Goal: Task Accomplishment & Management: Manage account settings

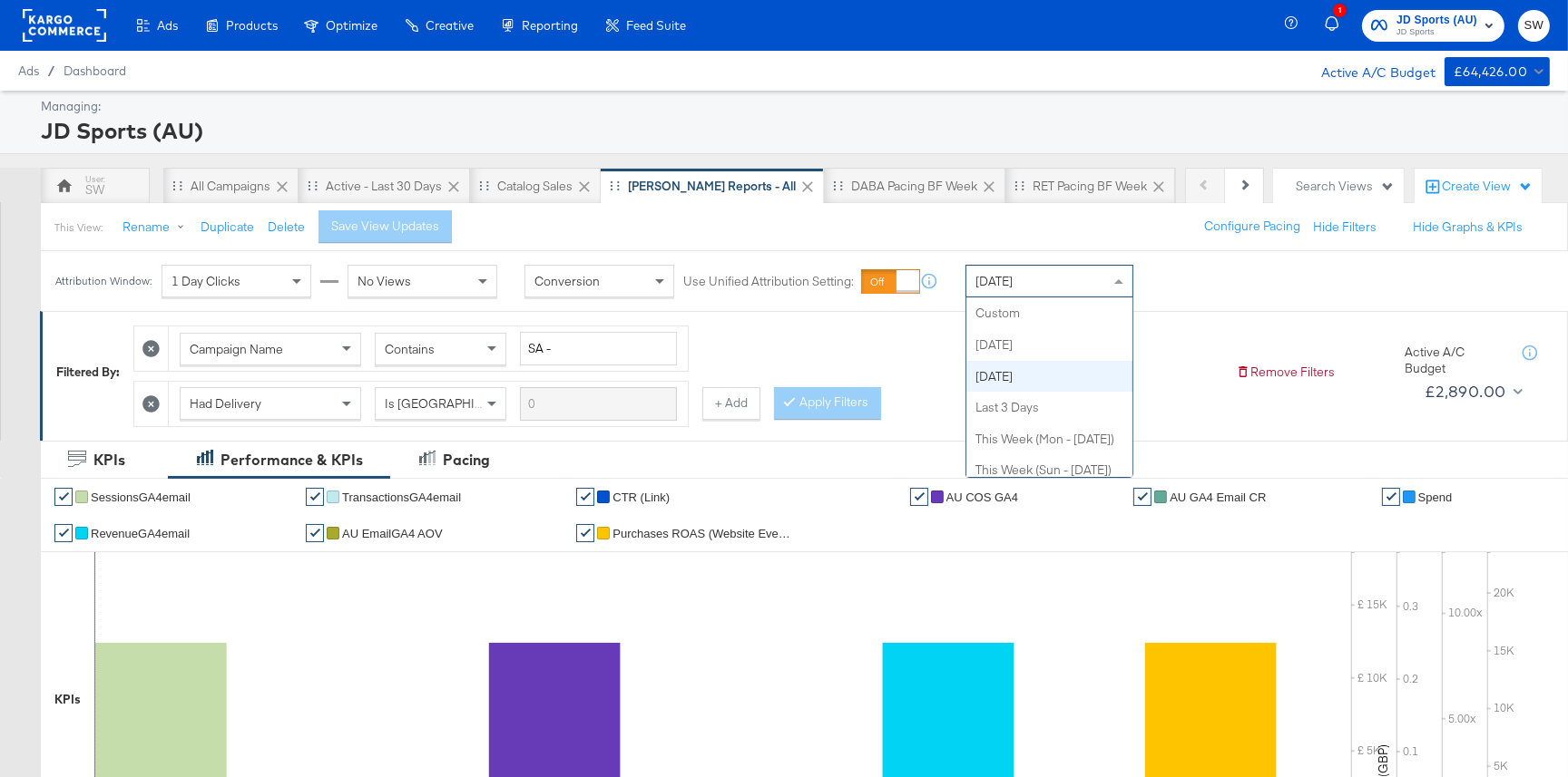
click at [1037, 273] on div "Yesterday" at bounding box center [1049, 281] width 166 height 31
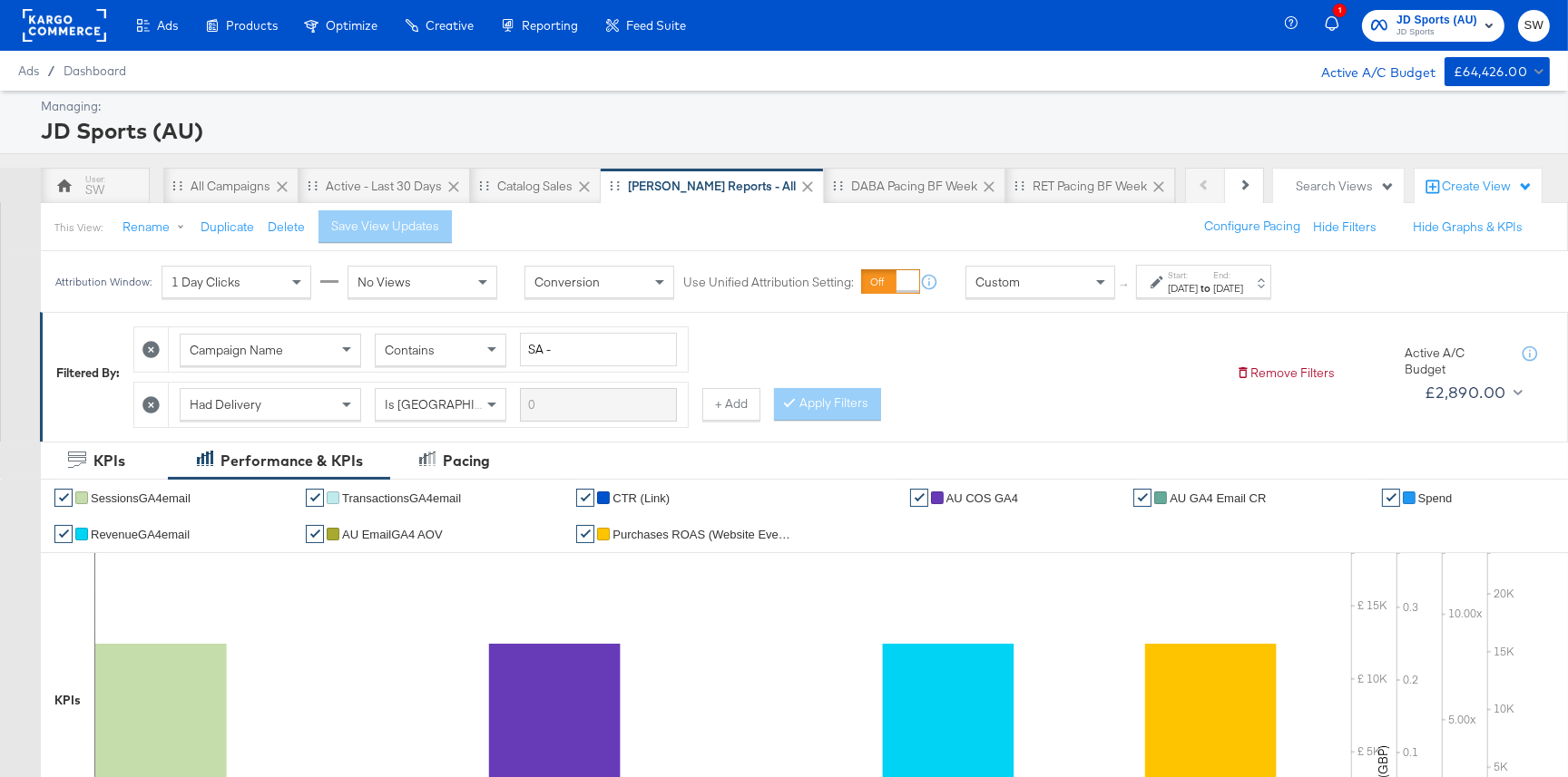
click at [1177, 286] on div "Aug 14th 2025" at bounding box center [1183, 289] width 30 height 15
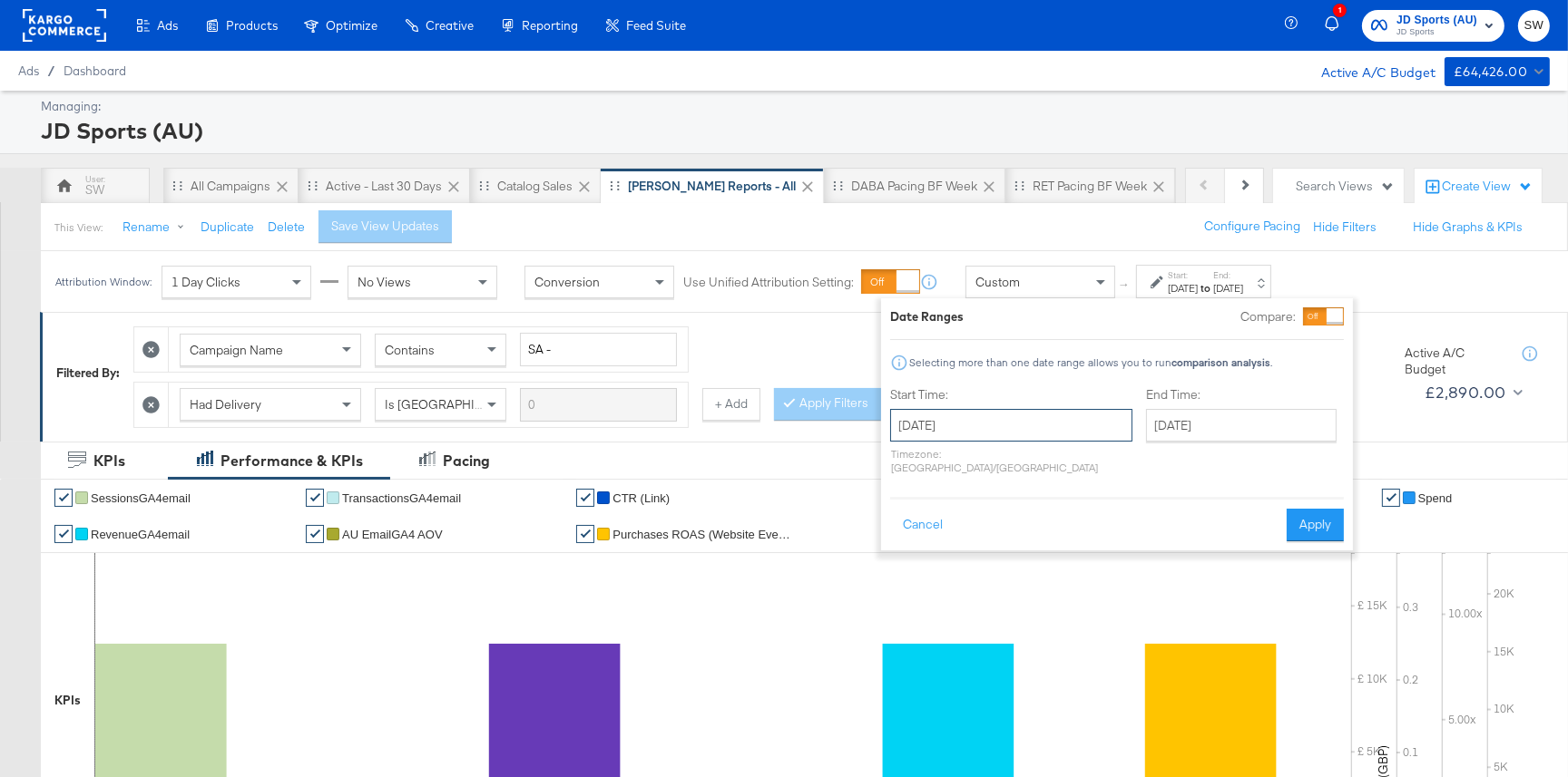
drag, startPoint x: 1028, startPoint y: 424, endPoint x: 1018, endPoint y: 421, distance: 10.4
click at [1024, 423] on input "August 14th 2025" at bounding box center [1012, 424] width 242 height 32
click at [911, 458] on span "‹" at bounding box center [910, 463] width 29 height 28
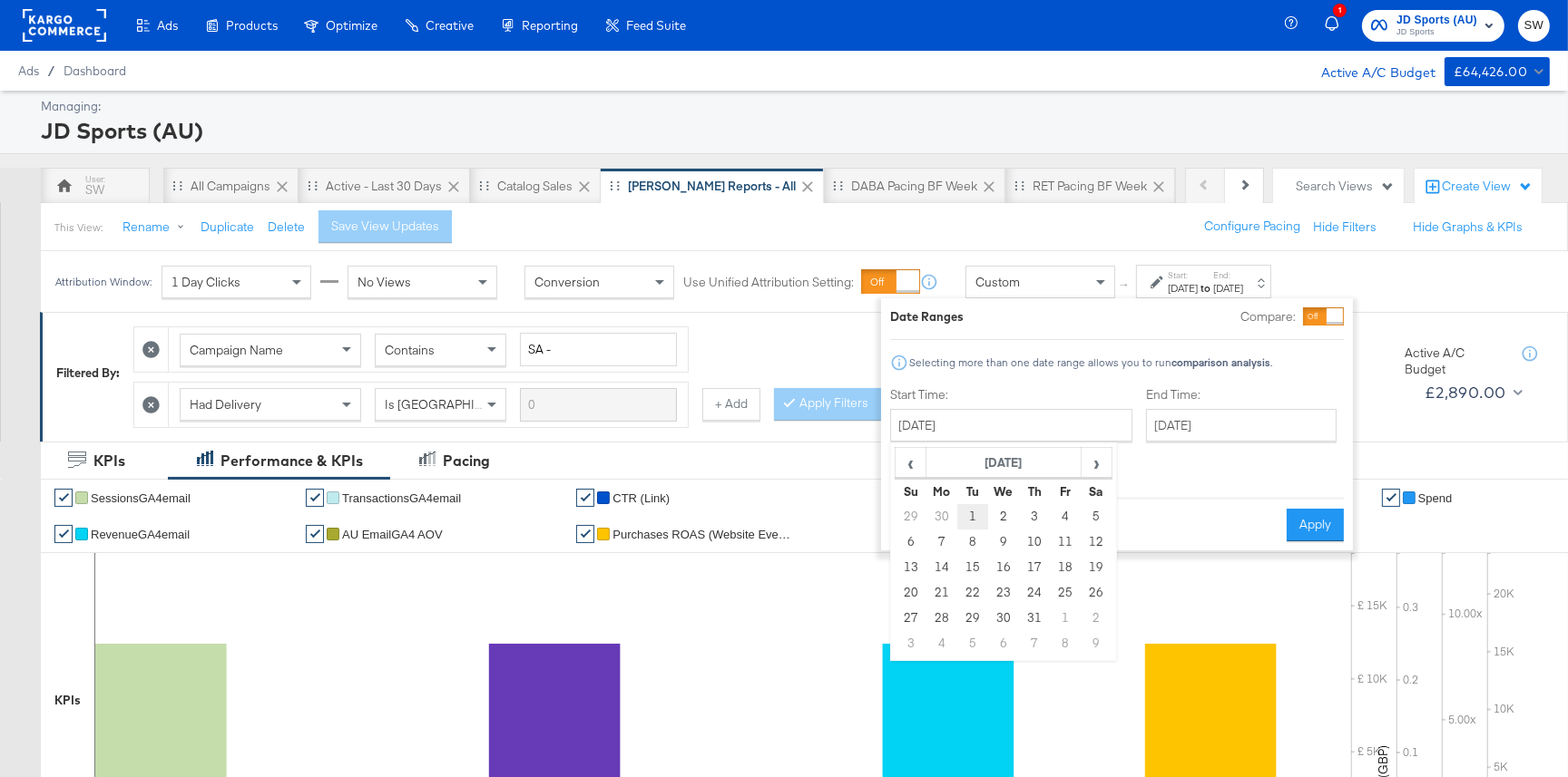
click at [980, 520] on td "1" at bounding box center [972, 517] width 31 height 26
type input "July 1st 2025"
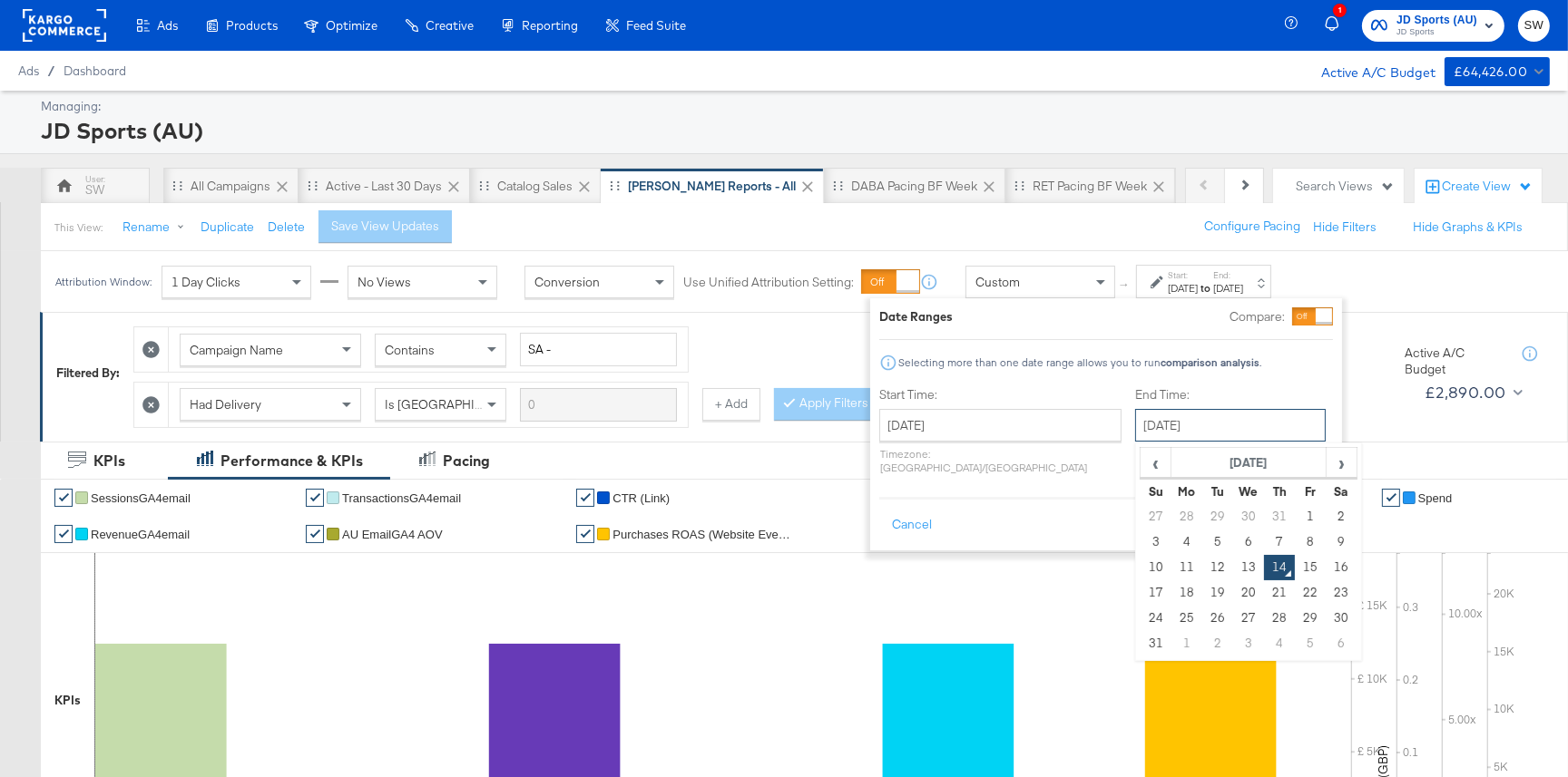
click at [1135, 415] on input "[DATE]" at bounding box center [1229, 424] width 190 height 32
click at [1264, 512] on td "31" at bounding box center [1278, 517] width 31 height 26
type input "July 31st 2025"
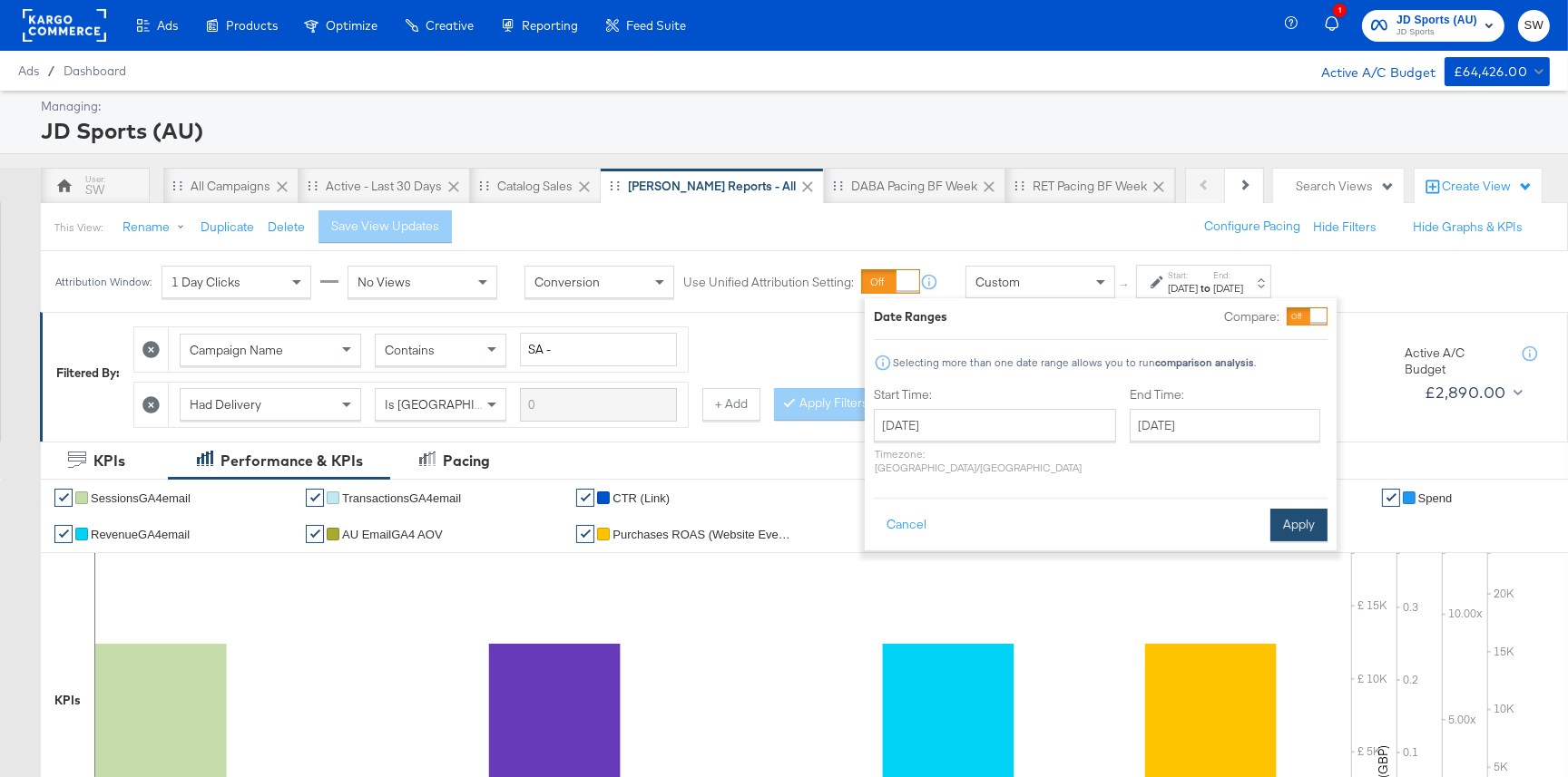
click at [1303, 509] on button "Apply" at bounding box center [1299, 525] width 57 height 32
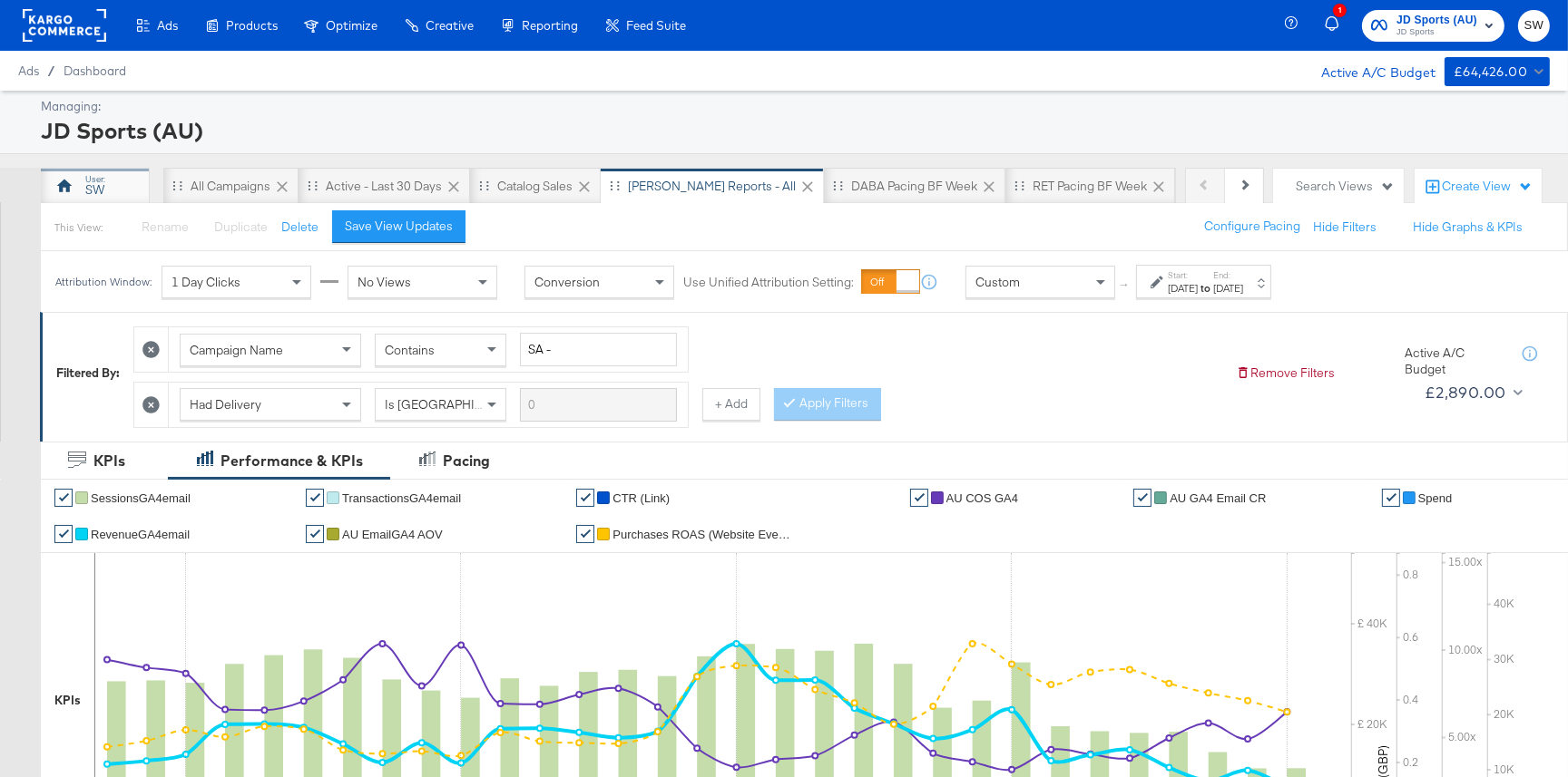
click at [88, 181] on div "SW" at bounding box center [95, 190] width 19 height 18
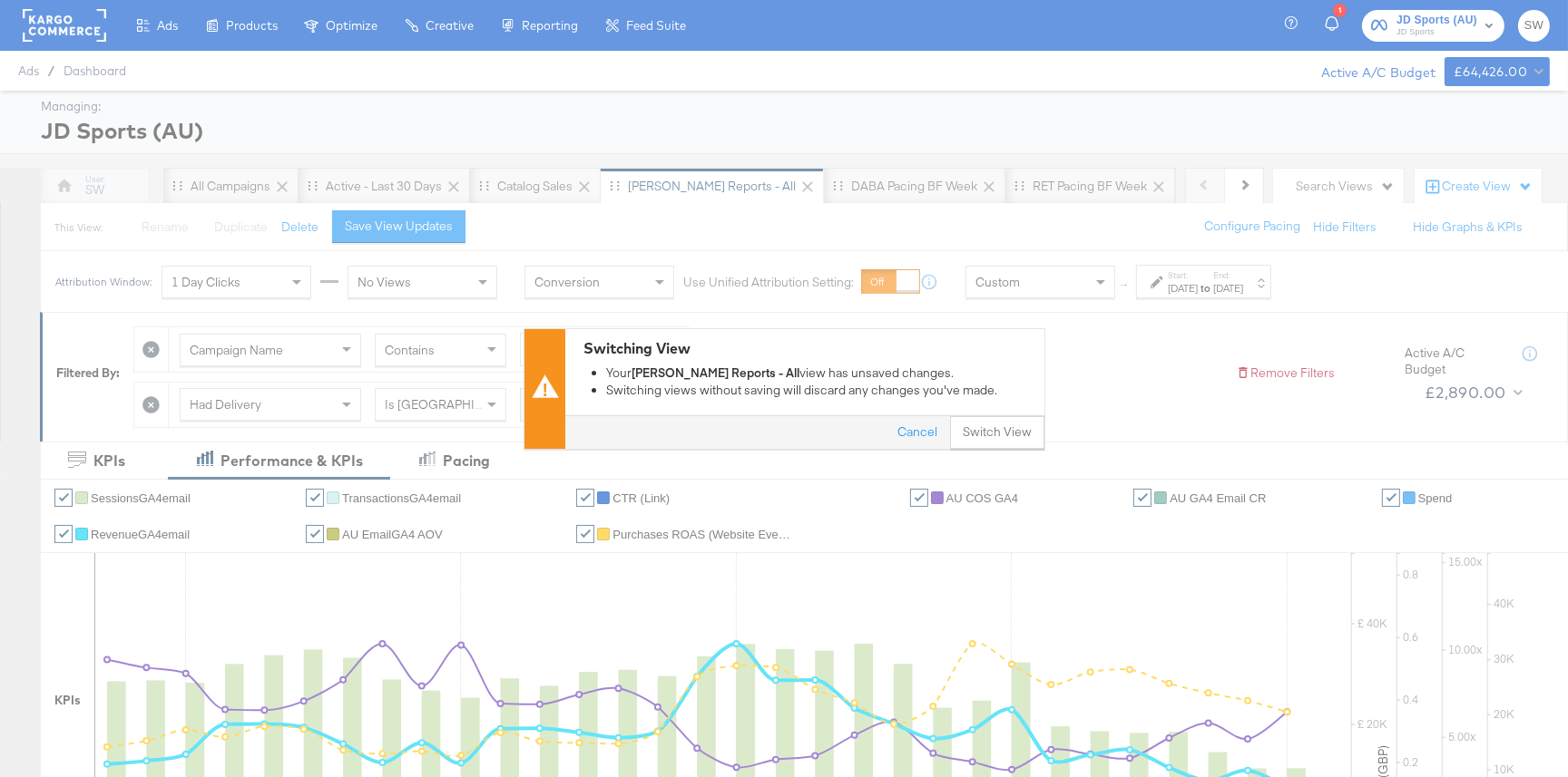
scroll to position [1, 0]
click at [1018, 429] on button "Switch View" at bounding box center [997, 432] width 95 height 32
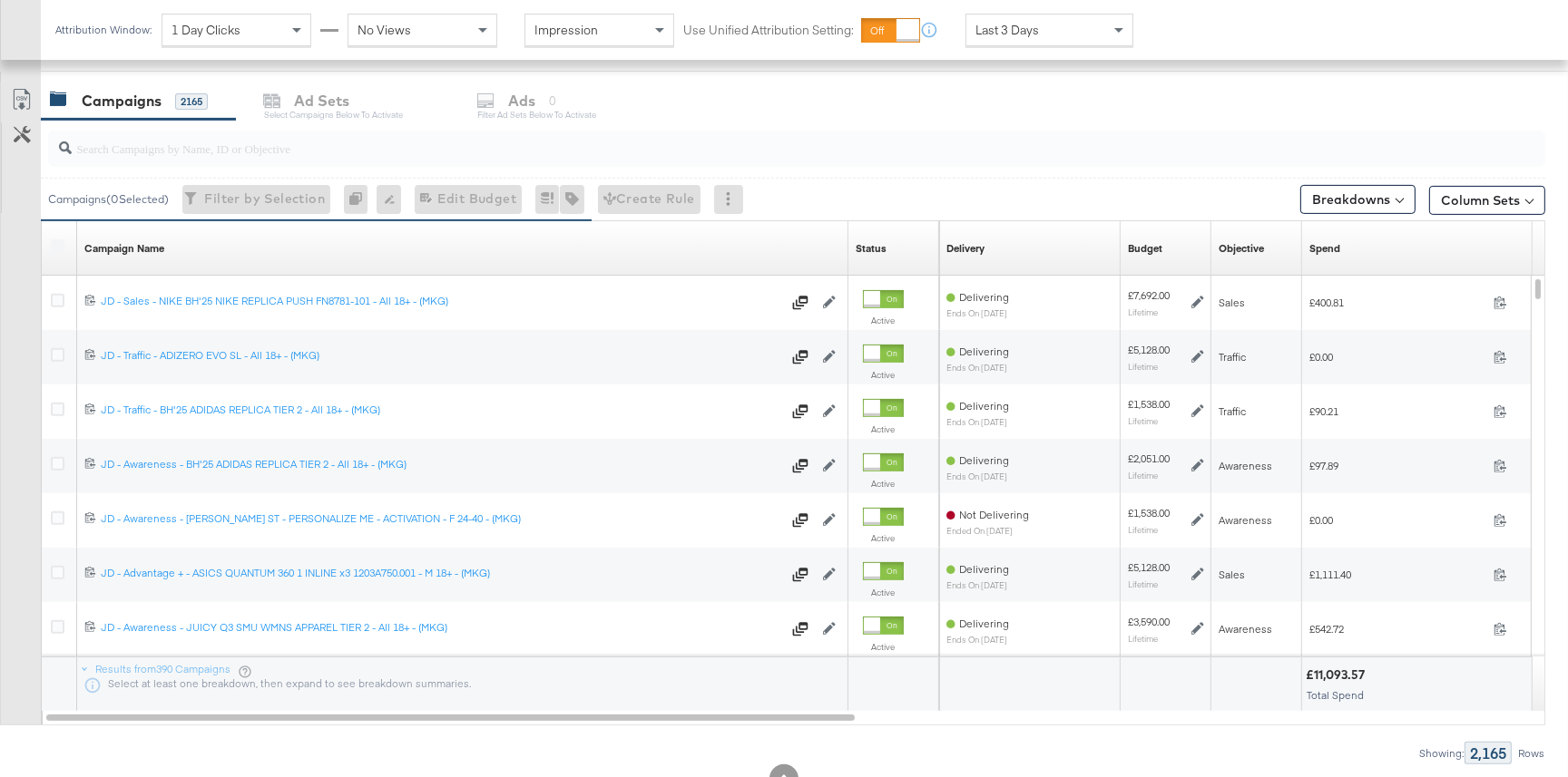
scroll to position [874, 0]
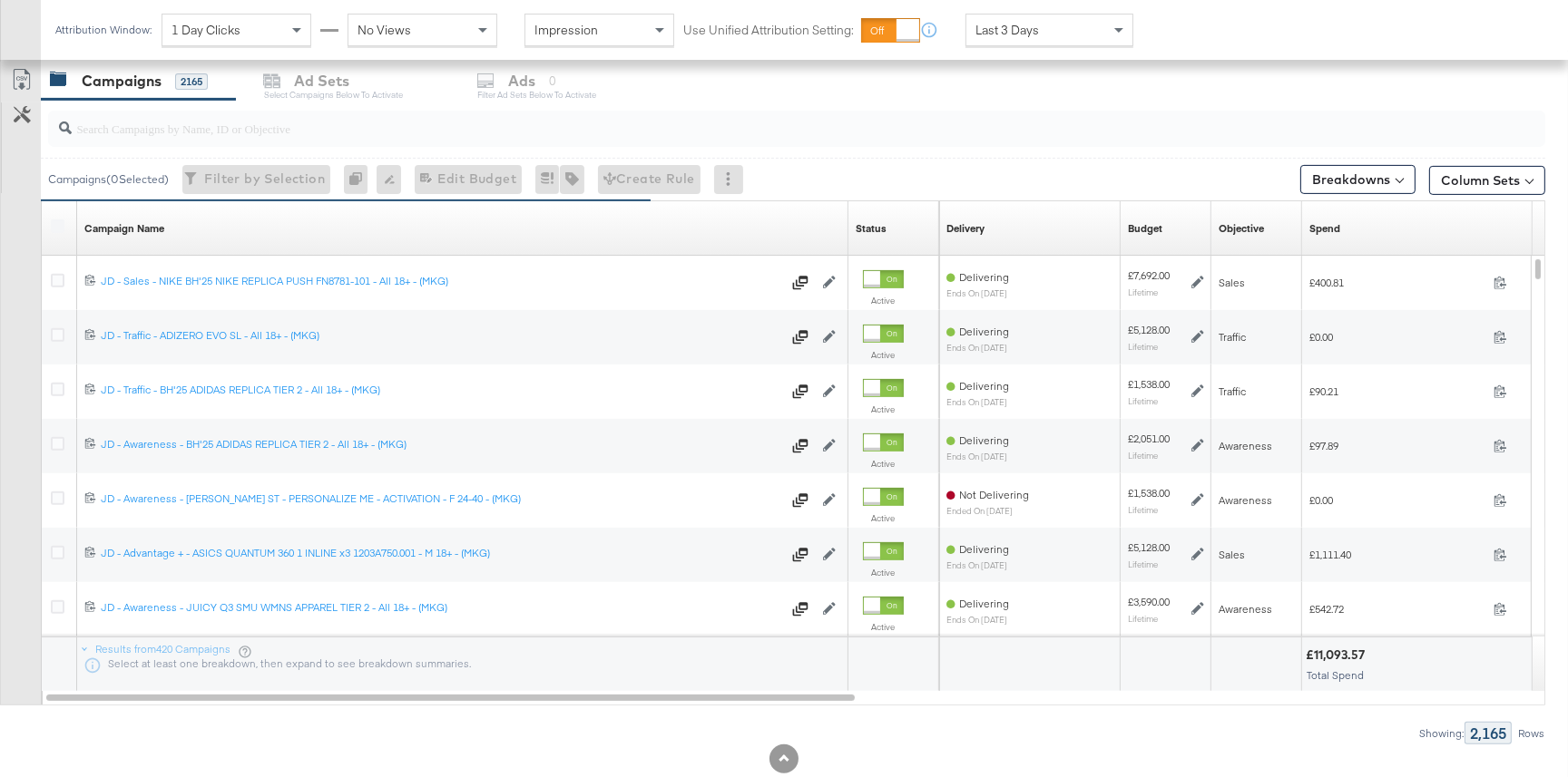
click at [218, 133] on input "search" at bounding box center [741, 121] width 1338 height 35
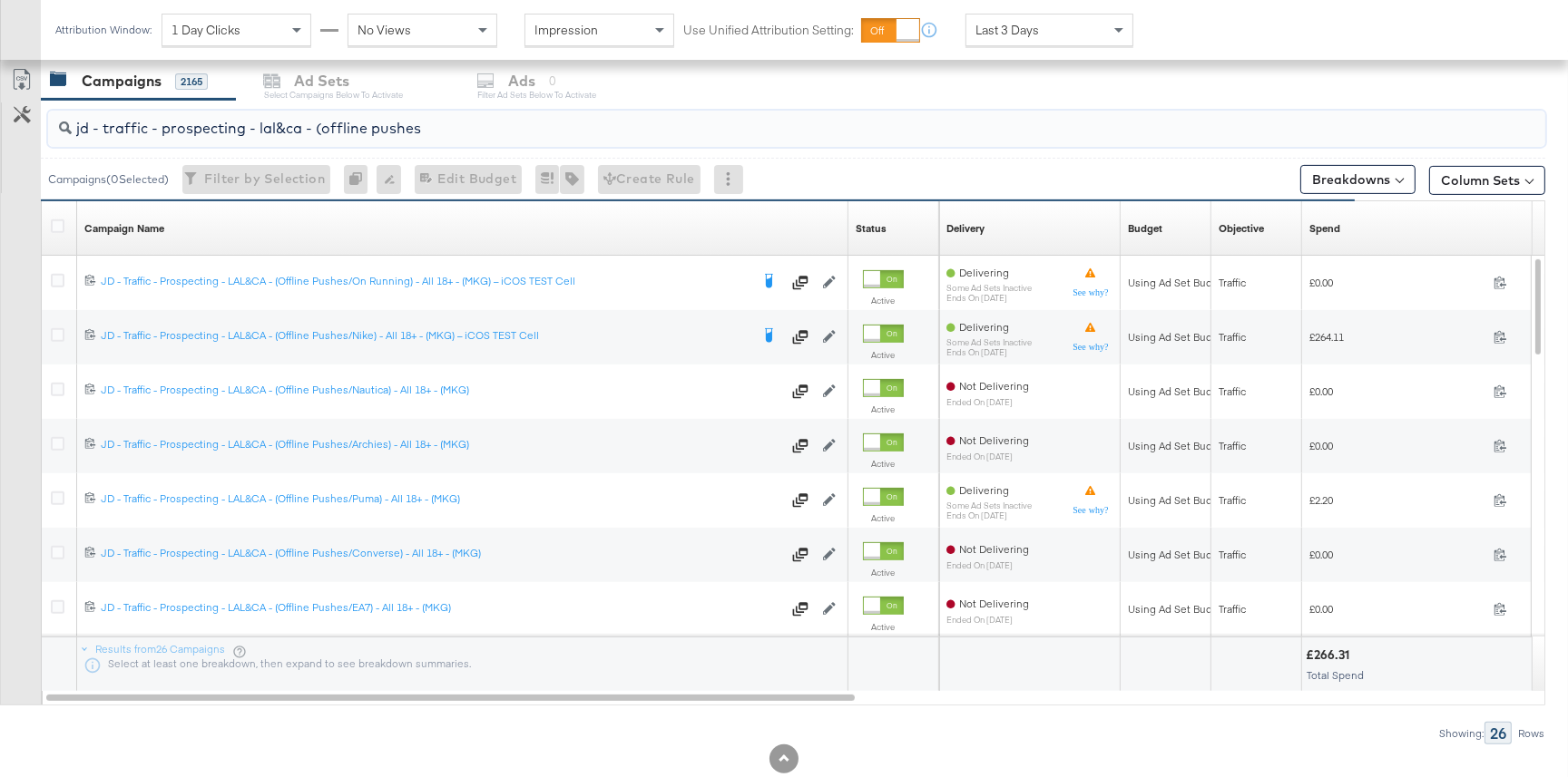
type input "jd - traffic - prospecting - lal&ca - (offline pushes"
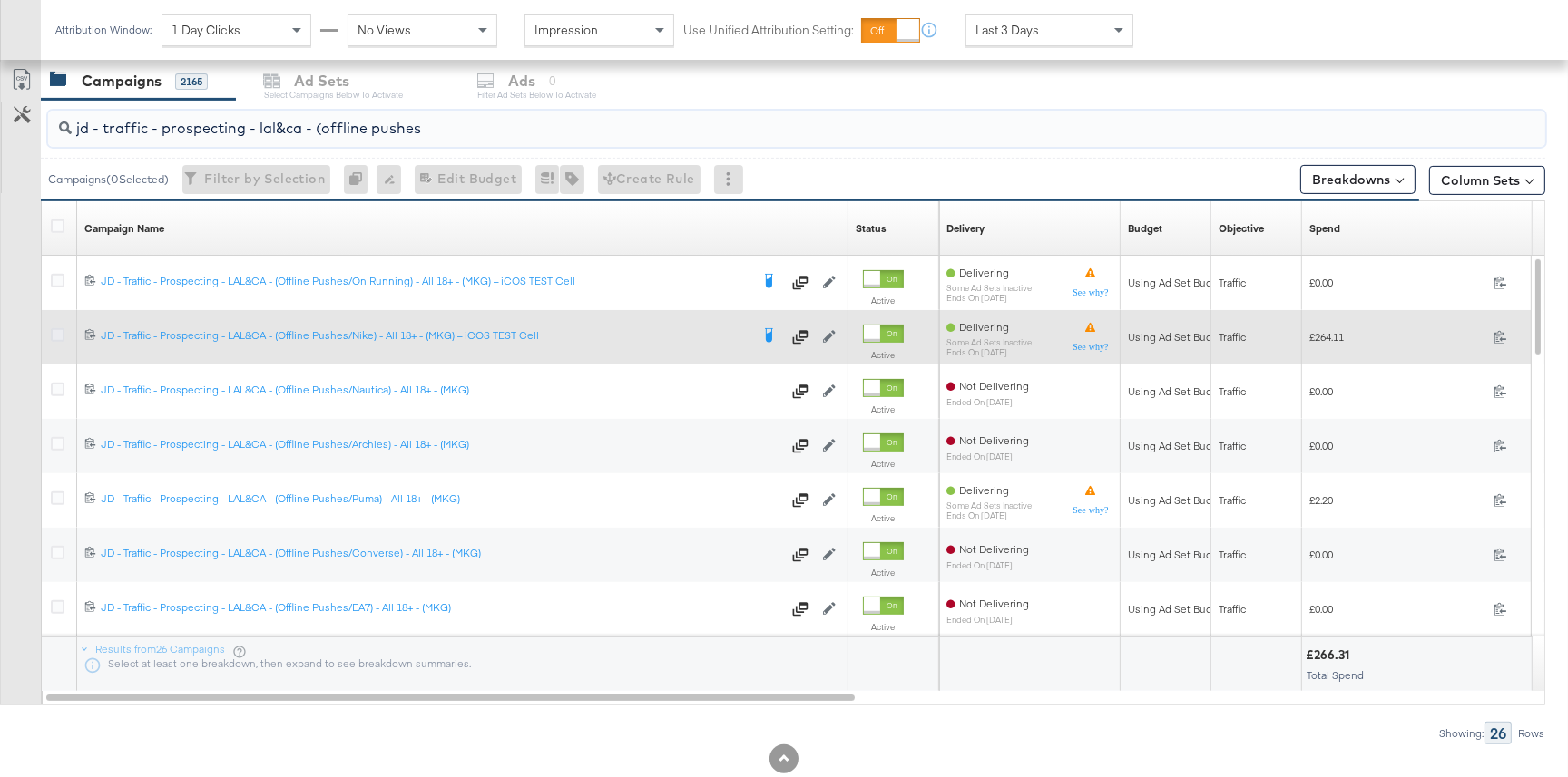
click at [59, 334] on icon at bounding box center [58, 335] width 14 height 14
click at [0, 0] on input "checkbox" at bounding box center [0, 0] width 0 height 0
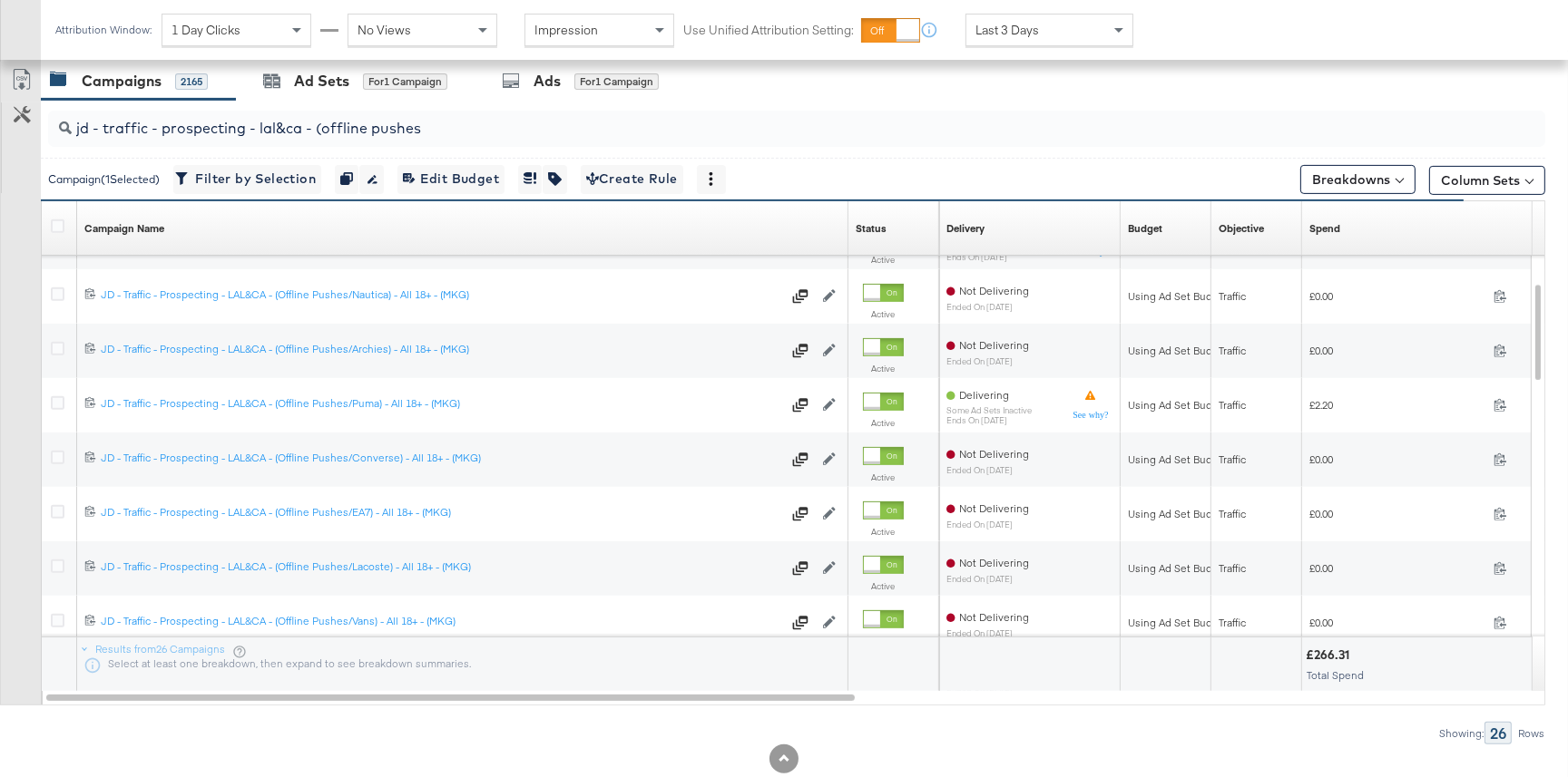
scroll to position [853, 0]
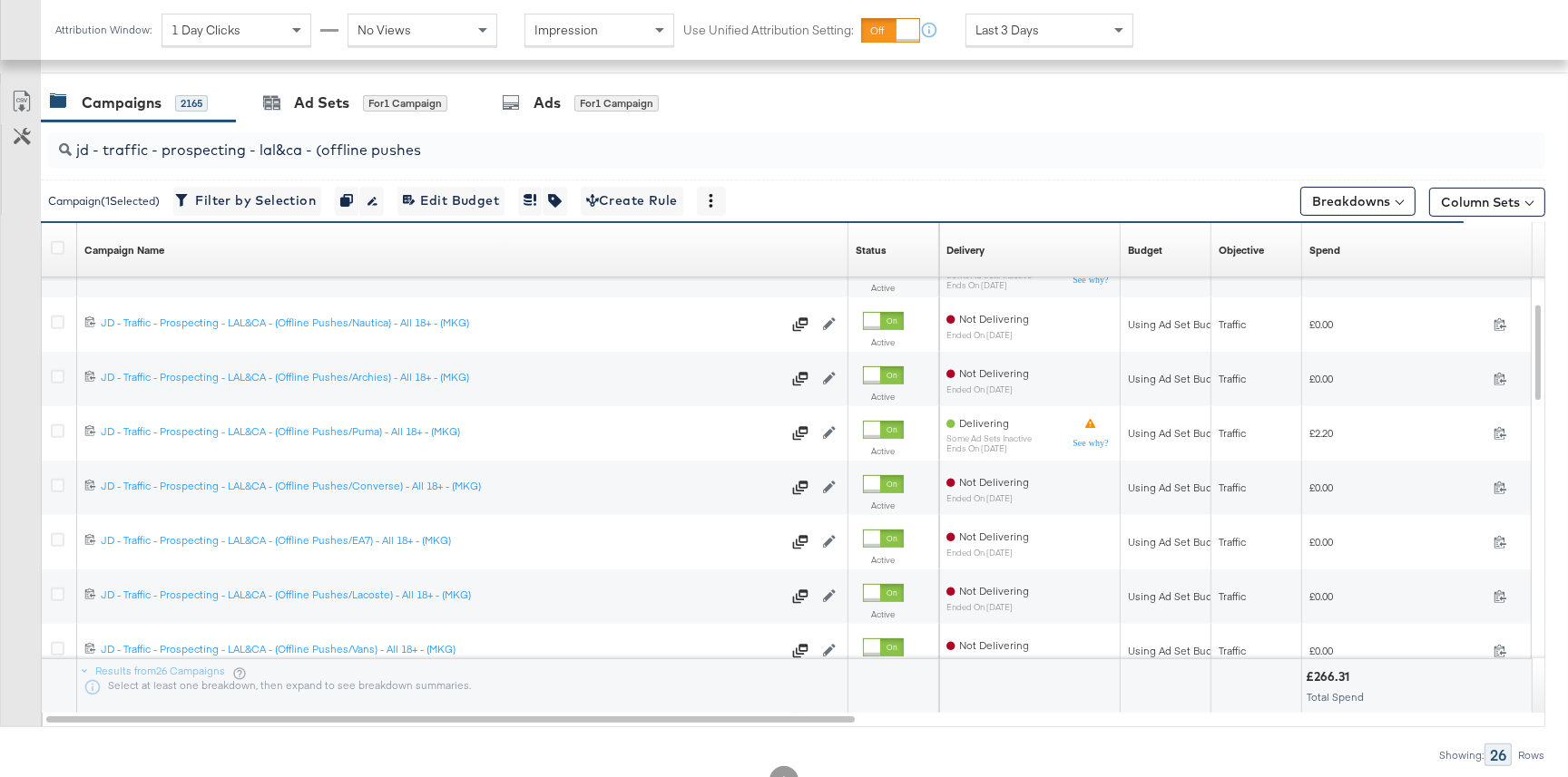
click at [1040, 25] on div "Last 3 Days" at bounding box center [1049, 30] width 166 height 31
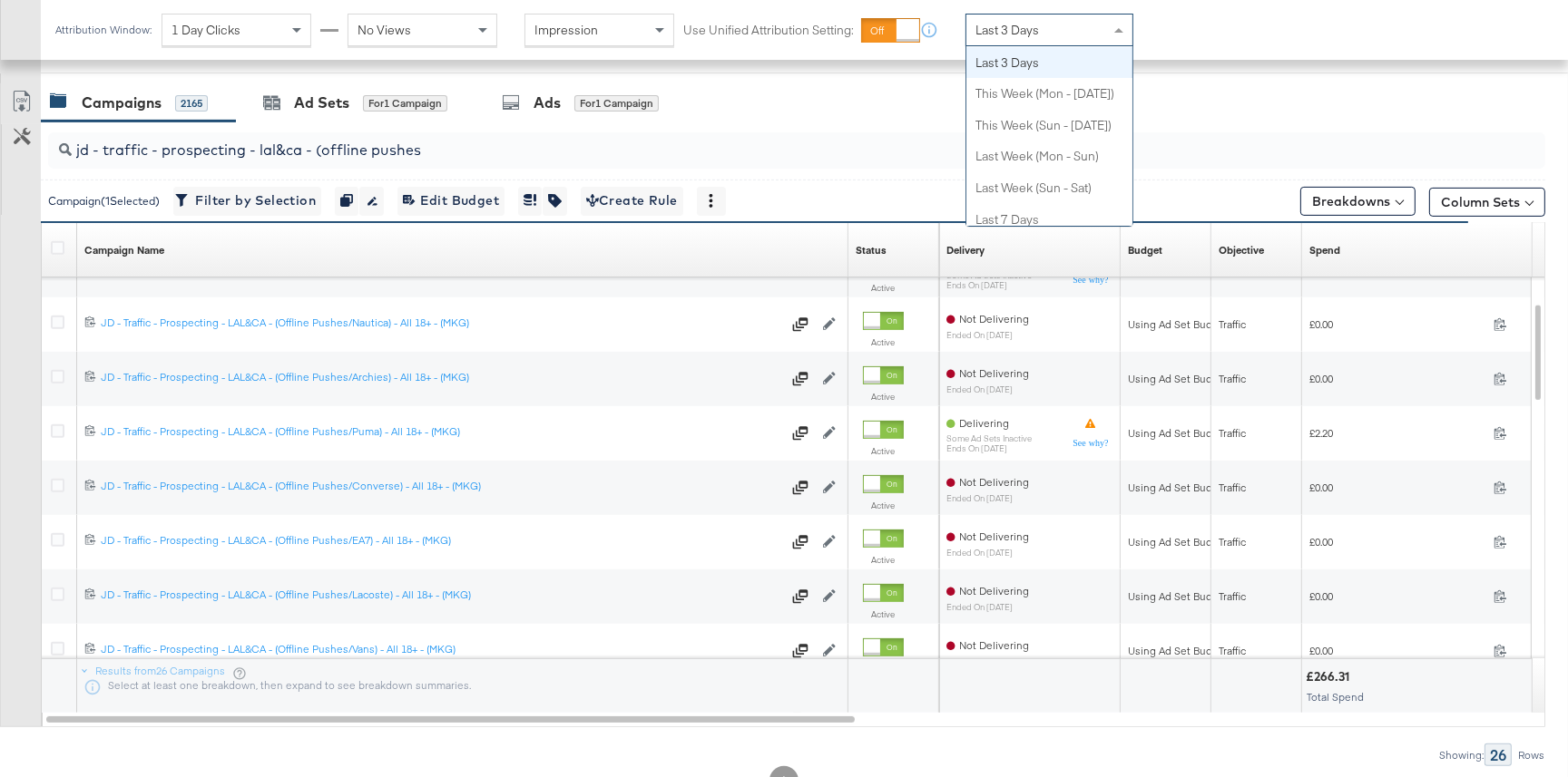
scroll to position [0, 0]
drag, startPoint x: 1032, startPoint y: 52, endPoint x: 1150, endPoint y: 46, distance: 118.2
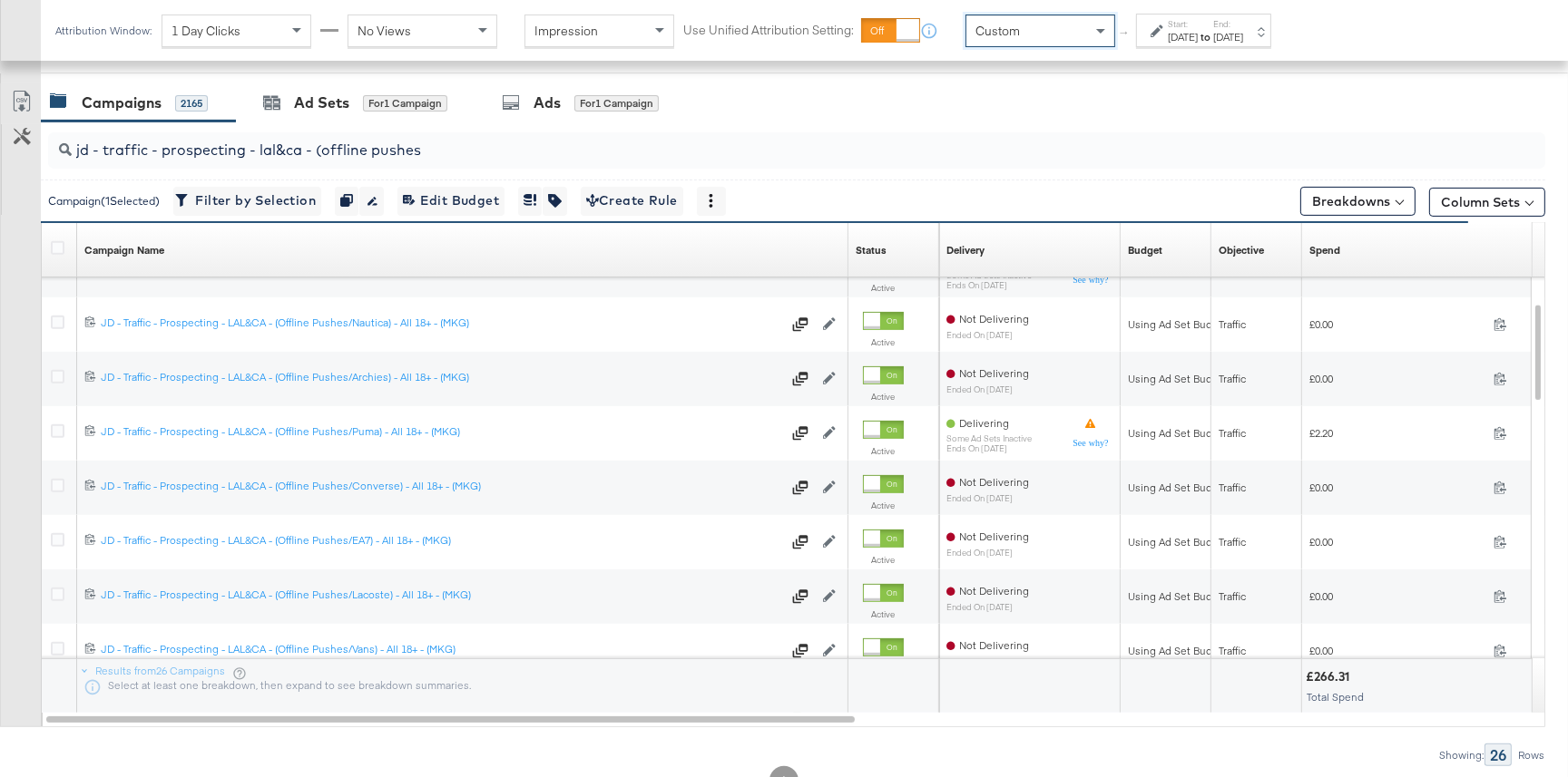
click at [1173, 36] on div "Aug 14th 2025" at bounding box center [1183, 36] width 30 height 15
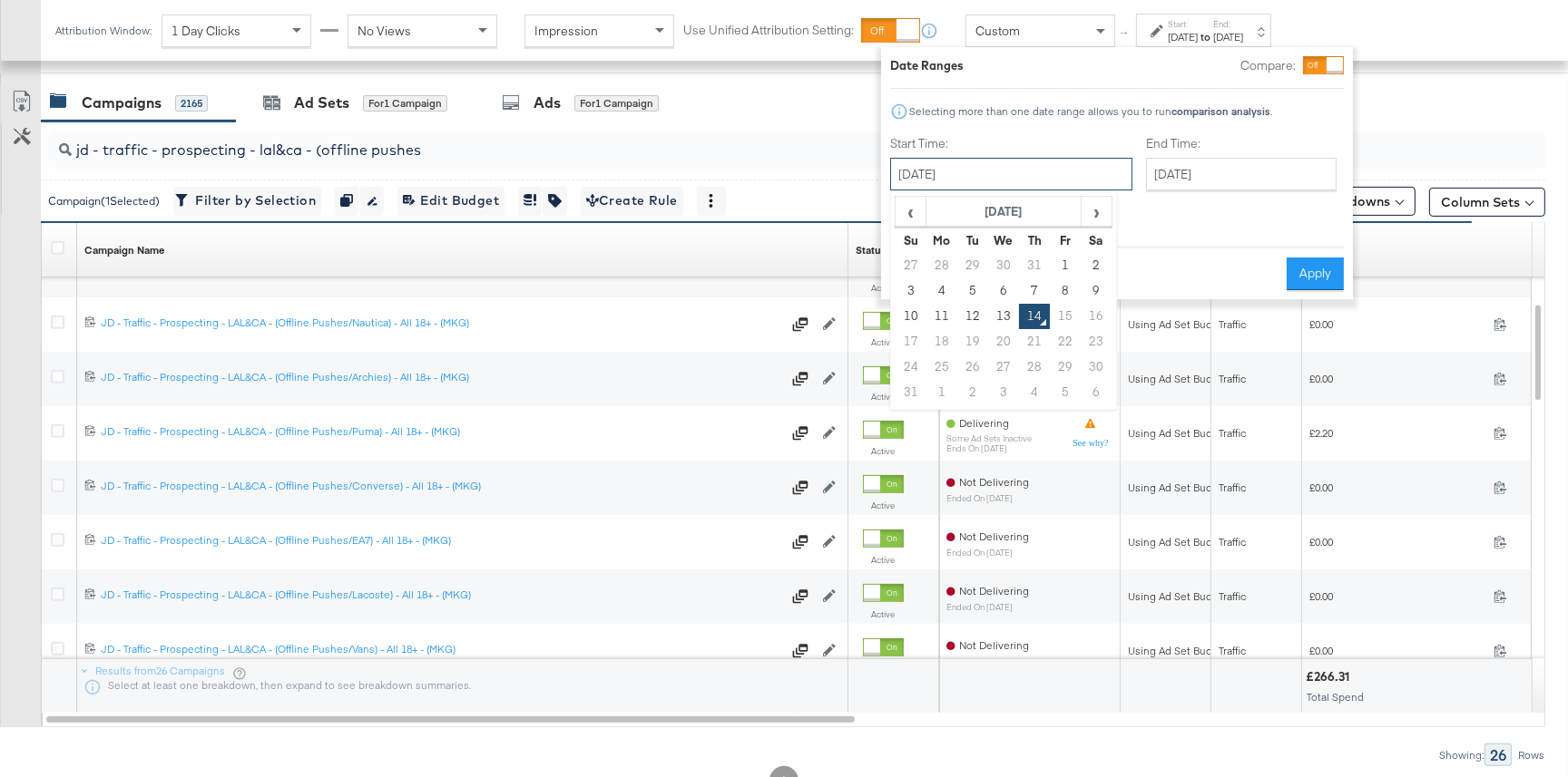
click at [950, 179] on input "August 14th 2025" at bounding box center [1012, 173] width 242 height 32
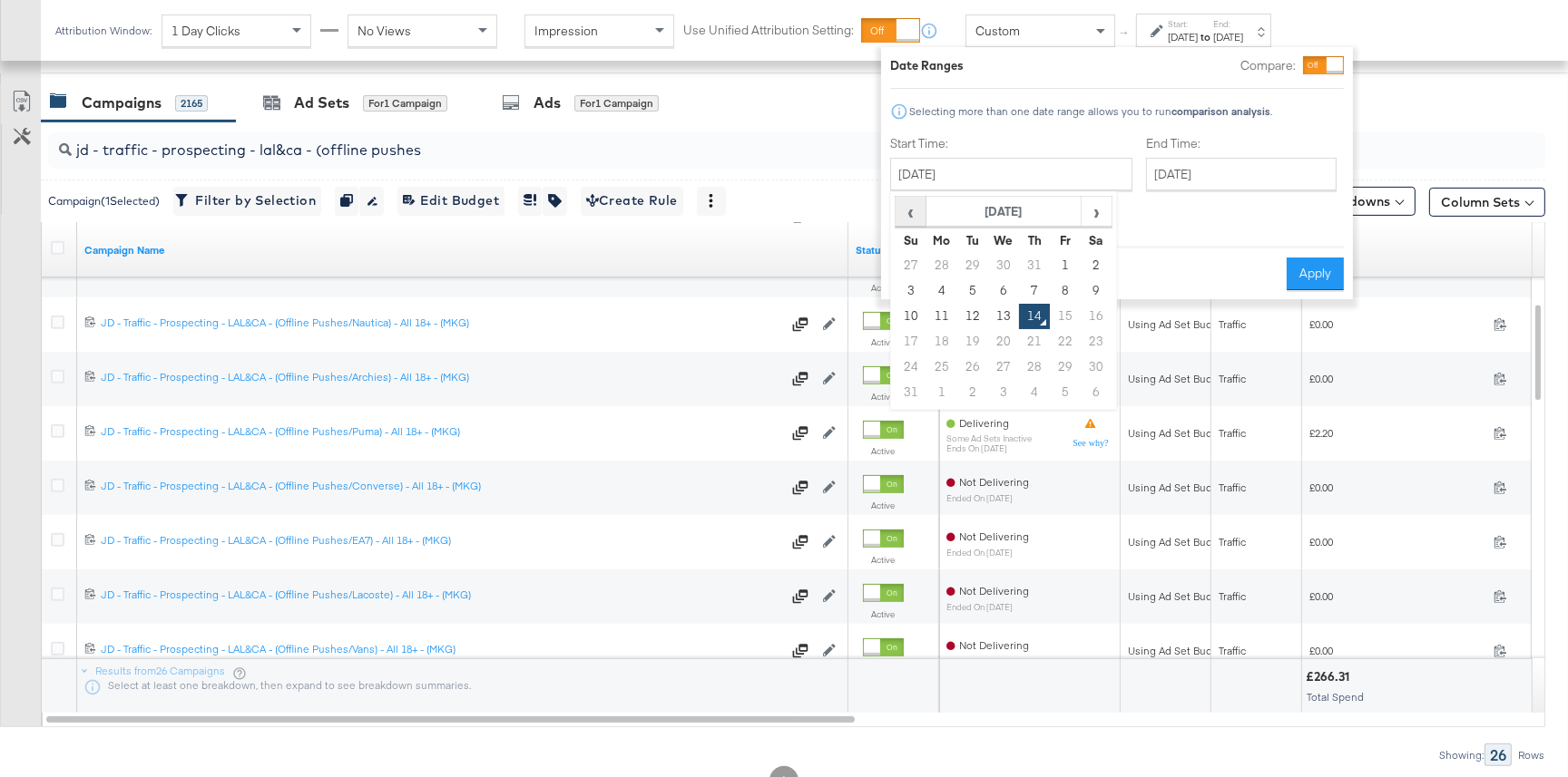
click at [920, 213] on span "‹" at bounding box center [910, 212] width 29 height 28
click at [965, 259] on td "1" at bounding box center [972, 266] width 31 height 26
type input "July 1st 2025"
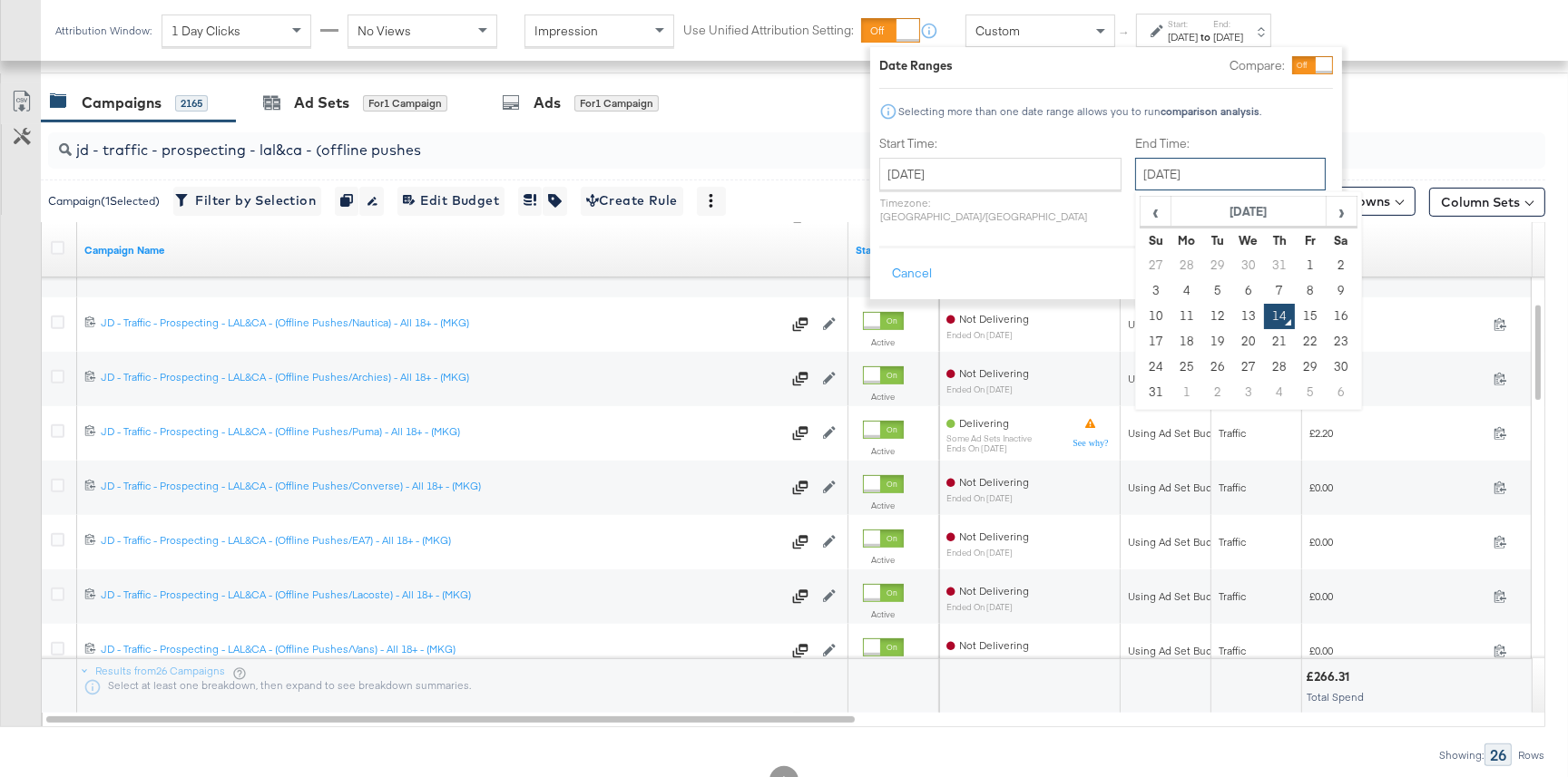
click at [1139, 179] on input "August 14th 2025" at bounding box center [1229, 173] width 190 height 32
click at [1264, 262] on td "31" at bounding box center [1278, 266] width 31 height 26
type input "July 31st 2025"
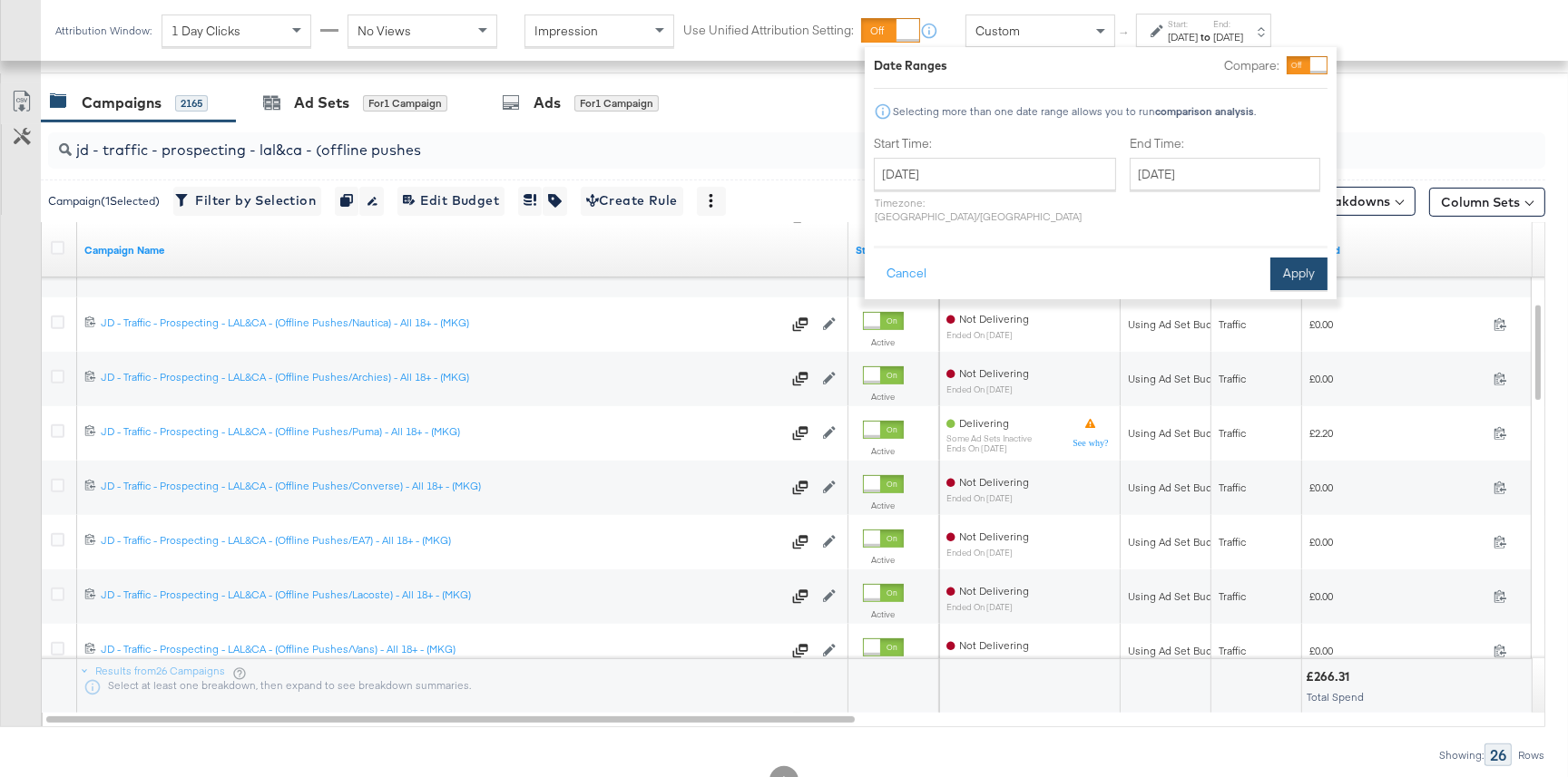
click at [1311, 258] on button "Apply" at bounding box center [1299, 274] width 57 height 32
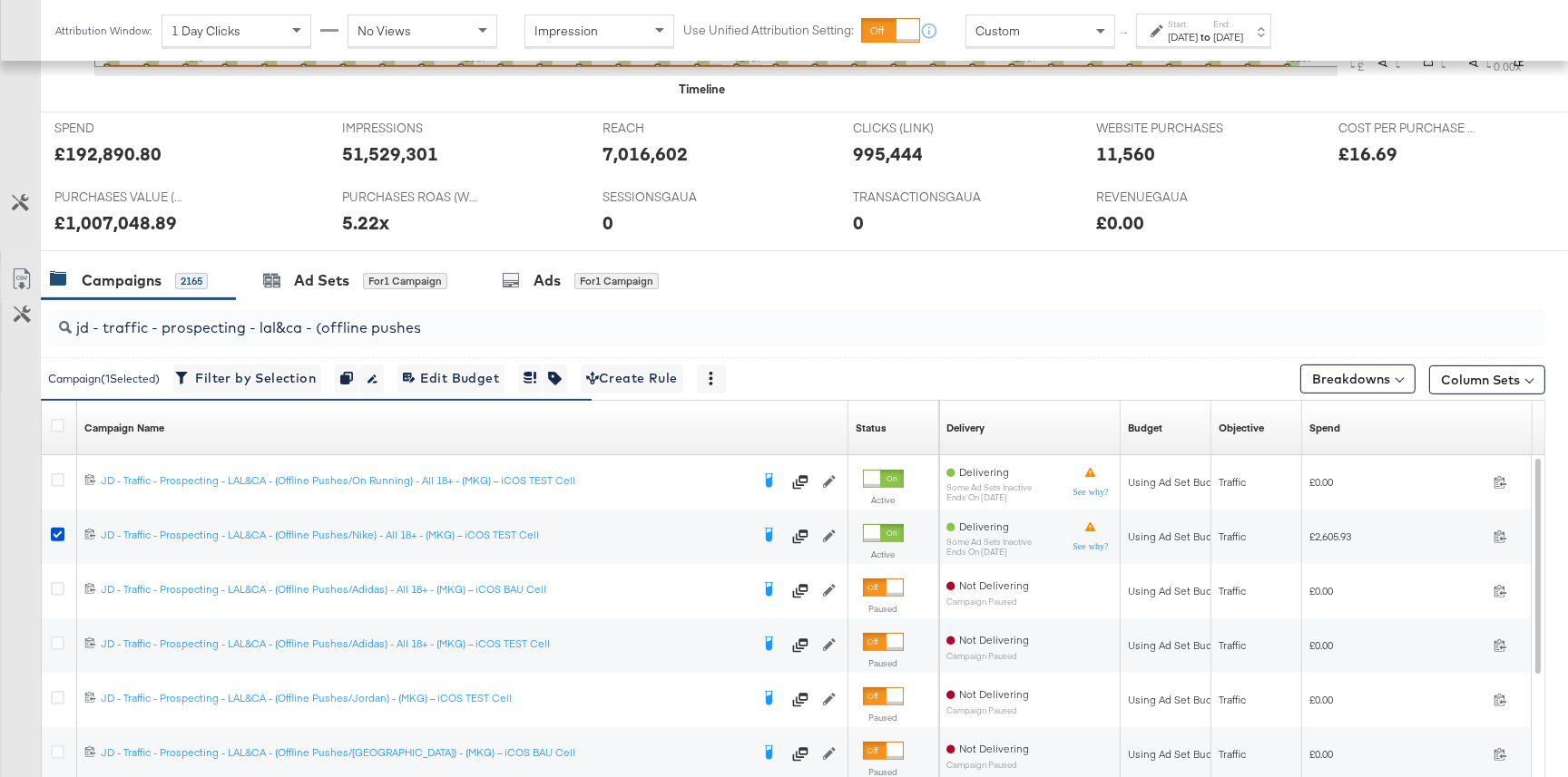
scroll to position [853, 0]
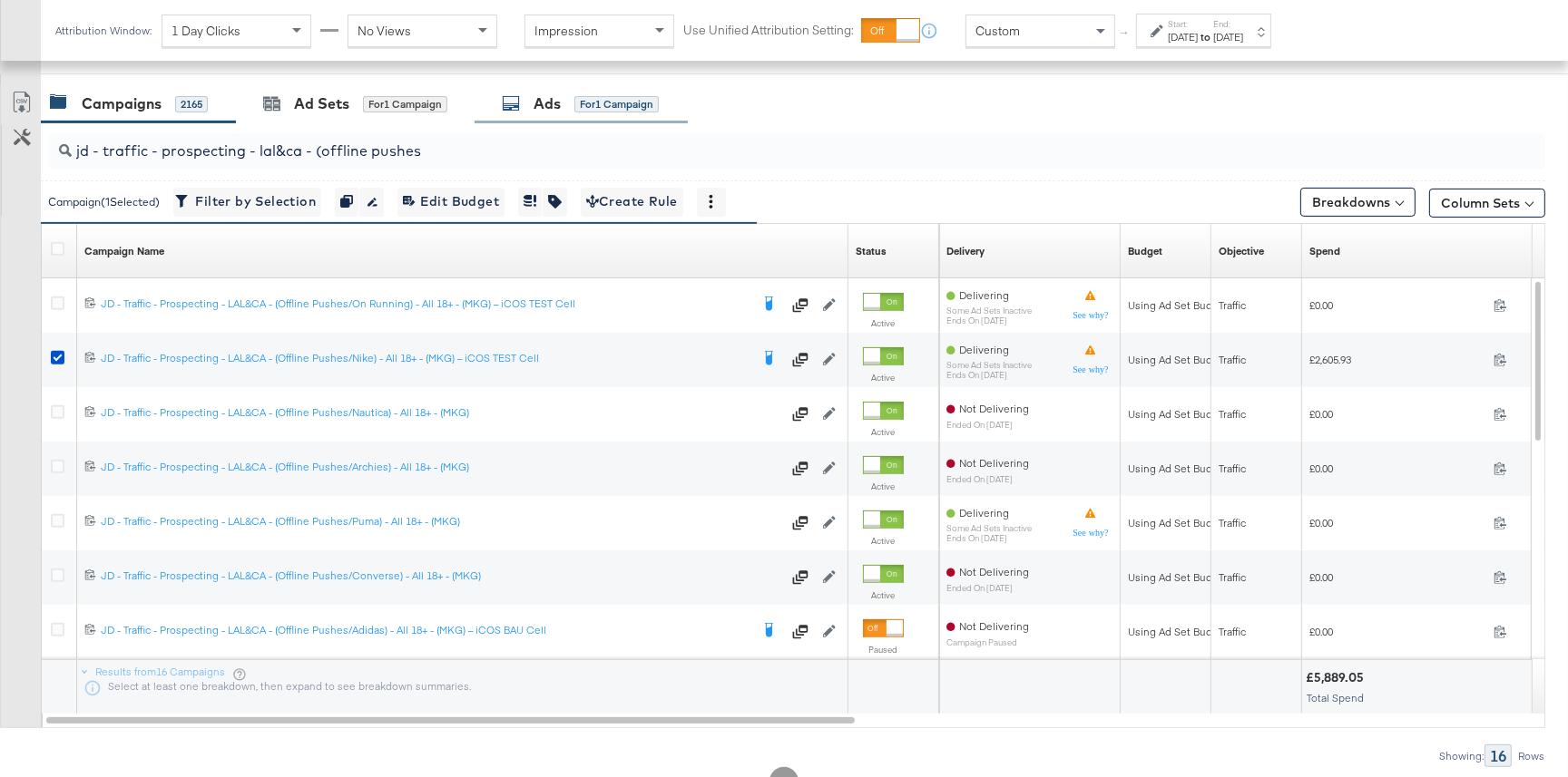
click at [563, 107] on div "Ads for 1 Campaign" at bounding box center [579, 103] width 157 height 21
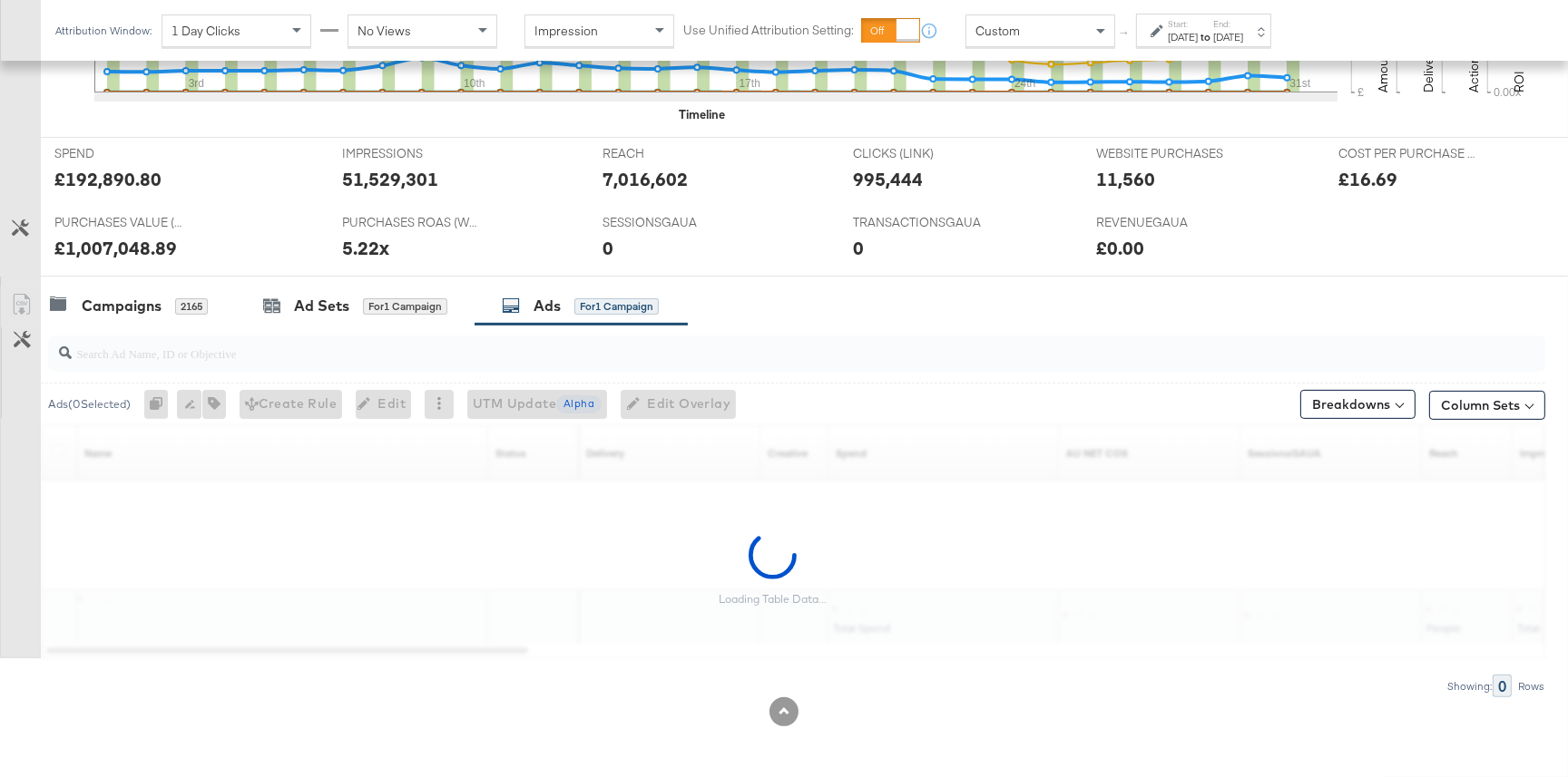
scroll to position [649, 0]
click at [355, 299] on div "Ad Sets for 1 Campaign" at bounding box center [355, 307] width 184 height 21
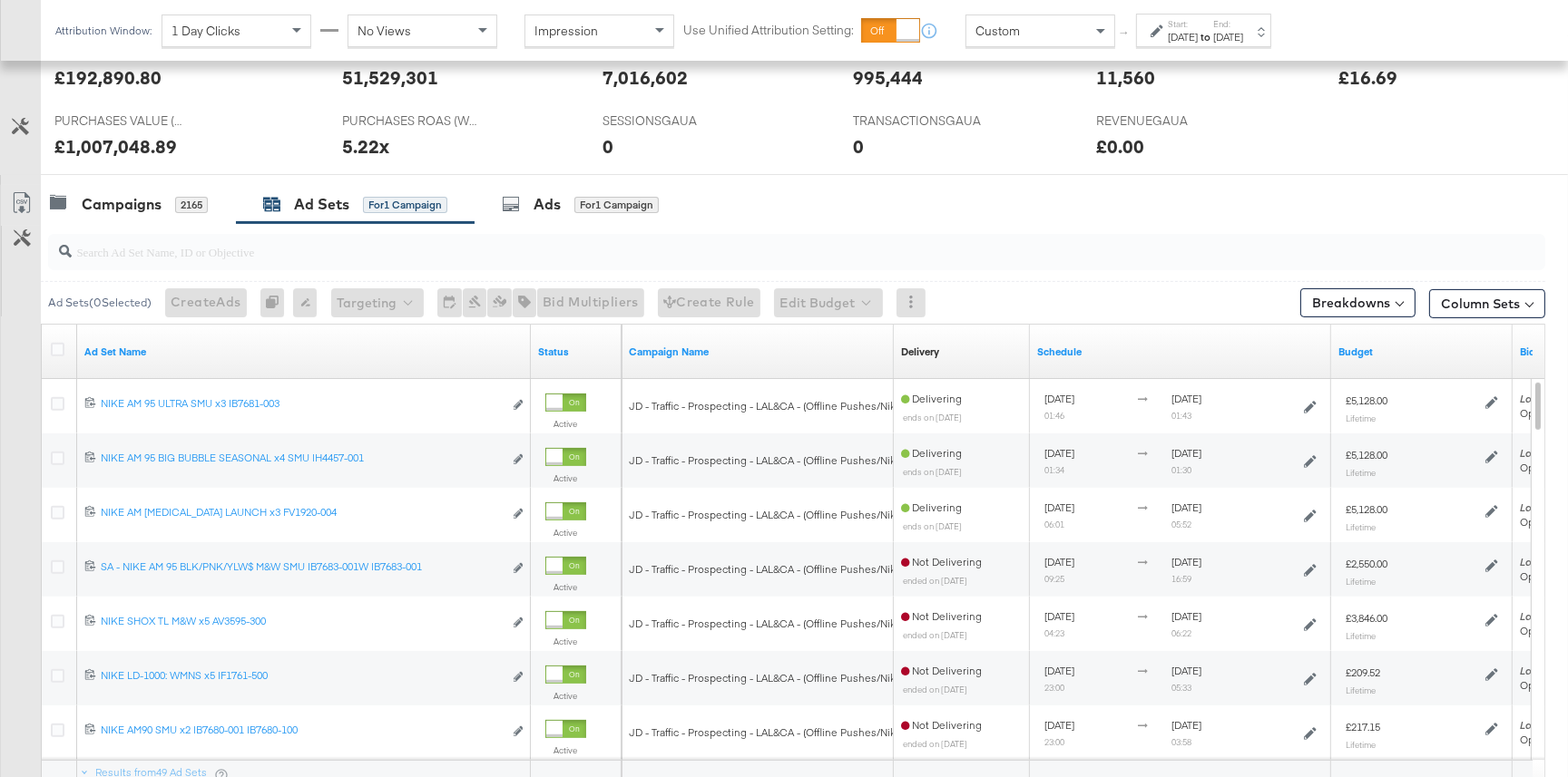
scroll to position [762, 0]
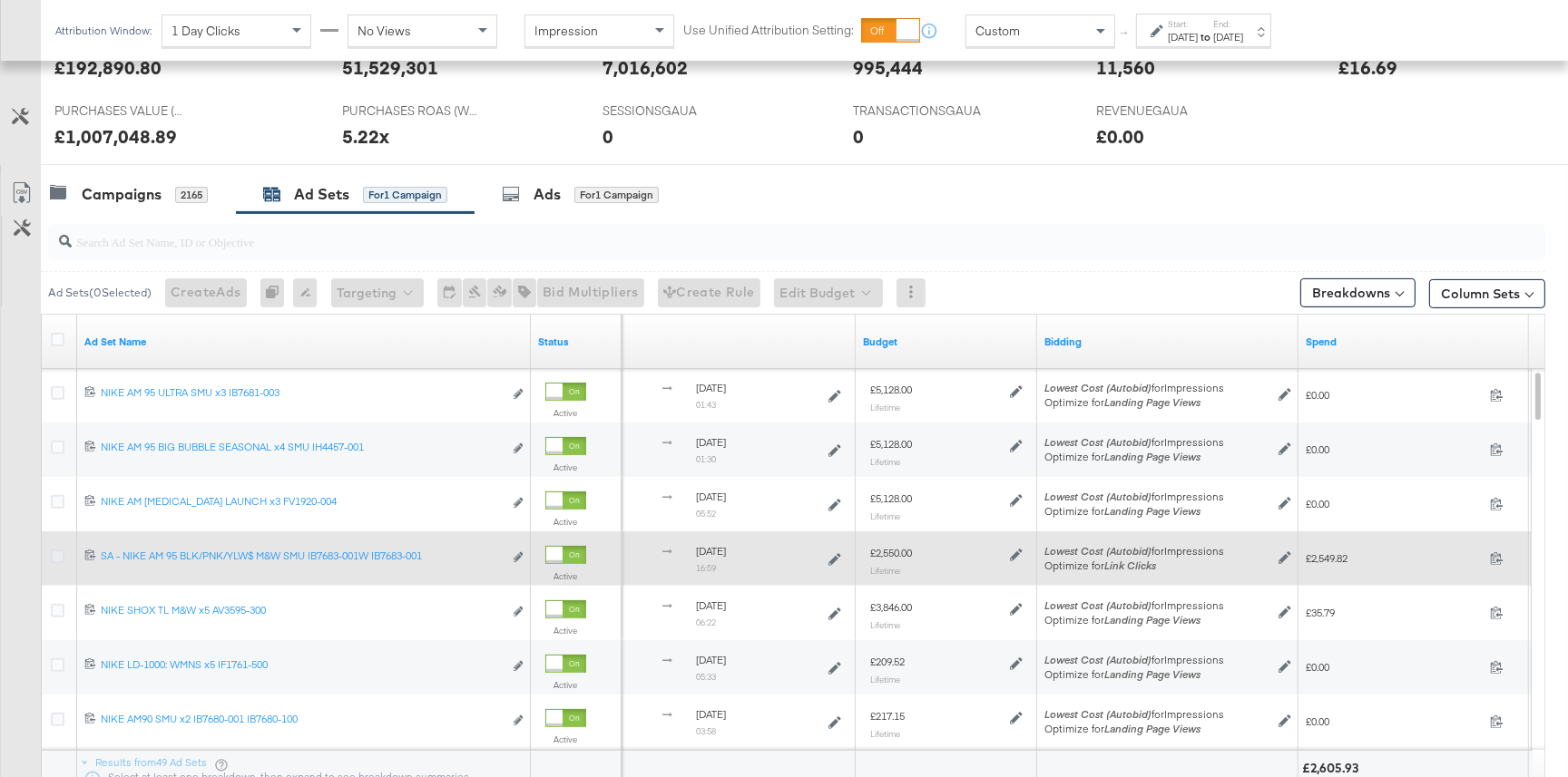
click at [55, 556] on icon at bounding box center [58, 556] width 14 height 14
click at [0, 0] on input "checkbox" at bounding box center [0, 0] width 0 height 0
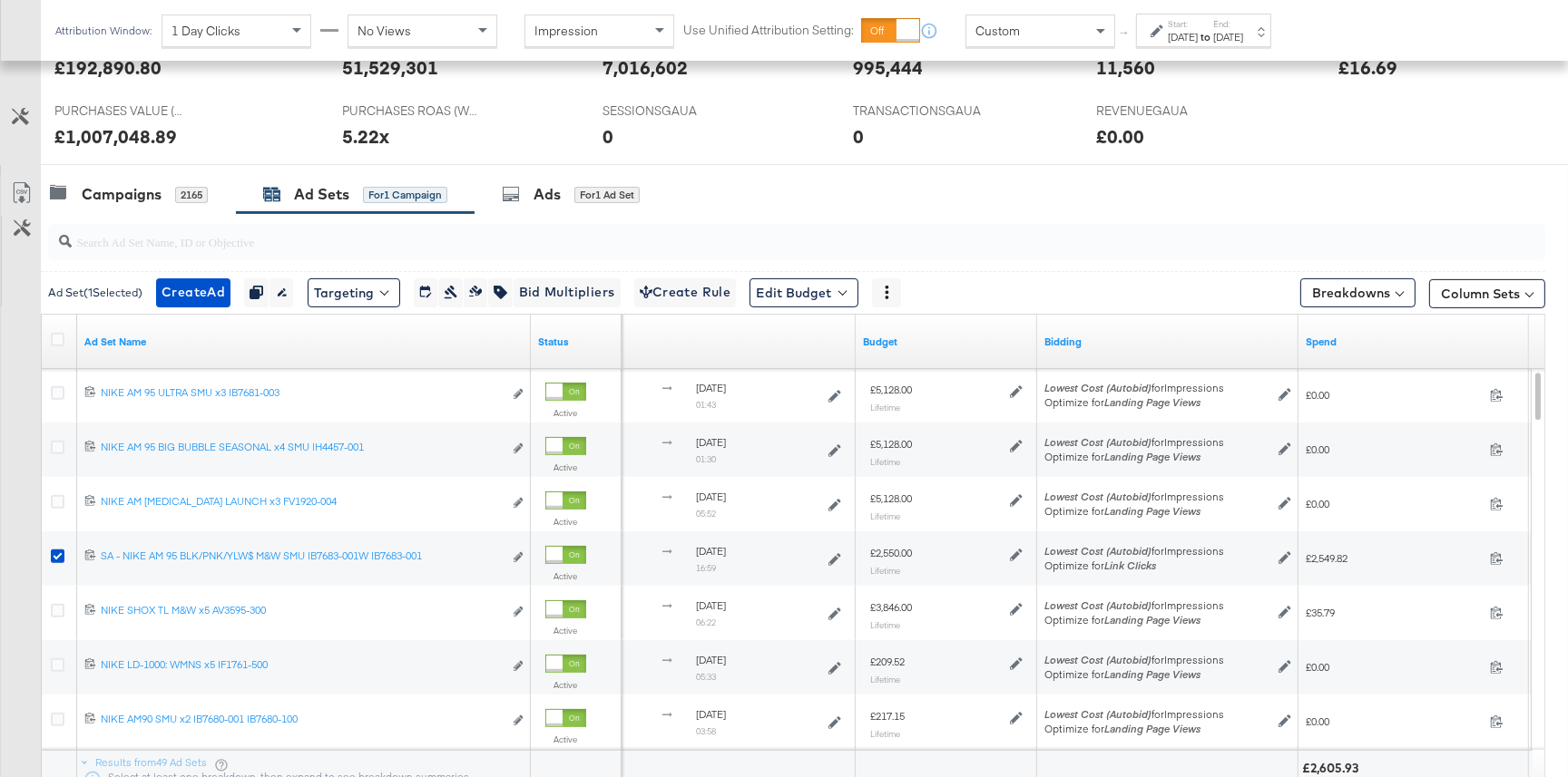
click at [551, 201] on div "Ads" at bounding box center [548, 194] width 28 height 21
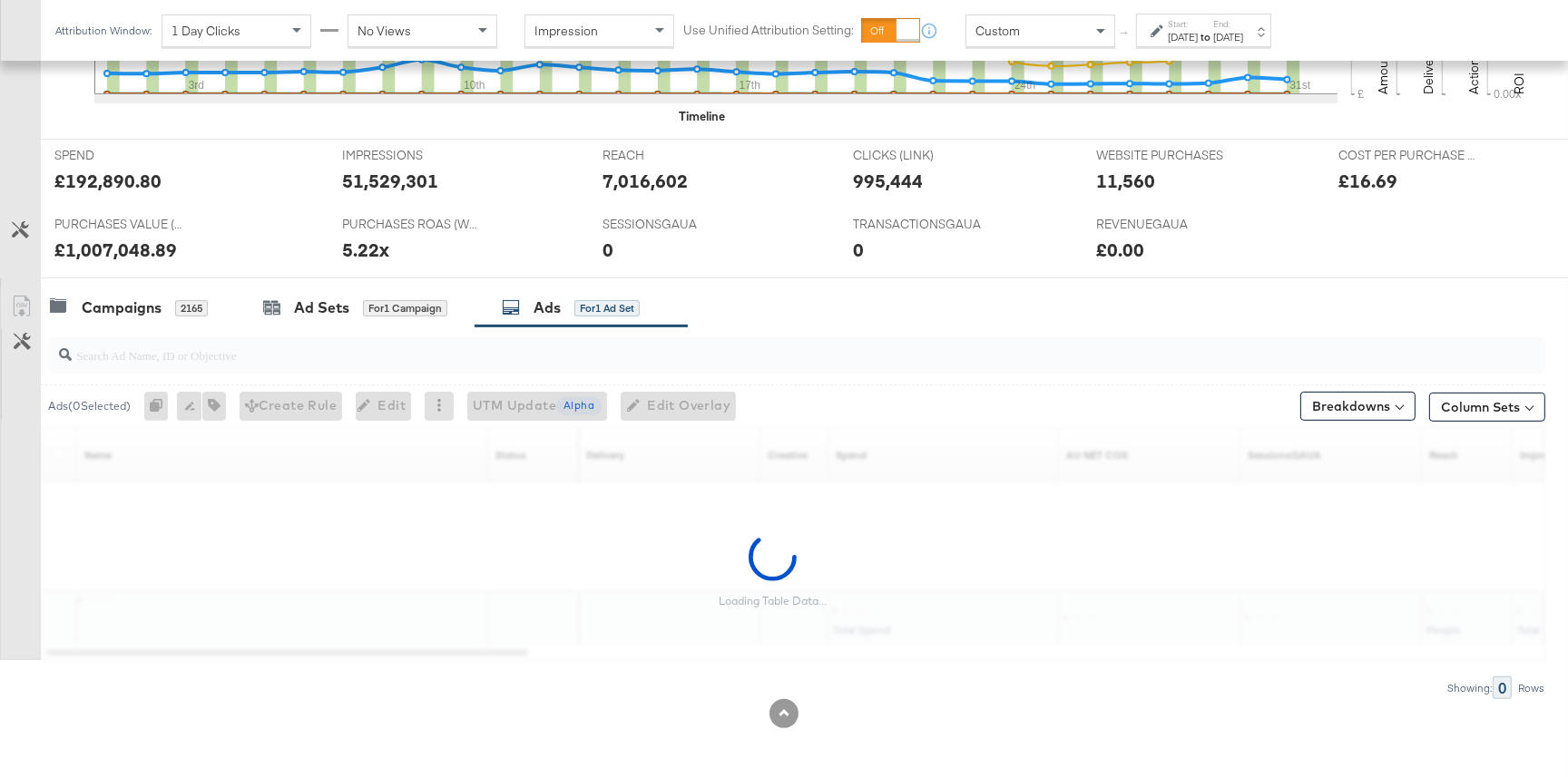
scroll to position [594, 0]
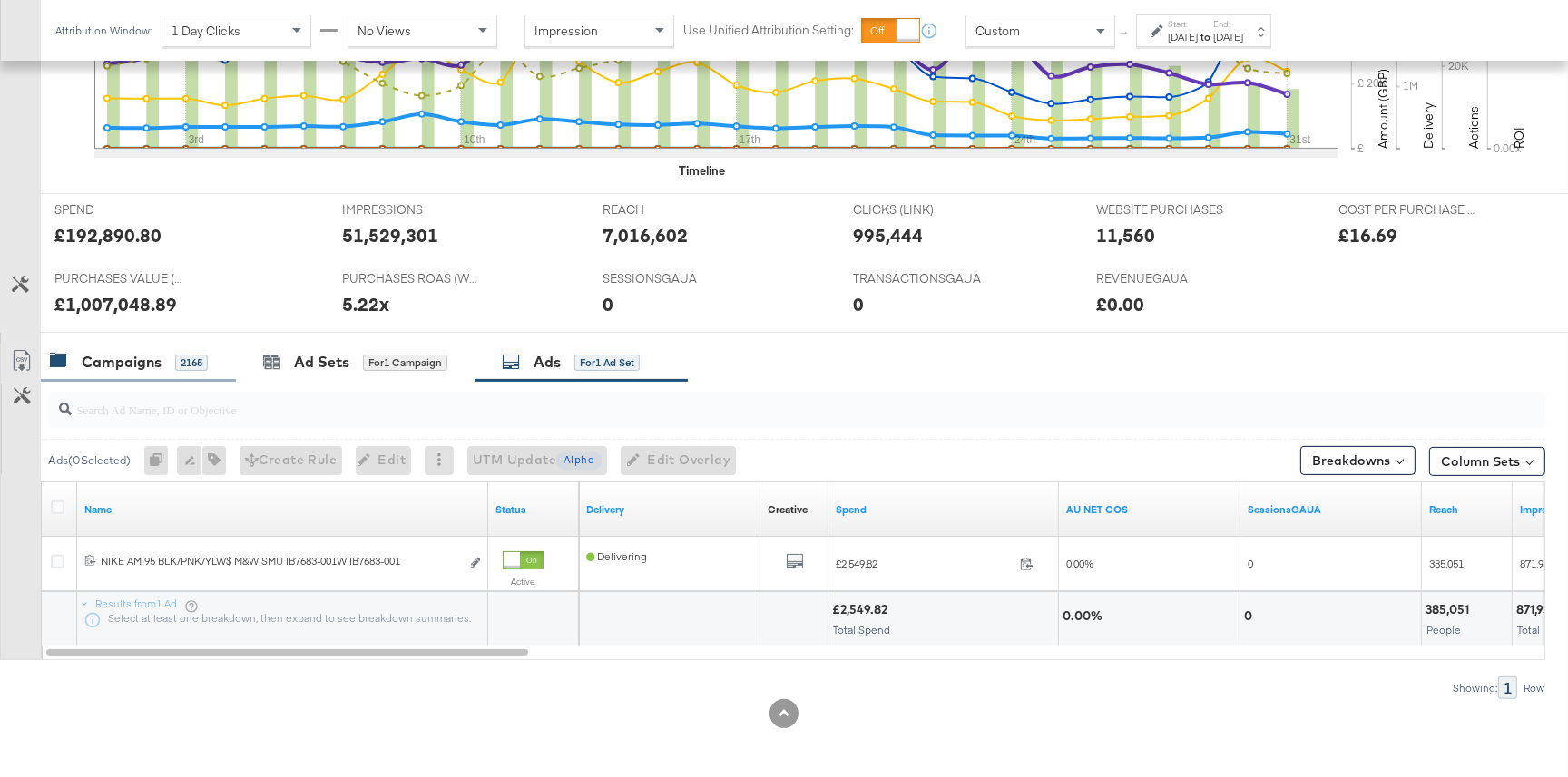
click at [135, 365] on div "Campaigns" at bounding box center [121, 361] width 80 height 21
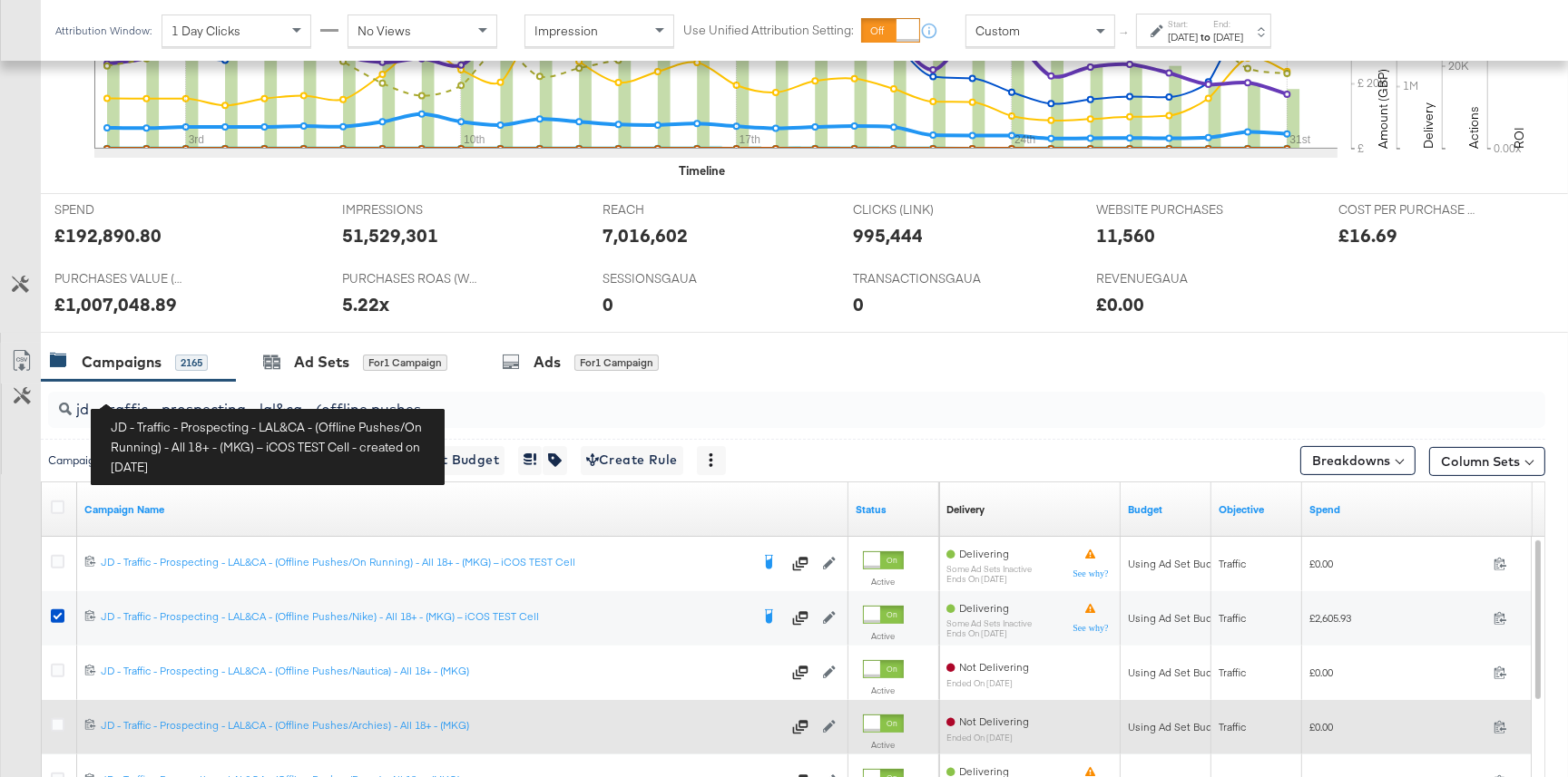
scroll to position [762, 0]
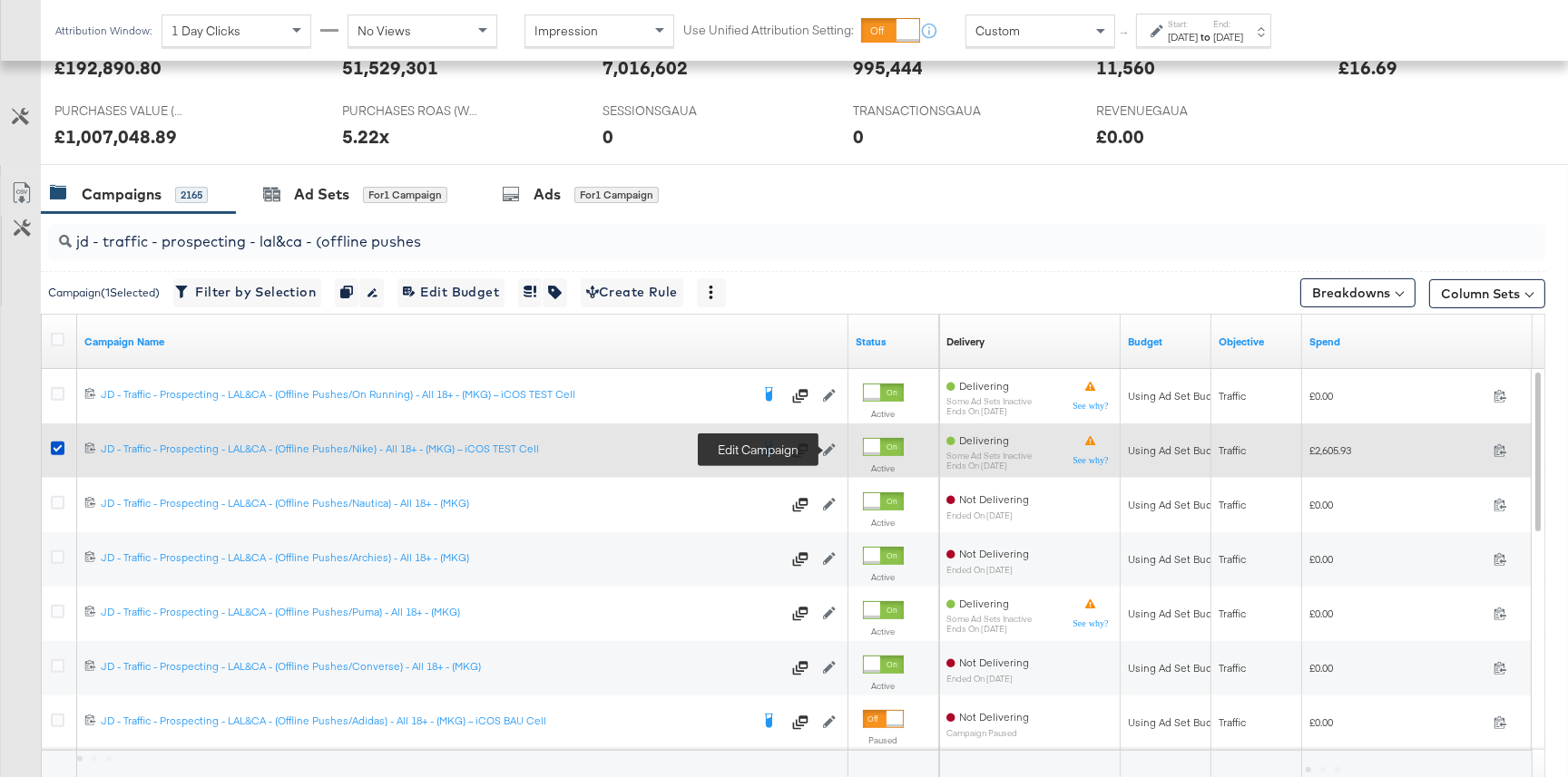
click at [830, 449] on icon at bounding box center [828, 450] width 13 height 13
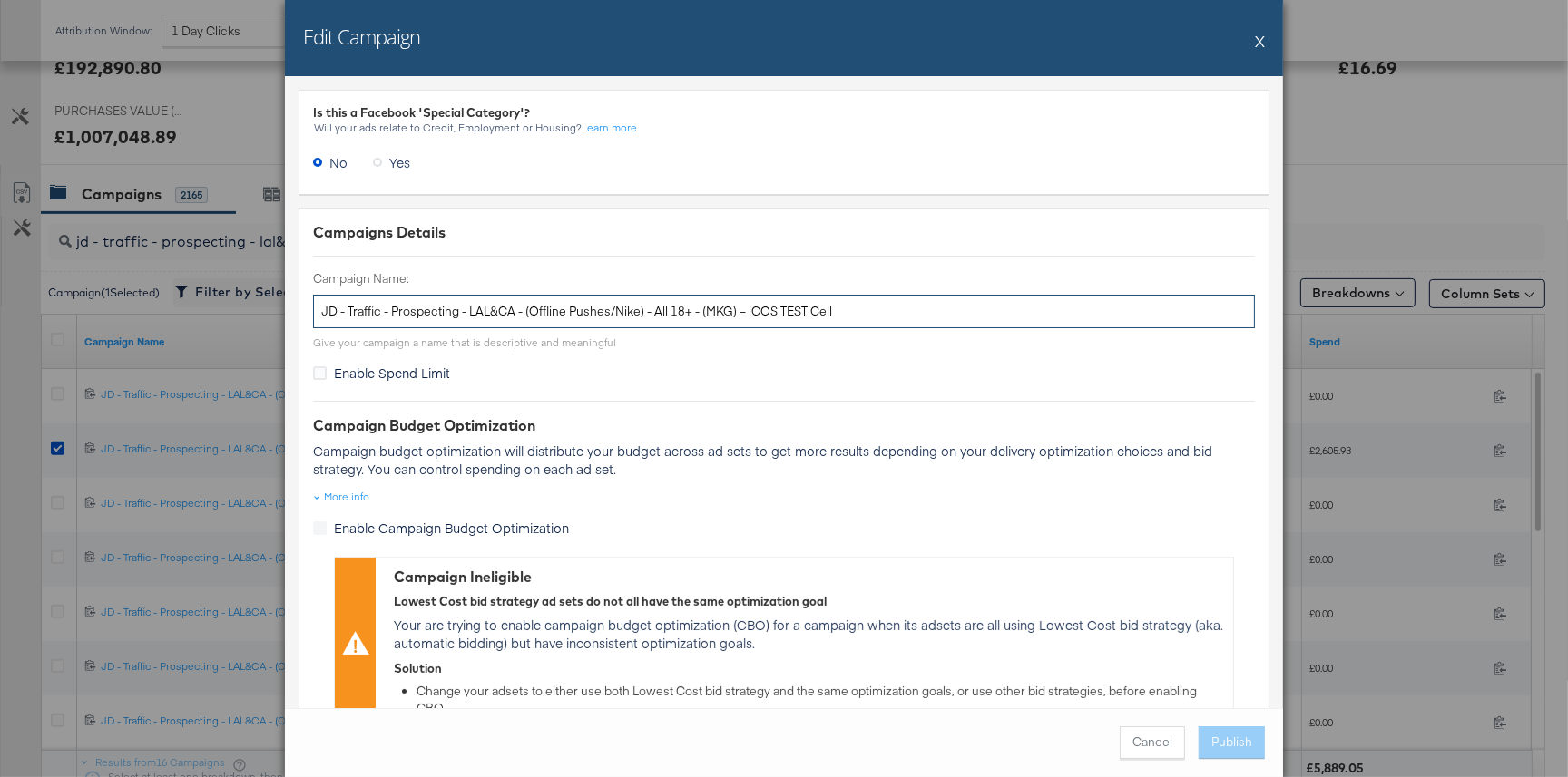
click at [796, 310] on input "JD - Traffic - Prospecting - LAL&CA - (Offline Pushes/Nike) - All 18+ - (MKG) –…" at bounding box center [784, 311] width 942 height 33
drag, startPoint x: 1261, startPoint y: 40, endPoint x: 919, endPoint y: 239, distance: 395.7
click at [1260, 40] on button "X" at bounding box center [1260, 40] width 10 height 36
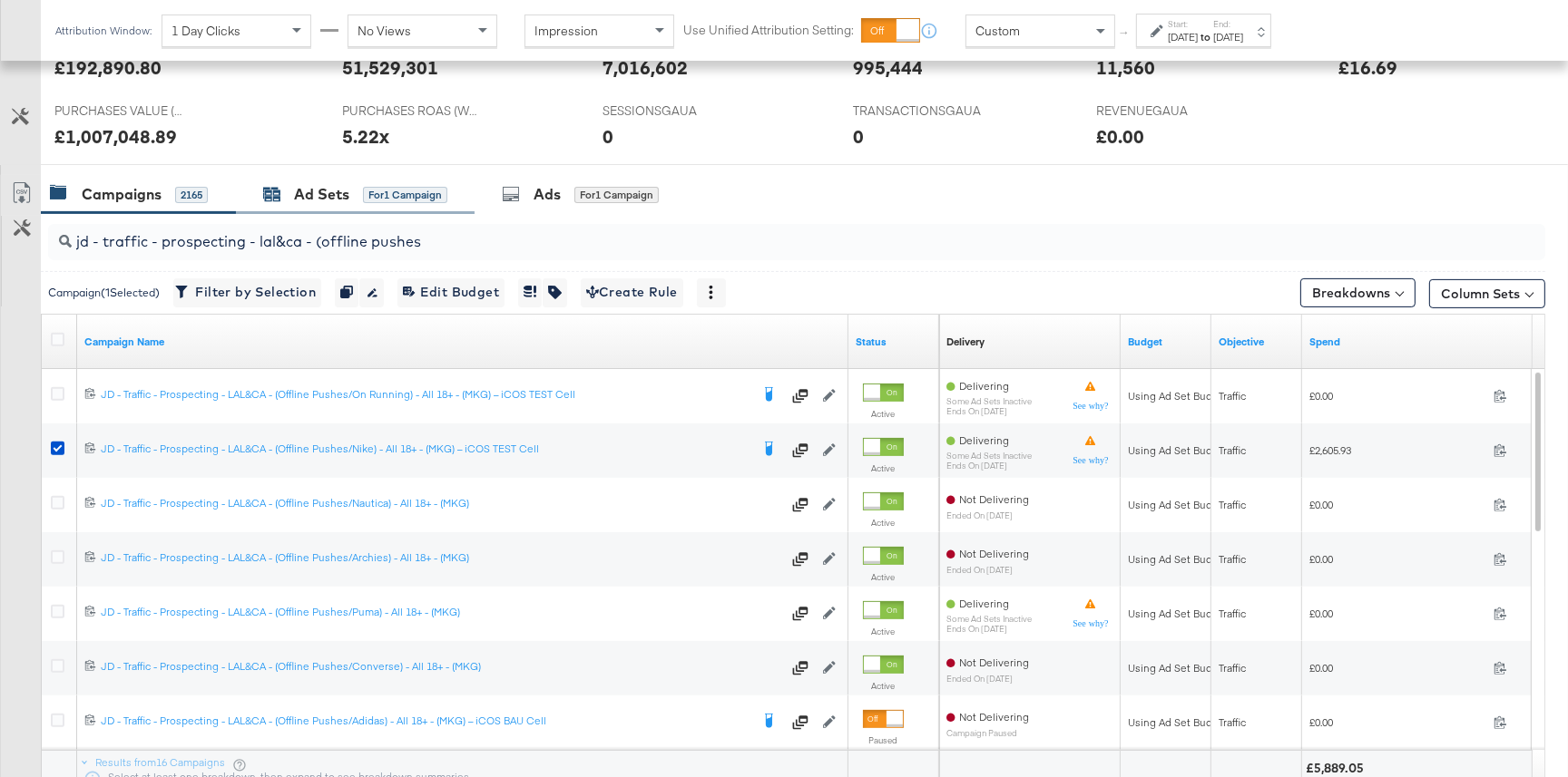
click at [380, 203] on div "Ad Sets for 1 Campaign" at bounding box center [355, 194] width 184 height 21
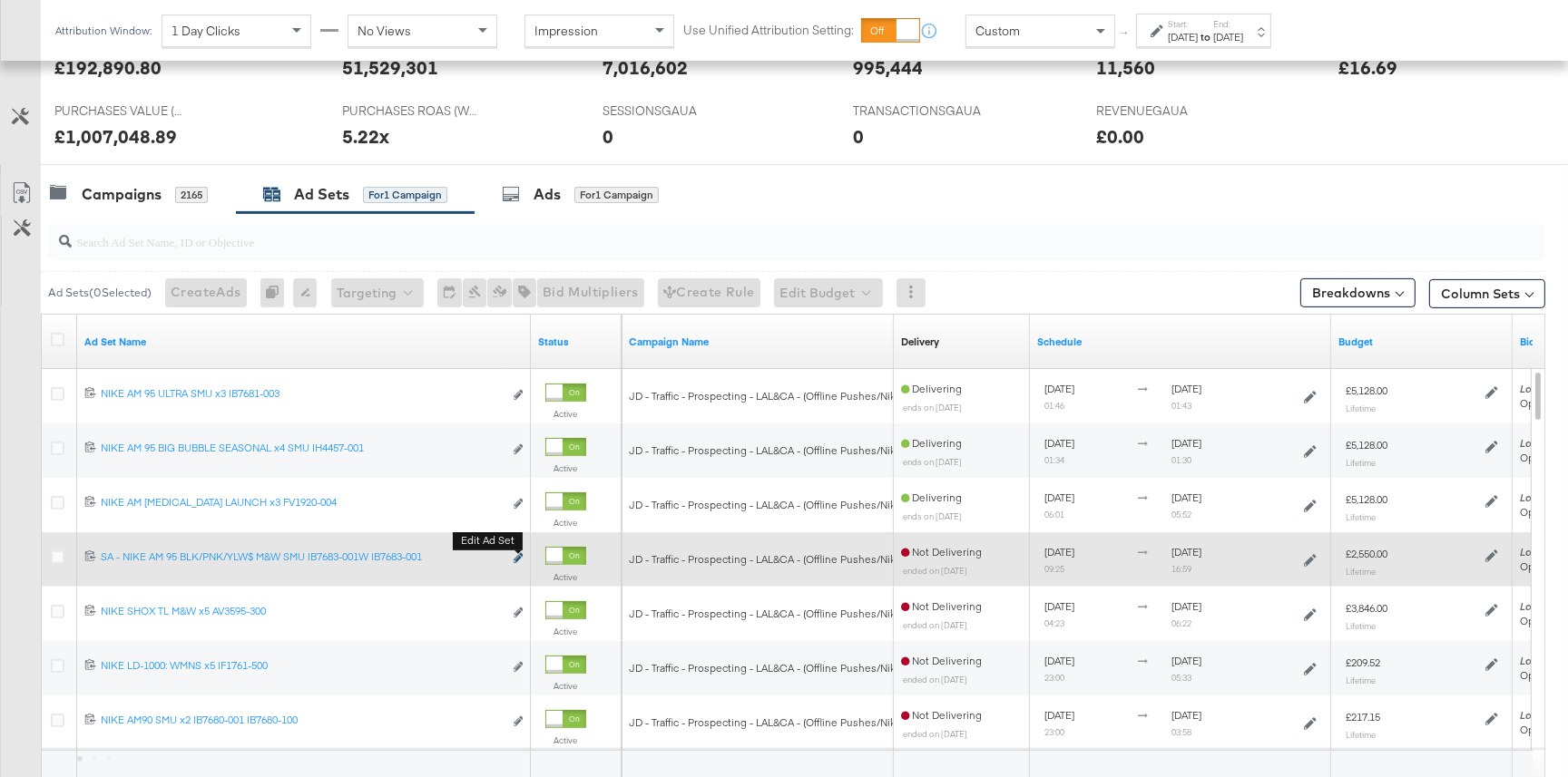
click at [513, 558] on icon "link" at bounding box center [517, 558] width 9 height 10
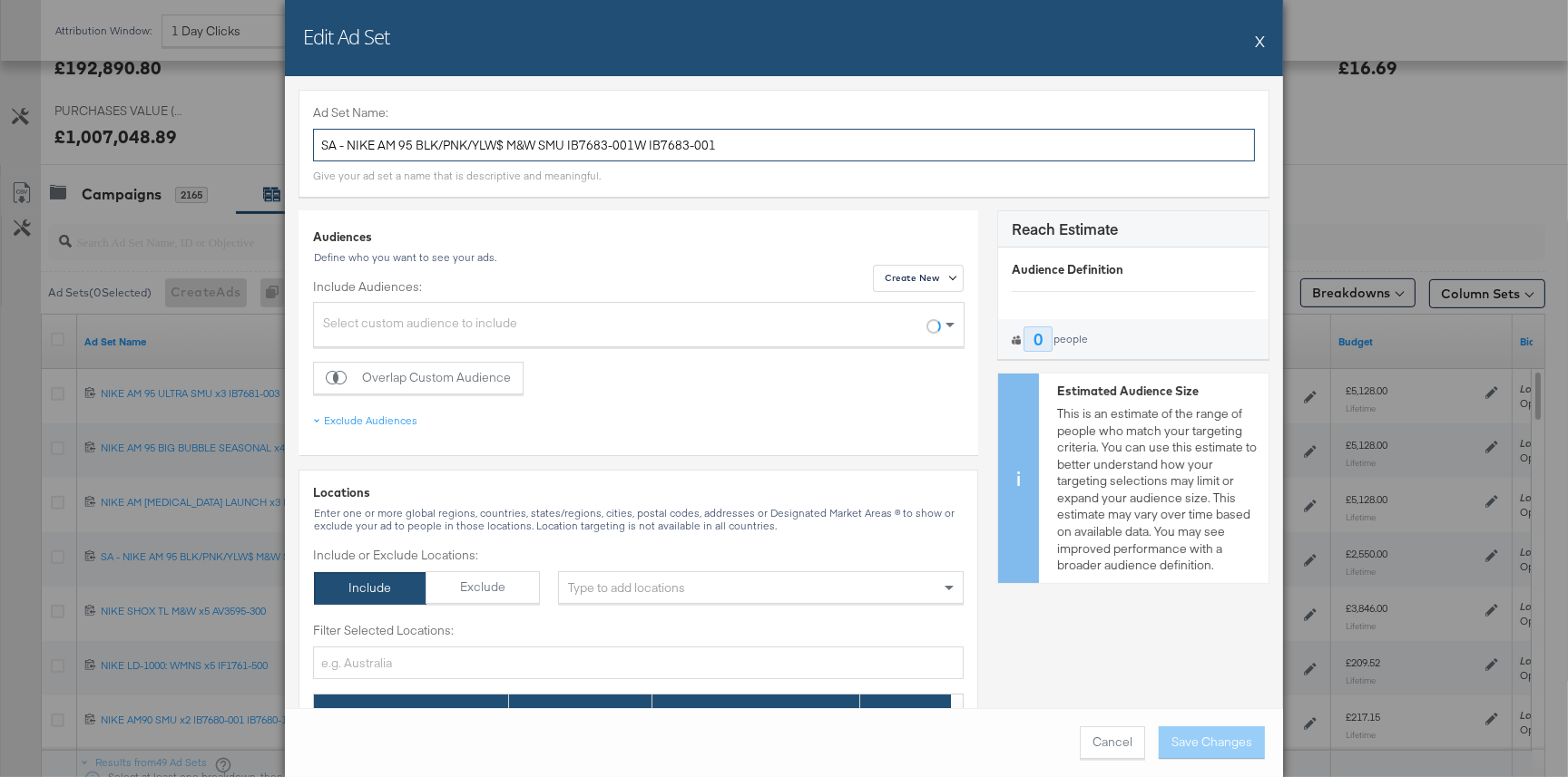
click at [517, 149] on input "SA - NIKE AM 95 BLK/PNK/YLW$ M&W SMU IB7683-001W IB7683-001" at bounding box center [784, 146] width 942 height 33
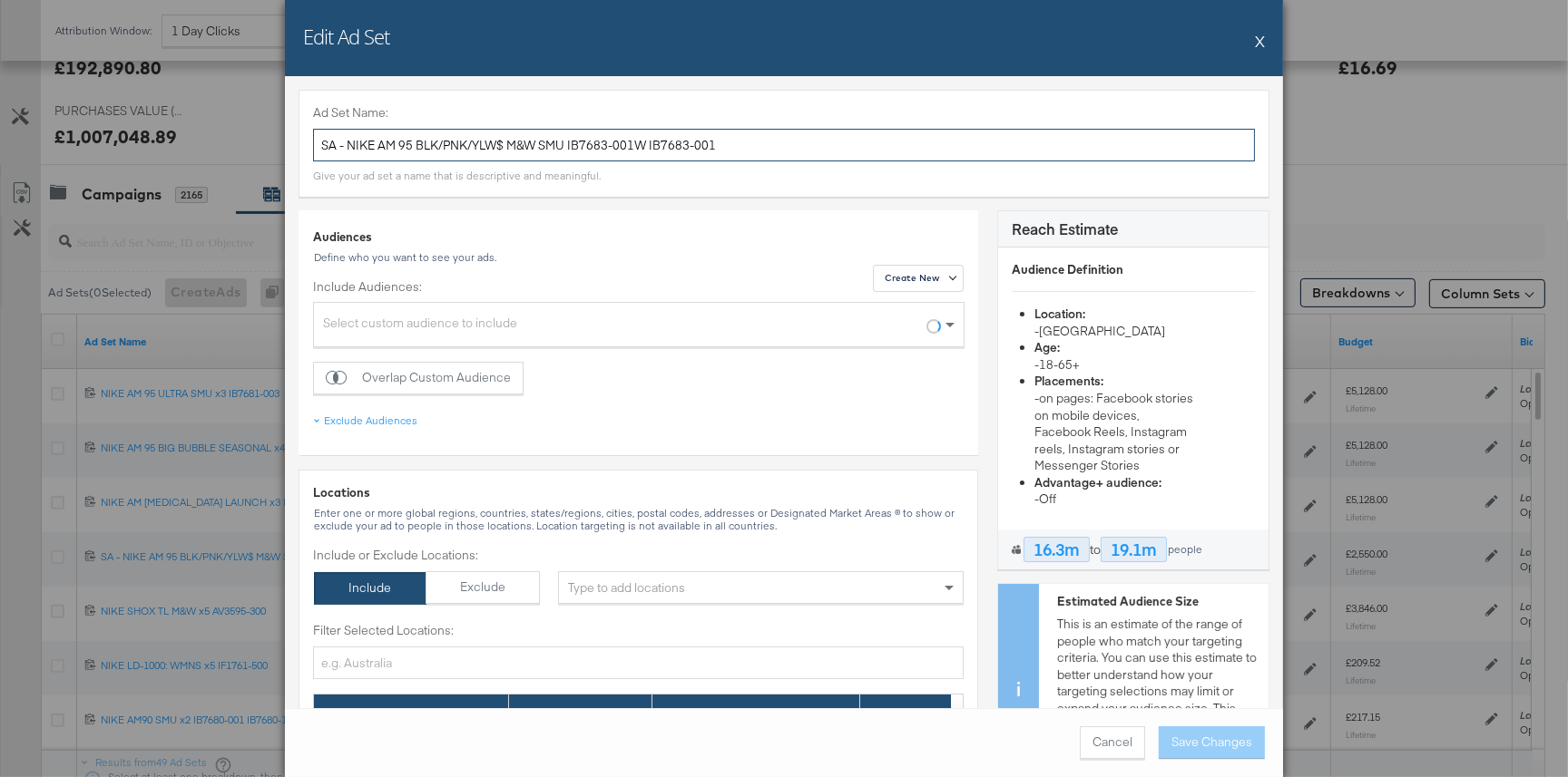
click at [517, 149] on input "SA - NIKE AM 95 BLK/PNK/YLW$ M&W SMU IB7683-001W IB7683-001" at bounding box center [784, 146] width 942 height 33
click at [1259, 38] on button "X" at bounding box center [1260, 40] width 10 height 36
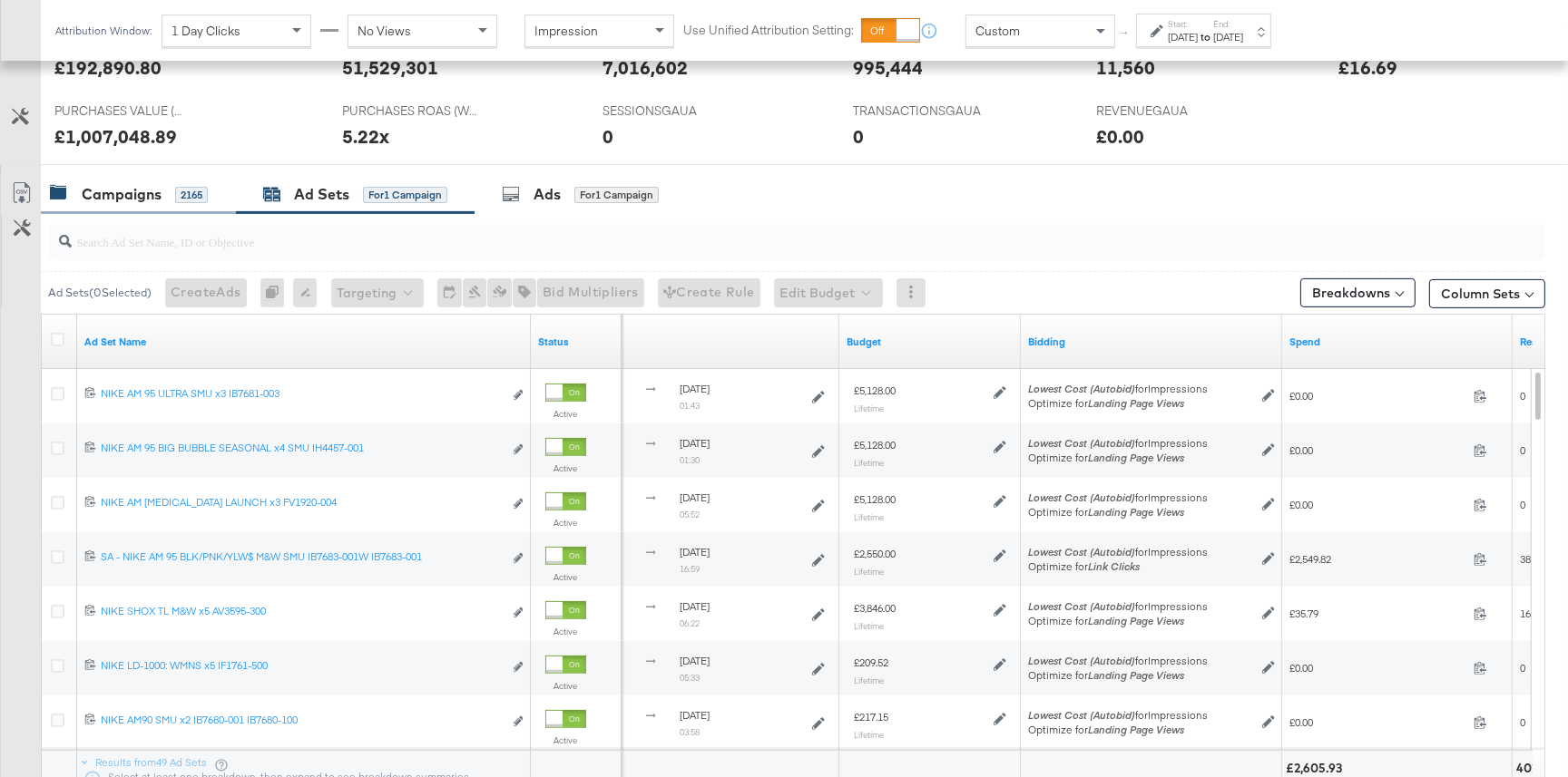
click at [142, 201] on div "Campaigns" at bounding box center [121, 194] width 80 height 21
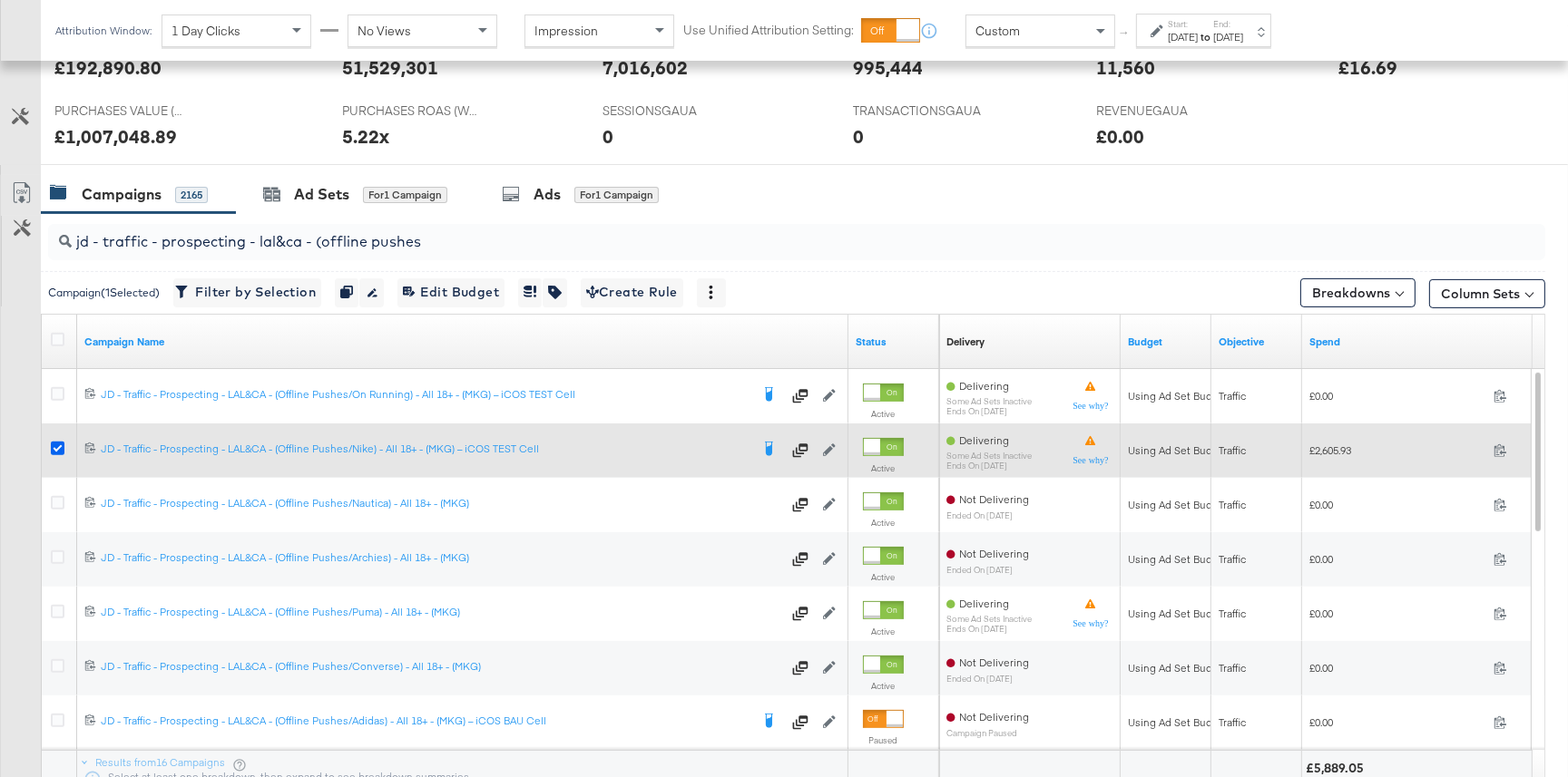
click at [63, 448] on icon at bounding box center [58, 449] width 14 height 14
click at [0, 0] on input "checkbox" at bounding box center [0, 0] width 0 height 0
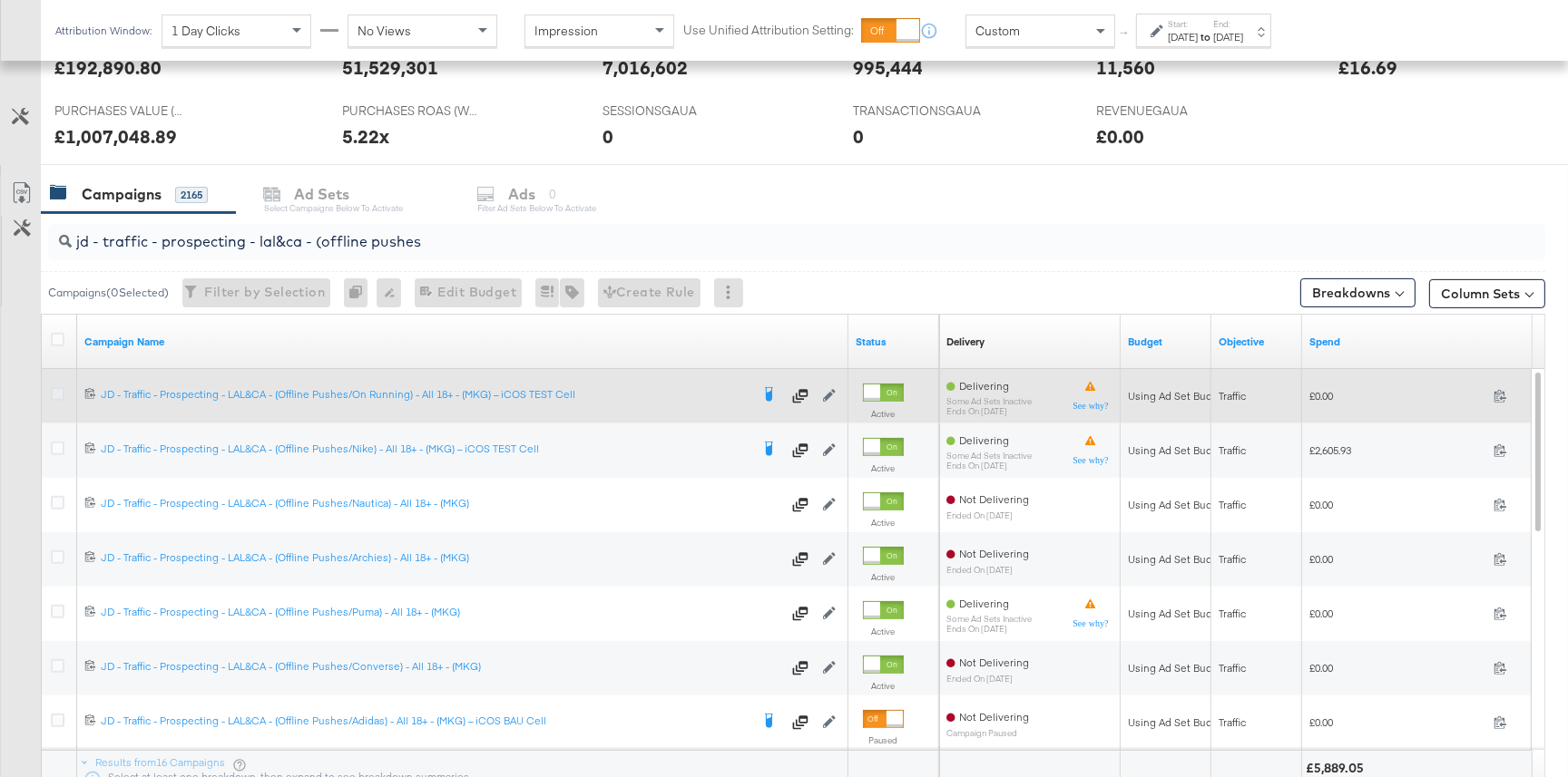
click at [58, 392] on icon at bounding box center [58, 394] width 14 height 14
click at [0, 0] on input "checkbox" at bounding box center [0, 0] width 0 height 0
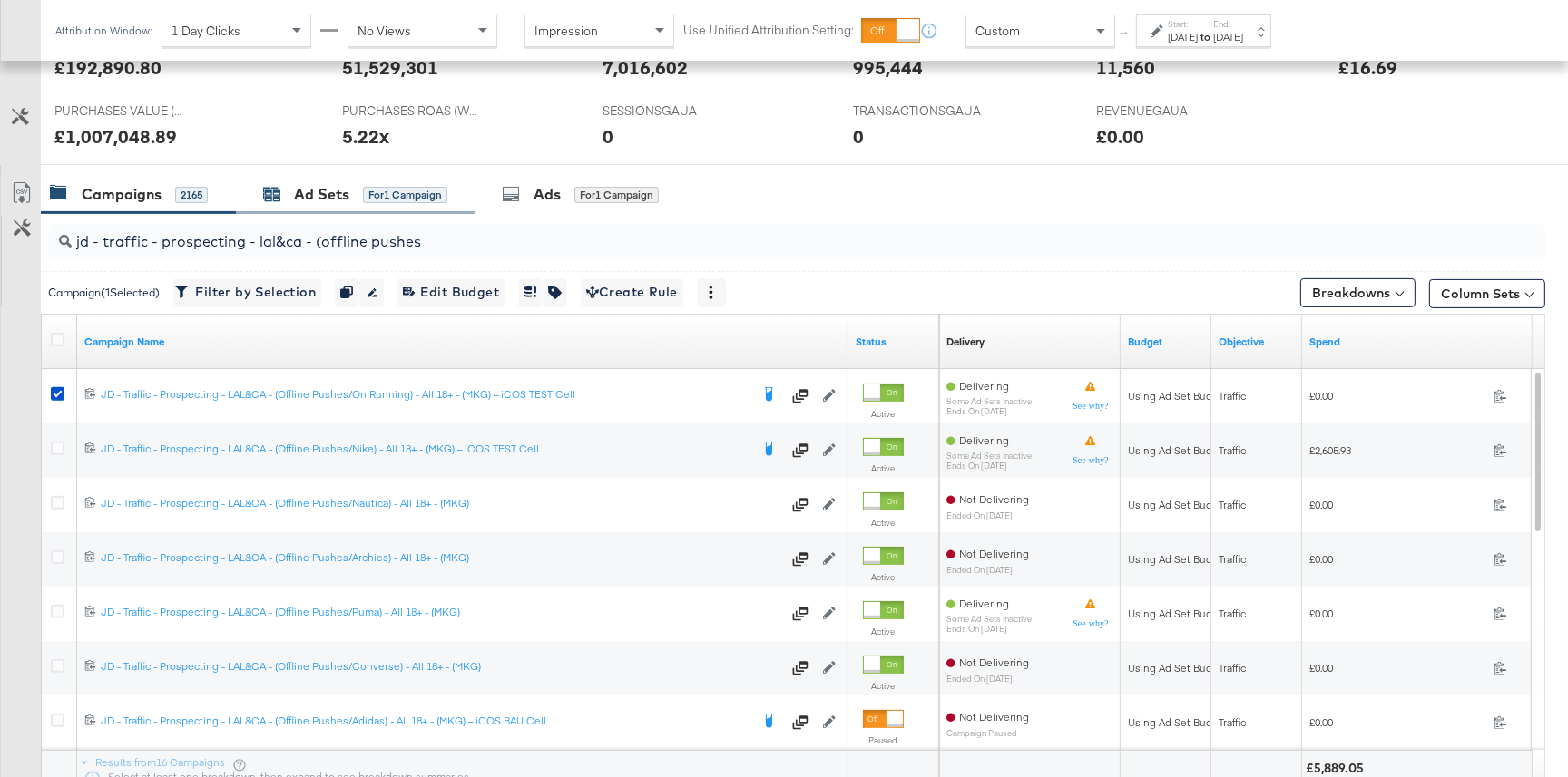
click at [301, 198] on div "Ad Sets" at bounding box center [321, 194] width 55 height 21
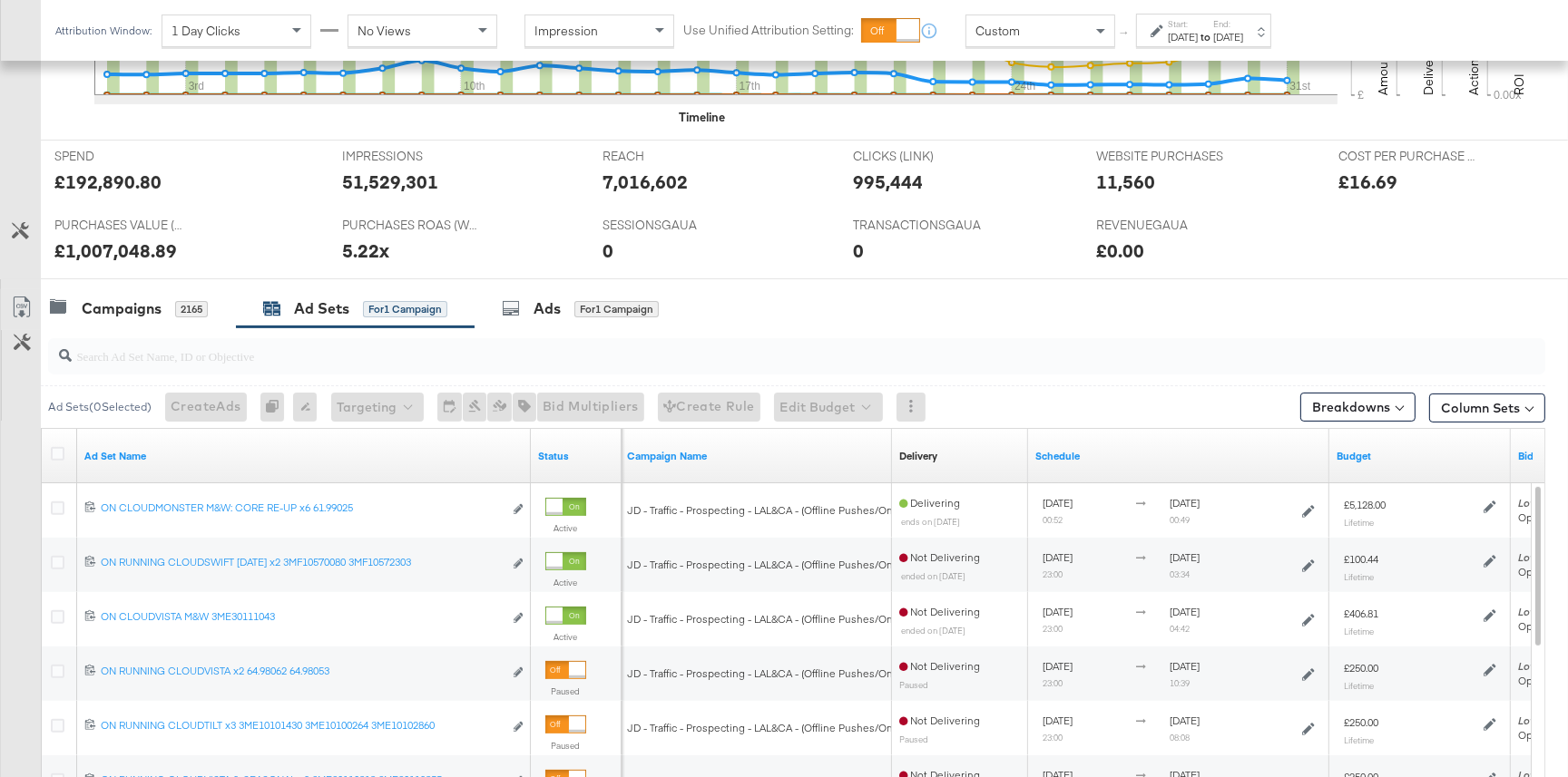
scroll to position [634, 0]
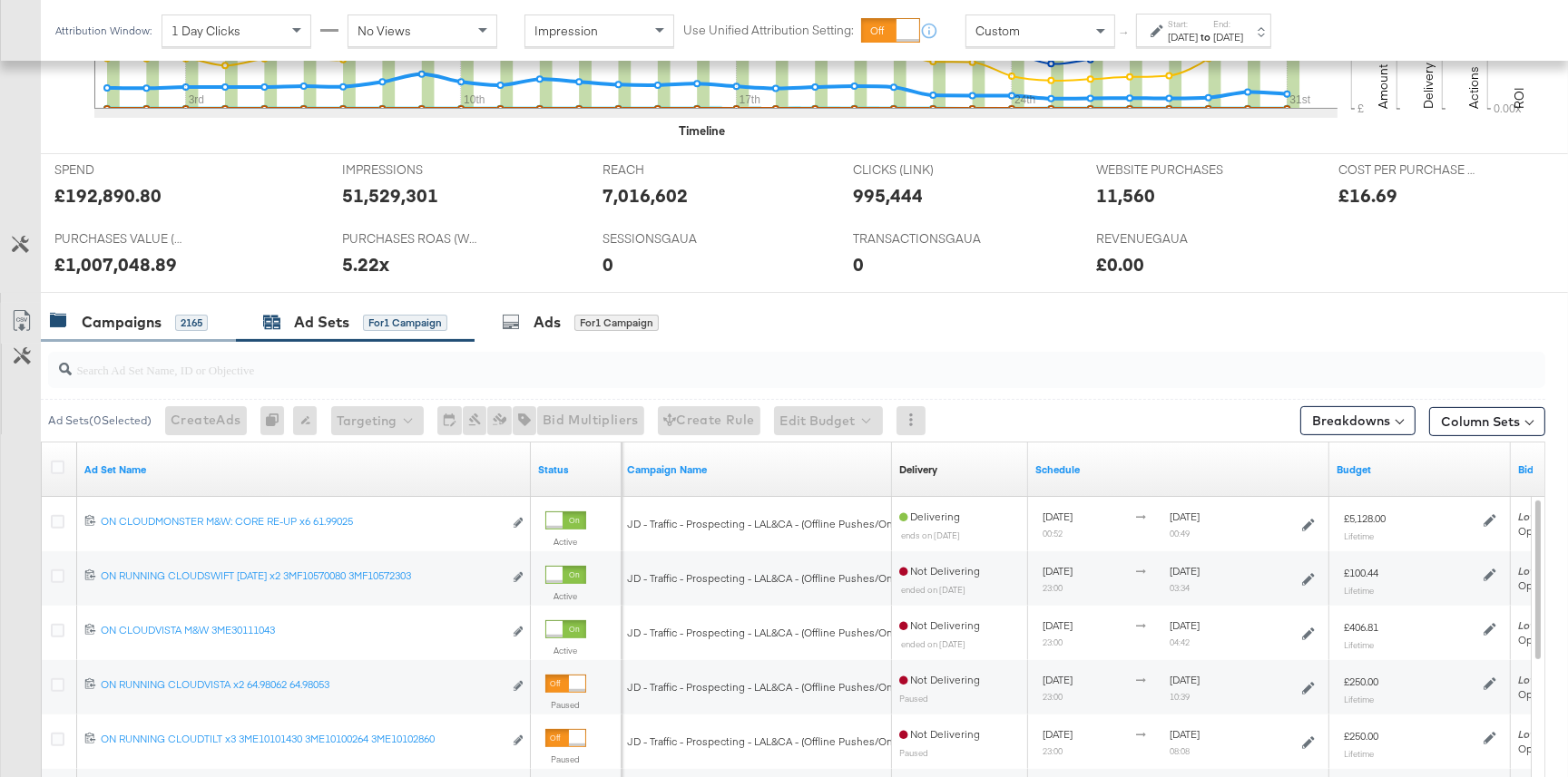
click at [171, 328] on div "Campaigns 2165" at bounding box center [129, 322] width 158 height 21
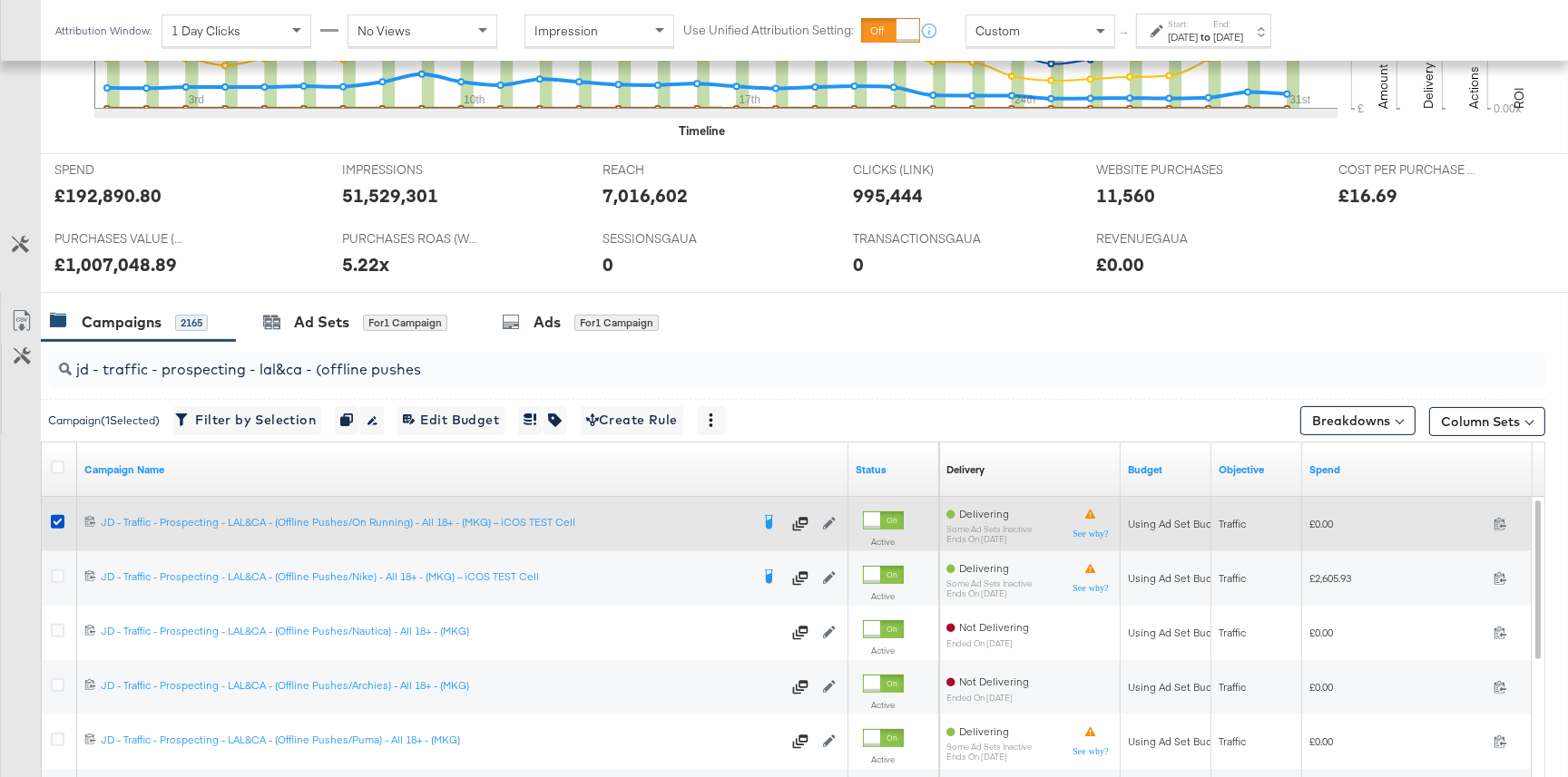
drag, startPoint x: 56, startPoint y: 522, endPoint x: 47, endPoint y: 514, distance: 12.0
click at [55, 522] on icon at bounding box center [58, 522] width 14 height 14
click at [0, 0] on input "checkbox" at bounding box center [0, 0] width 0 height 0
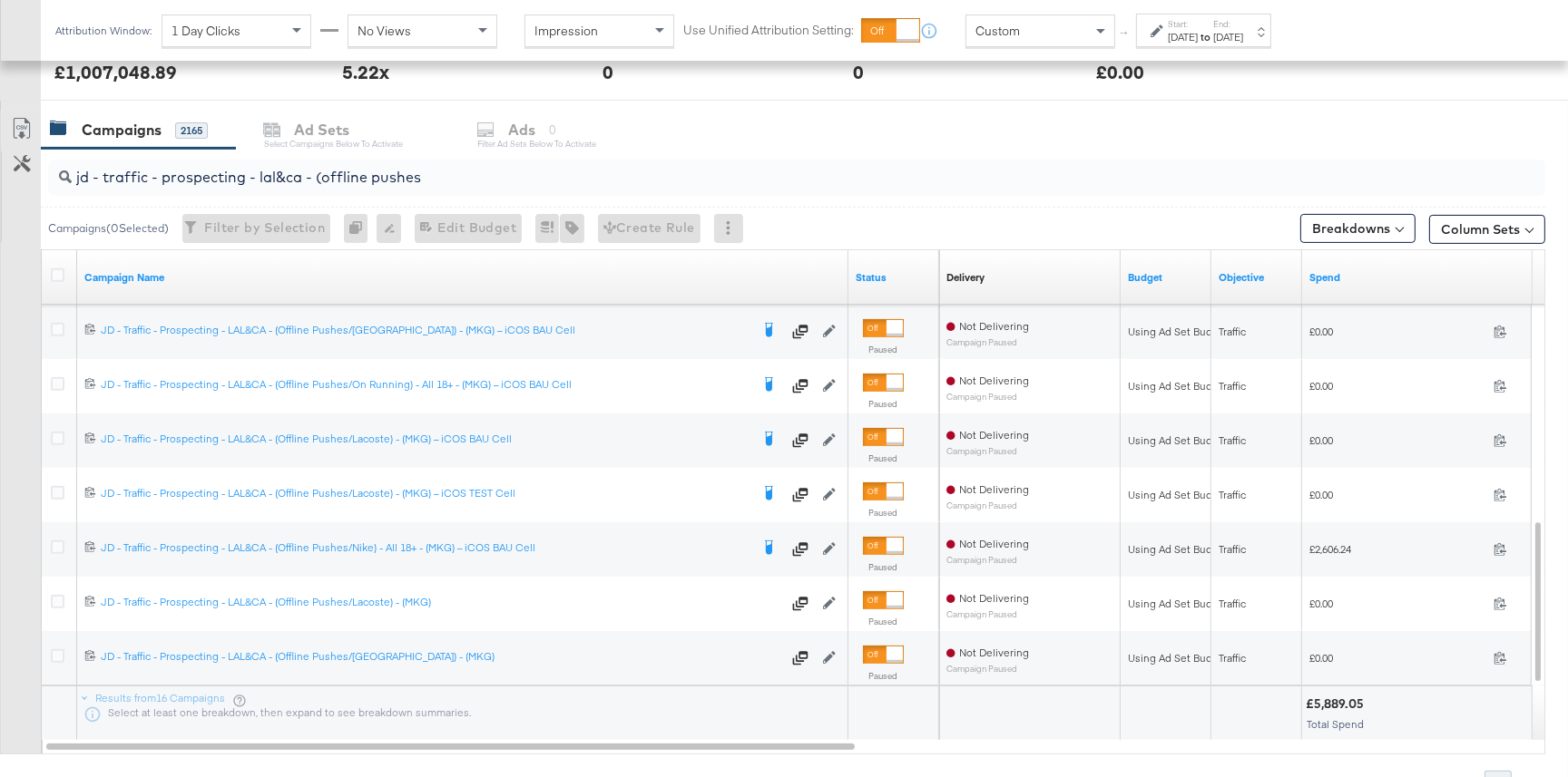
scroll to position [829, 0]
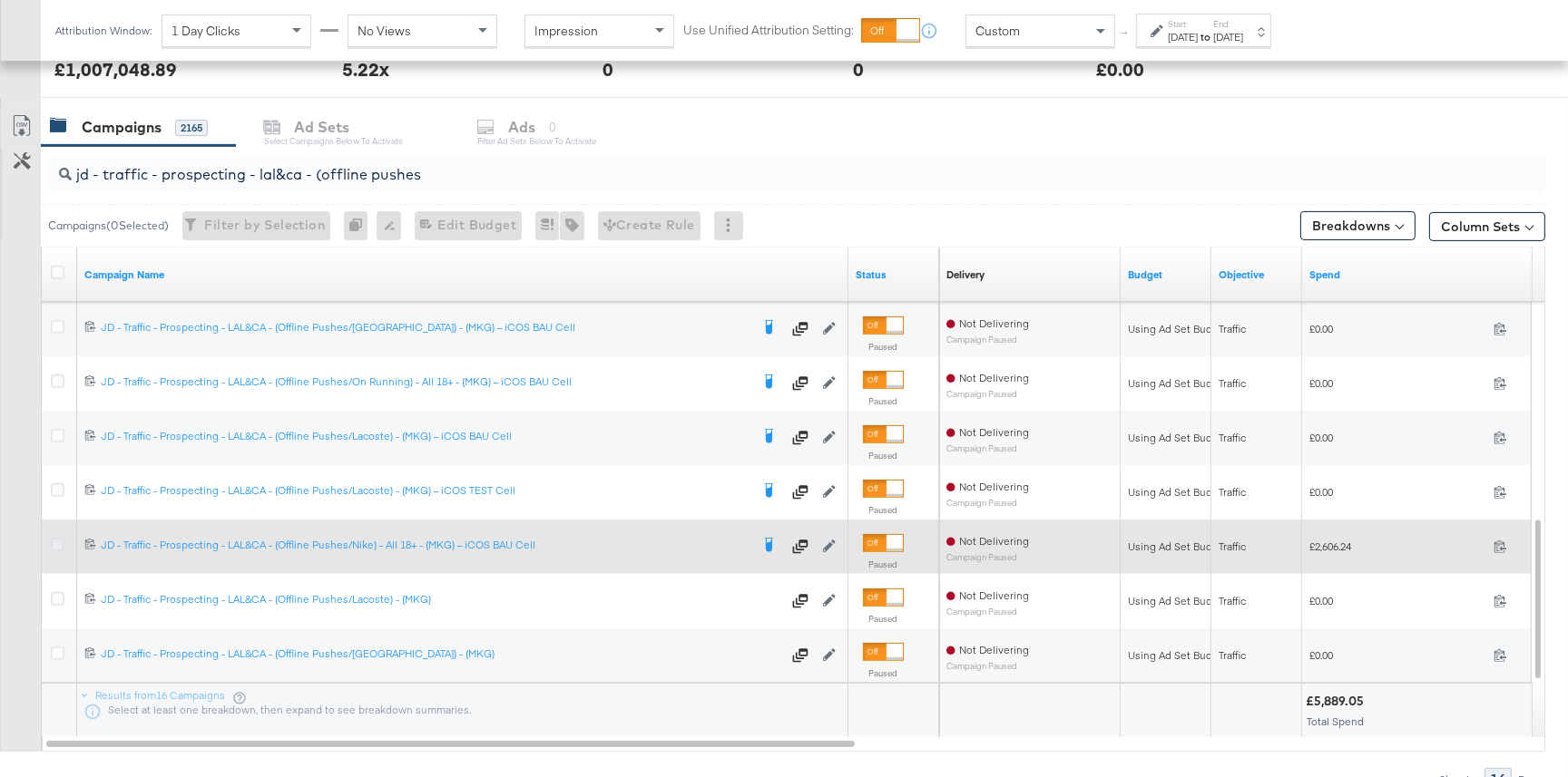
click at [61, 540] on icon at bounding box center [58, 545] width 14 height 14
click at [0, 0] on input "checkbox" at bounding box center [0, 0] width 0 height 0
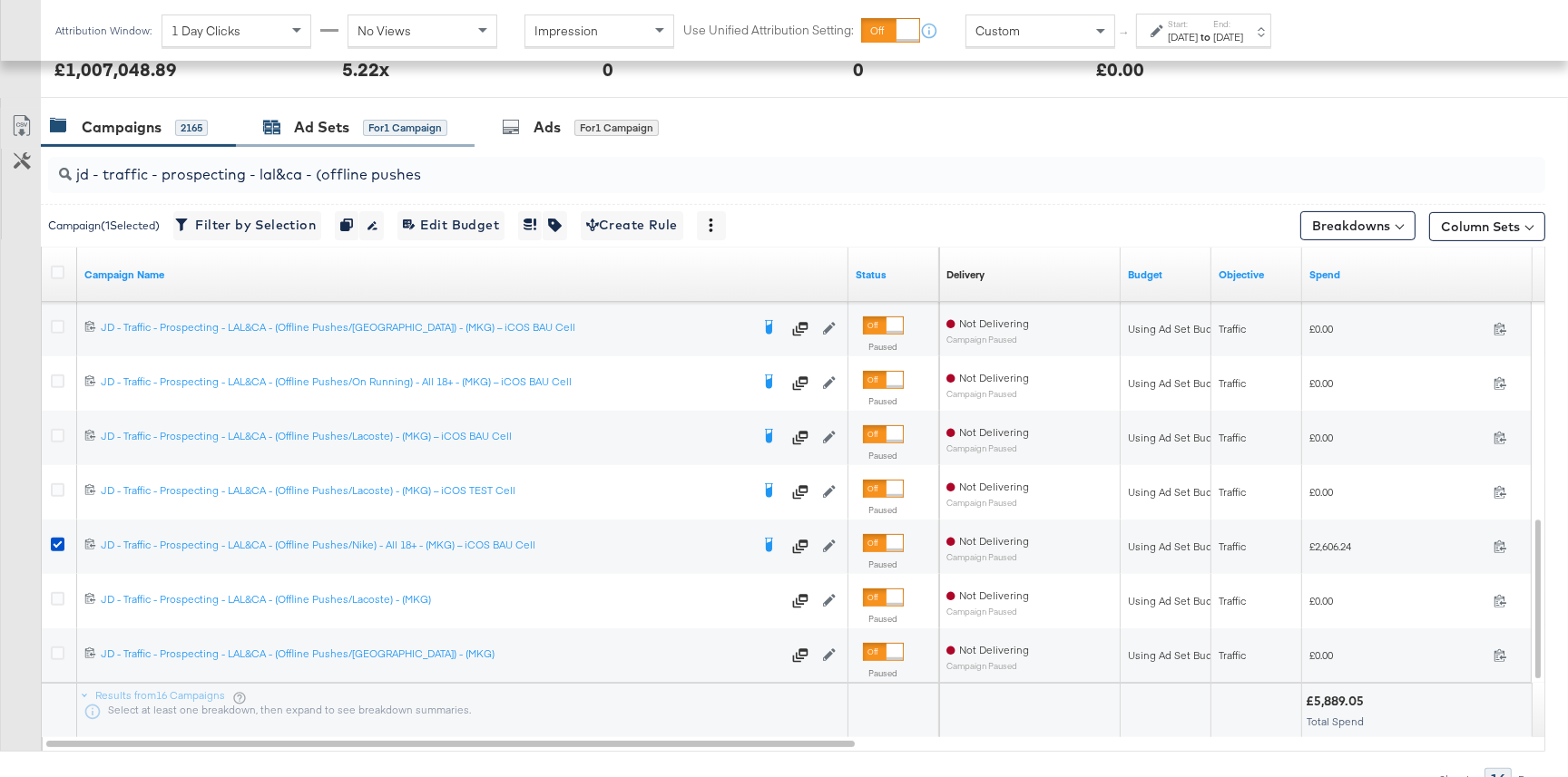
click at [336, 135] on div "Ad Sets" at bounding box center [321, 127] width 55 height 21
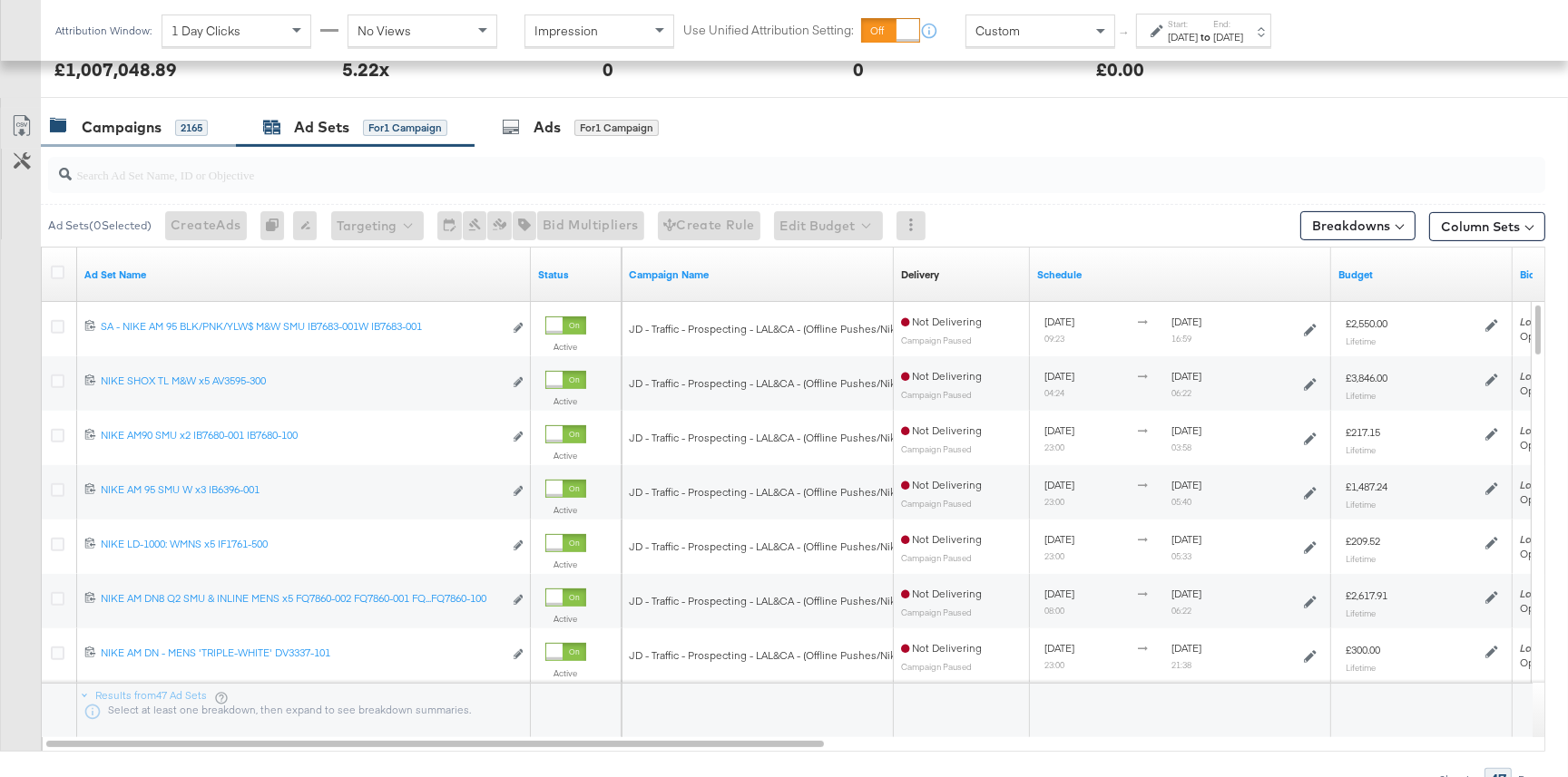
click at [191, 124] on div "2165" at bounding box center [191, 128] width 33 height 17
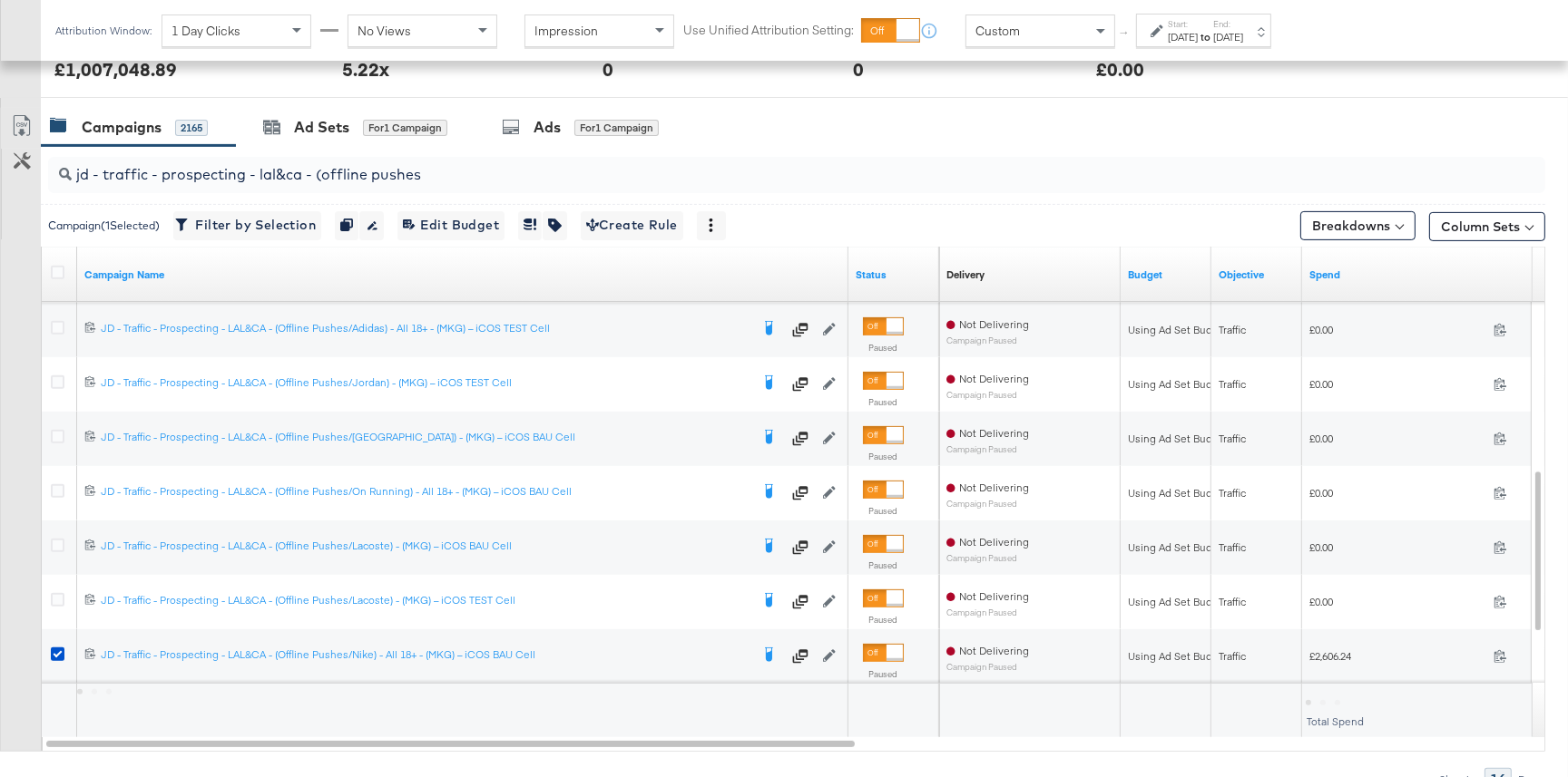
scroll to position [921, 0]
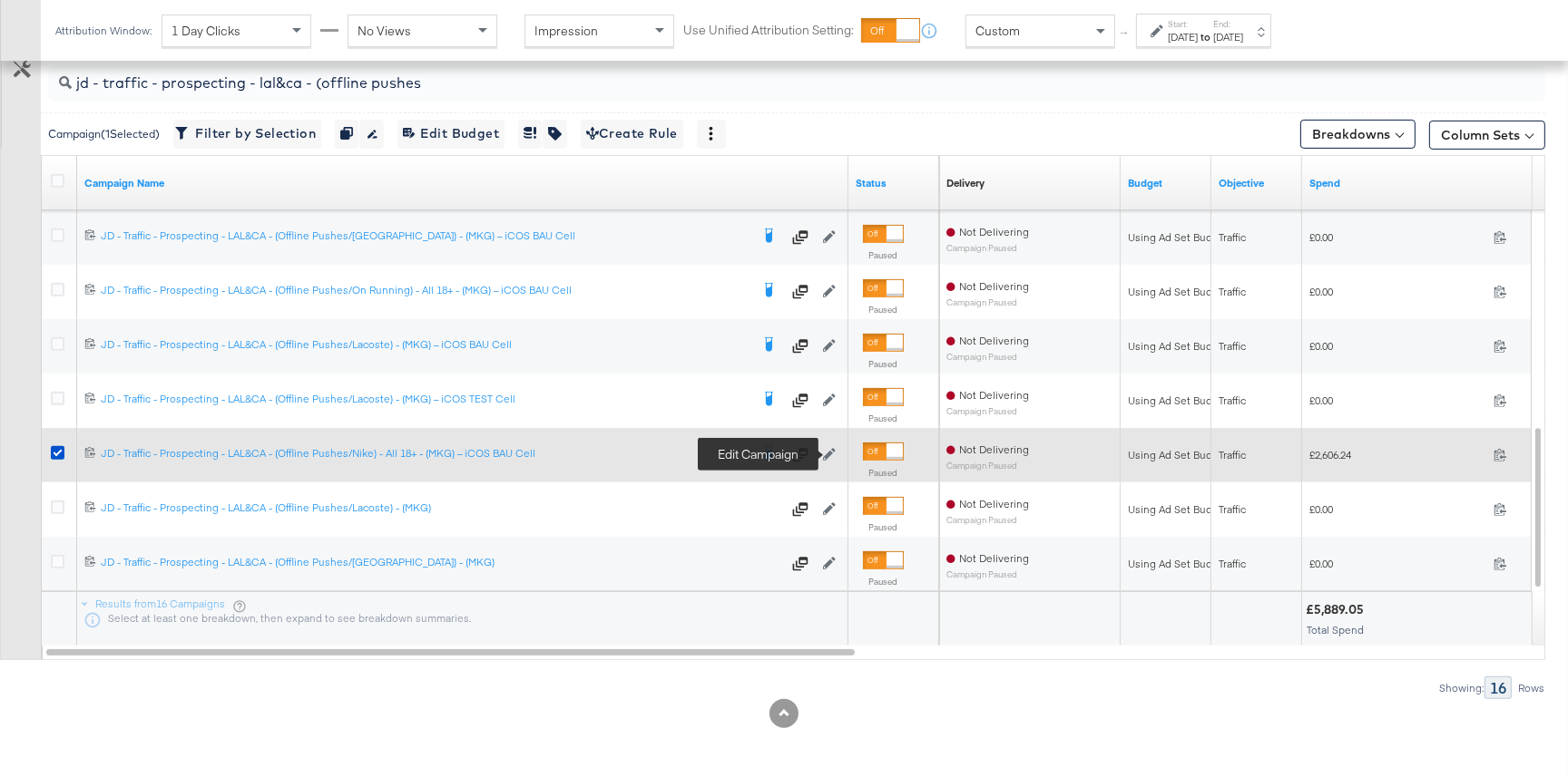
click at [825, 449] on icon at bounding box center [828, 454] width 13 height 13
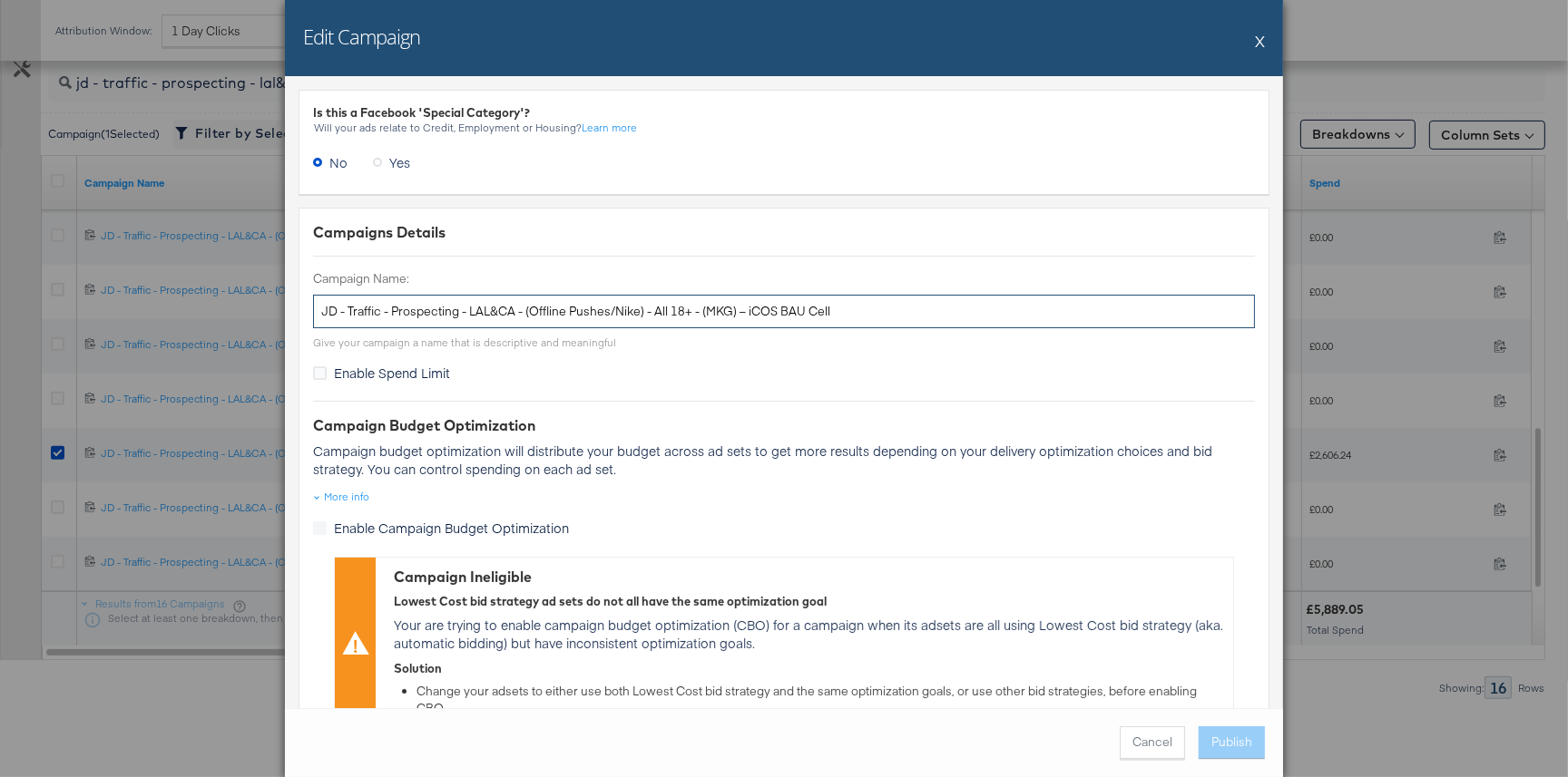
click at [700, 315] on input "JD - Traffic - Prospecting - LAL&CA - (Offline Pushes/Nike) - All 18+ - (MKG) –…" at bounding box center [784, 311] width 942 height 33
click at [1263, 40] on button "X" at bounding box center [1260, 40] width 10 height 36
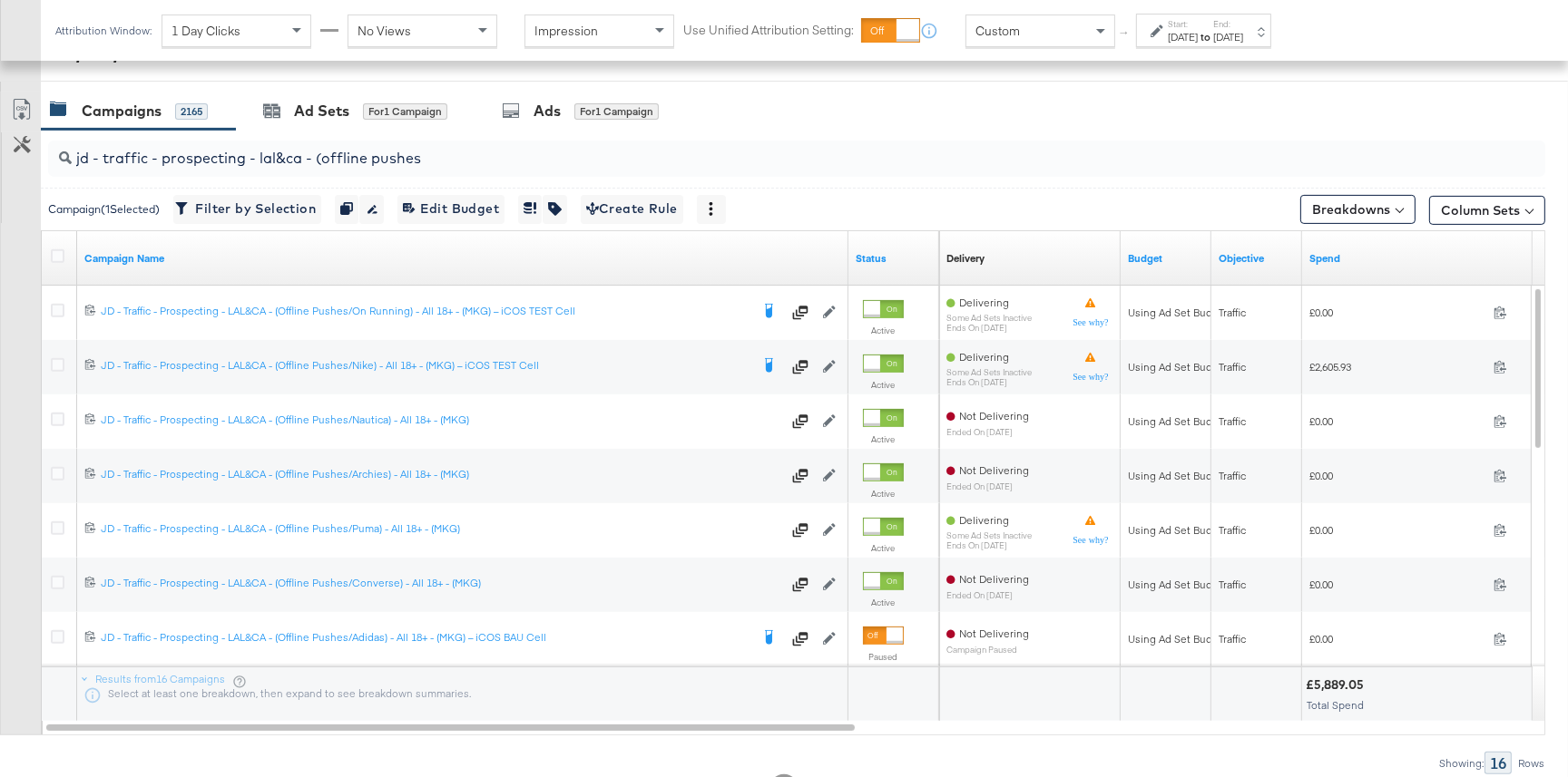
scroll to position [581, 0]
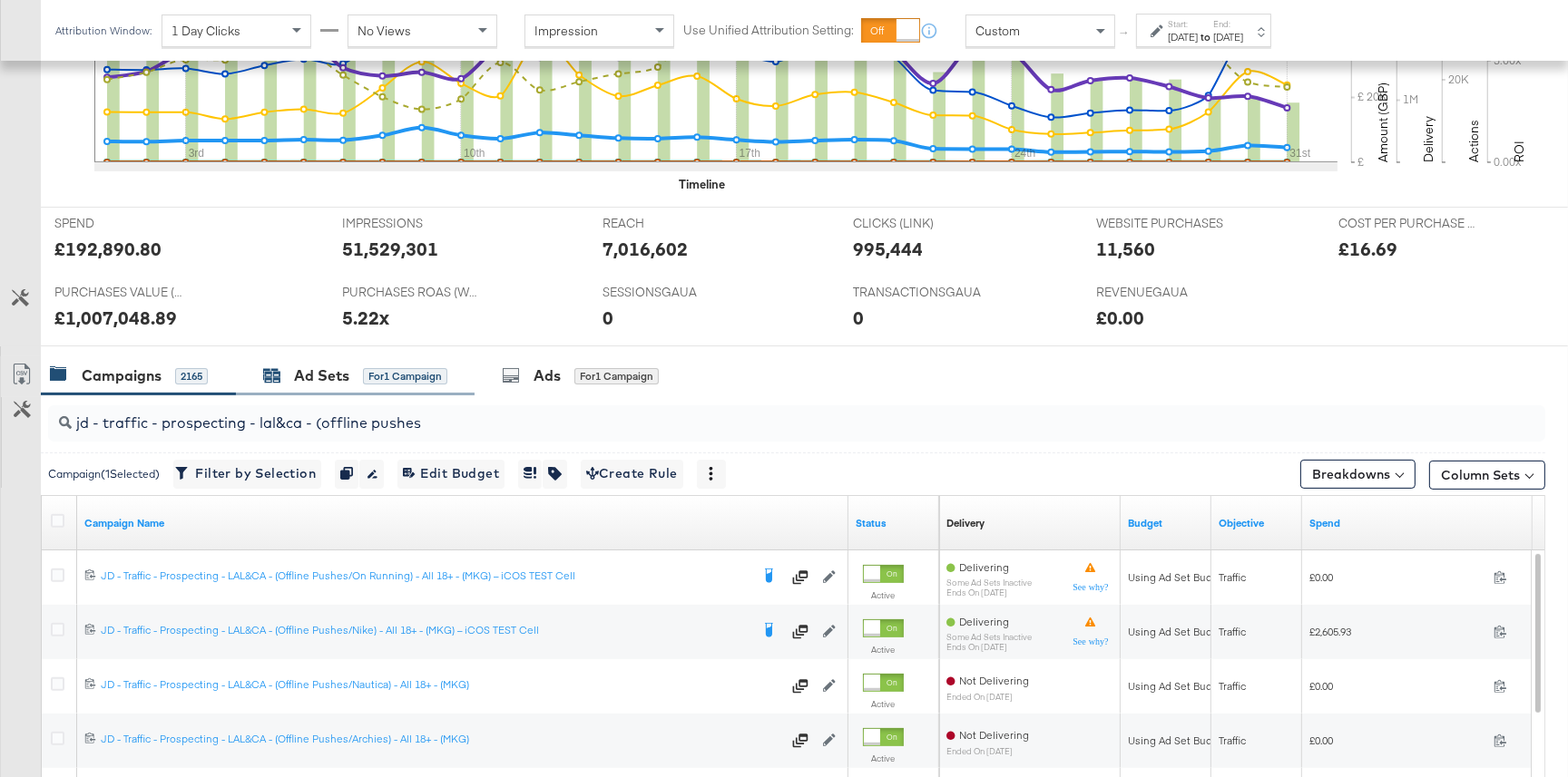
drag, startPoint x: 350, startPoint y: 378, endPoint x: 629, endPoint y: 345, distance: 280.9
click at [351, 379] on div "Ad Sets for 1 Campaign" at bounding box center [355, 375] width 184 height 21
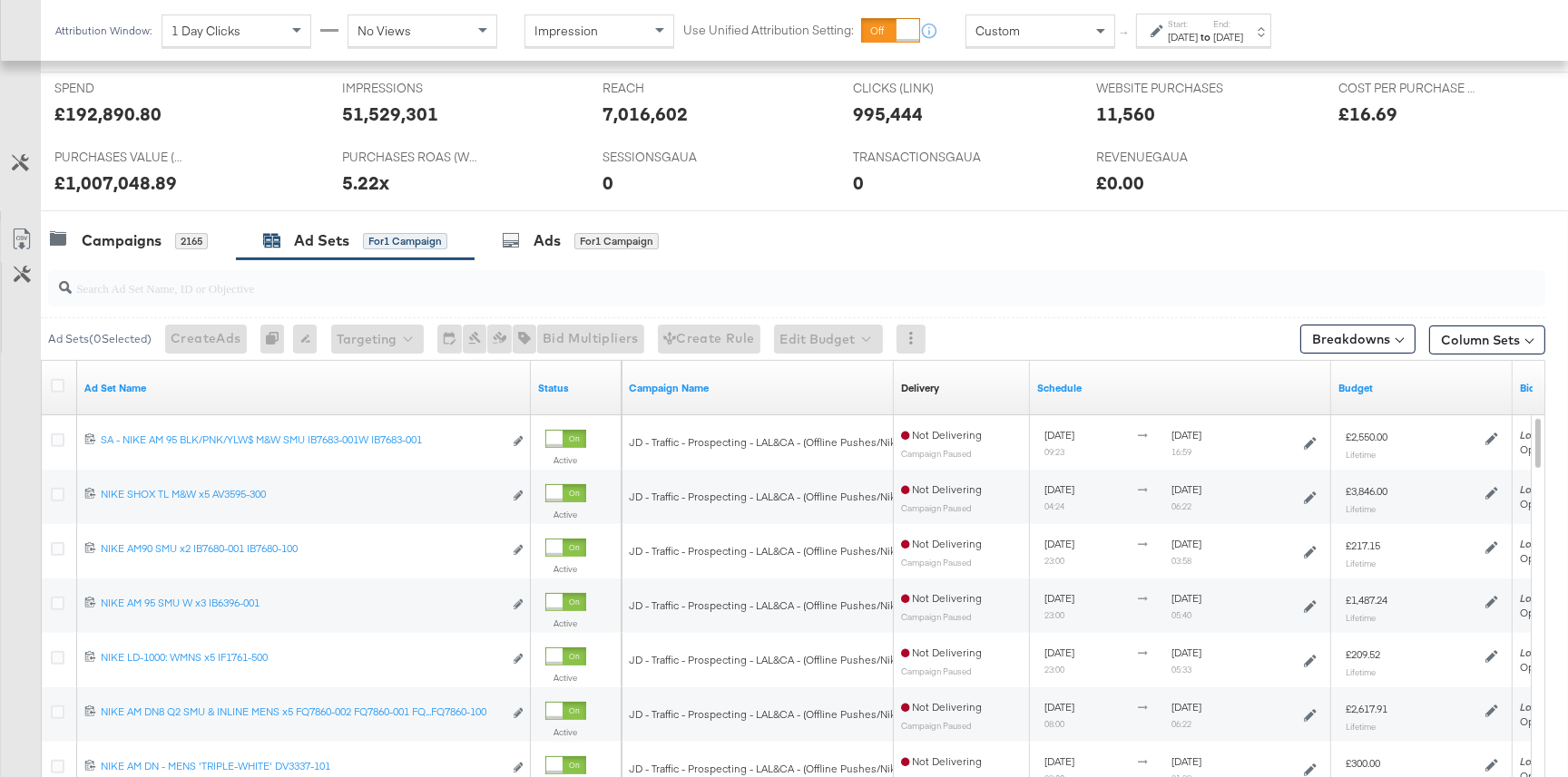
scroll to position [800, 0]
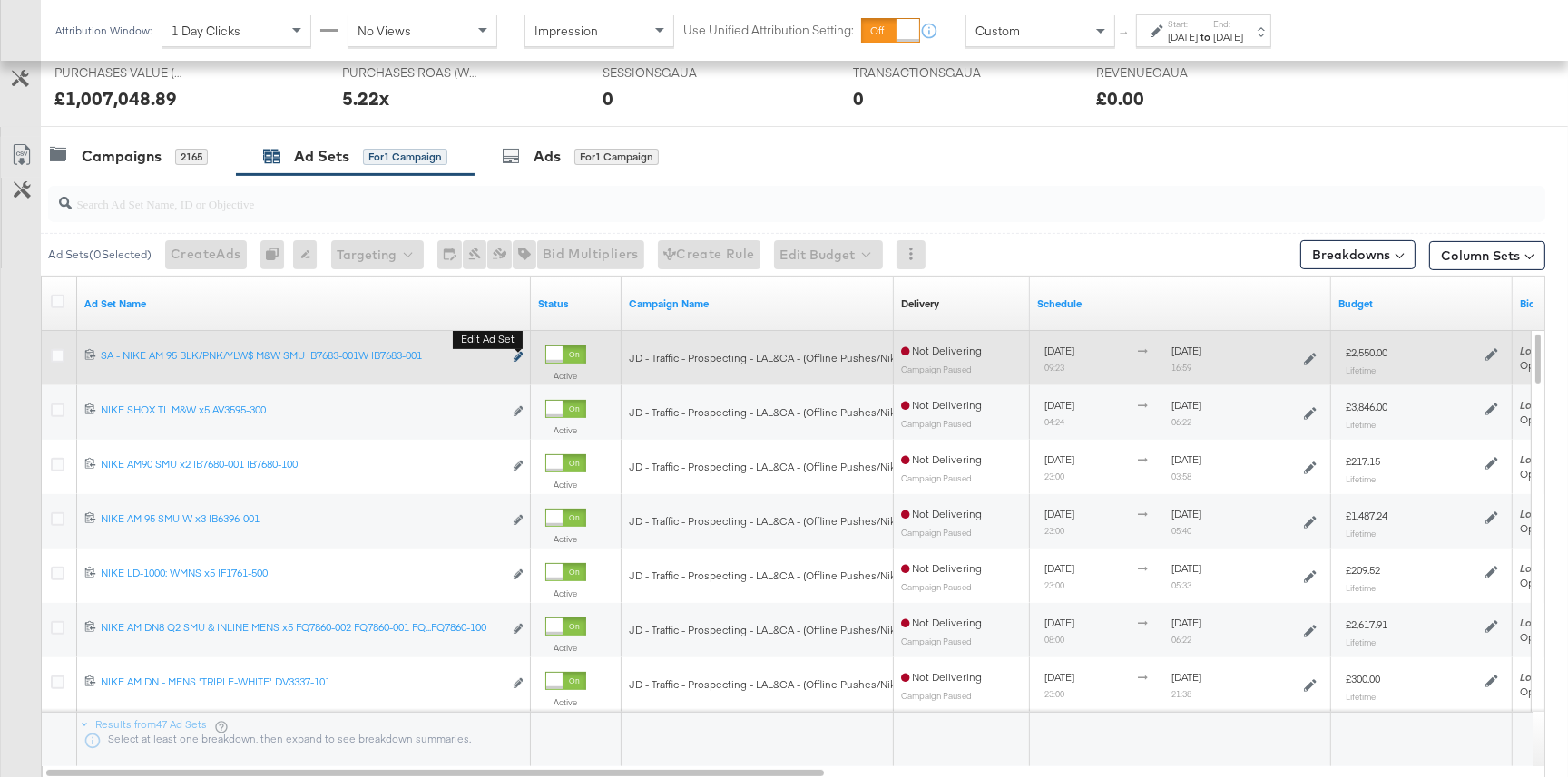
click at [522, 356] on icon "link" at bounding box center [517, 356] width 9 height 10
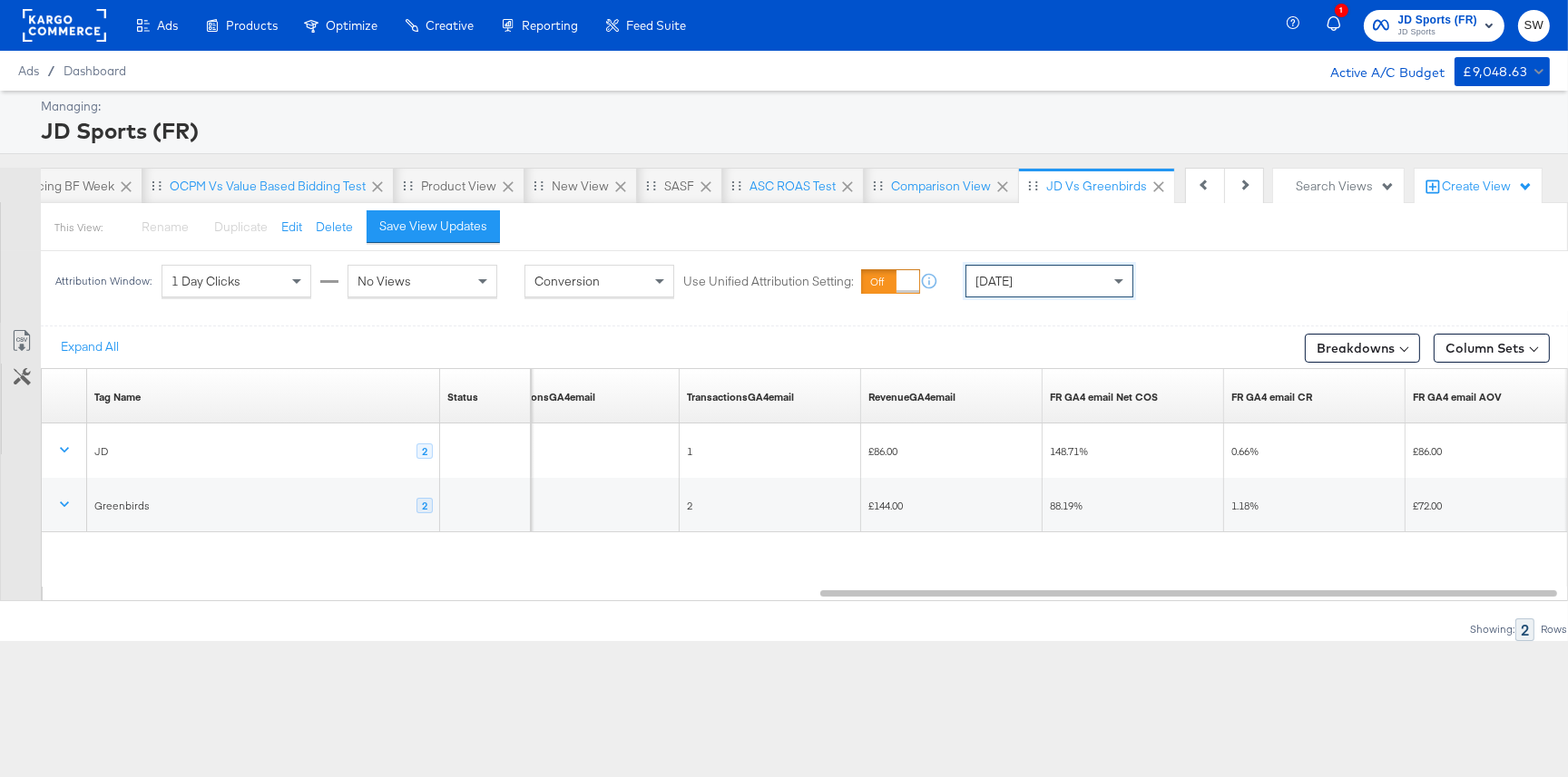
scroll to position [0, 1314]
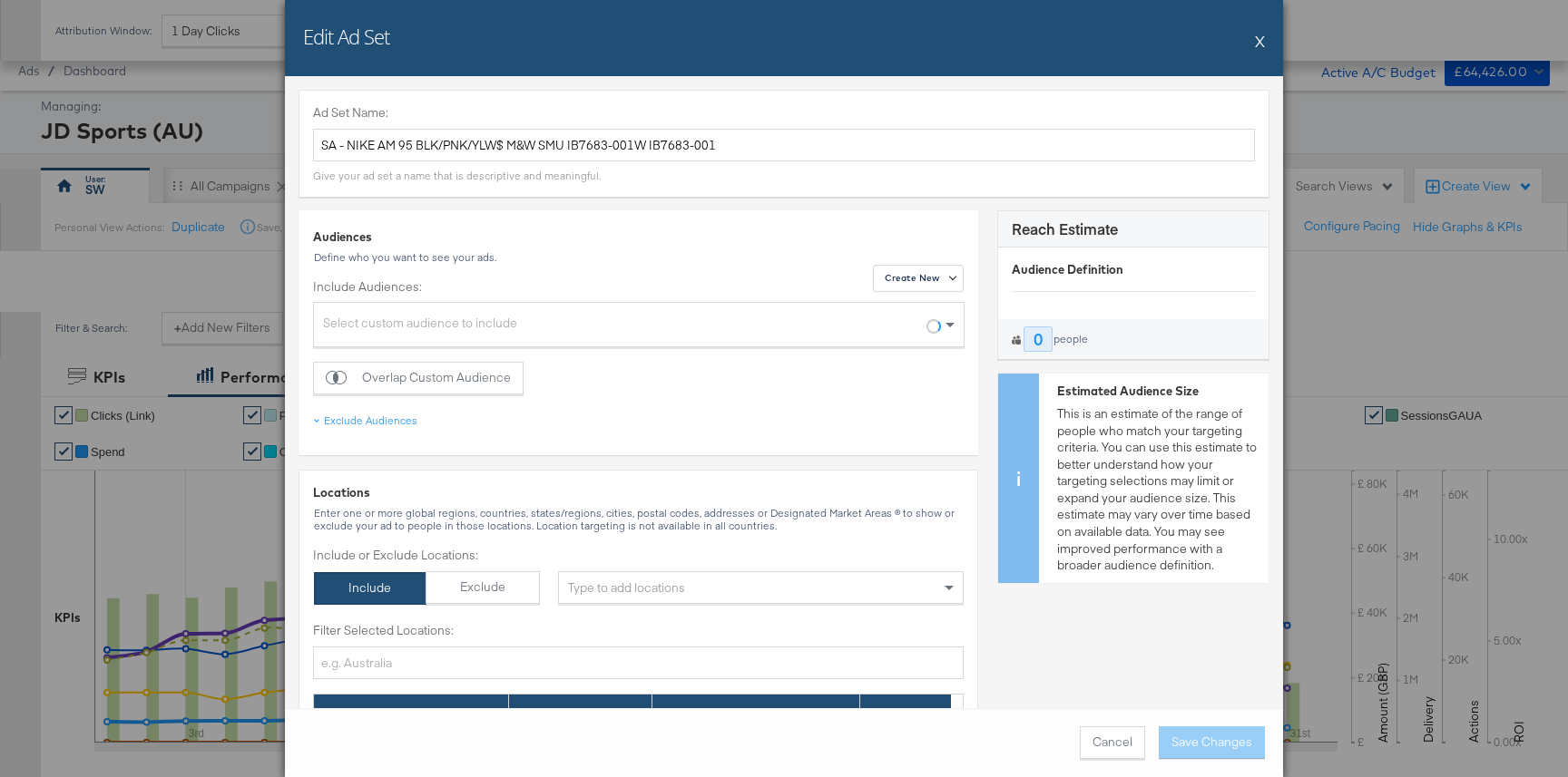
scroll to position [800, 0]
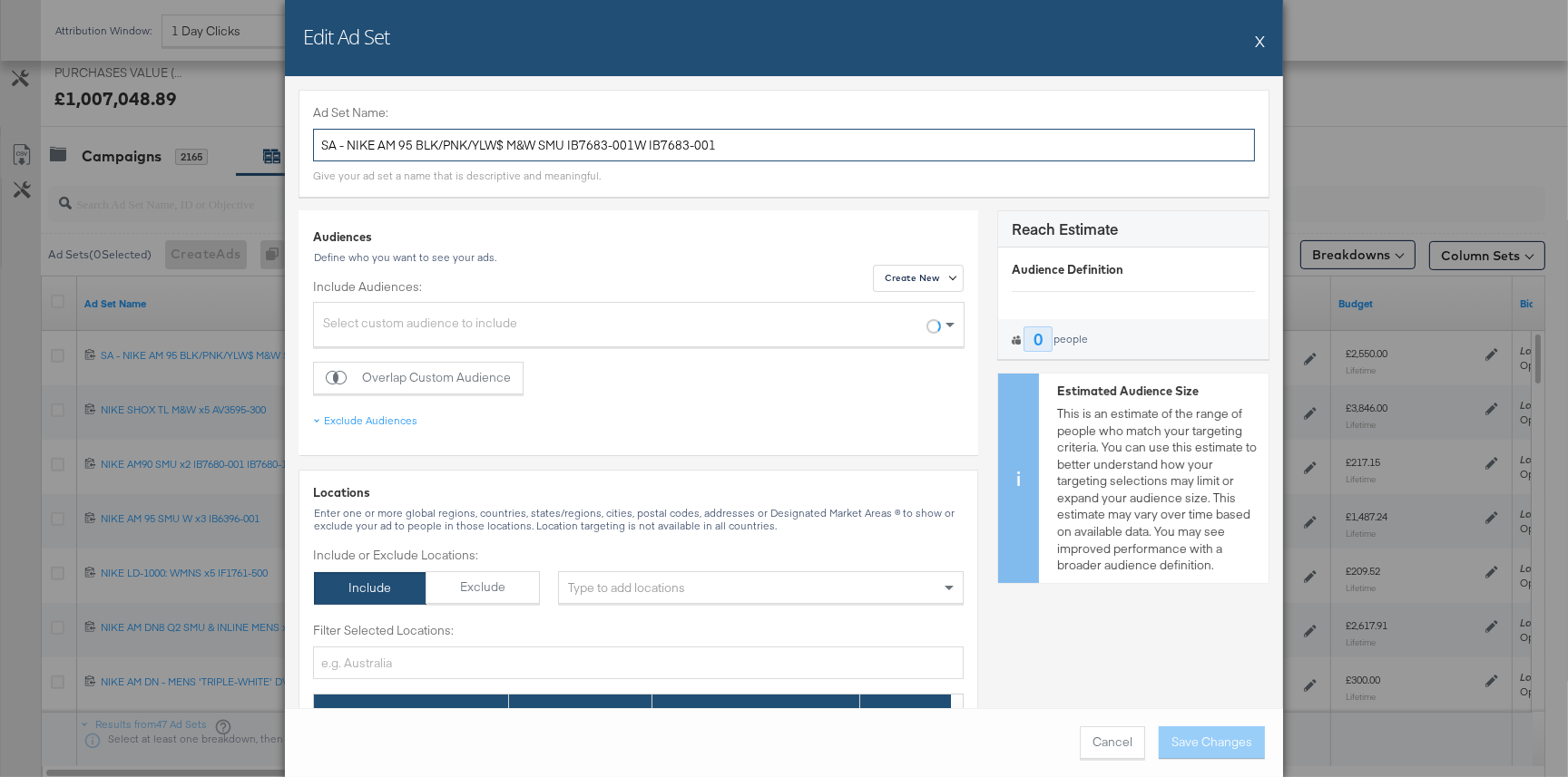
click at [561, 148] on input "SA - NIKE AM 95 BLK/PNK/YLW$ M&W SMU IB7683-001W IB7683-001" at bounding box center [784, 146] width 942 height 33
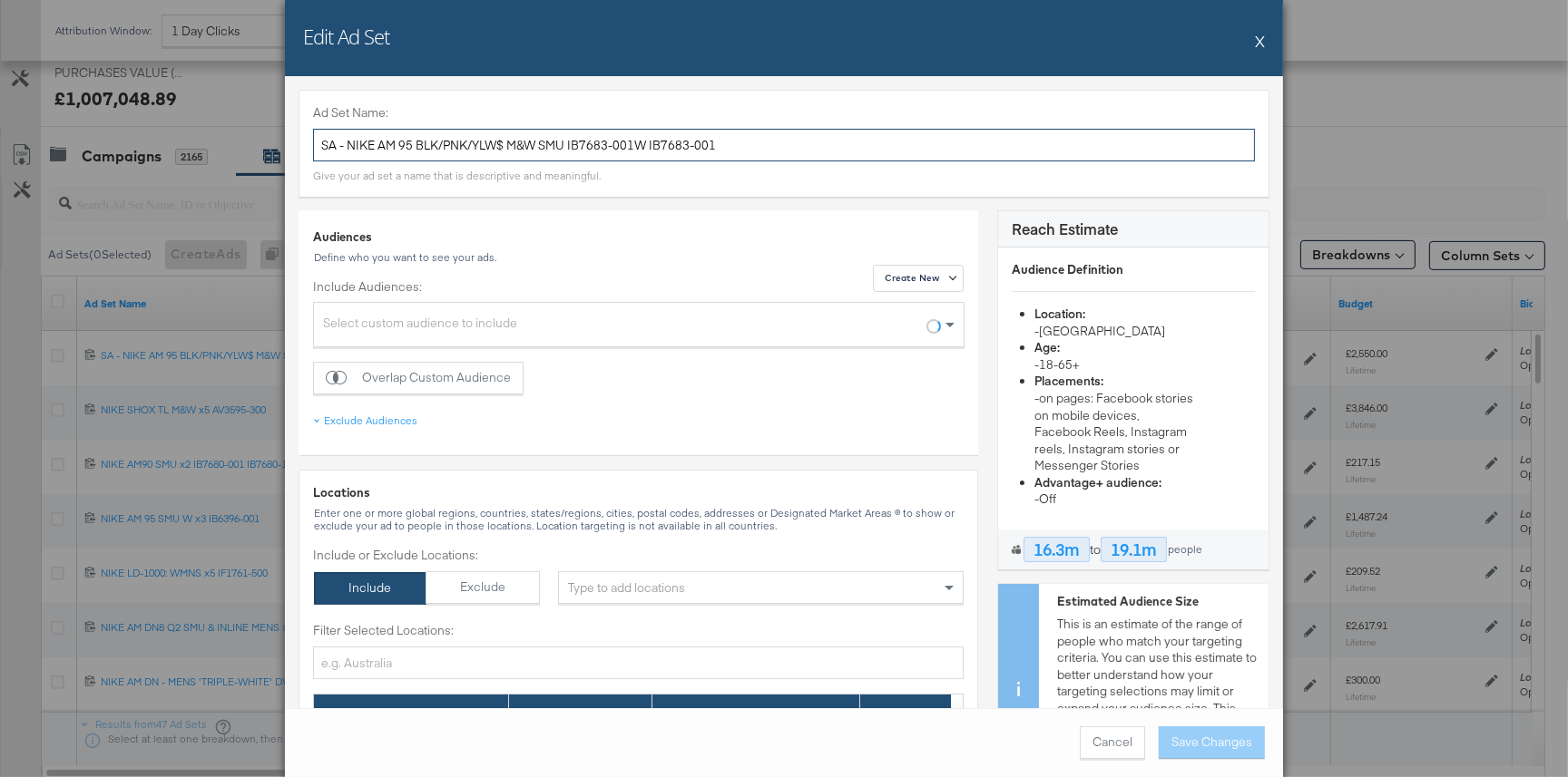
click at [561, 148] on input "SA - NIKE AM 95 BLK/PNK/YLW$ M&W SMU IB7683-001W IB7683-001" at bounding box center [784, 146] width 942 height 33
click at [562, 148] on input "SA - NIKE AM 95 BLK/PNK/YLW$ M&W SMU IB7683-001W IB7683-001" at bounding box center [784, 146] width 942 height 33
click at [1260, 40] on button "X" at bounding box center [1260, 40] width 10 height 36
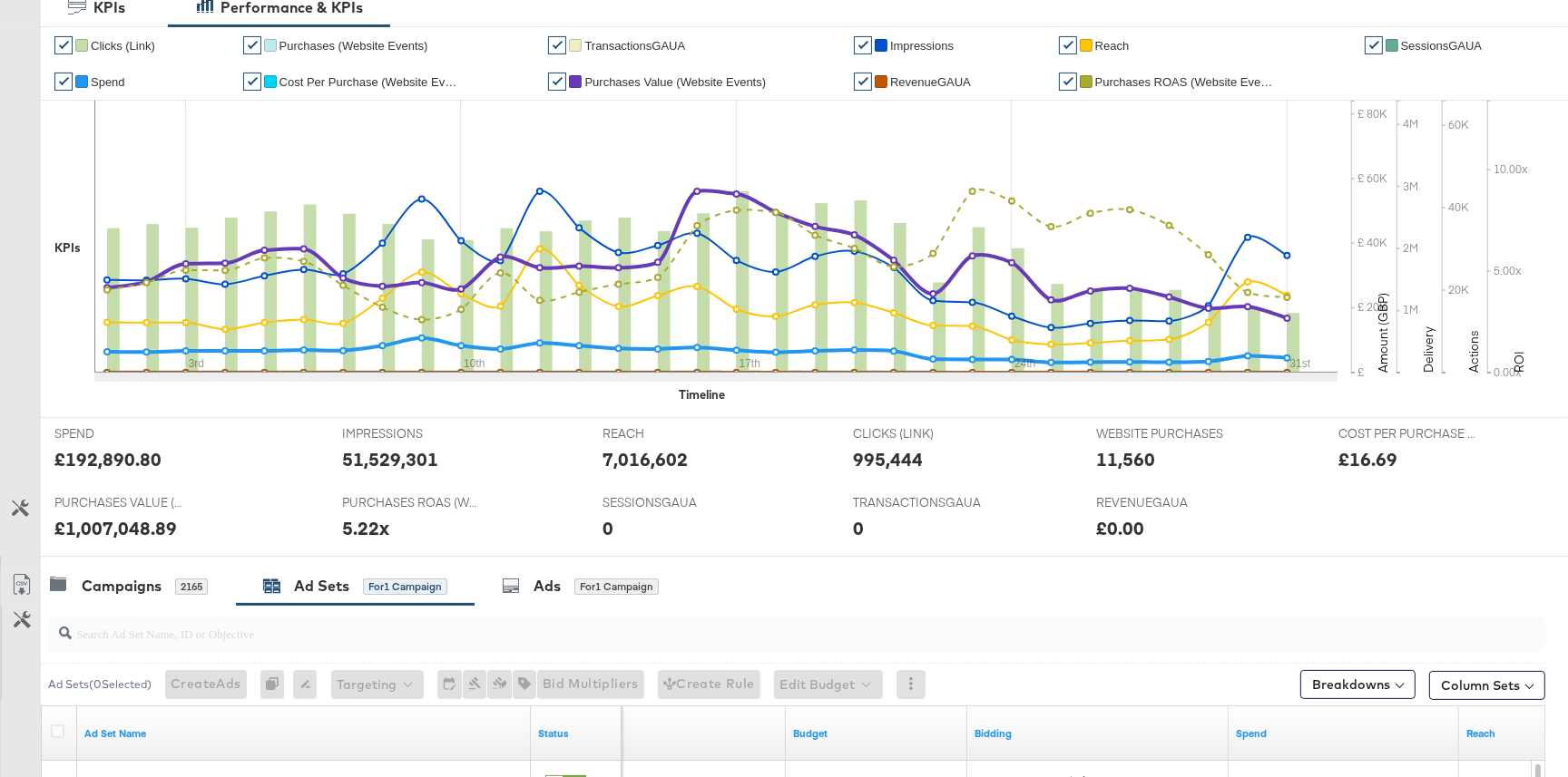
scroll to position [0, 0]
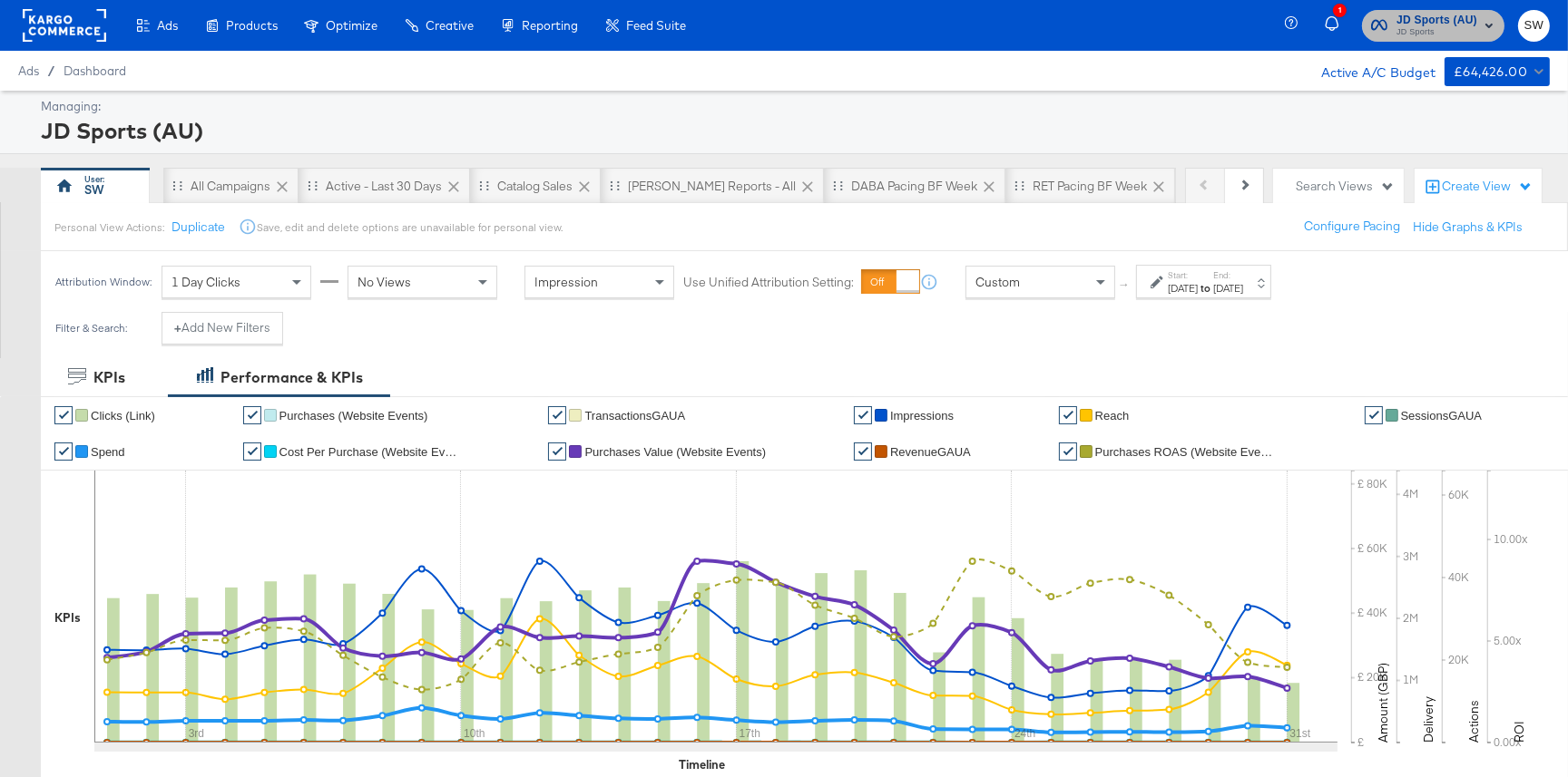
click at [1427, 26] on span "JD Sports" at bounding box center [1437, 32] width 81 height 15
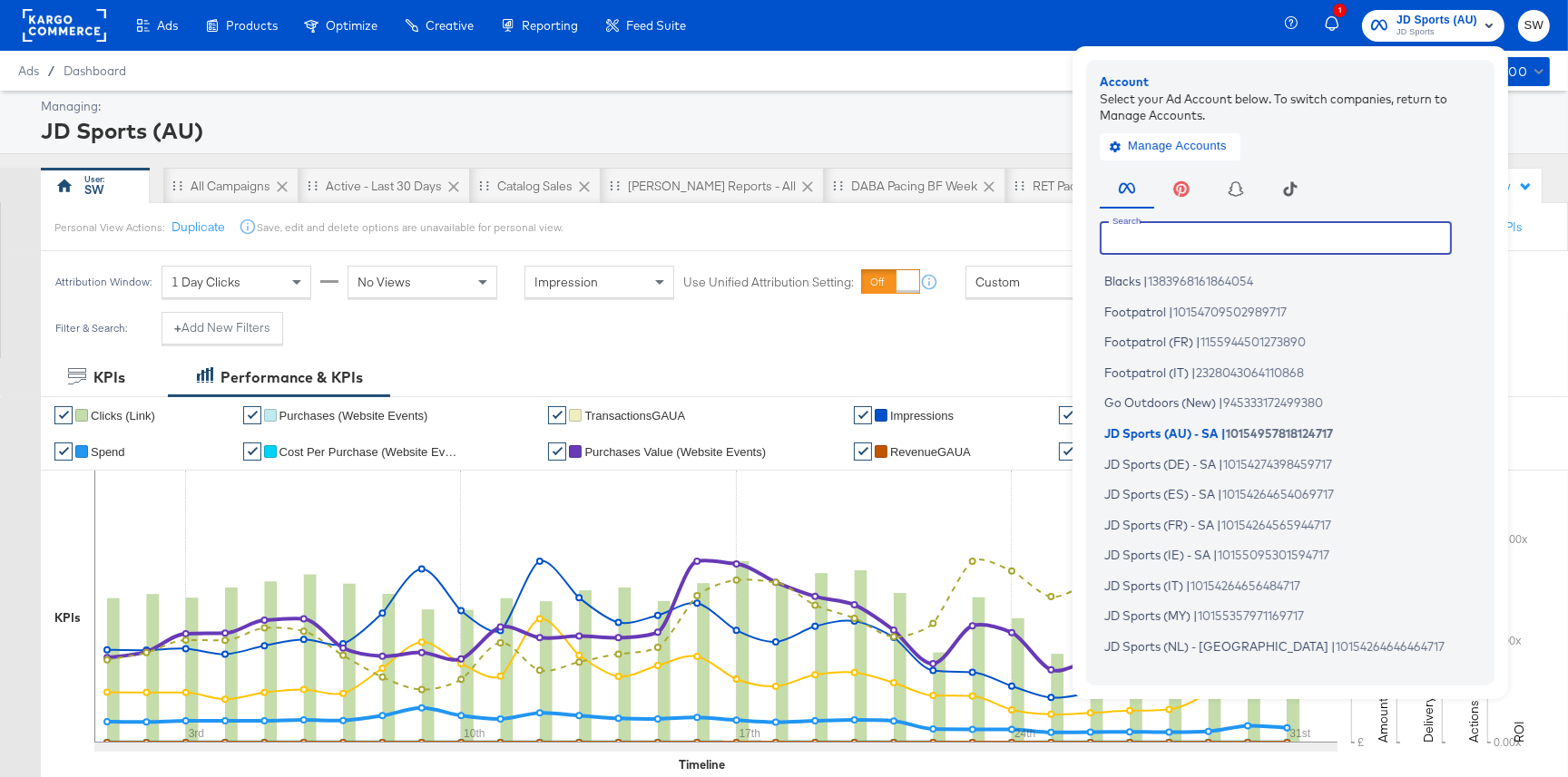
click at [1224, 235] on input "text" at bounding box center [1274, 237] width 352 height 32
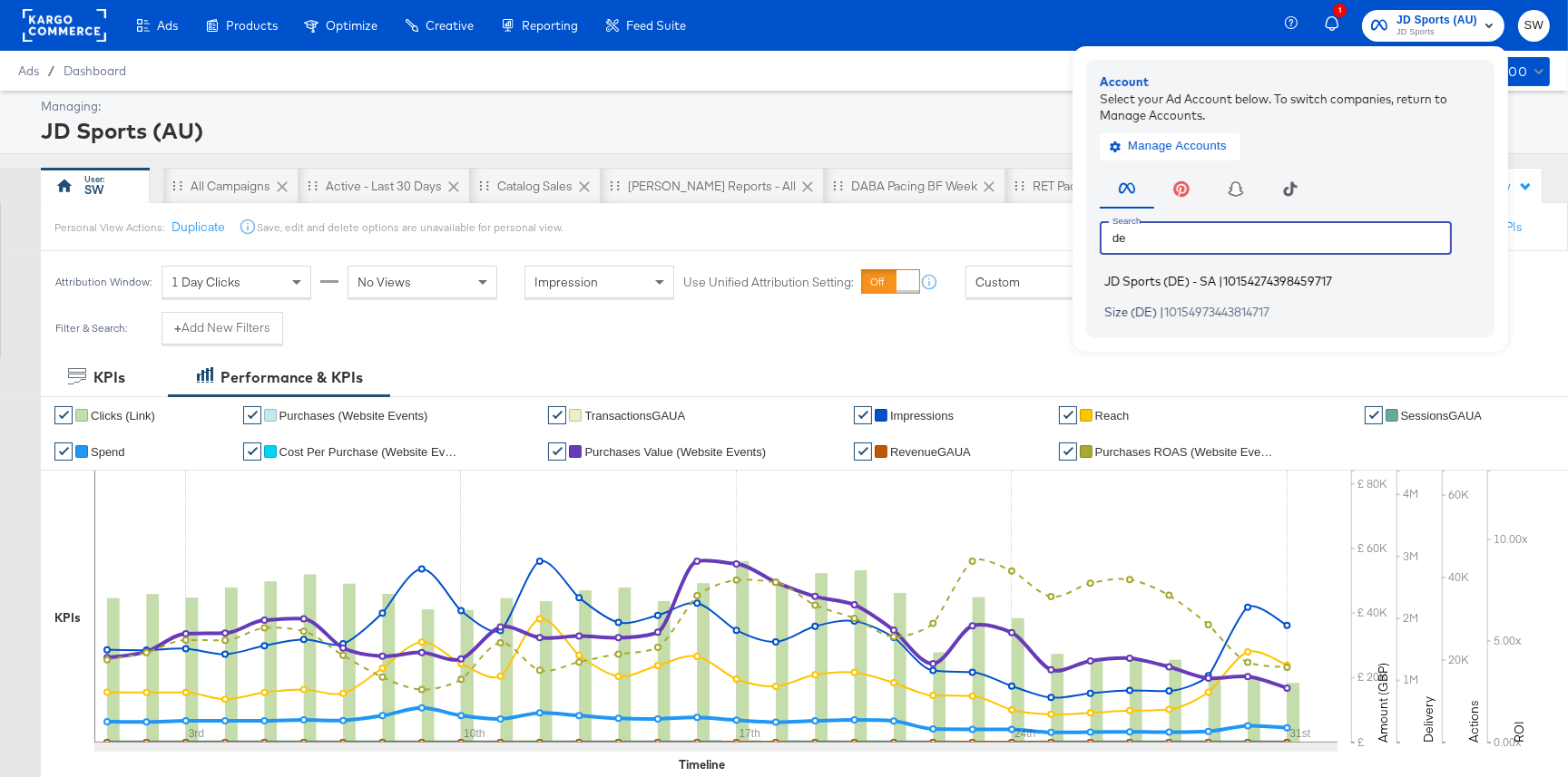
type input "de"
click at [1203, 283] on span "JD Sports (DE) - SA" at bounding box center [1159, 281] width 111 height 15
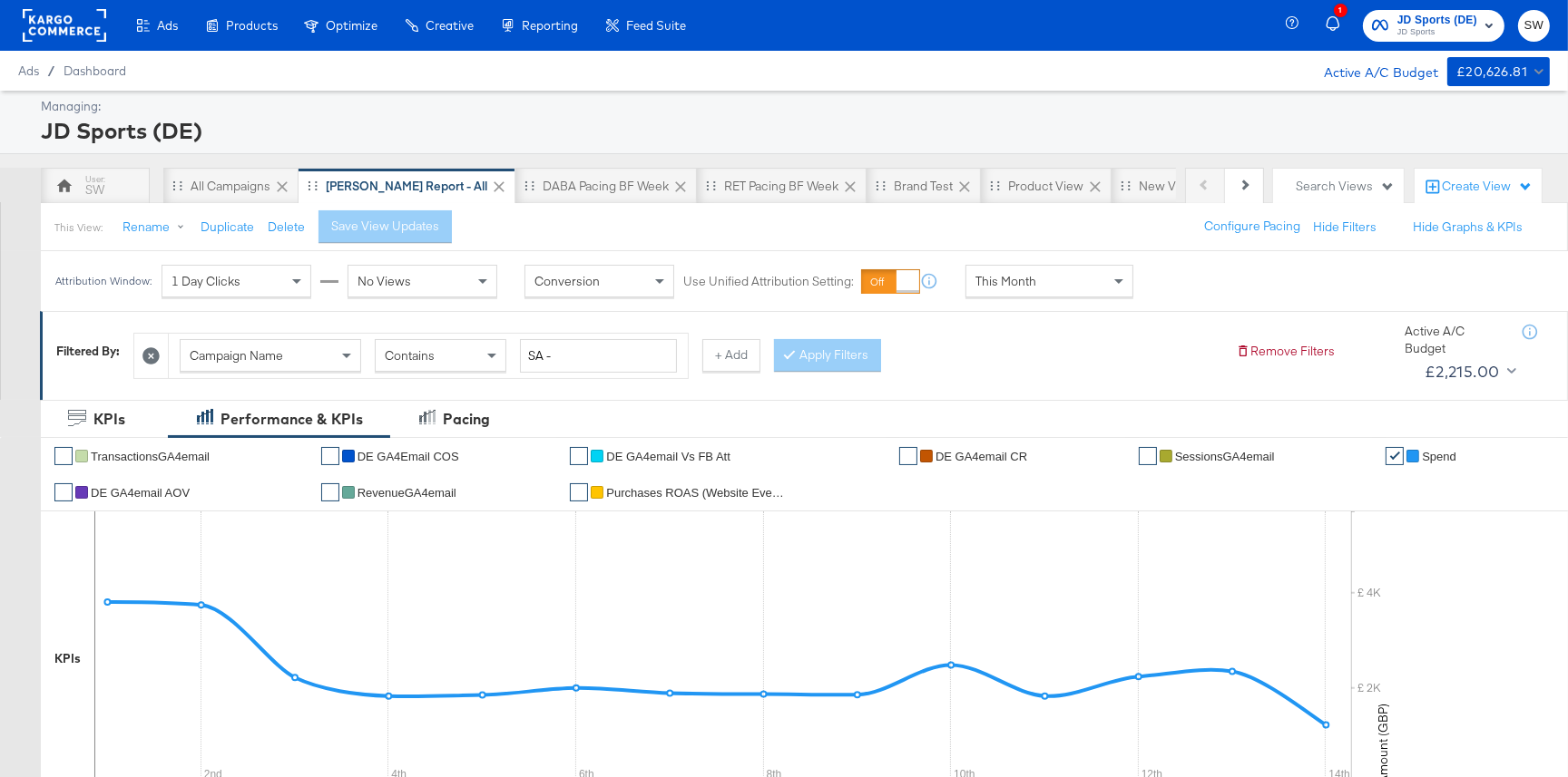
click at [1050, 286] on div "This Month" at bounding box center [1049, 281] width 166 height 31
click at [1178, 291] on div "Attribution Window: 1 Day Clicks No Views Conversion Use Unified Attribution Se…" at bounding box center [784, 281] width 1568 height 60
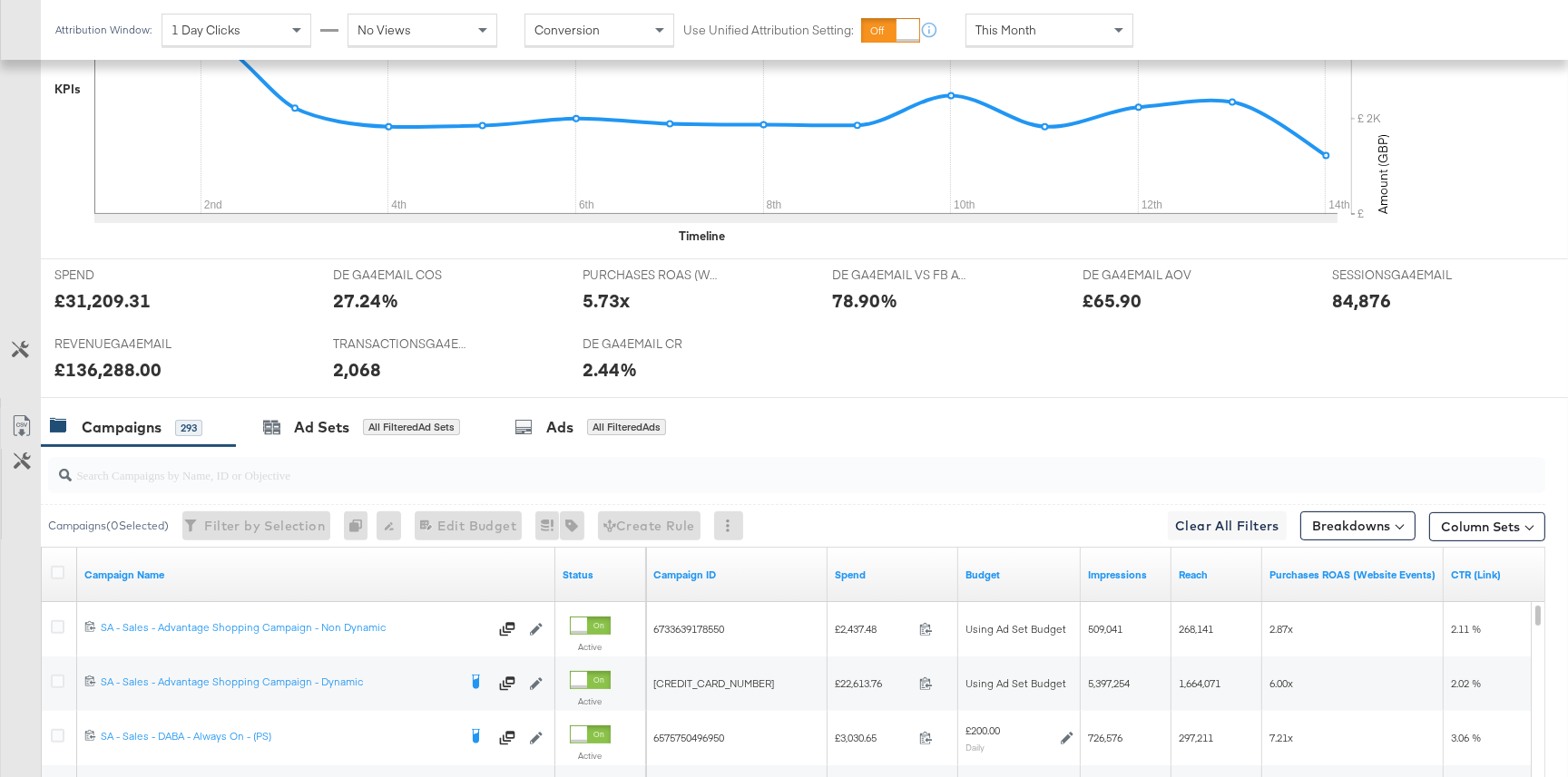
scroll to position [887, 0]
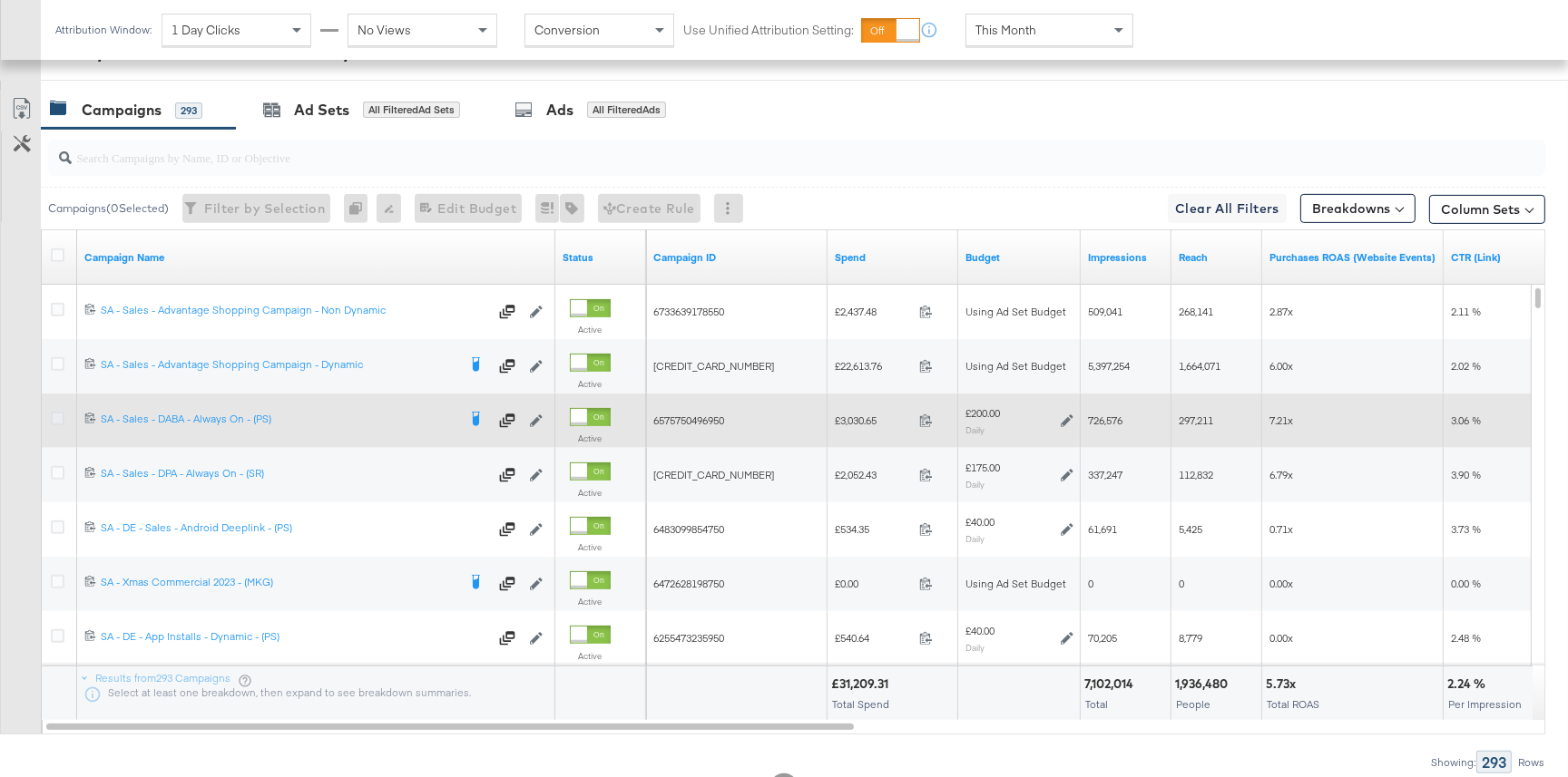
click at [59, 418] on icon at bounding box center [58, 419] width 14 height 14
click at [0, 0] on input "checkbox" at bounding box center [0, 0] width 0 height 0
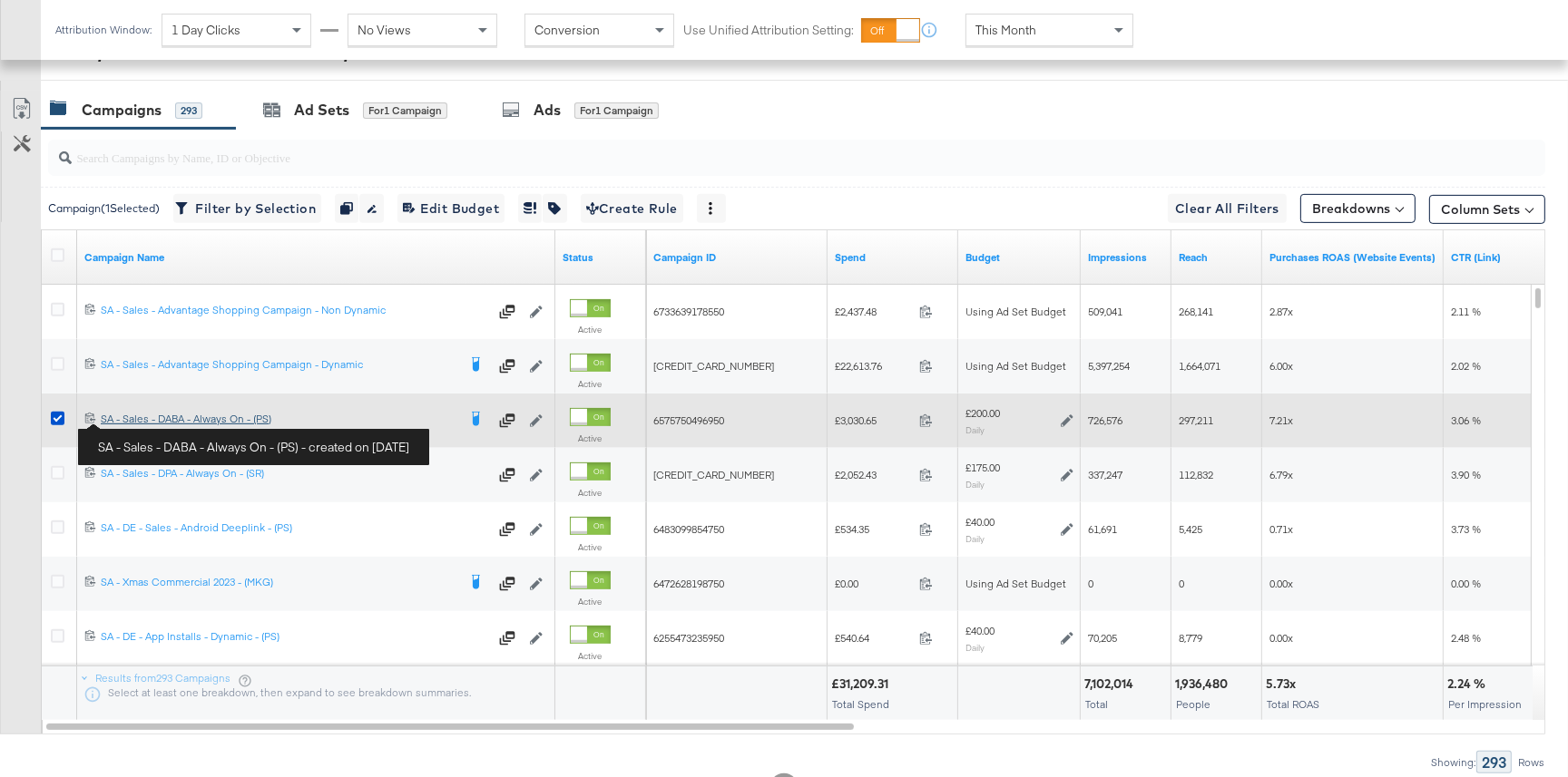
click at [146, 421] on div "SA - Sales - DABA - Always On - (PS) SA - Sales - DABA - Always On - (PS)" at bounding box center [278, 419] width 356 height 15
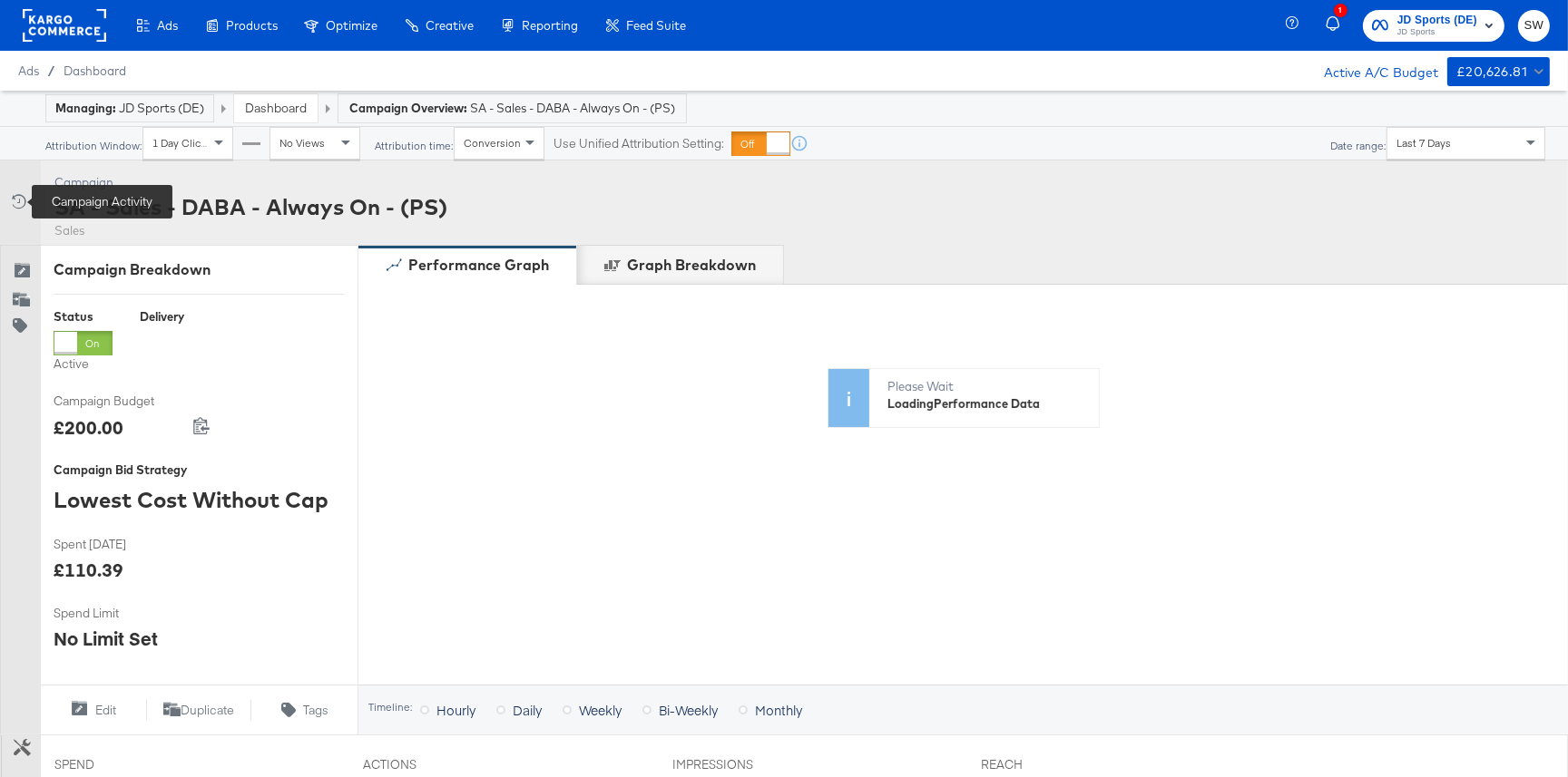
click at [17, 203] on icon at bounding box center [17, 201] width 18 height 18
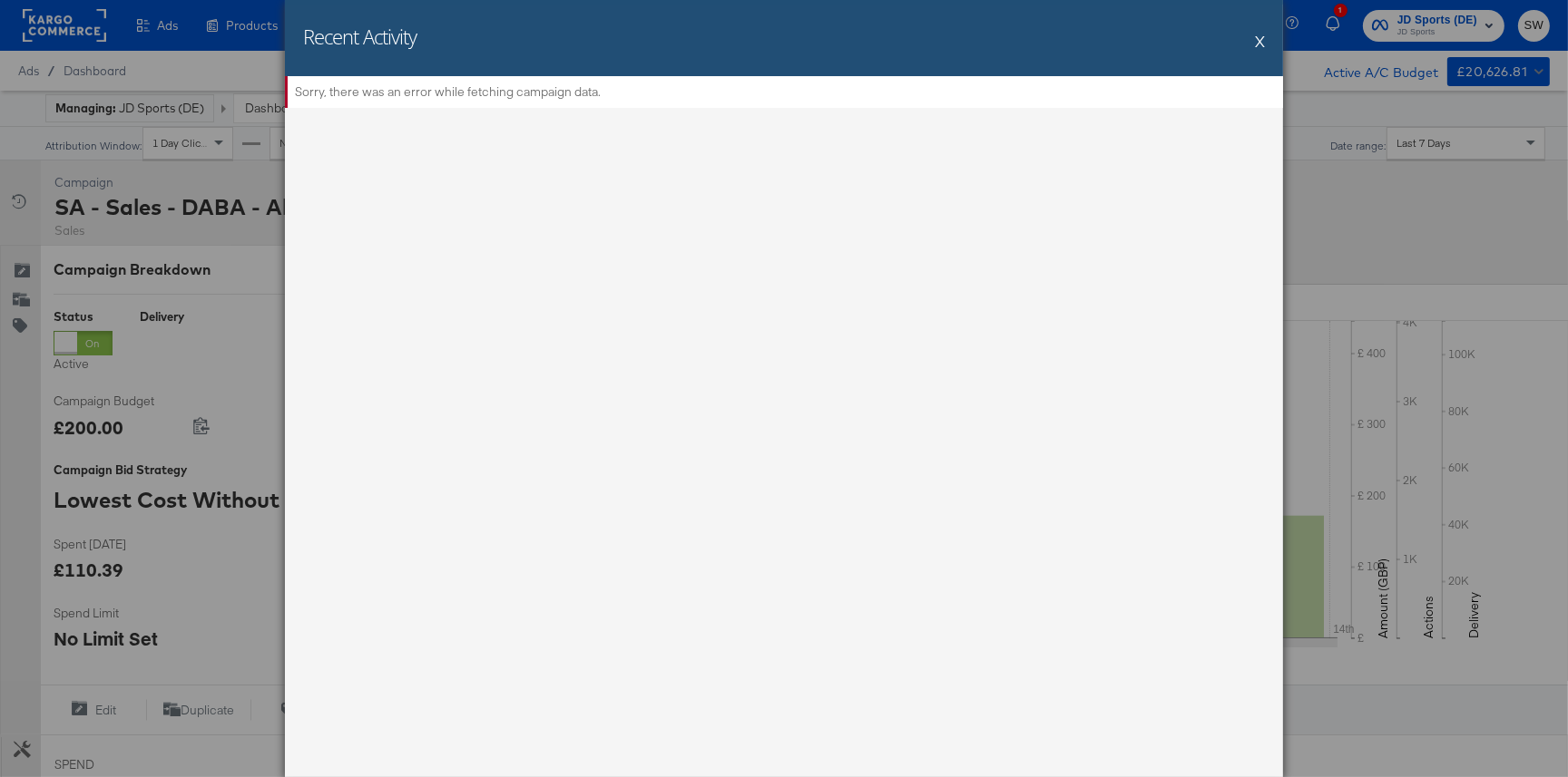
click at [1260, 40] on button "X" at bounding box center [1260, 40] width 10 height 36
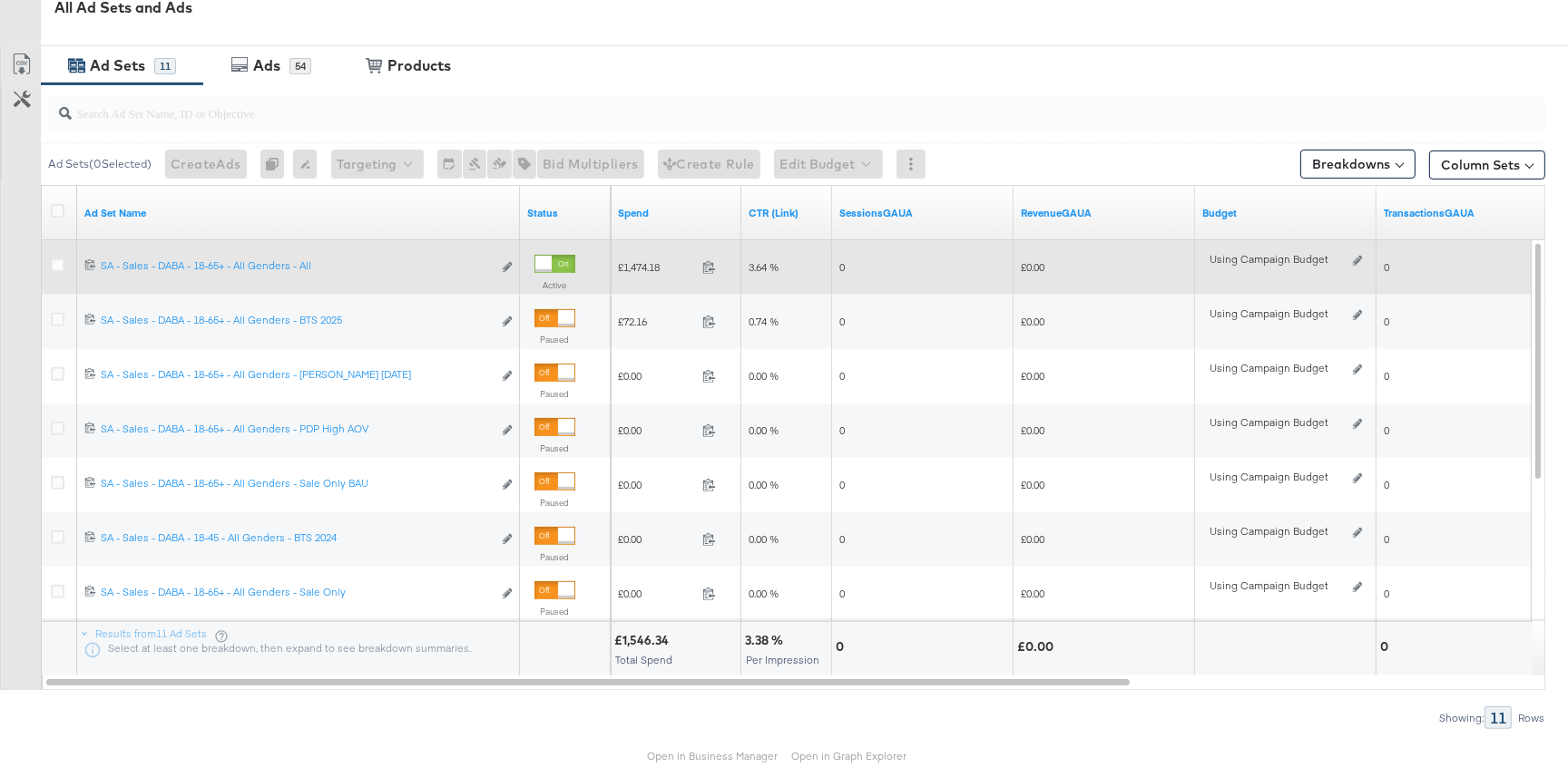
scroll to position [935, 0]
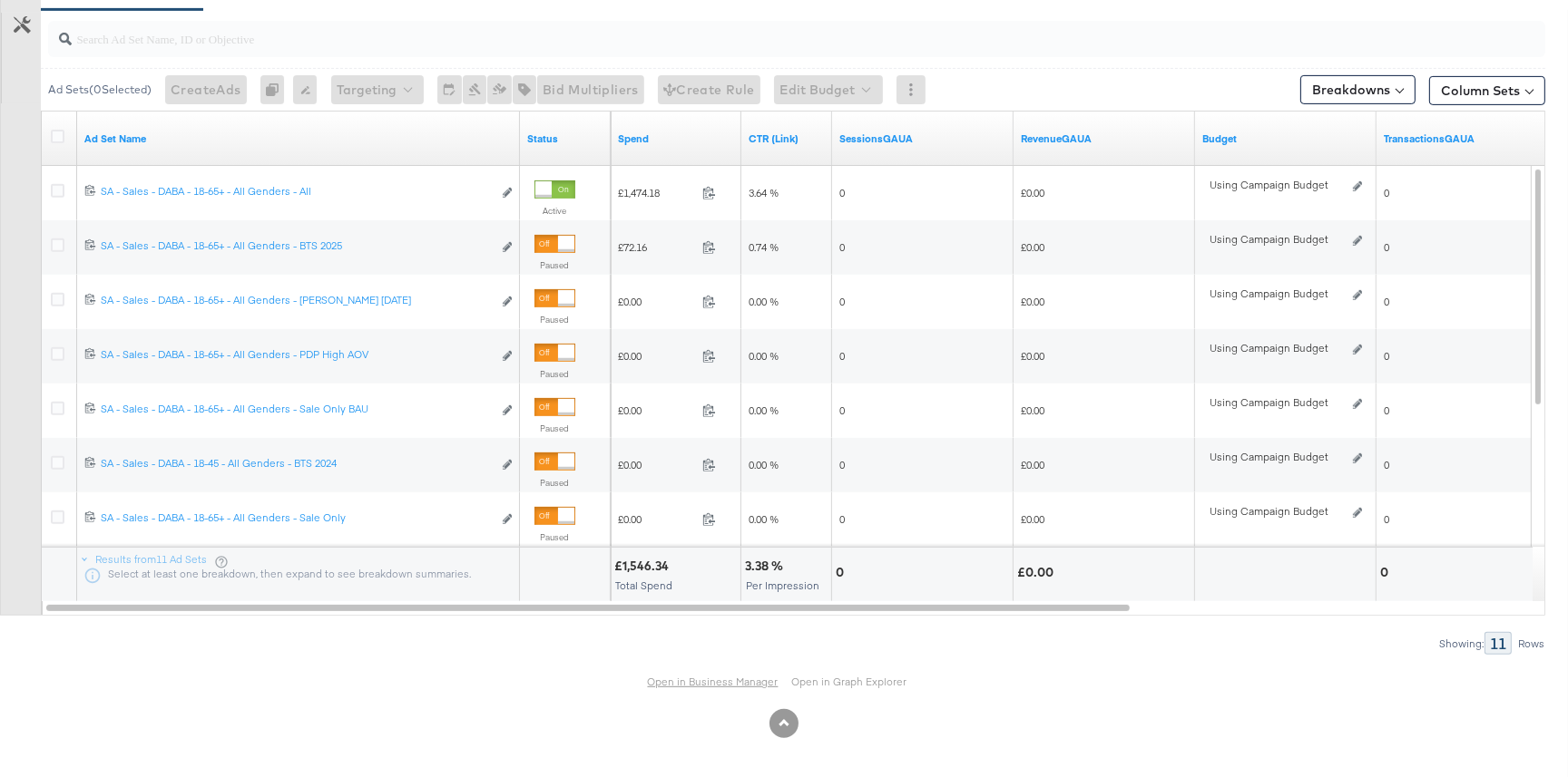
click at [680, 684] on link "Open in Business Manager" at bounding box center [713, 681] width 131 height 14
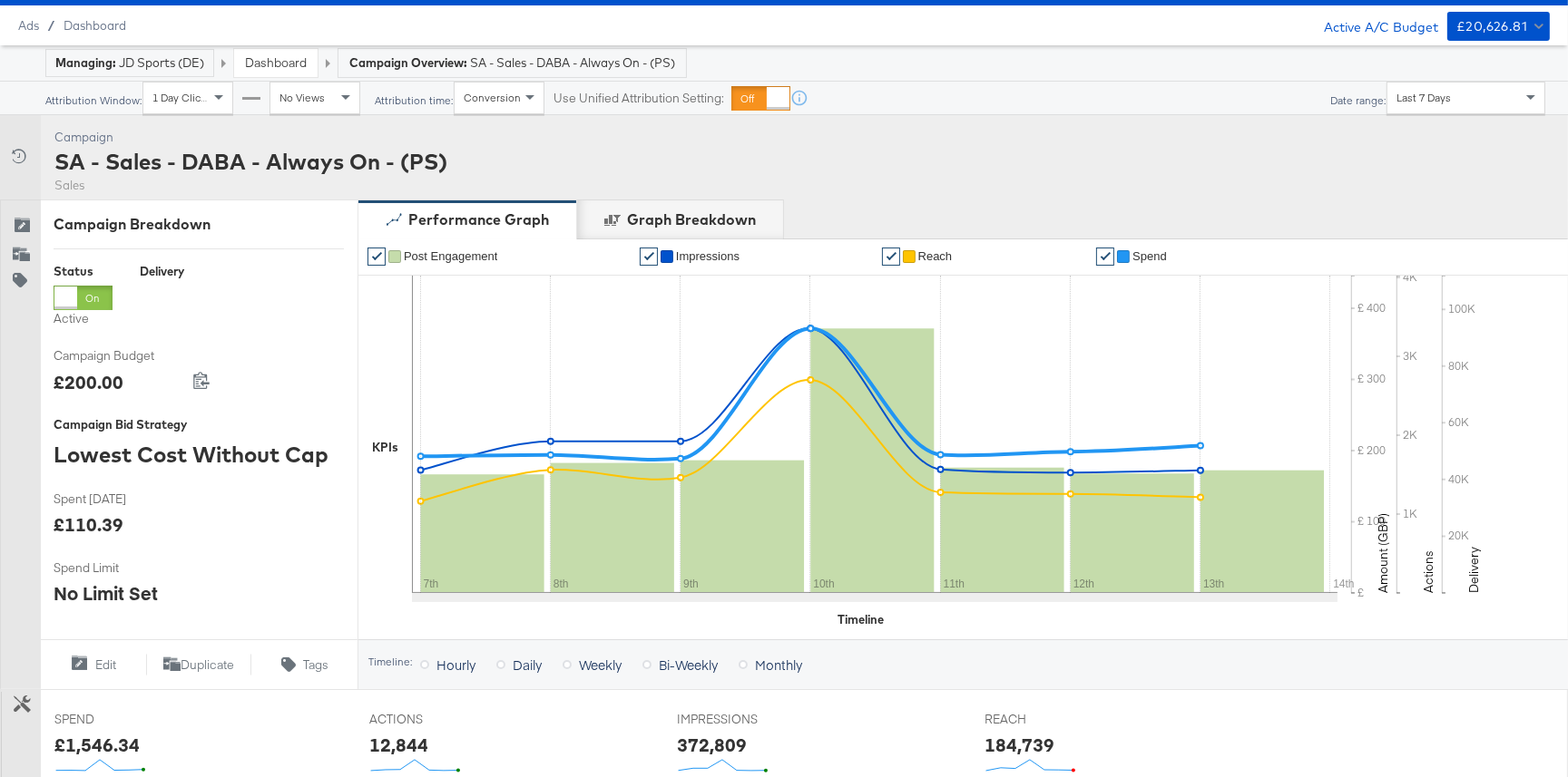
scroll to position [0, 0]
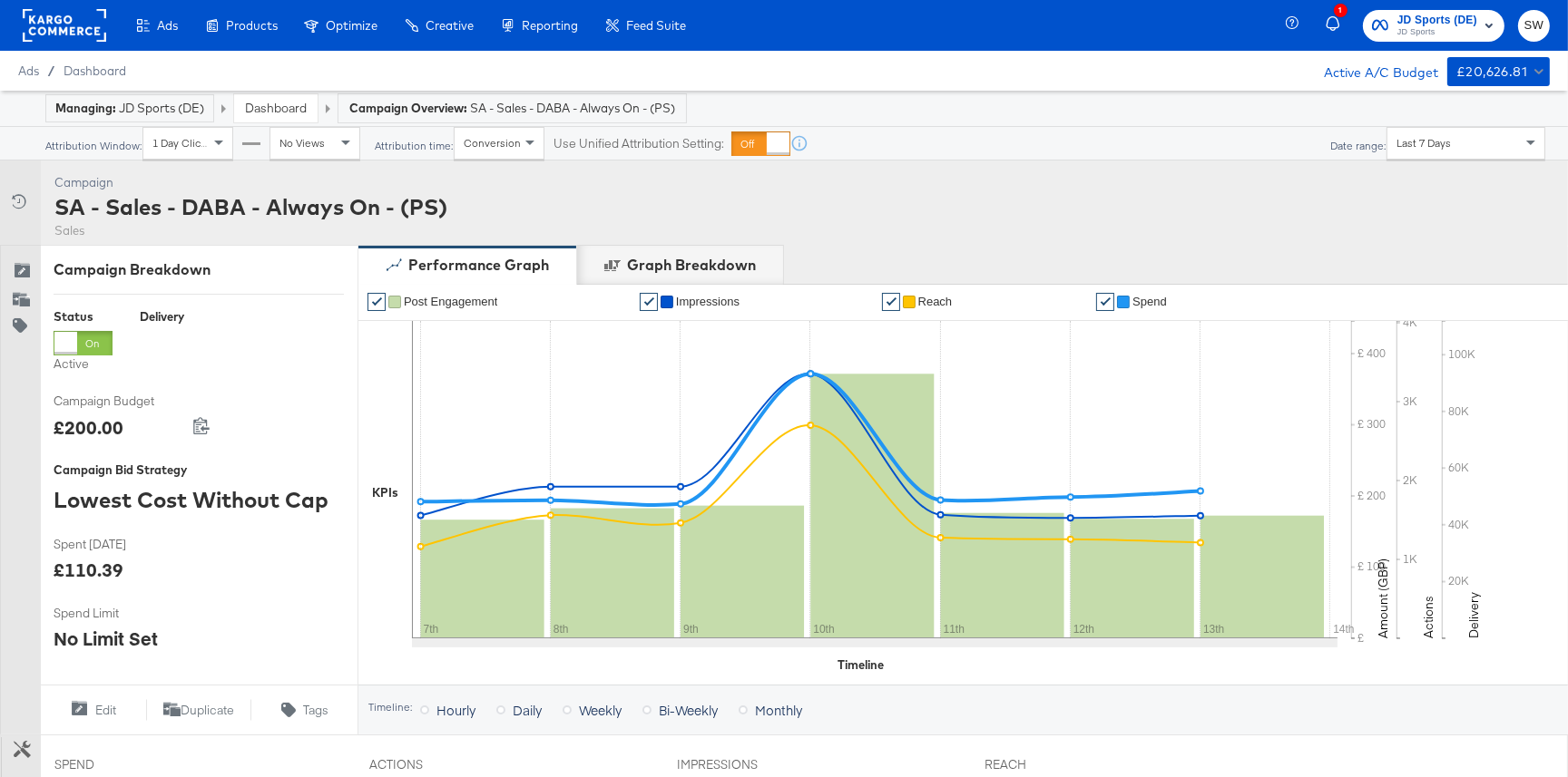
click at [290, 109] on link "Dashboard" at bounding box center [276, 107] width 62 height 17
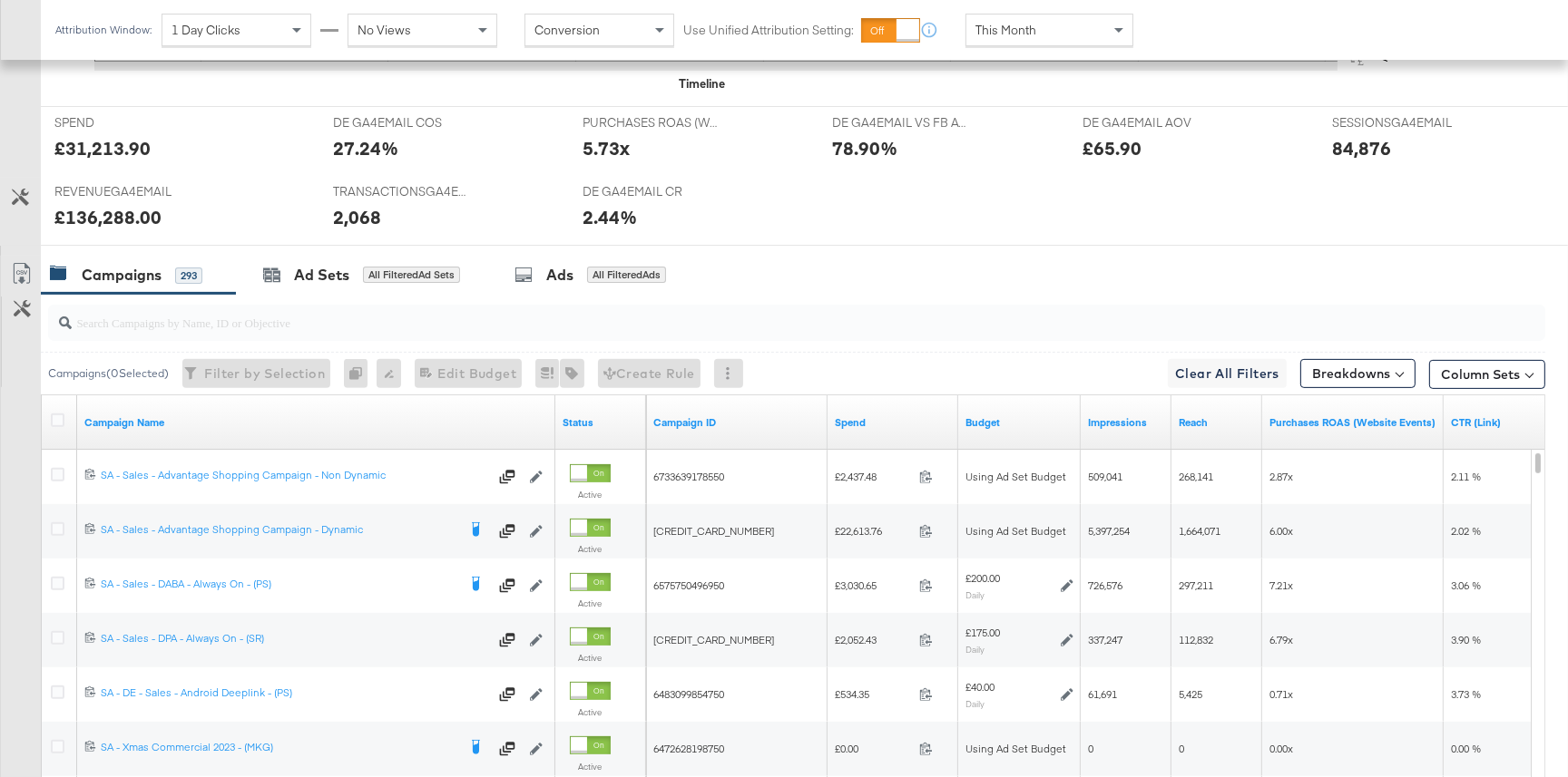
scroll to position [961, 0]
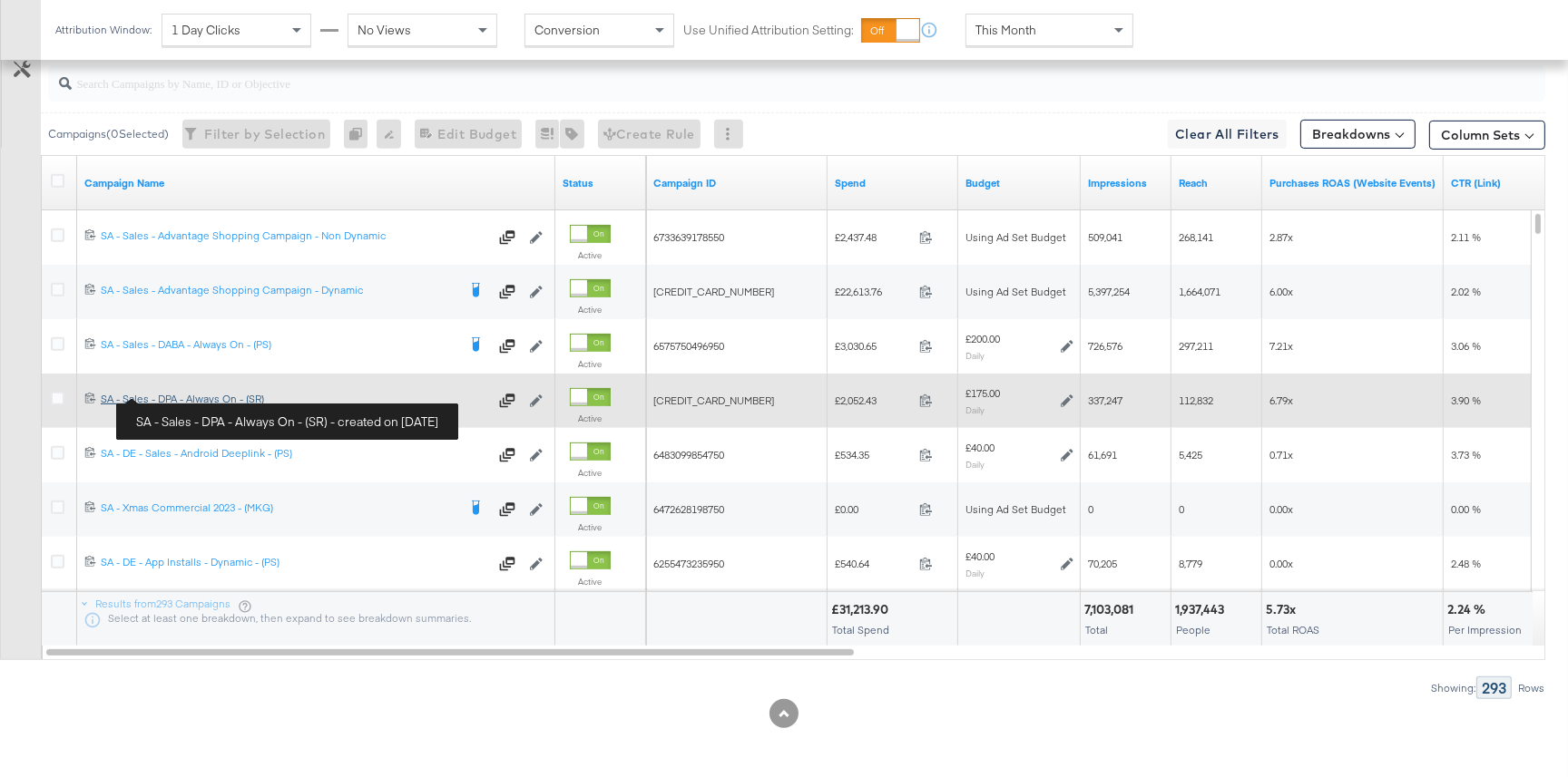
click at [184, 396] on div "SA - Sales - DPA - Always On - (SR) SA - Sales - DPA - Always On - (SR)" at bounding box center [294, 399] width 387 height 15
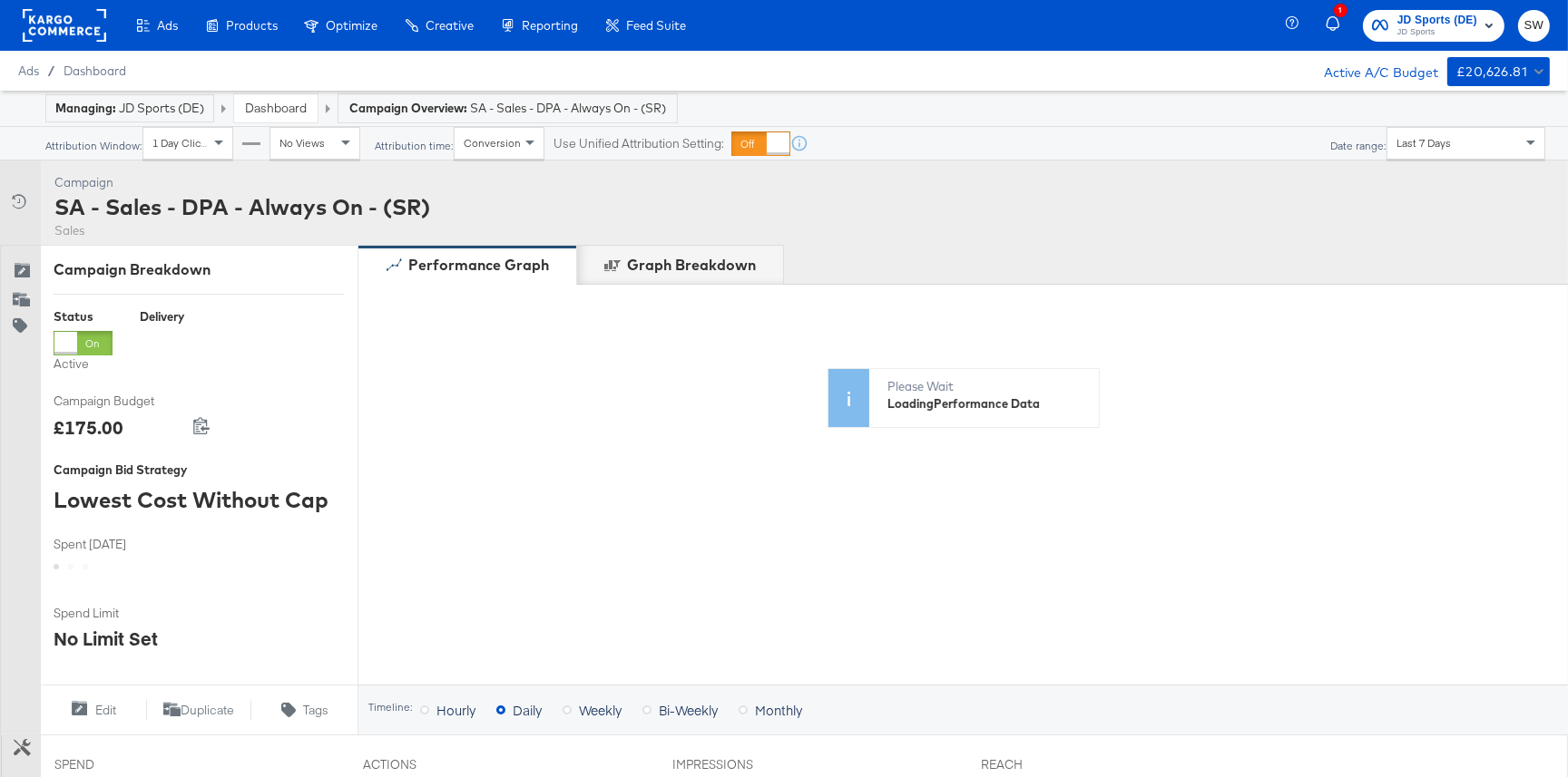
scroll to position [824, 0]
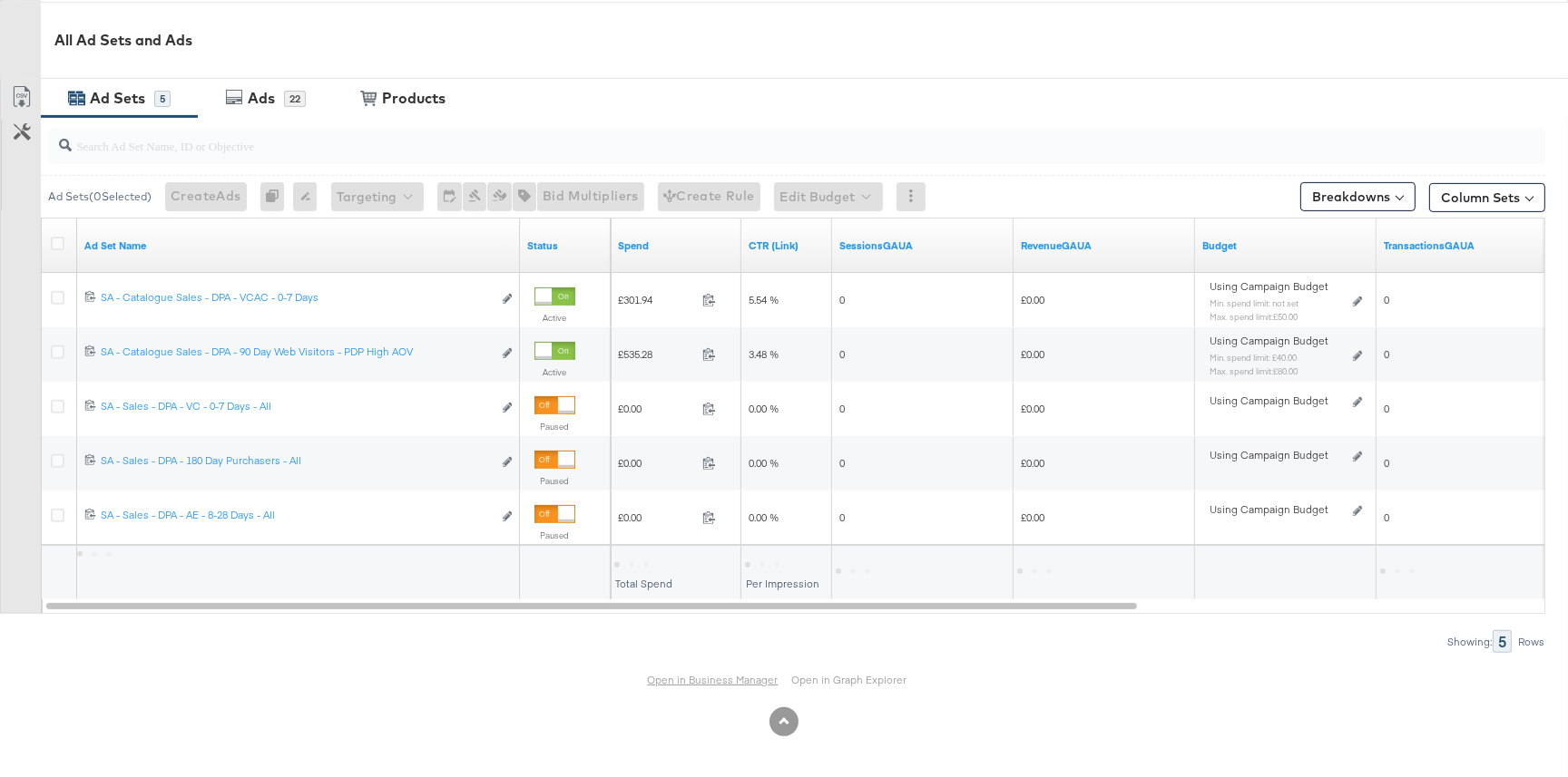
click at [682, 684] on link "Open in Business Manager" at bounding box center [713, 680] width 131 height 14
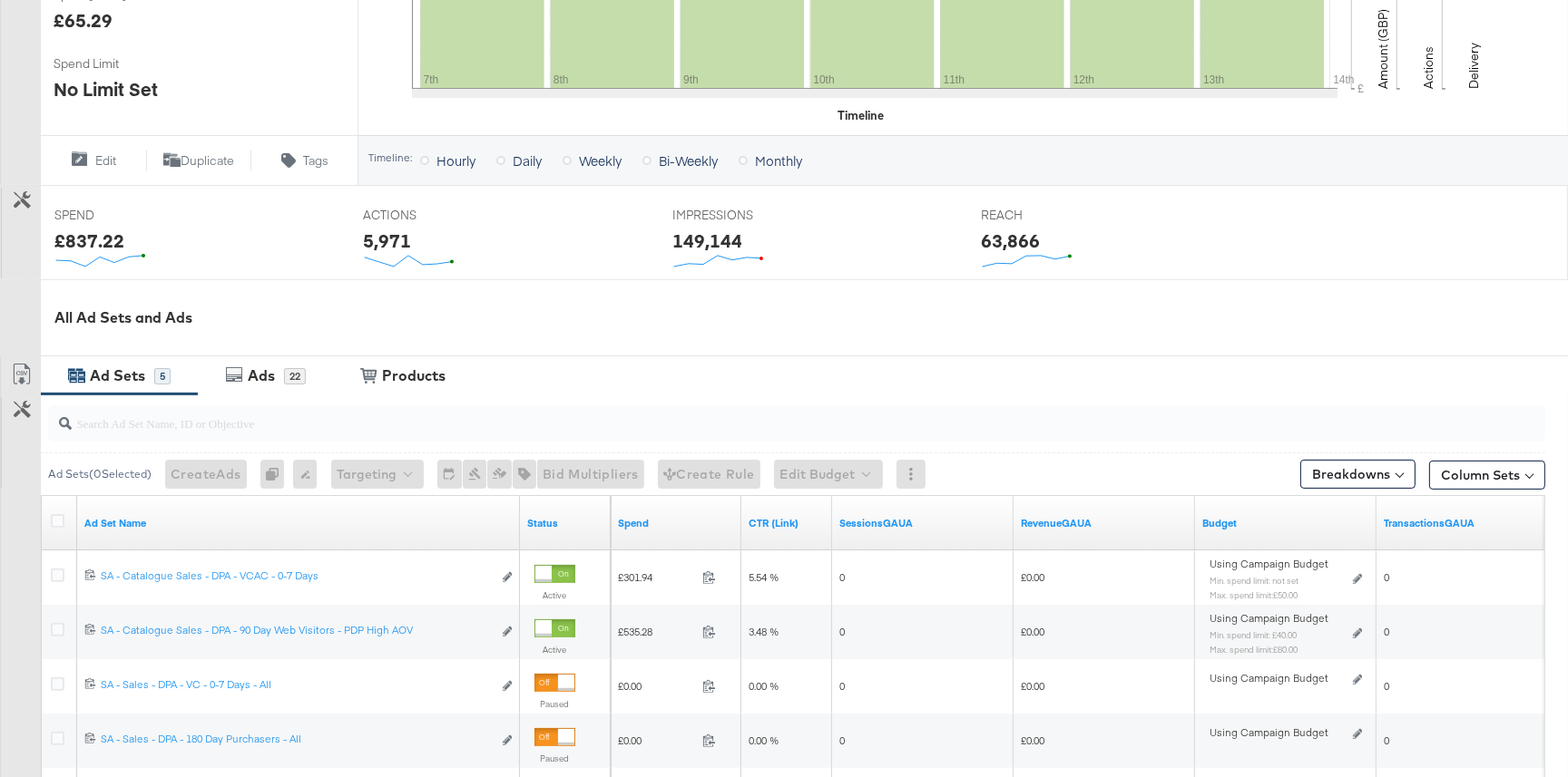
scroll to position [0, 0]
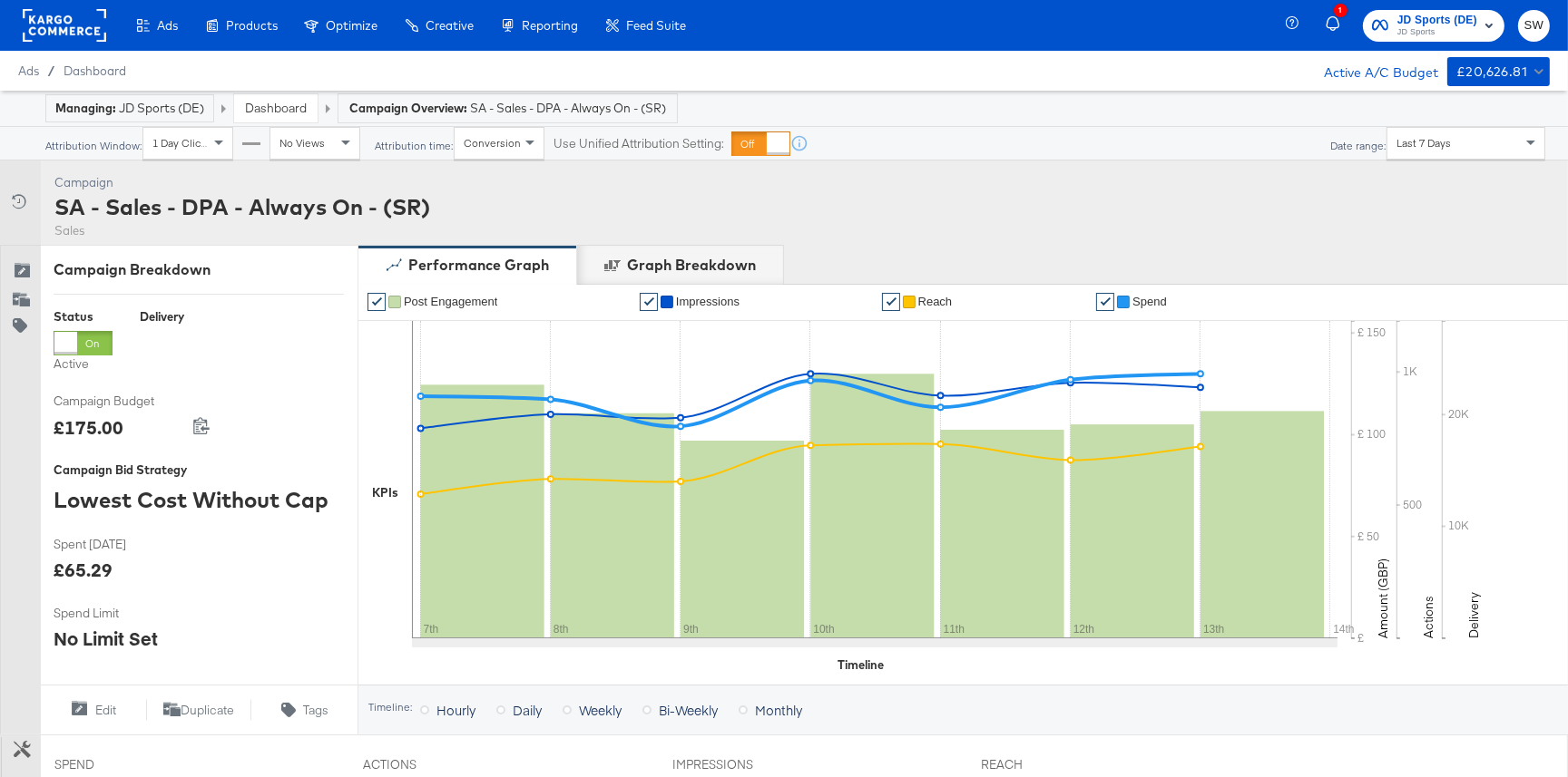
click at [264, 100] on link "Dashboard" at bounding box center [276, 107] width 62 height 17
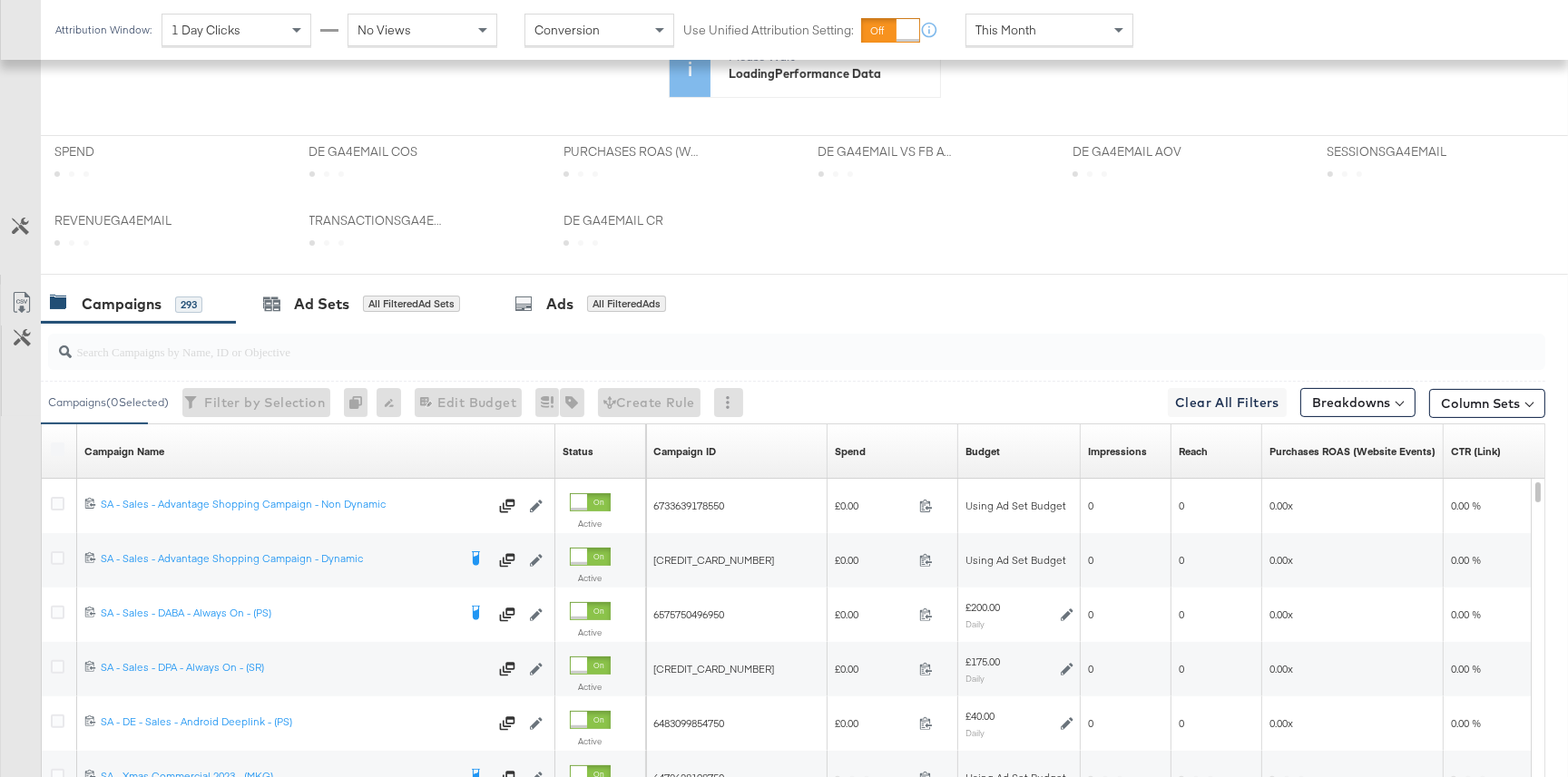
scroll to position [661, 0]
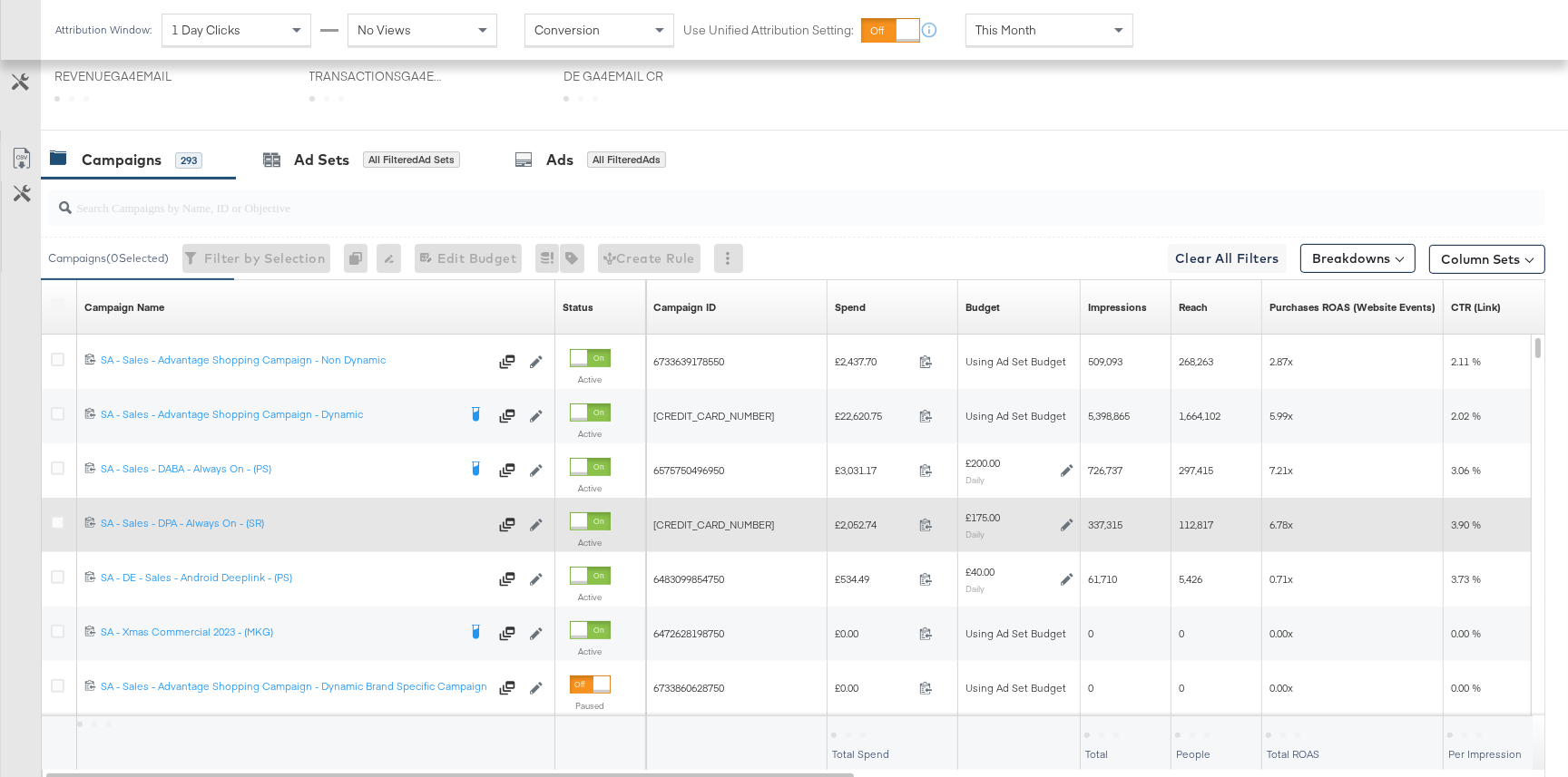
click at [1064, 523] on icon at bounding box center [1067, 525] width 13 height 13
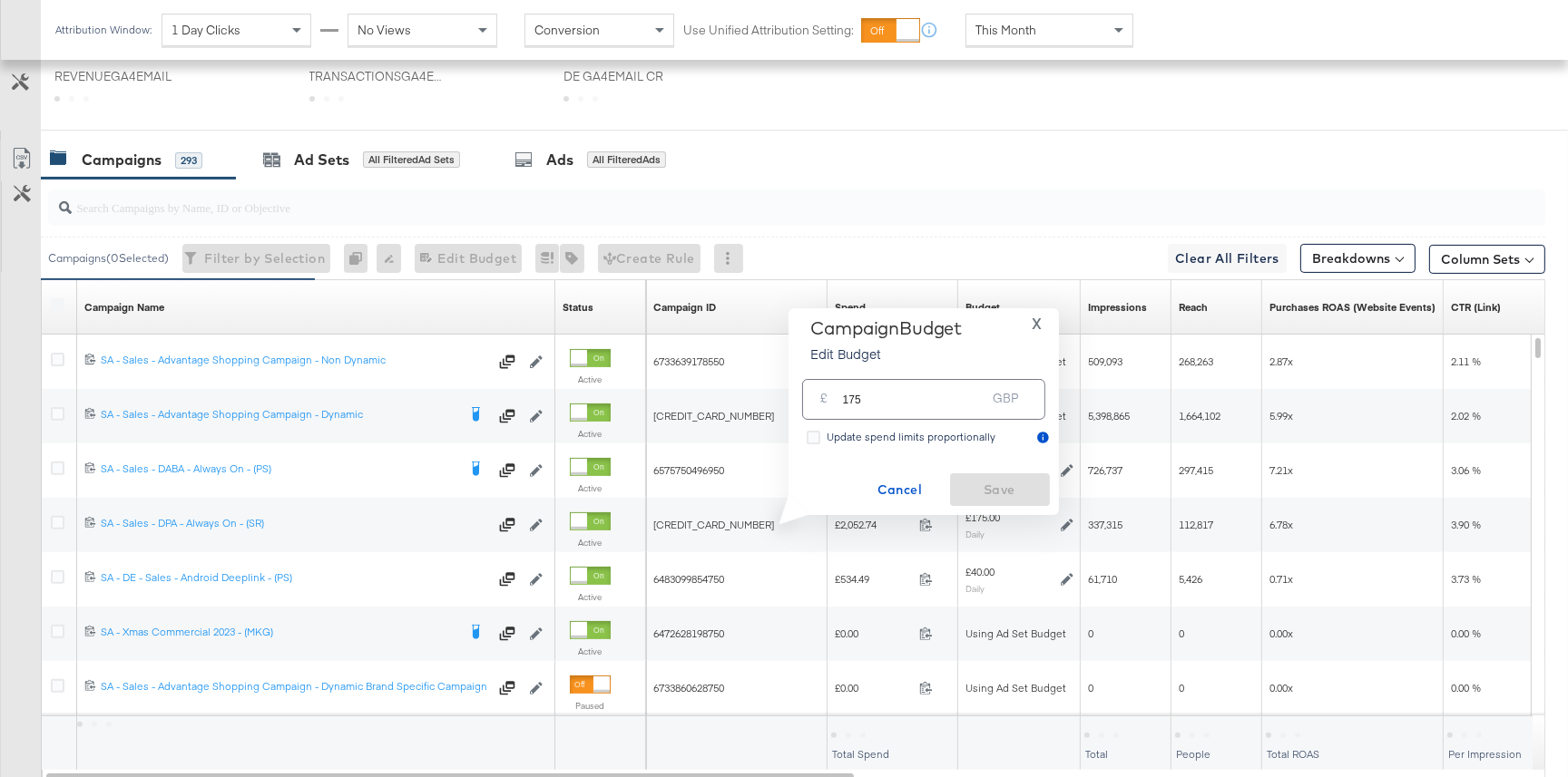
click at [856, 399] on input "175" at bounding box center [915, 393] width 144 height 39
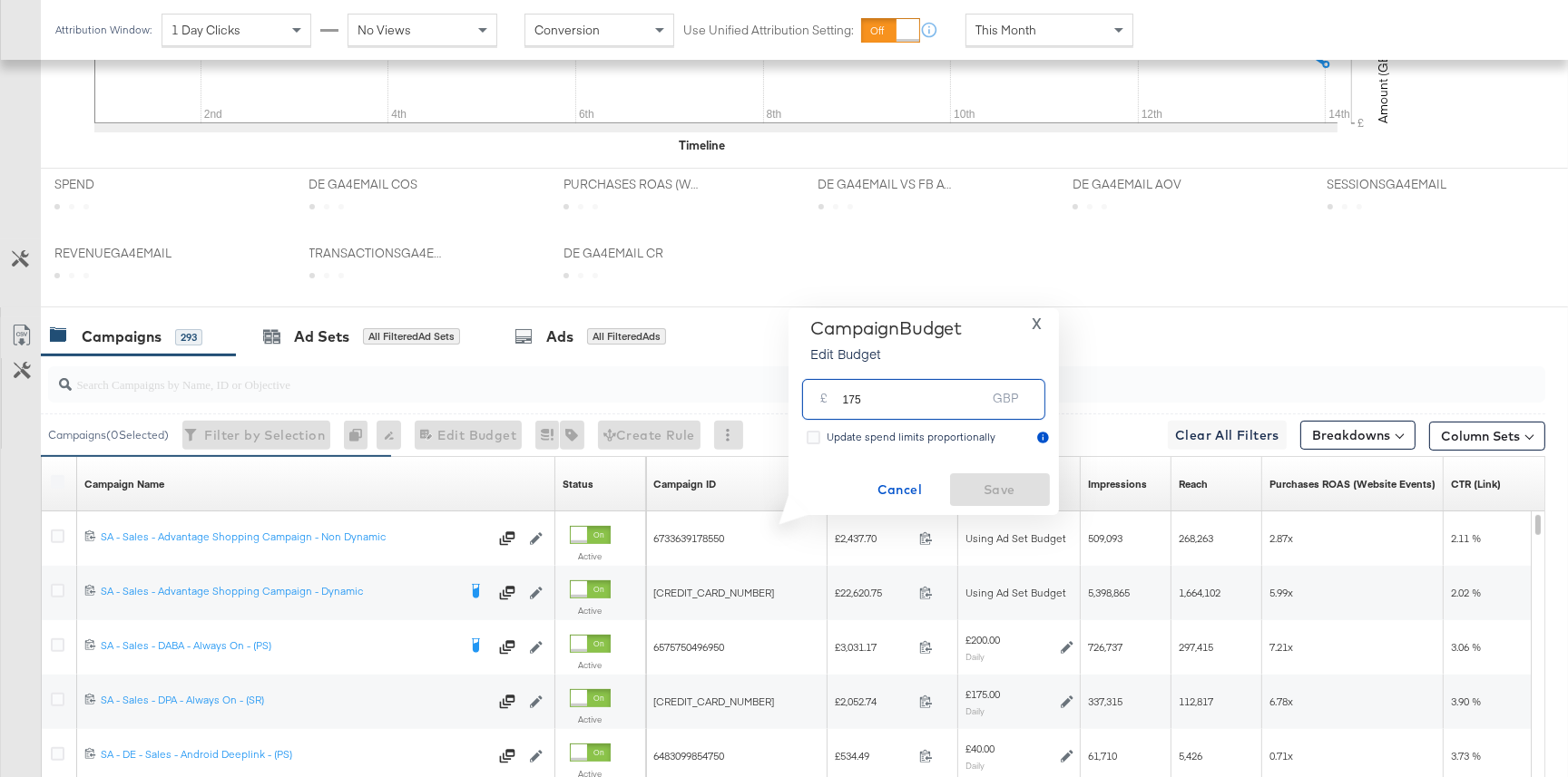
scroll to position [836, 0]
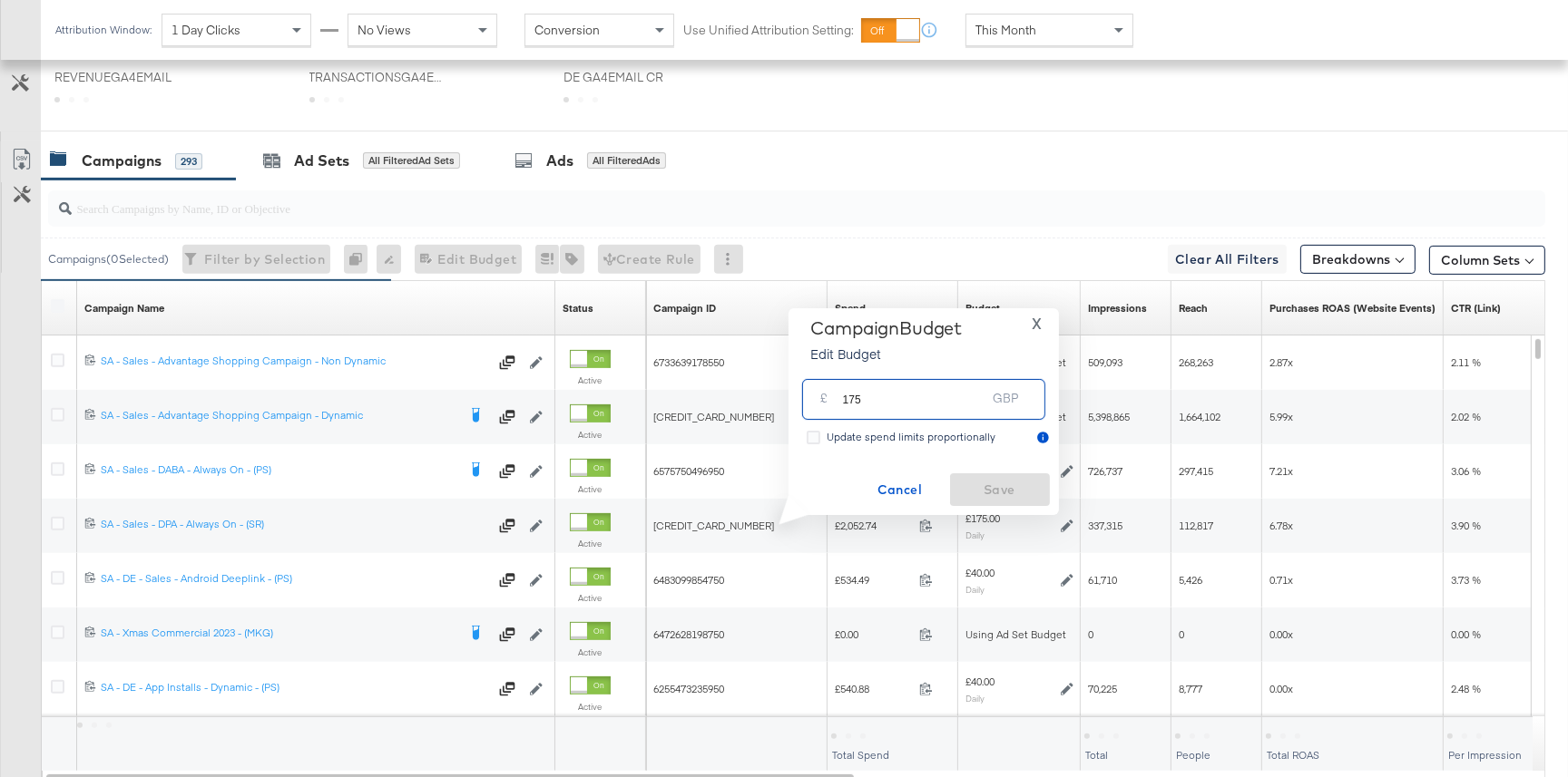
type input "15"
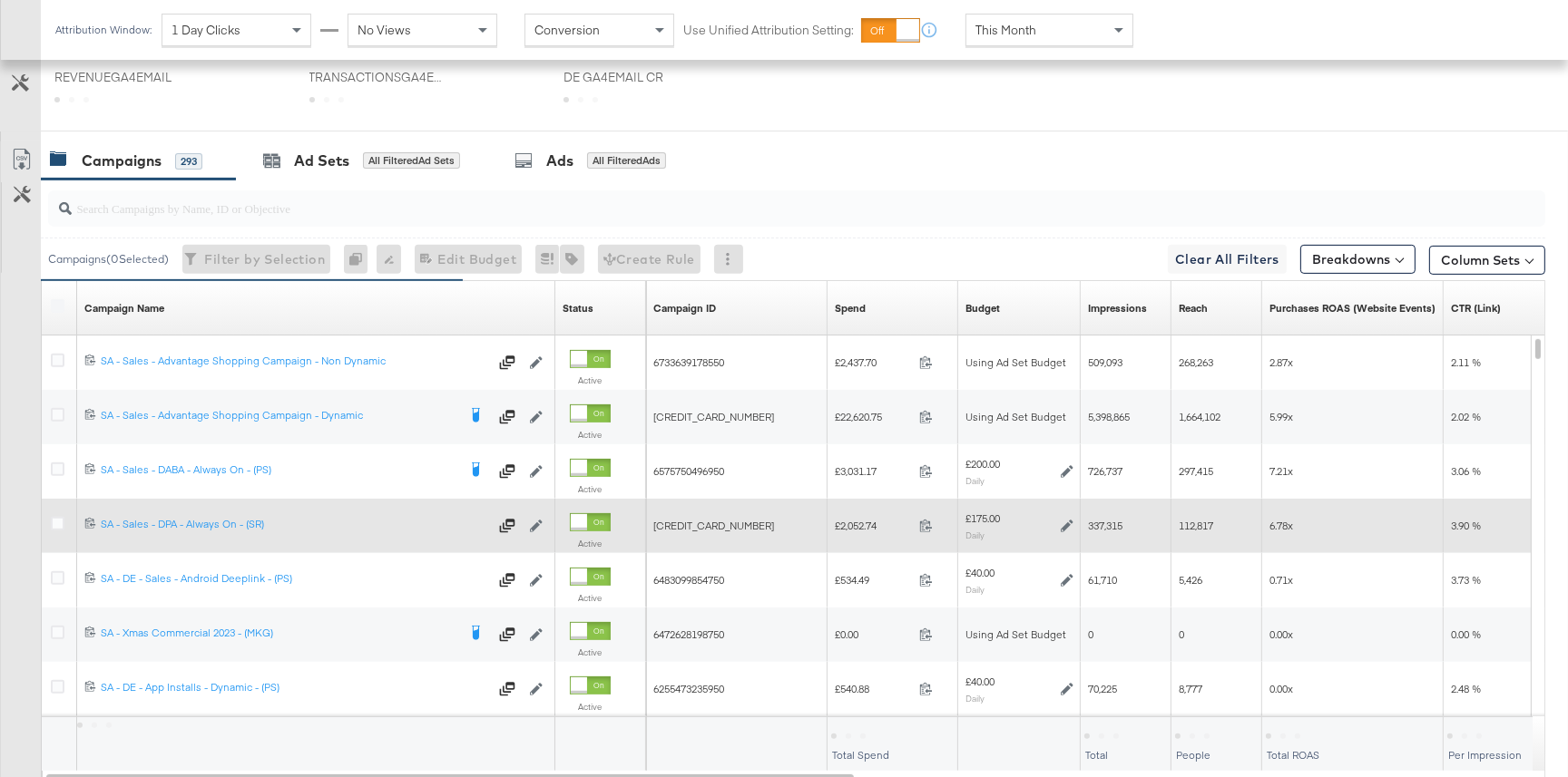
click at [1072, 521] on icon at bounding box center [1067, 526] width 13 height 13
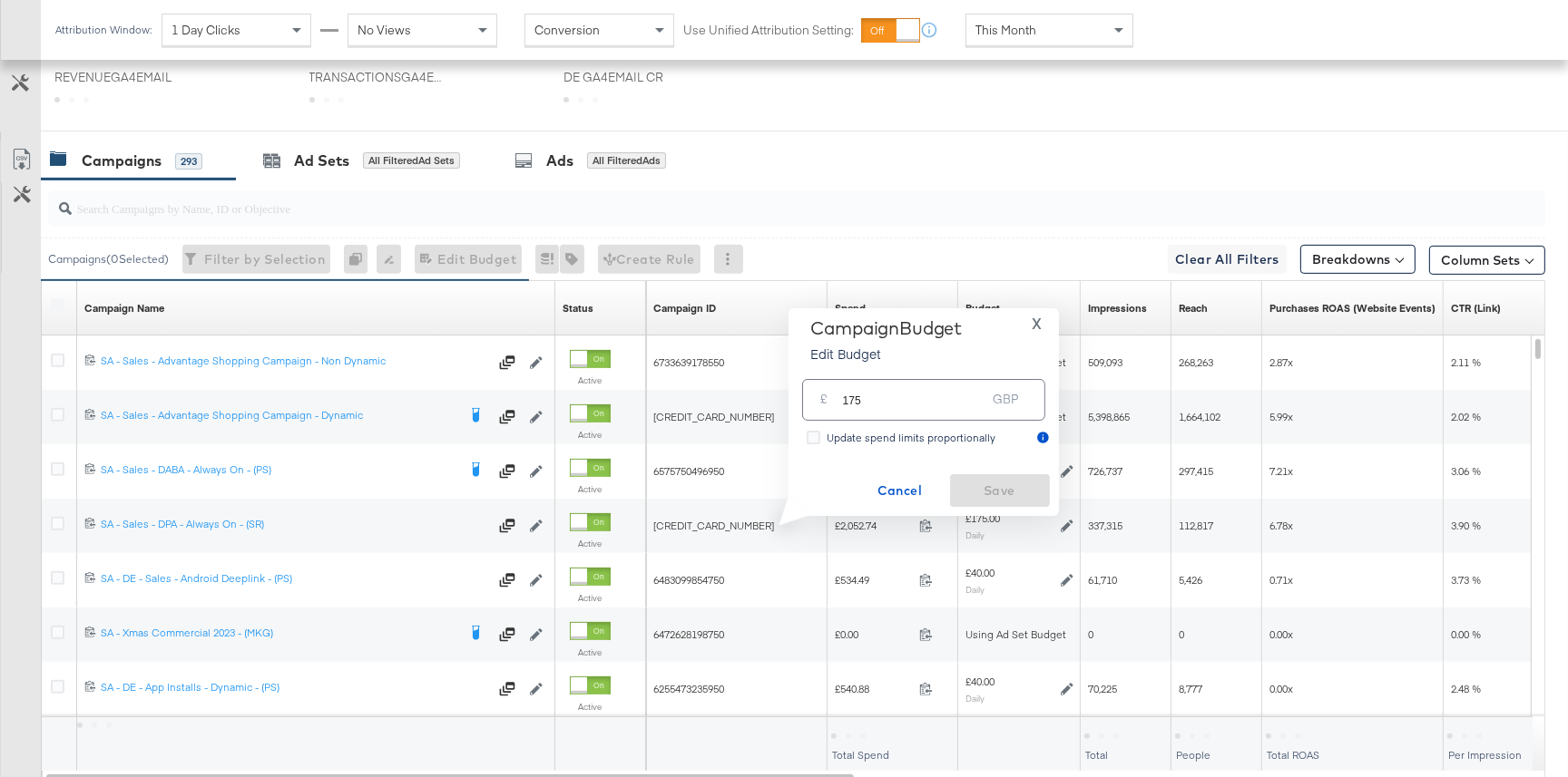
click at [855, 400] on input "175" at bounding box center [915, 393] width 144 height 39
type input "195"
click at [991, 491] on span "Save" at bounding box center [1000, 490] width 86 height 23
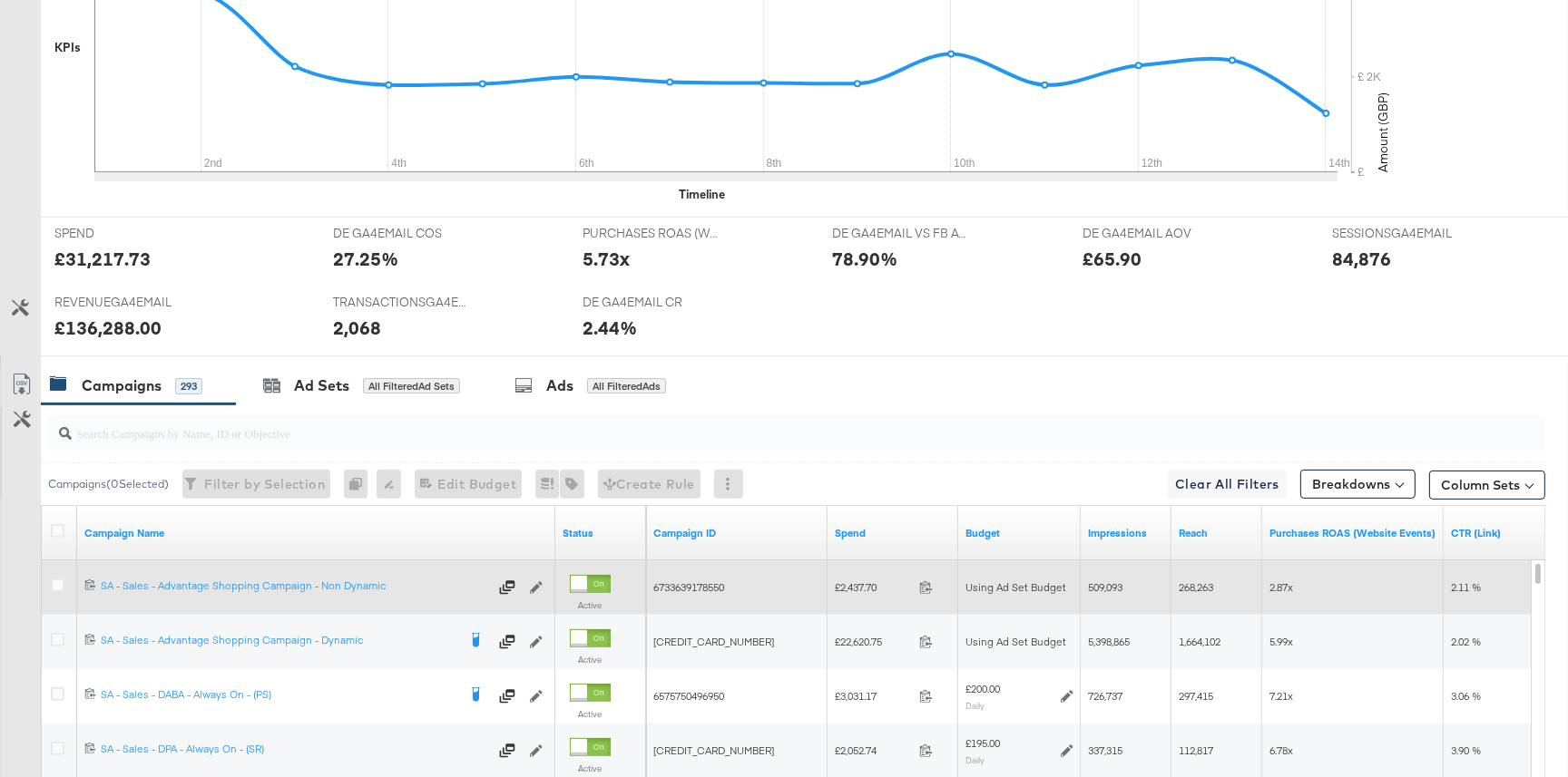
scroll to position [0, 0]
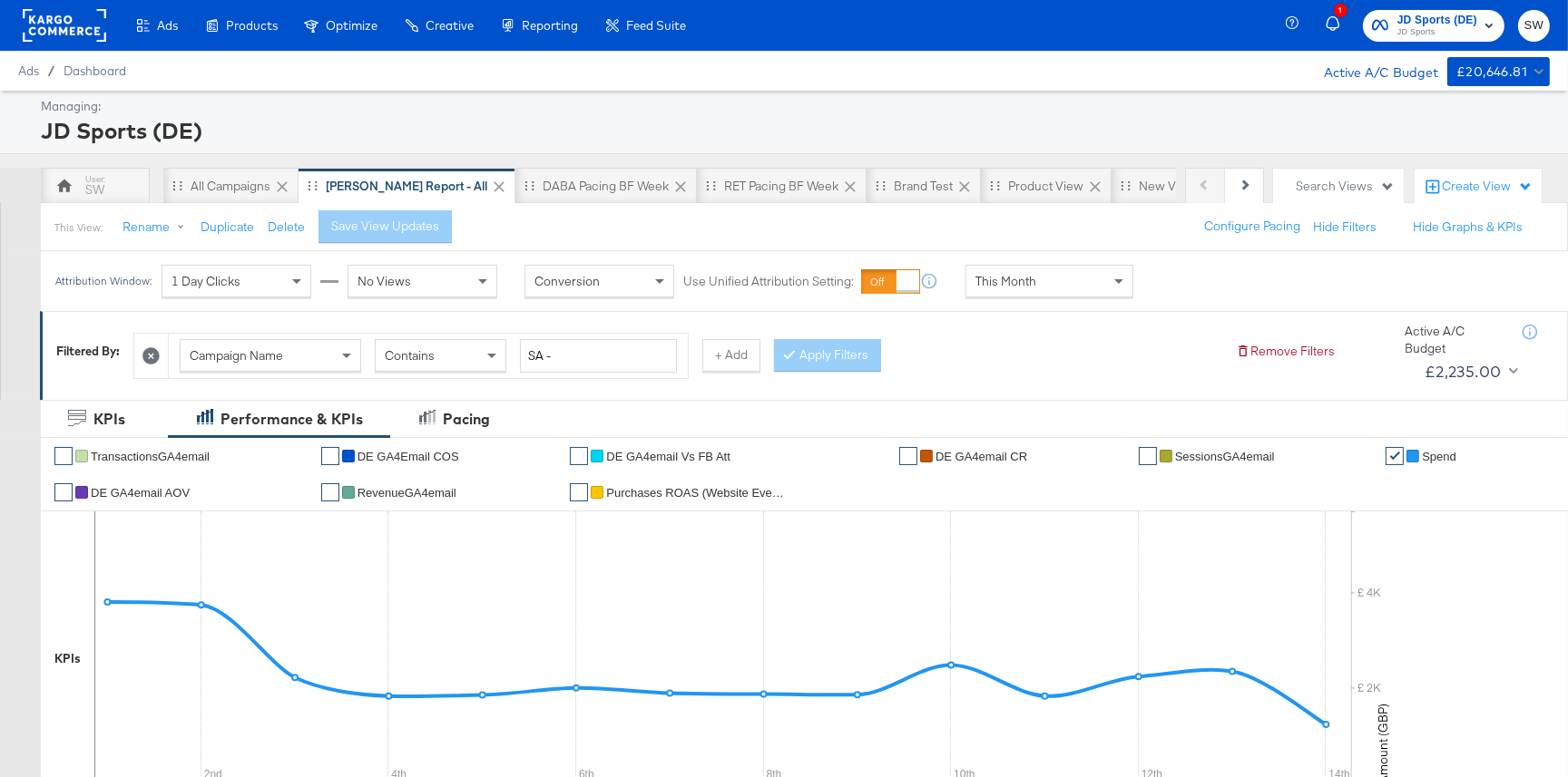
click at [1421, 18] on span "JD Sports (DE)" at bounding box center [1437, 20] width 80 height 19
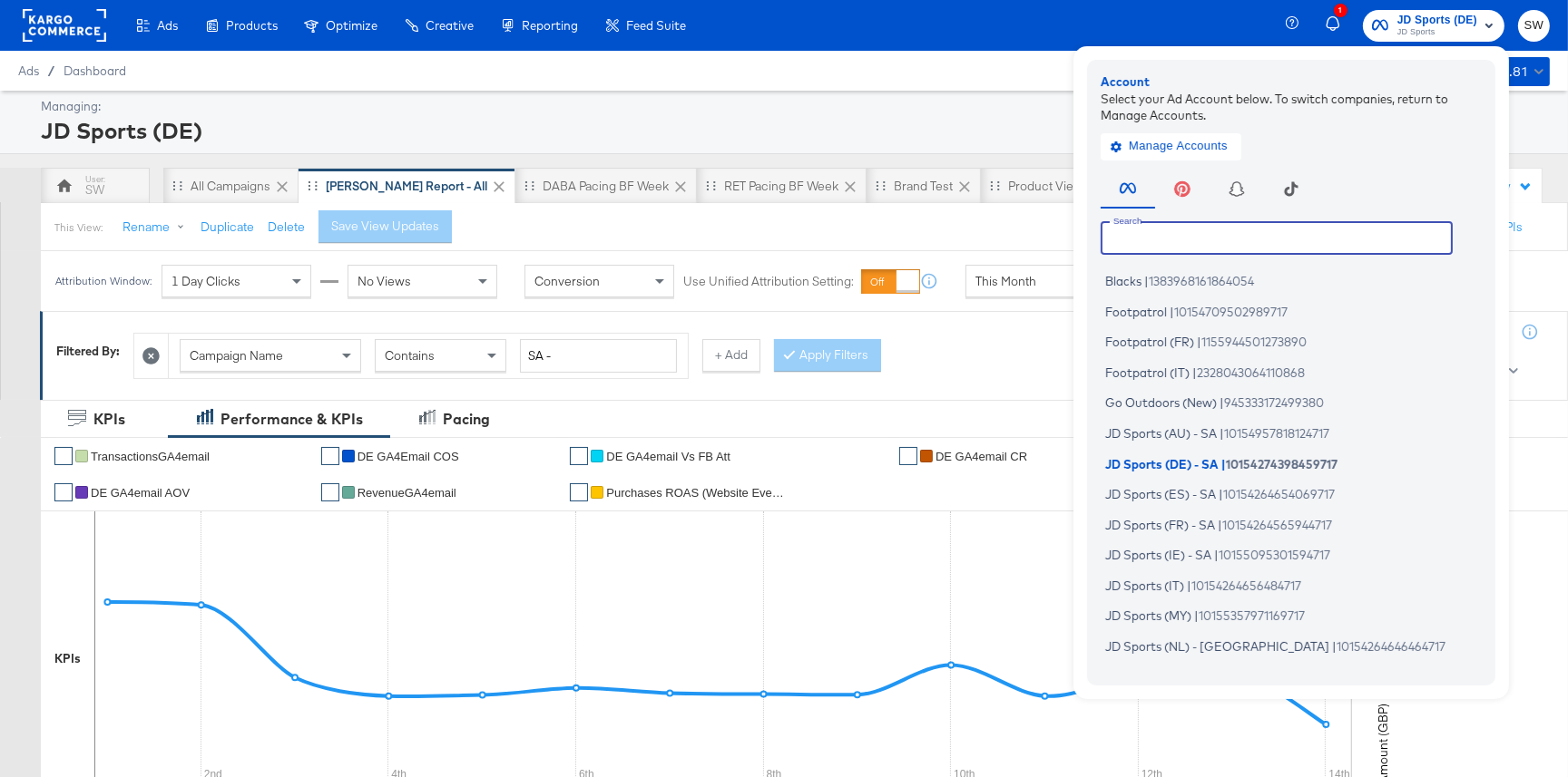
click at [1161, 231] on input "text" at bounding box center [1275, 237] width 352 height 32
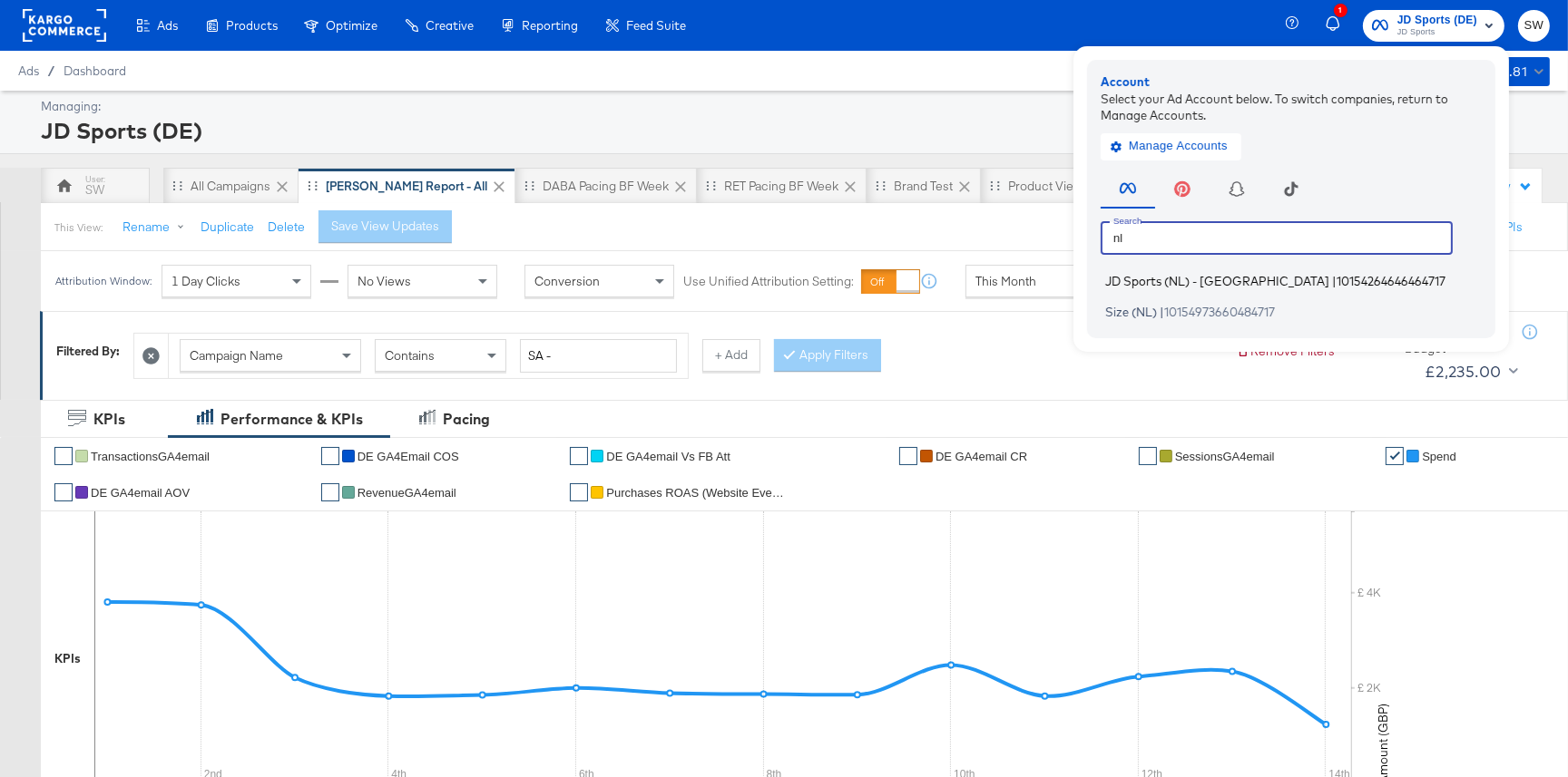
type input "nl"
click at [1167, 278] on span "JD Sports (NL) - SA" at bounding box center [1217, 281] width 225 height 15
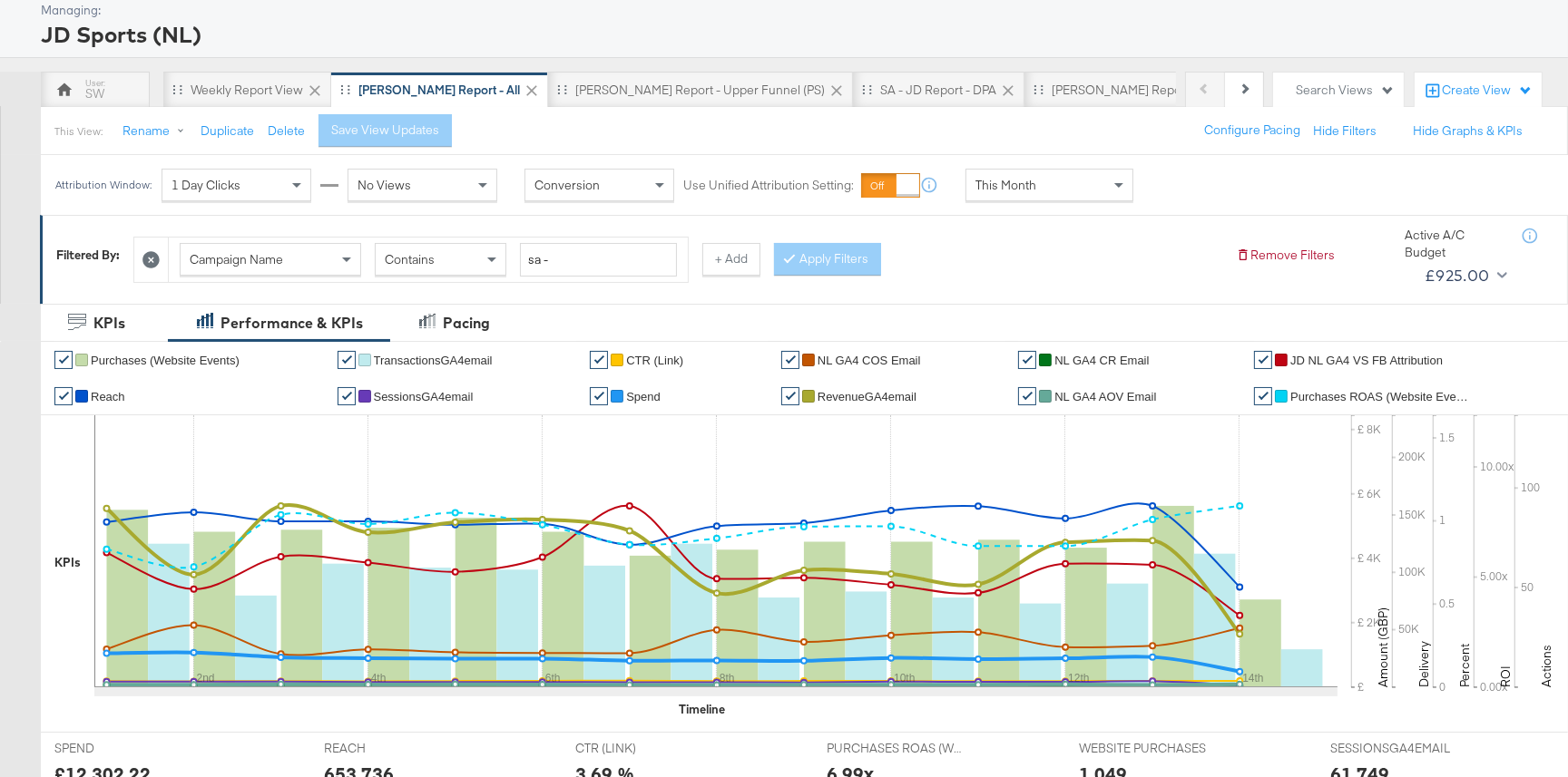
scroll to position [117, 0]
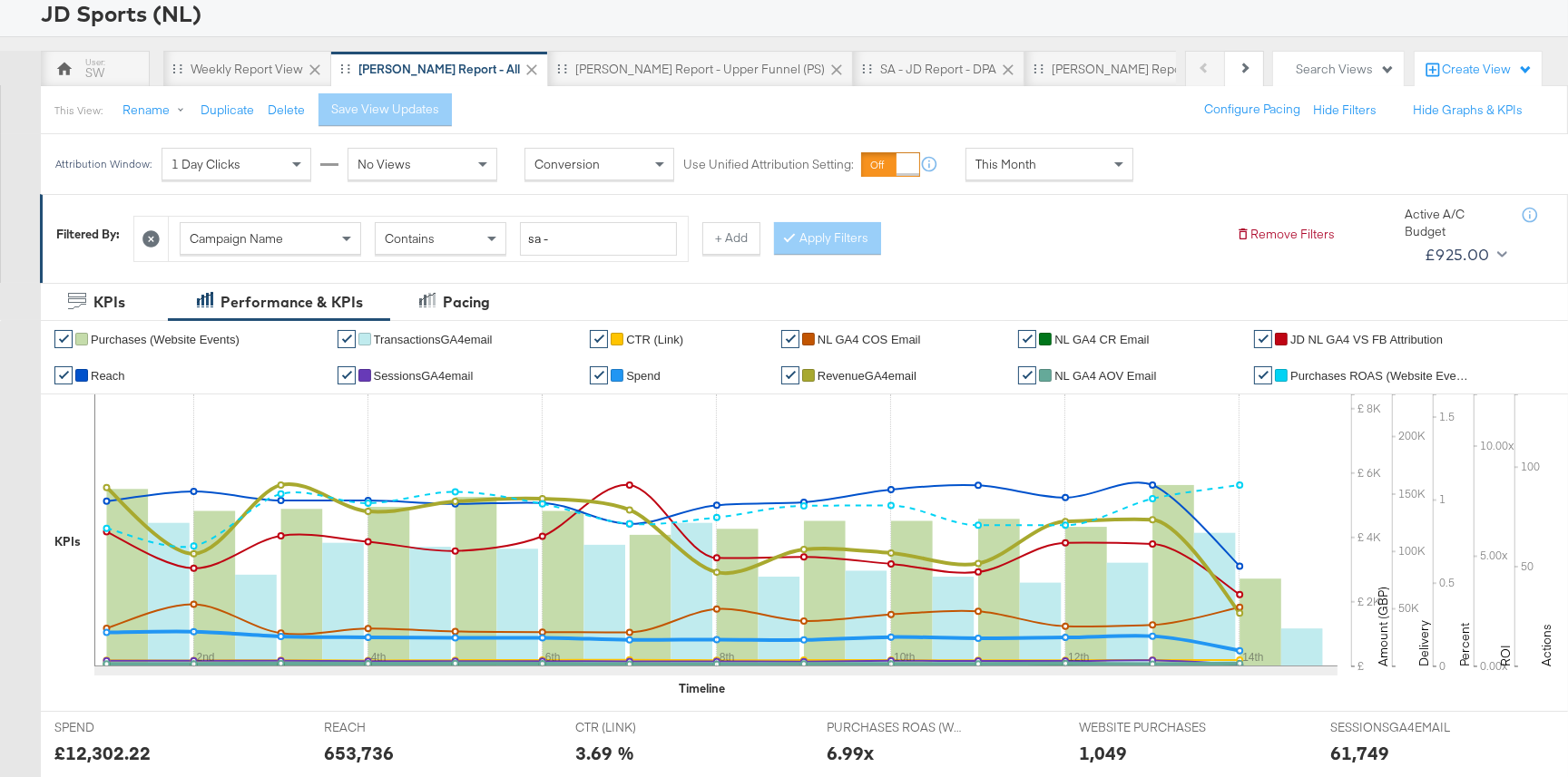
click at [1073, 164] on div "This Month" at bounding box center [1049, 163] width 166 height 31
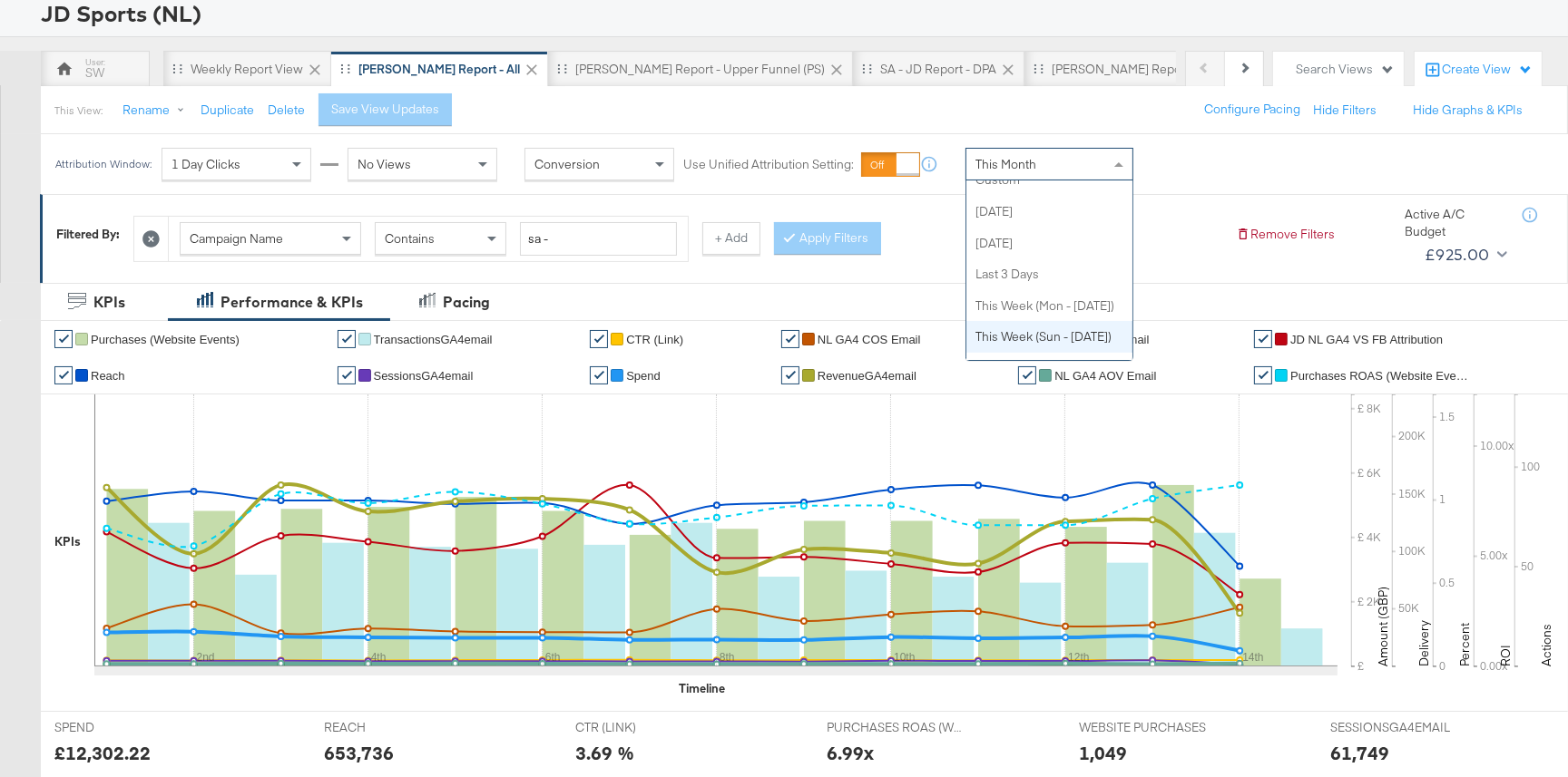
scroll to position [0, 0]
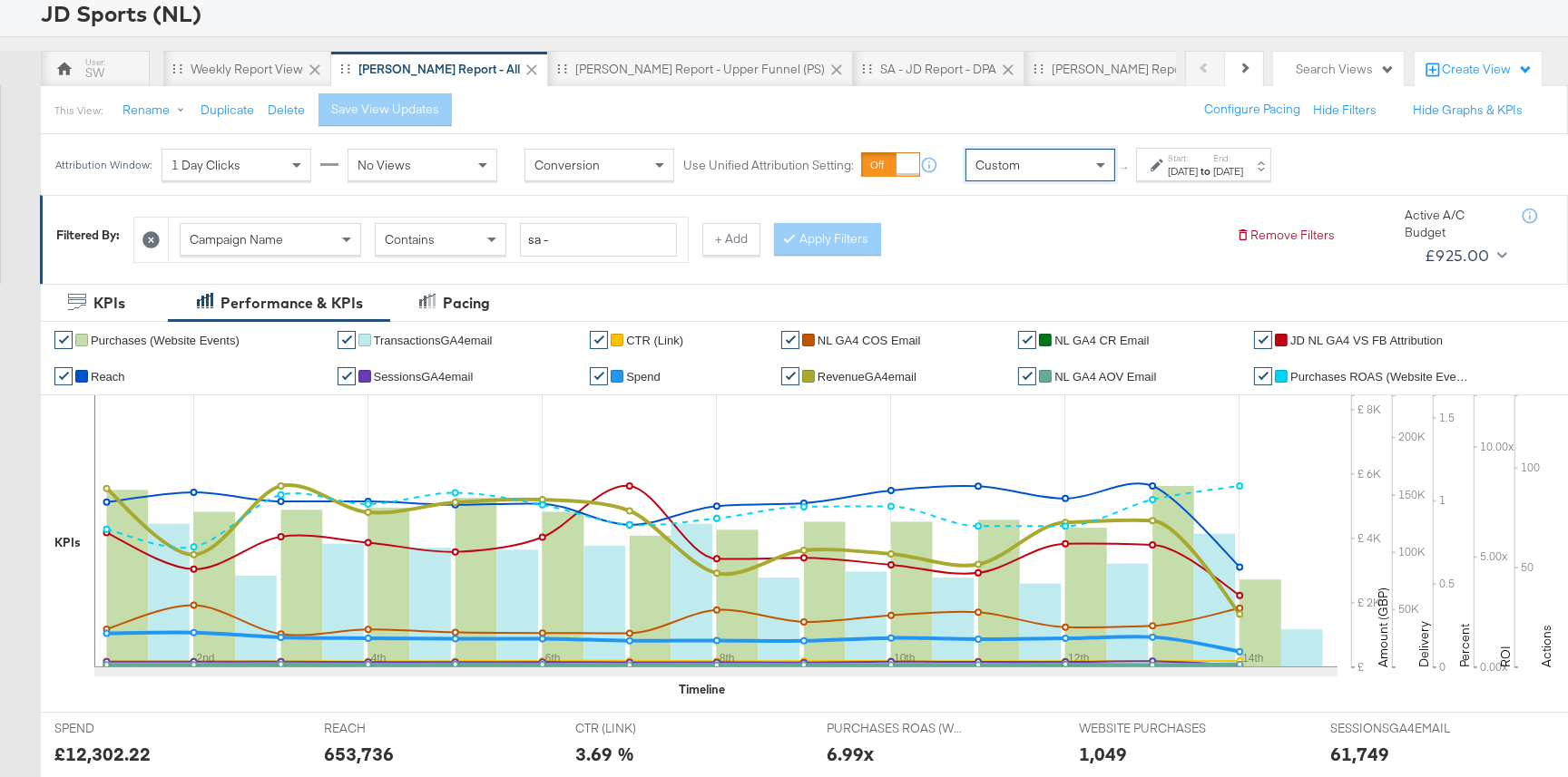
drag, startPoint x: 1059, startPoint y: 198, endPoint x: 1144, endPoint y: 175, distance: 88.1
click at [1163, 170] on icon at bounding box center [1156, 164] width 13 height 13
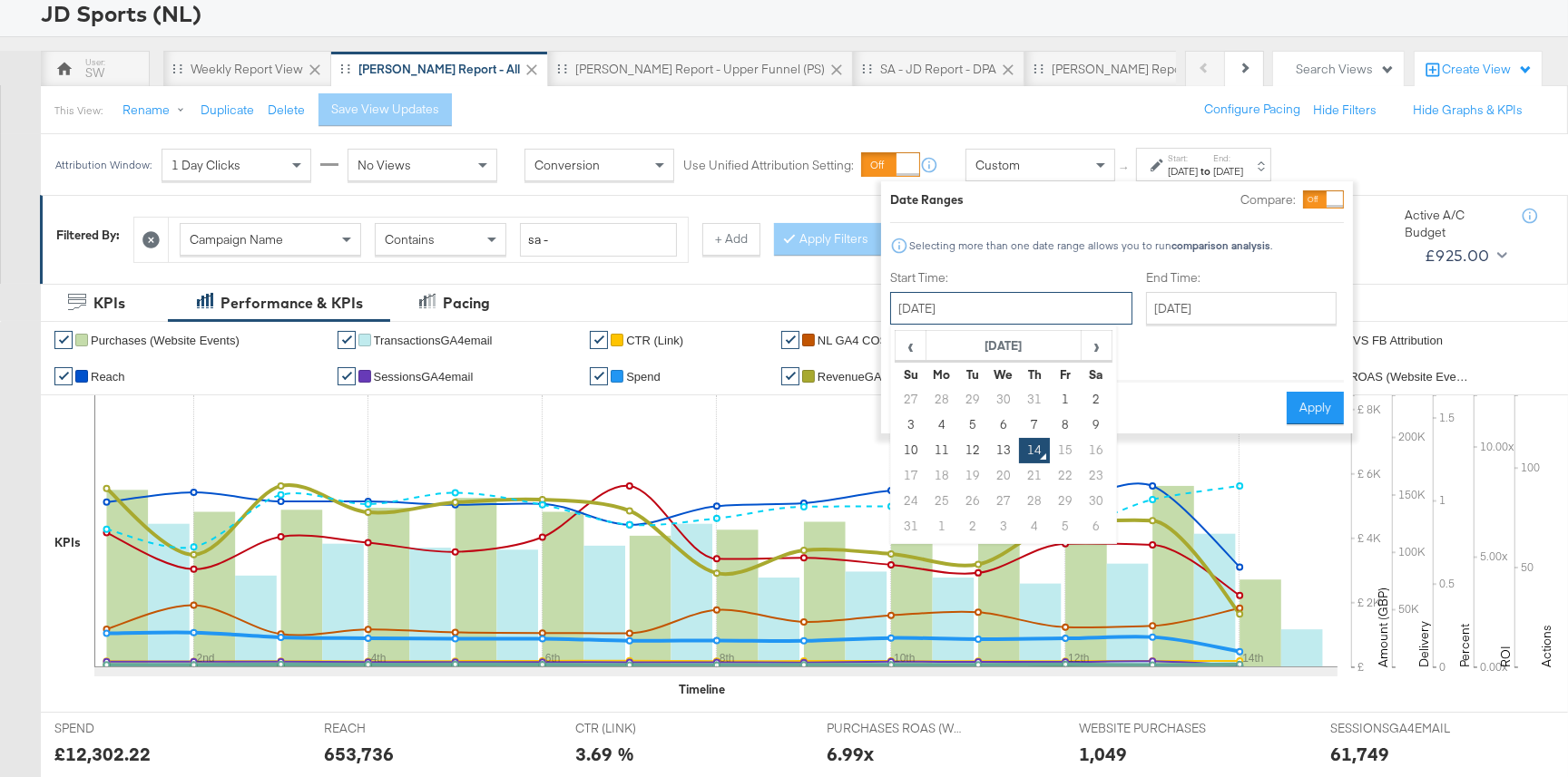
click at [1031, 312] on input "August 14th 2025" at bounding box center [1012, 308] width 242 height 32
drag, startPoint x: 911, startPoint y: 447, endPoint x: 923, endPoint y: 442, distance: 13.0
click at [912, 448] on td "10" at bounding box center [910, 451] width 31 height 26
type input "August 10th 2025"
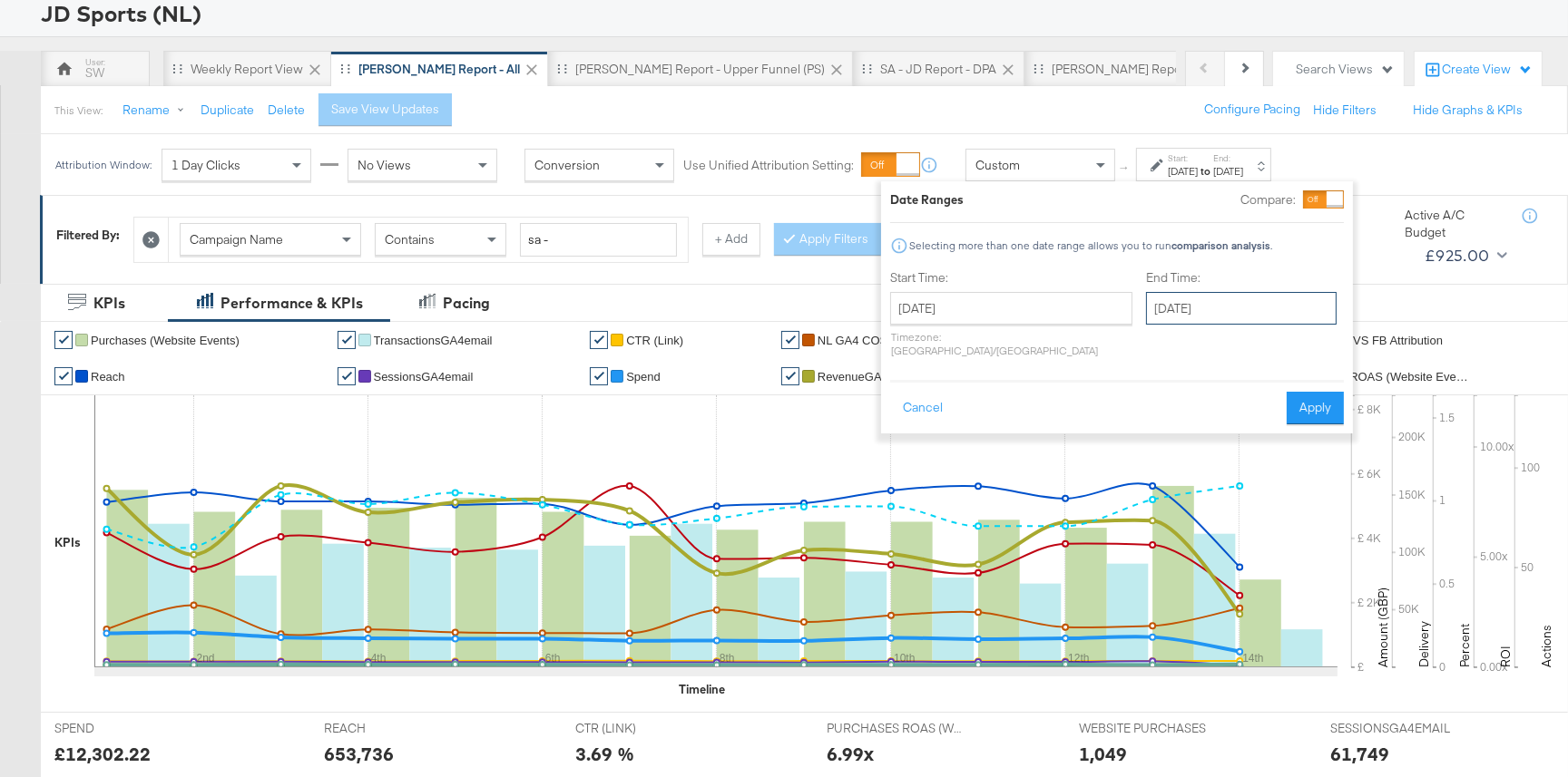
click at [1145, 312] on input "August 14th 2025" at bounding box center [1240, 308] width 190 height 32
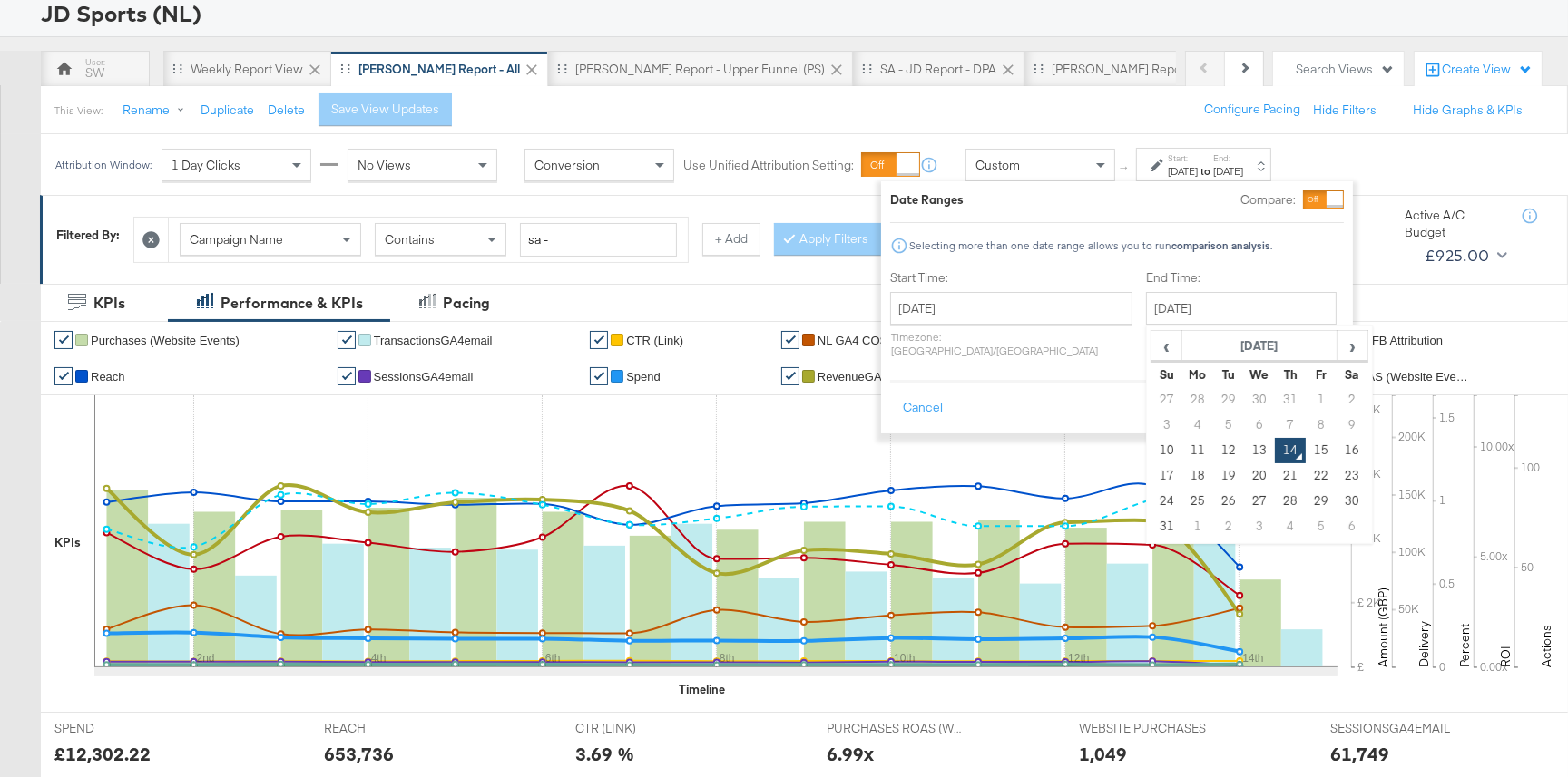
drag, startPoint x: 1206, startPoint y: 445, endPoint x: 1264, endPoint y: 431, distance: 59.7
click at [1244, 445] on td "13" at bounding box center [1259, 451] width 31 height 26
type input "August 13th 2025"
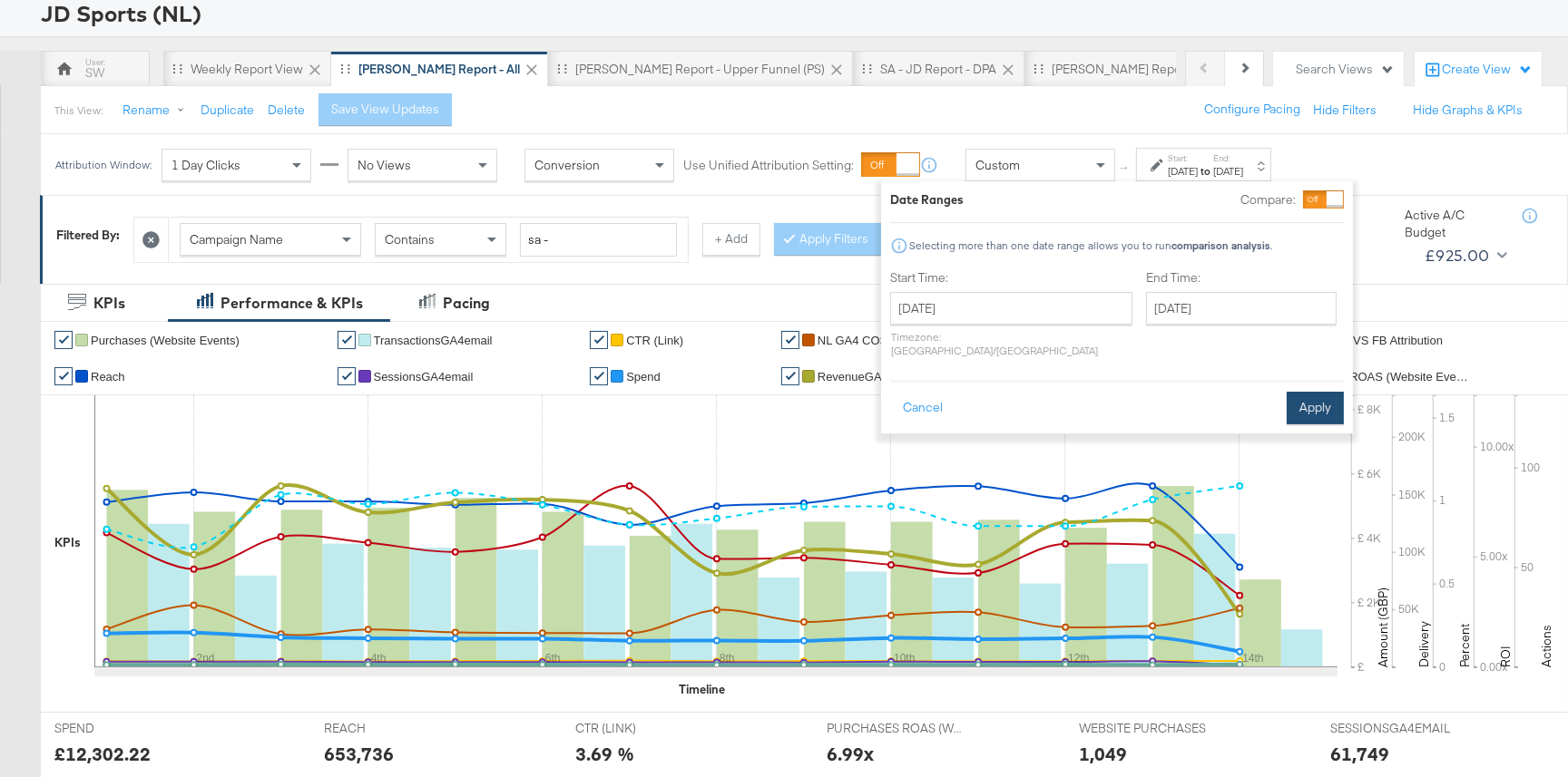
click at [1300, 396] on button "Apply" at bounding box center [1315, 408] width 57 height 32
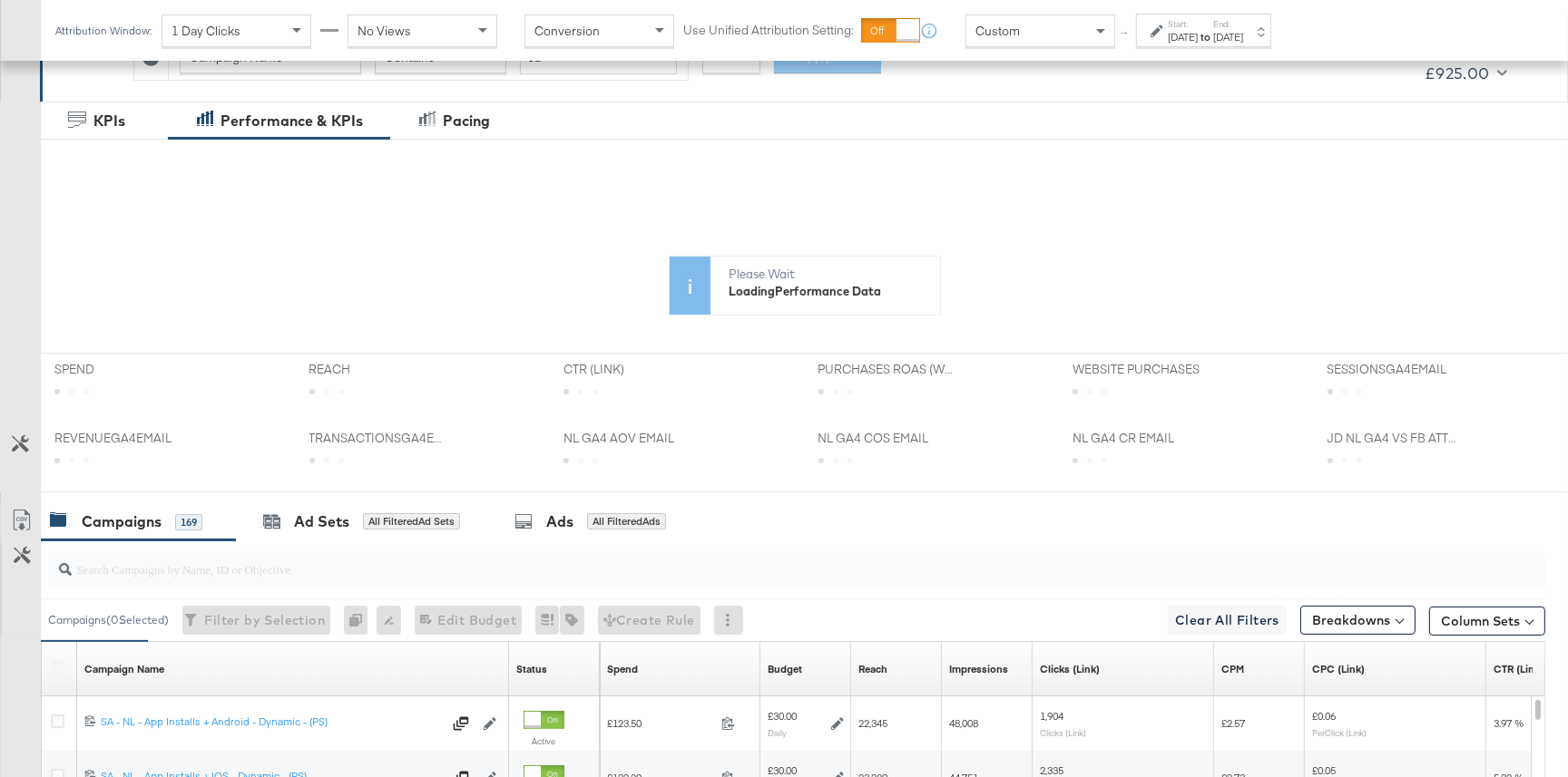
scroll to position [260, 0]
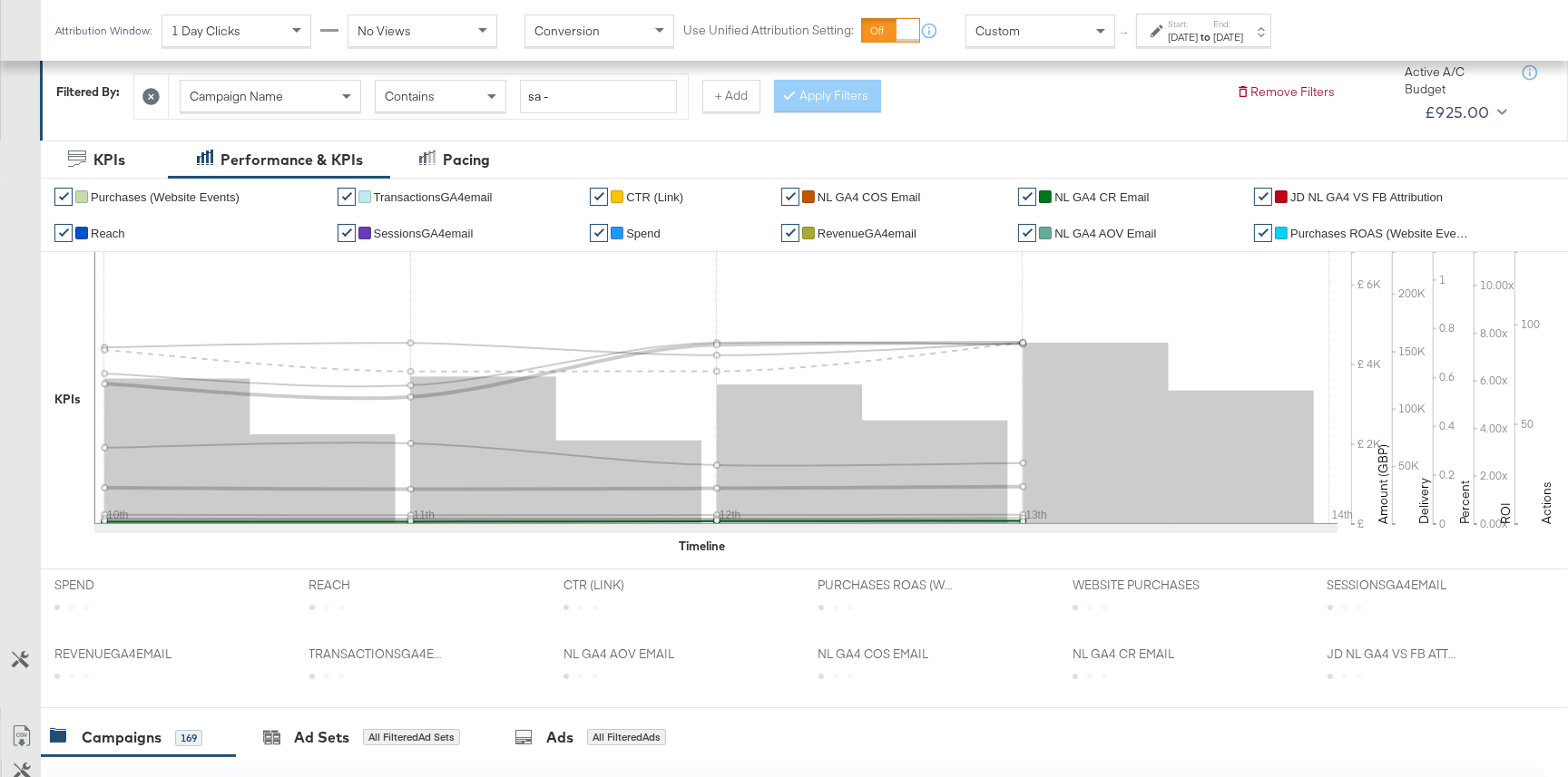
click at [1114, 197] on span "NL GA4 CR Email" at bounding box center [1101, 197] width 95 height 14
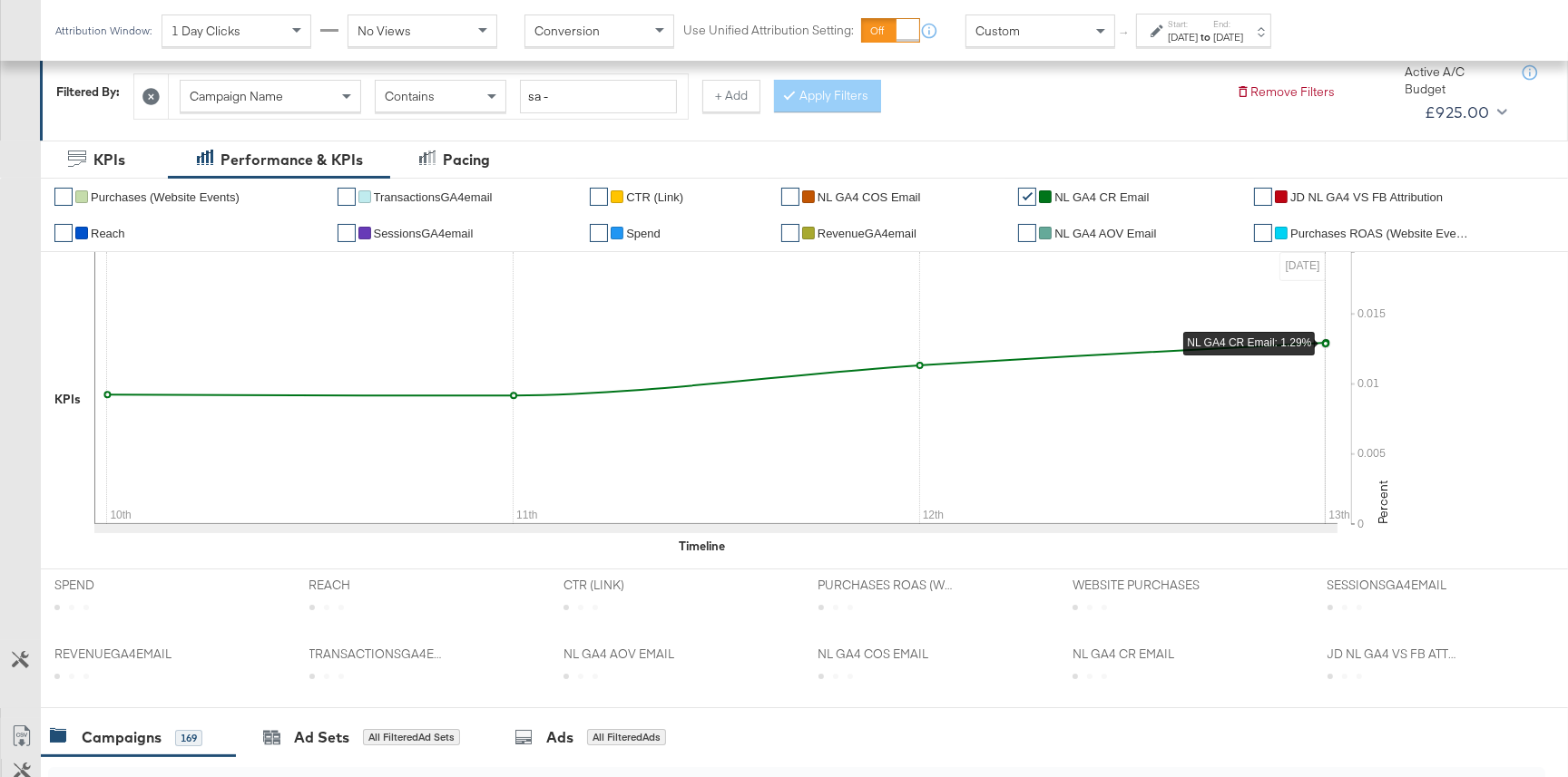
scroll to position [261, 0]
click at [1243, 32] on div "Aug 13th 2025" at bounding box center [1228, 36] width 30 height 15
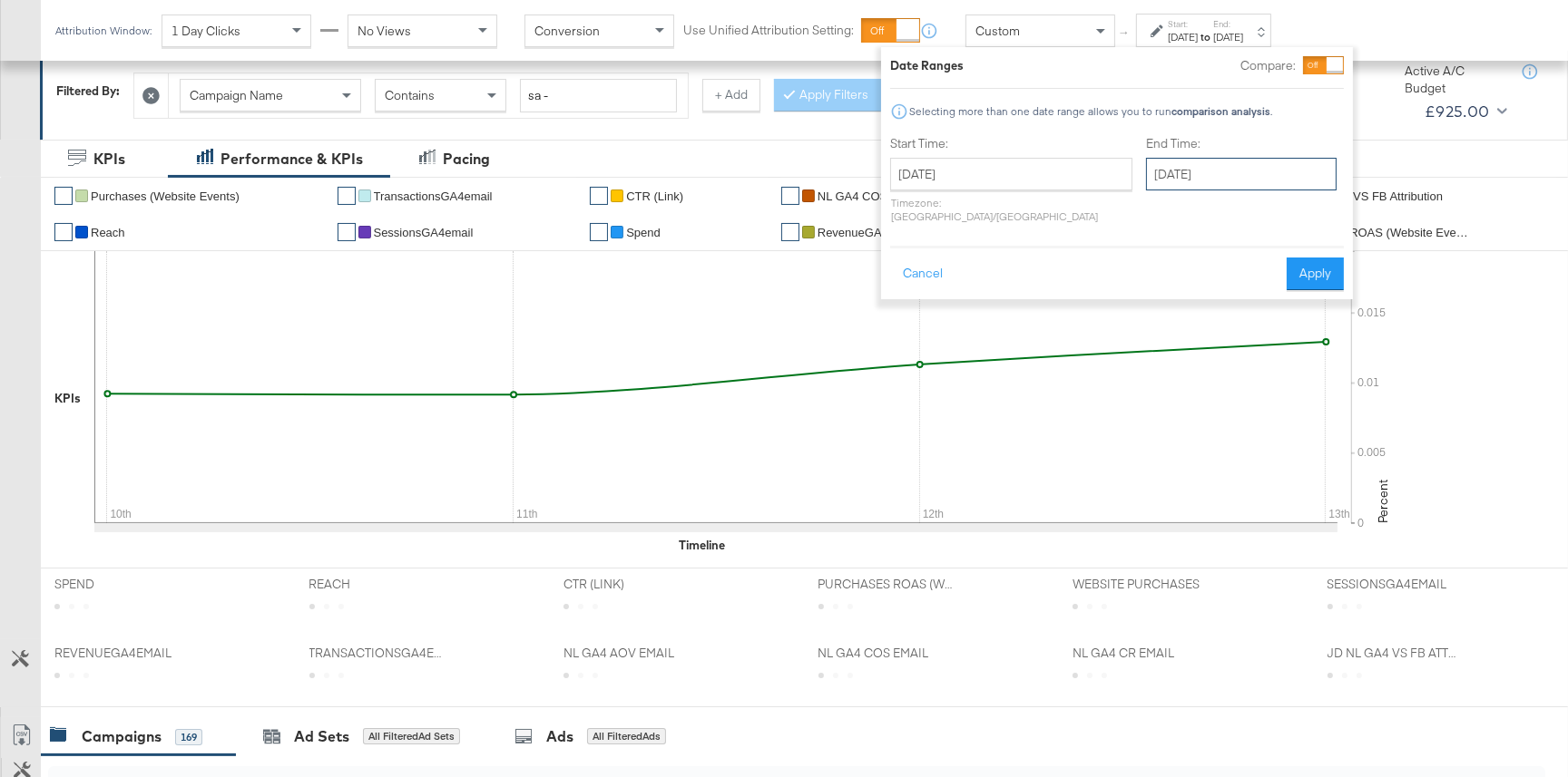
click at [1179, 167] on input "August 13th 2025" at bounding box center [1240, 173] width 190 height 32
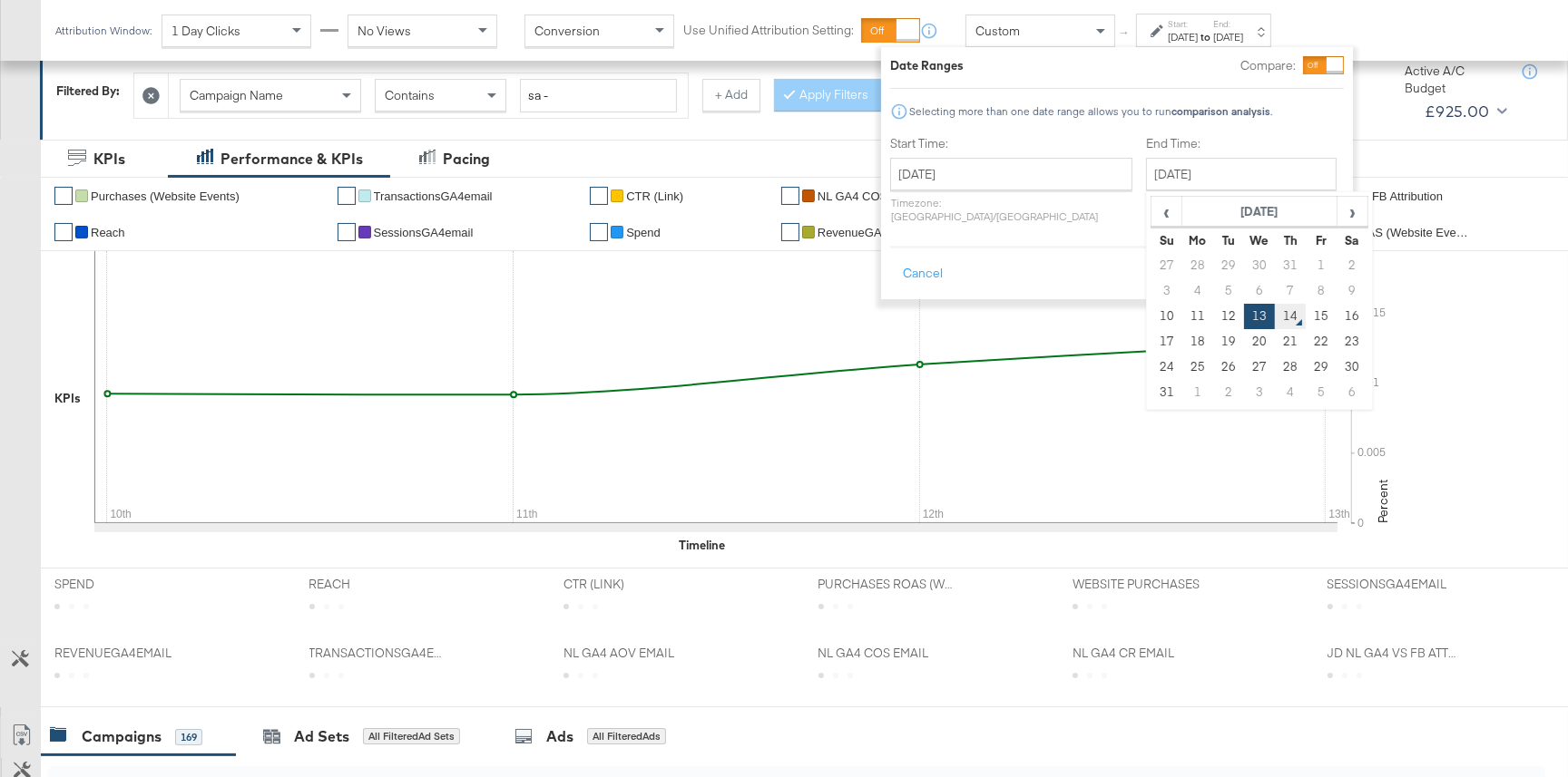
click at [1274, 315] on td "14" at bounding box center [1289, 317] width 31 height 26
type input "August 14th 2025"
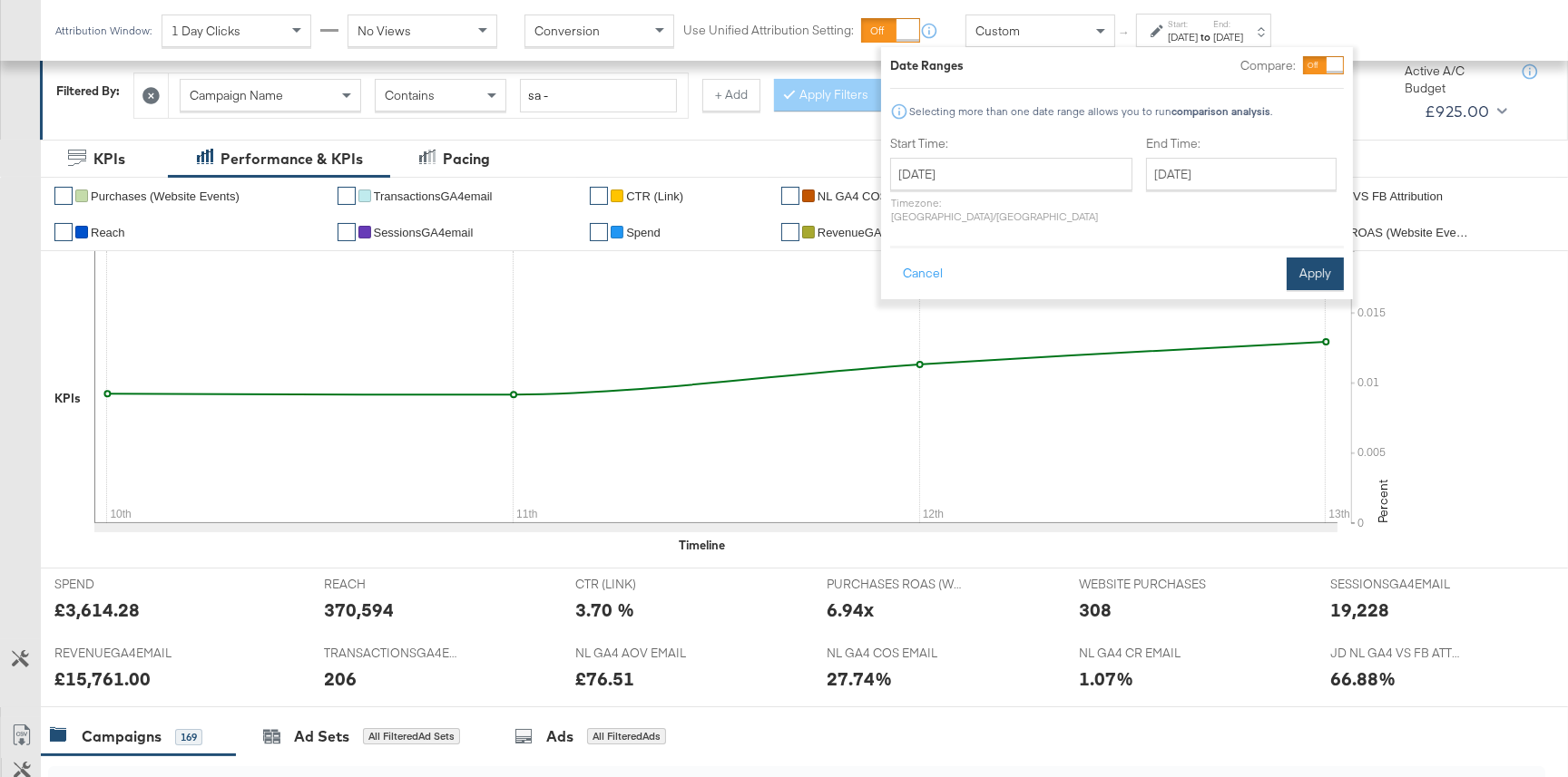
click at [1307, 264] on button "Apply" at bounding box center [1315, 274] width 57 height 32
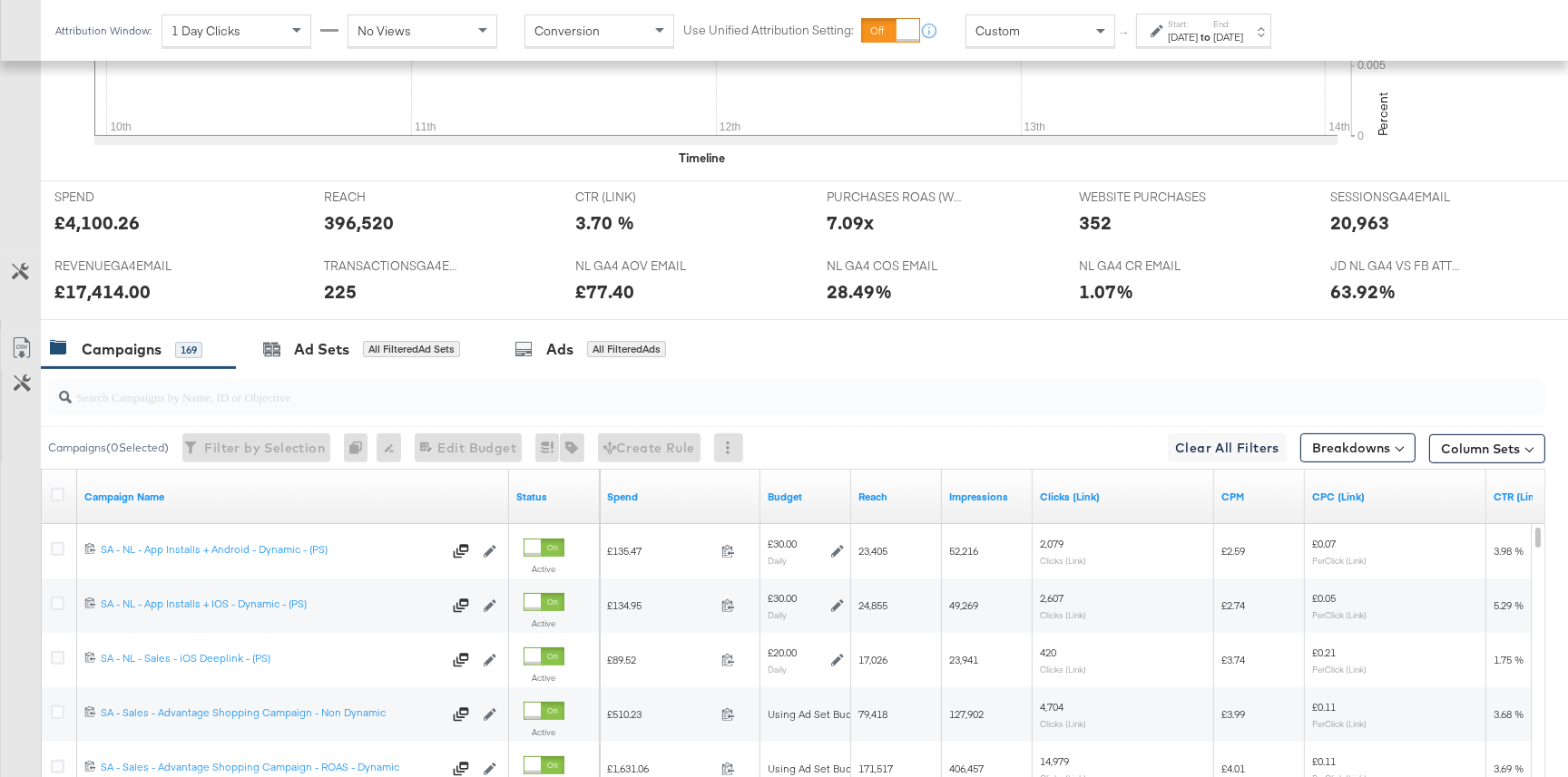
scroll to position [713, 0]
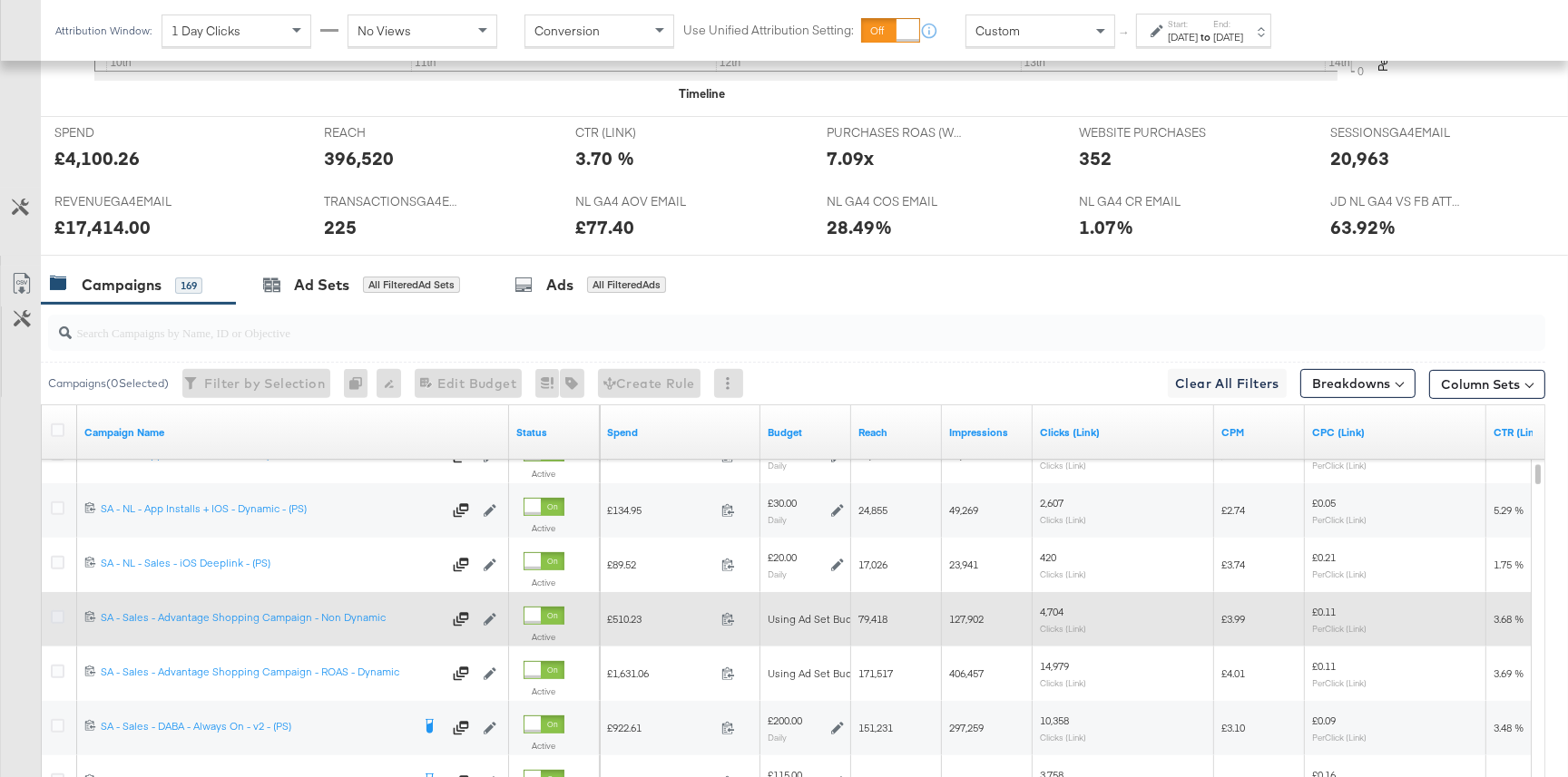
click at [55, 615] on icon at bounding box center [58, 617] width 14 height 14
click at [0, 0] on input "checkbox" at bounding box center [0, 0] width 0 height 0
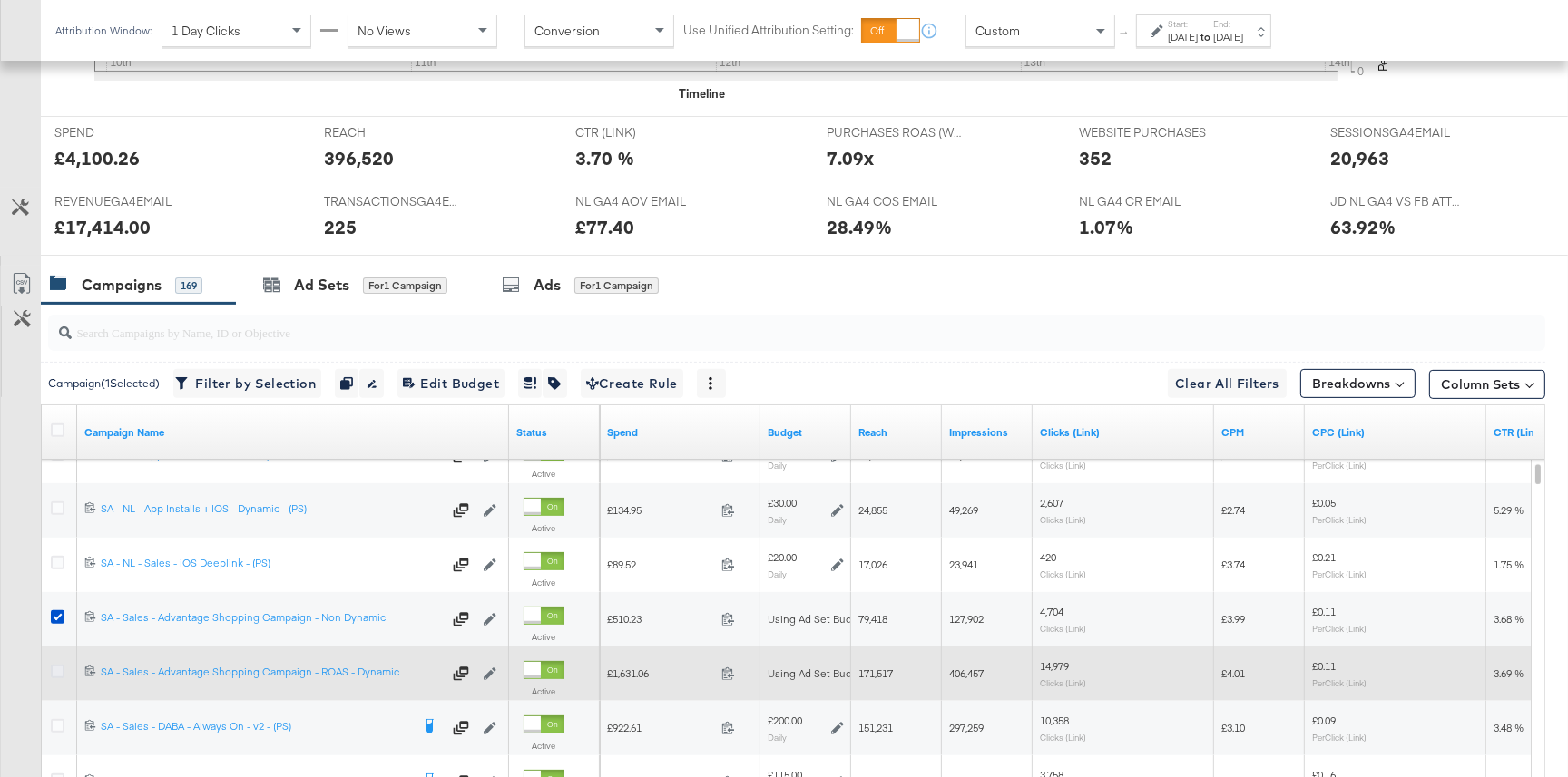
click at [55, 668] on icon at bounding box center [58, 672] width 14 height 14
click at [0, 0] on input "checkbox" at bounding box center [0, 0] width 0 height 0
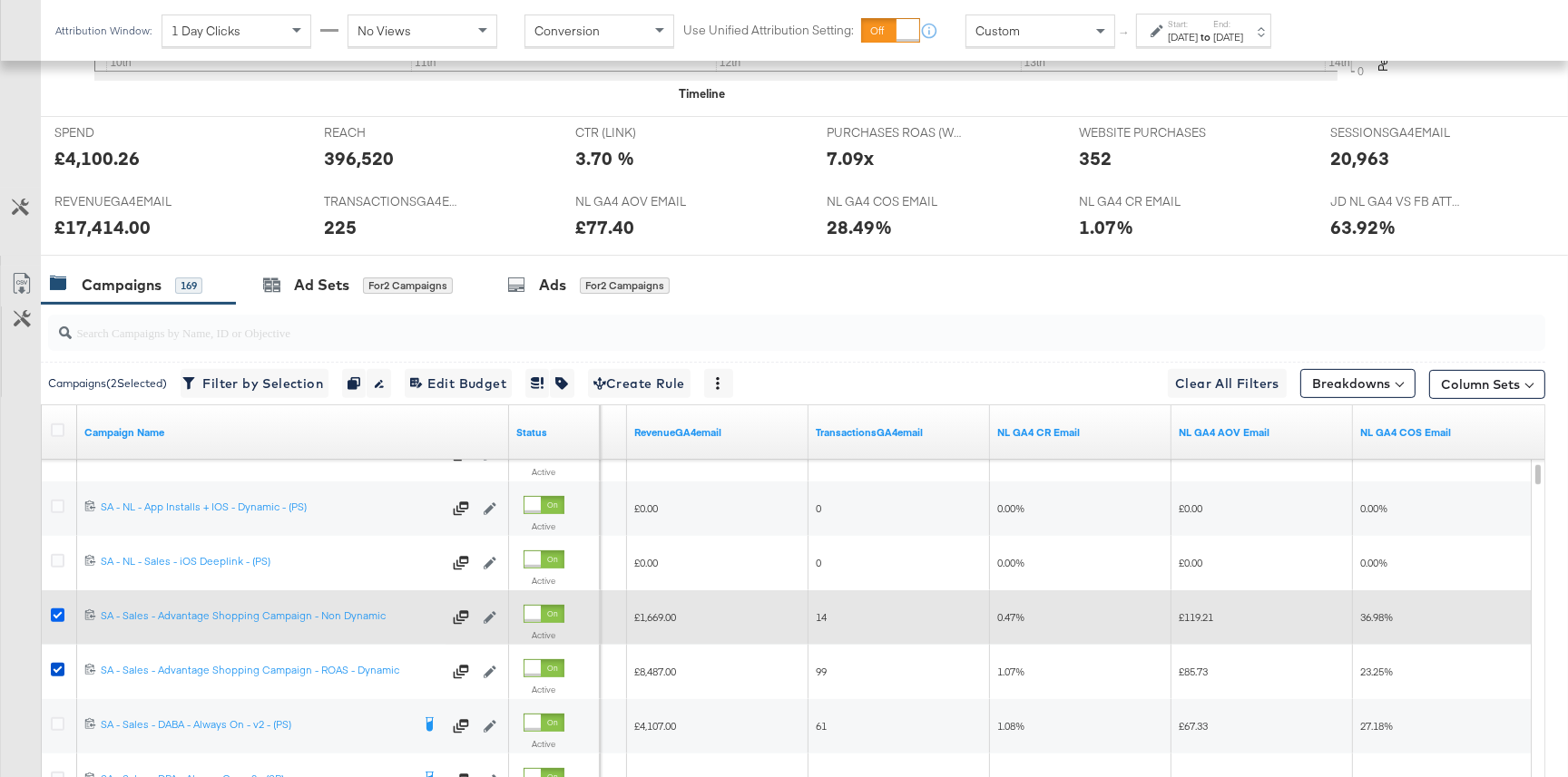
click at [56, 614] on icon at bounding box center [58, 615] width 14 height 14
click at [0, 0] on input "checkbox" at bounding box center [0, 0] width 0 height 0
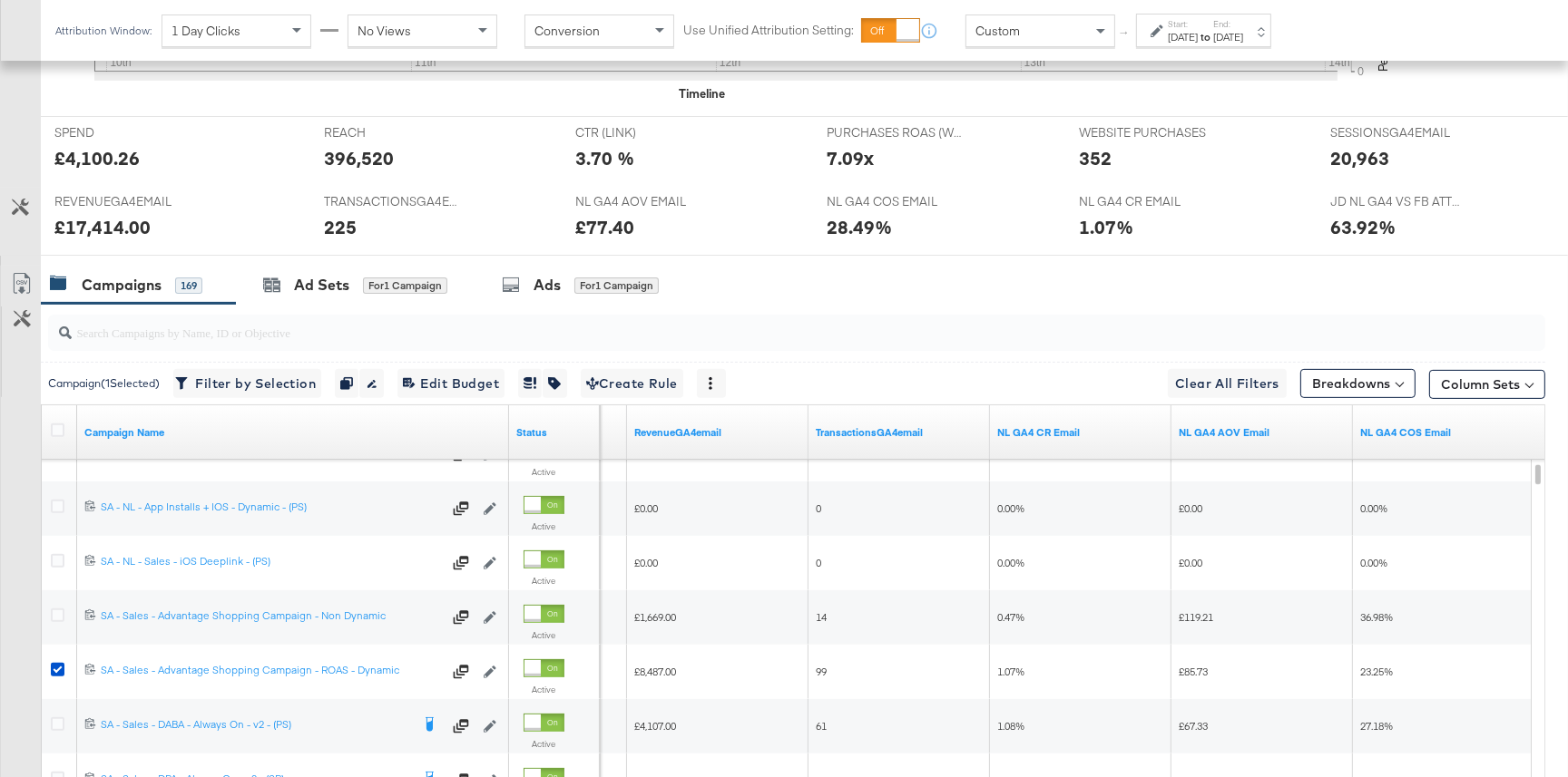
click at [585, 271] on div "Ads for 1 Campaign" at bounding box center [581, 286] width 213 height 39
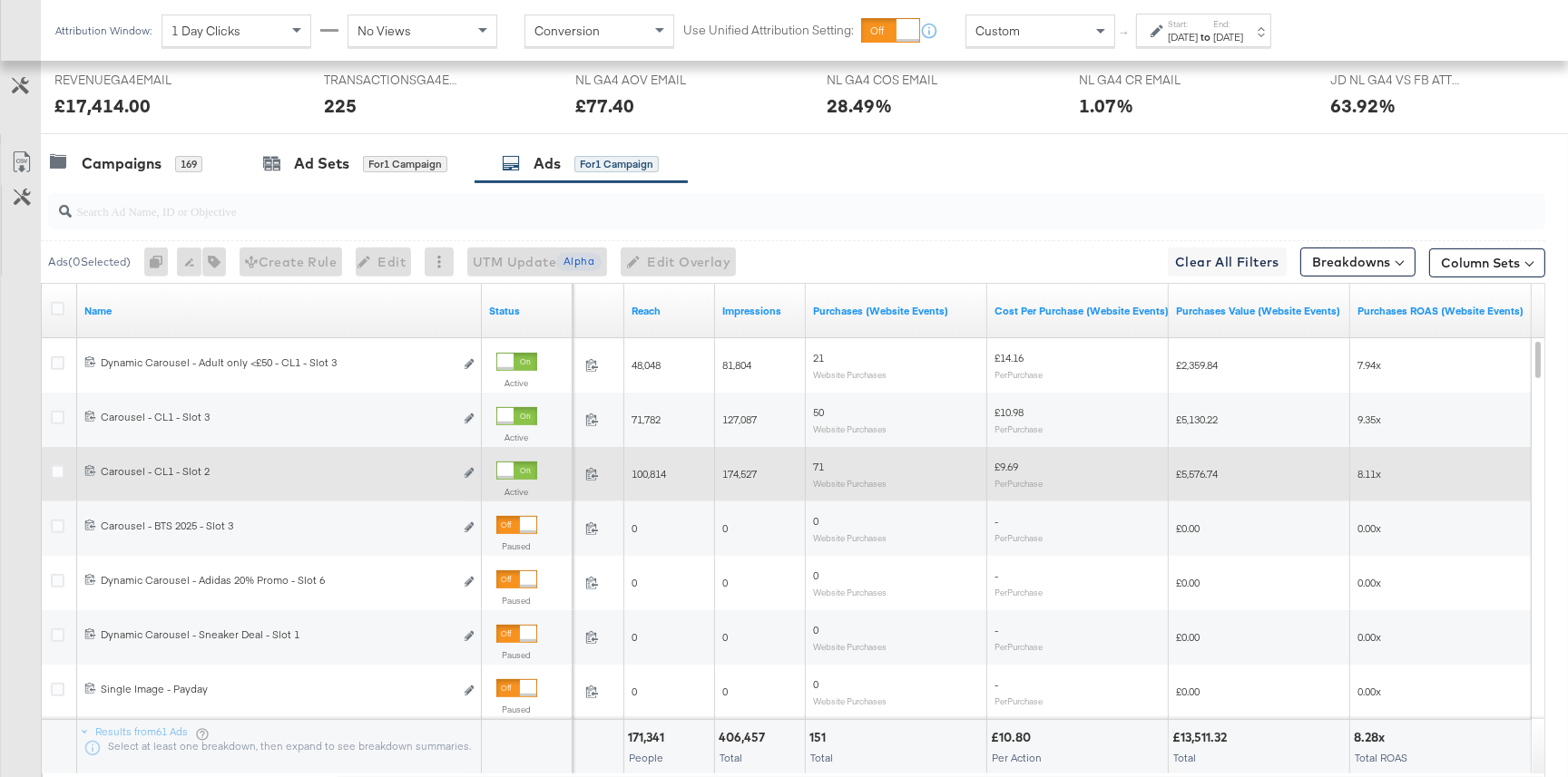
scroll to position [821, 0]
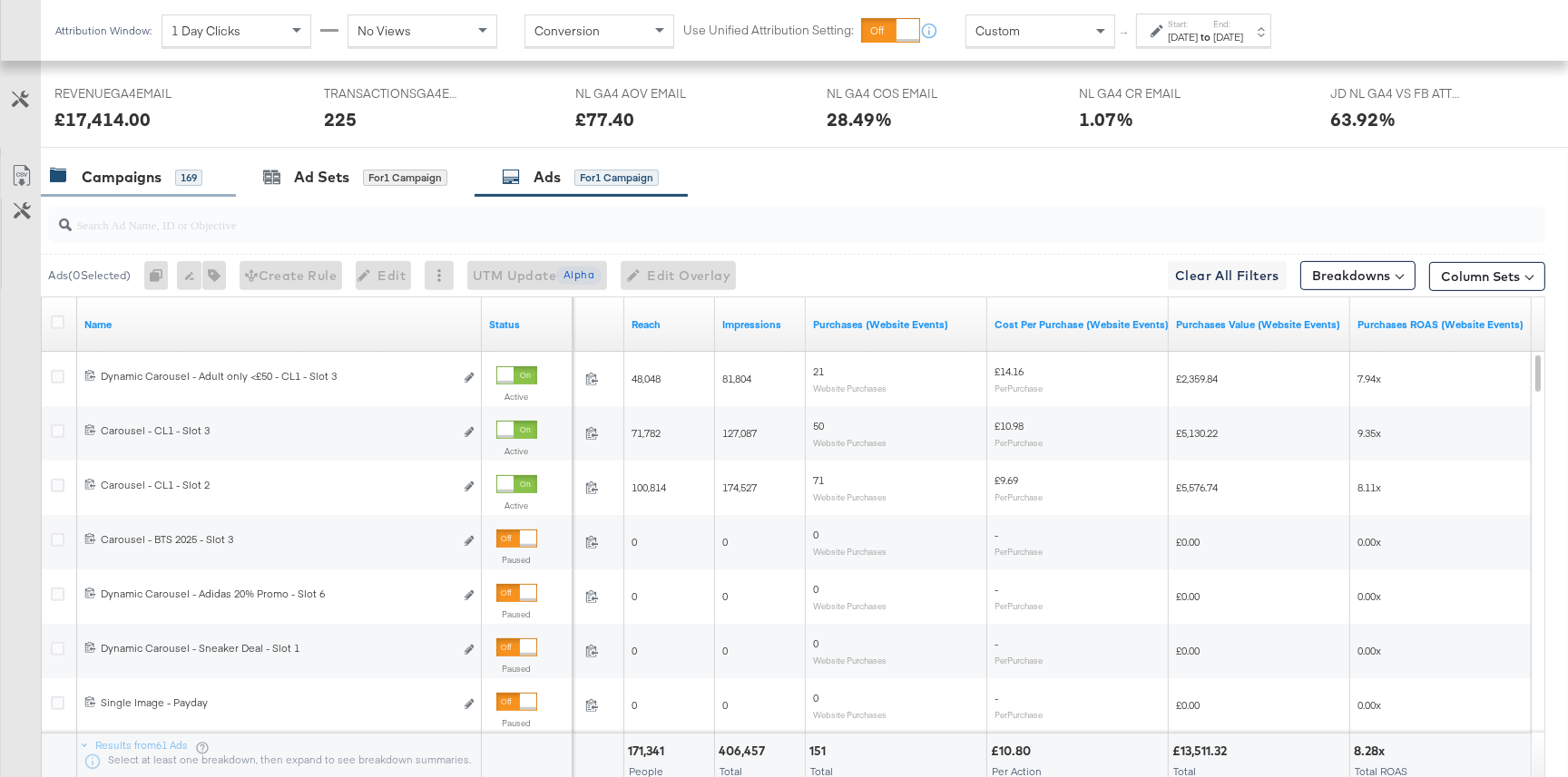
click at [175, 174] on div "169" at bounding box center [189, 177] width 28 height 17
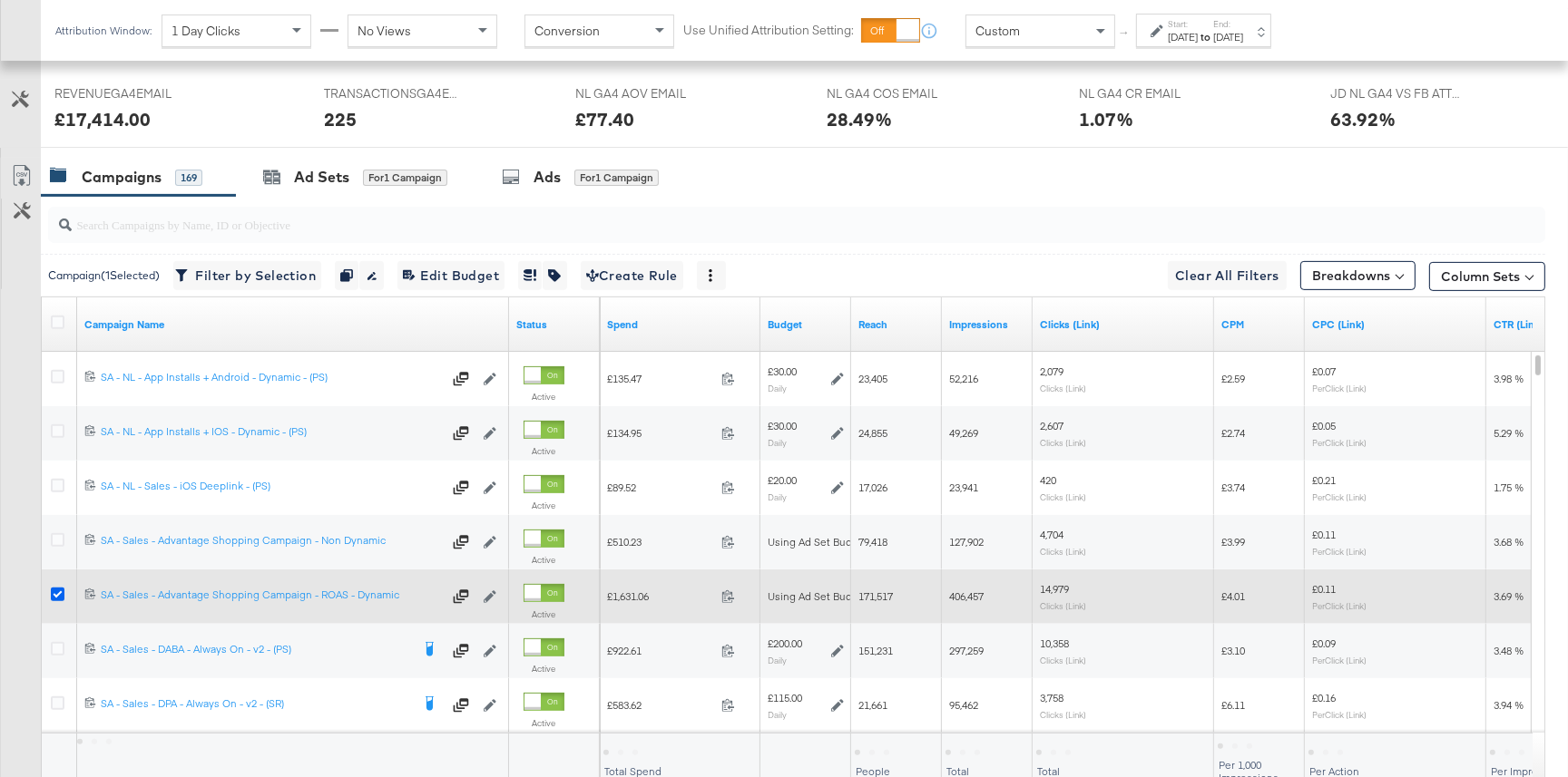
click at [59, 596] on icon at bounding box center [58, 595] width 14 height 14
click at [0, 0] on input "checkbox" at bounding box center [0, 0] width 0 height 0
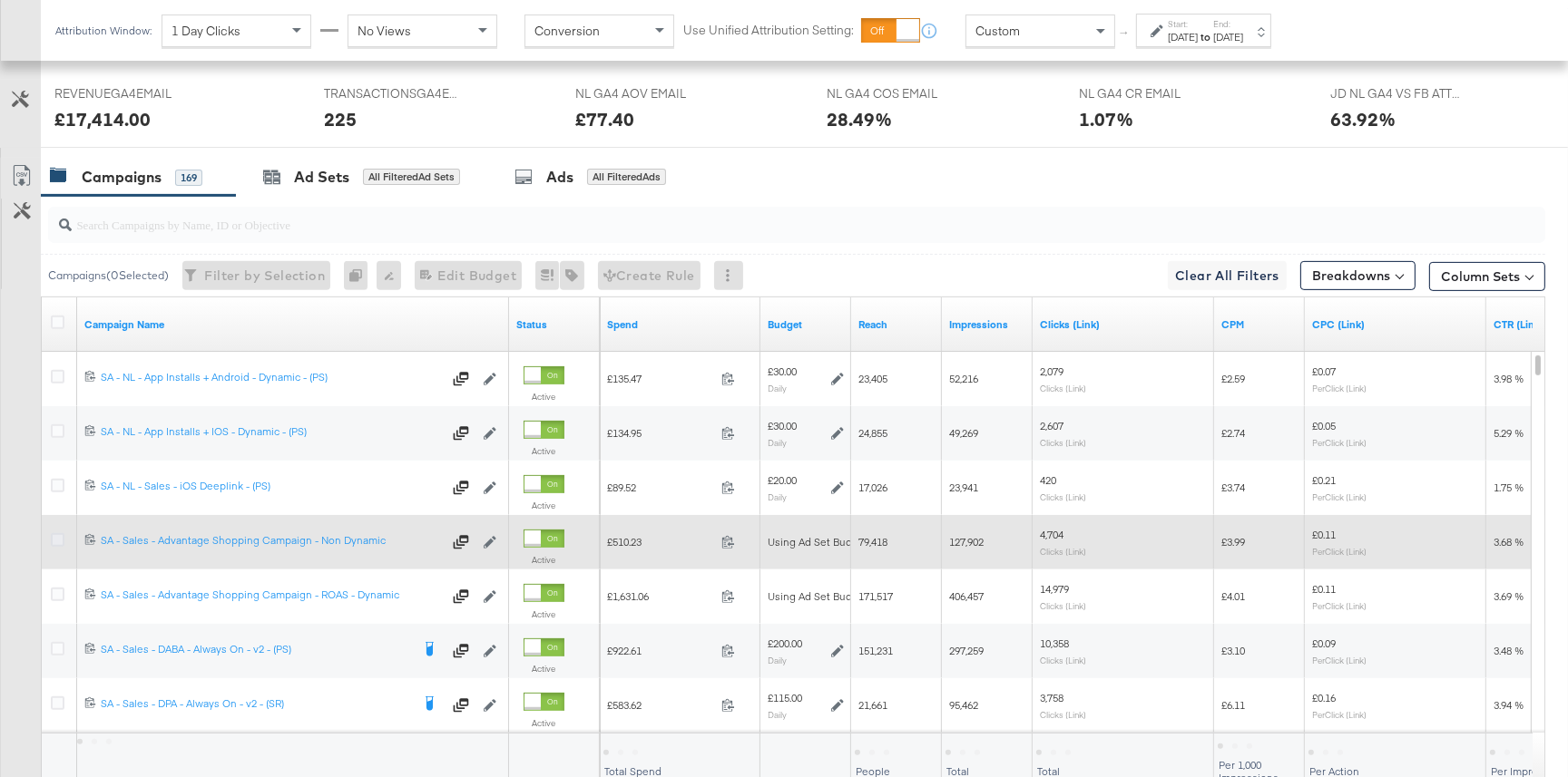
click at [58, 536] on icon at bounding box center [58, 541] width 14 height 14
click at [0, 0] on input "checkbox" at bounding box center [0, 0] width 0 height 0
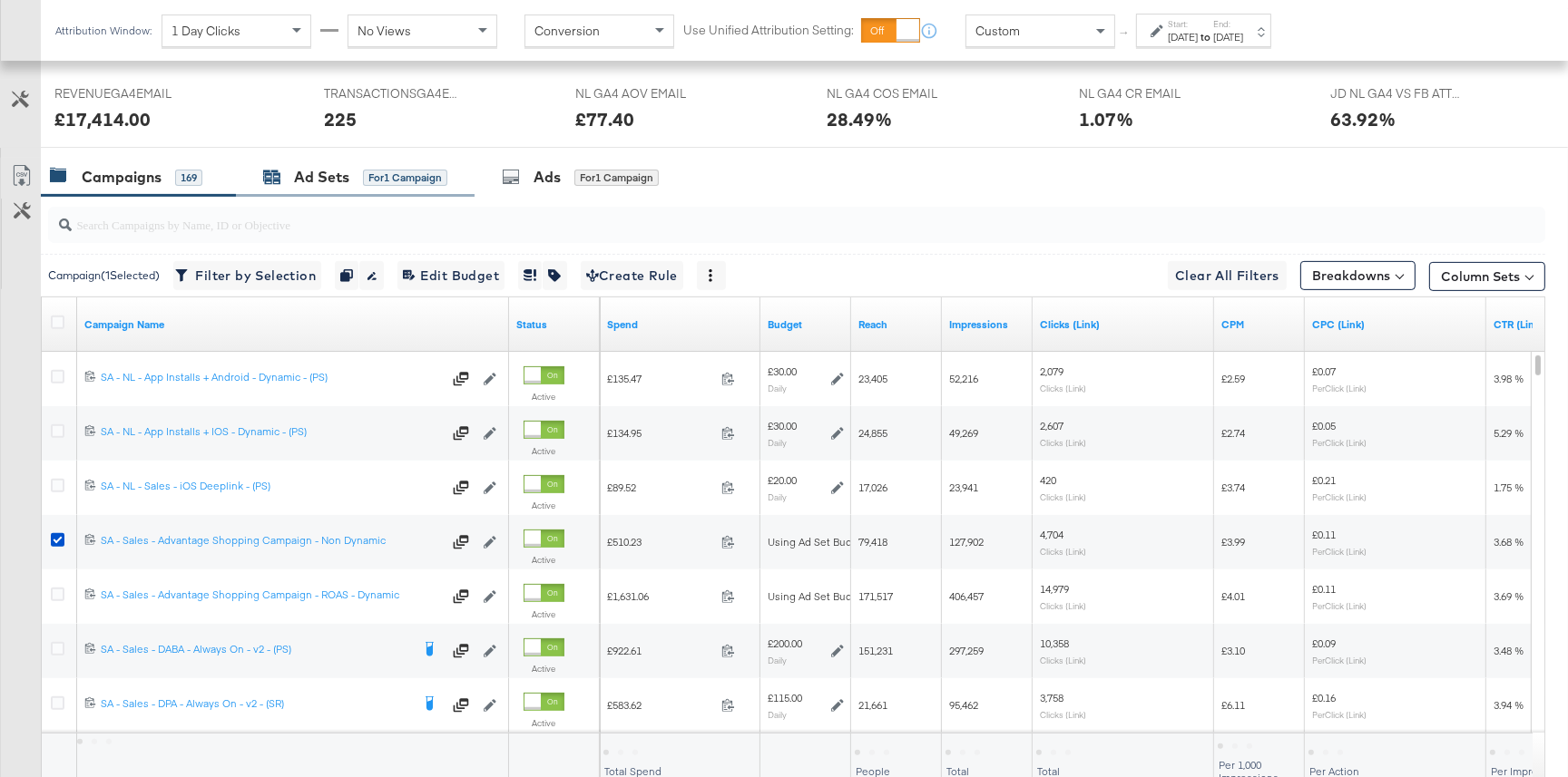
click at [316, 178] on div "Ad Sets" at bounding box center [321, 176] width 55 height 21
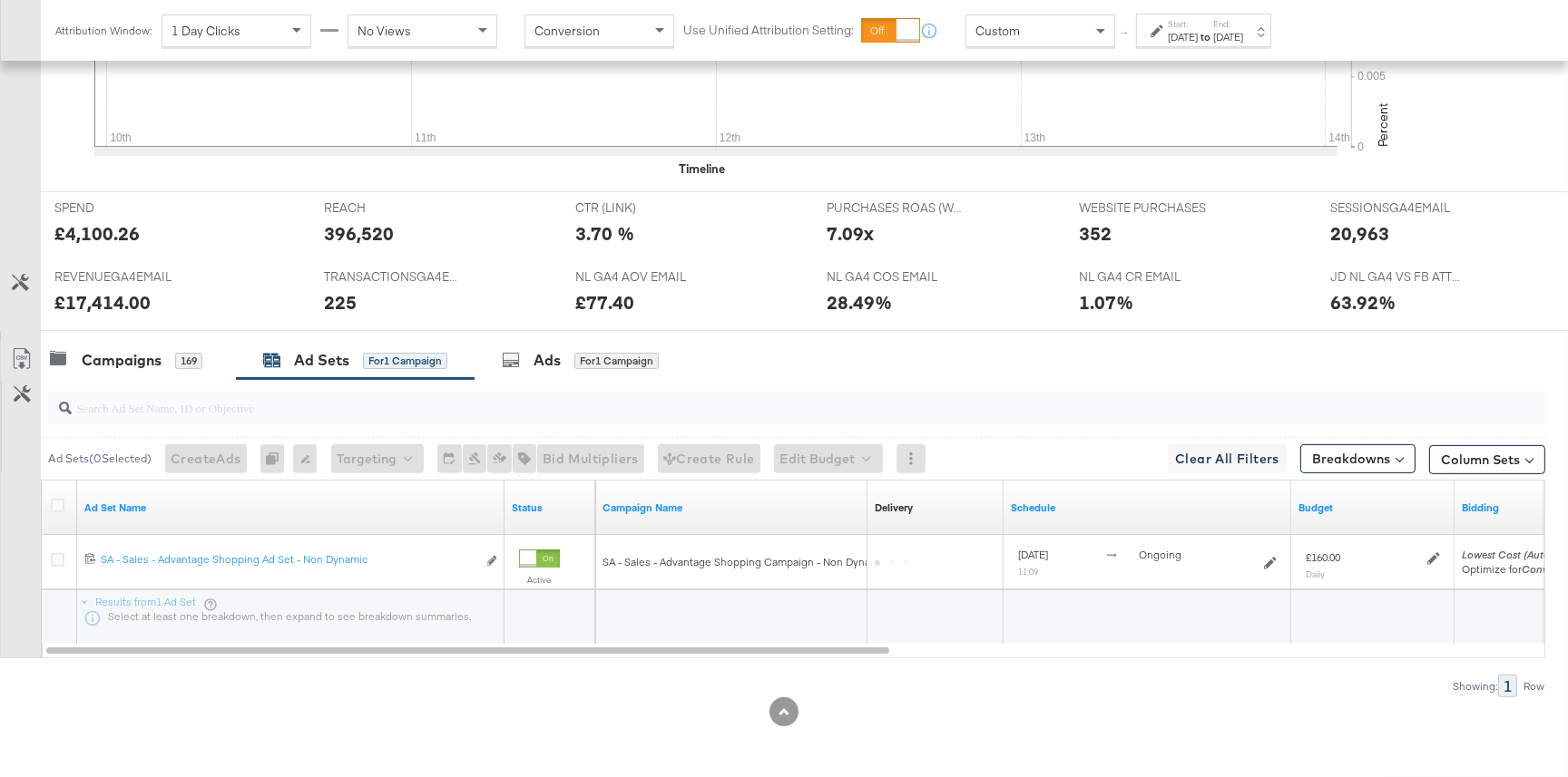
scroll to position [636, 0]
click at [571, 300] on div "NL GA4 AOV EMAIL NL GA4 AOV EMAIL £77.40" at bounding box center [686, 297] width 251 height 69
click at [557, 360] on div "Ads" at bounding box center [548, 361] width 28 height 21
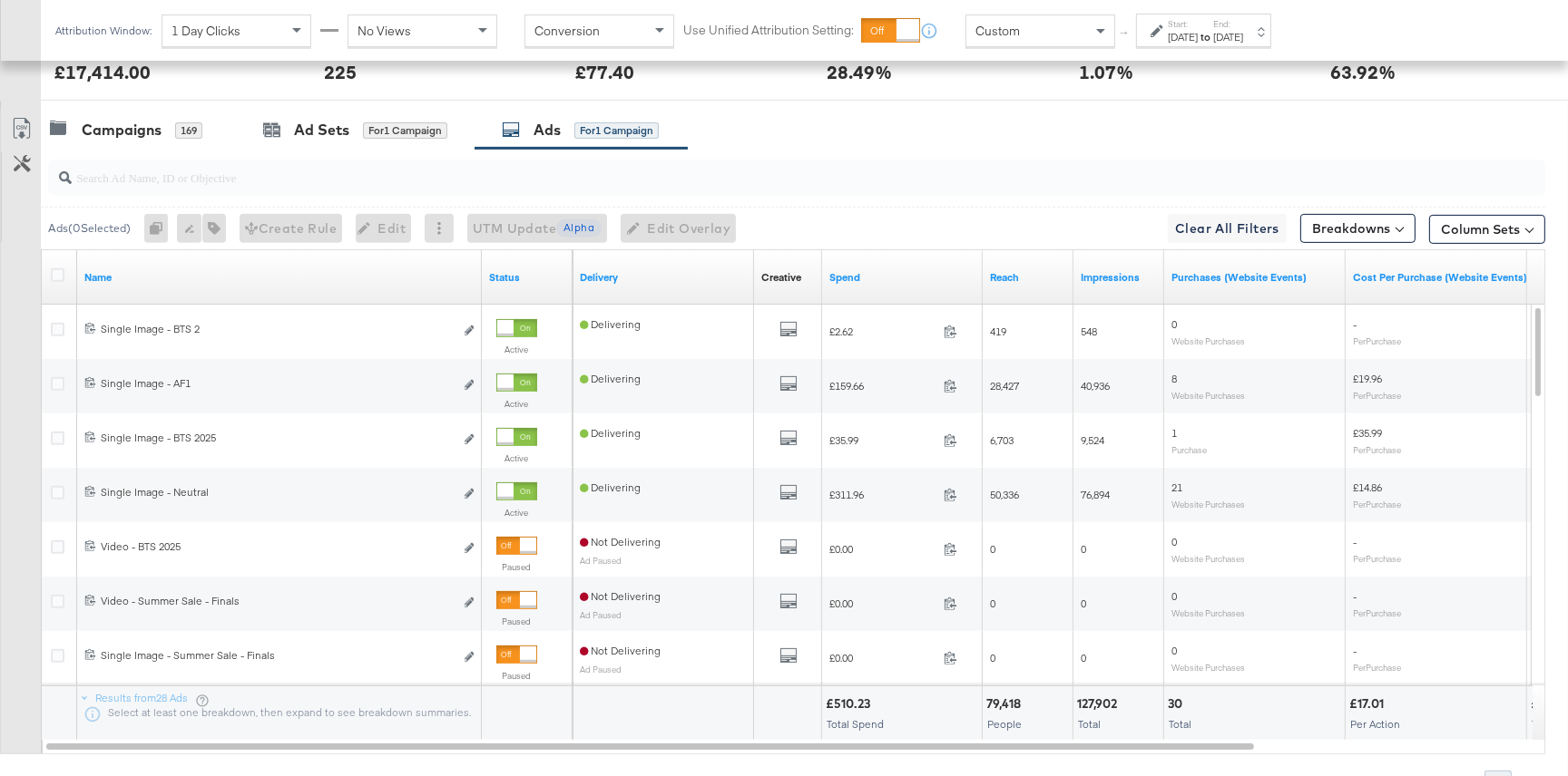
scroll to position [881, 0]
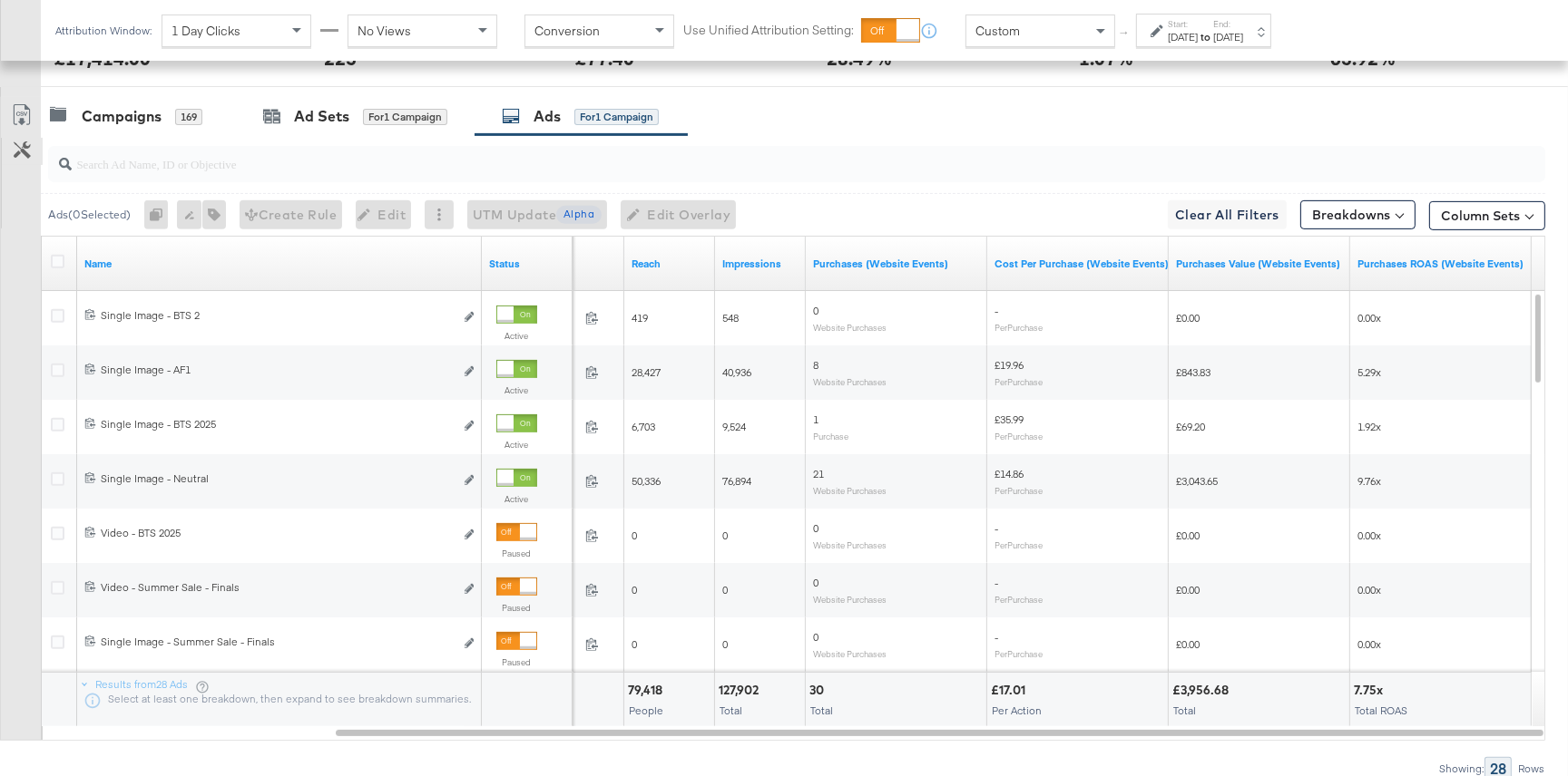
click at [14, 153] on icon at bounding box center [23, 151] width 18 height 18
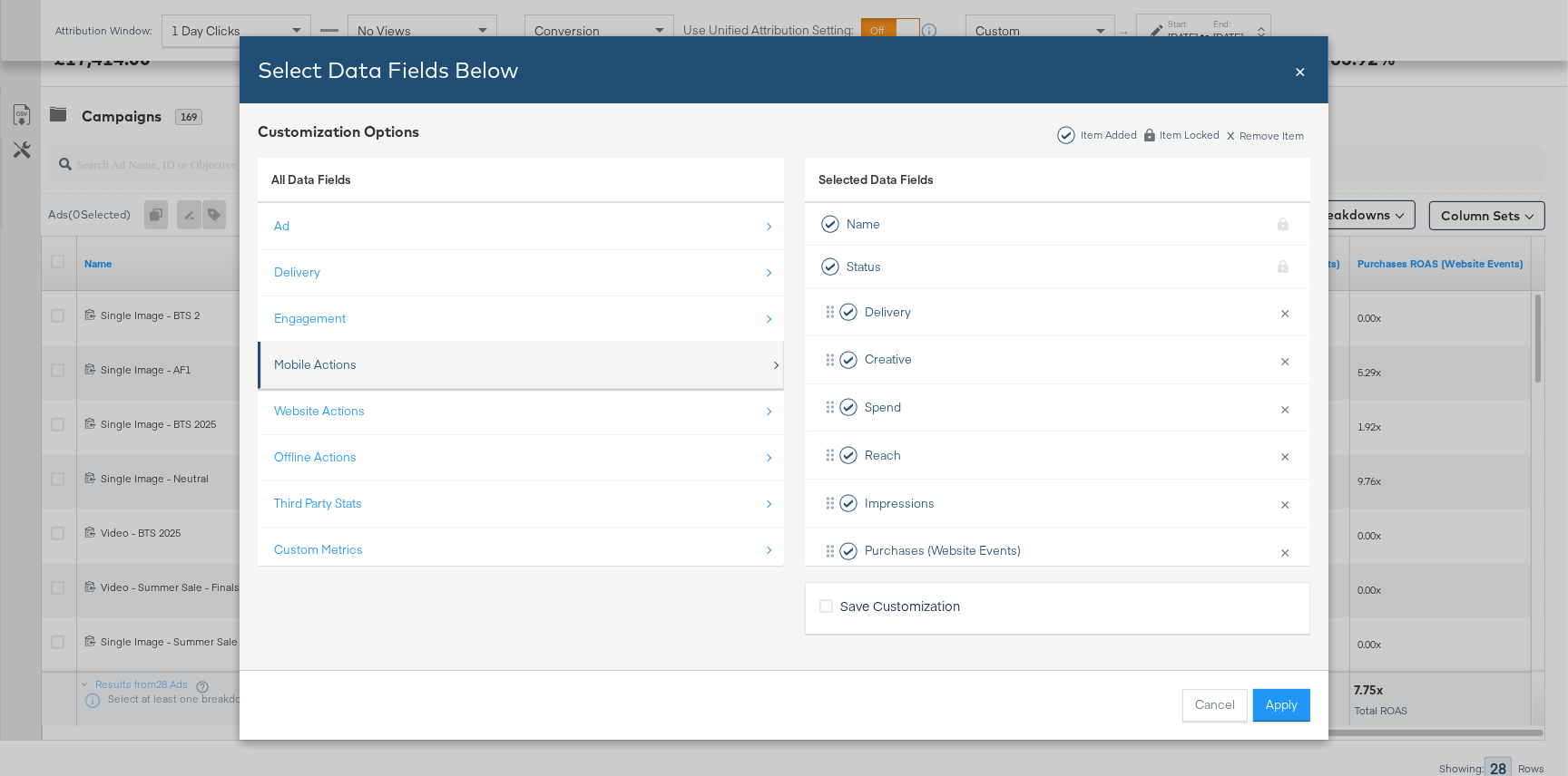
scroll to position [26, 0]
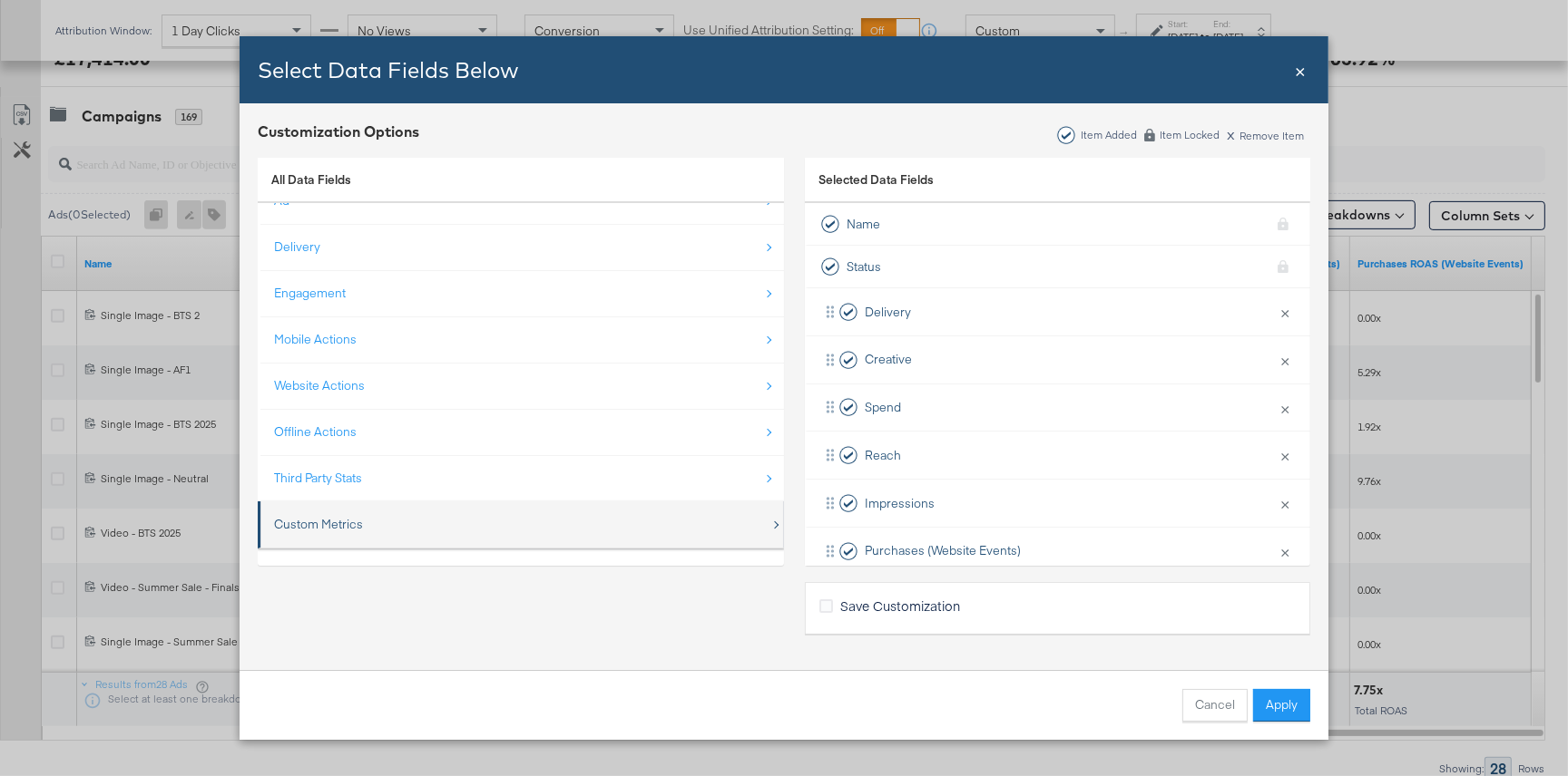
click at [458, 515] on div "Custom Metrics" at bounding box center [522, 525] width 496 height 37
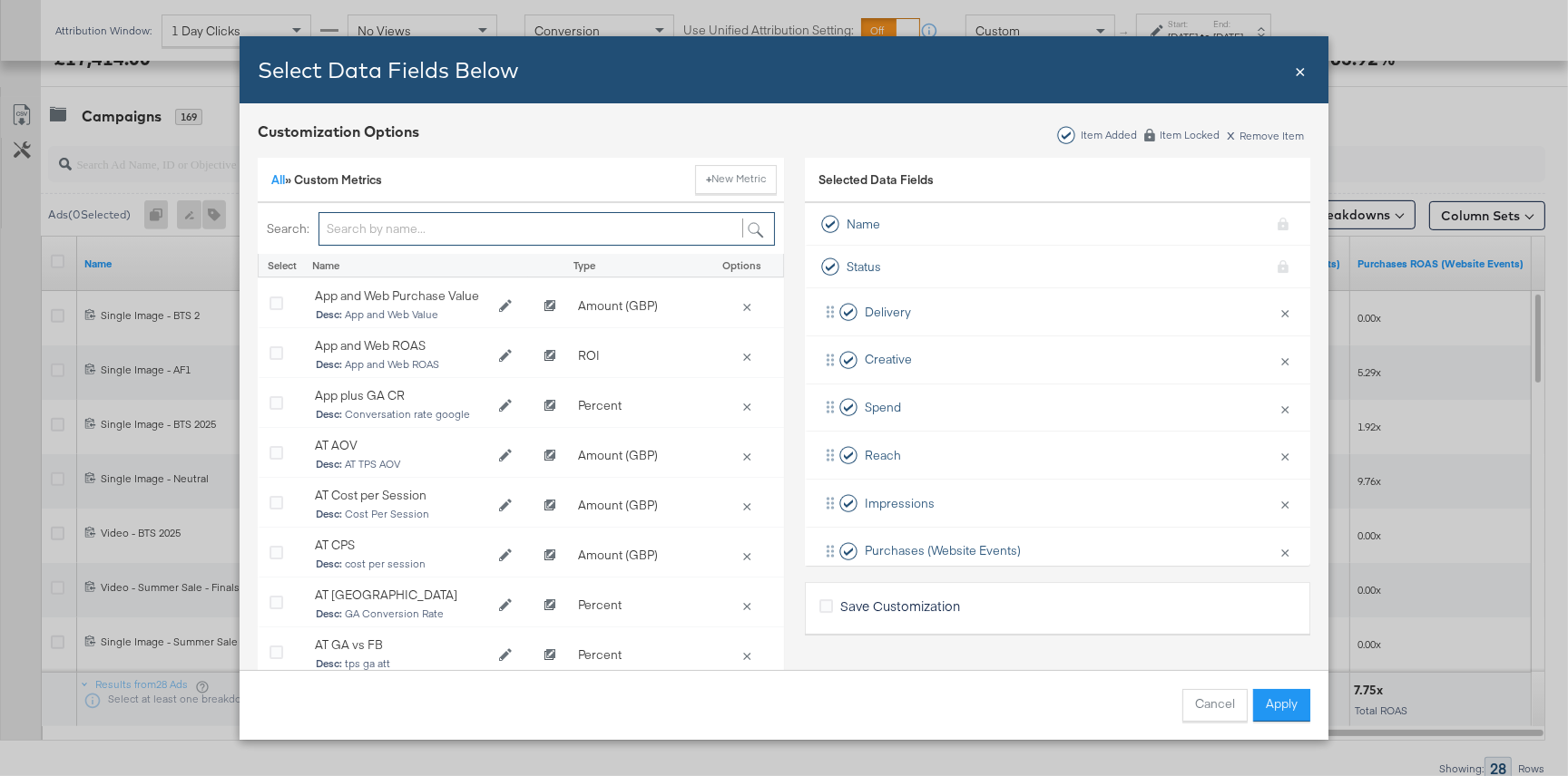
click at [423, 229] on input "Bulk Add Locations Modal" at bounding box center [546, 229] width 456 height 33
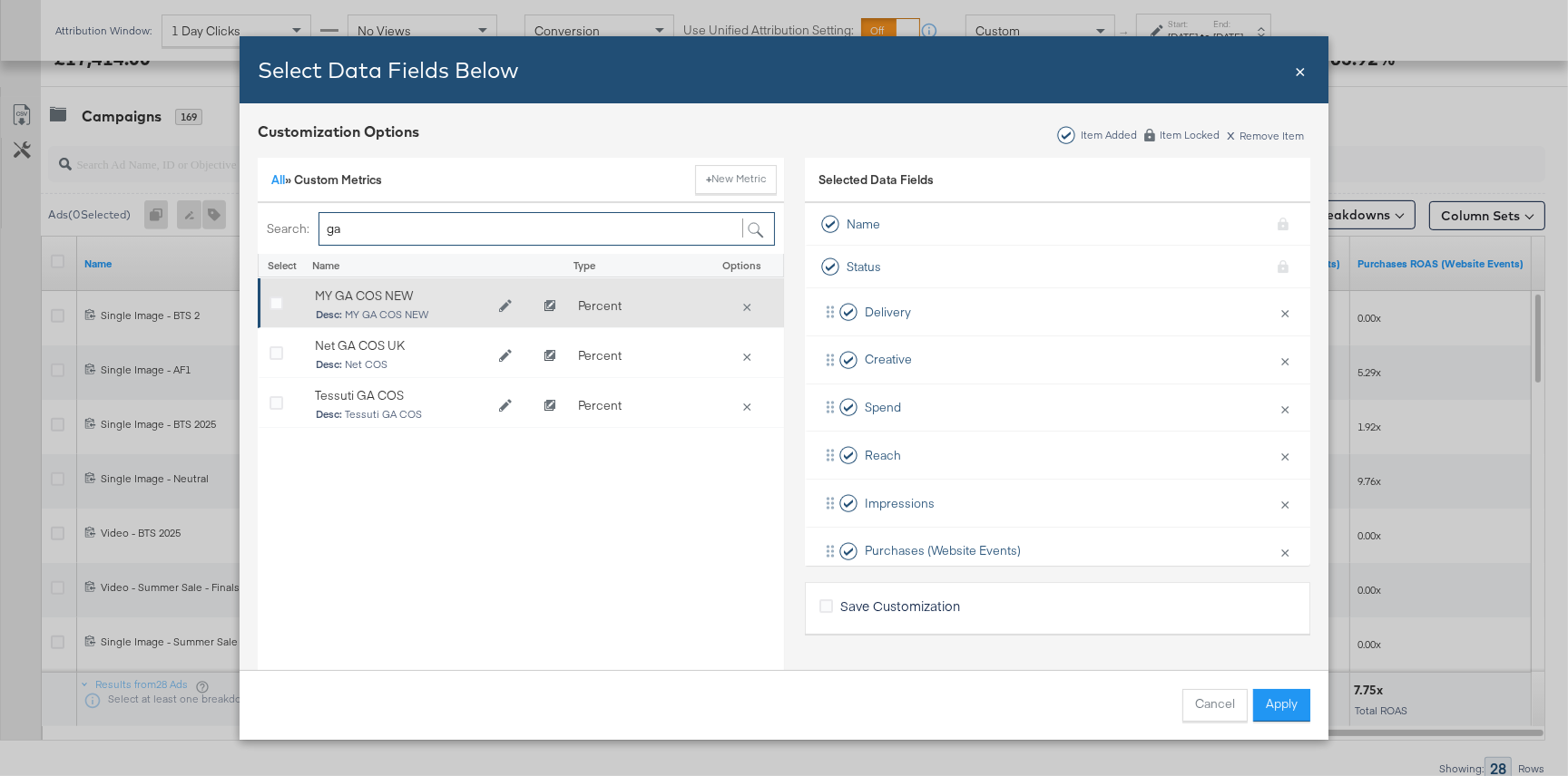
type input "g"
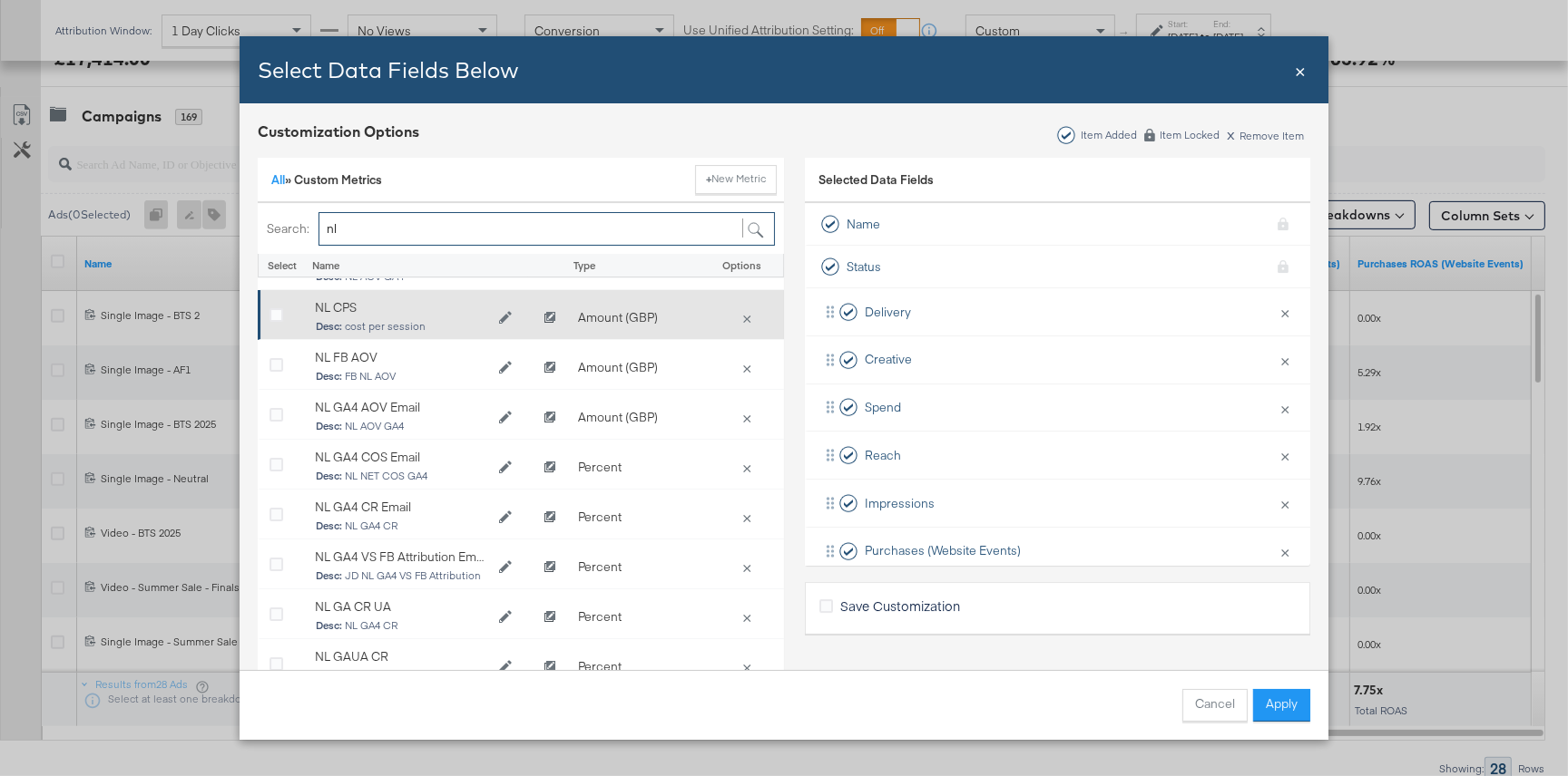
scroll to position [147, 0]
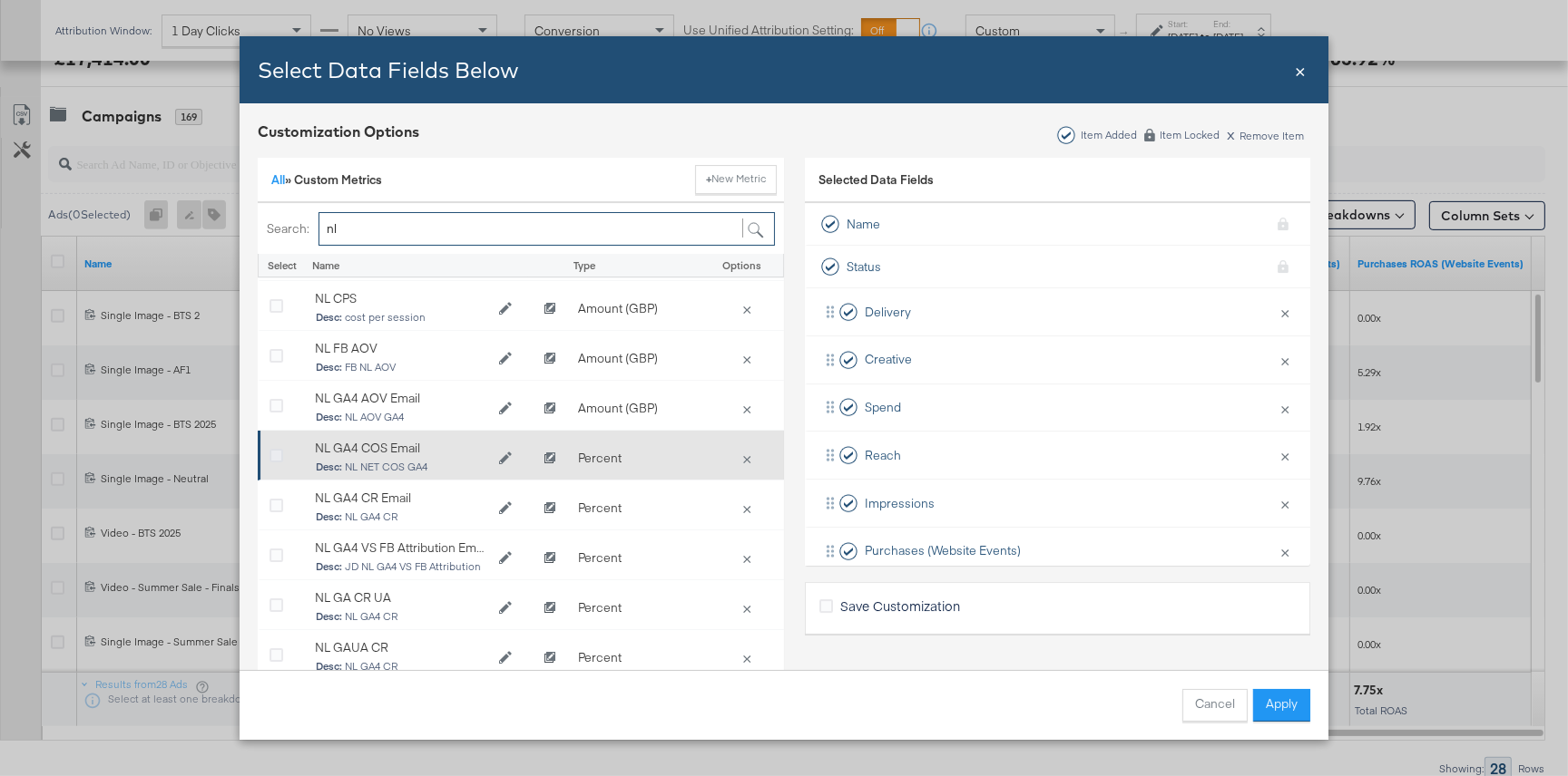
type input "nl"
drag, startPoint x: 270, startPoint y: 454, endPoint x: 293, endPoint y: 458, distance: 23.3
click at [270, 454] on icon "Bulk Add Locations Modal" at bounding box center [277, 457] width 14 height 14
click at [0, 0] on input "Bulk Add Locations Modal" at bounding box center [0, 0] width 0 height 0
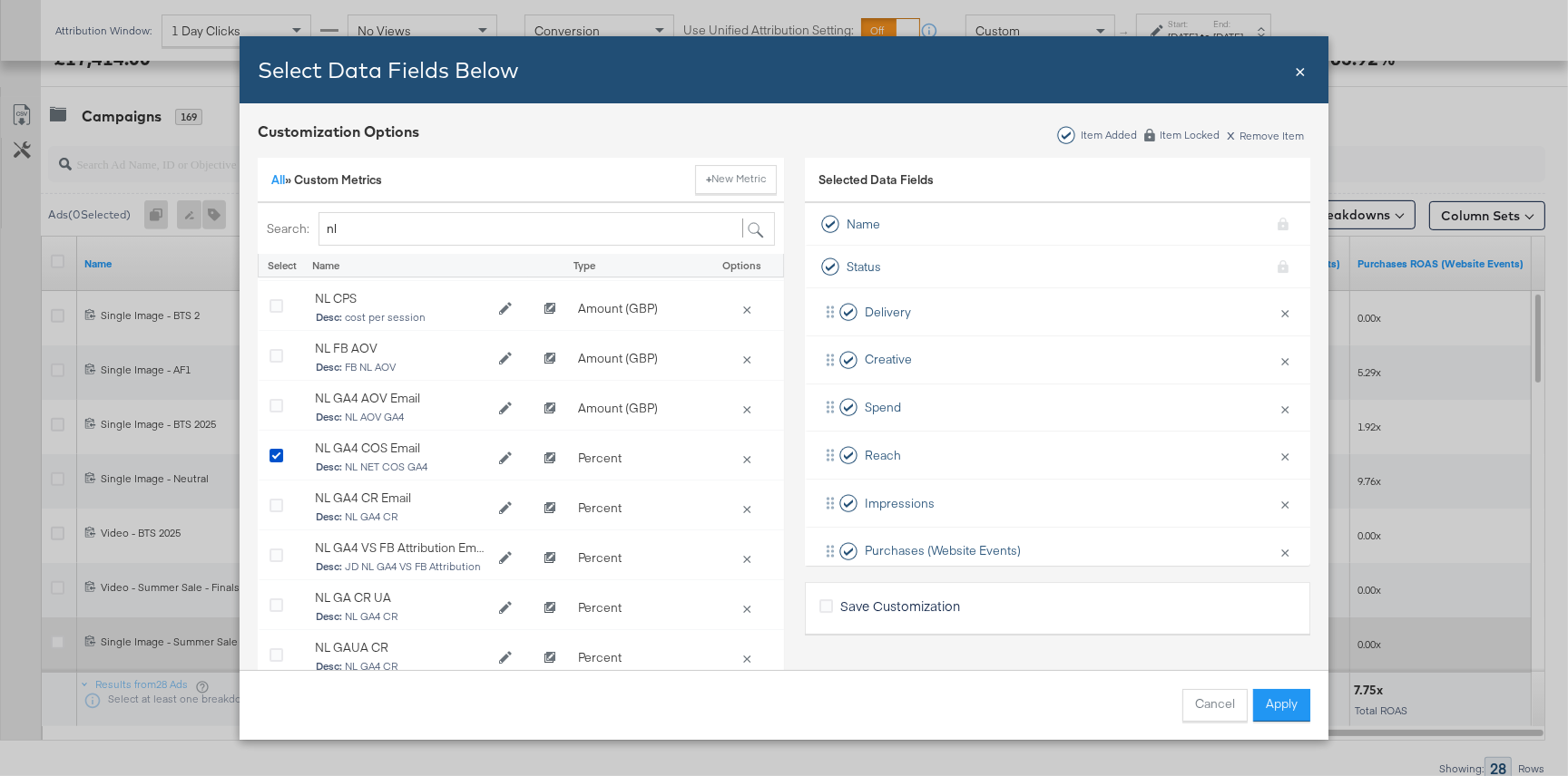
drag, startPoint x: 1280, startPoint y: 708, endPoint x: 1293, endPoint y: 617, distance: 91.9
click at [1279, 708] on button "Apply" at bounding box center [1281, 705] width 57 height 32
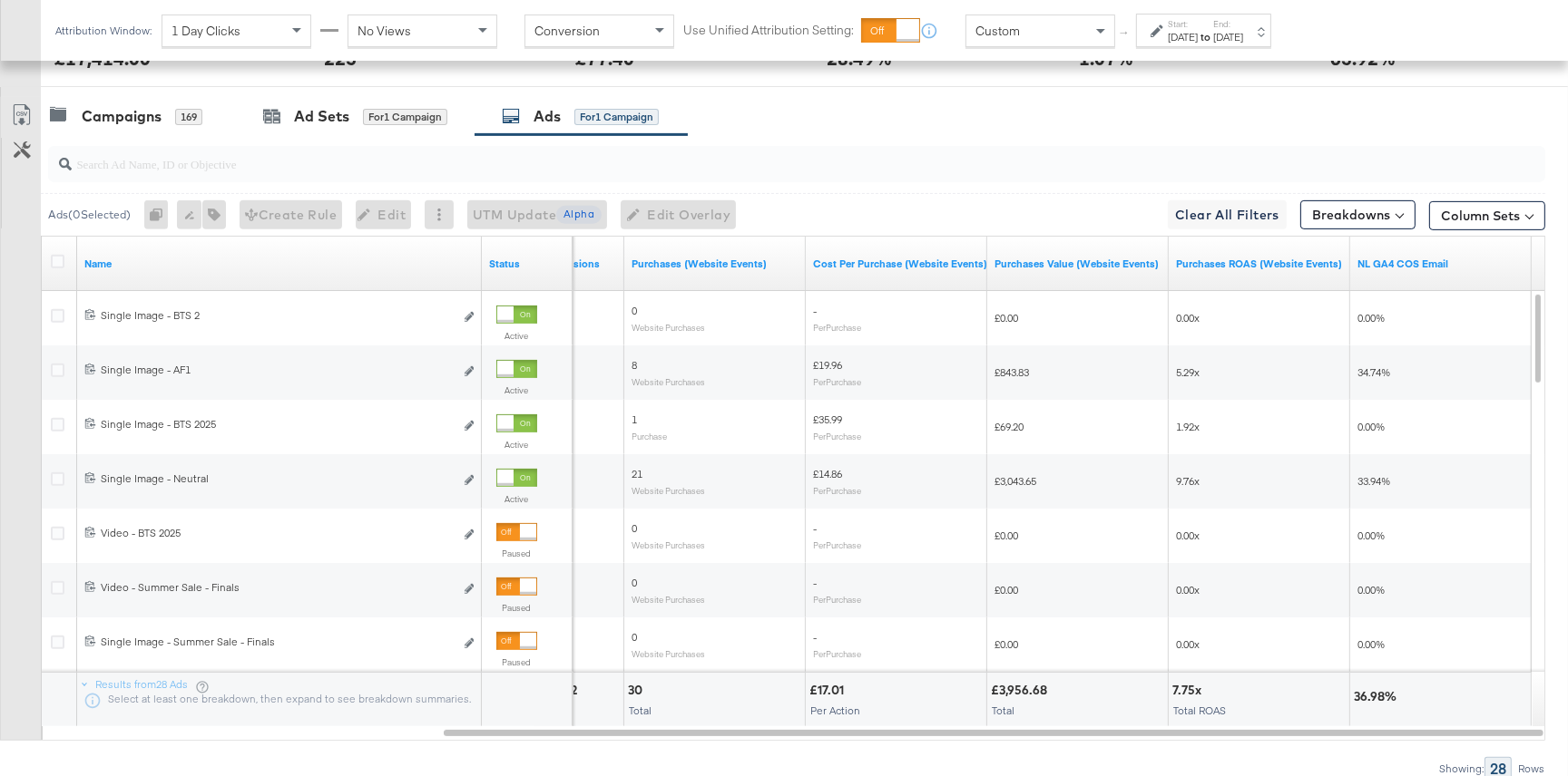
click at [1059, 27] on div "Custom" at bounding box center [1040, 31] width 148 height 31
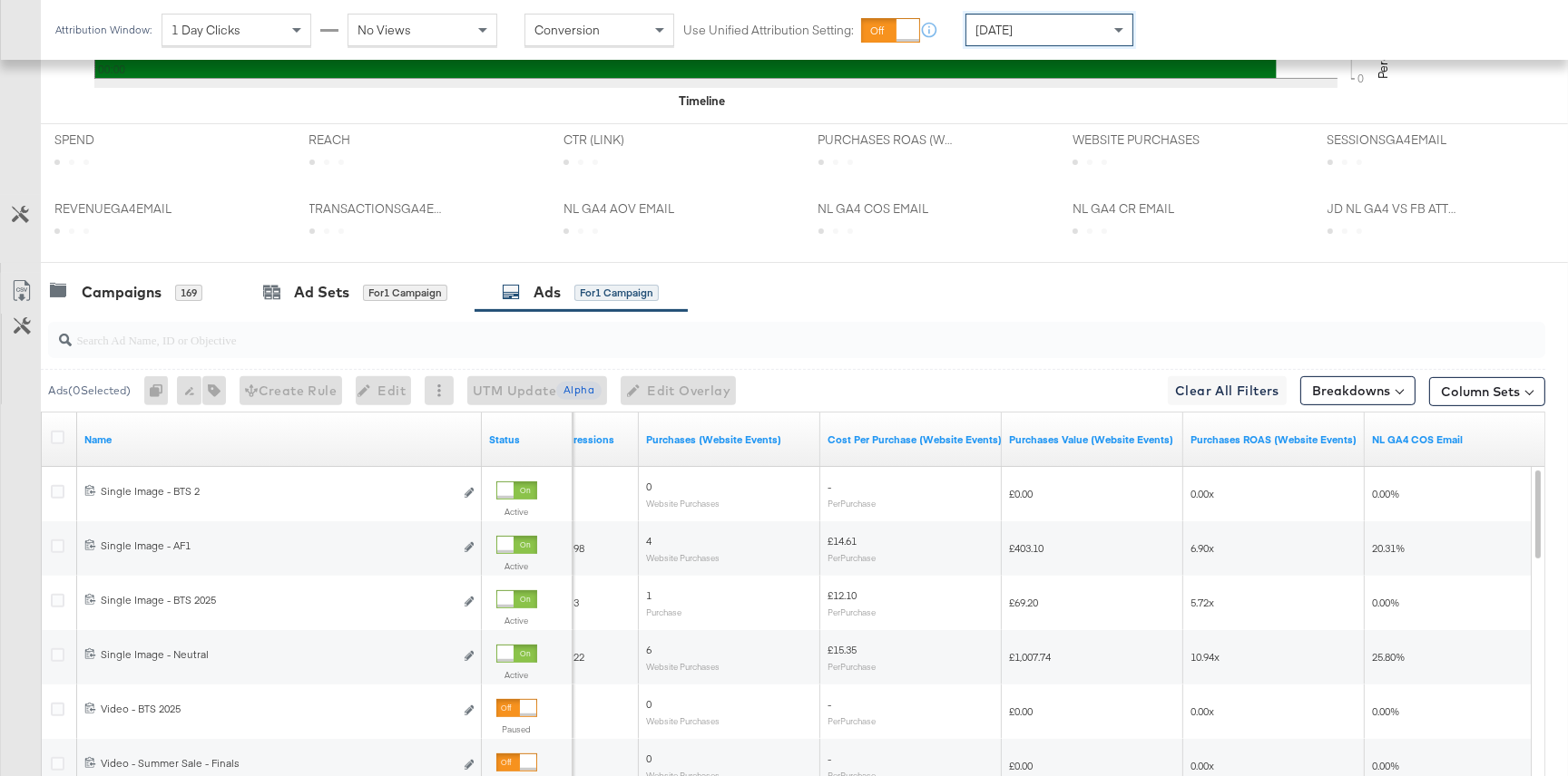
scroll to position [880, 0]
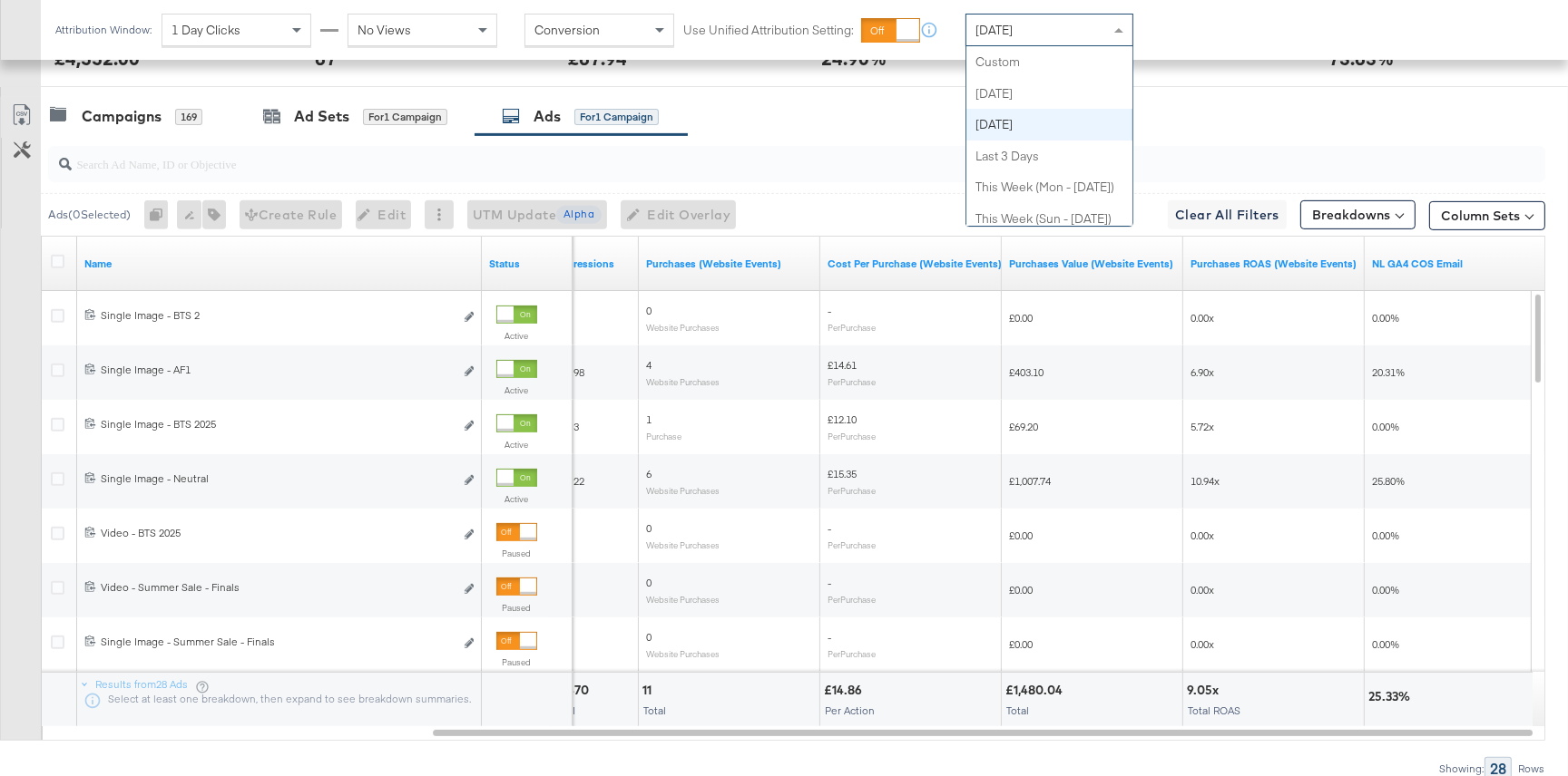
click at [1013, 22] on span "Yesterday" at bounding box center [994, 30] width 37 height 17
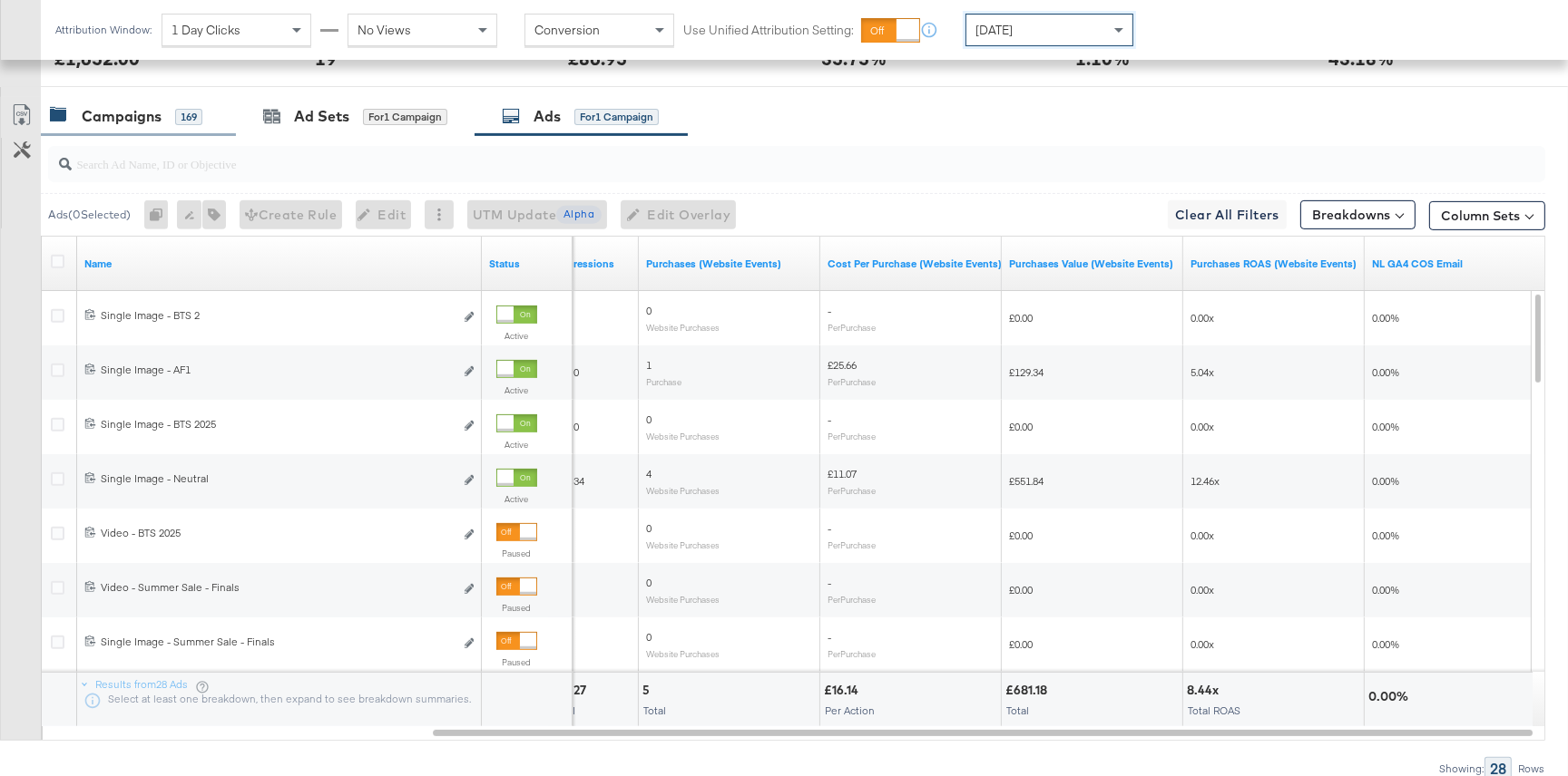
click at [143, 113] on div "Campaigns" at bounding box center [121, 116] width 80 height 21
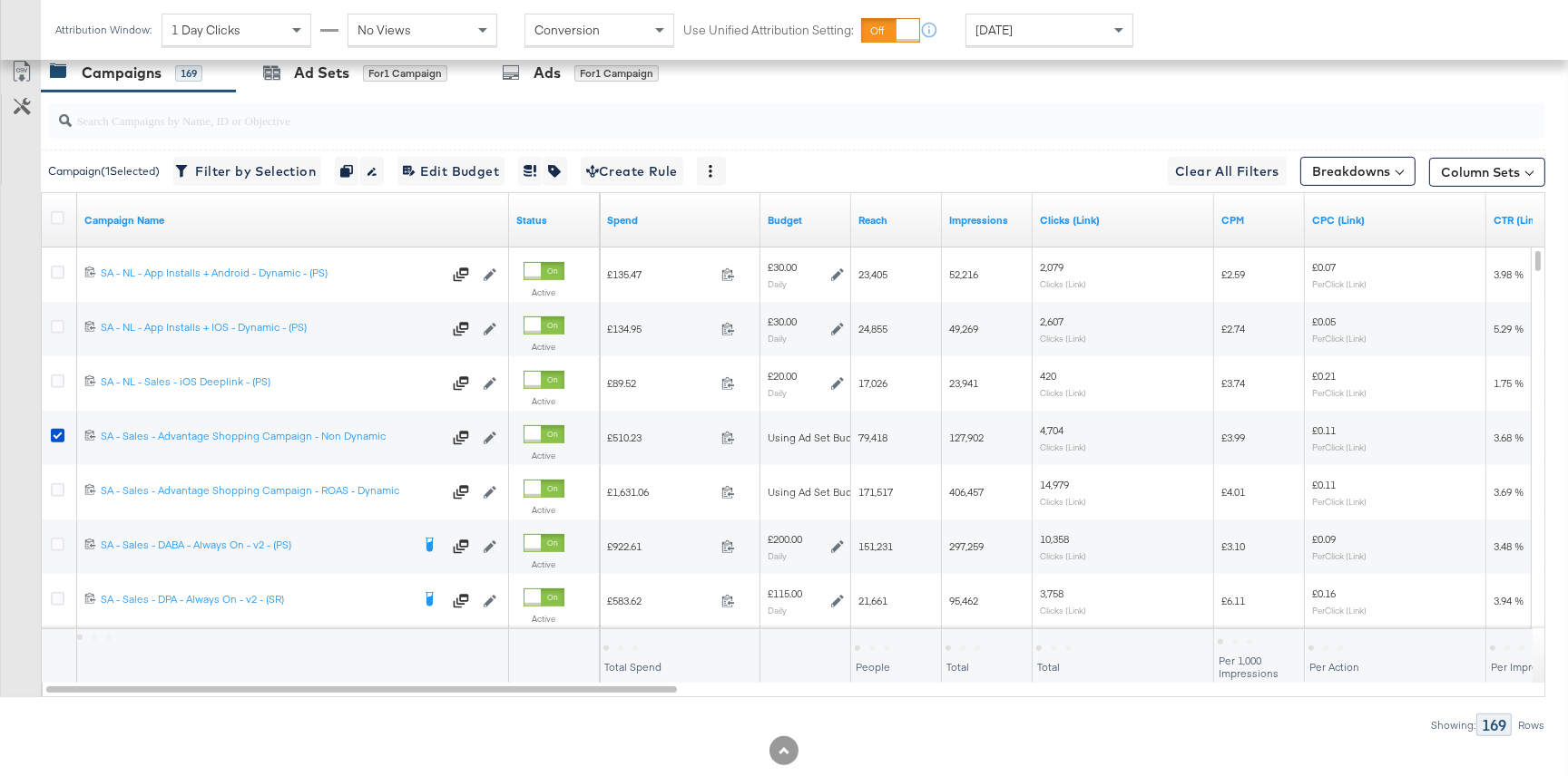
scroll to position [961, 0]
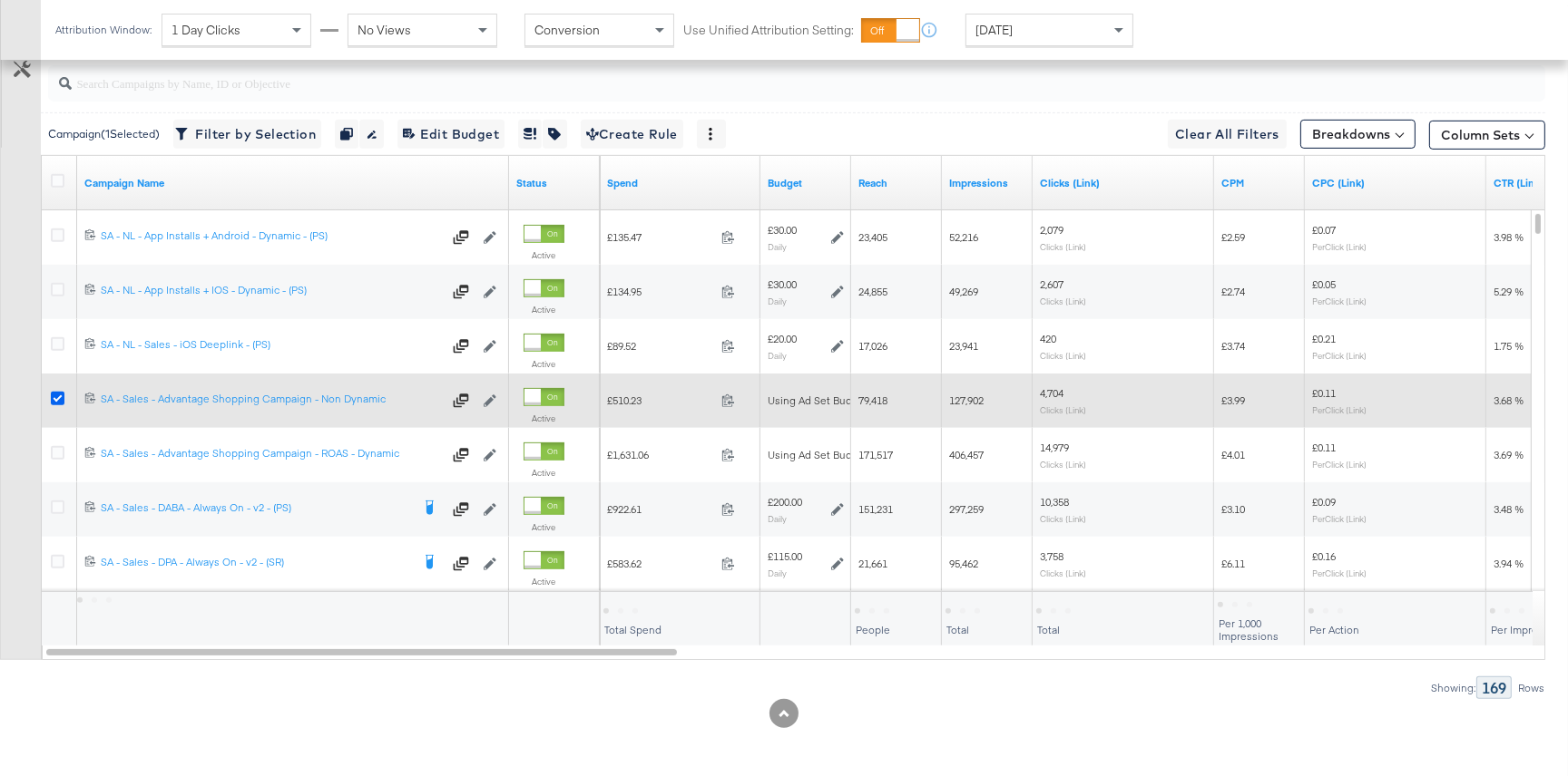
click at [60, 393] on icon at bounding box center [58, 399] width 14 height 14
click at [0, 0] on input "checkbox" at bounding box center [0, 0] width 0 height 0
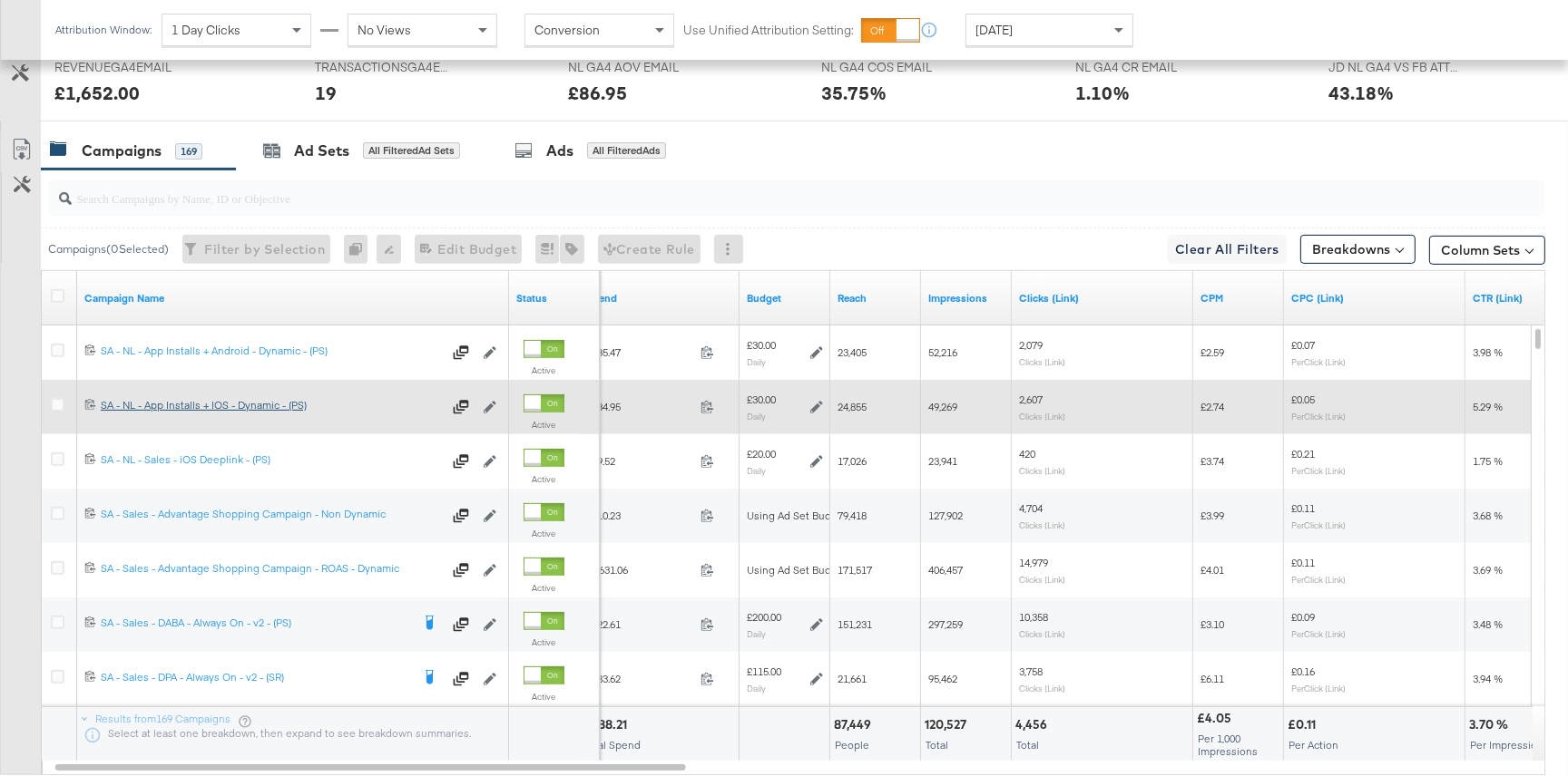
scroll to position [852, 0]
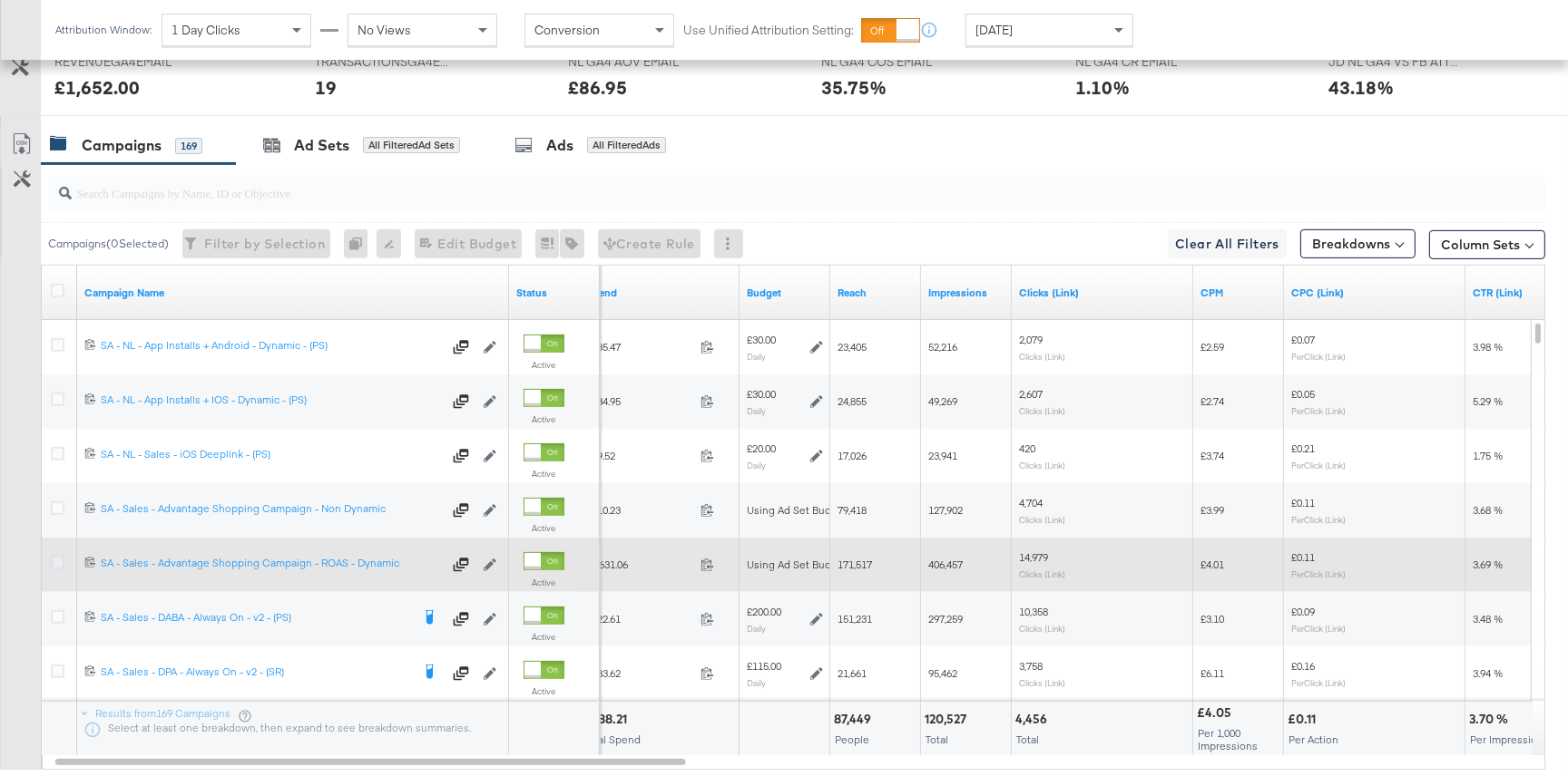
click at [60, 563] on icon at bounding box center [58, 563] width 14 height 14
click at [0, 0] on input "checkbox" at bounding box center [0, 0] width 0 height 0
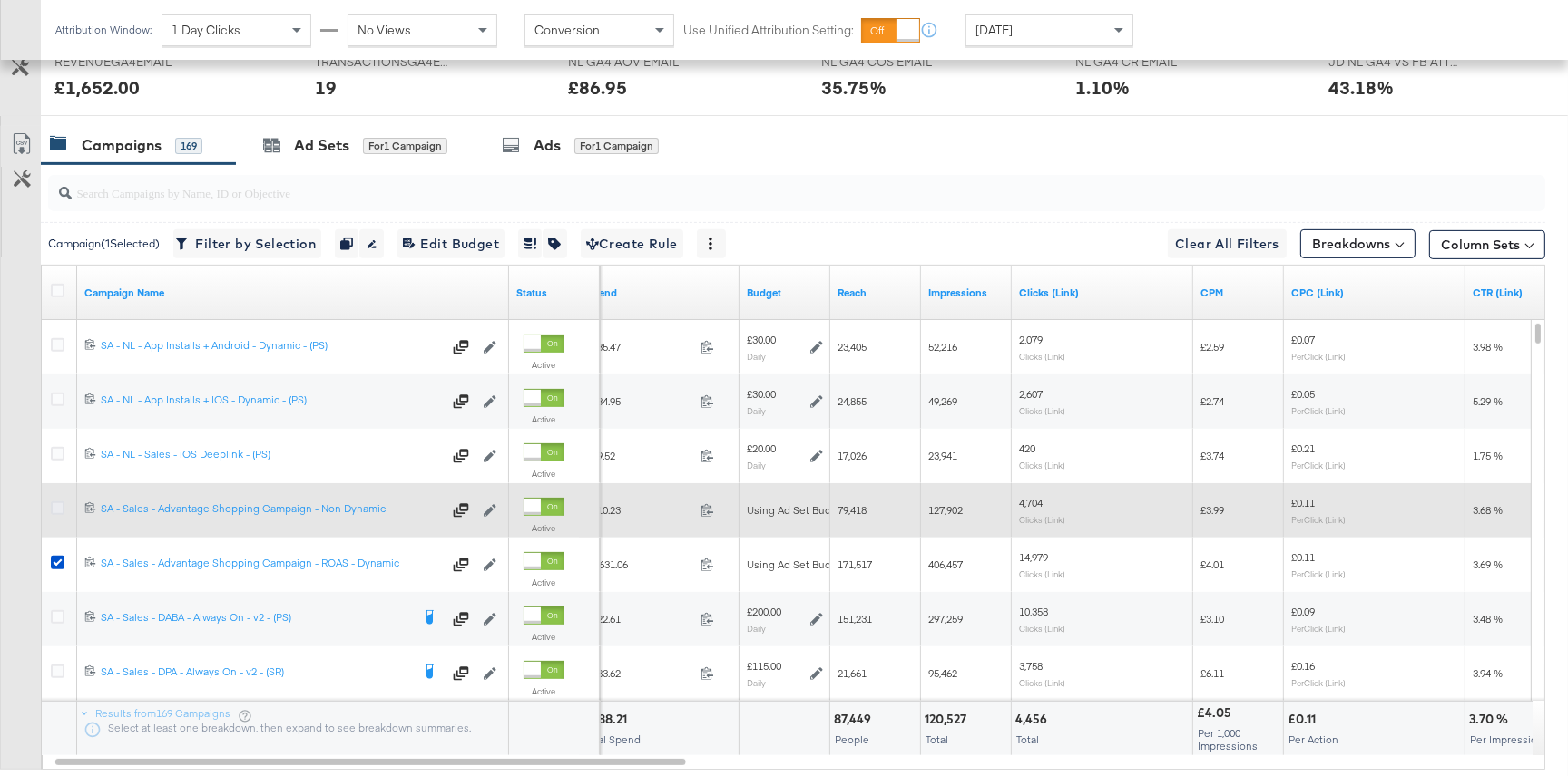
click at [52, 510] on icon at bounding box center [58, 508] width 14 height 14
click at [0, 0] on input "checkbox" at bounding box center [0, 0] width 0 height 0
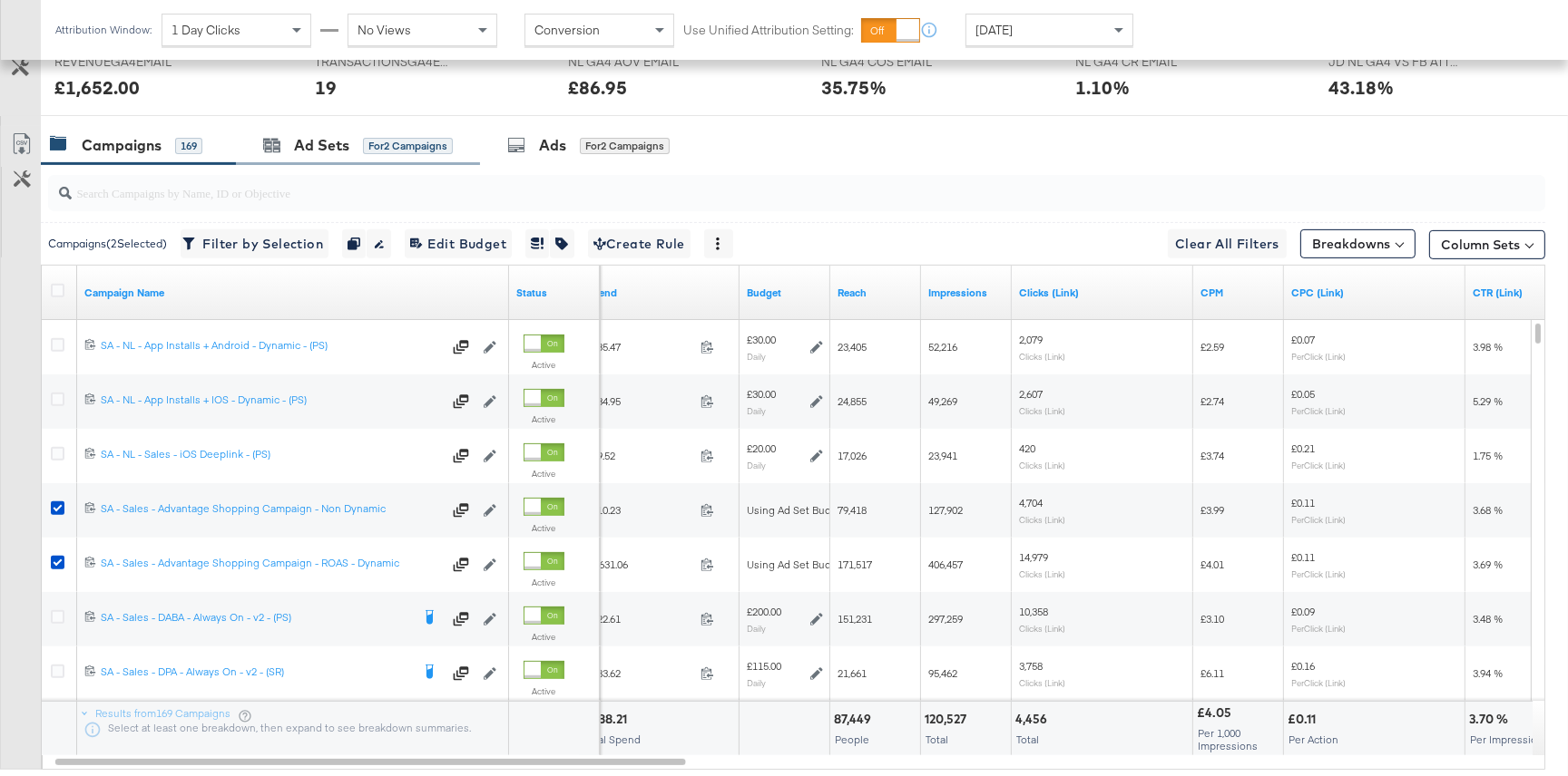
click at [320, 159] on div "Ad Sets for 2 Campaigns" at bounding box center [358, 146] width 244 height 39
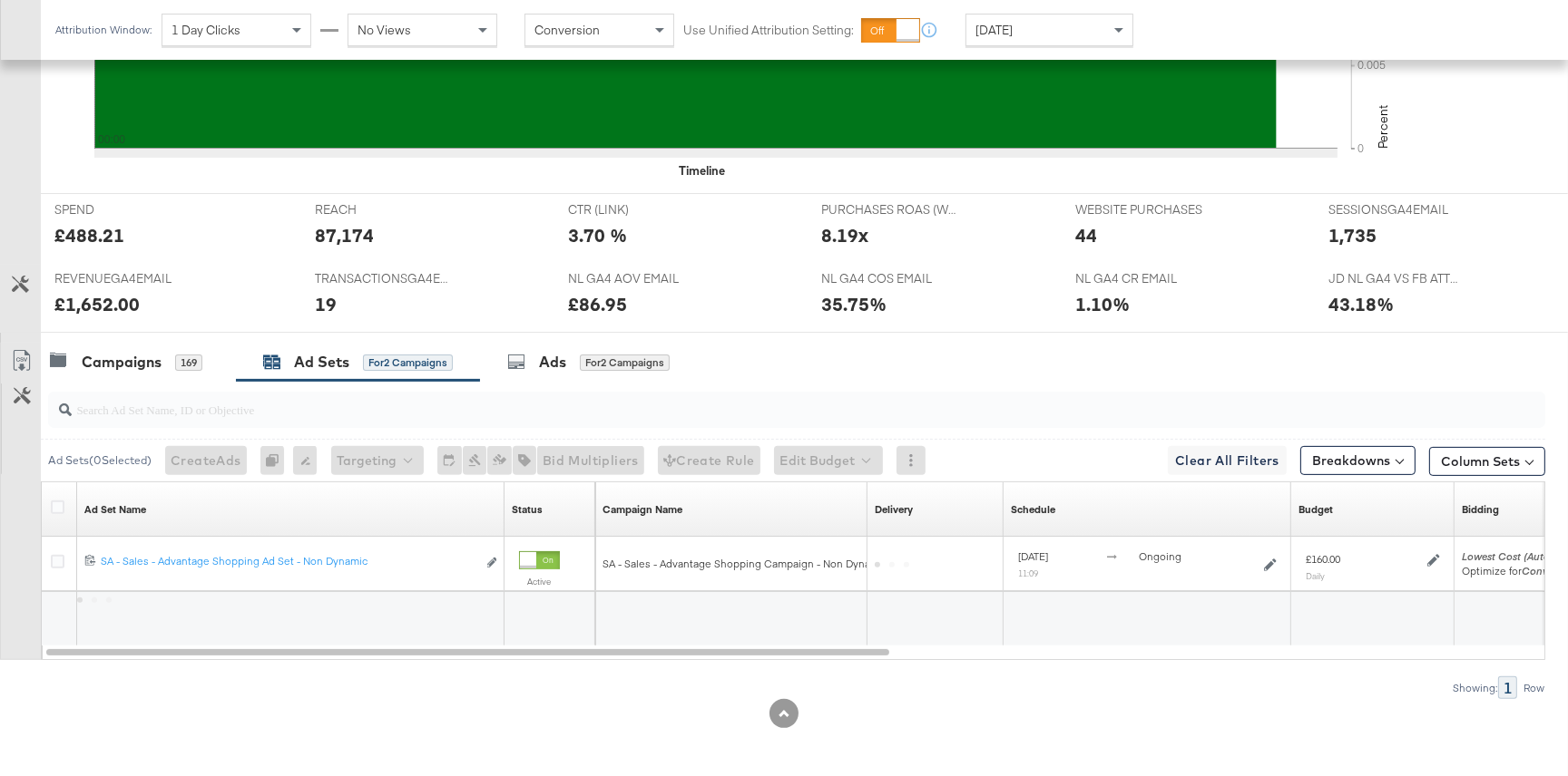
scroll to position [689, 0]
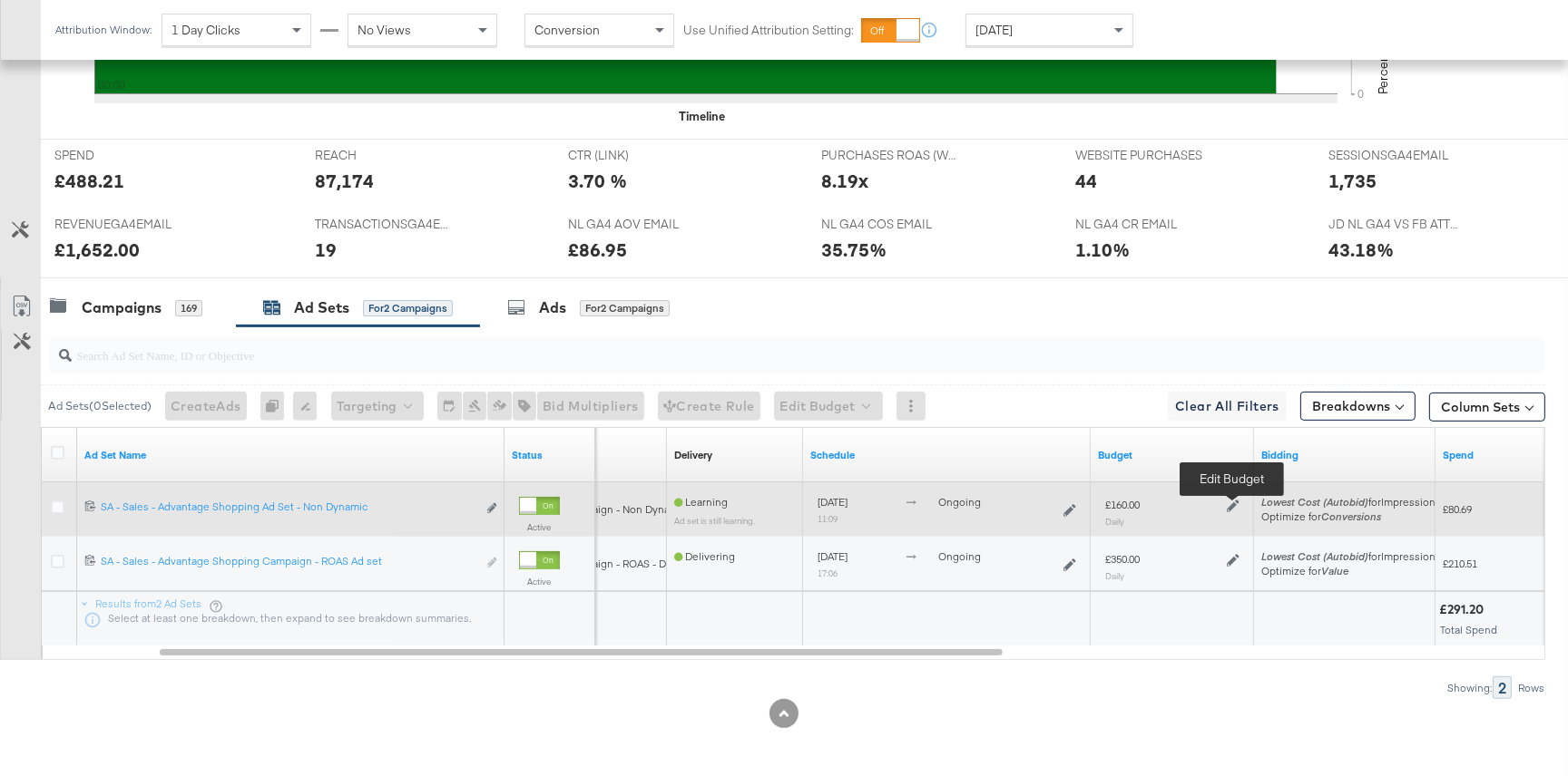
click at [1232, 507] on icon at bounding box center [1232, 506] width 13 height 13
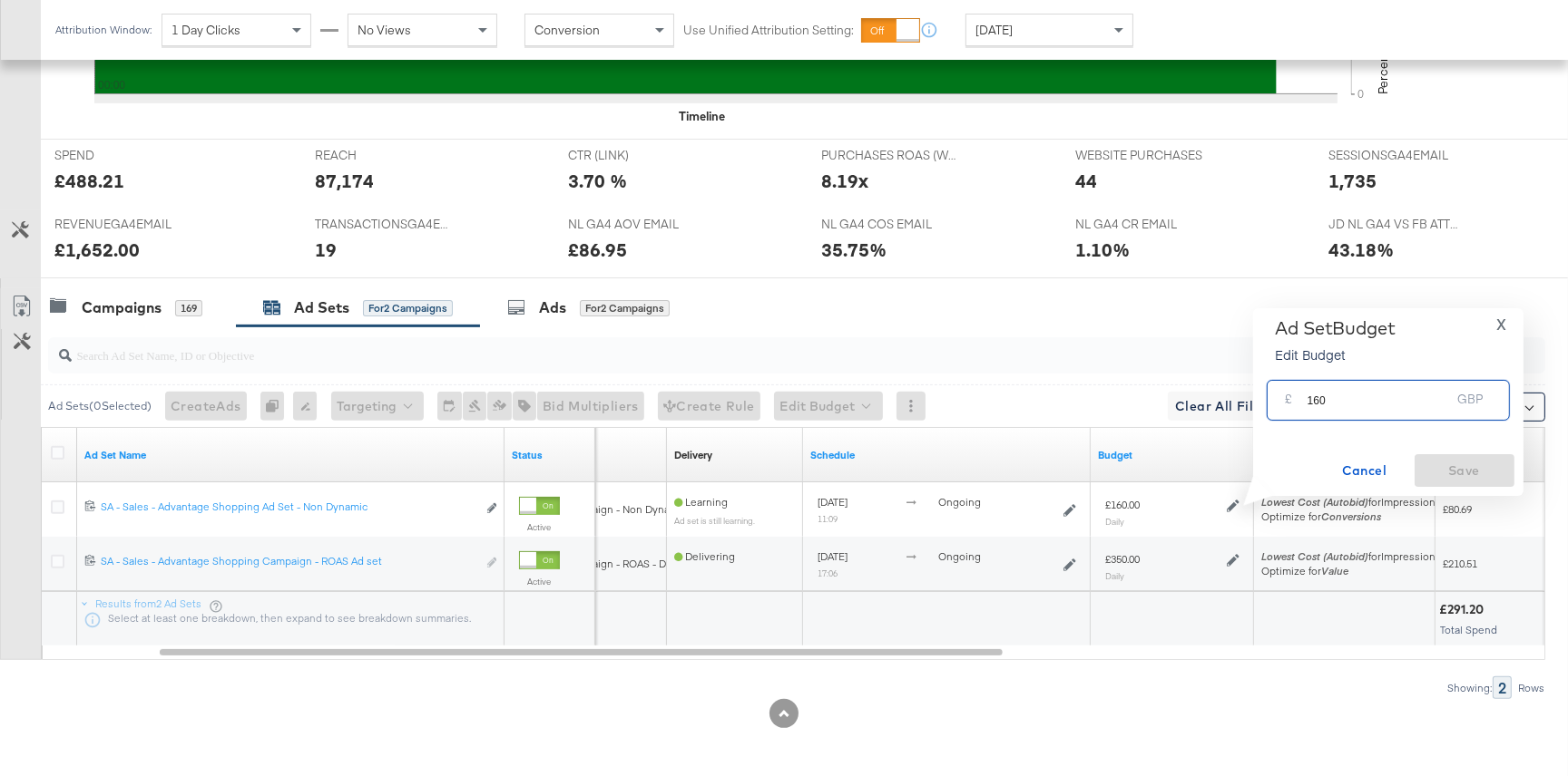
click at [1318, 404] on input "160" at bounding box center [1379, 394] width 144 height 39
type input "110"
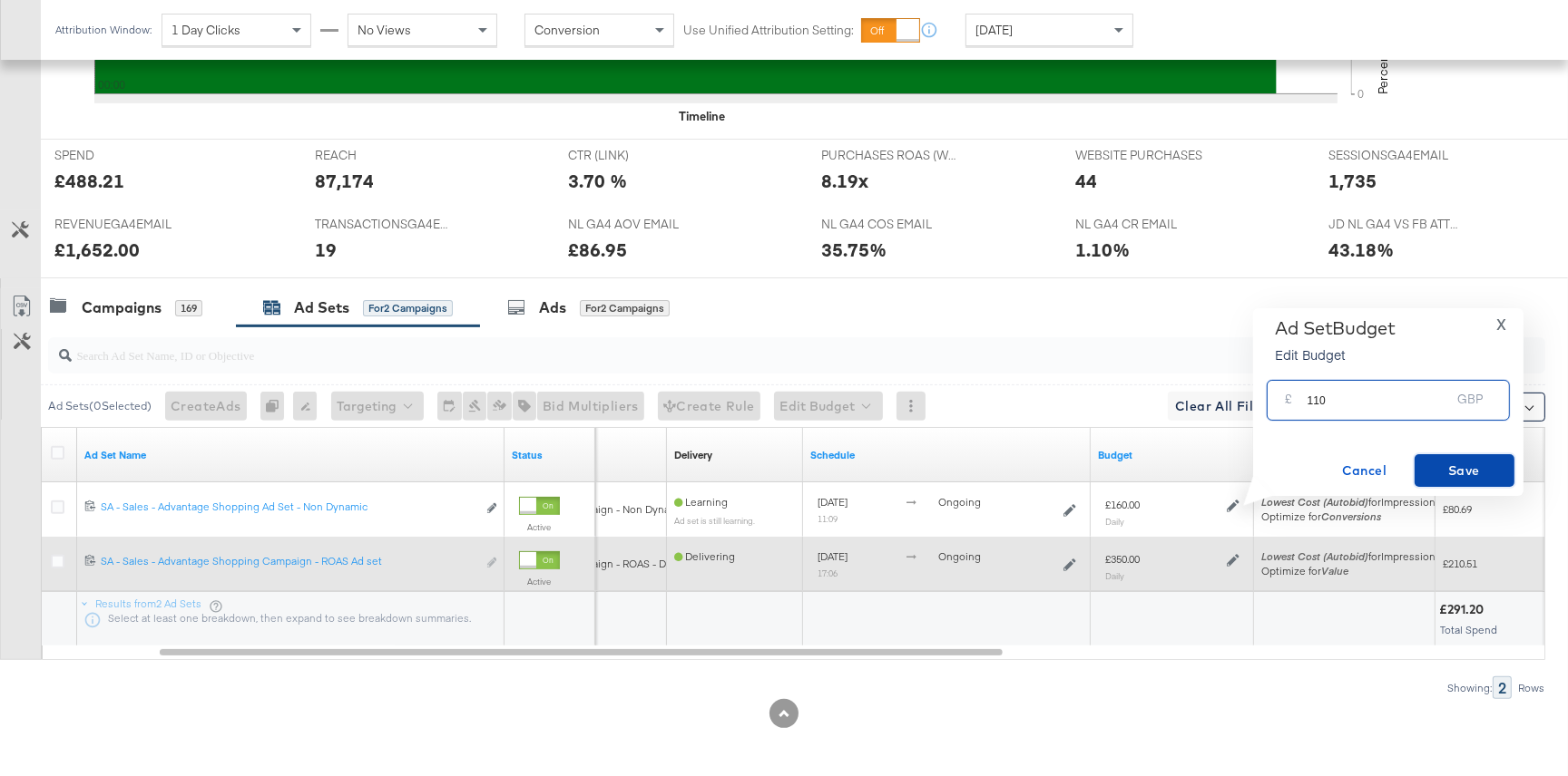
drag, startPoint x: 1443, startPoint y: 465, endPoint x: 1284, endPoint y: 544, distance: 177.5
click at [1441, 466] on span "Save" at bounding box center [1464, 471] width 86 height 23
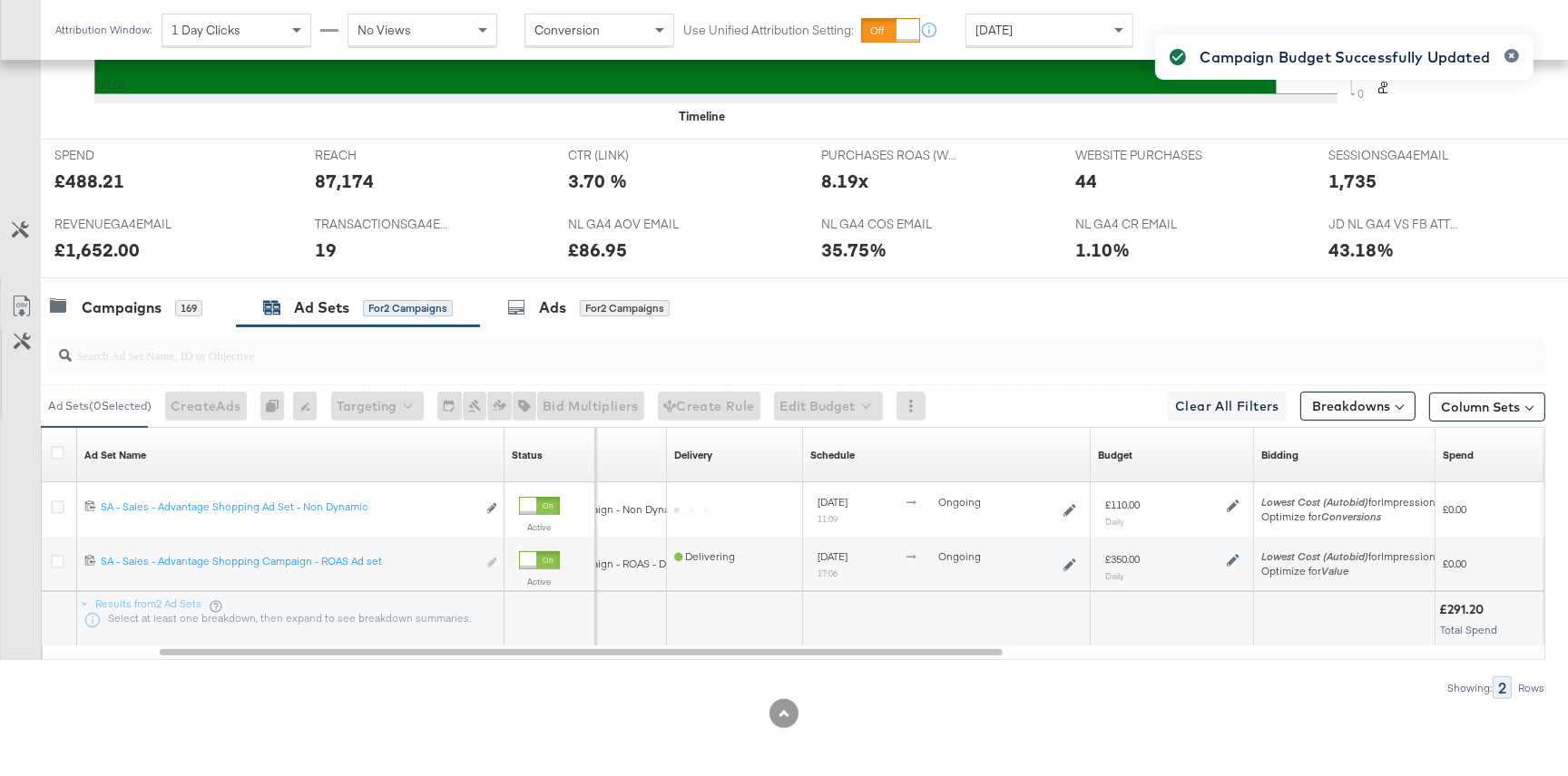
click at [1237, 618] on div "Campaign Budget Successfully Updated" at bounding box center [1343, 356] width 415 height 679
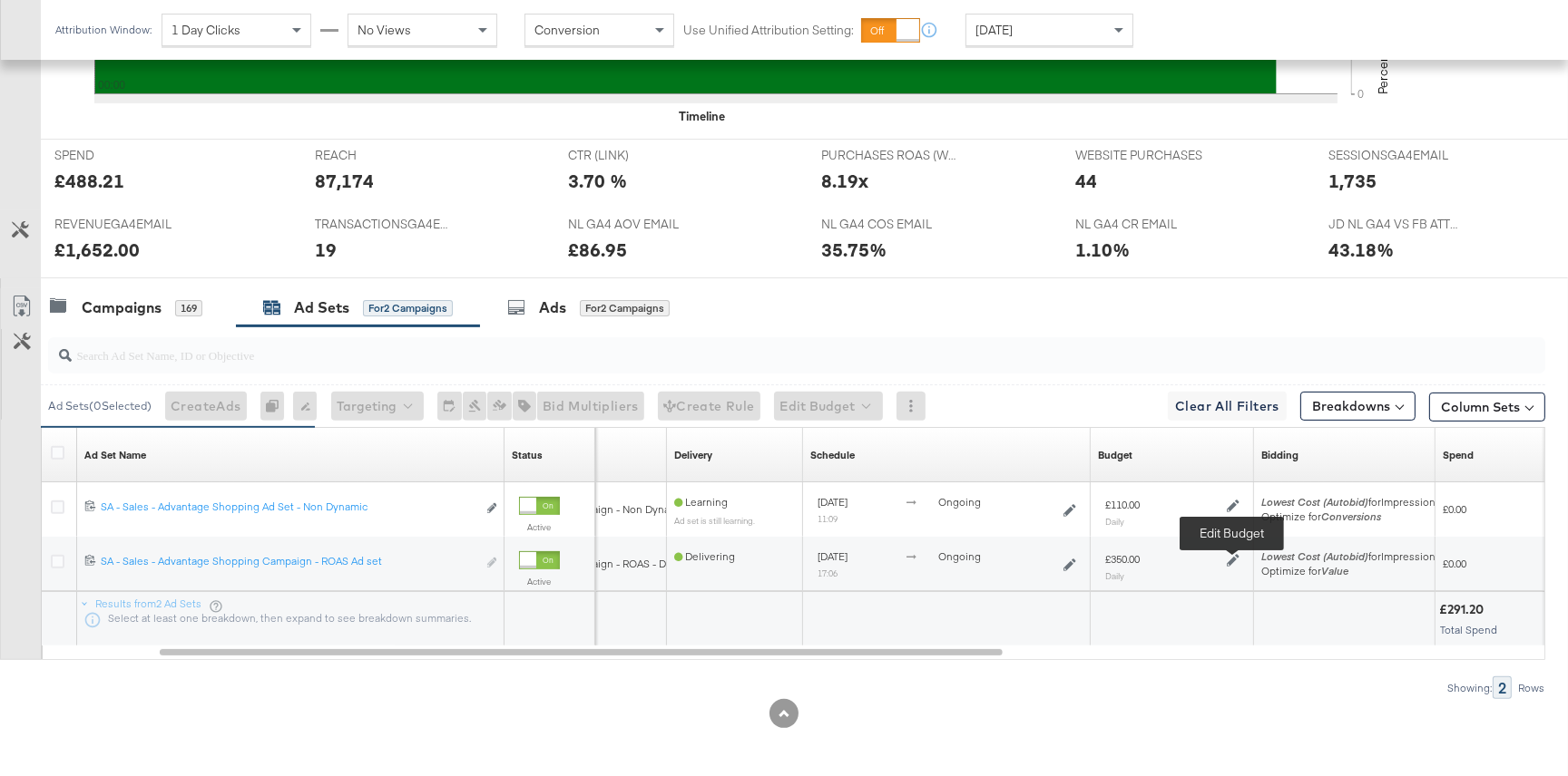
click at [1233, 558] on icon at bounding box center [1232, 560] width 13 height 13
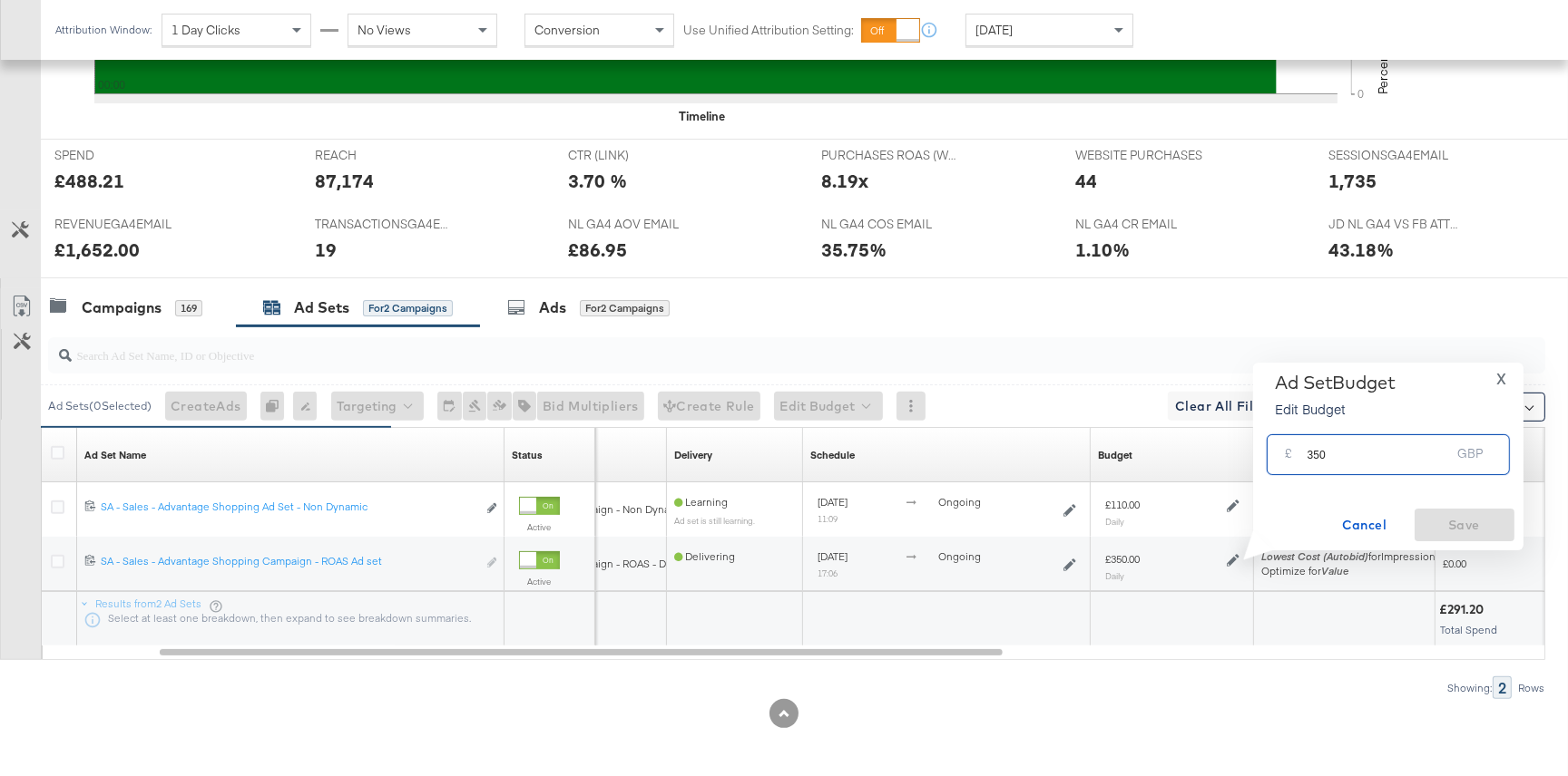
drag, startPoint x: 1335, startPoint y: 454, endPoint x: 1291, endPoint y: 454, distance: 44.0
click at [1291, 454] on div "£ 350 GBP" at bounding box center [1388, 454] width 243 height 40
type input "400"
drag, startPoint x: 1447, startPoint y: 521, endPoint x: 1423, endPoint y: 519, distance: 24.1
click at [1447, 521] on span "Save" at bounding box center [1464, 525] width 86 height 23
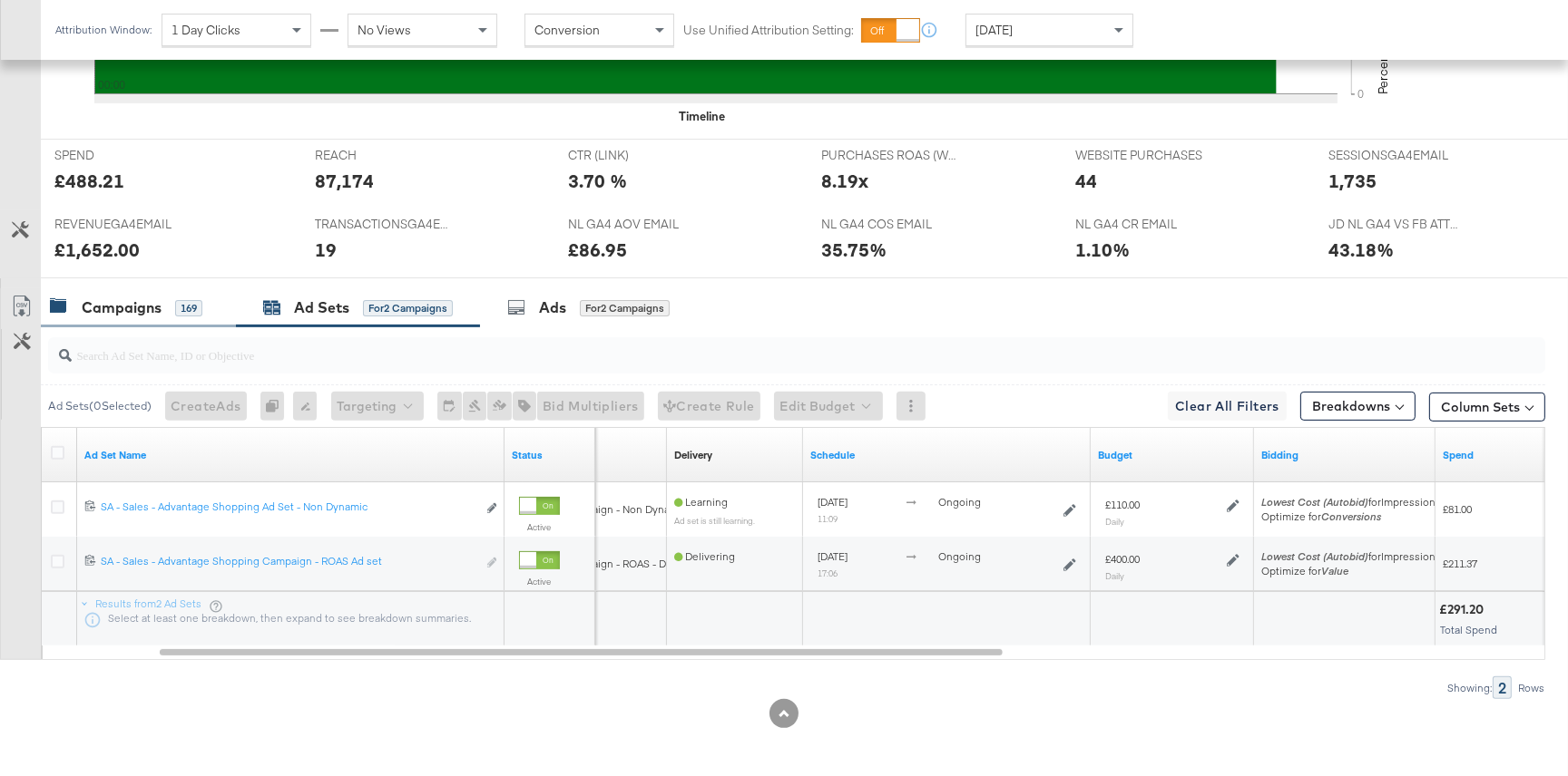
click at [156, 310] on div "Campaigns" at bounding box center [121, 307] width 80 height 21
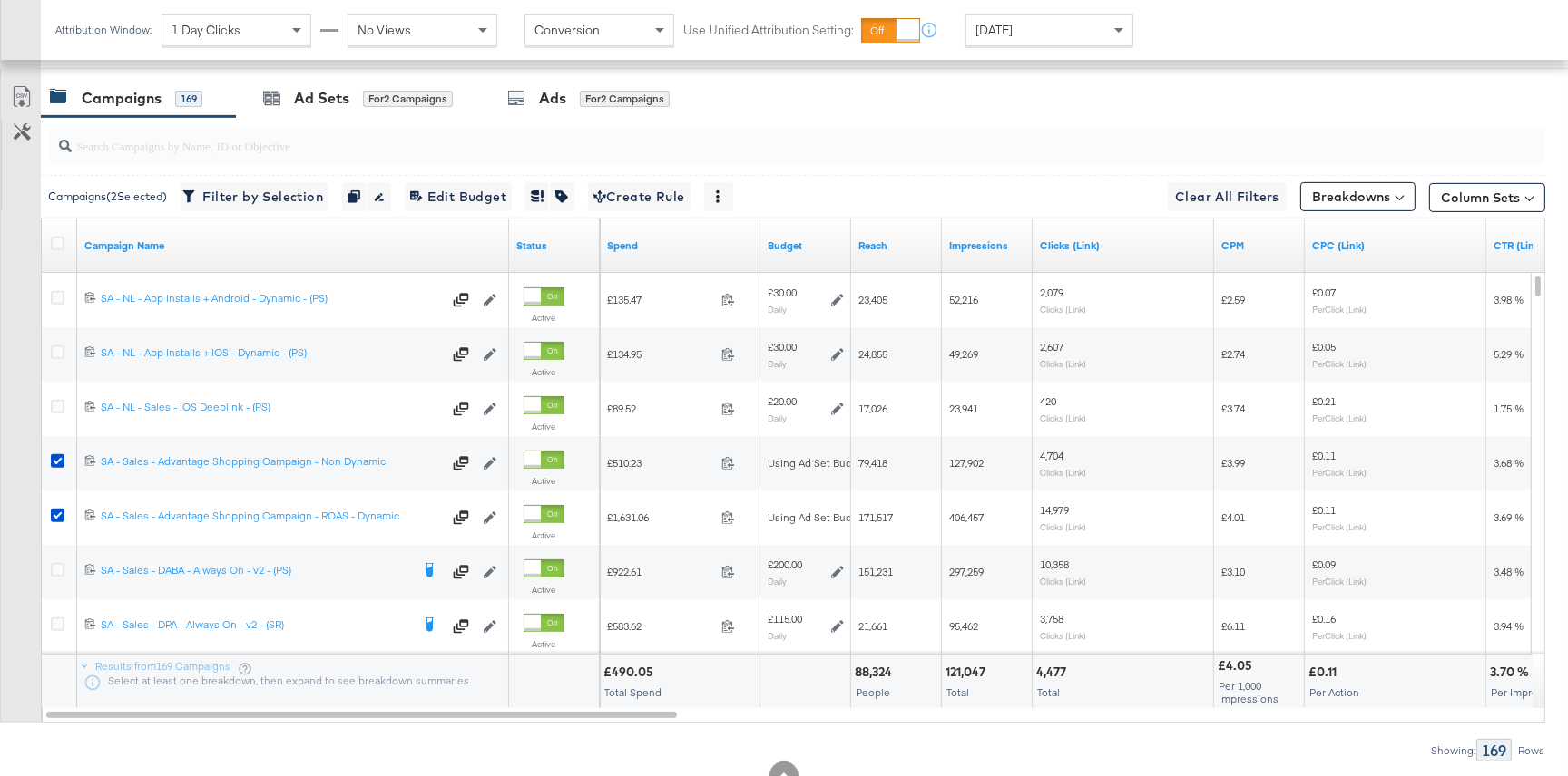
scroll to position [915, 0]
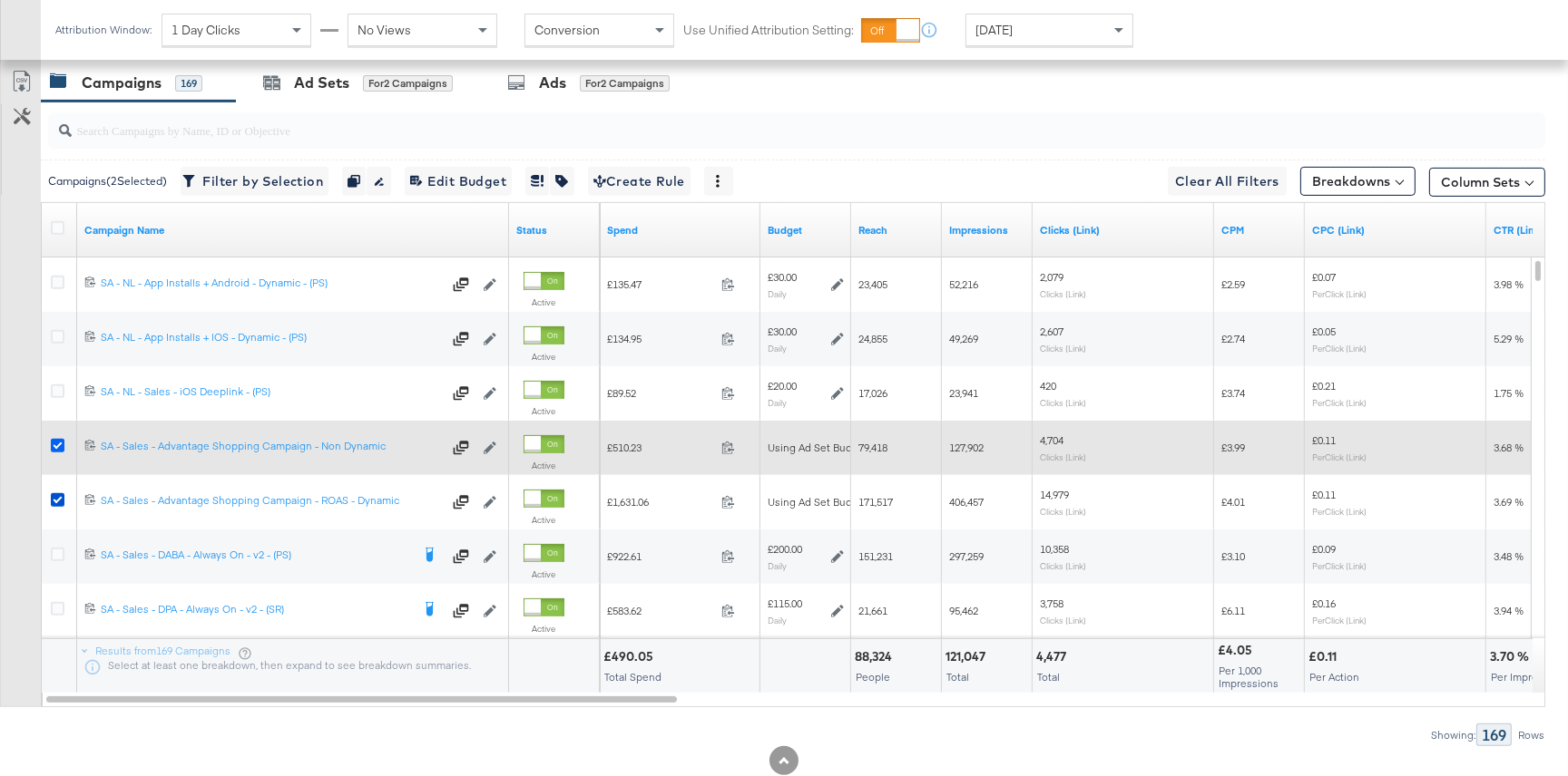
click at [61, 446] on icon at bounding box center [58, 446] width 14 height 14
click at [0, 0] on input "checkbox" at bounding box center [0, 0] width 0 height 0
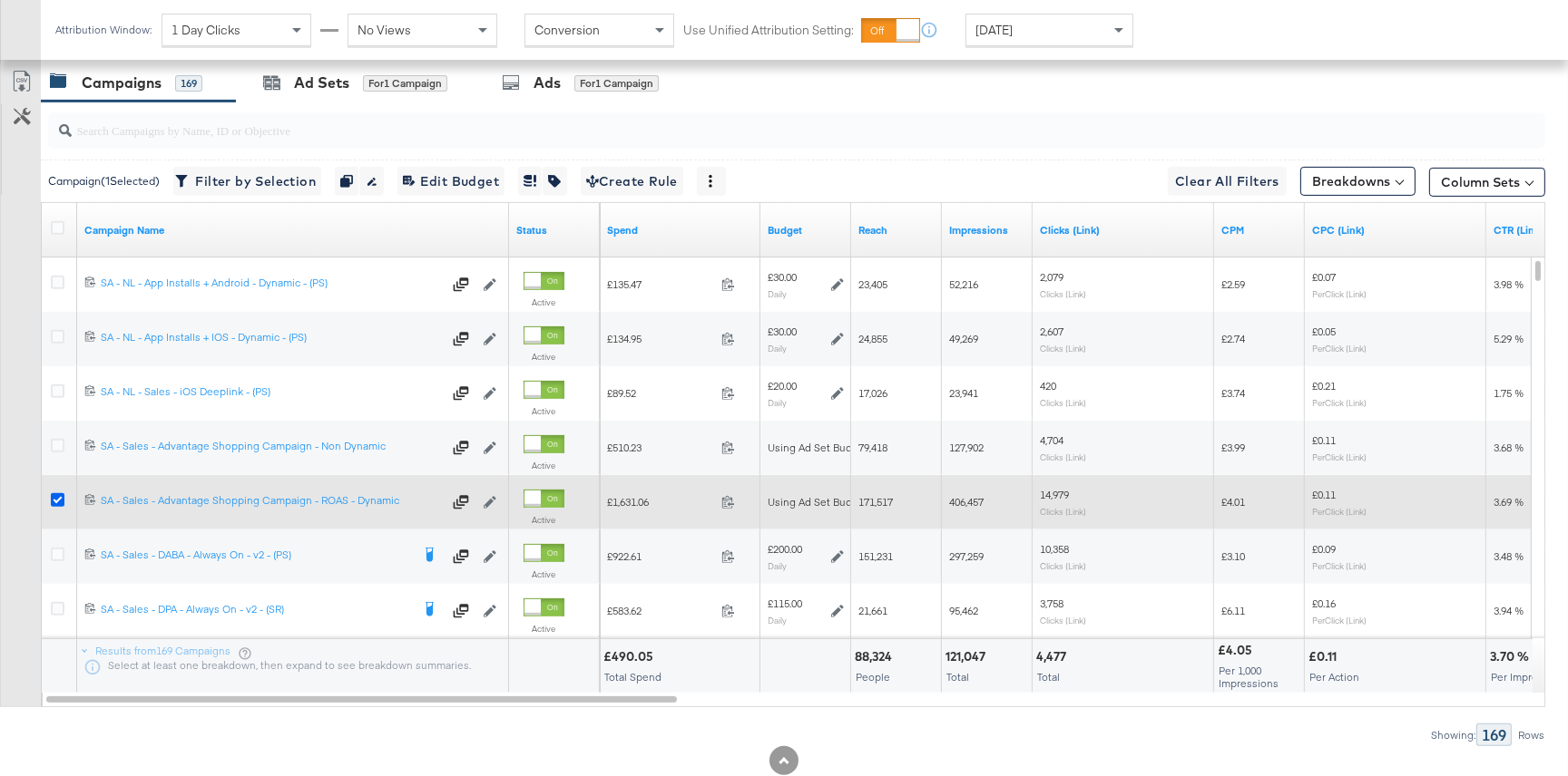
click at [57, 496] on icon at bounding box center [58, 500] width 14 height 14
click at [0, 0] on input "checkbox" at bounding box center [0, 0] width 0 height 0
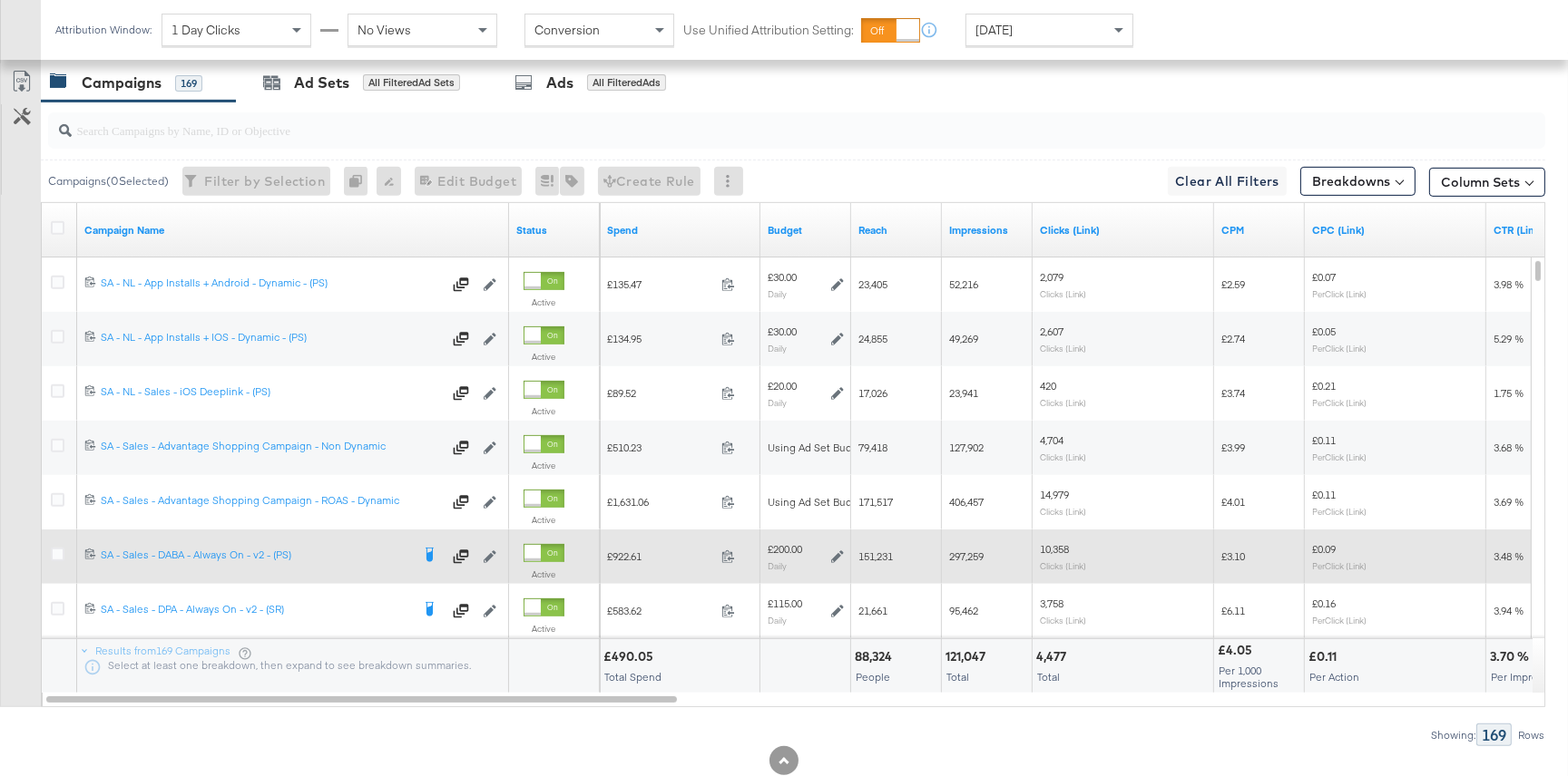
click at [834, 557] on icon at bounding box center [837, 556] width 13 height 13
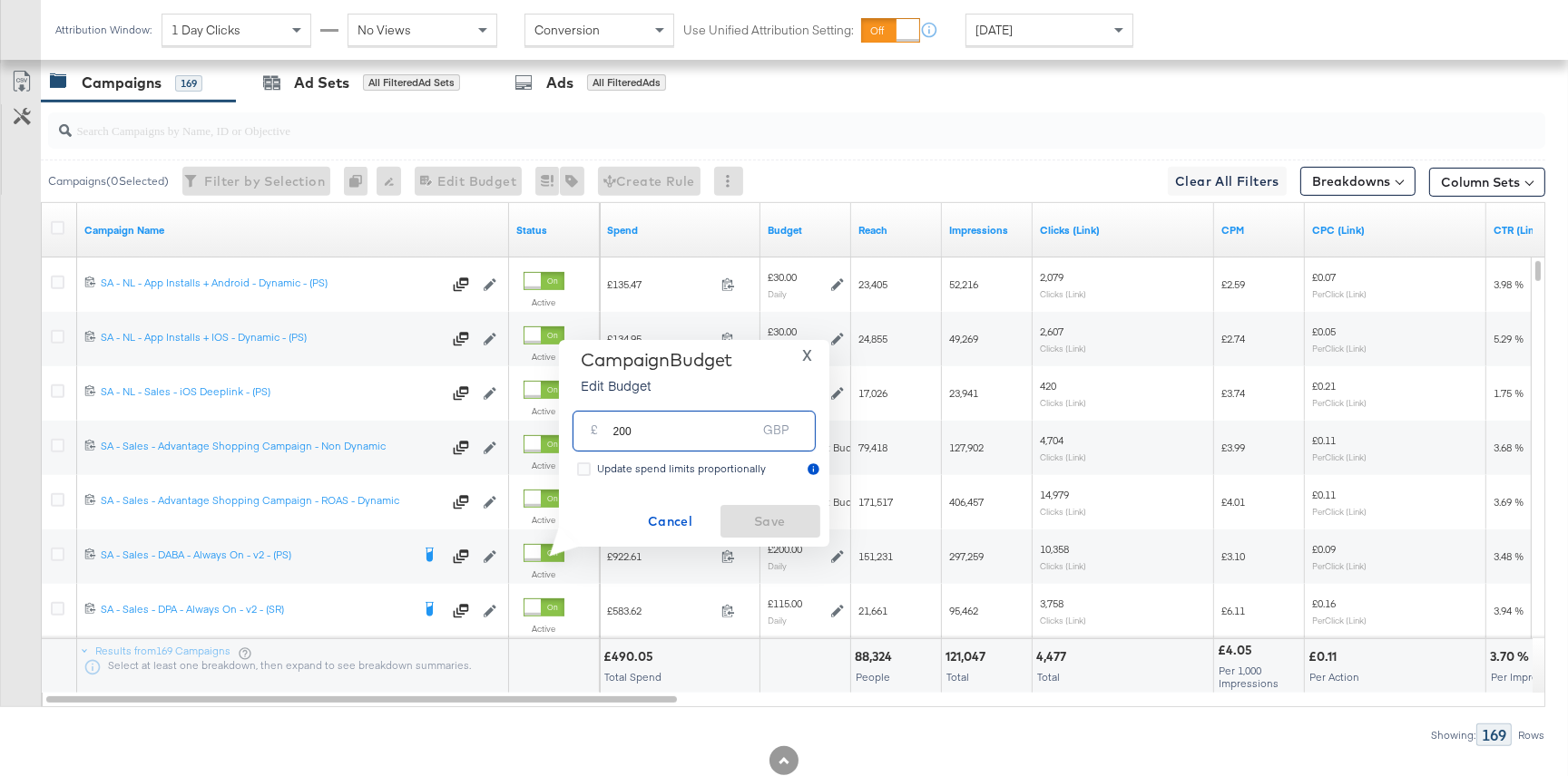
drag, startPoint x: 666, startPoint y: 431, endPoint x: 612, endPoint y: 431, distance: 54.0
click at [614, 431] on input "200" at bounding box center [686, 424] width 144 height 39
type input "160"
click at [786, 521] on span "Save" at bounding box center [770, 522] width 86 height 23
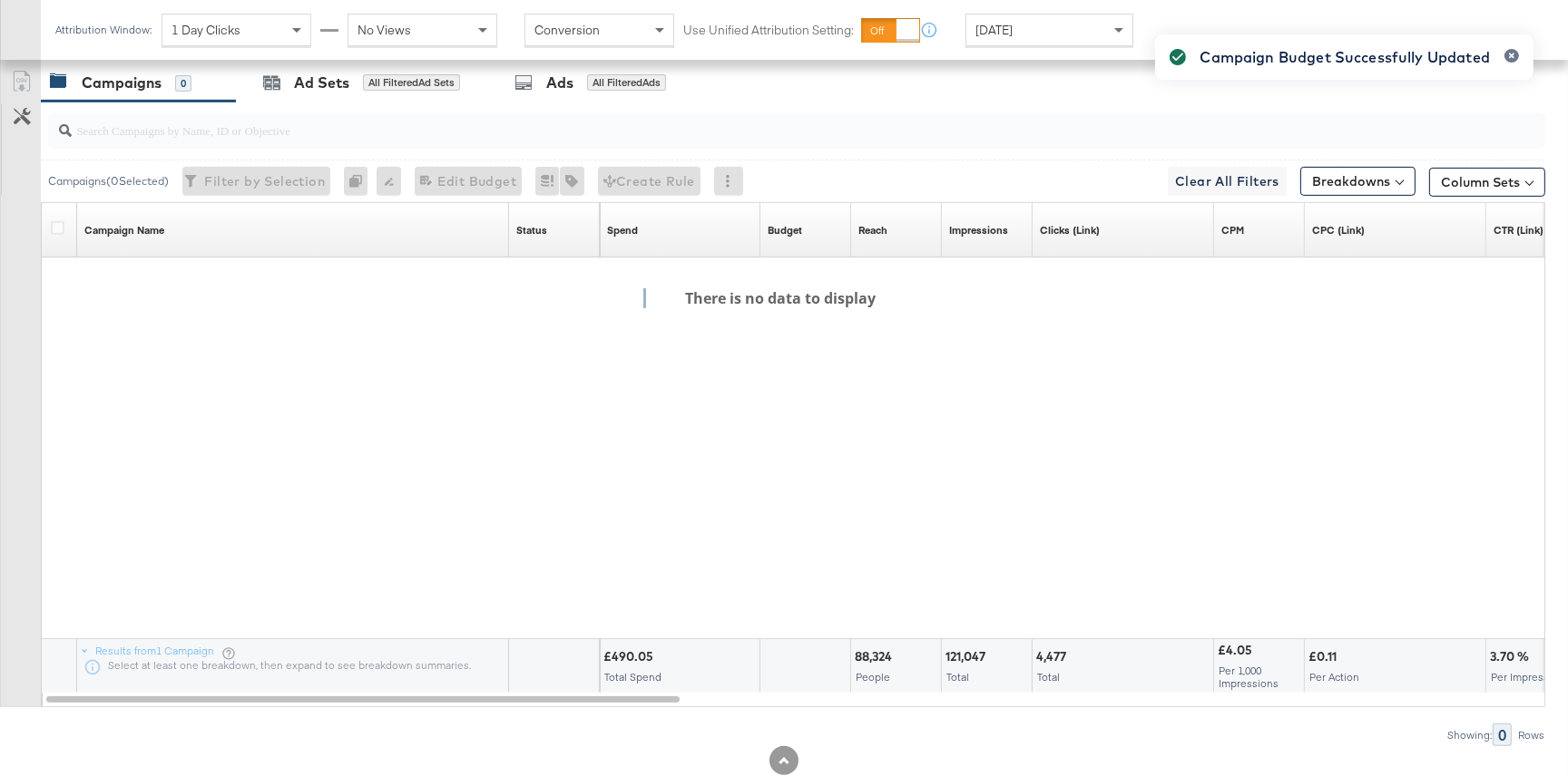
scroll to position [689, 0]
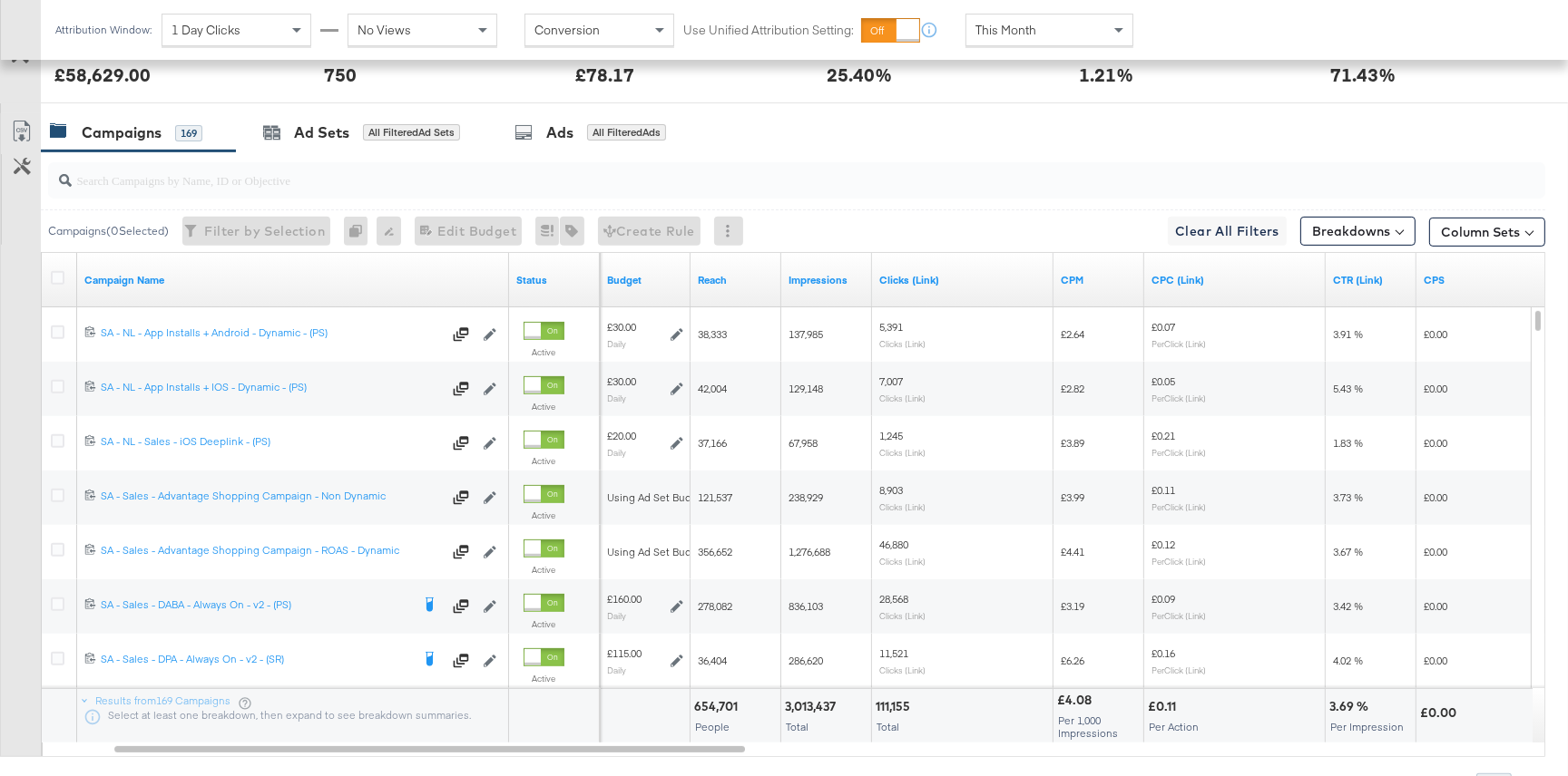
scroll to position [961, 0]
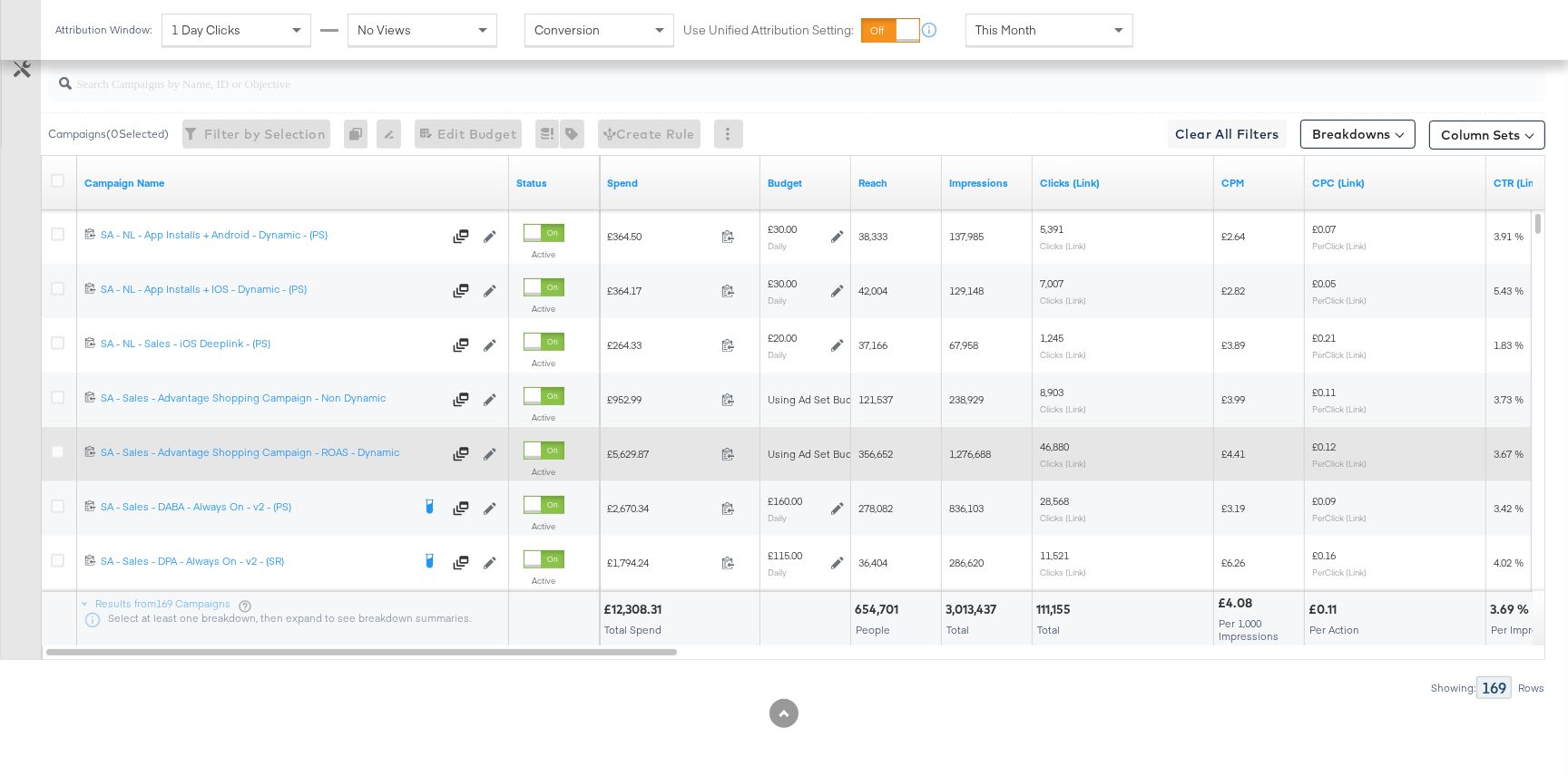
drag, startPoint x: 55, startPoint y: 394, endPoint x: 54, endPoint y: 434, distance: 40.0
click at [56, 396] on icon at bounding box center [58, 398] width 14 height 14
click at [0, 0] on input "checkbox" at bounding box center [0, 0] width 0 height 0
click at [55, 448] on icon at bounding box center [58, 452] width 14 height 14
click at [0, 0] on input "checkbox" at bounding box center [0, 0] width 0 height 0
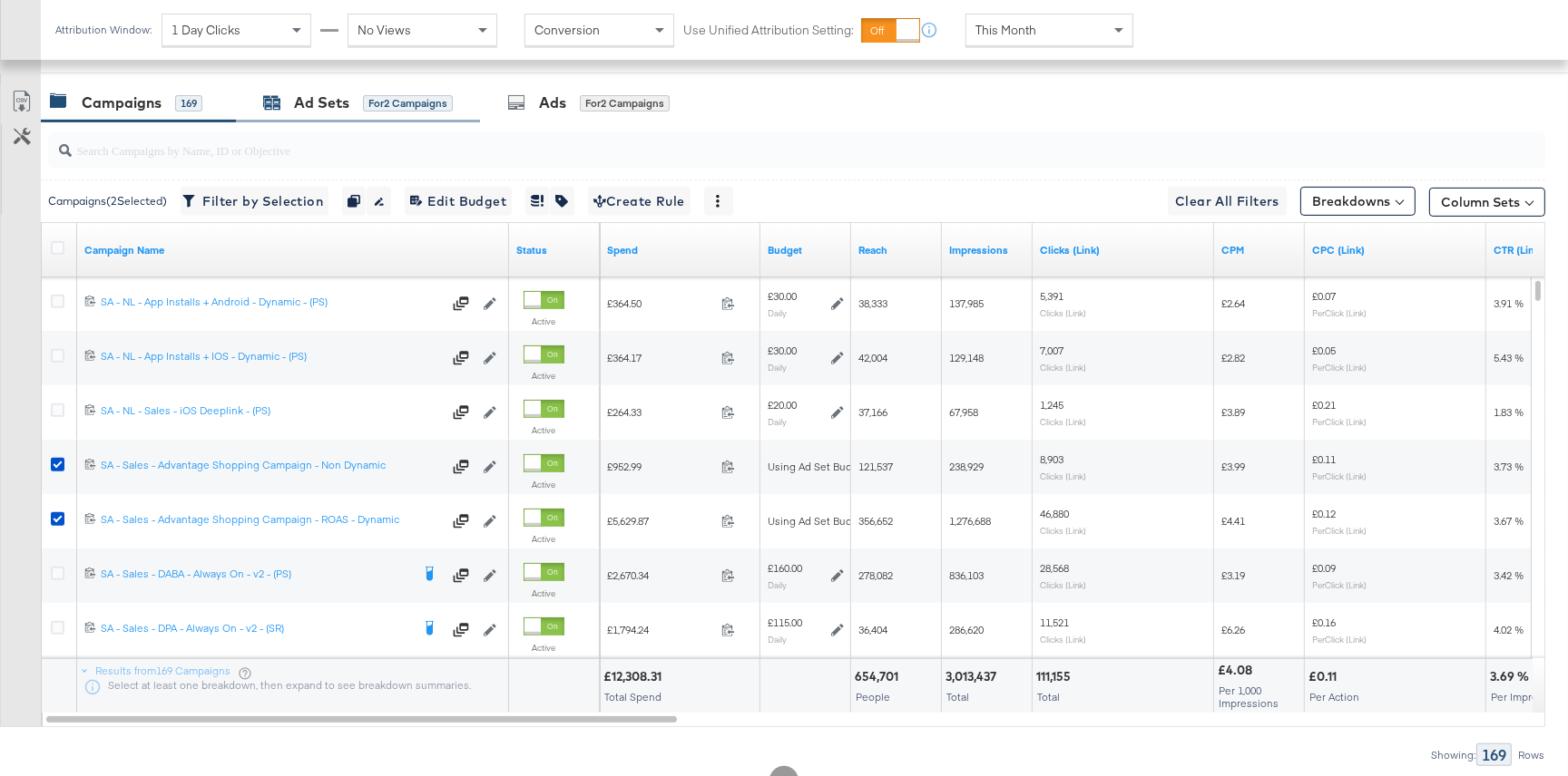
click at [331, 111] on div "Ad Sets" at bounding box center [321, 102] width 55 height 21
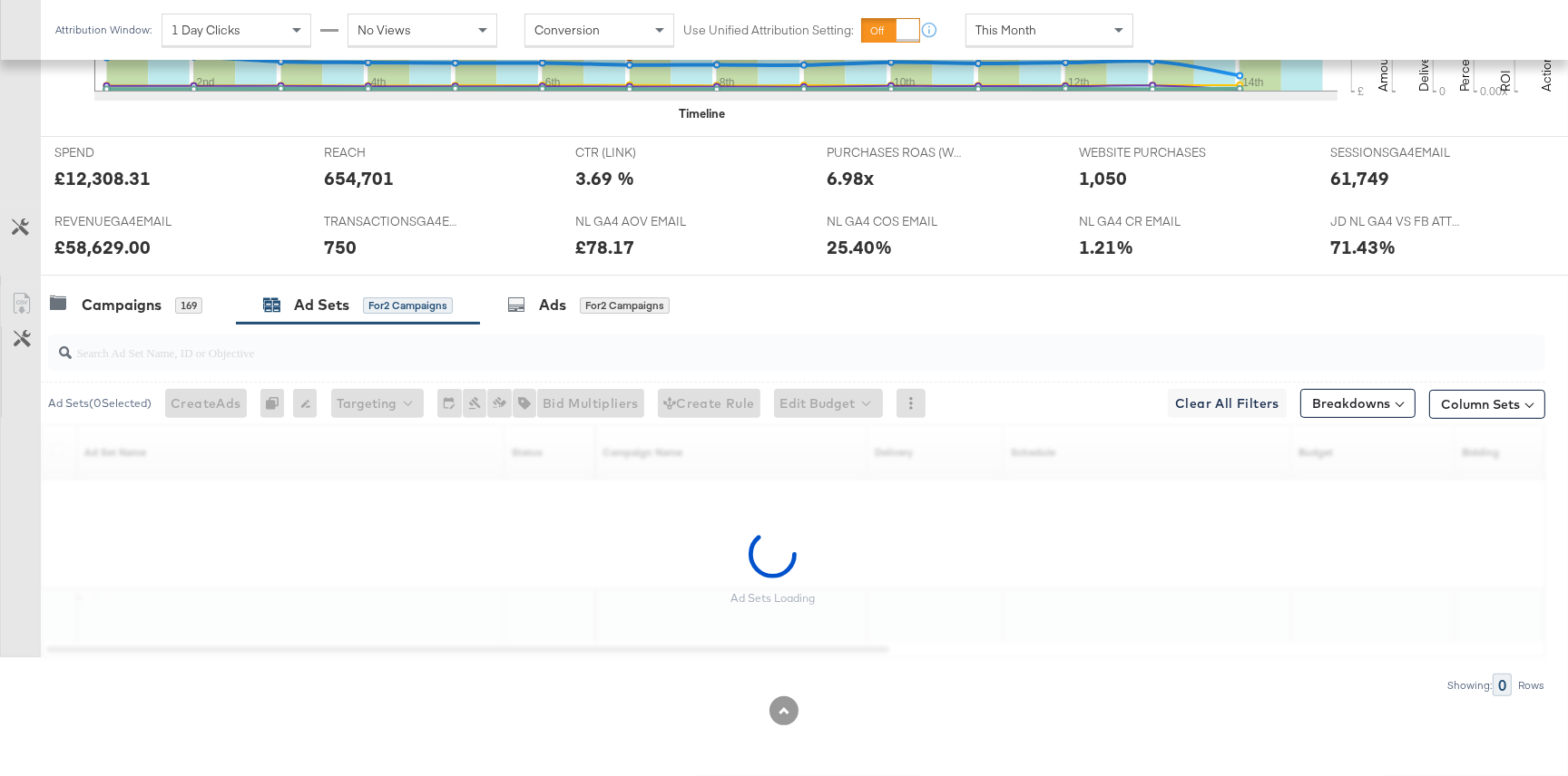
scroll to position [689, 0]
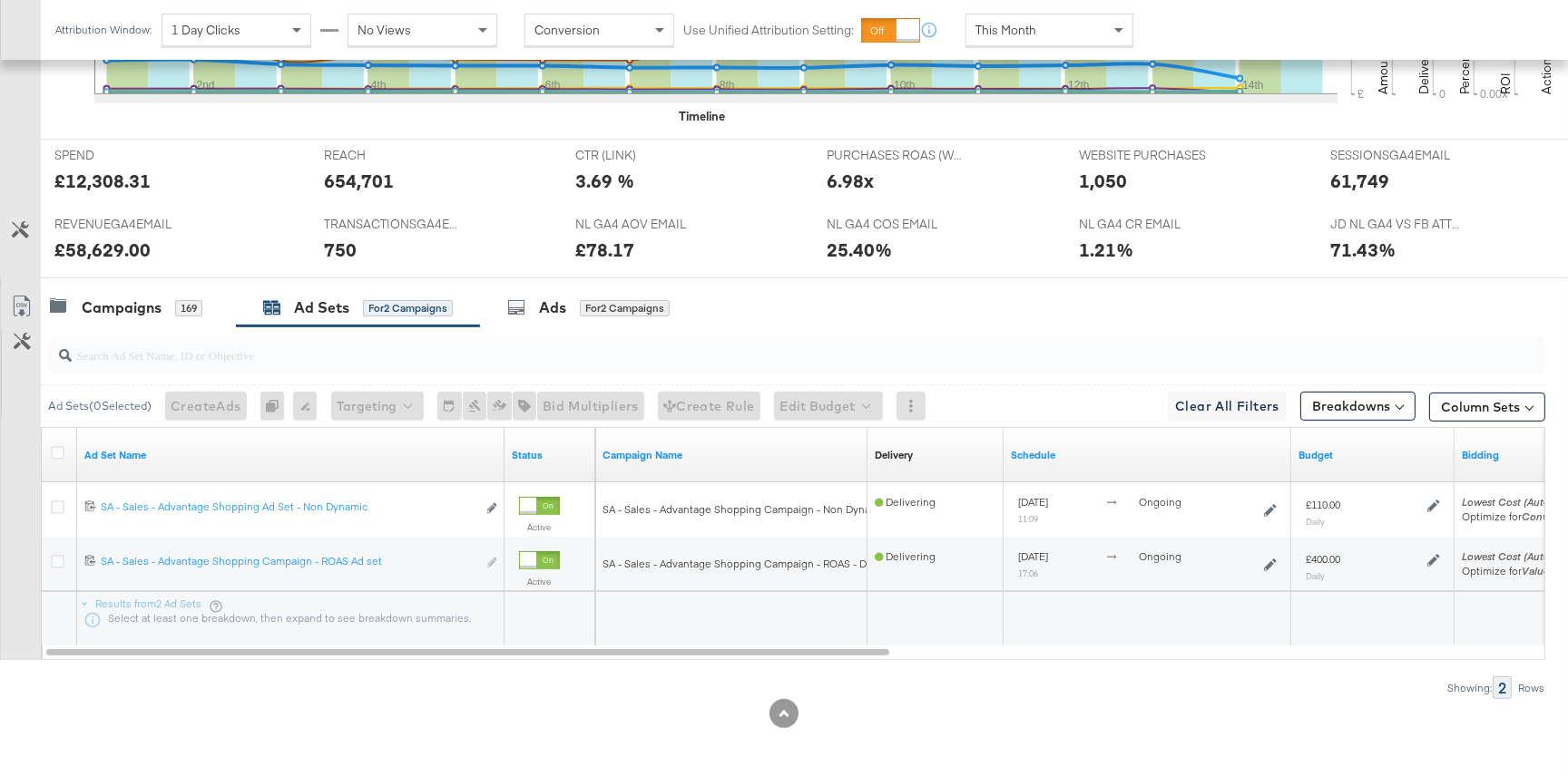
drag, startPoint x: 164, startPoint y: 311, endPoint x: 920, endPoint y: 221, distance: 761.3
click at [167, 311] on div "Campaigns 169" at bounding box center [126, 307] width 153 height 21
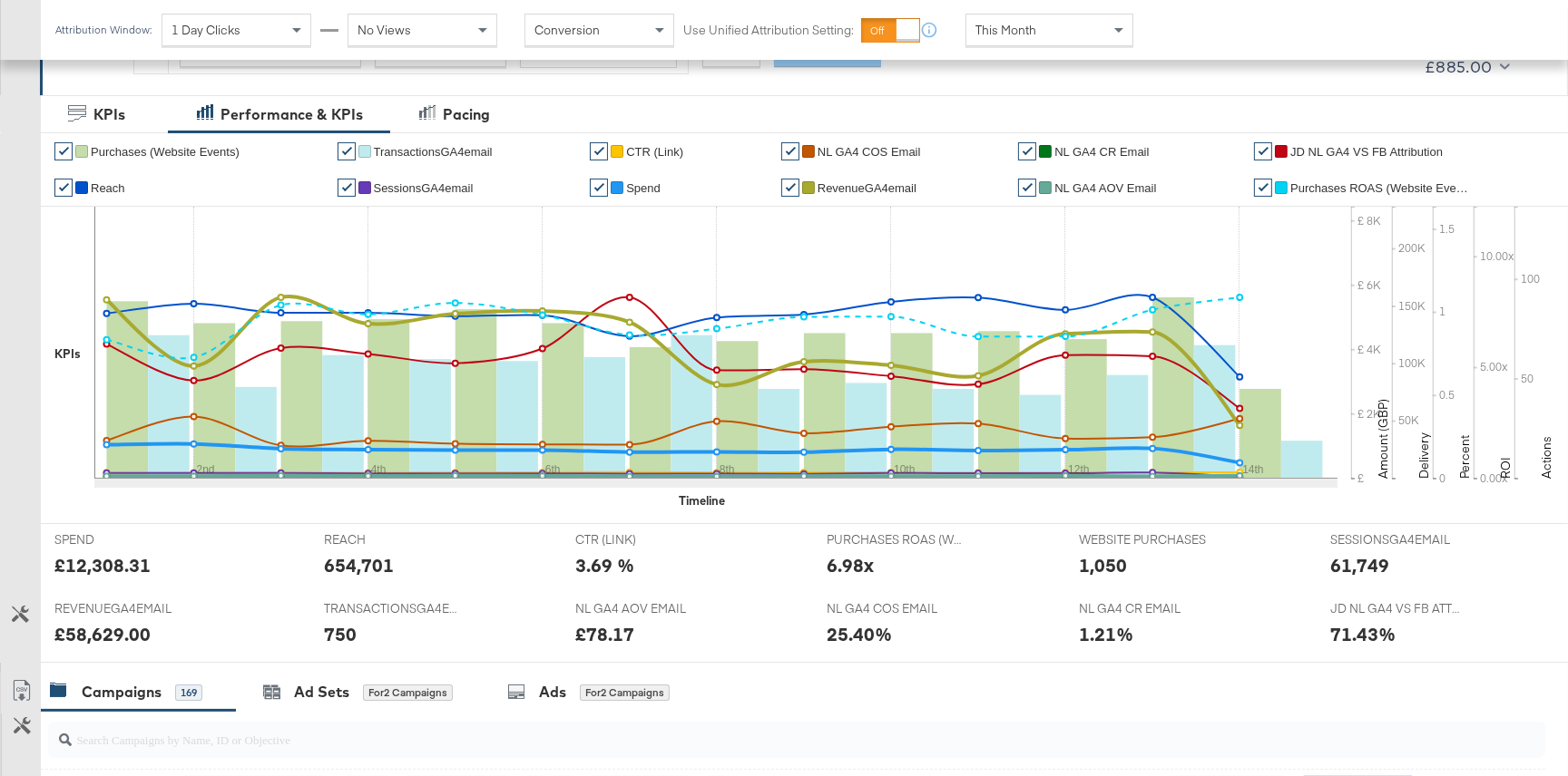
scroll to position [0, 0]
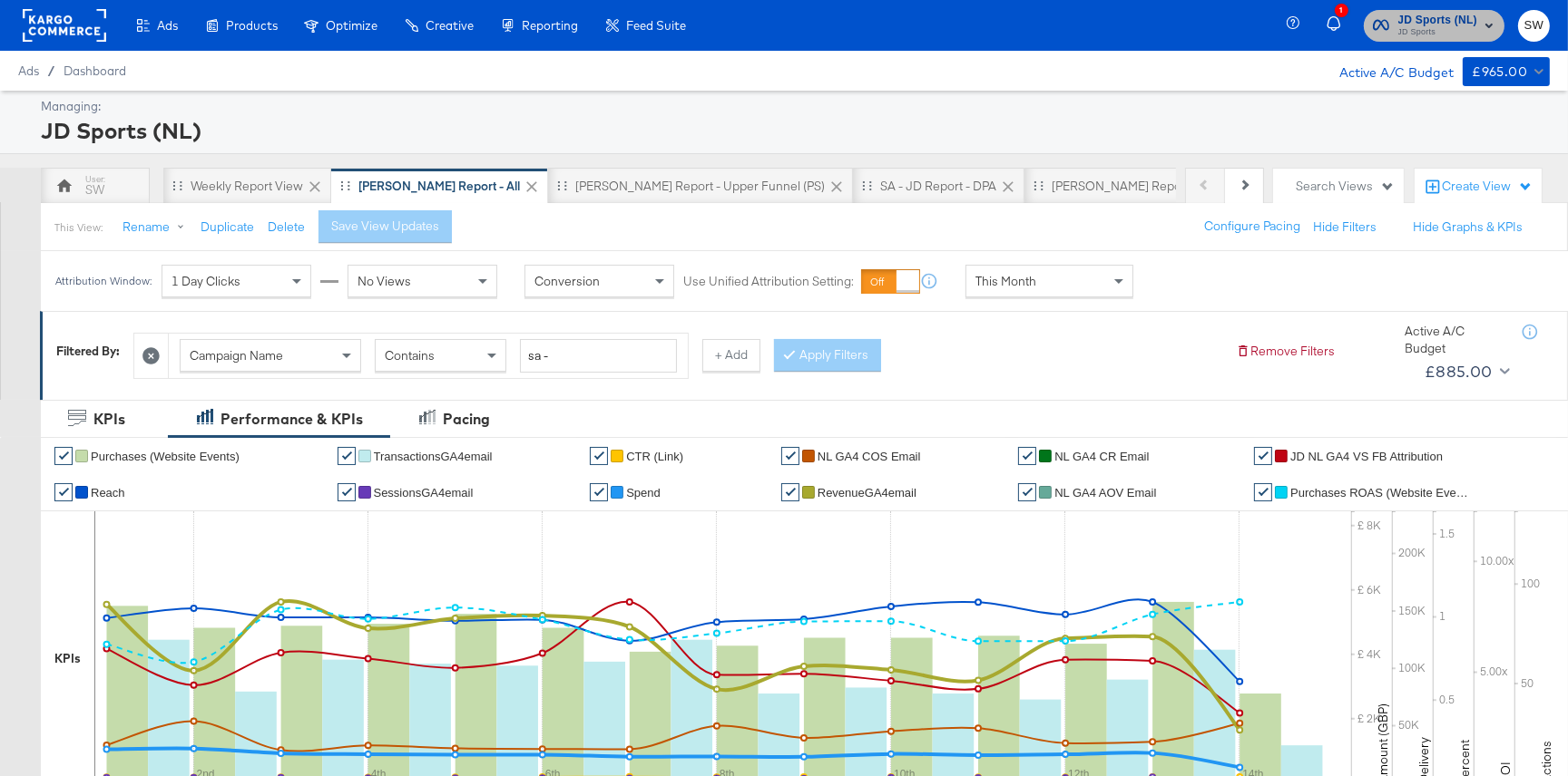
click at [1416, 32] on span "JD Sports" at bounding box center [1437, 32] width 80 height 15
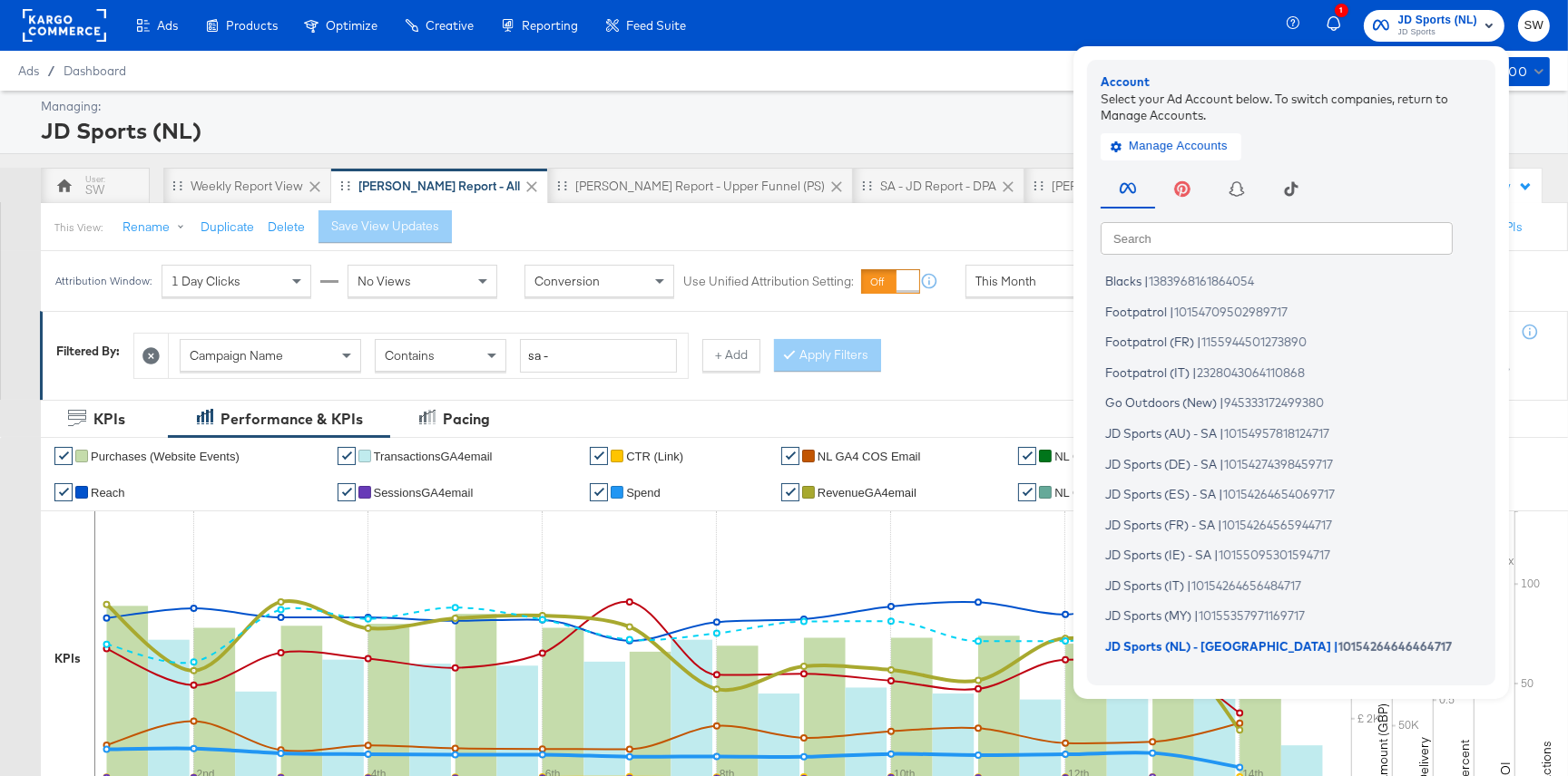
click at [1134, 250] on input "text" at bounding box center [1275, 237] width 352 height 32
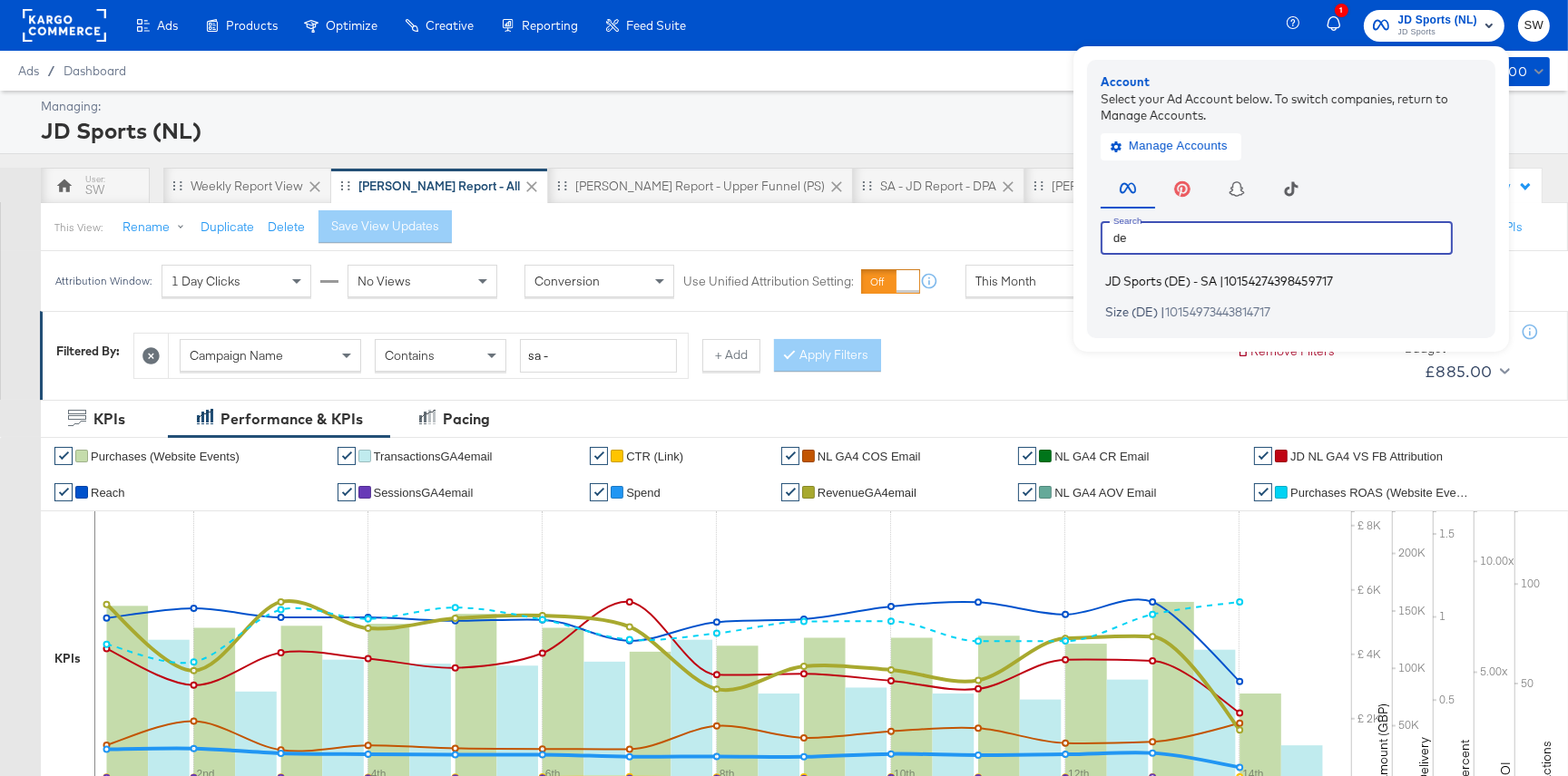
type input "de"
click at [1134, 283] on span "JD Sports (DE) - SA" at bounding box center [1160, 281] width 111 height 15
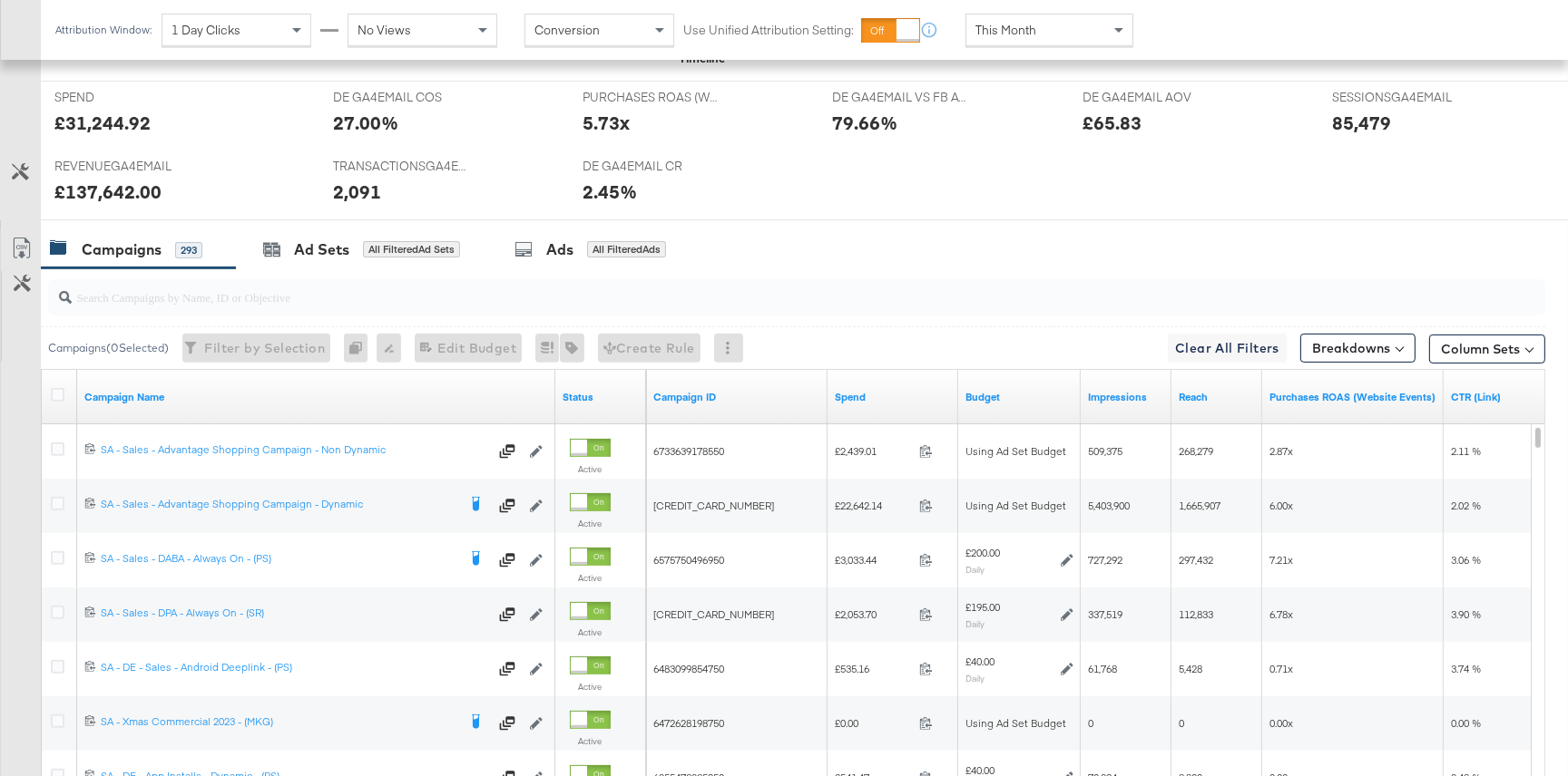
scroll to position [833, 0]
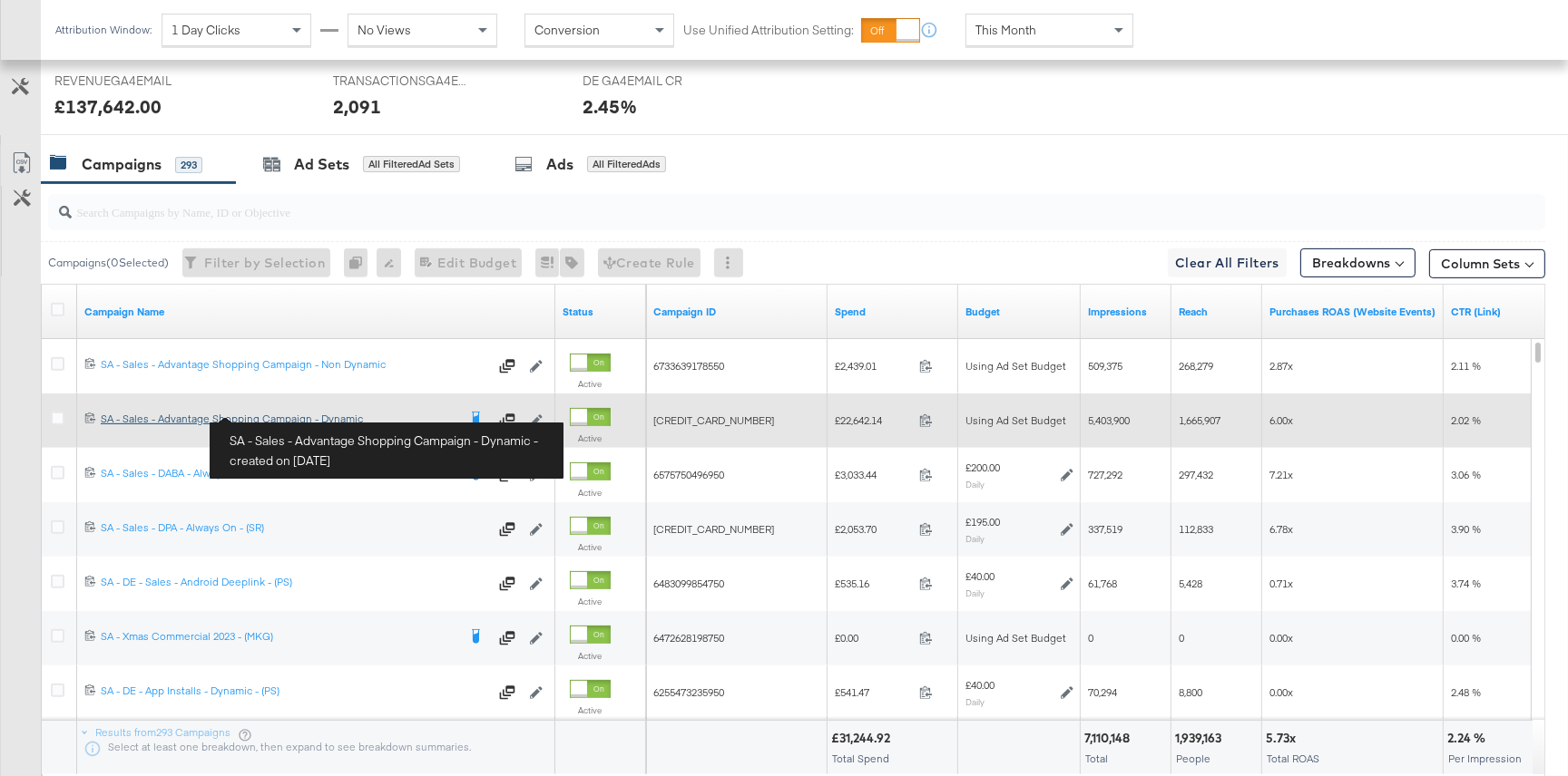
click at [270, 417] on div "SA - Sales - Advantage Shopping Campaign - Dynamic SA - Sales - Advantage Shopp…" at bounding box center [278, 419] width 356 height 15
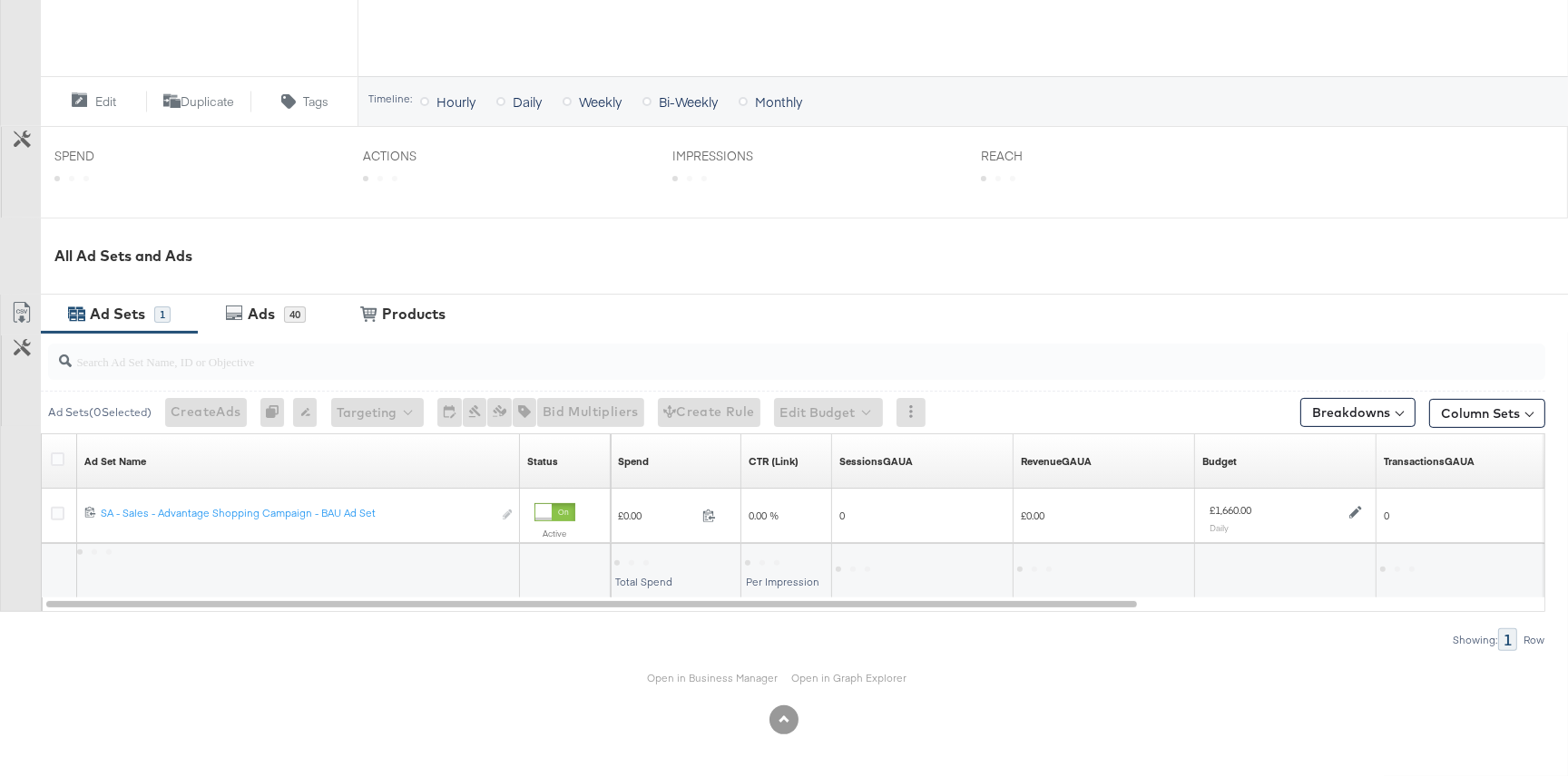
scroll to position [608, 0]
click at [677, 673] on link "Open in Business Manager" at bounding box center [713, 679] width 131 height 14
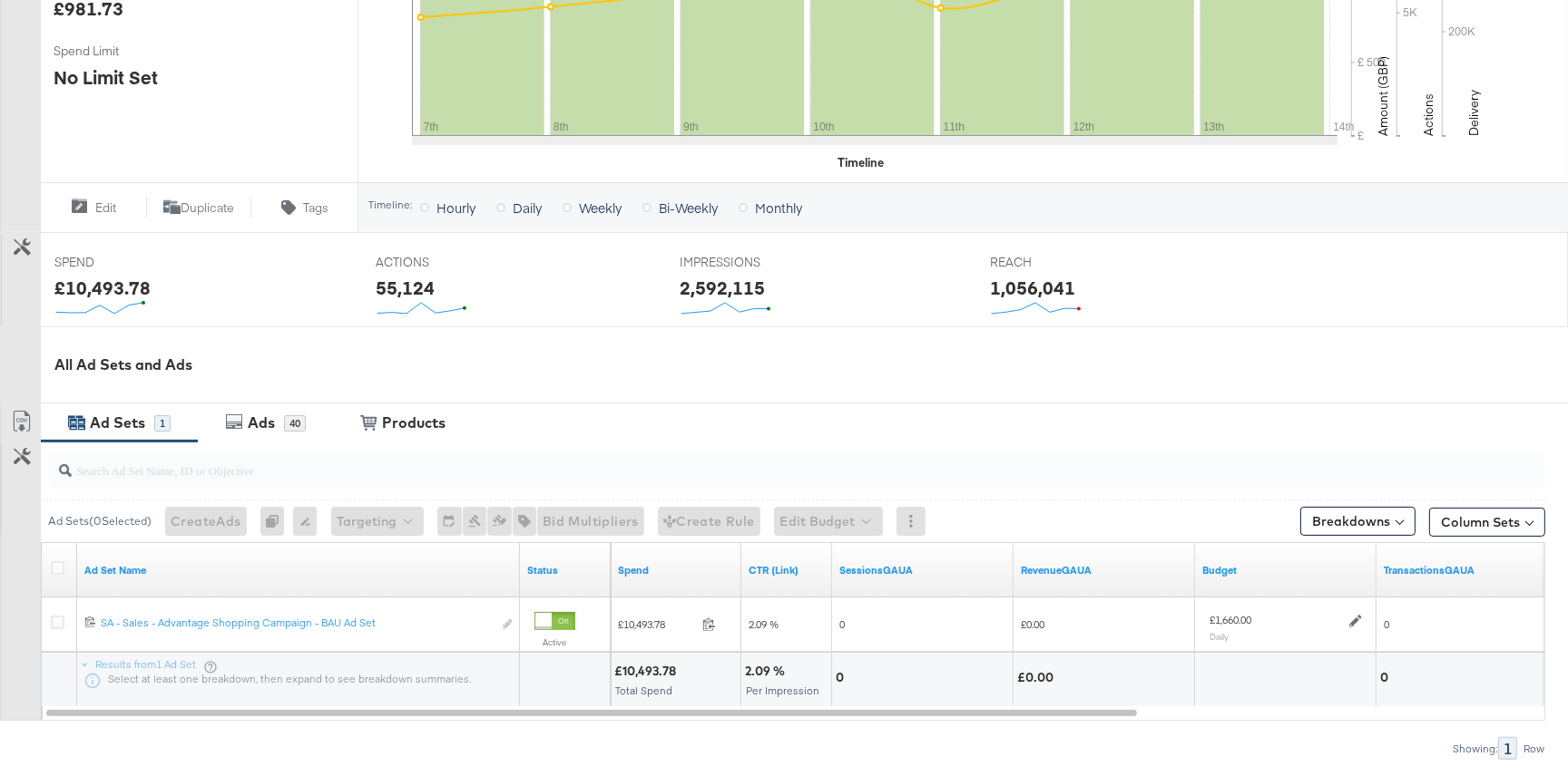
scroll to position [609, 0]
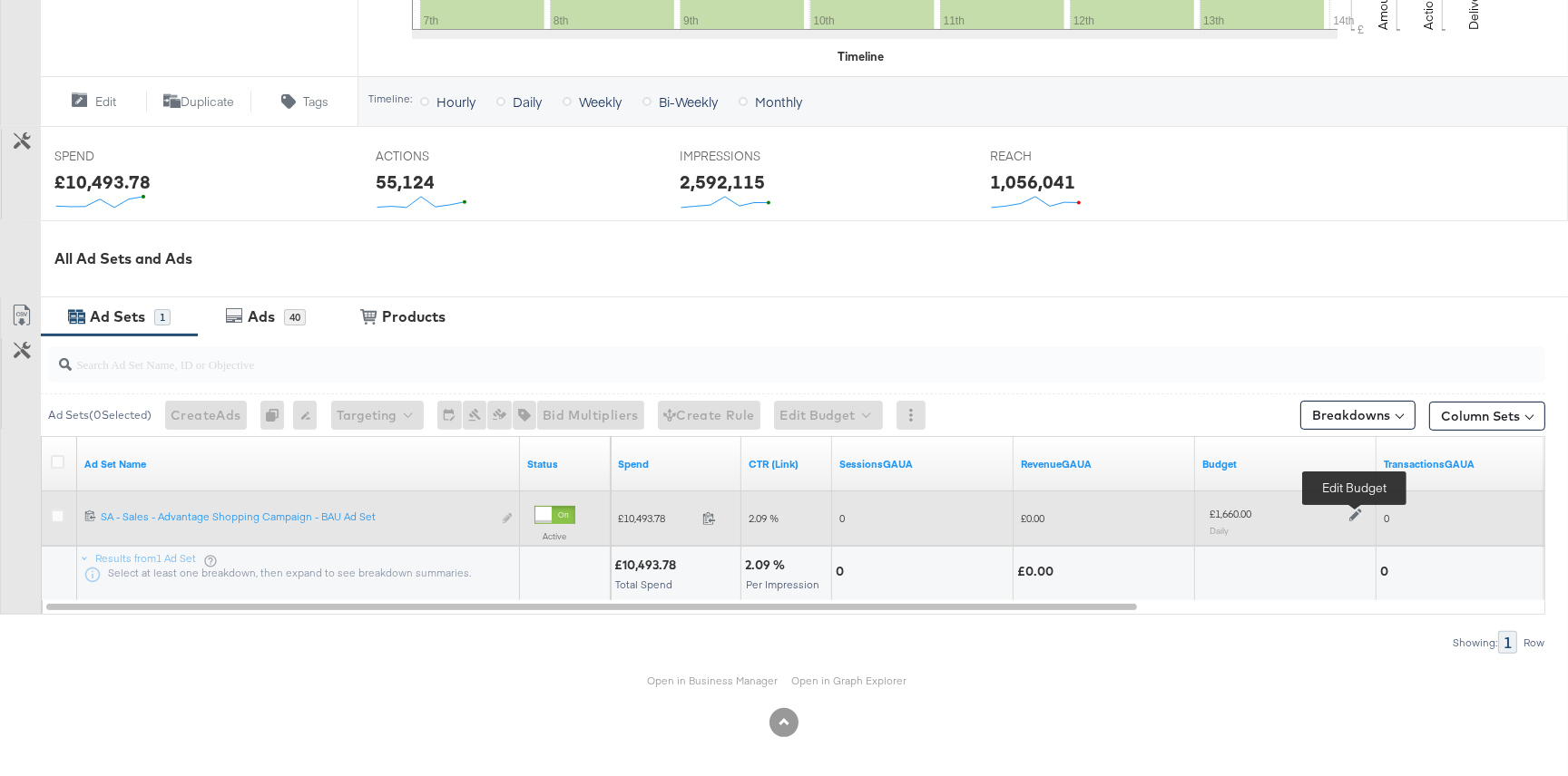
click at [1354, 512] on icon at bounding box center [1355, 515] width 13 height 13
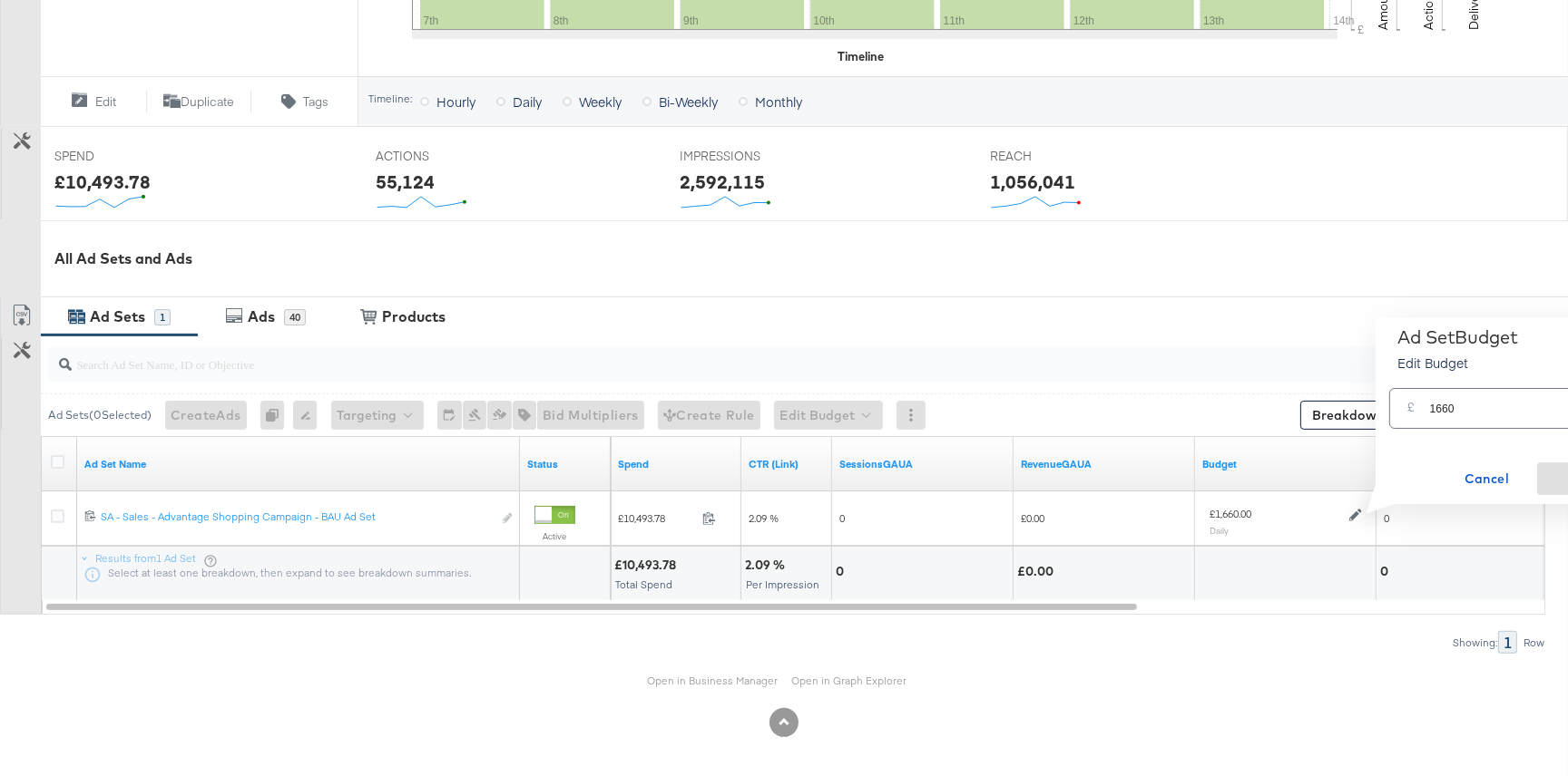
click at [1186, 632] on div "Showing: 1 Row" at bounding box center [772, 642] width 1545 height 23
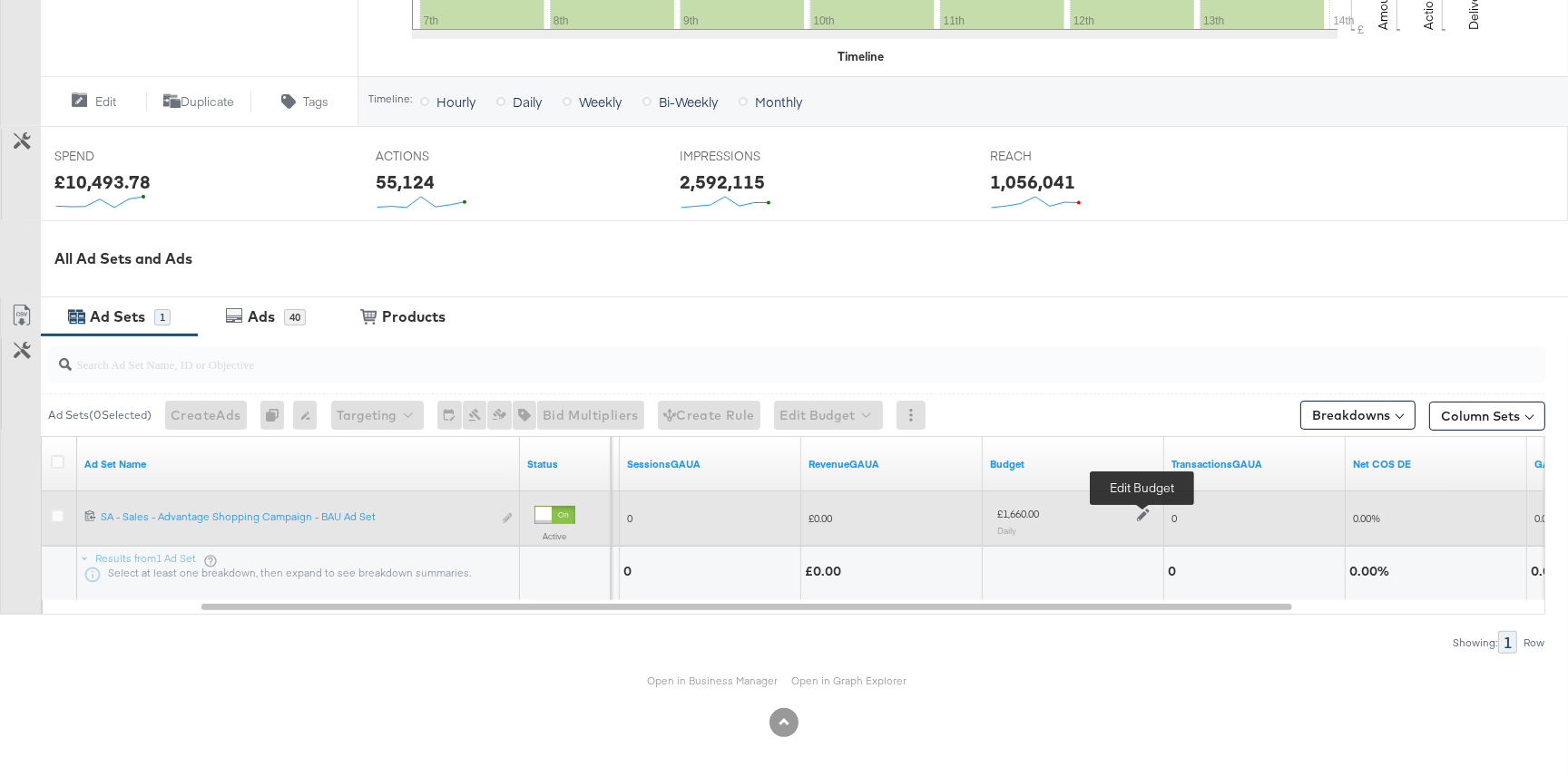
click at [1137, 512] on icon at bounding box center [1143, 515] width 13 height 13
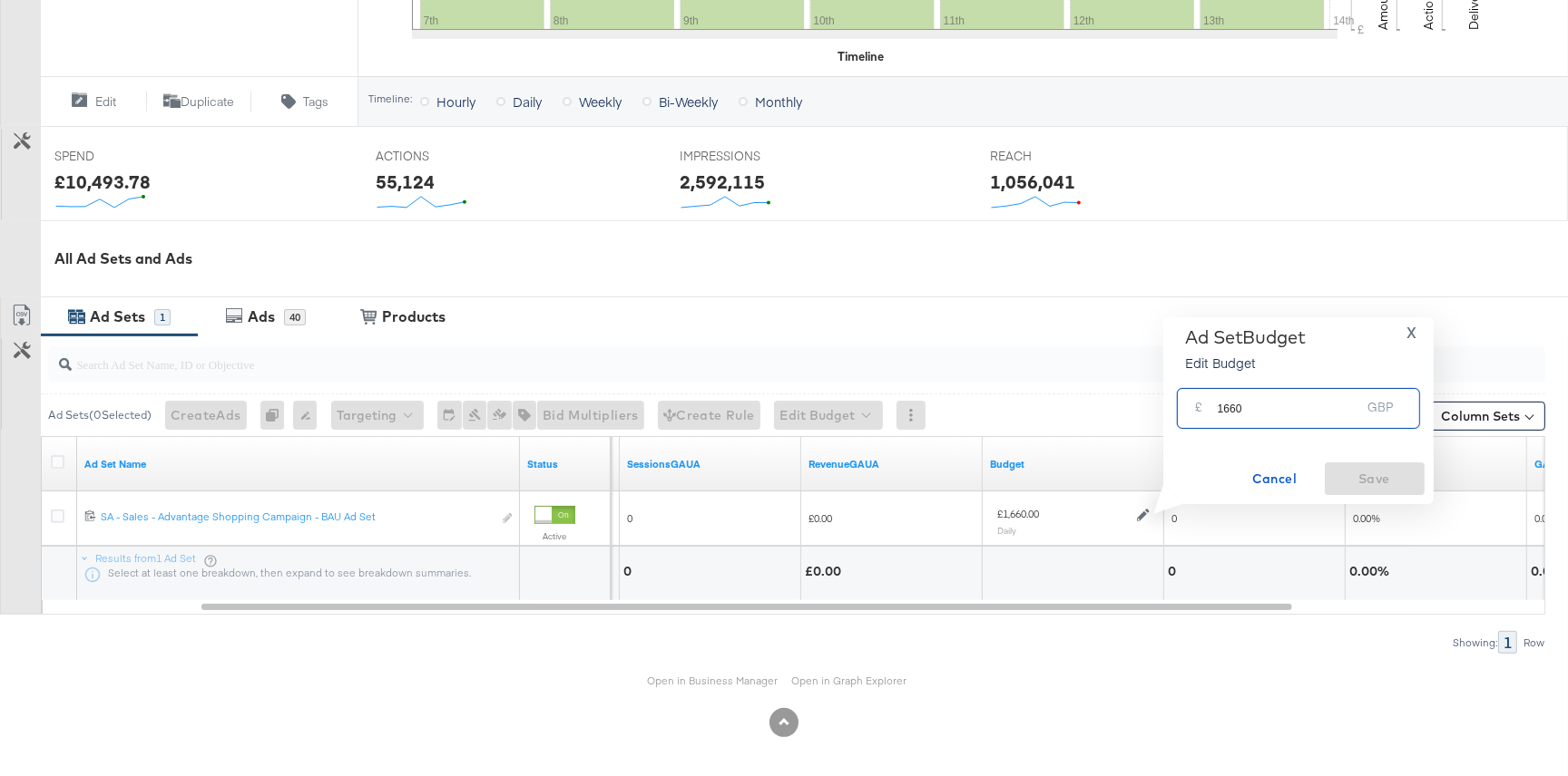
drag, startPoint x: 1281, startPoint y: 403, endPoint x: 1264, endPoint y: 406, distance: 17.3
click at [1264, 406] on input "1660" at bounding box center [1289, 402] width 144 height 39
type input "1700"
click at [1363, 478] on span "Save" at bounding box center [1374, 479] width 86 height 23
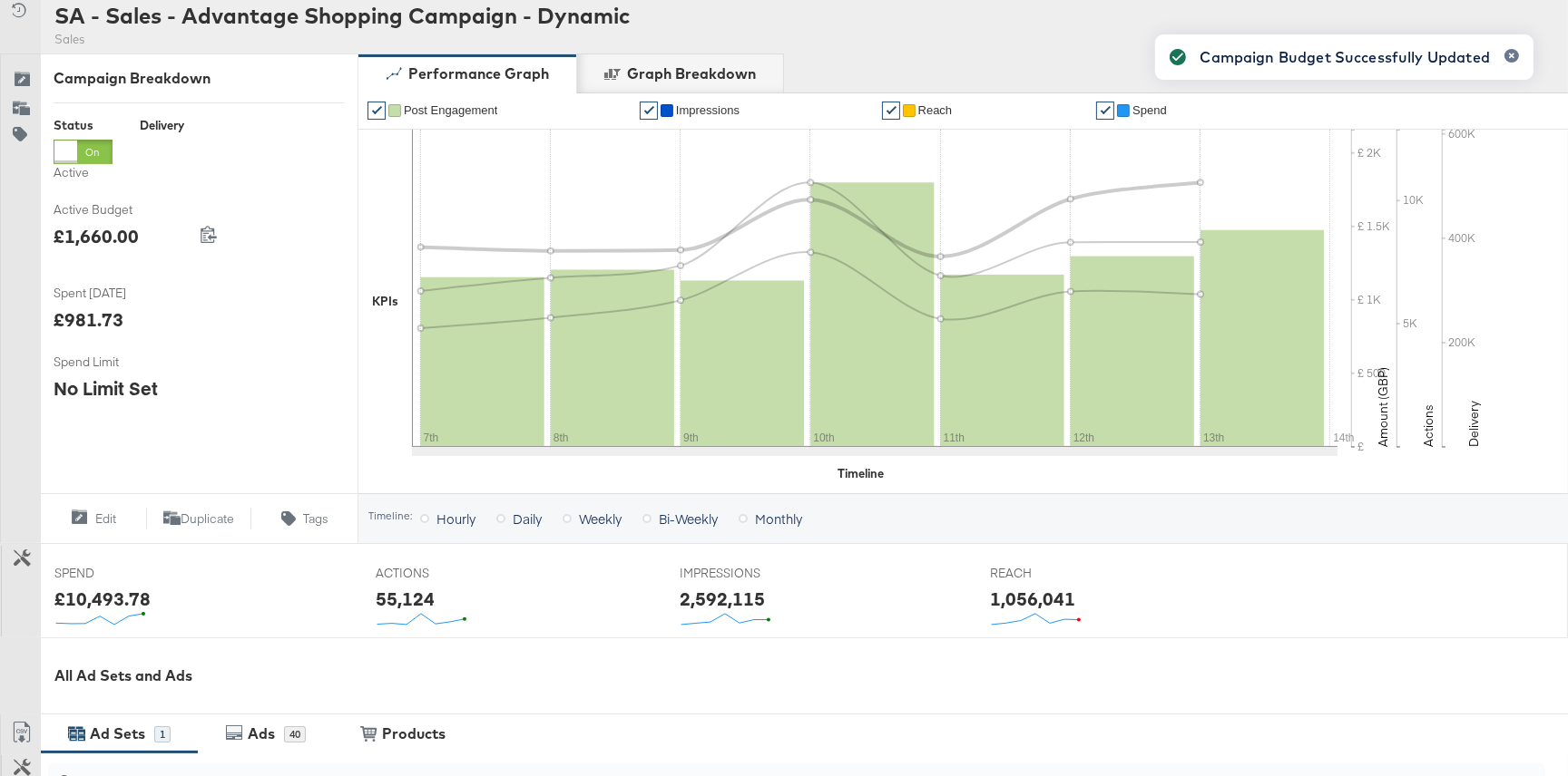
scroll to position [0, 0]
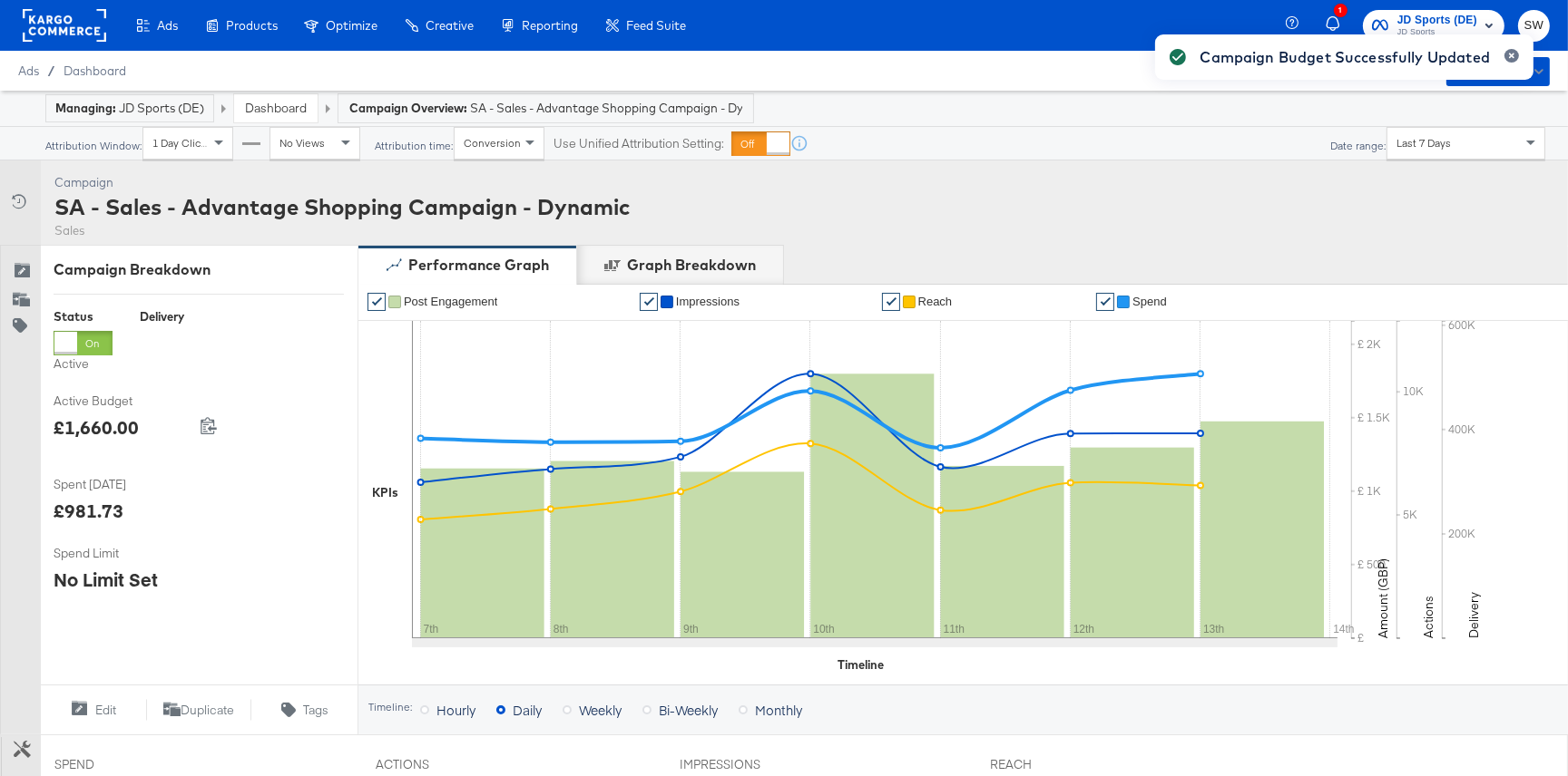
click at [263, 111] on link "Dashboard" at bounding box center [276, 107] width 62 height 17
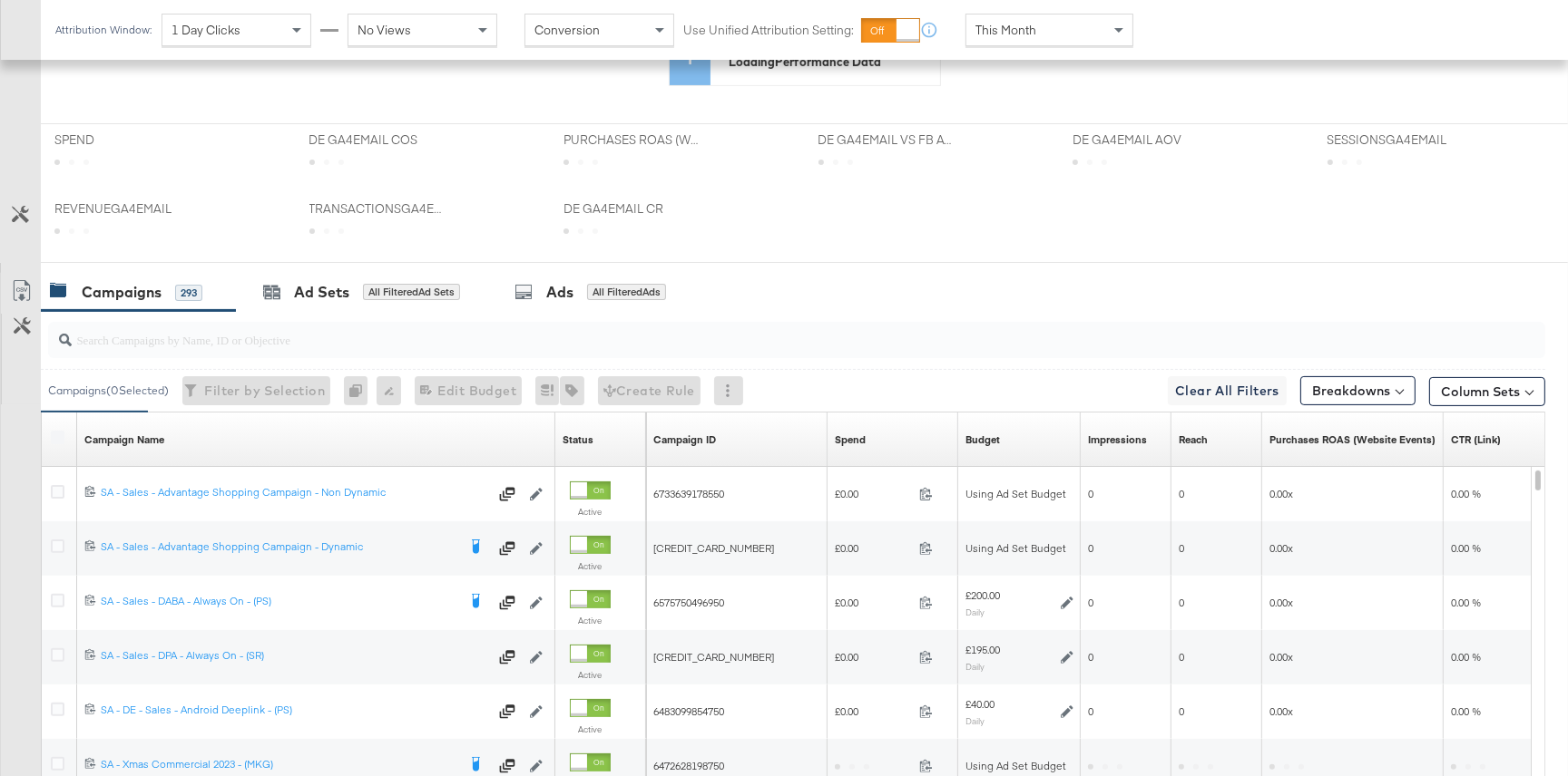
scroll to position [534, 0]
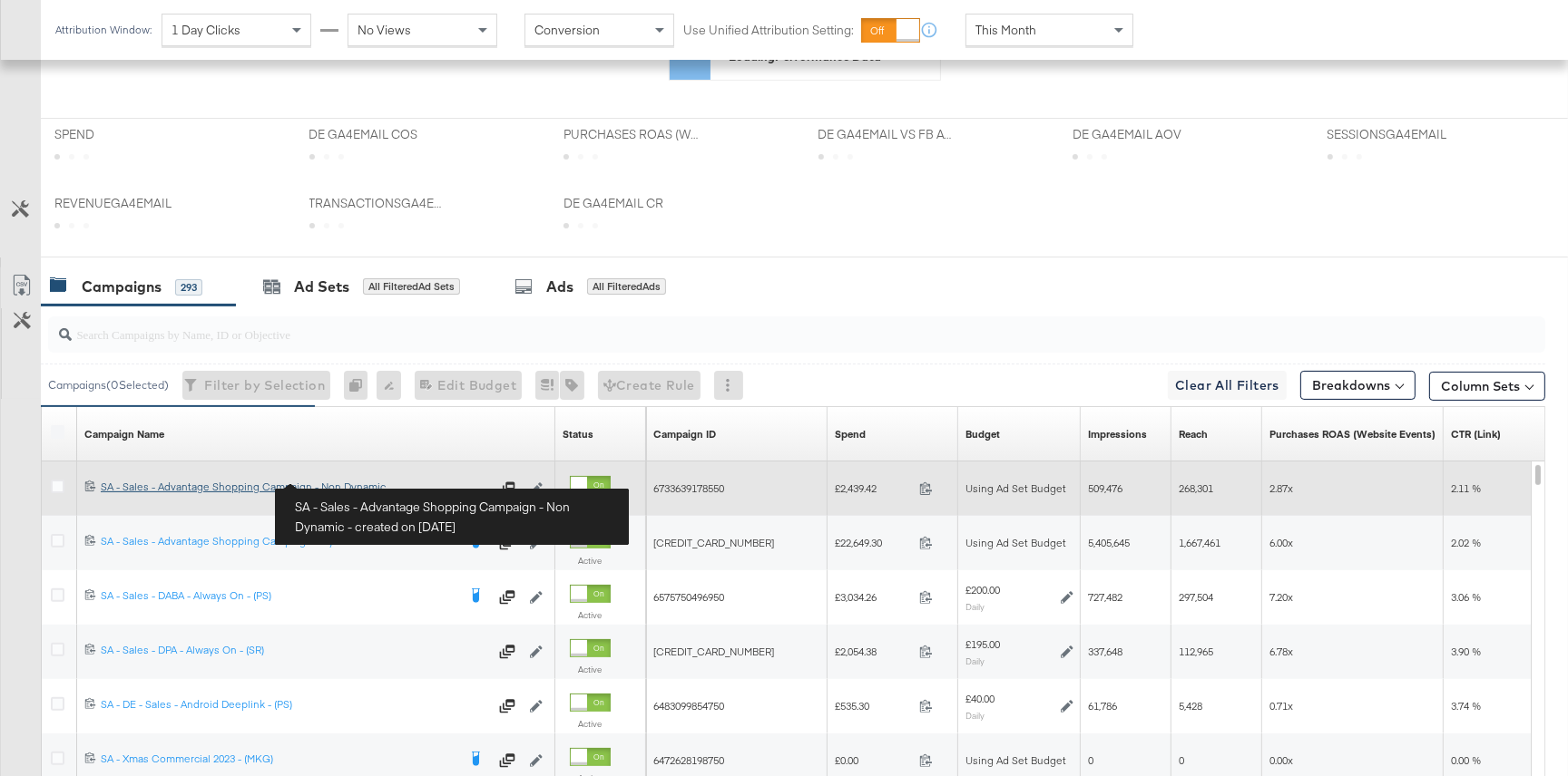
click at [343, 481] on div "SA - Sales - Advantage Shopping Campaign - Non Dynamic SA - Sales - Advantage S…" at bounding box center [294, 486] width 387 height 15
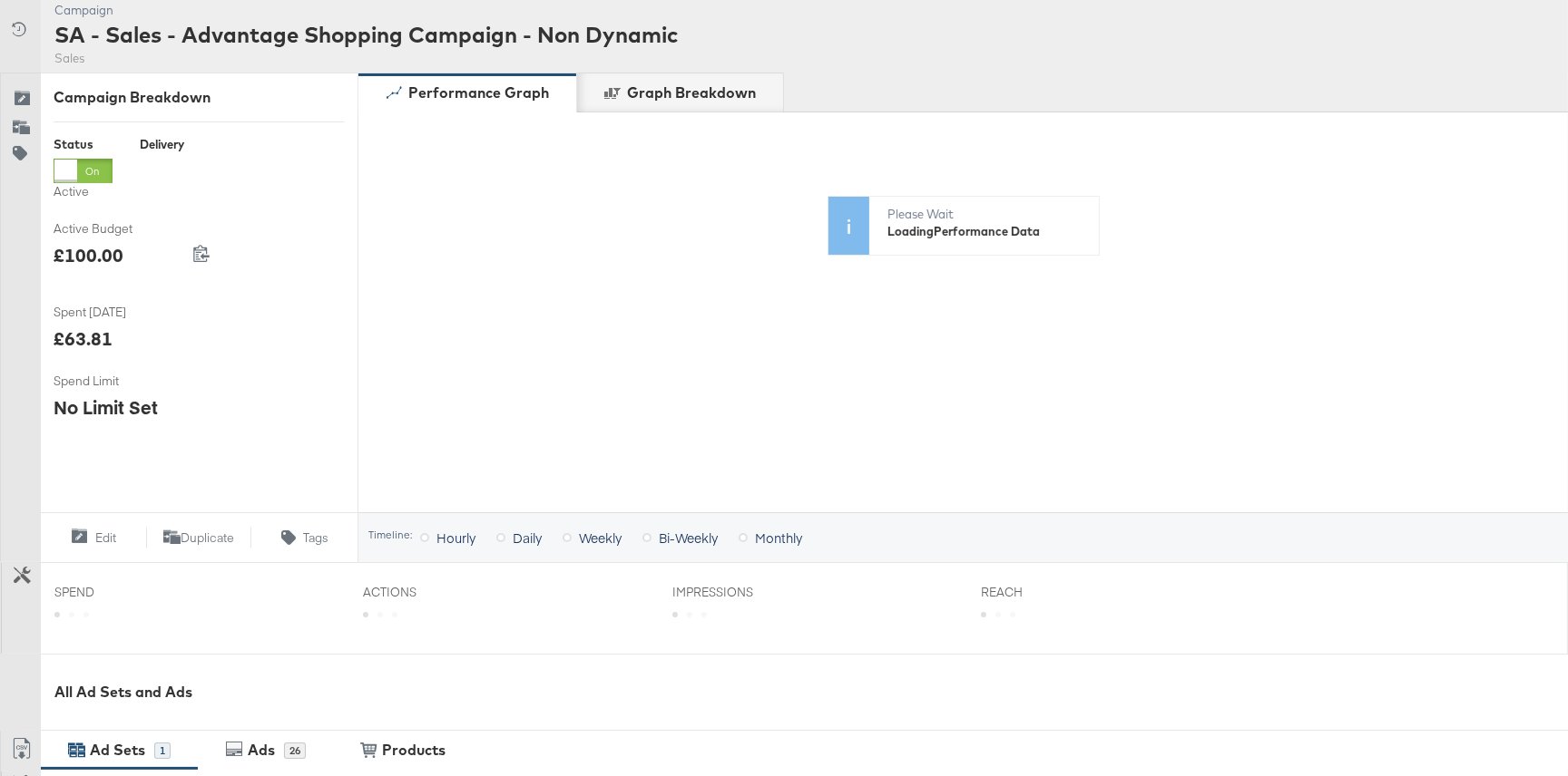
scroll to position [608, 0]
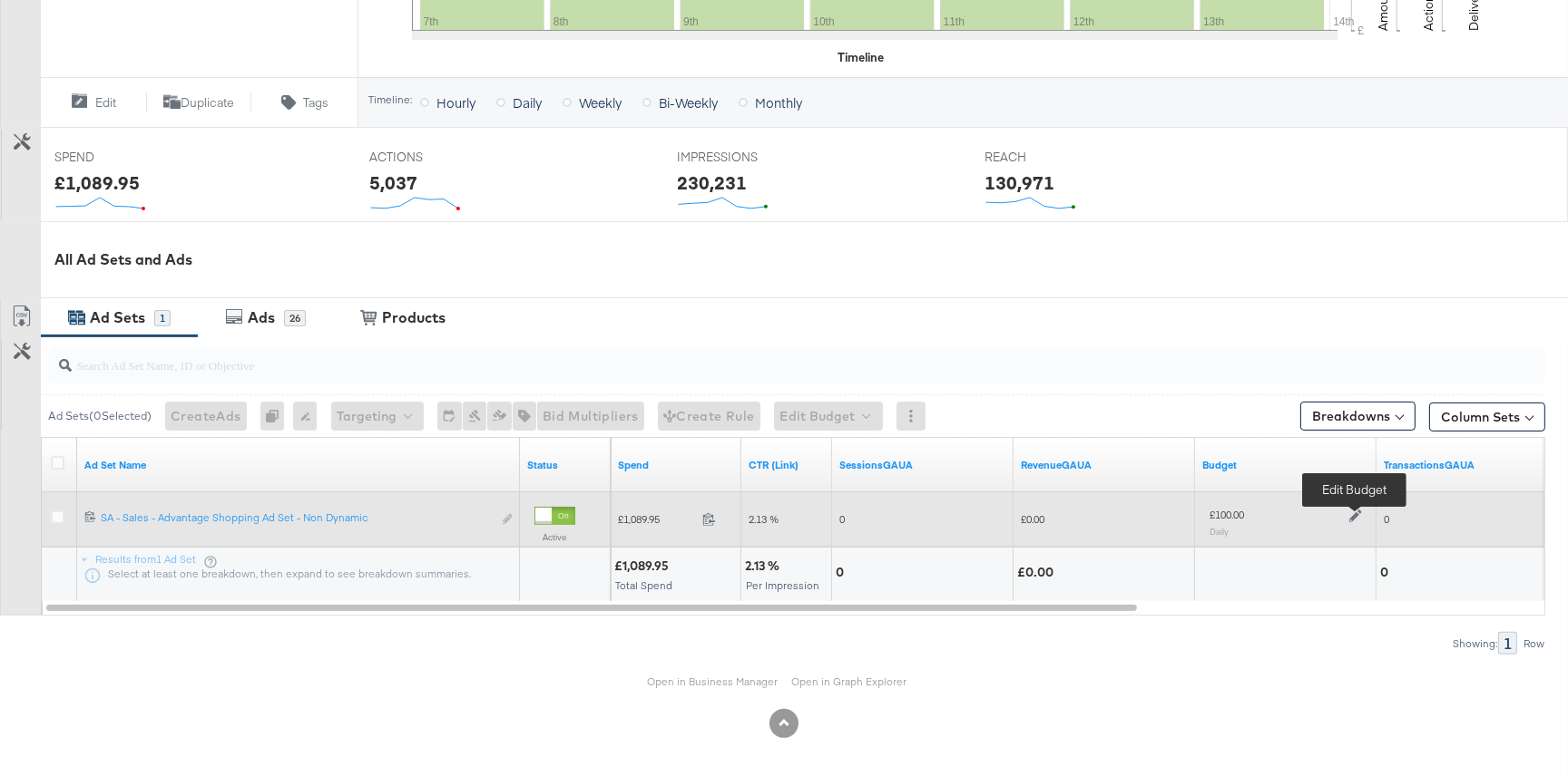
click at [1351, 512] on icon at bounding box center [1355, 516] width 13 height 13
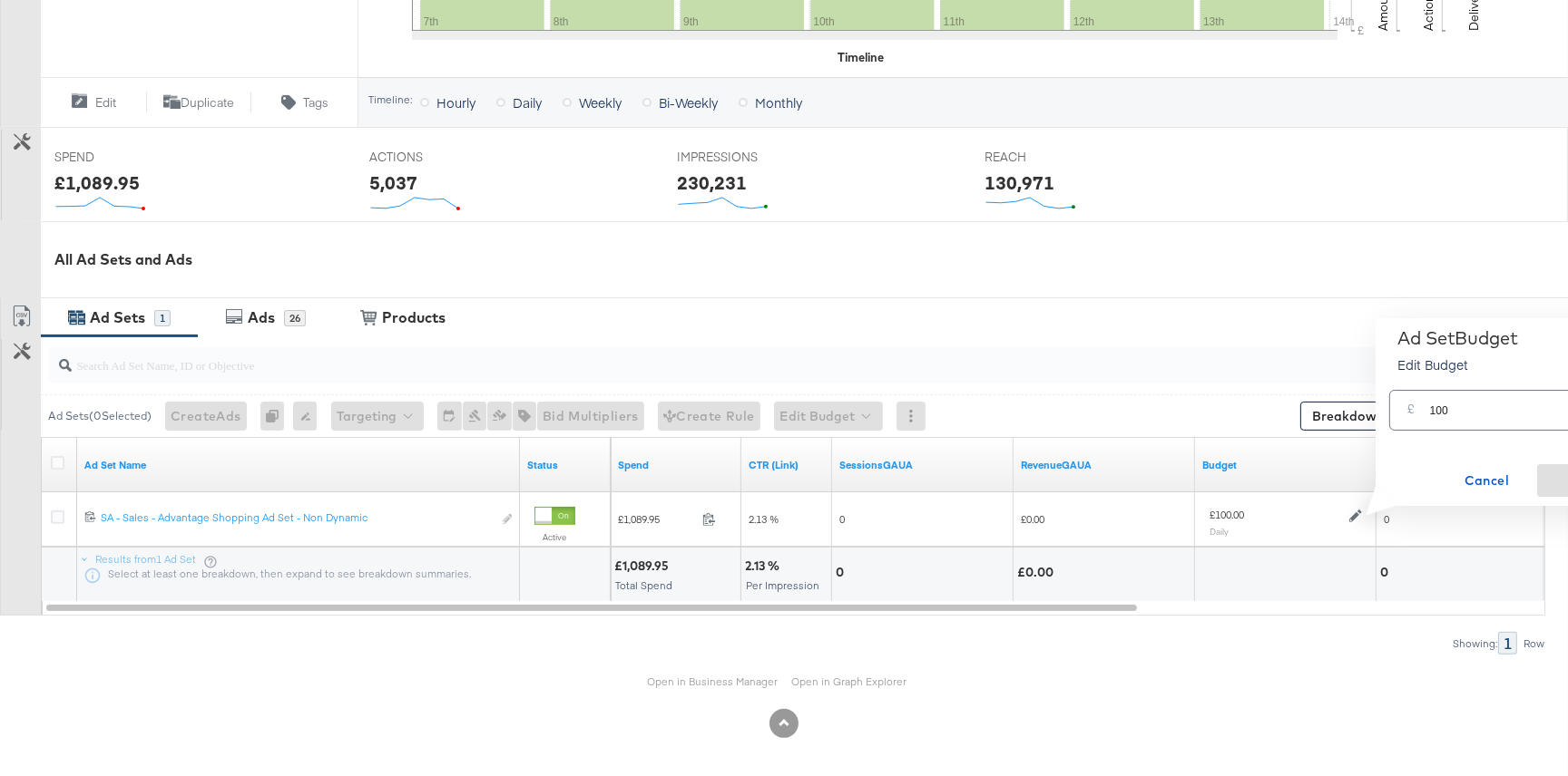
click at [1188, 299] on div "Ad Sets 1 Ads 26 View Products Products" at bounding box center [804, 317] width 1527 height 39
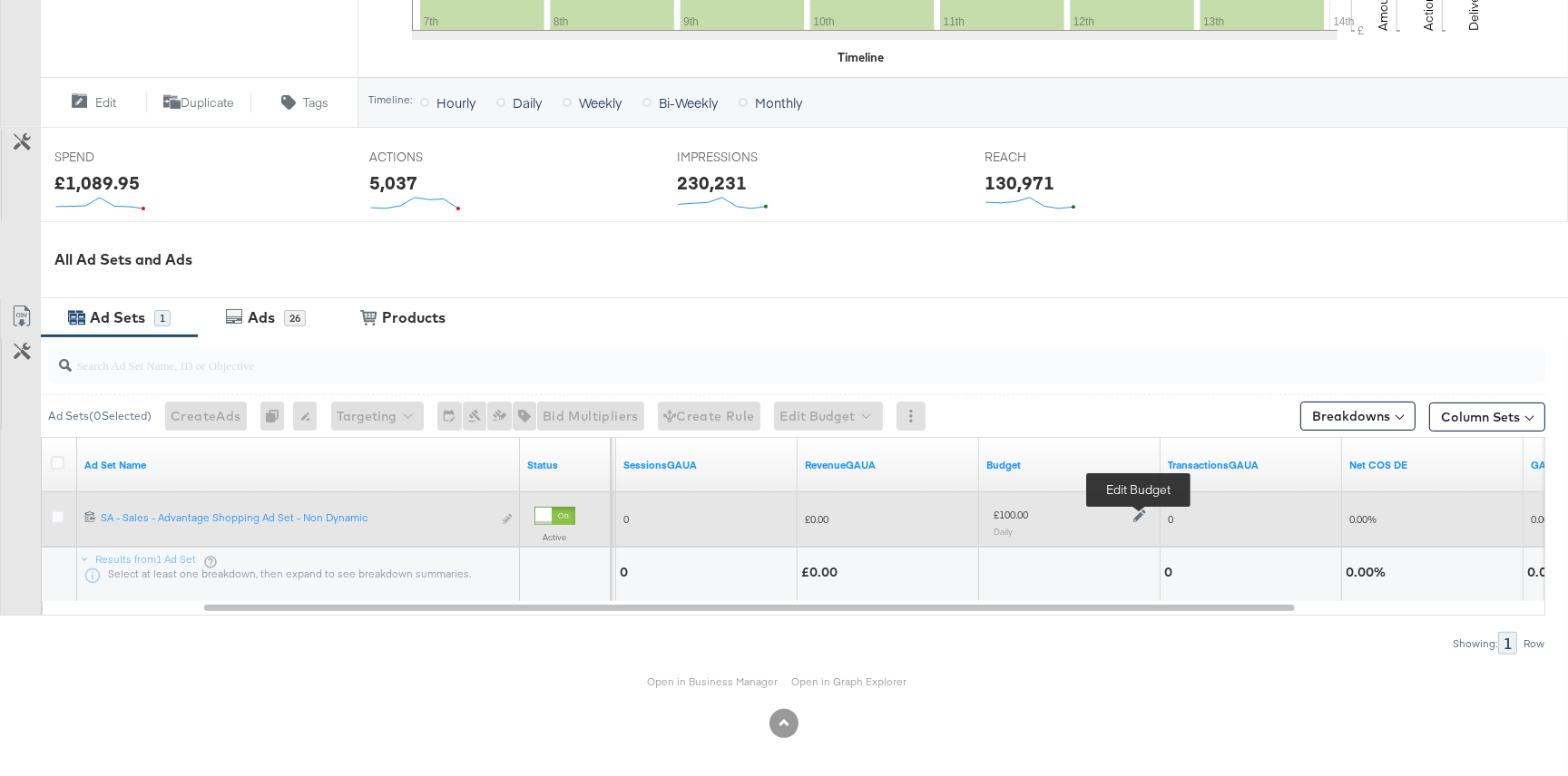
click at [1135, 512] on icon at bounding box center [1140, 516] width 13 height 13
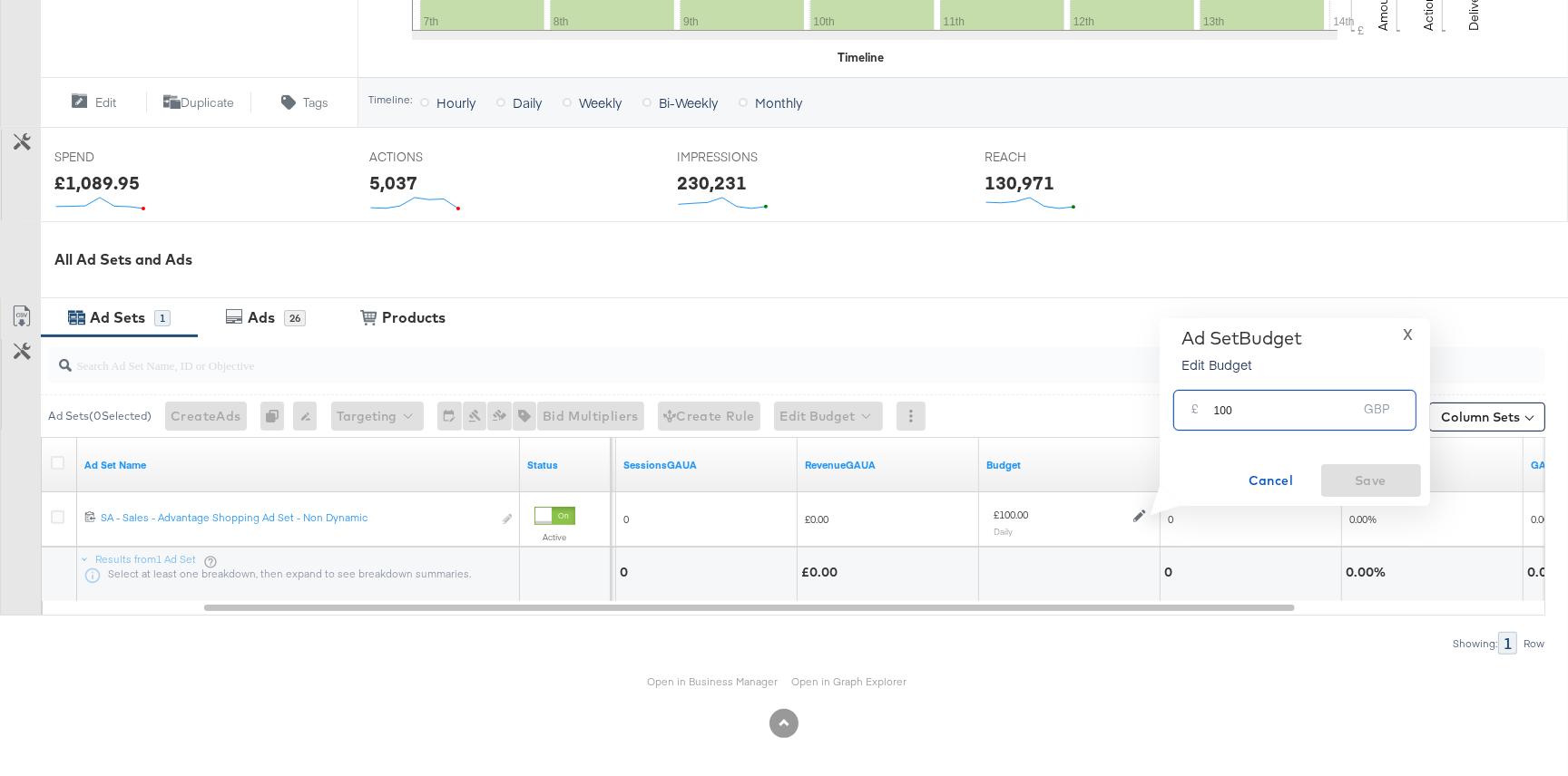
drag, startPoint x: 1250, startPoint y: 413, endPoint x: 1219, endPoint y: 412, distance: 31.0
click at [1219, 412] on input "100" at bounding box center [1285, 404] width 144 height 39
type input "140"
click at [1380, 483] on span "Save" at bounding box center [1371, 481] width 86 height 23
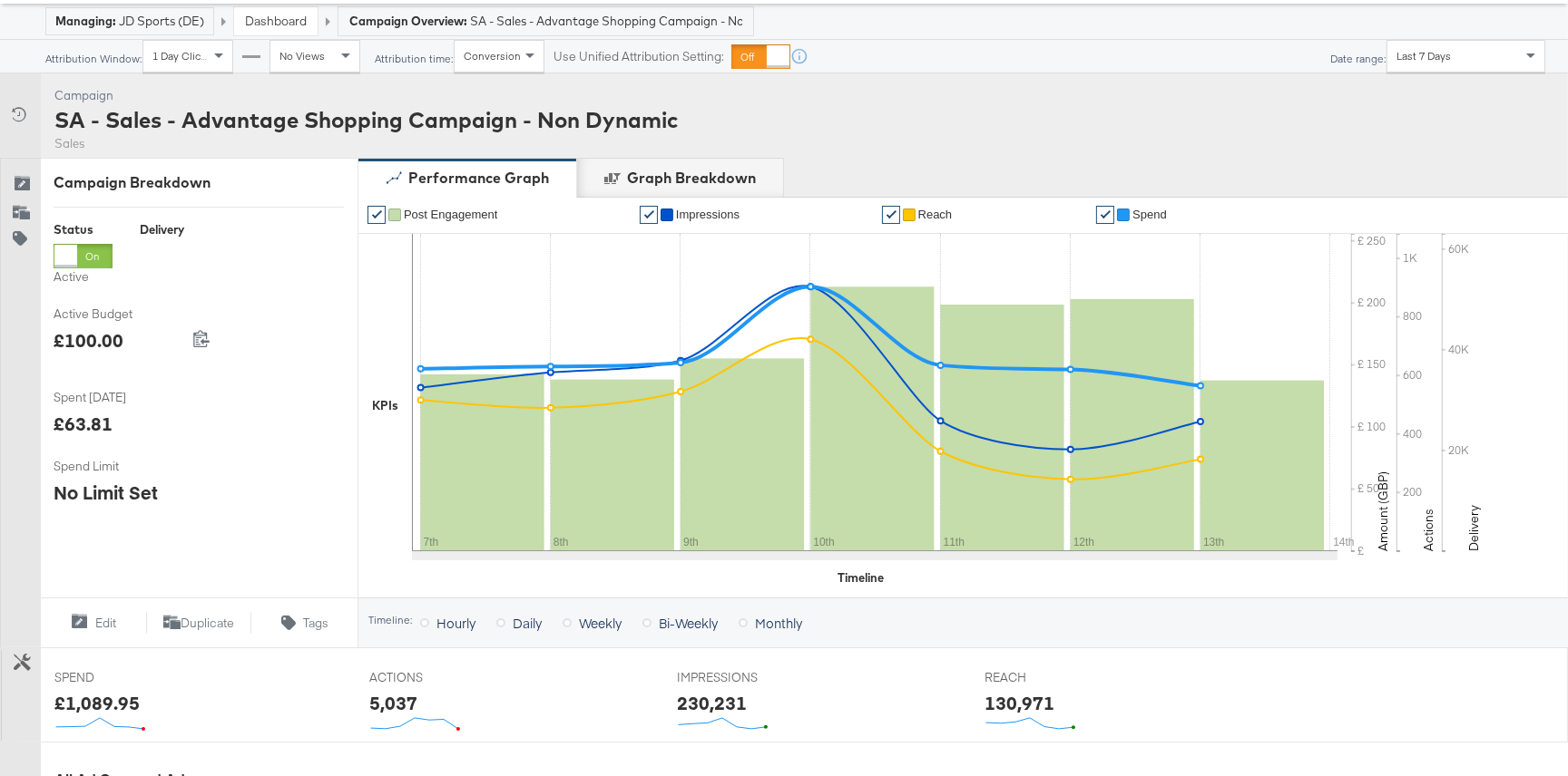
scroll to position [0, 0]
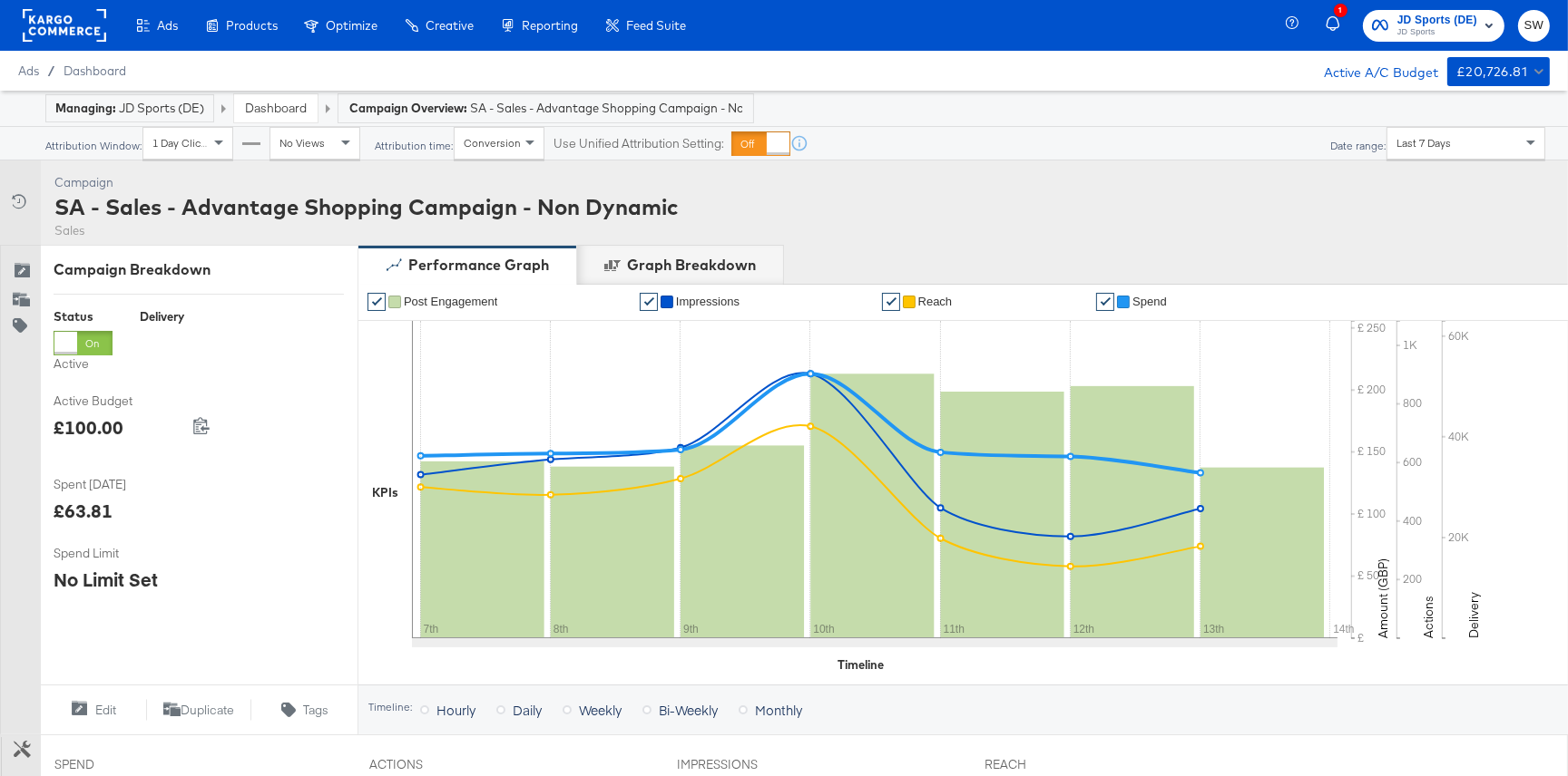
click at [275, 99] on link "Dashboard" at bounding box center [276, 107] width 62 height 17
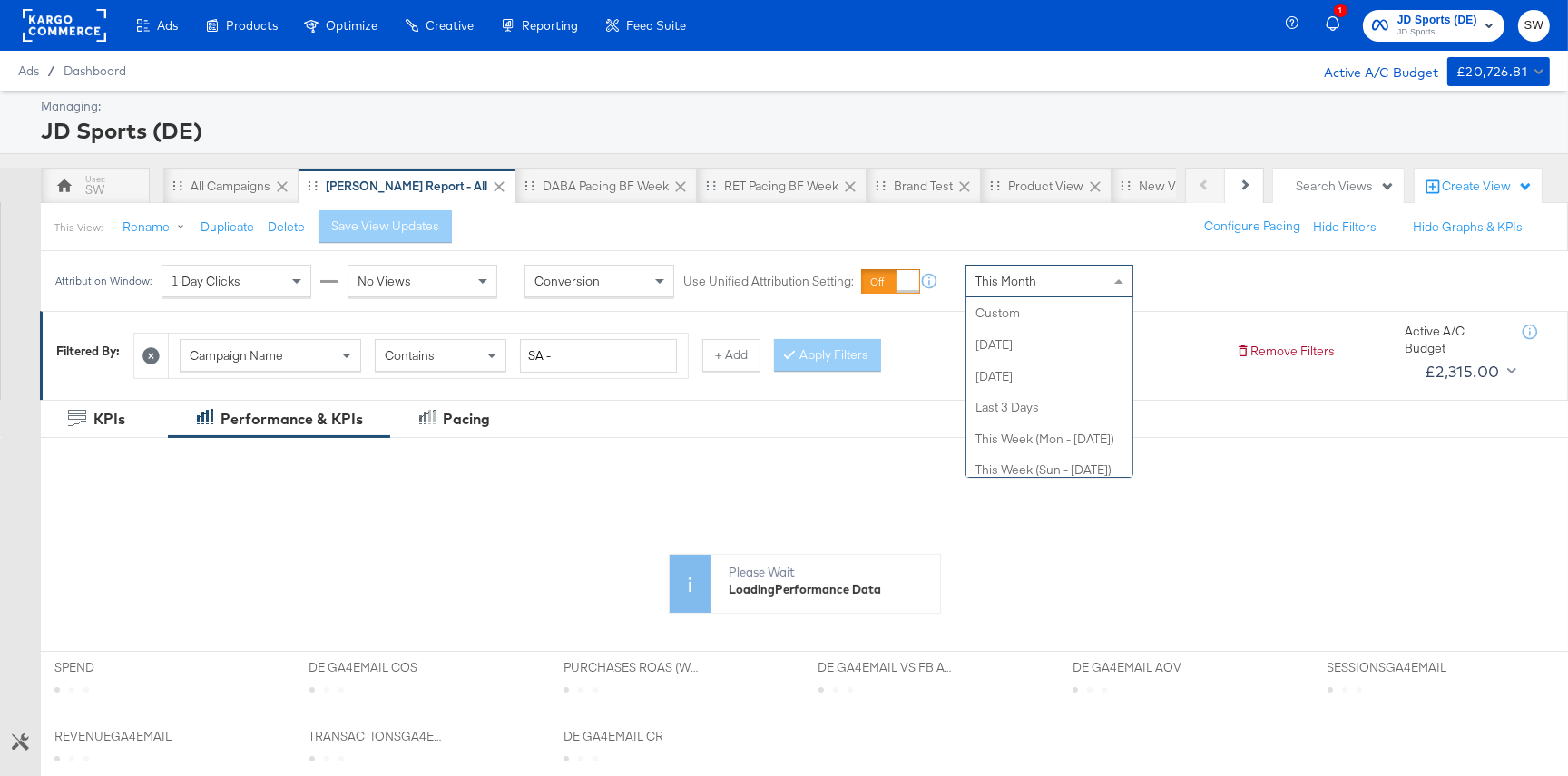
click at [1070, 271] on div "This Month" at bounding box center [1049, 281] width 166 height 31
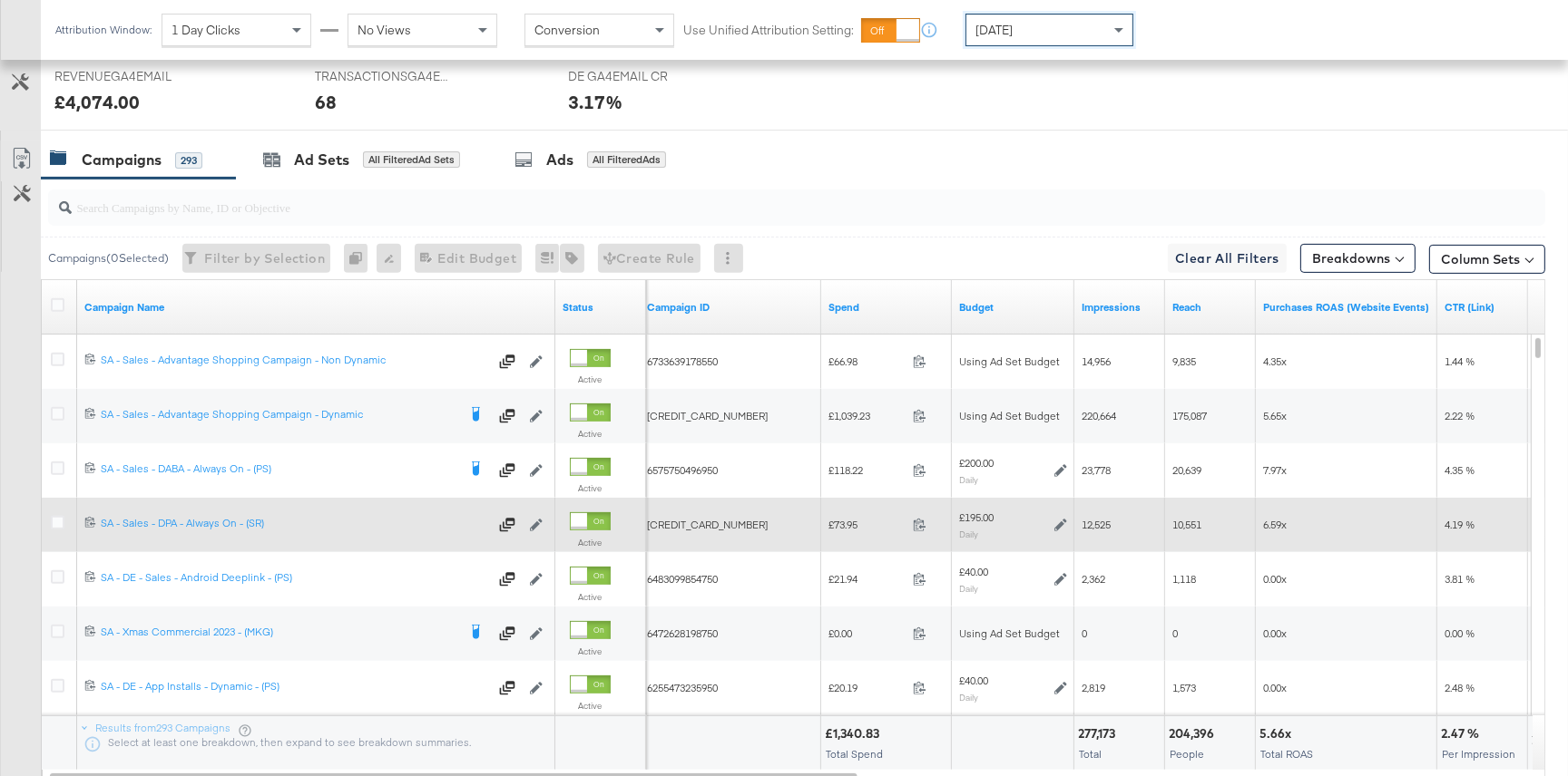
scroll to position [817, 0]
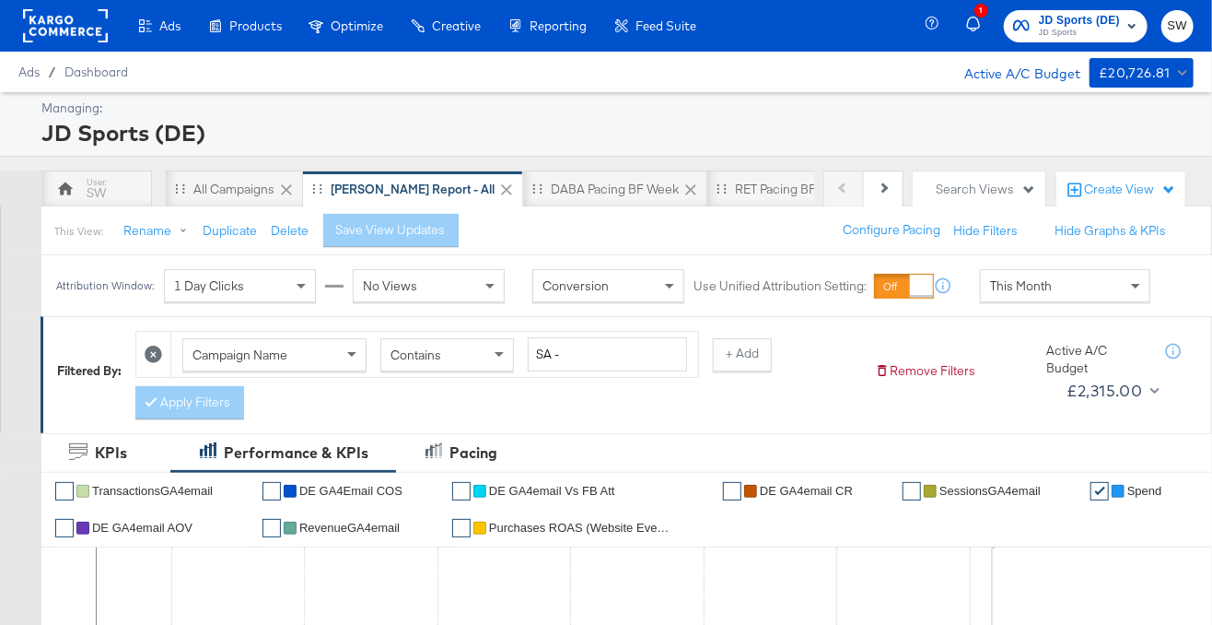
click at [496, 117] on div "JD Sports (DE)" at bounding box center [615, 132] width 1148 height 31
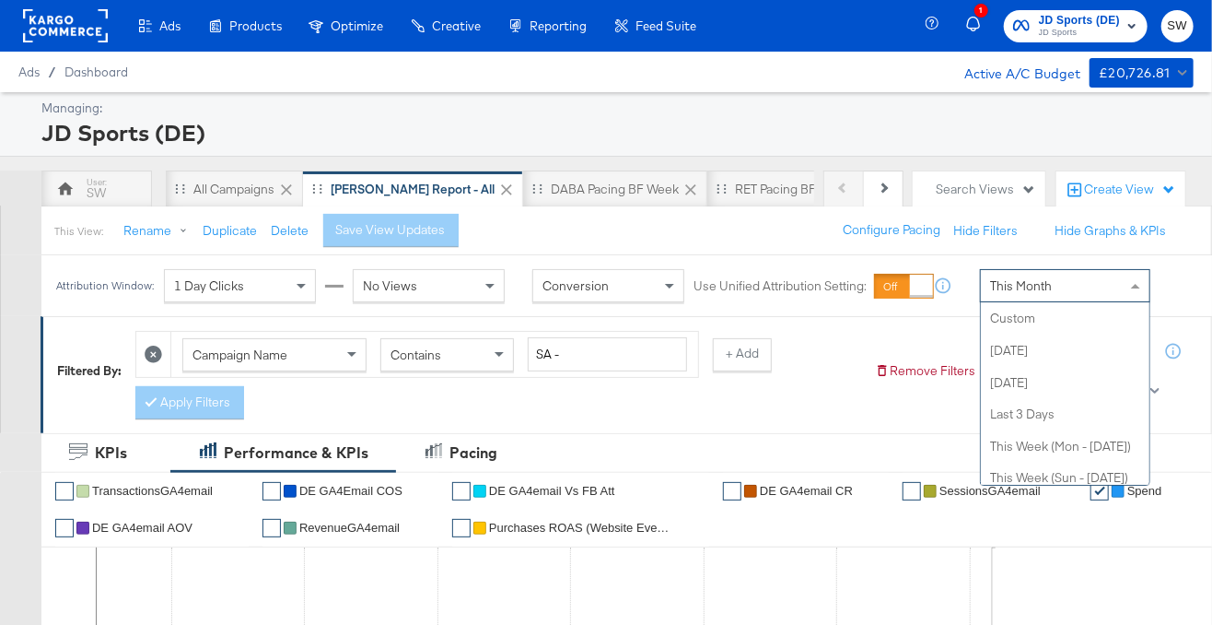
click at [1024, 287] on span "This Month" at bounding box center [1021, 285] width 62 height 17
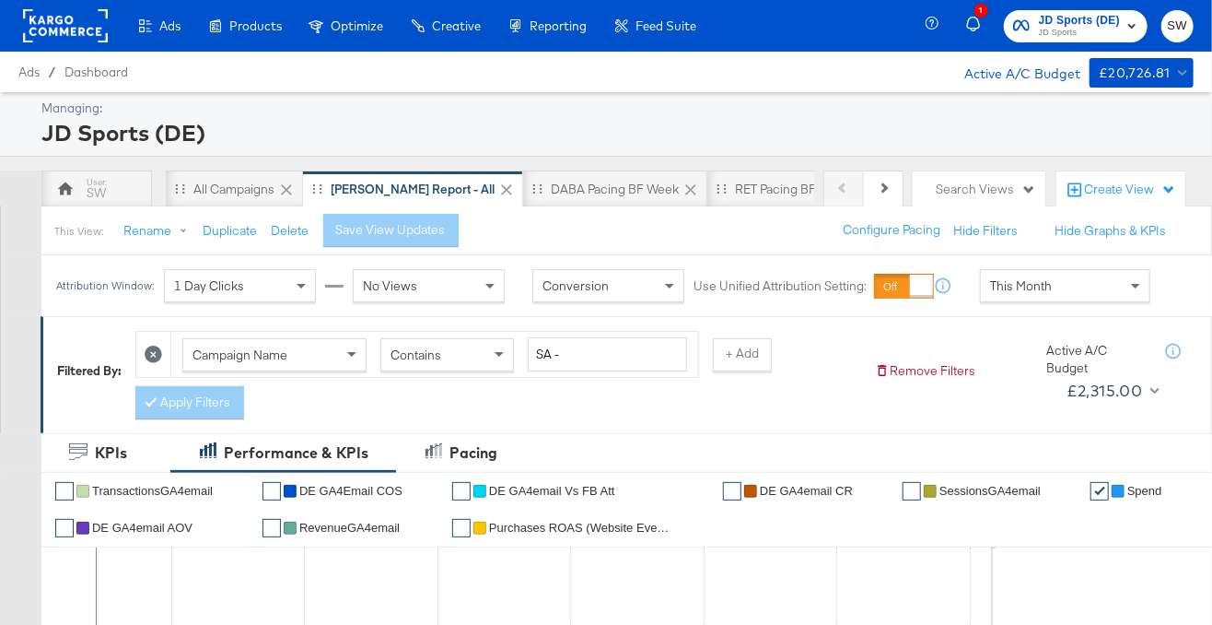
click at [885, 320] on div "Filtered By: Campaign Name Contains SA - + Add Apply Filters Remove Filters Act…" at bounding box center [627, 374] width 1172 height 117
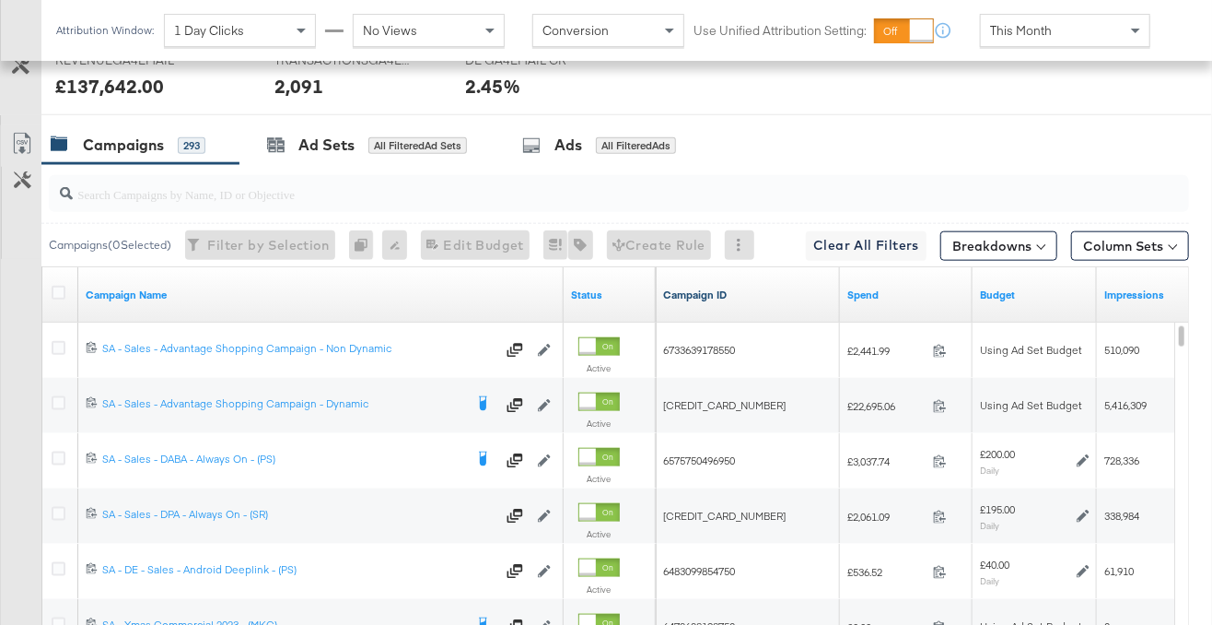
scroll to position [833, 0]
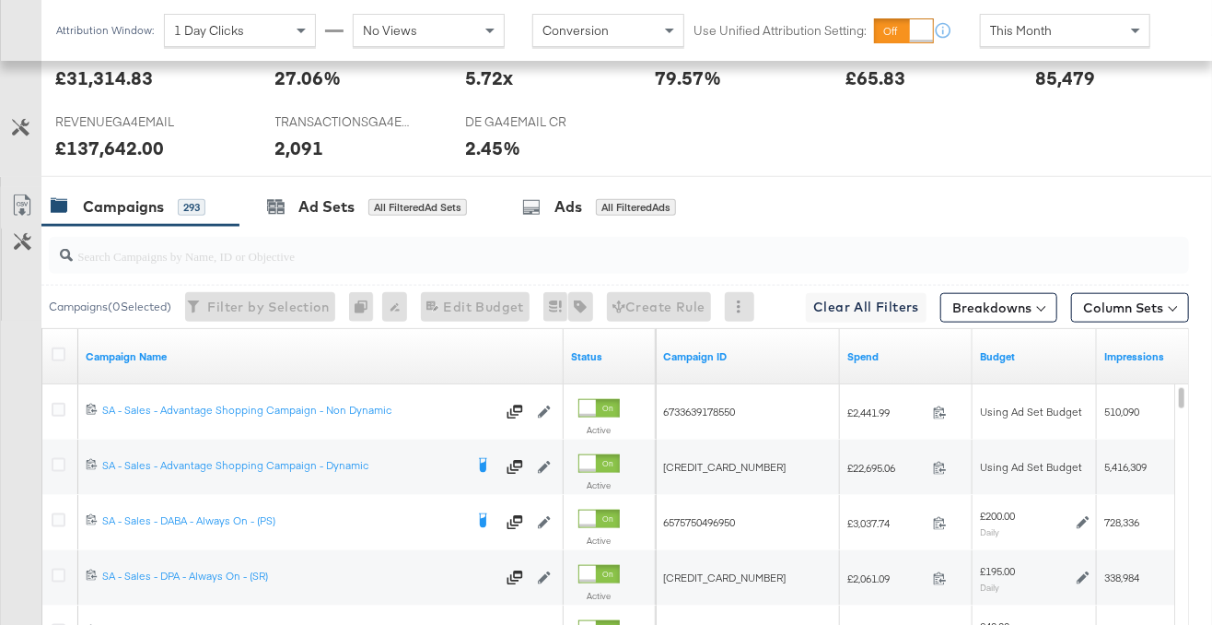
click at [722, 240] on input "search" at bounding box center [581, 248] width 1016 height 36
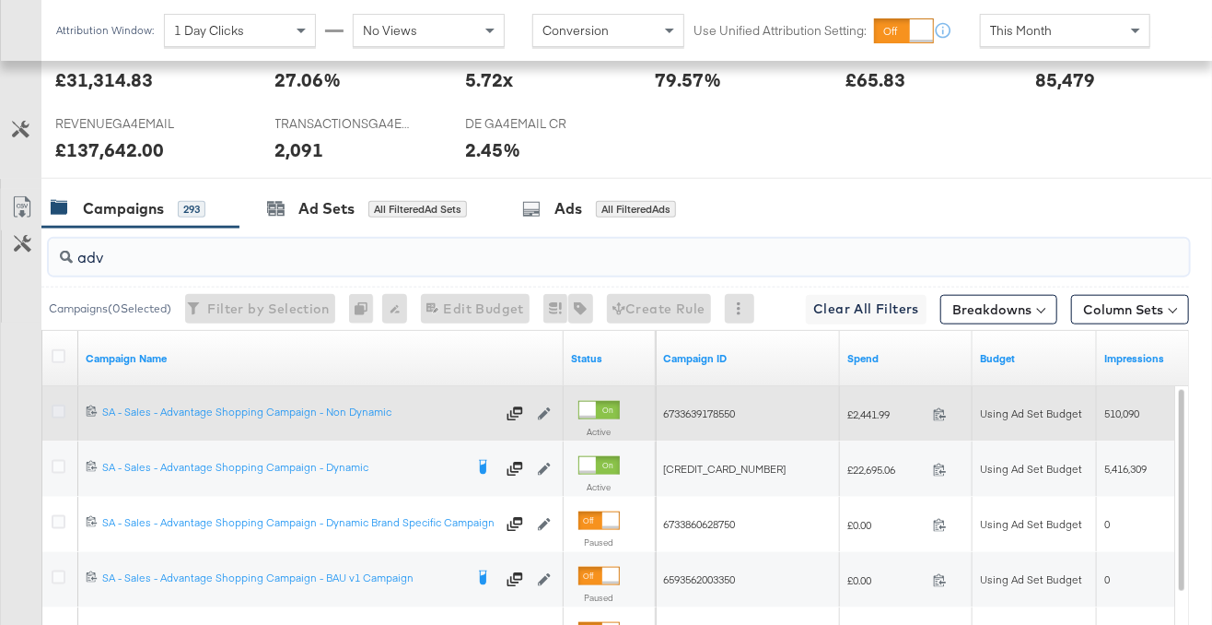
type input "adv"
click at [53, 408] on icon at bounding box center [59, 411] width 14 height 14
click at [0, 0] on input "checkbox" at bounding box center [0, 0] width 0 height 0
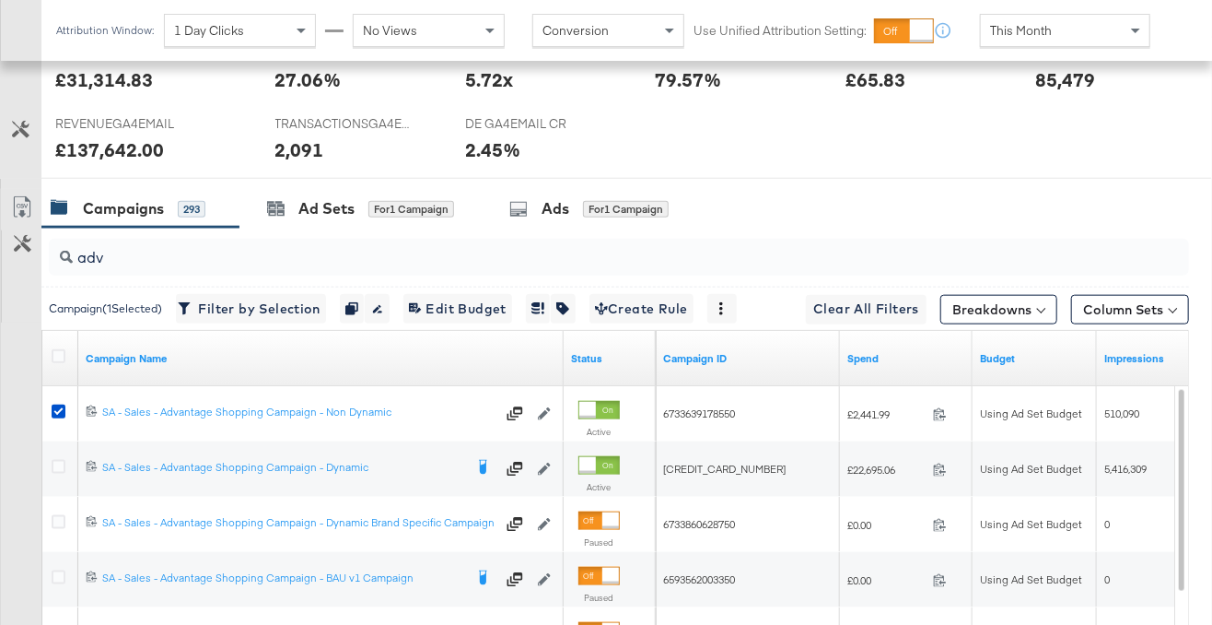
drag, startPoint x: 55, startPoint y: 460, endPoint x: 291, endPoint y: 277, distance: 298.1
click at [55, 460] on icon at bounding box center [59, 467] width 14 height 14
click at [0, 0] on input "checkbox" at bounding box center [0, 0] width 0 height 0
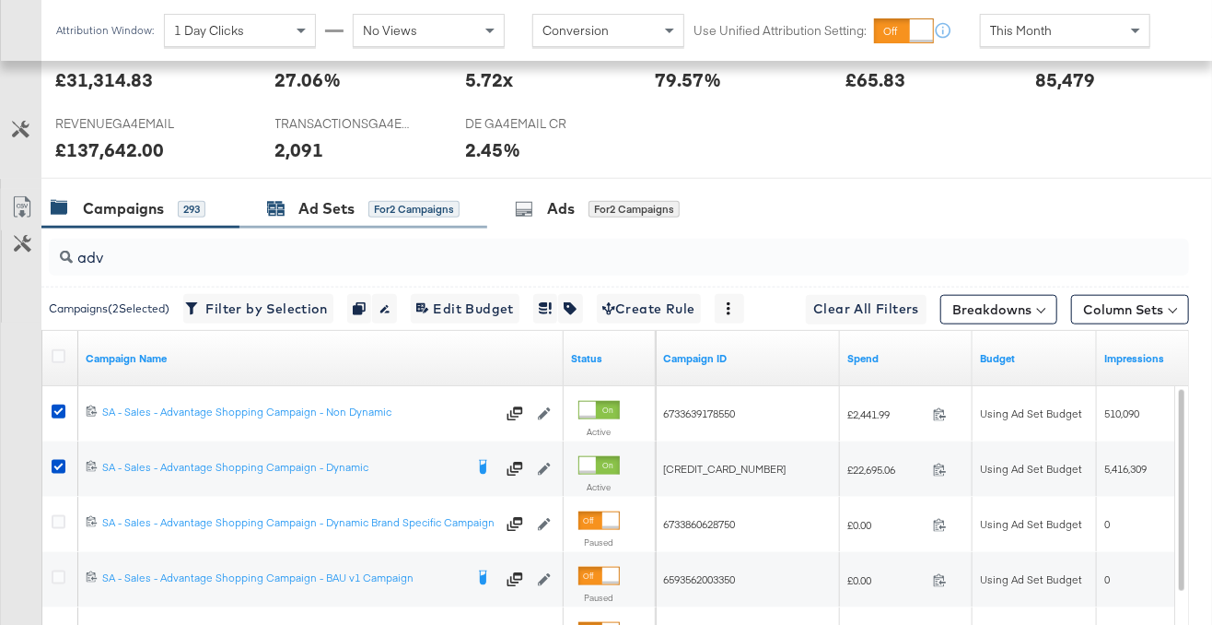
click at [342, 215] on div "Ad Sets" at bounding box center [326, 208] width 56 height 21
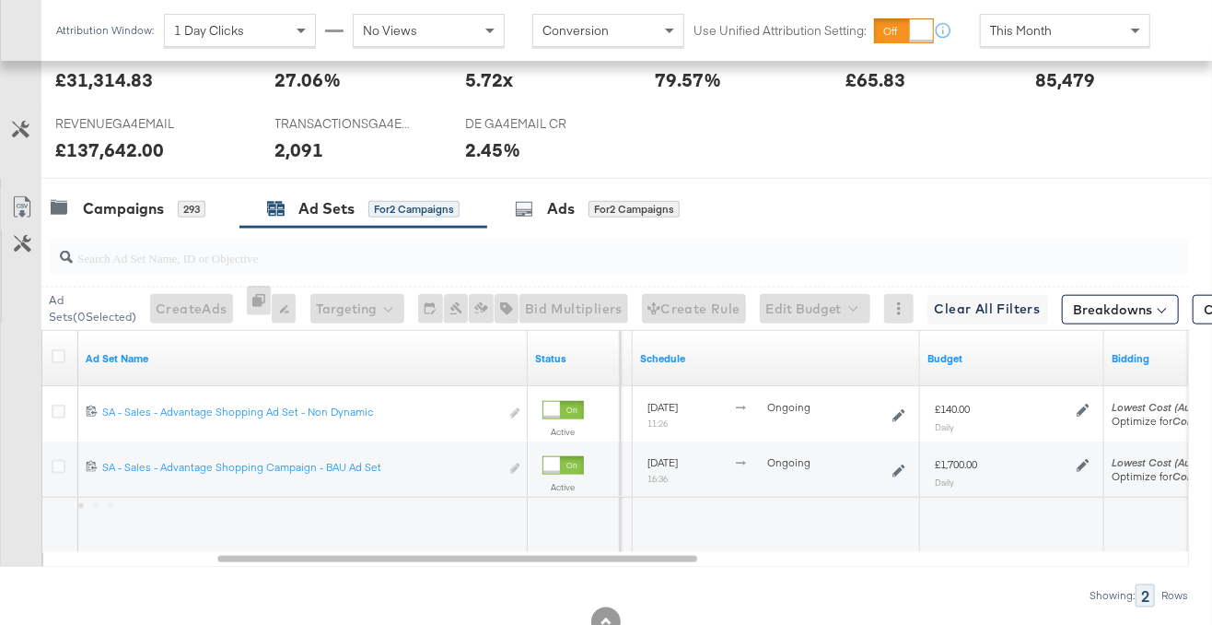
scroll to position [833, 0]
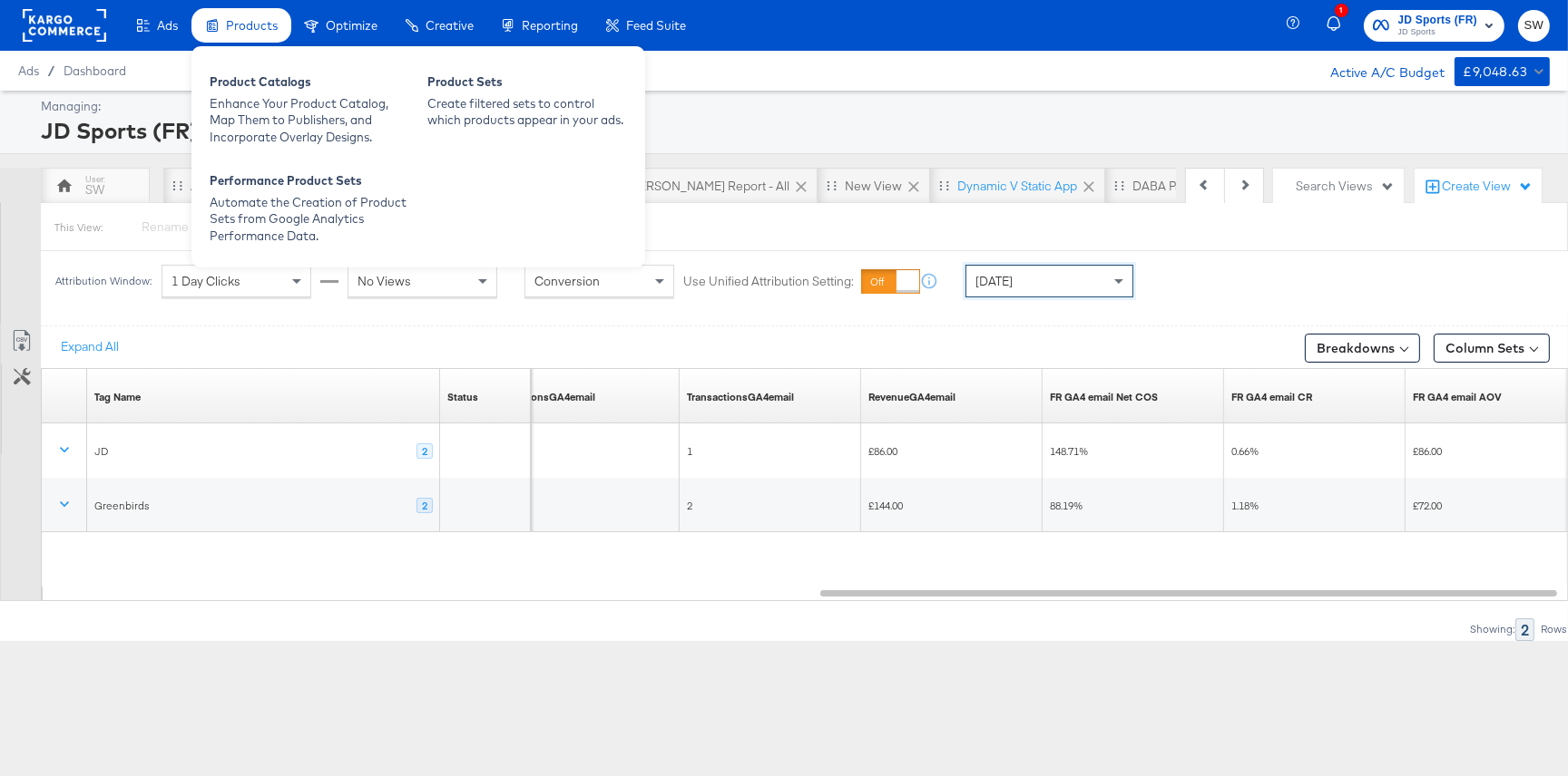
scroll to position [0, 1314]
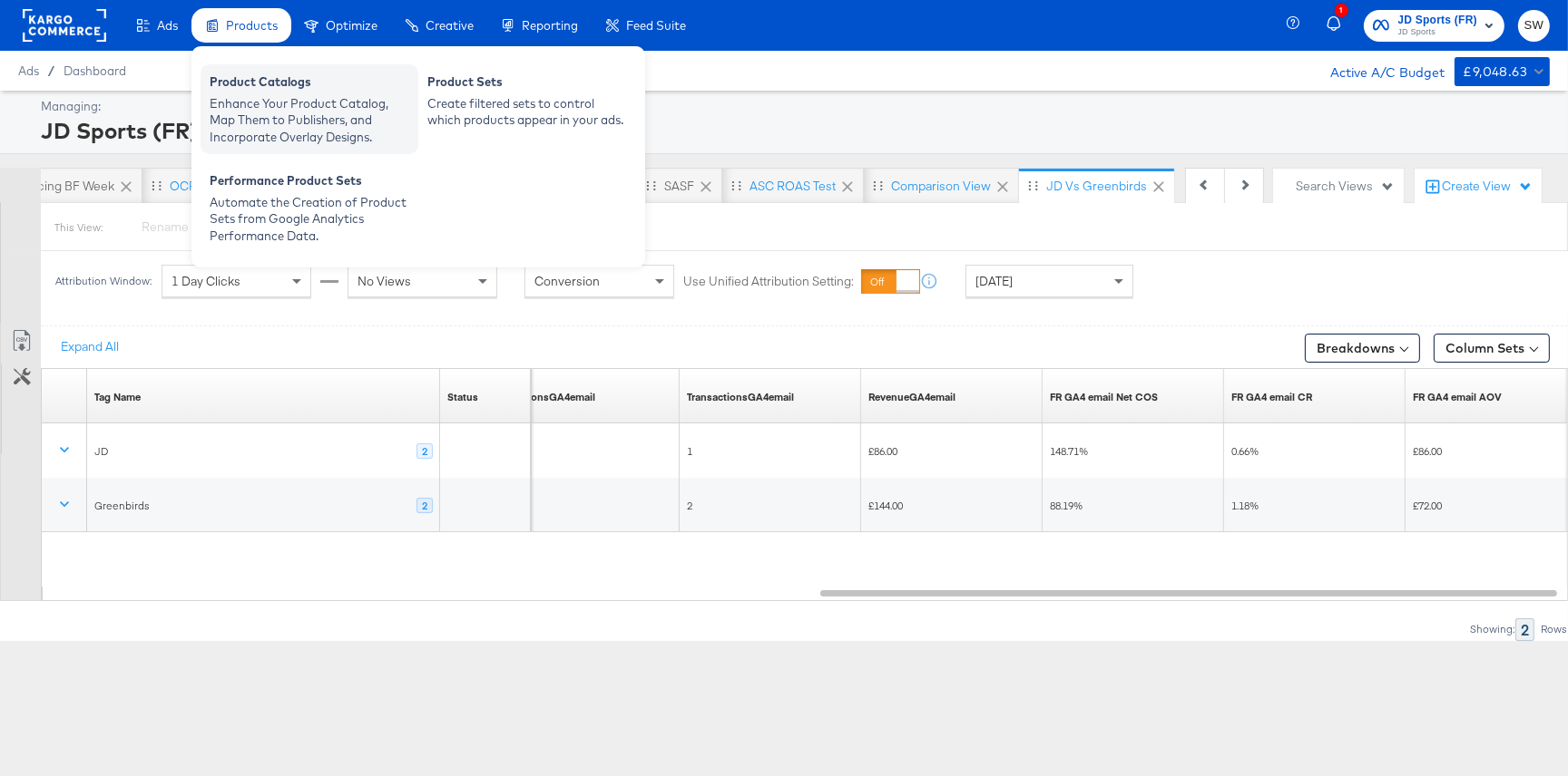
click at [248, 87] on div "Product Catalogs" at bounding box center [309, 85] width 200 height 22
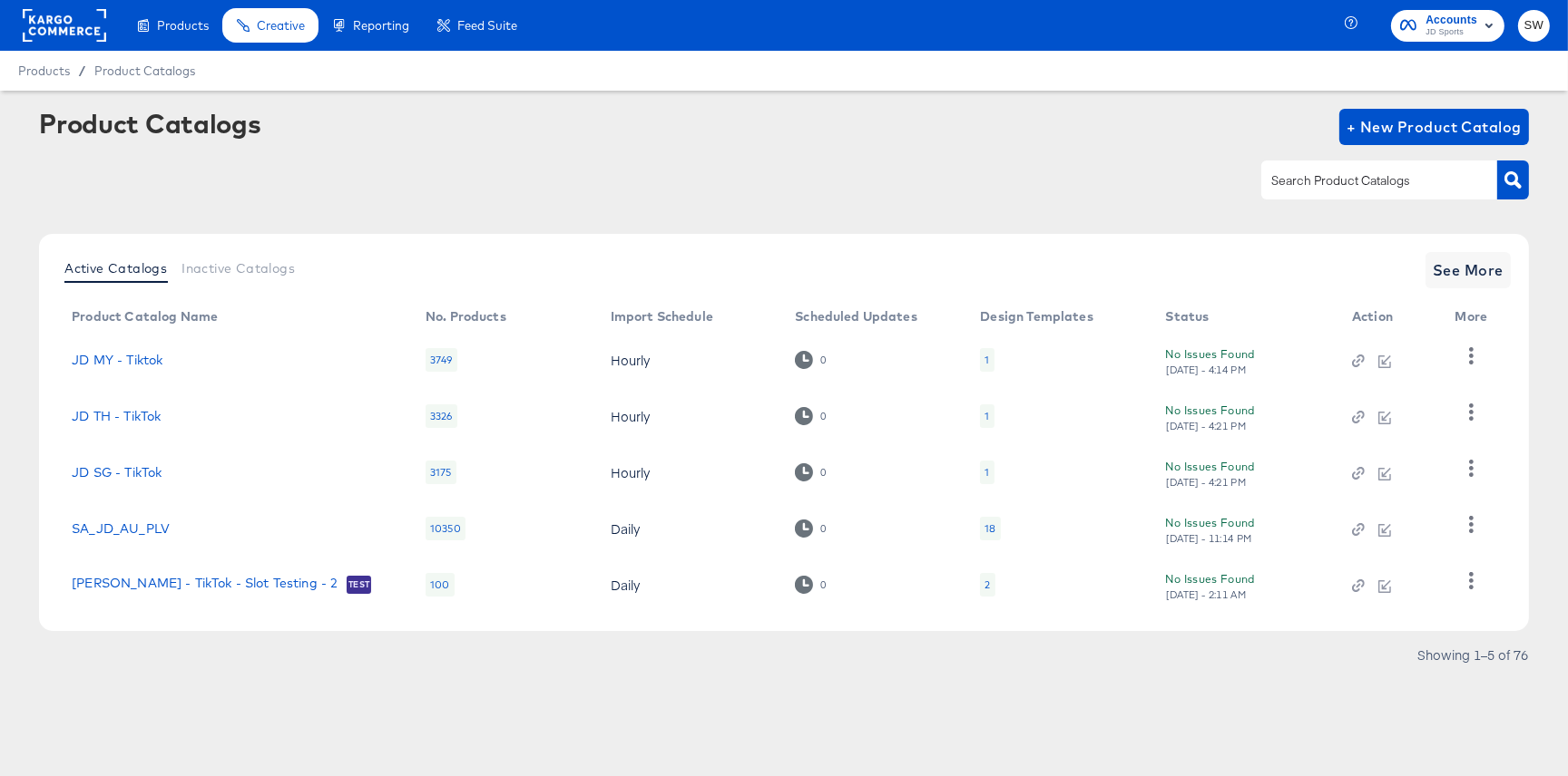
click at [1321, 175] on input "text" at bounding box center [1365, 180] width 193 height 21
click at [1467, 270] on span "See More" at bounding box center [1468, 271] width 71 height 26
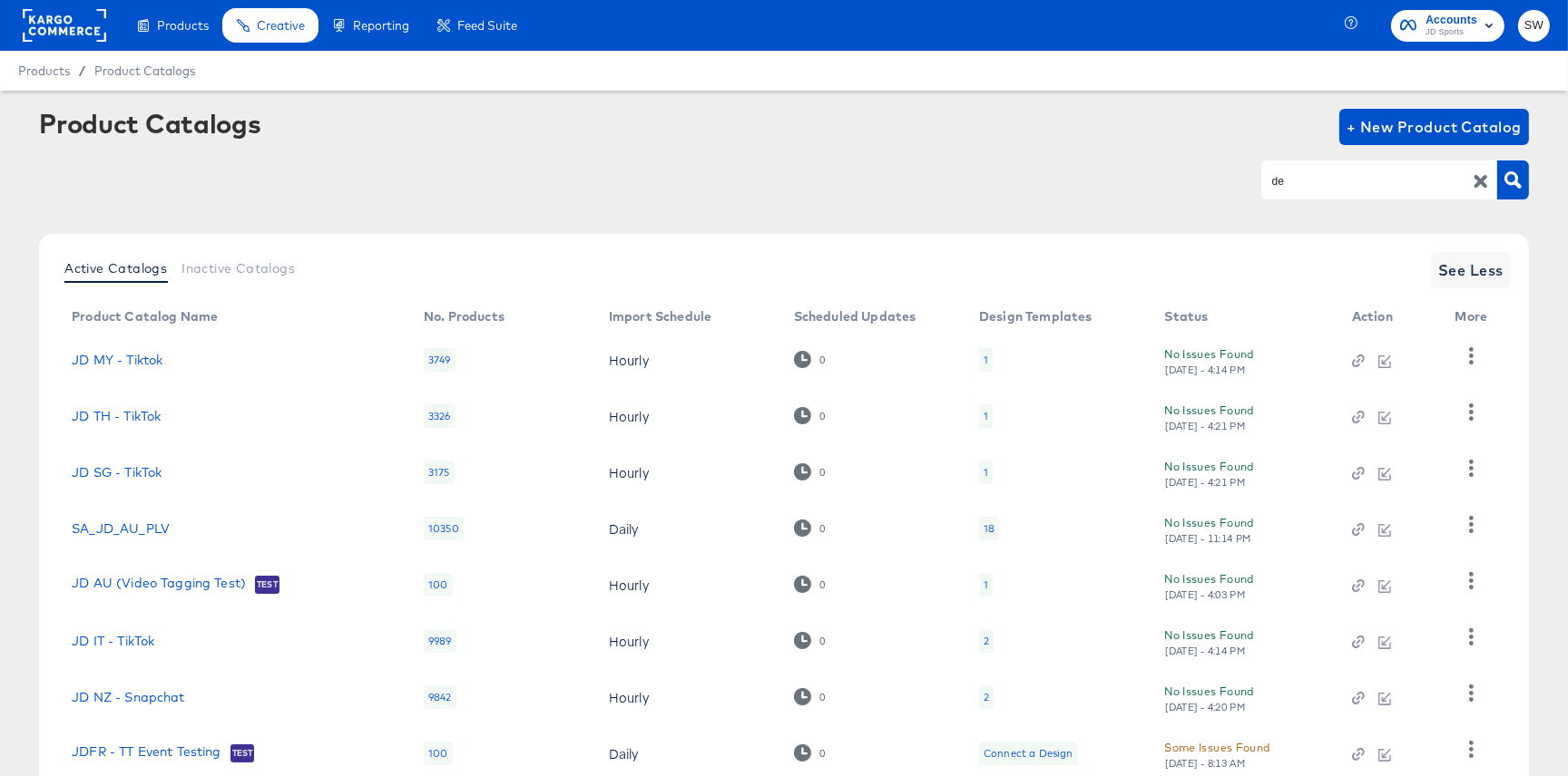
scroll to position [235, 0]
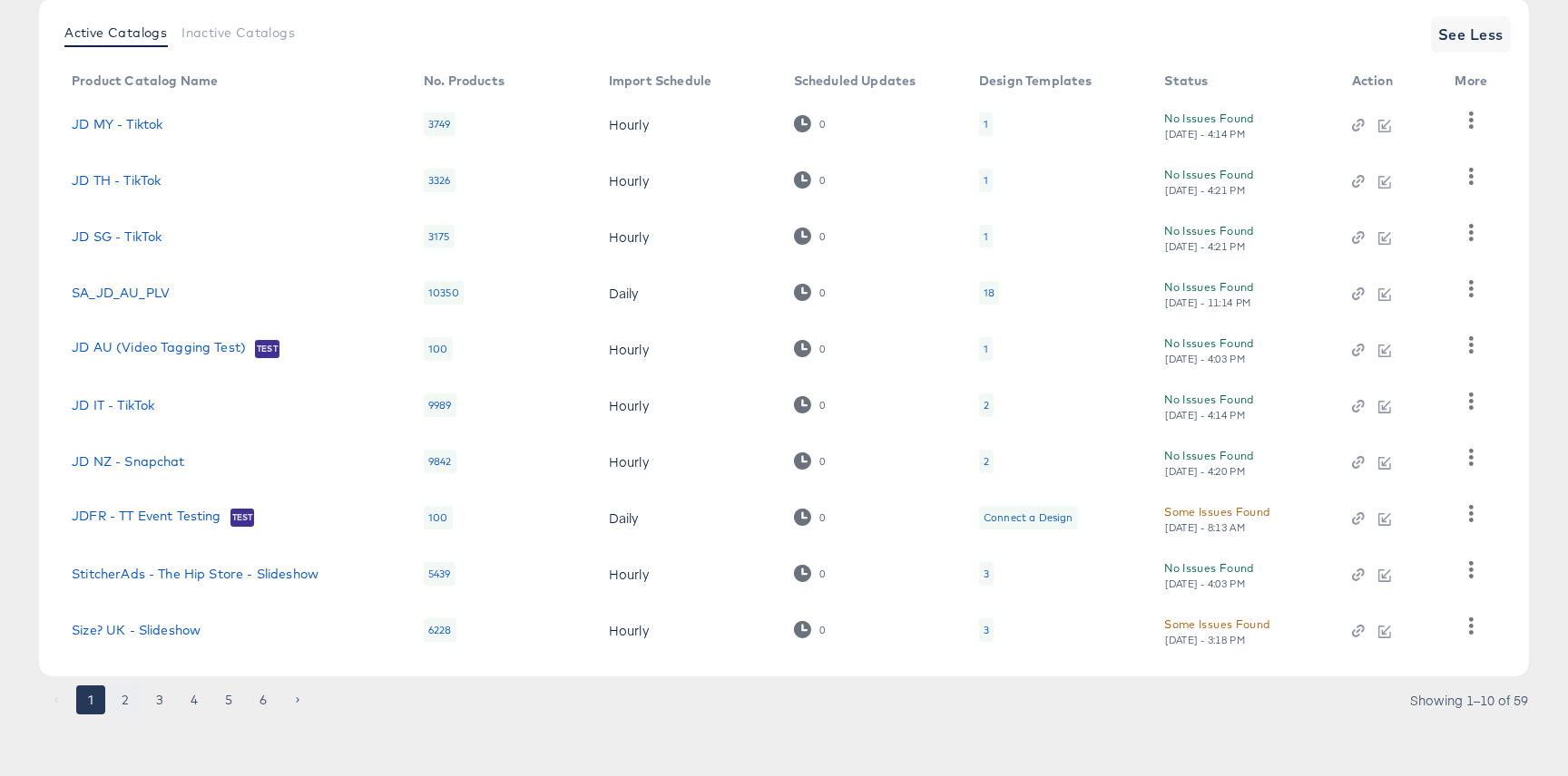
click at [122, 699] on button "2" at bounding box center [124, 699] width 29 height 29
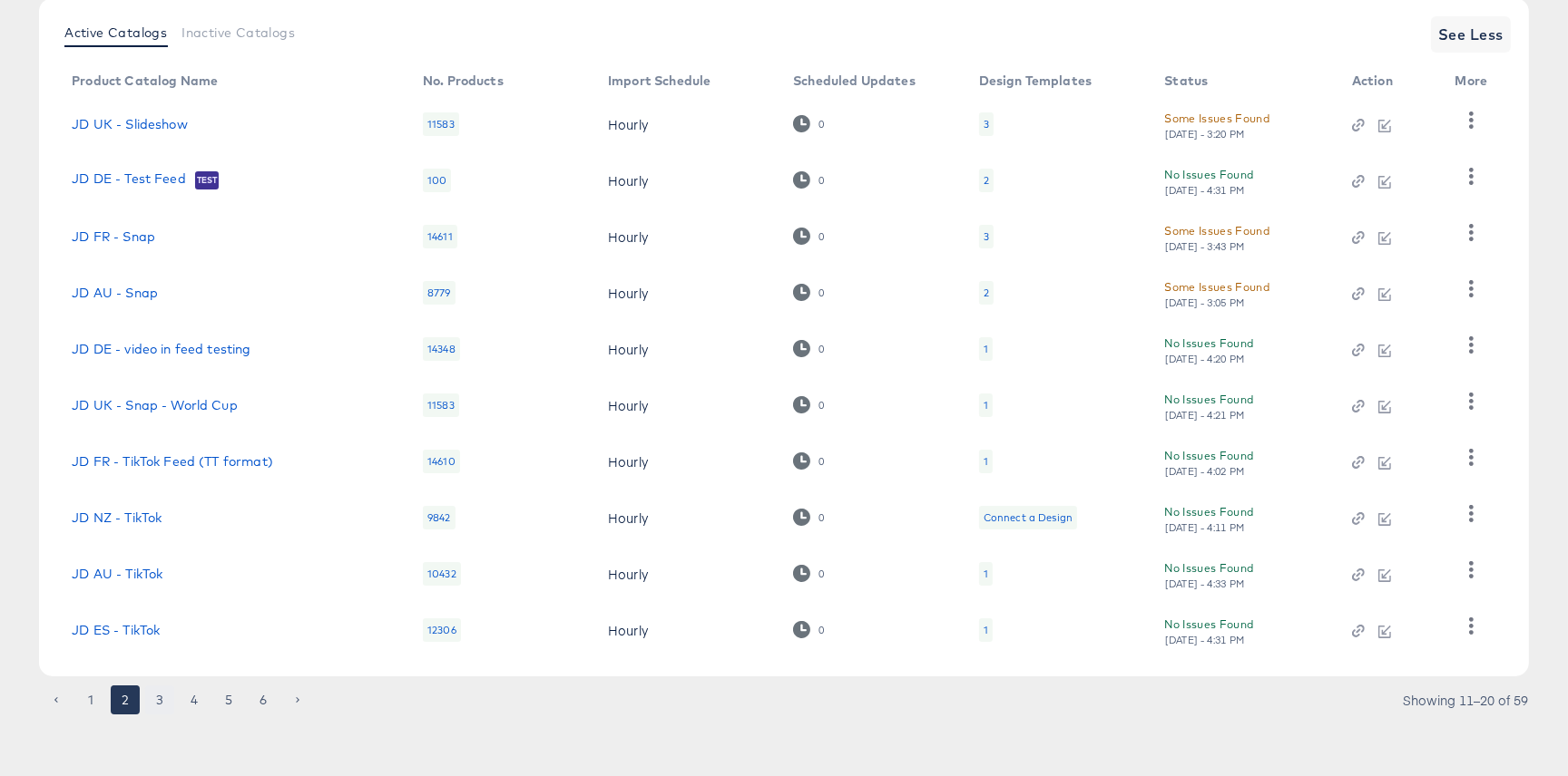
click at [167, 708] on button "3" at bounding box center [159, 699] width 29 height 29
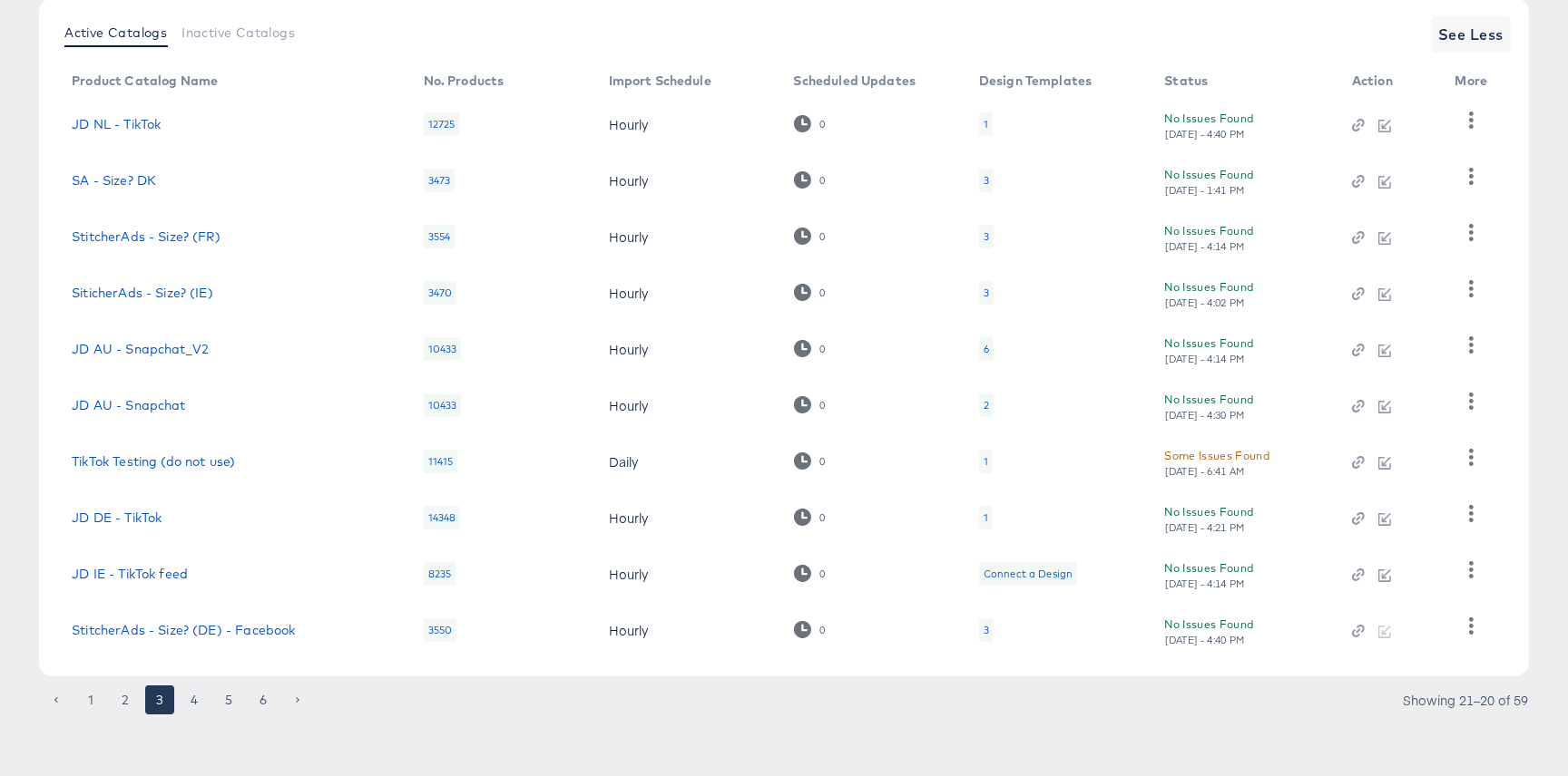
click at [193, 705] on button "4" at bounding box center [193, 699] width 29 height 29
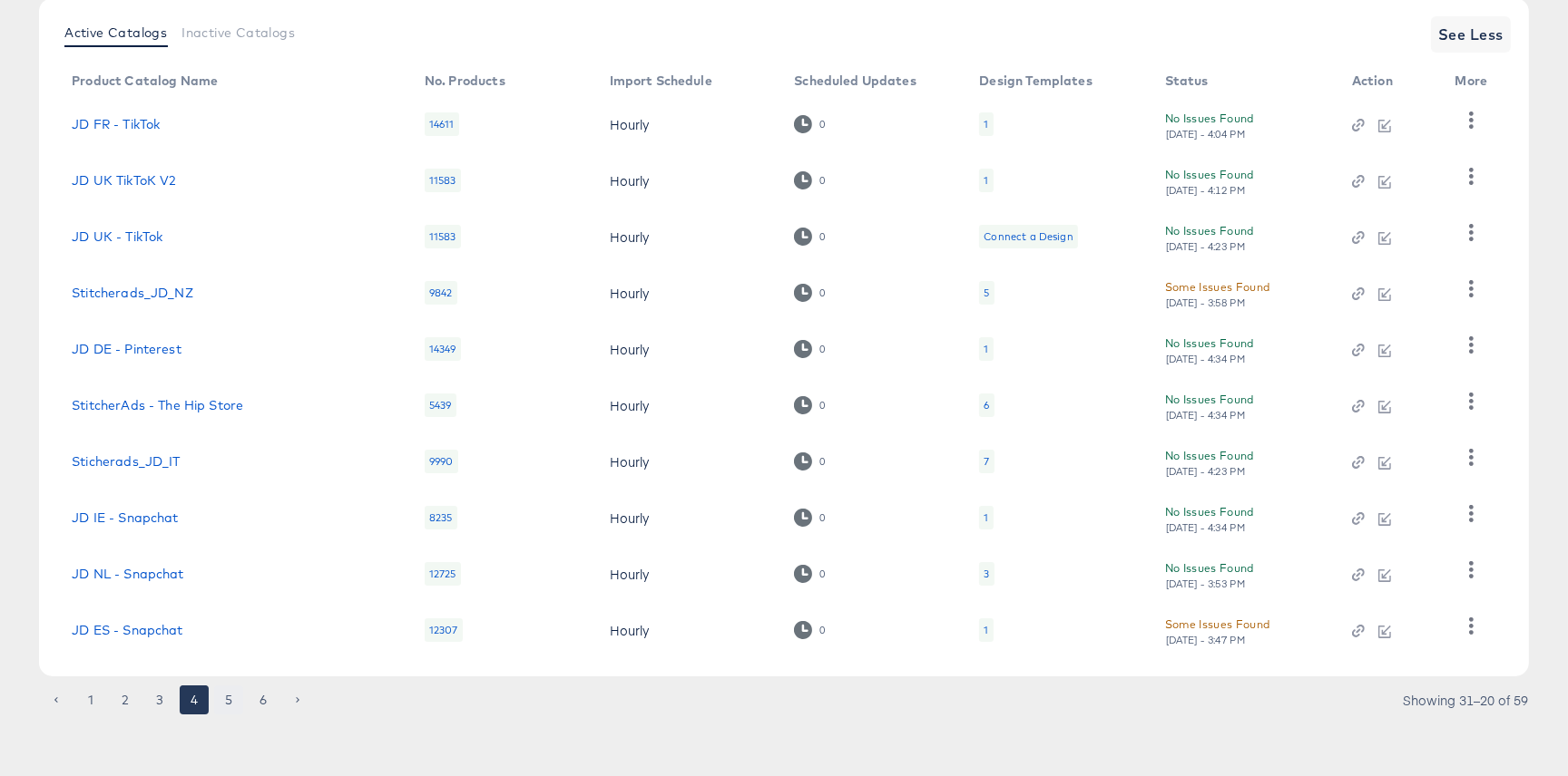
click at [225, 707] on button "5" at bounding box center [228, 699] width 29 height 29
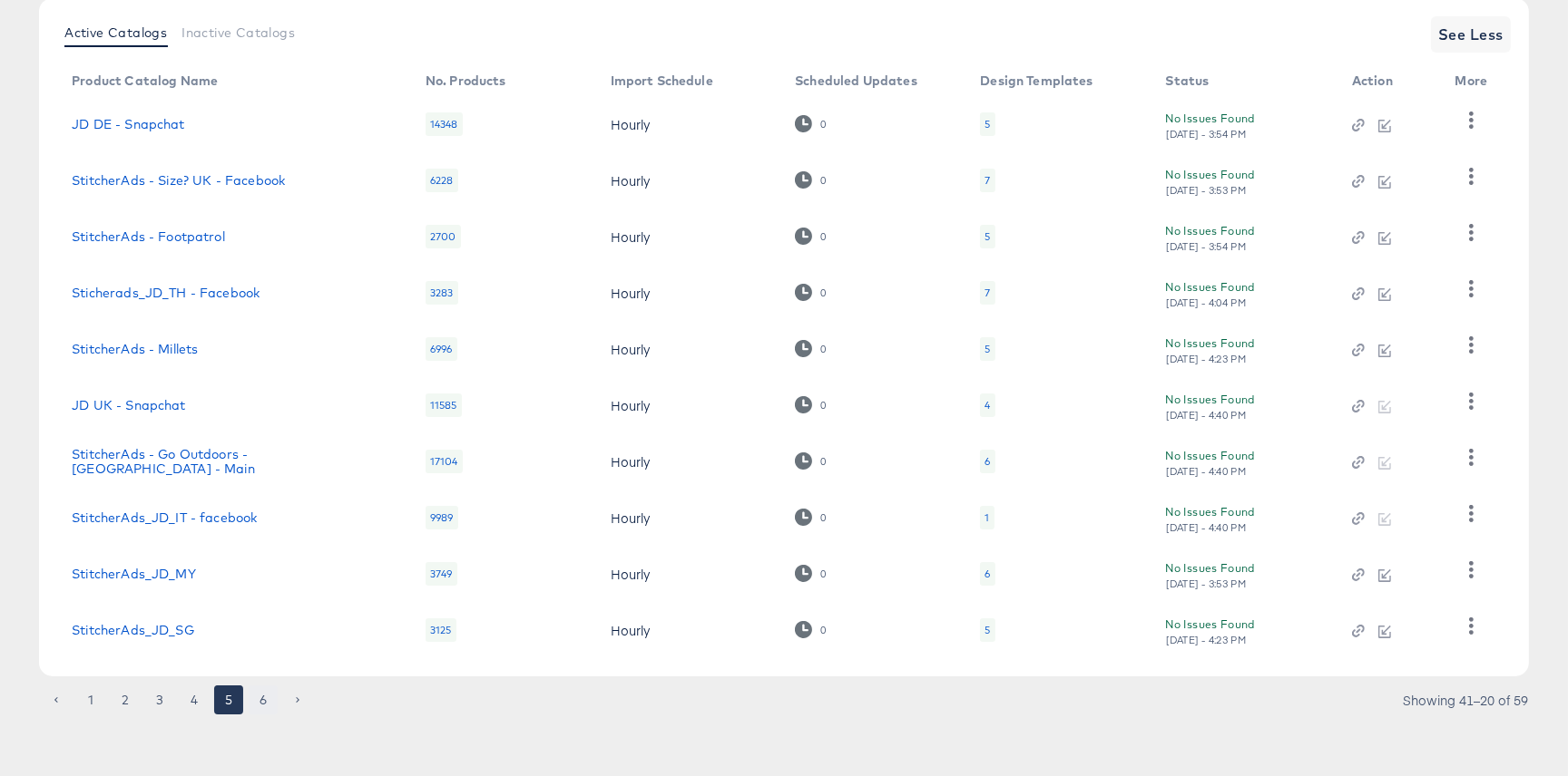
click at [259, 709] on button "6" at bounding box center [262, 699] width 29 height 29
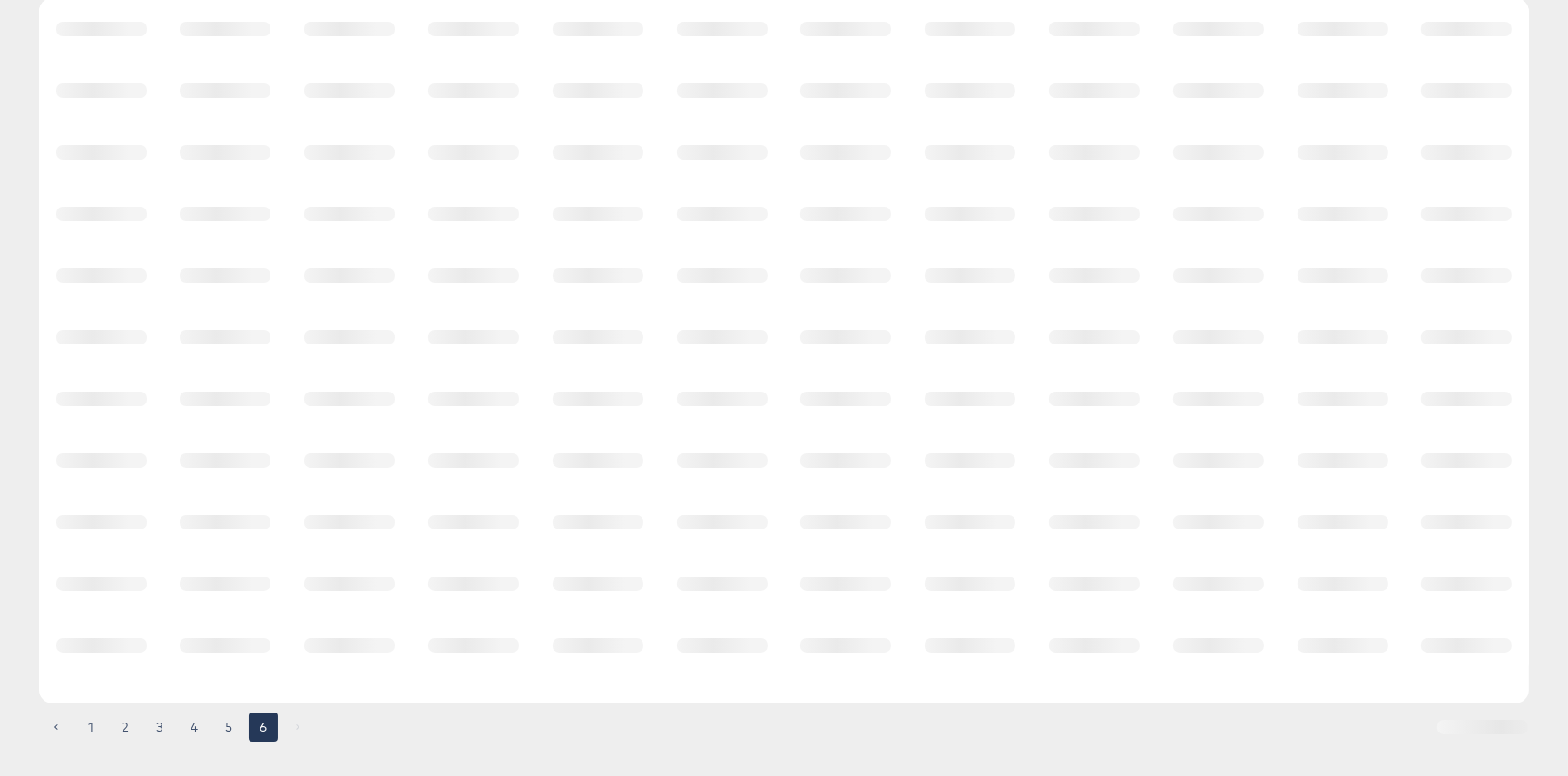
scroll to position [180, 0]
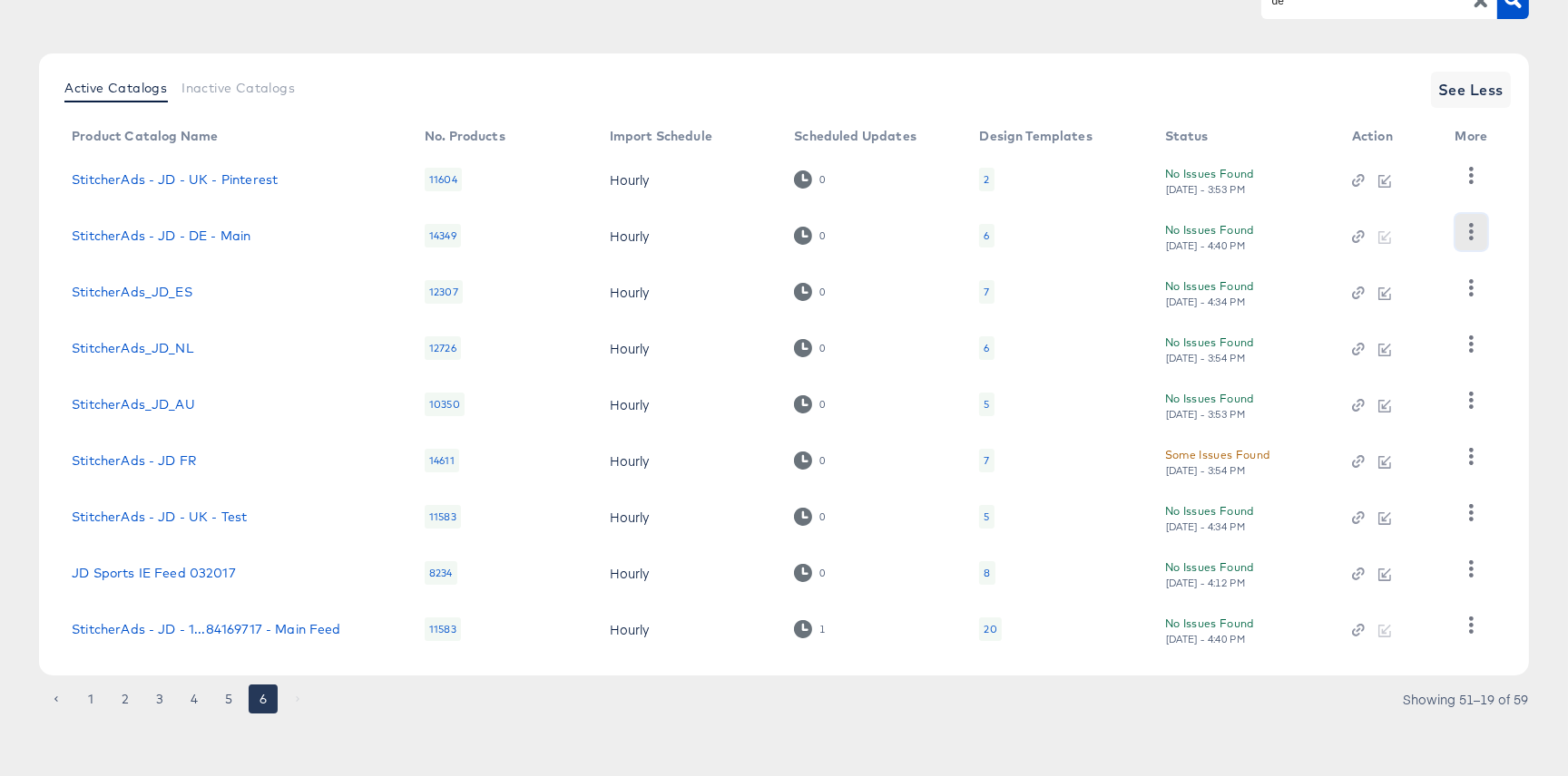
click at [1468, 235] on icon "button" at bounding box center [1471, 232] width 18 height 18
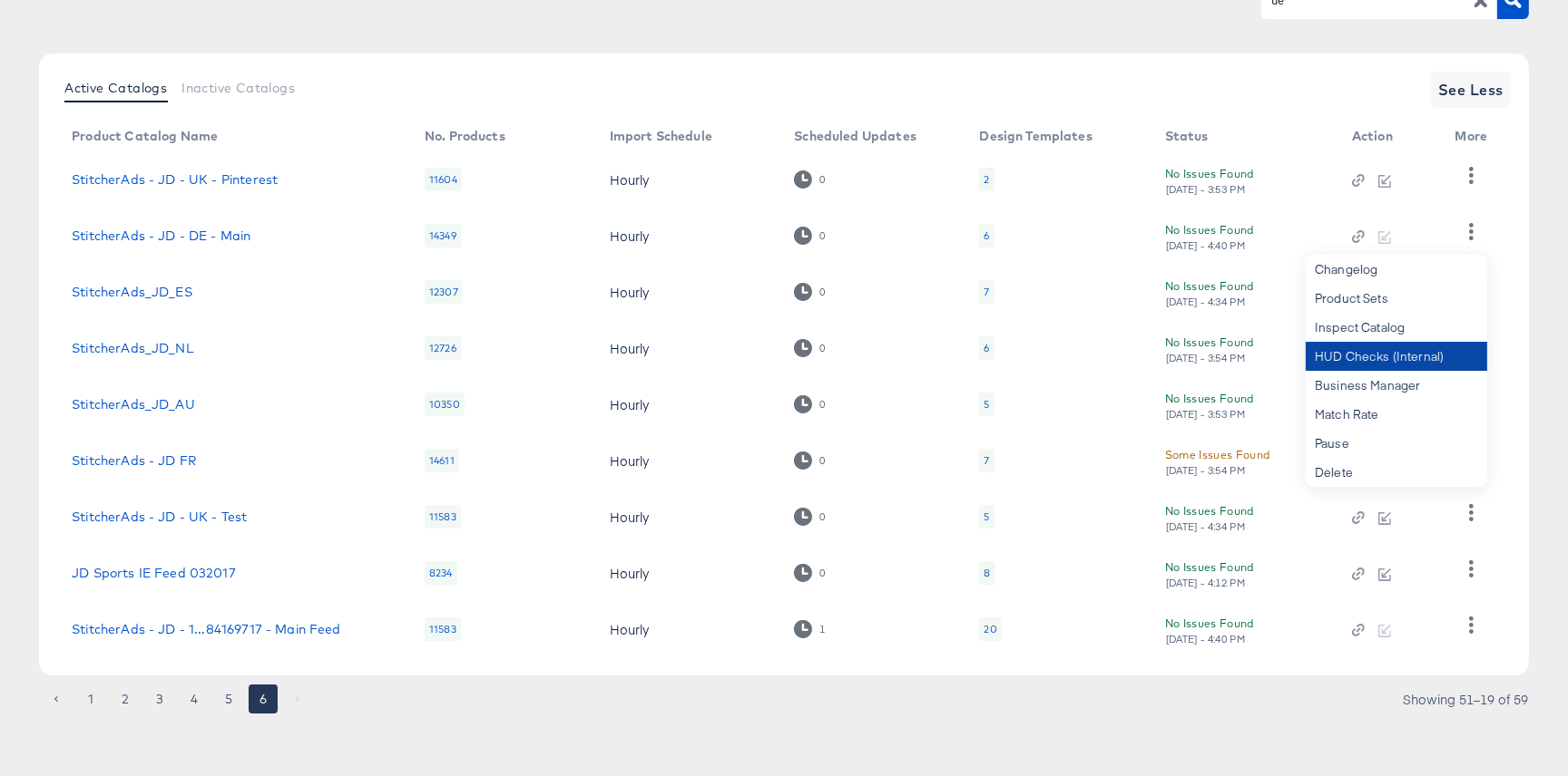
click at [1393, 352] on div "HUD Checks (Internal)" at bounding box center [1397, 356] width 181 height 29
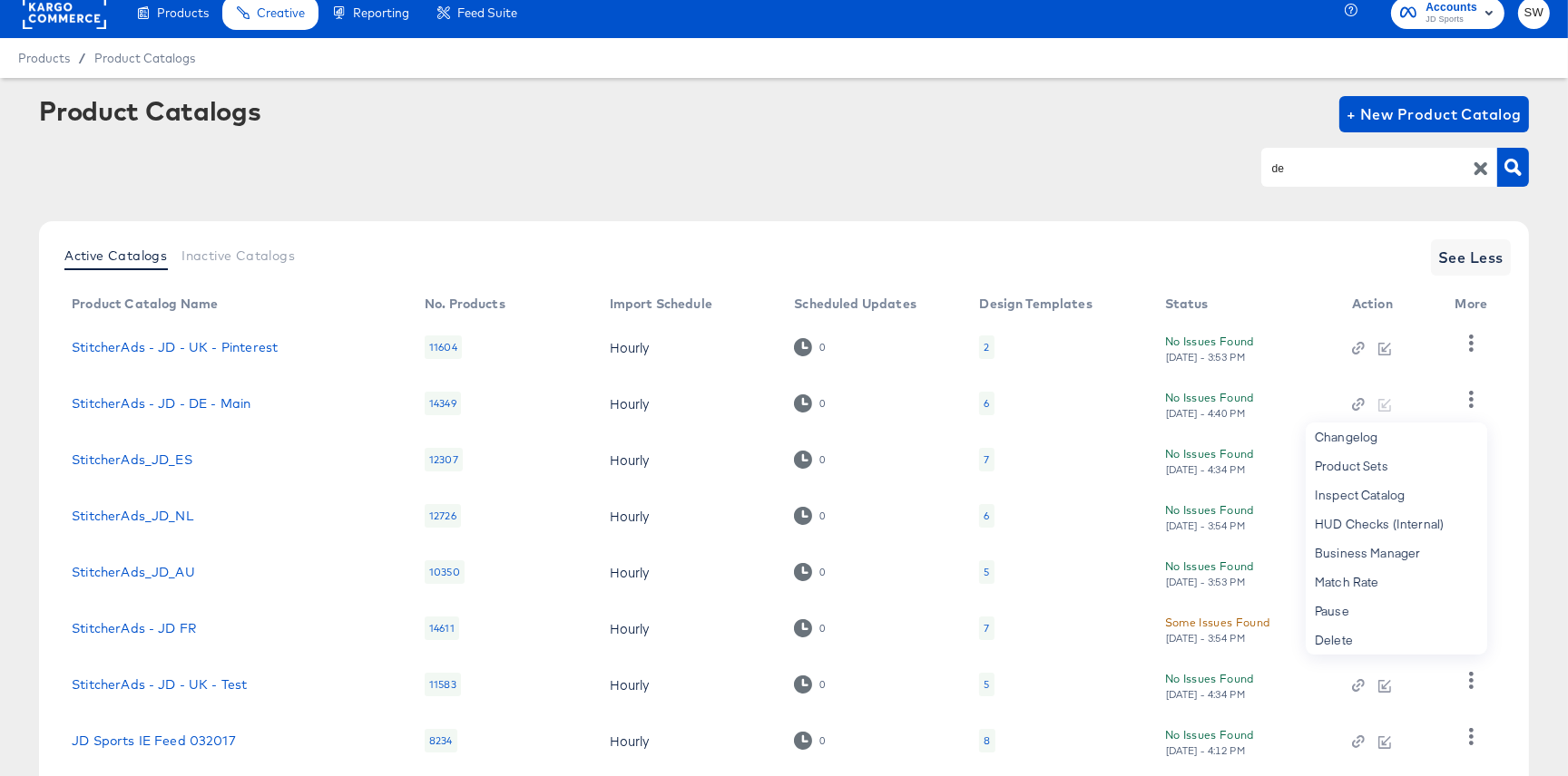
scroll to position [0, 0]
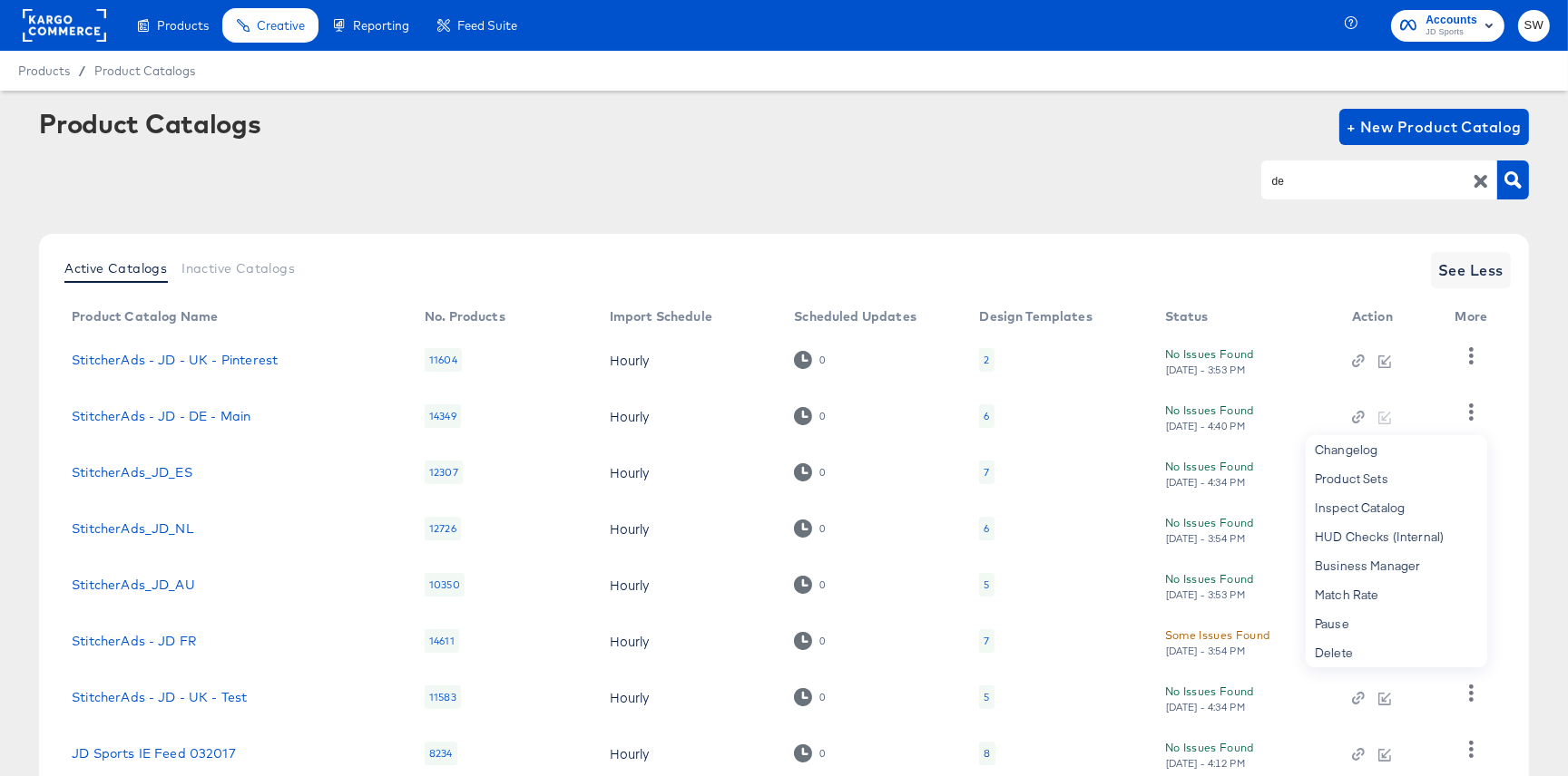
drag, startPoint x: 1335, startPoint y: 195, endPoint x: 1328, endPoint y: 180, distance: 16.6
click at [1262, 178] on div "de" at bounding box center [1378, 179] width 235 height 38
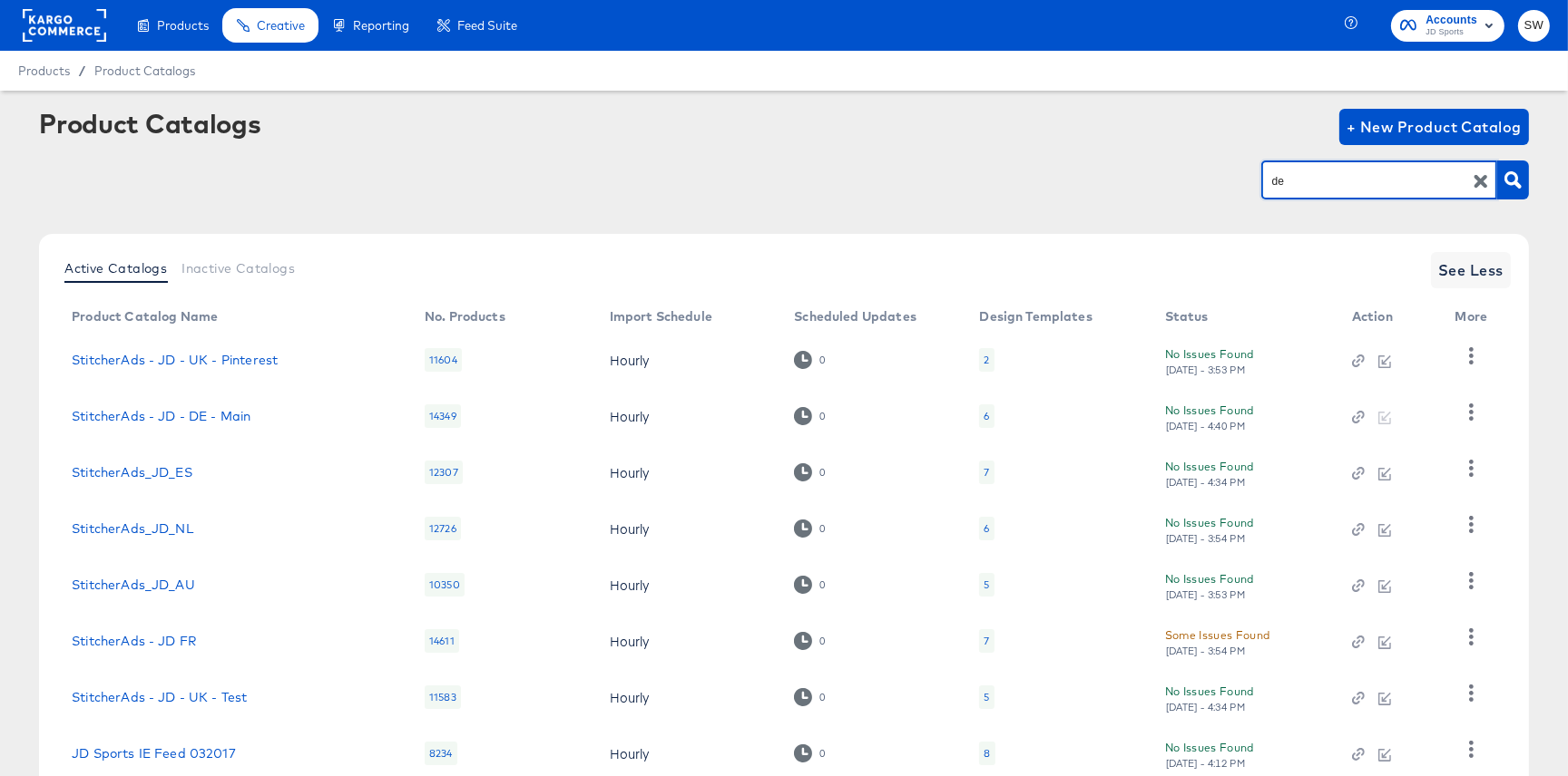
drag, startPoint x: 1328, startPoint y: 180, endPoint x: 1259, endPoint y: 180, distance: 69.0
click at [1259, 180] on div "de" at bounding box center [784, 179] width 1490 height 40
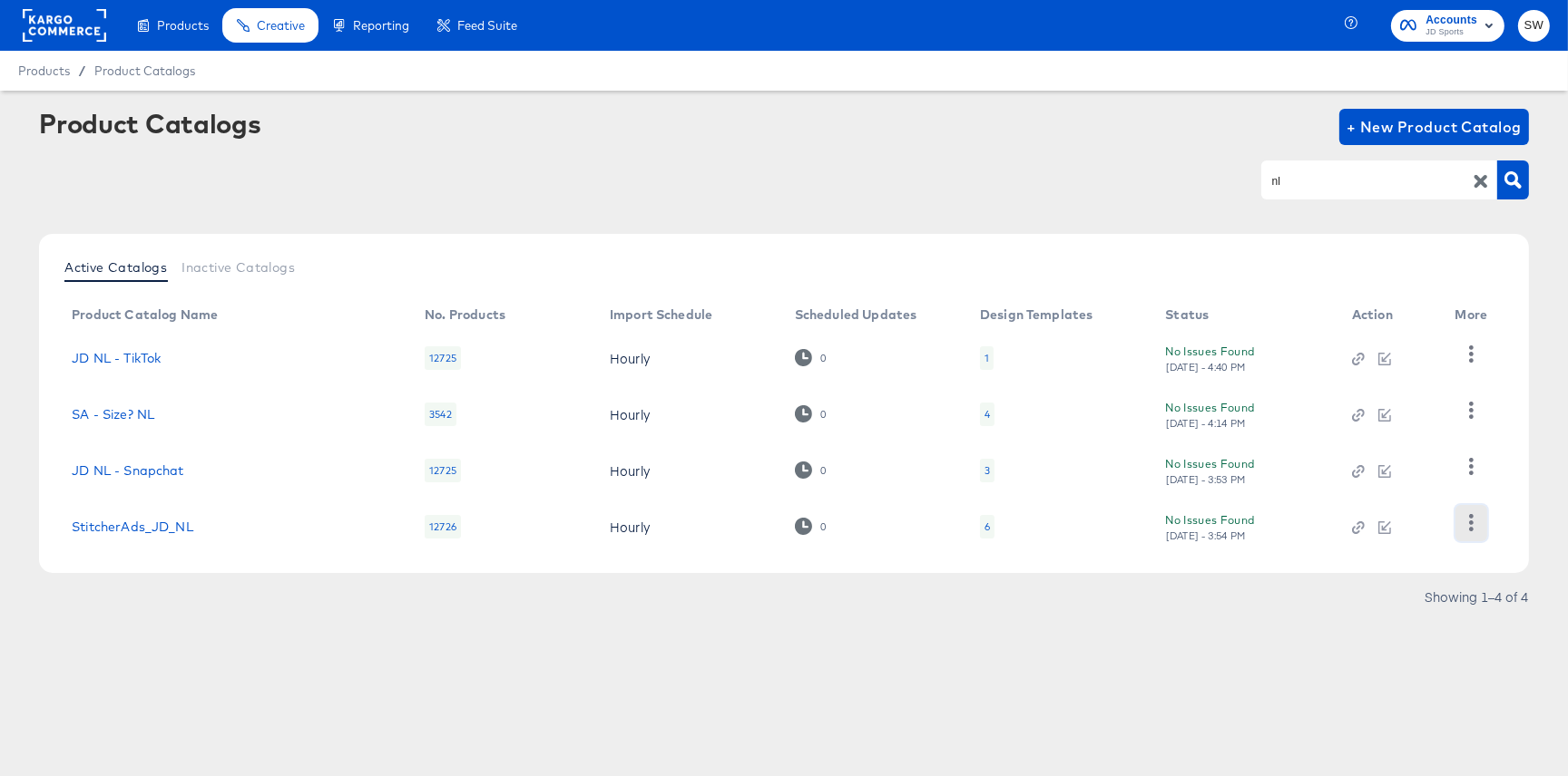
click at [1474, 522] on icon "button" at bounding box center [1471, 523] width 18 height 18
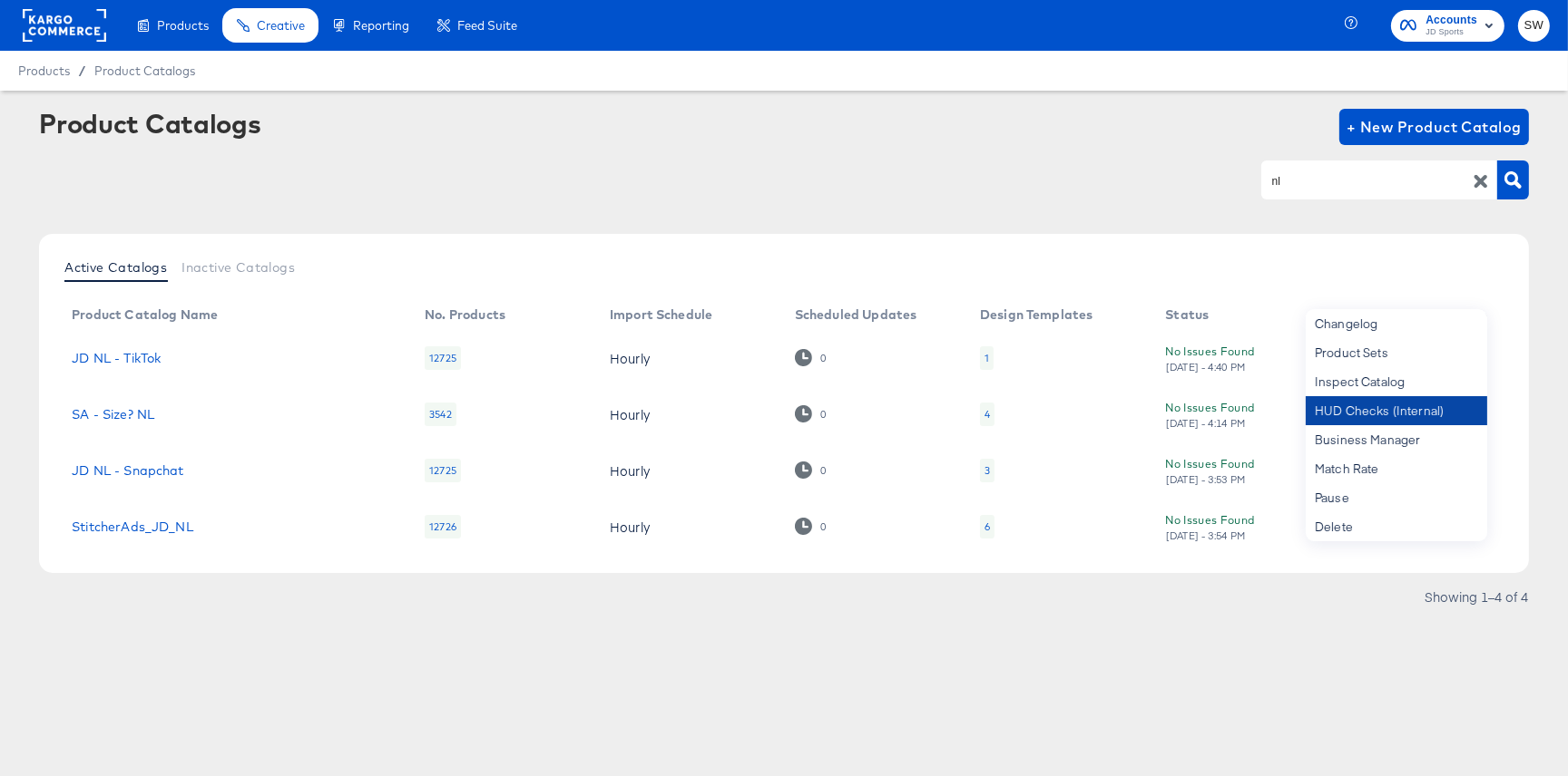
click at [1414, 405] on div "HUD Checks (Internal)" at bounding box center [1397, 411] width 181 height 29
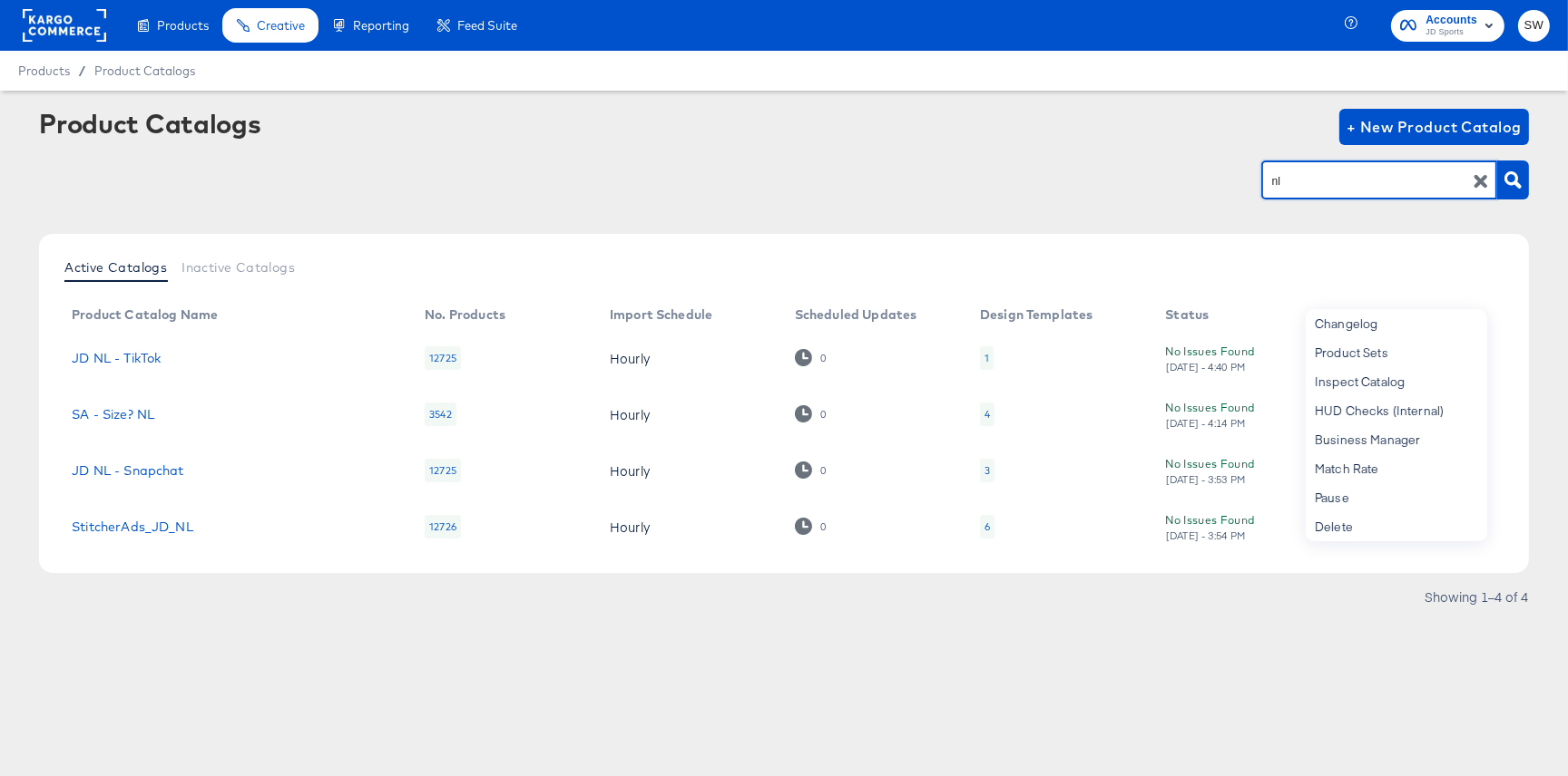
drag, startPoint x: 1305, startPoint y: 185, endPoint x: 1236, endPoint y: 178, distance: 69.4
click at [1248, 181] on div "nl" at bounding box center [784, 179] width 1490 height 40
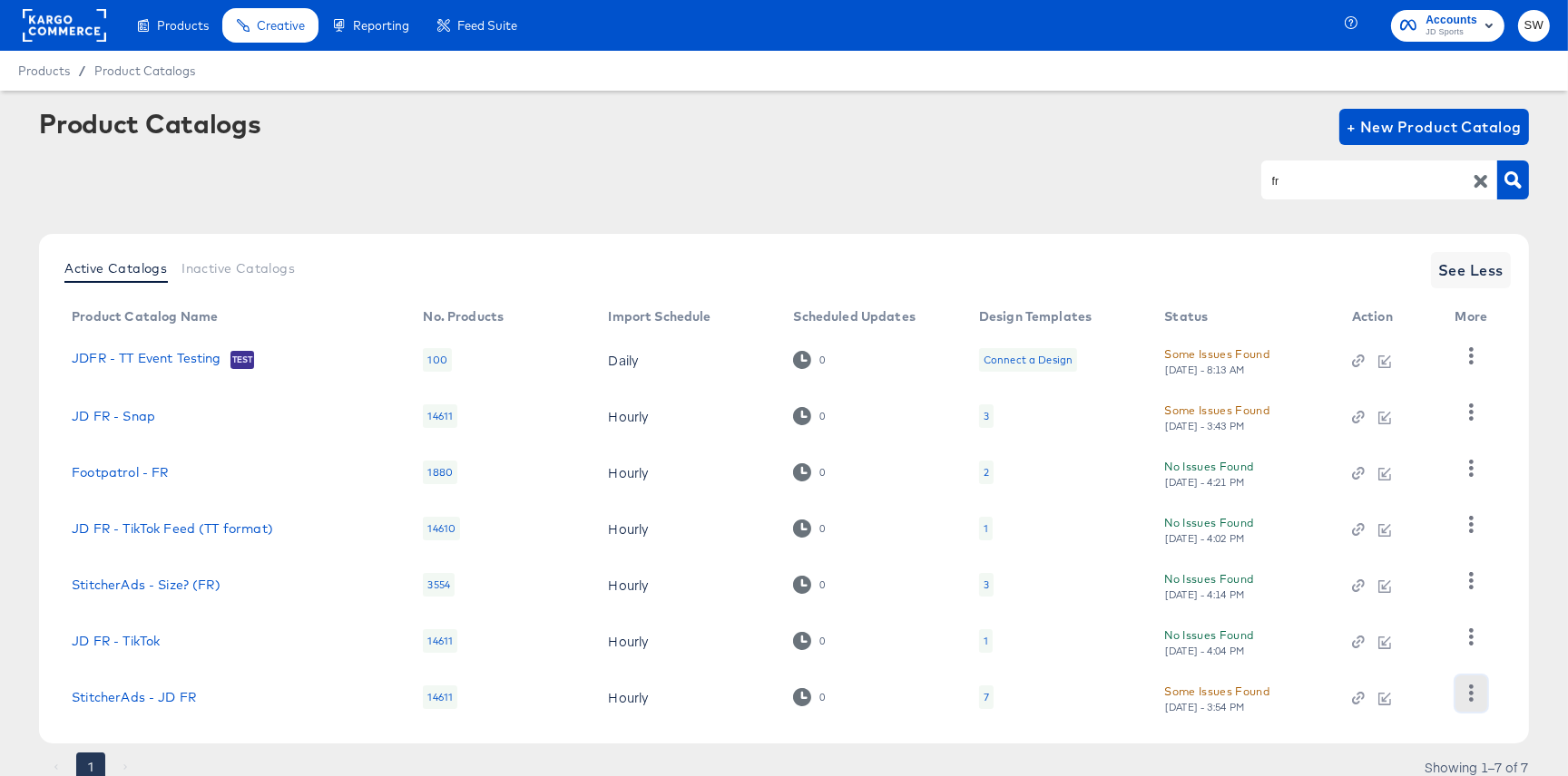
click at [1478, 693] on icon "button" at bounding box center [1471, 693] width 18 height 18
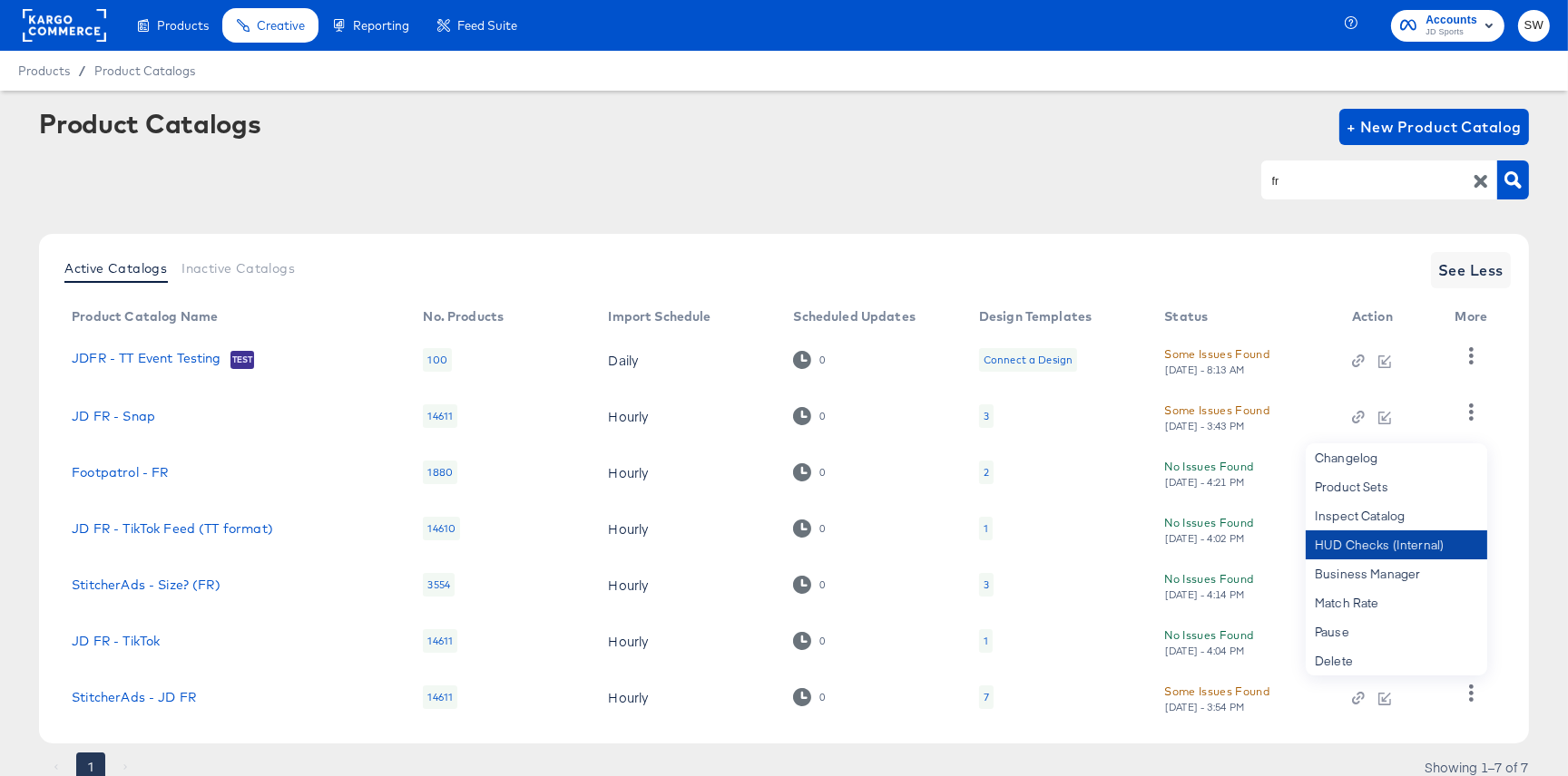
click at [1403, 535] on div "HUD Checks (Internal)" at bounding box center [1397, 545] width 181 height 29
click at [1384, 539] on div "HUD Checks (Internal)" at bounding box center [1397, 545] width 181 height 29
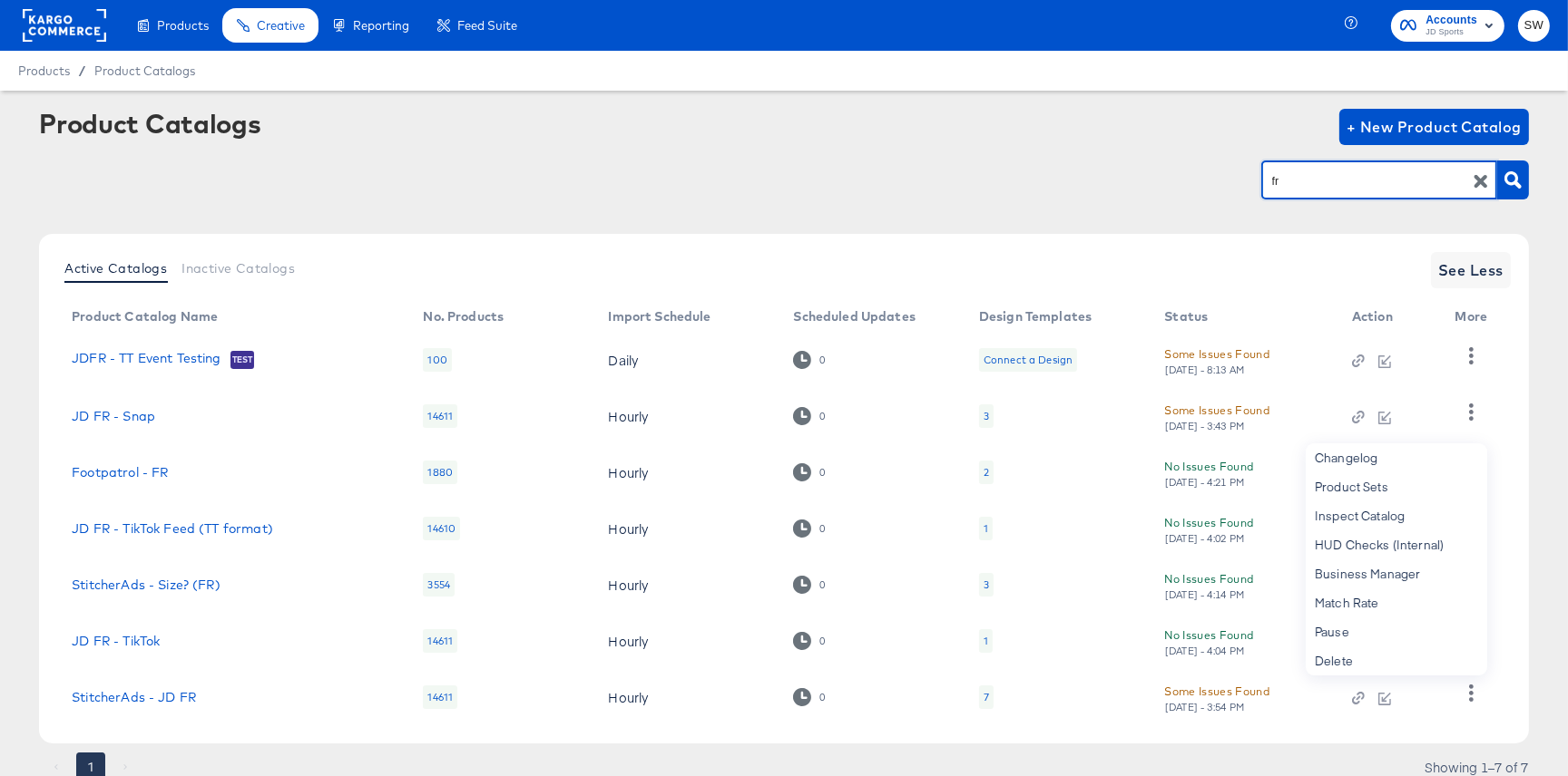
drag, startPoint x: 1307, startPoint y: 178, endPoint x: 1244, endPoint y: 181, distance: 63.1
click at [1244, 181] on div "fr" at bounding box center [784, 179] width 1490 height 40
type input "it"
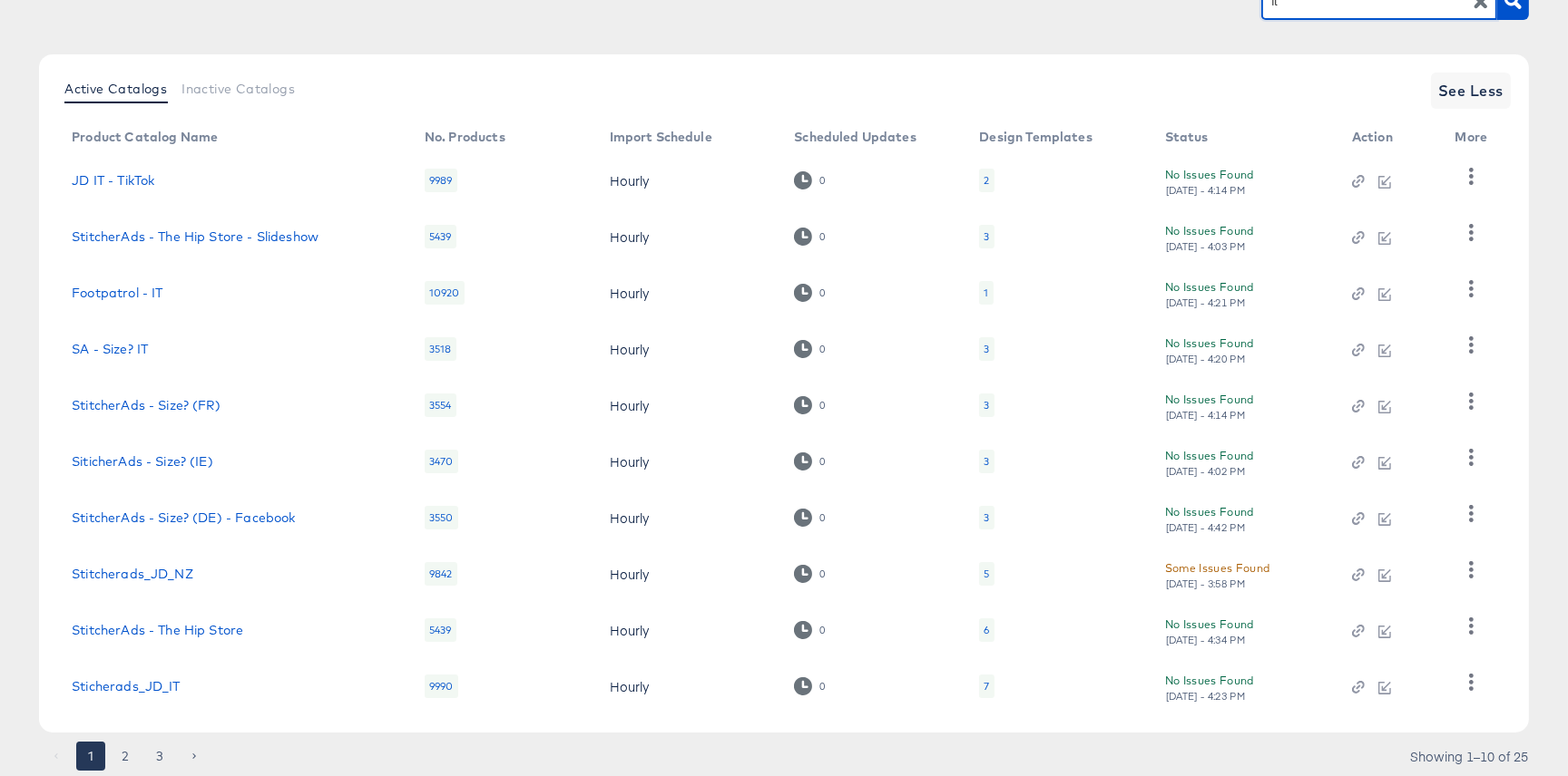
scroll to position [235, 0]
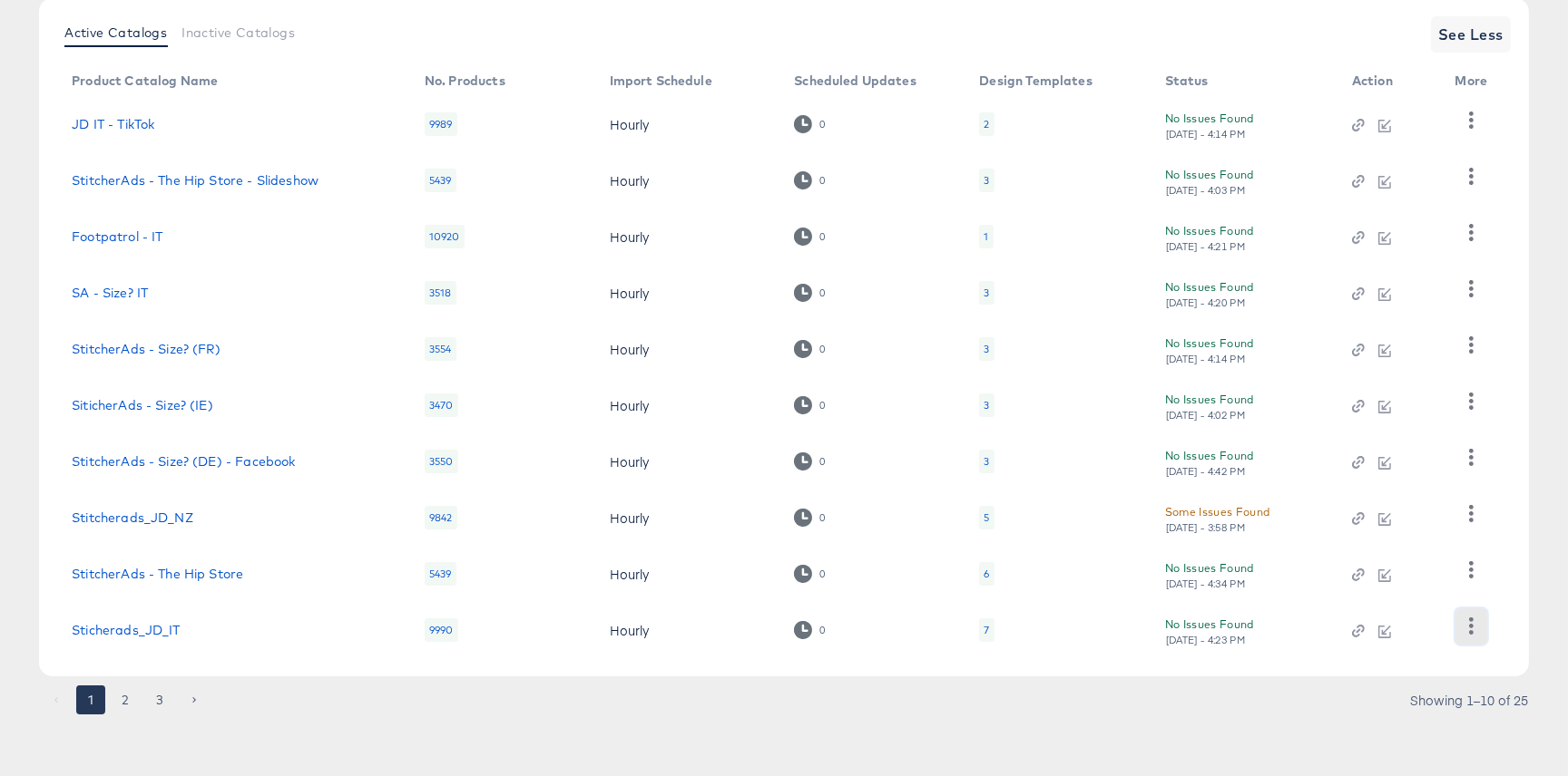
click at [1473, 628] on icon "button" at bounding box center [1471, 626] width 18 height 18
click at [1413, 535] on div "HUD Checks (Internal)" at bounding box center [1397, 536] width 181 height 29
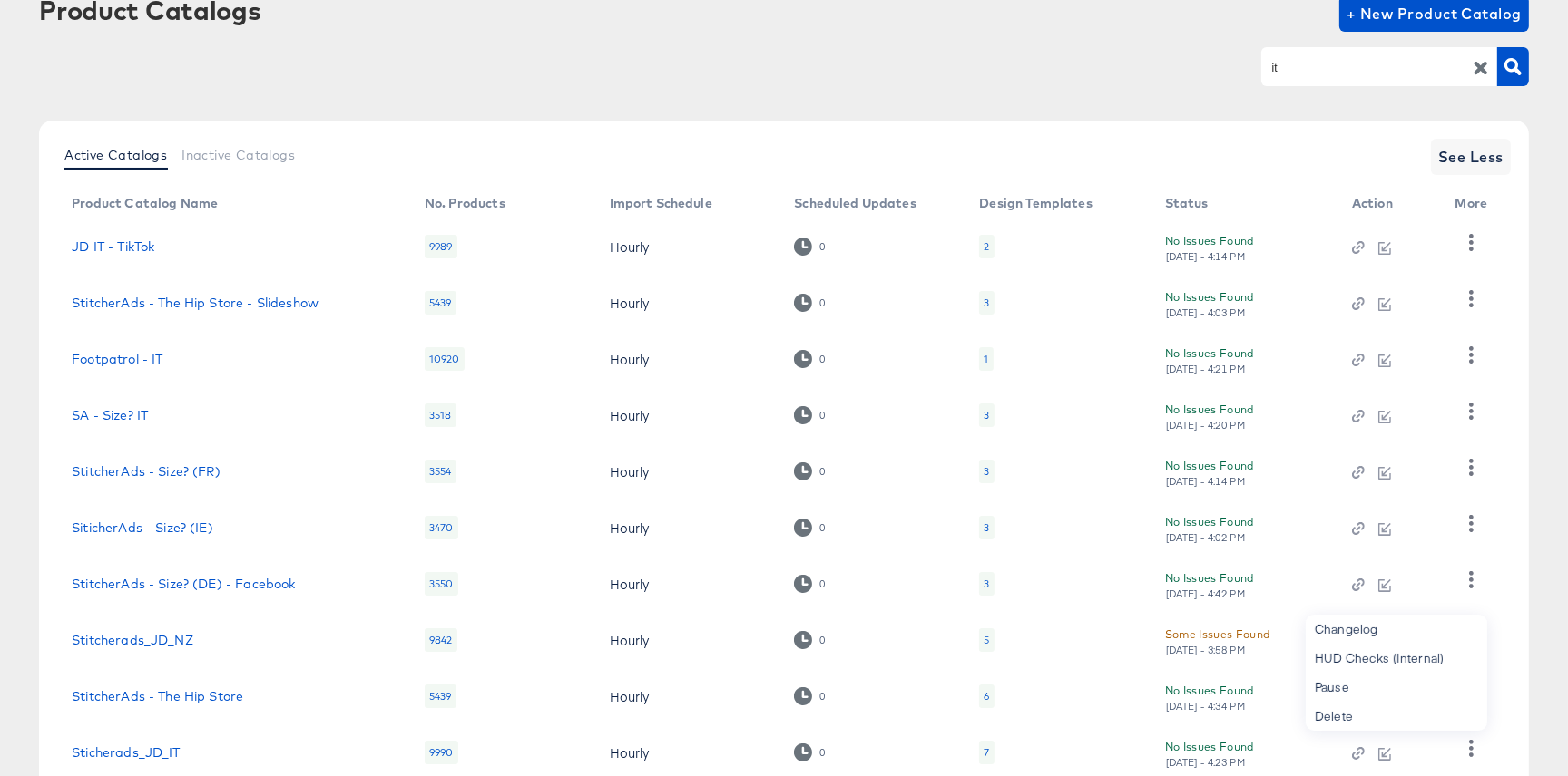
scroll to position [0, 0]
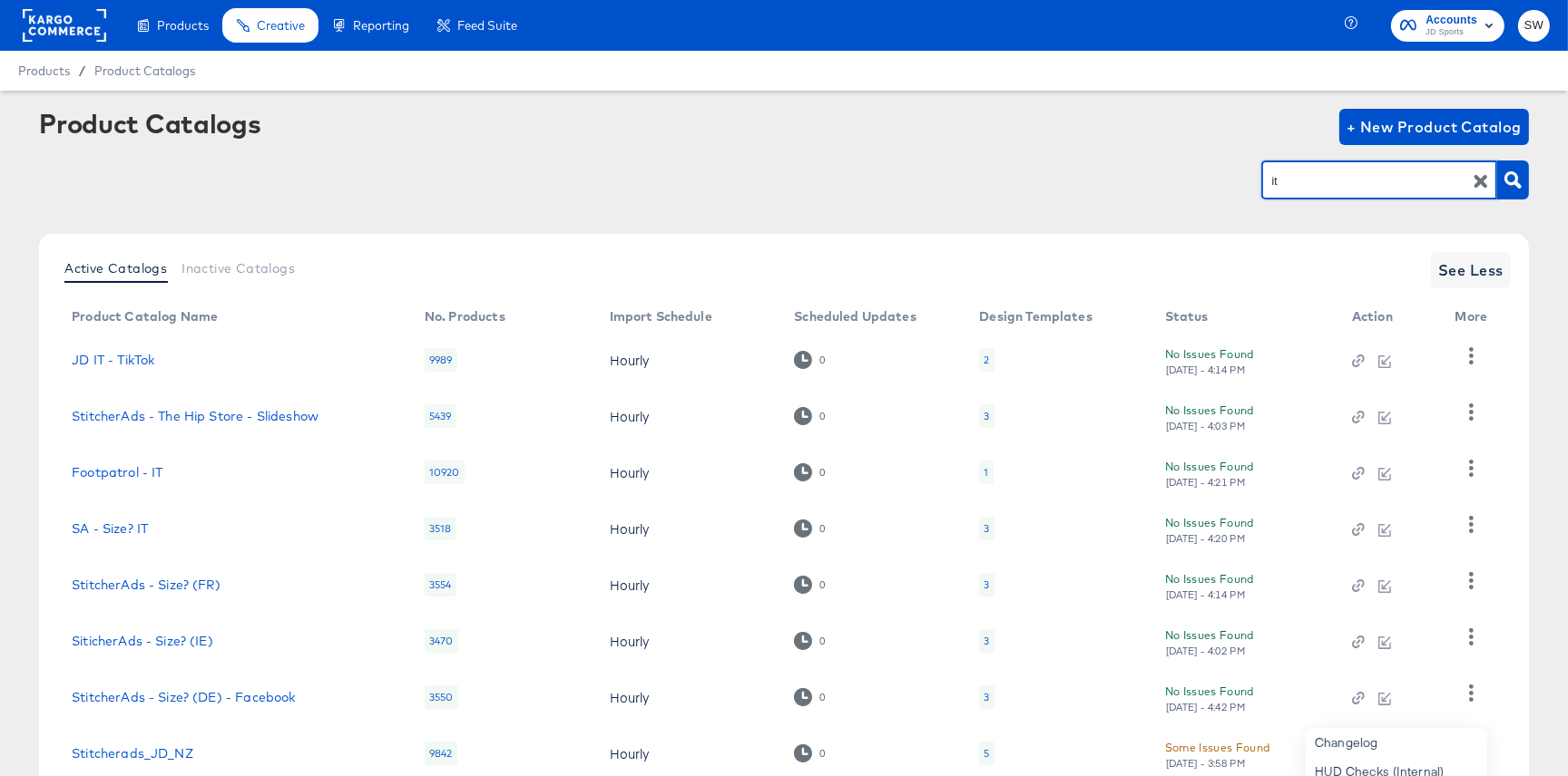
drag, startPoint x: 1300, startPoint y: 177, endPoint x: 1260, endPoint y: 178, distance: 40.0
click at [1261, 178] on div "it" at bounding box center [1378, 179] width 235 height 38
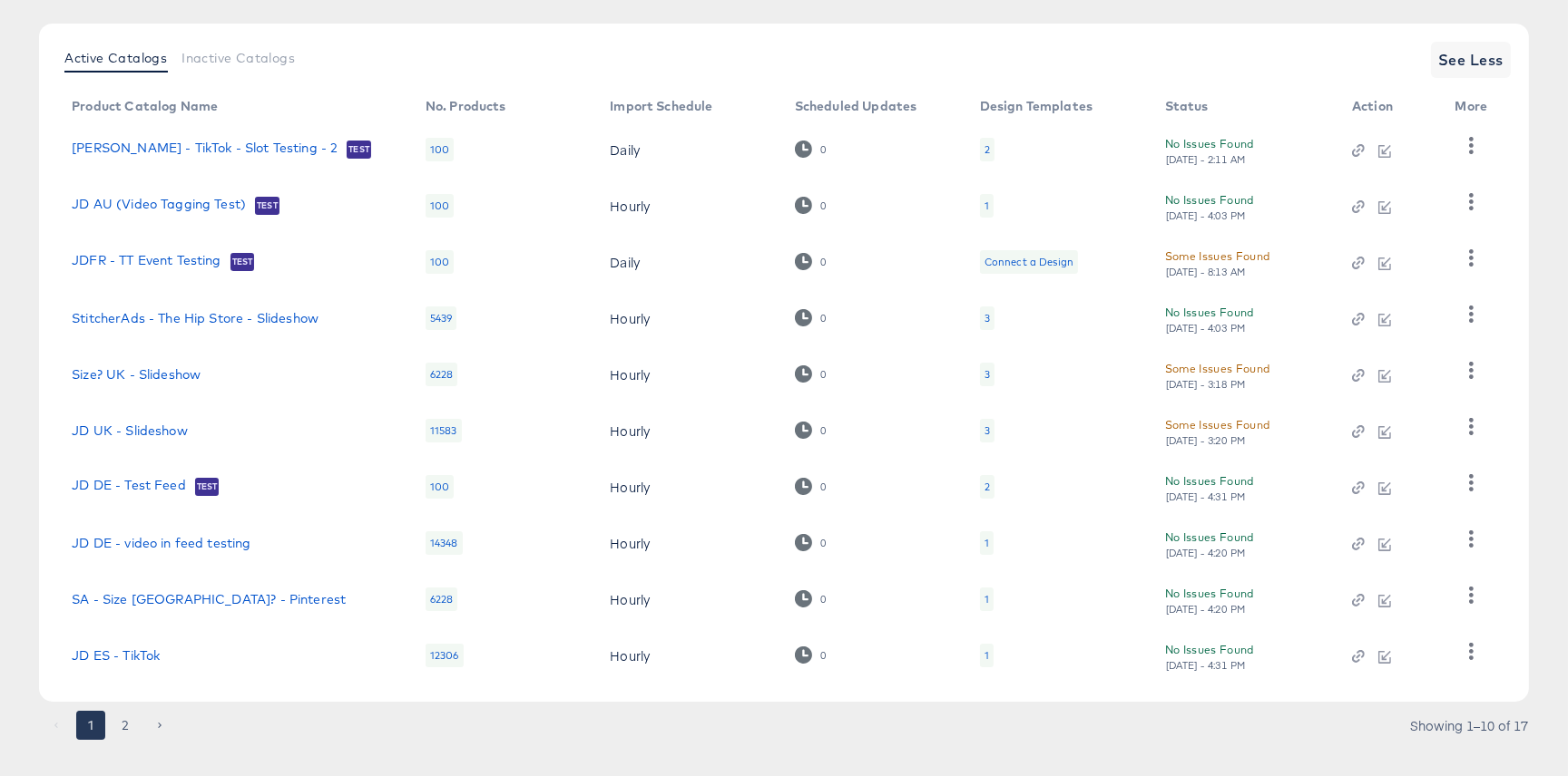
scroll to position [235, 0]
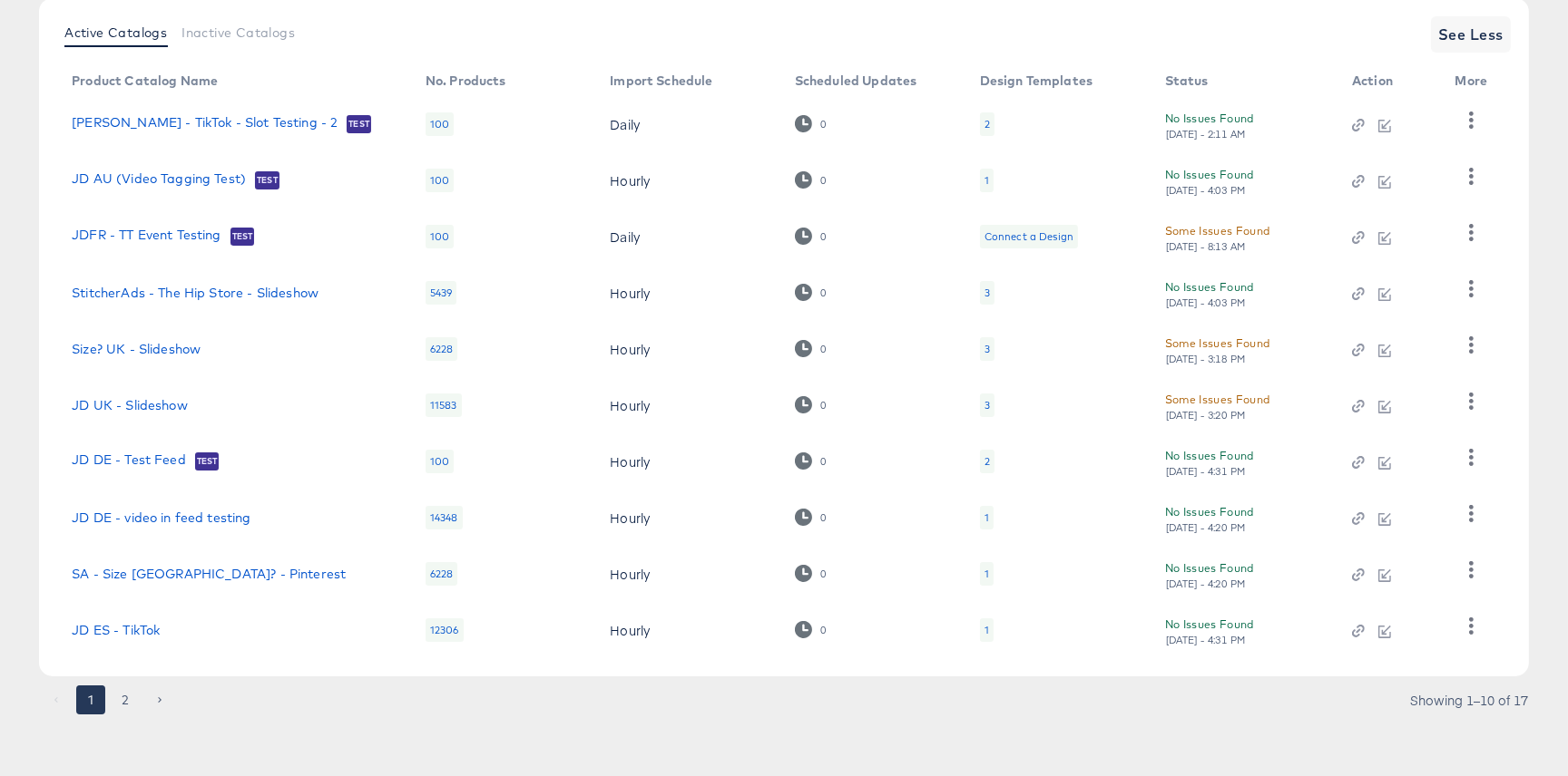
click at [121, 695] on button "2" at bounding box center [124, 699] width 29 height 29
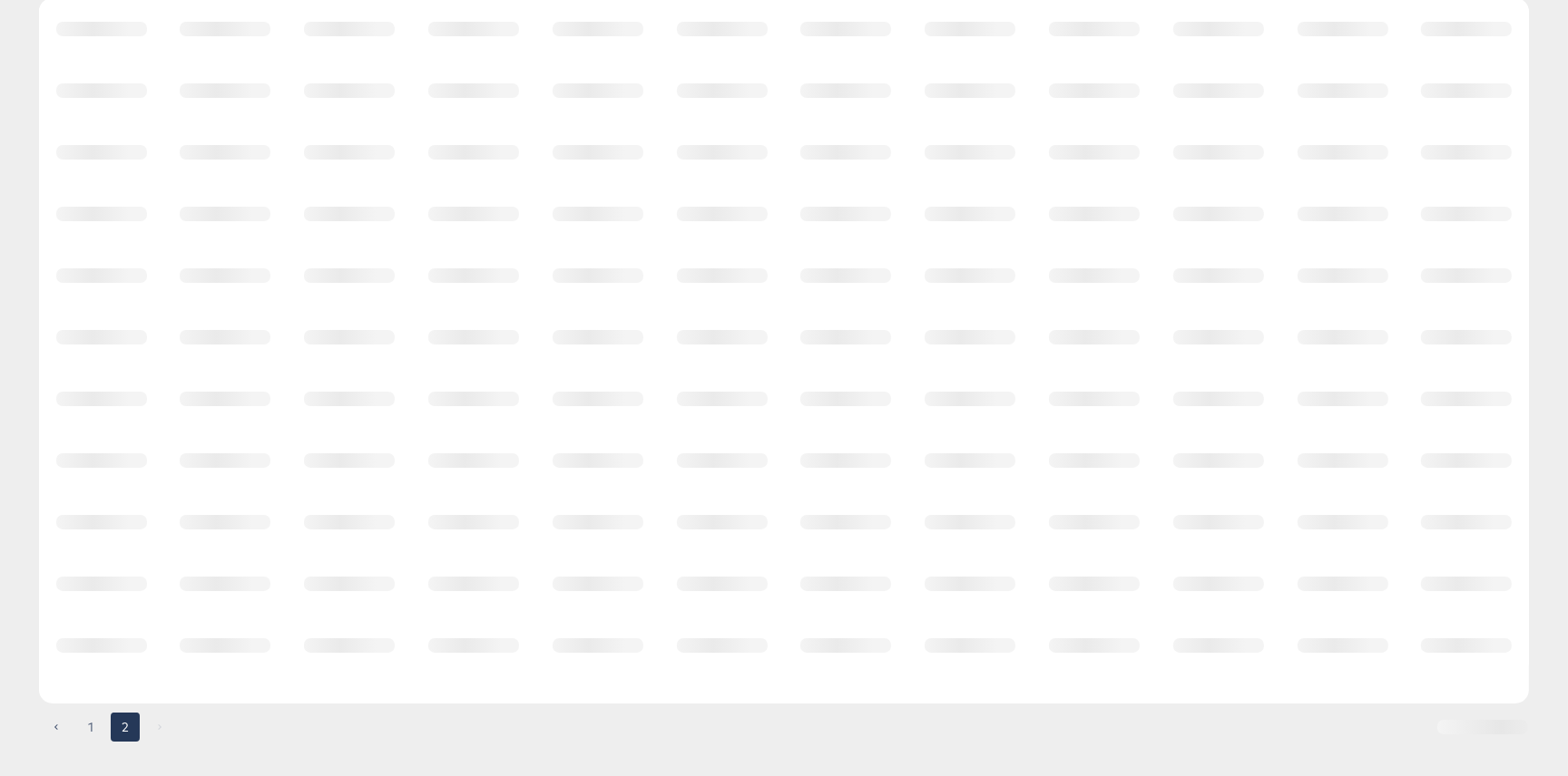
scroll to position [68, 0]
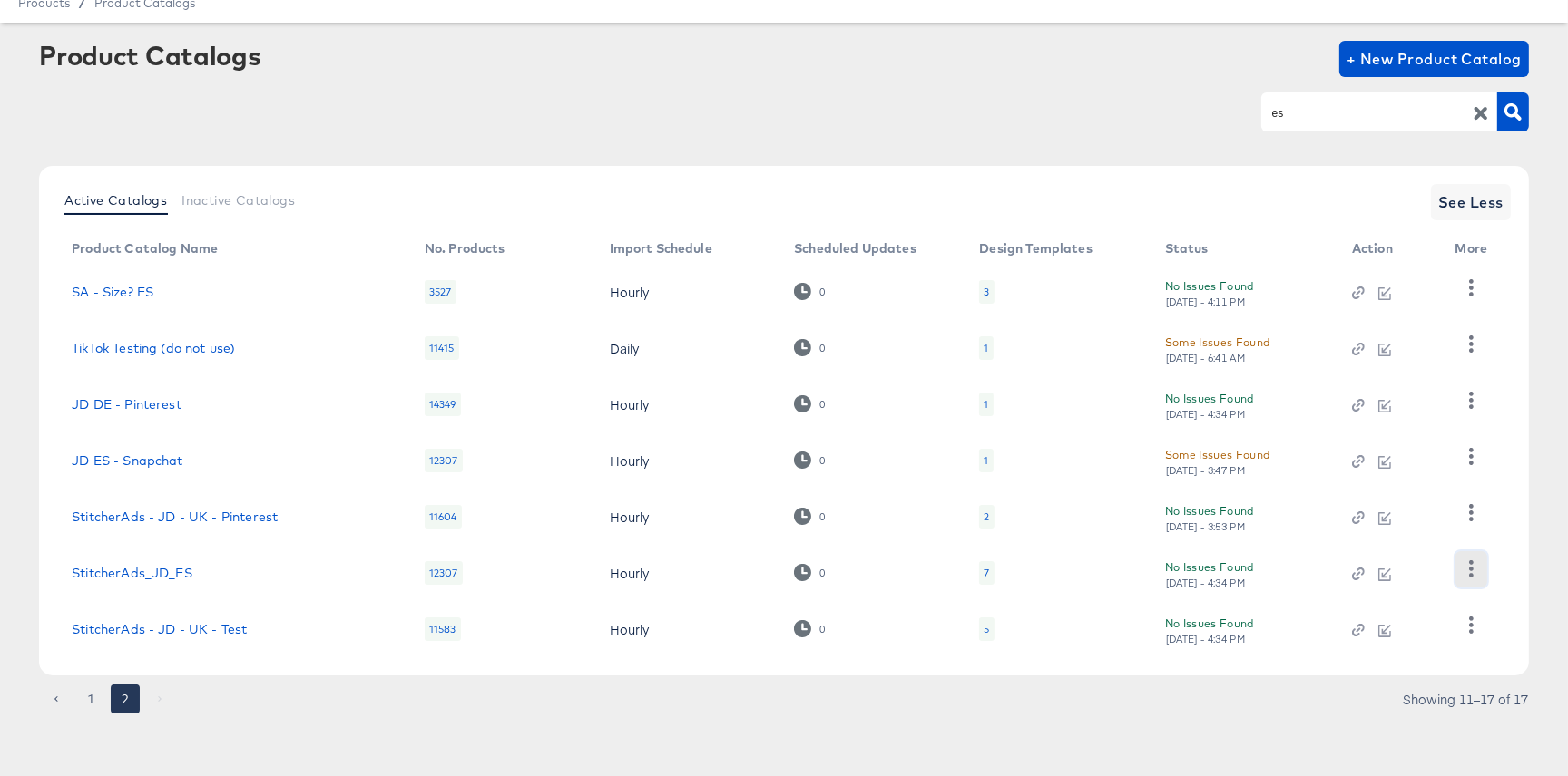
click at [1467, 563] on icon "button" at bounding box center [1471, 569] width 18 height 18
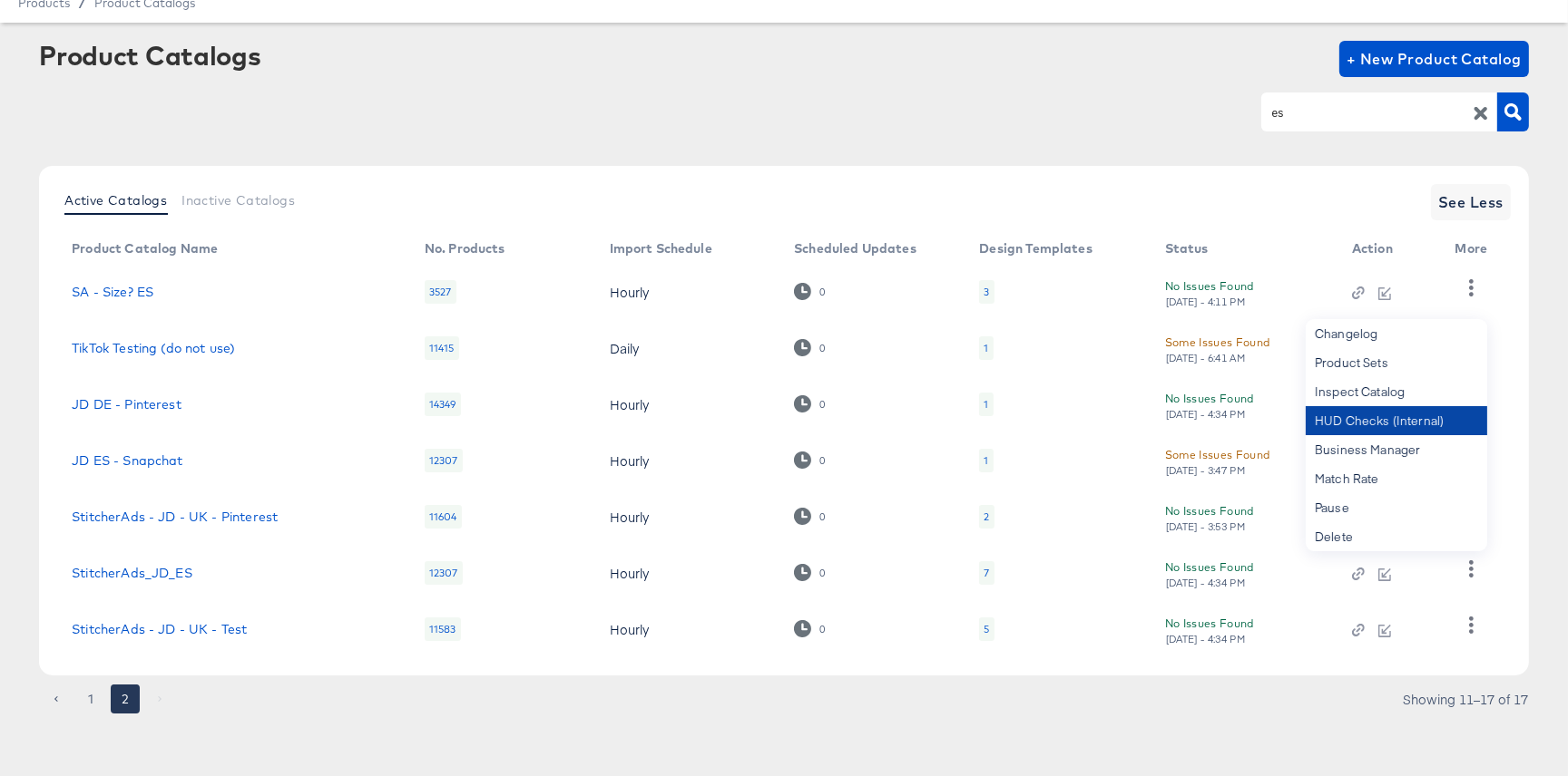
click at [1386, 422] on div "HUD Checks (Internal)" at bounding box center [1397, 420] width 181 height 29
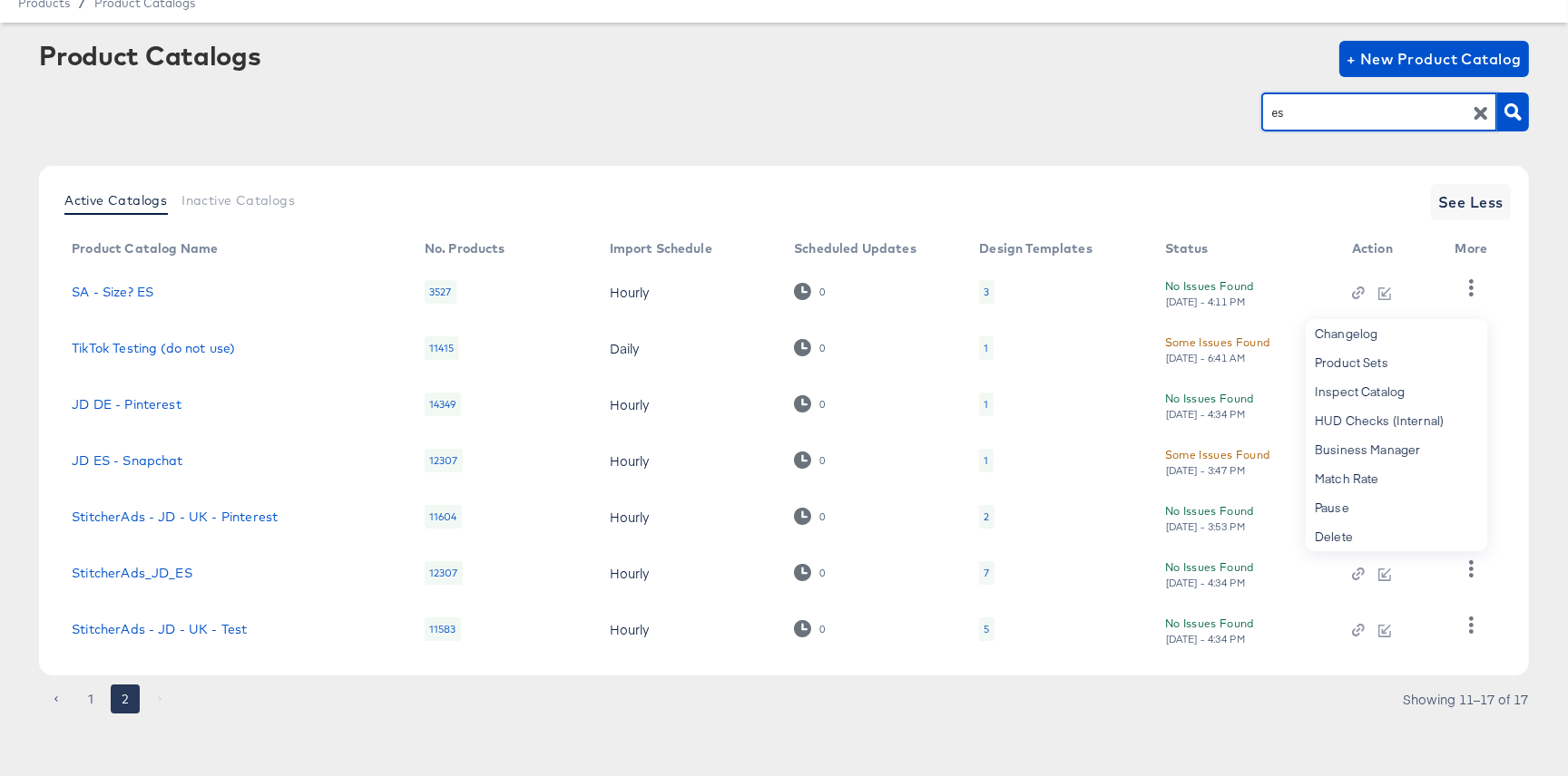
drag, startPoint x: 1312, startPoint y: 110, endPoint x: 1237, endPoint y: 113, distance: 75.1
click at [1237, 113] on div "es" at bounding box center [784, 111] width 1490 height 40
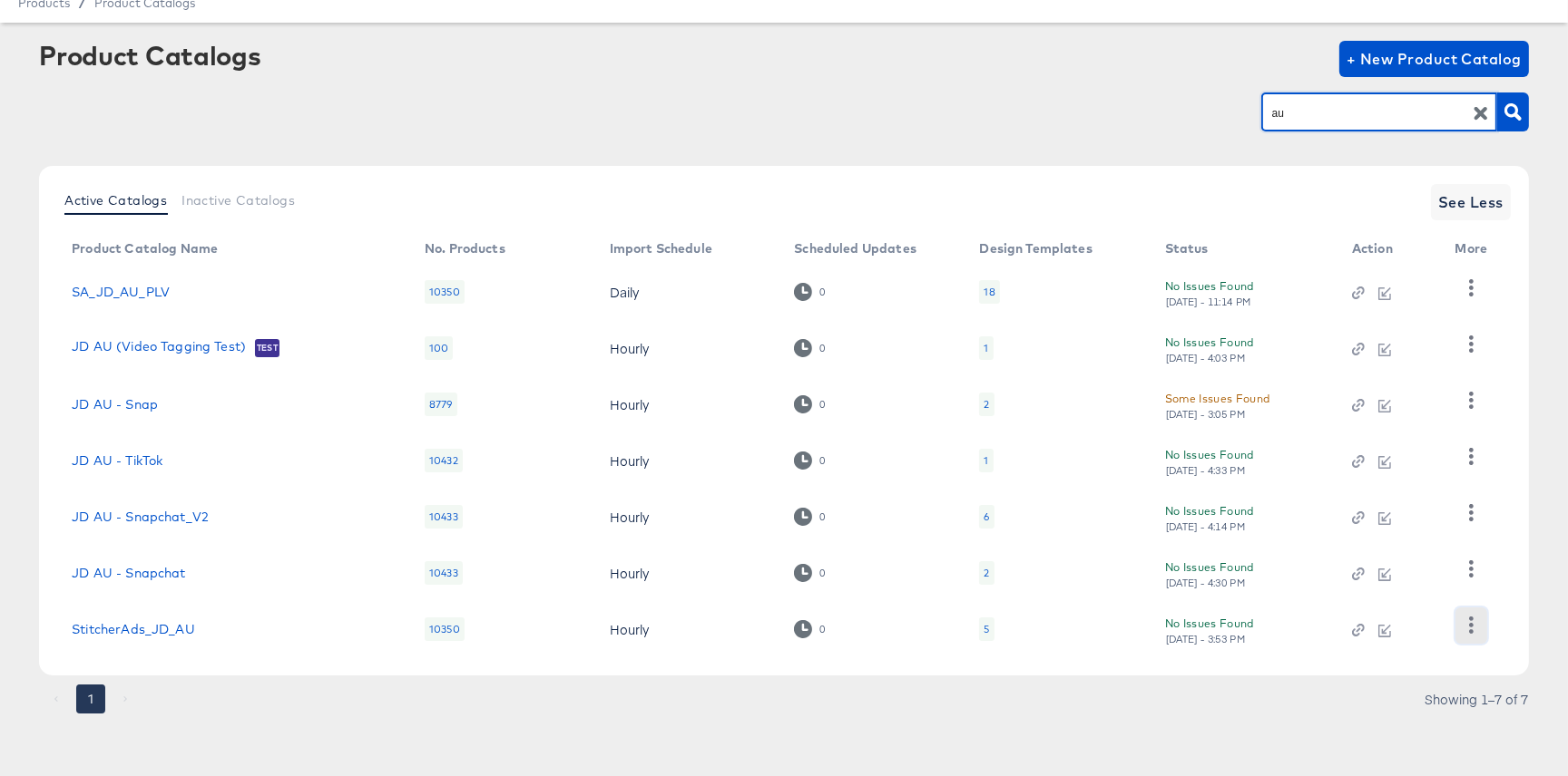
click at [1480, 618] on button "button" at bounding box center [1471, 625] width 32 height 36
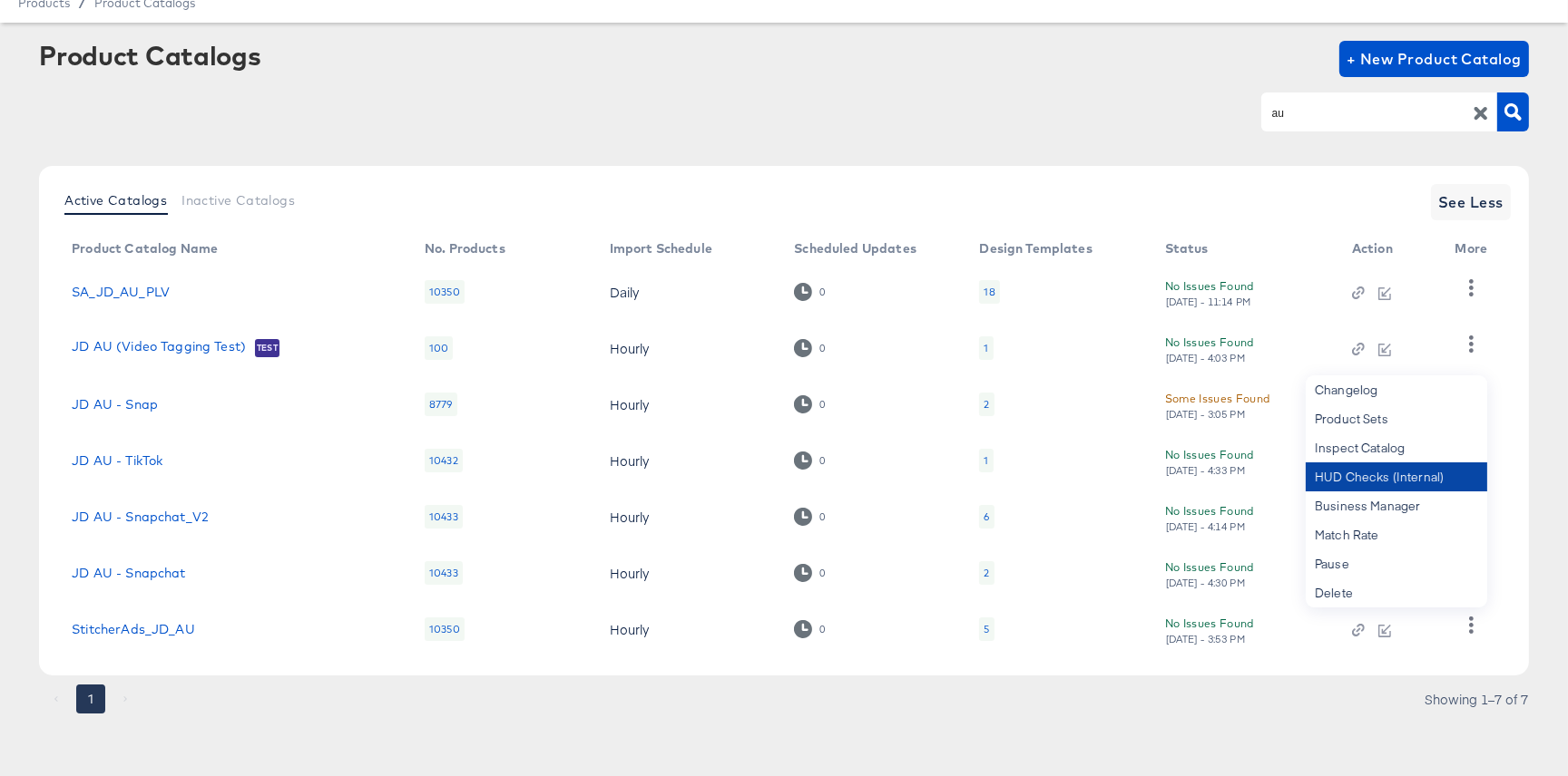
click at [1397, 482] on div "HUD Checks (Internal)" at bounding box center [1397, 477] width 181 height 29
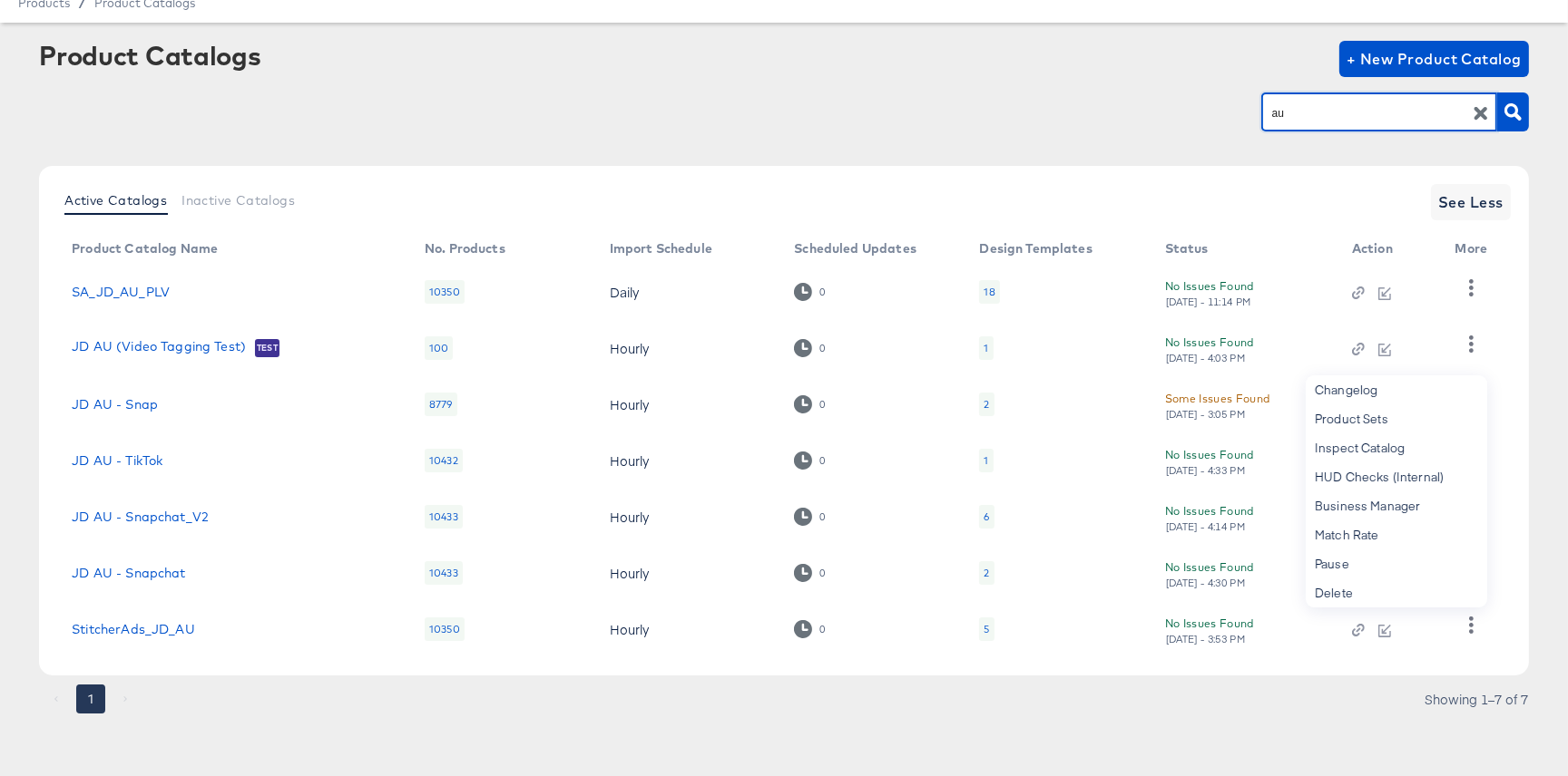
drag, startPoint x: 1312, startPoint y: 115, endPoint x: 1249, endPoint y: 112, distance: 63.1
click at [1250, 112] on div "au" at bounding box center [784, 111] width 1490 height 40
type input "nz"
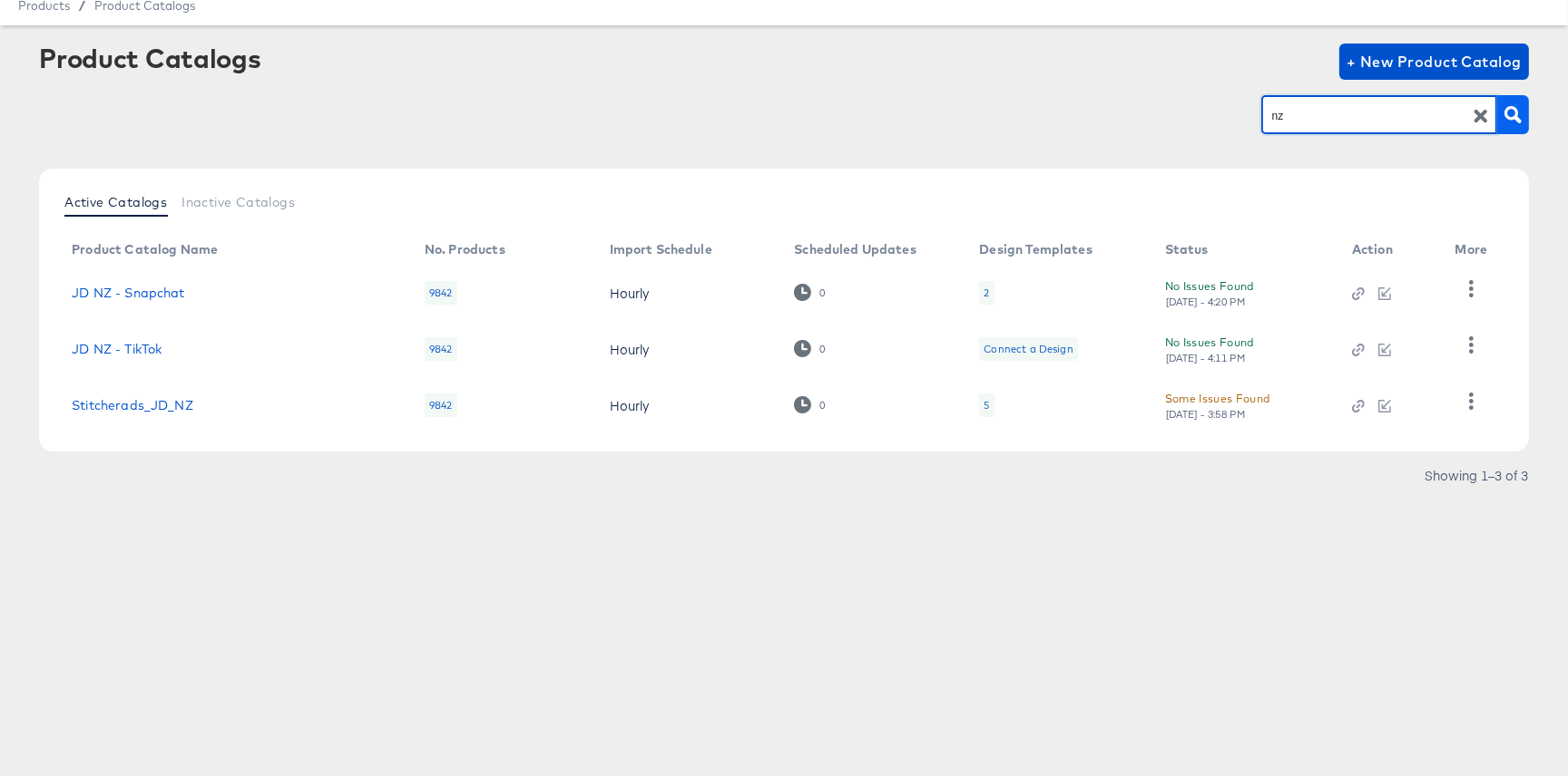
scroll to position [64, 0]
click at [157, 403] on link "Stitcherads_JD_NZ" at bounding box center [132, 406] width 121 height 15
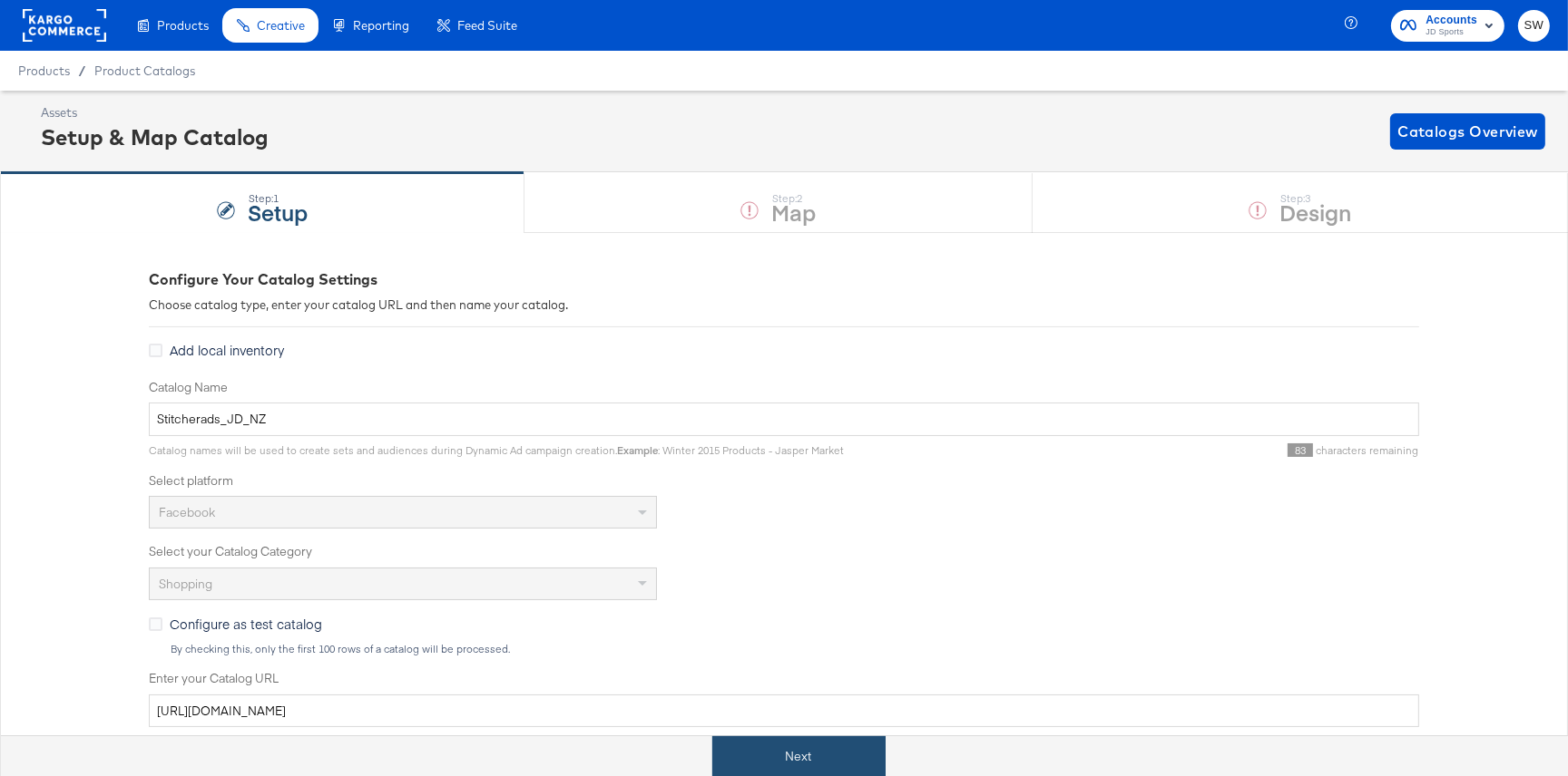
click at [828, 755] on button "Next" at bounding box center [799, 756] width 173 height 40
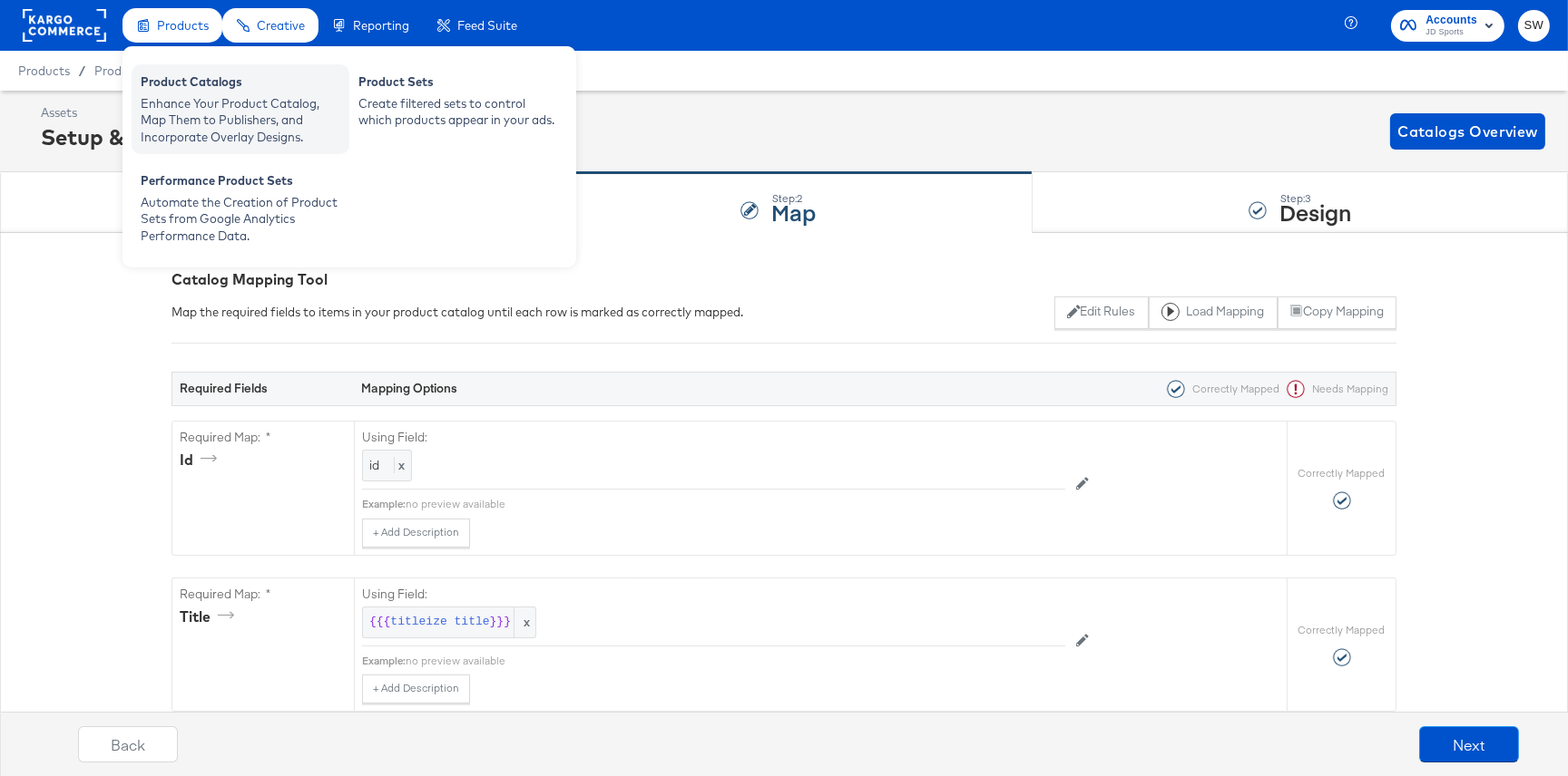
drag, startPoint x: 149, startPoint y: 27, endPoint x: 196, endPoint y: 109, distance: 94.5
click at [151, 28] on div "Products" at bounding box center [171, 26] width 99 height 35
click at [196, 109] on div "Enhance Your Product Catalog, Map Them to Publishers, and Incorporate Overlay D…" at bounding box center [240, 121] width 200 height 51
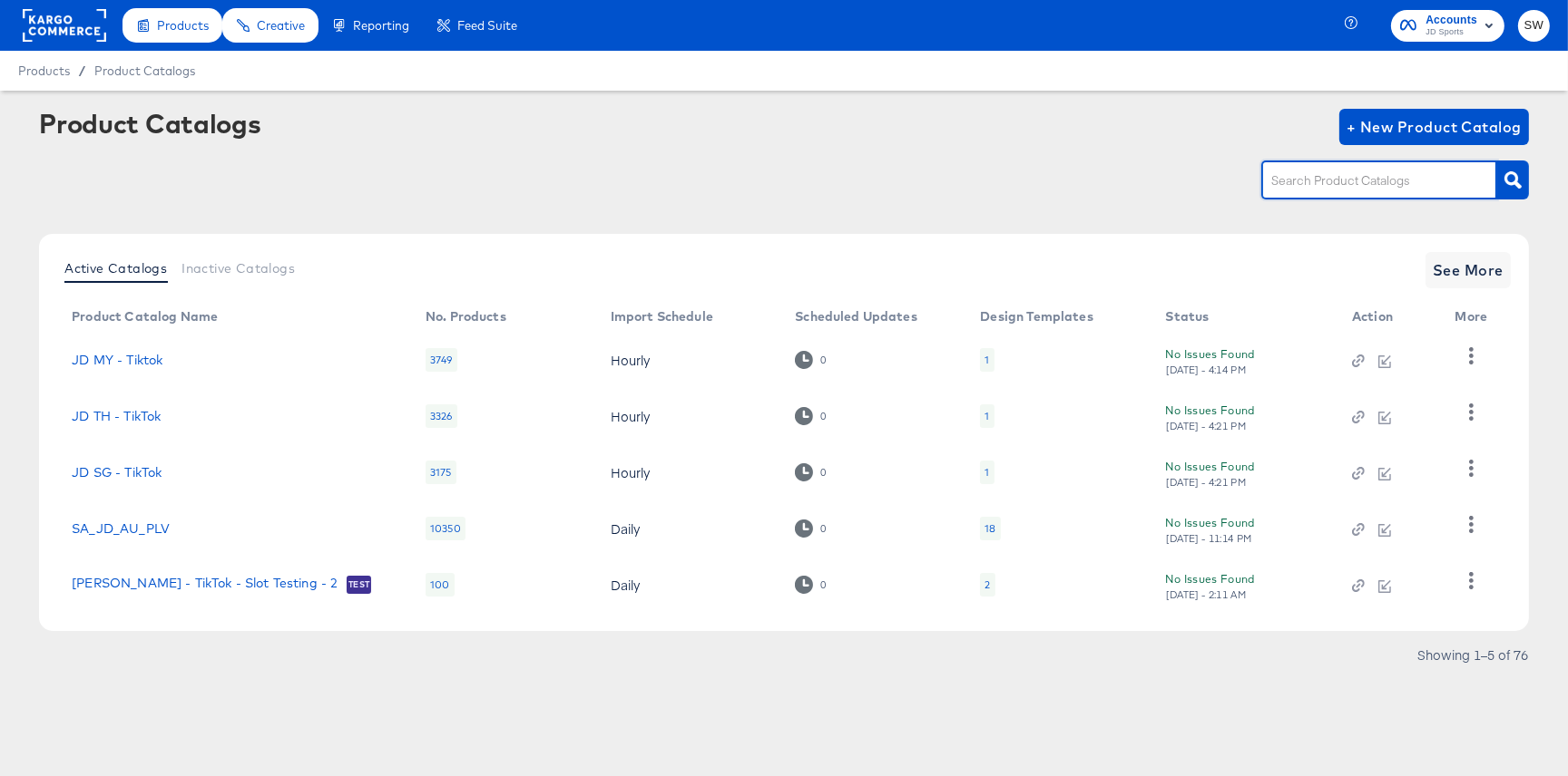
click at [1297, 185] on input "text" at bounding box center [1365, 180] width 193 height 21
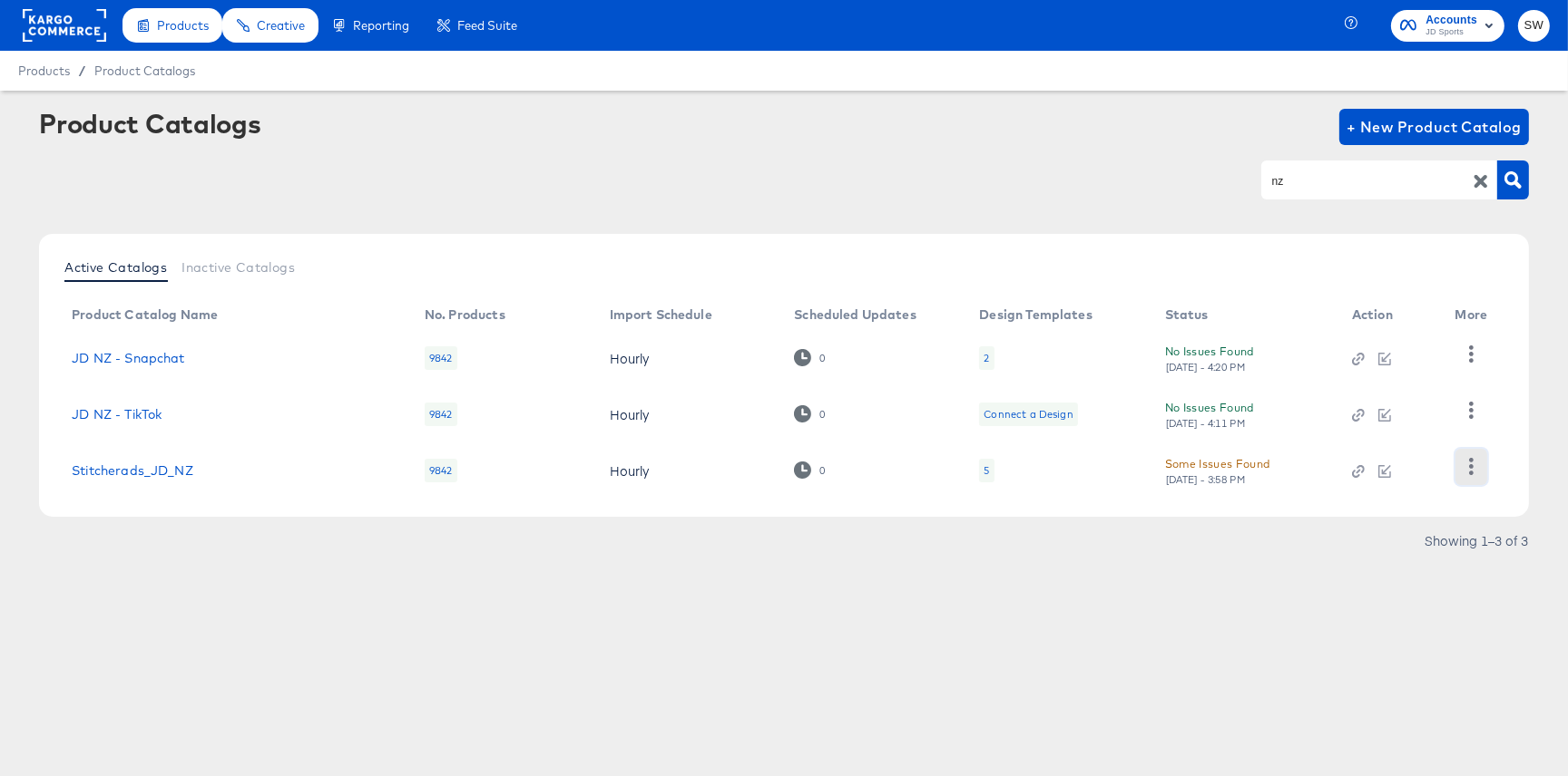
click at [1456, 465] on button "button" at bounding box center [1471, 467] width 32 height 36
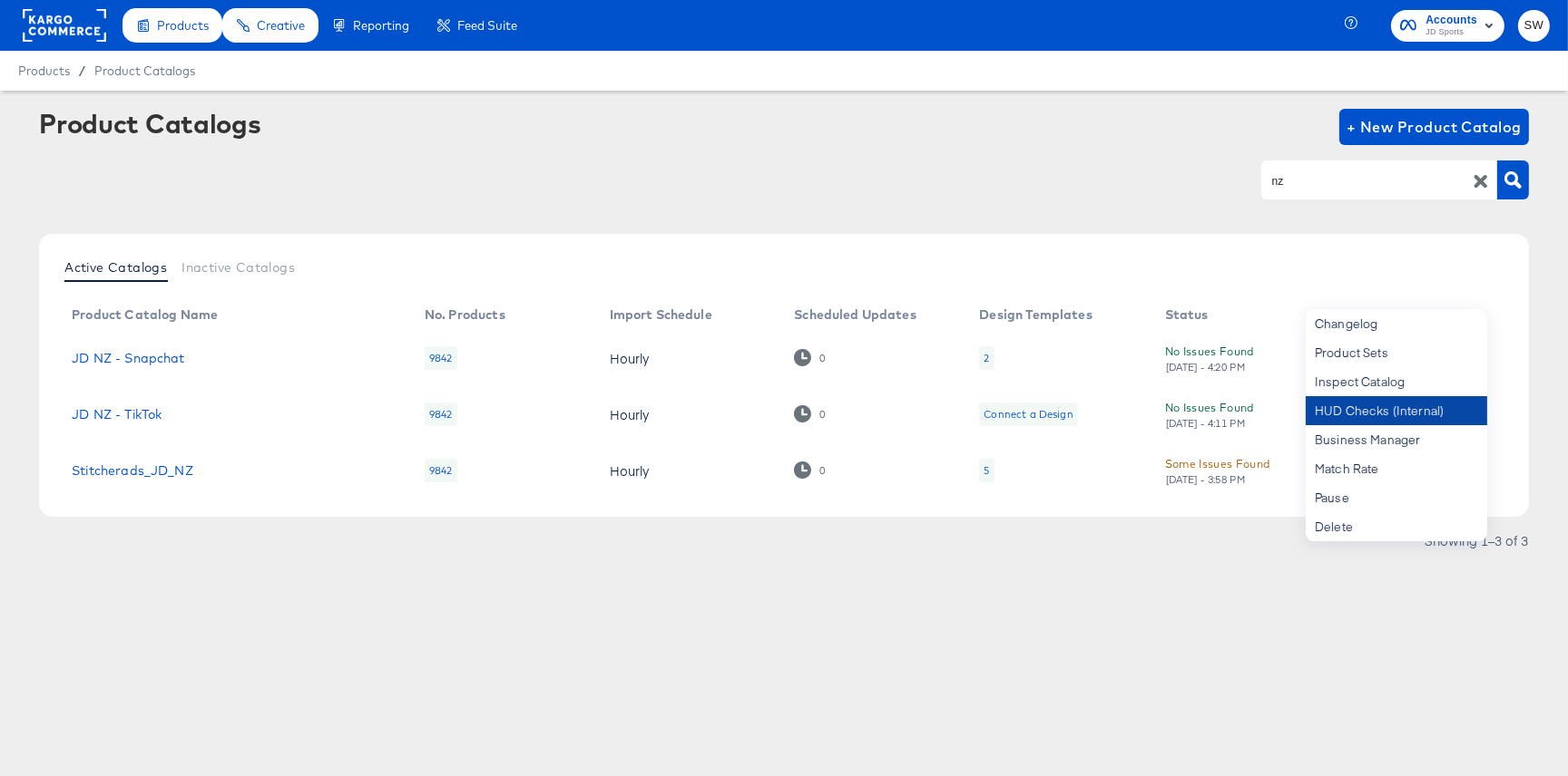
click at [1432, 408] on div "HUD Checks (Internal)" at bounding box center [1397, 411] width 181 height 29
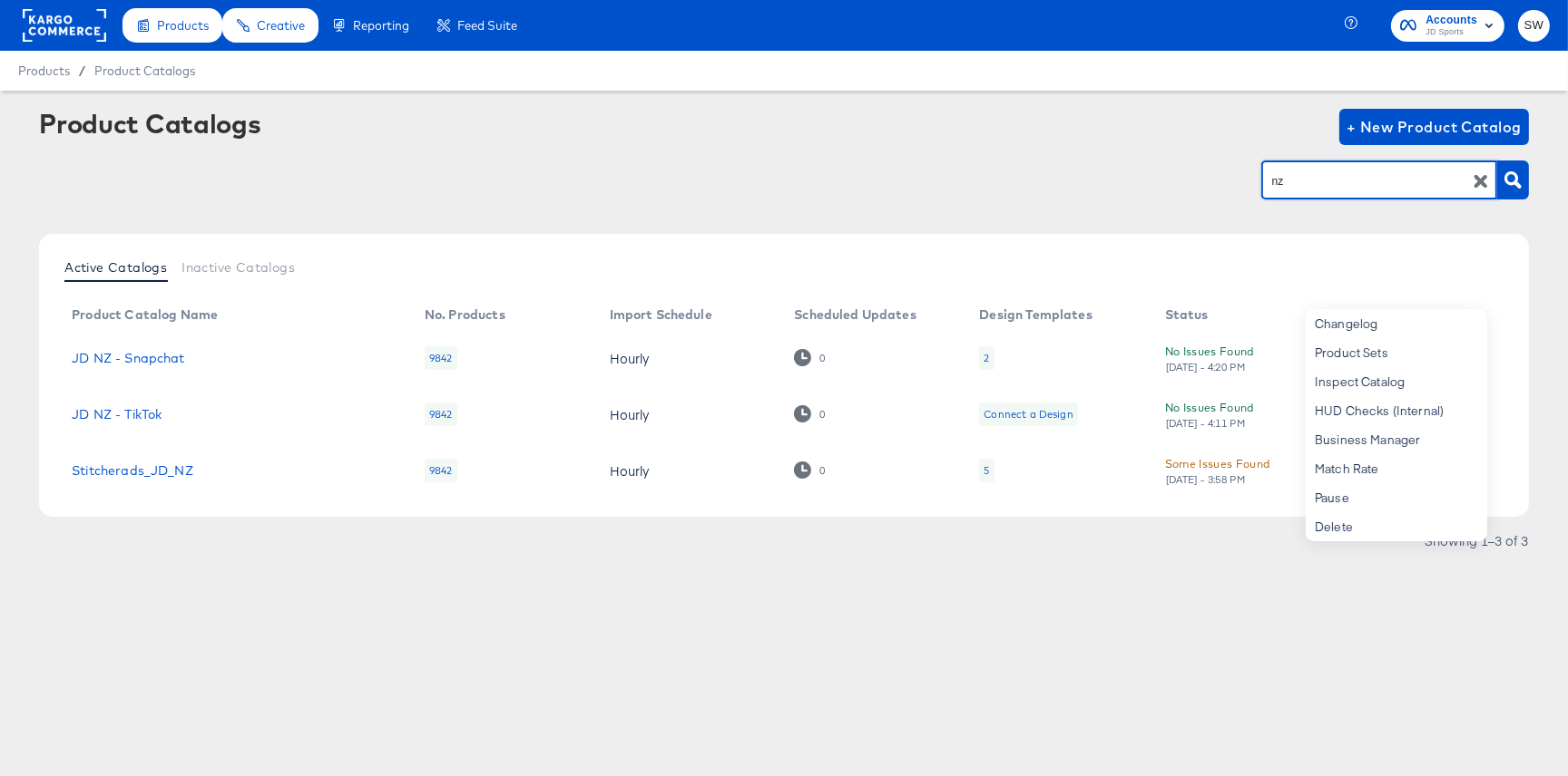
drag, startPoint x: 1315, startPoint y: 178, endPoint x: 1218, endPoint y: 179, distance: 97.0
click at [1222, 181] on div "nz" at bounding box center [784, 179] width 1490 height 40
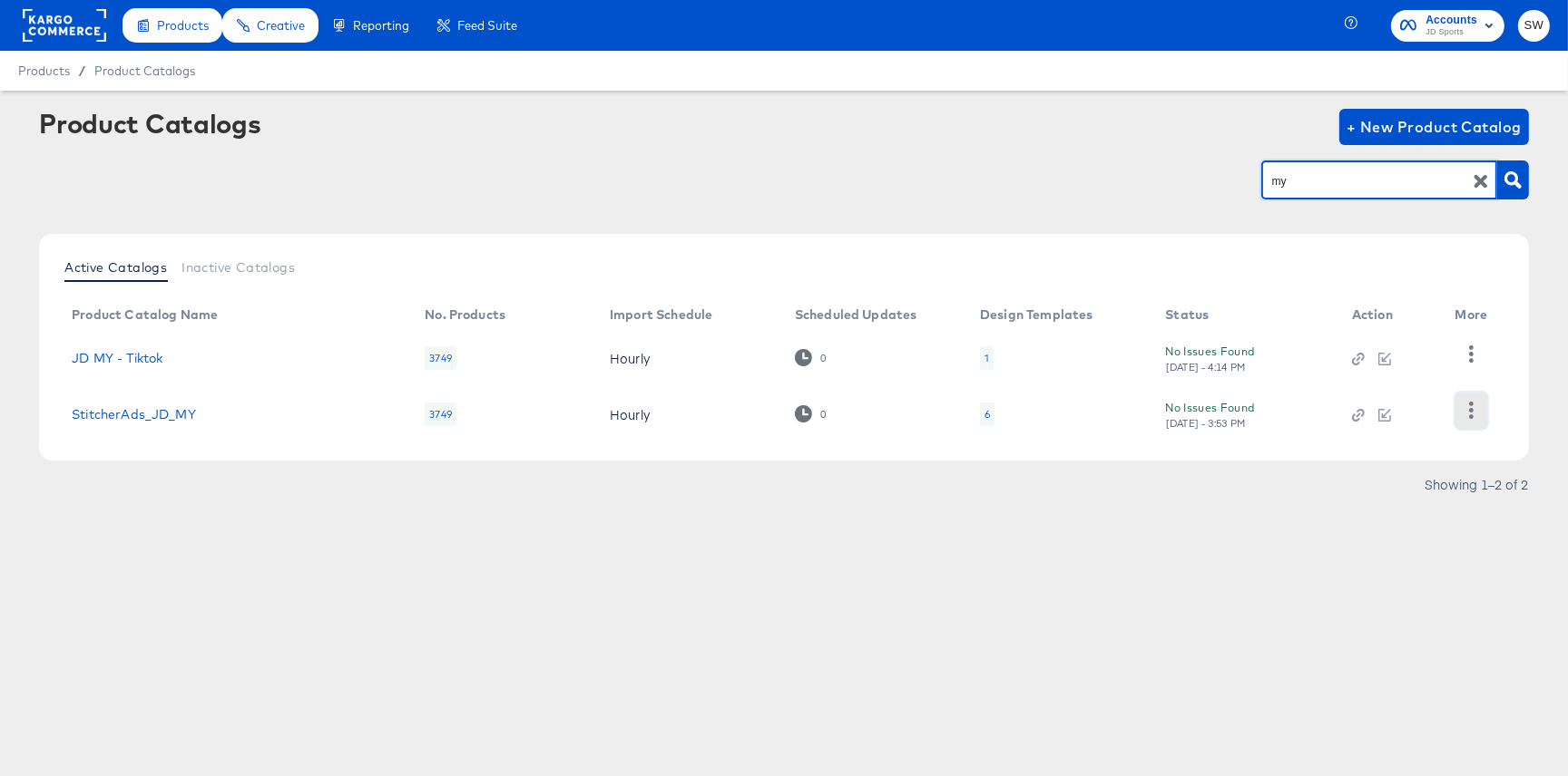
click at [1470, 418] on icon "button" at bounding box center [1470, 411] width 5 height 18
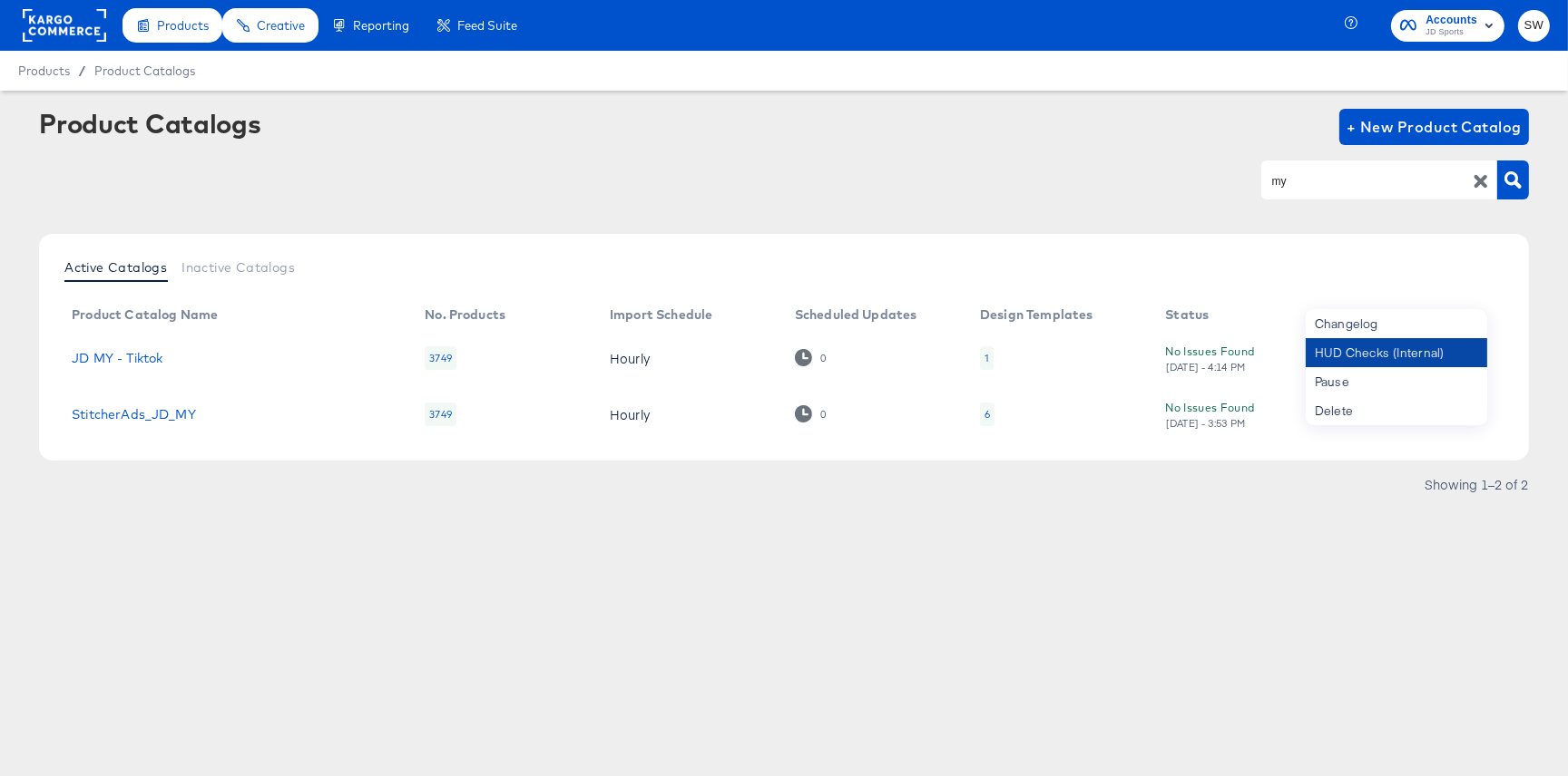
click at [1421, 360] on div "HUD Checks (Internal)" at bounding box center [1397, 353] width 181 height 29
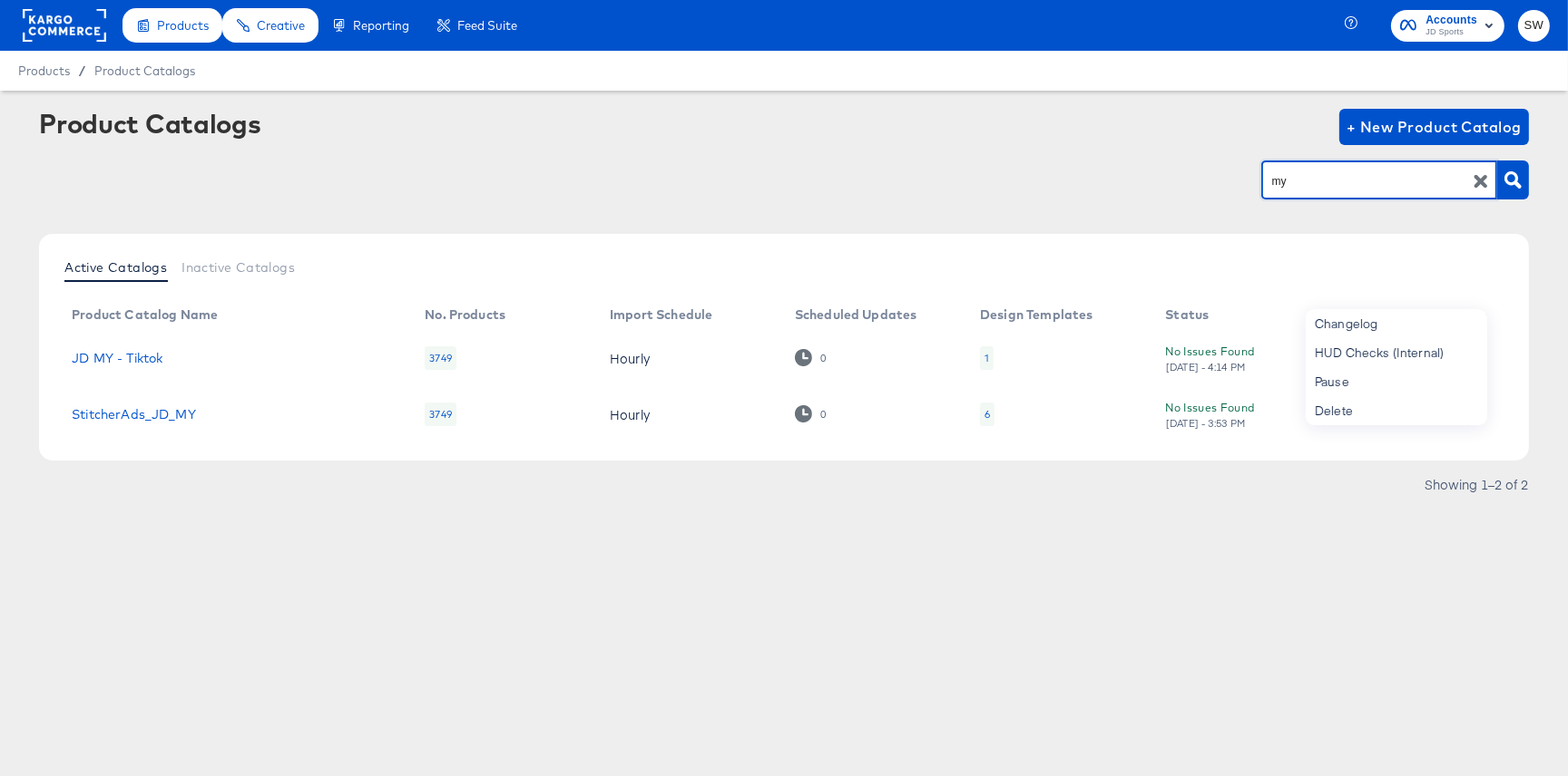
drag, startPoint x: 1320, startPoint y: 178, endPoint x: 1234, endPoint y: 182, distance: 86.1
click at [1234, 182] on div "my" at bounding box center [784, 179] width 1490 height 40
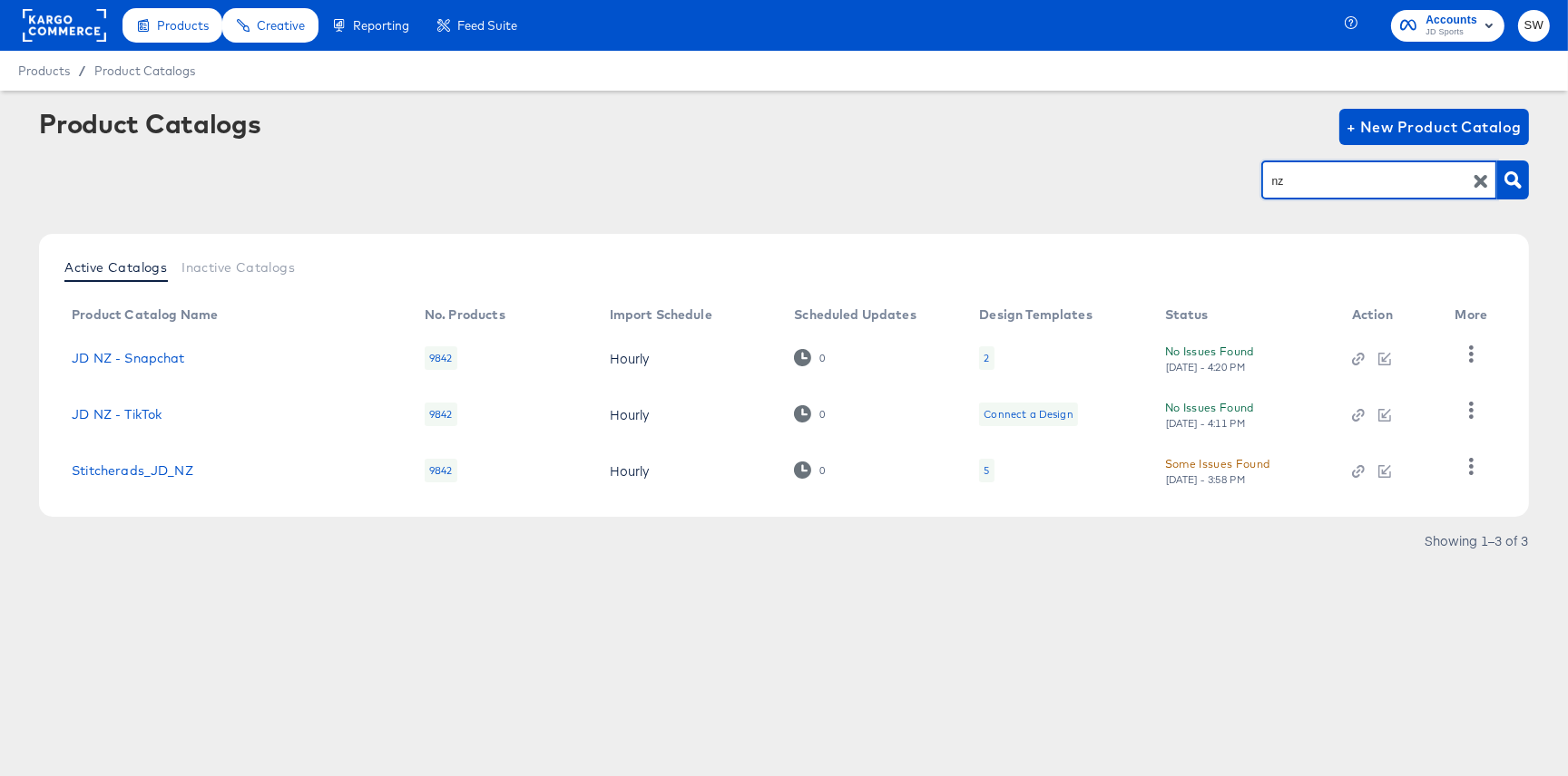
drag, startPoint x: 1309, startPoint y: 182, endPoint x: 1237, endPoint y: 178, distance: 72.1
click at [1237, 178] on div "nz" at bounding box center [784, 179] width 1490 height 40
type input "th"
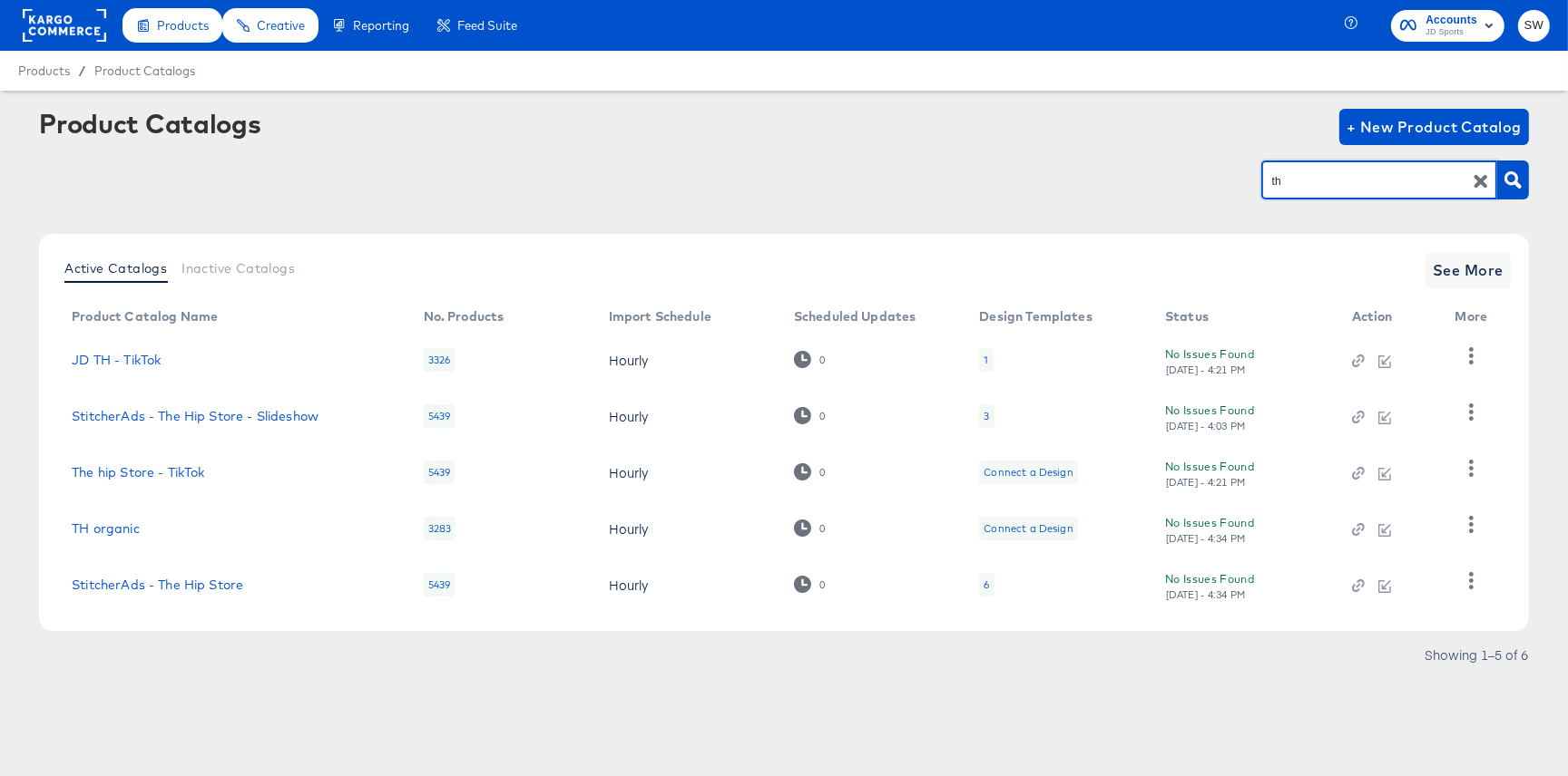
drag, startPoint x: 1290, startPoint y: 180, endPoint x: 1214, endPoint y: 179, distance: 76.0
click at [1216, 179] on div "th" at bounding box center [784, 179] width 1490 height 40
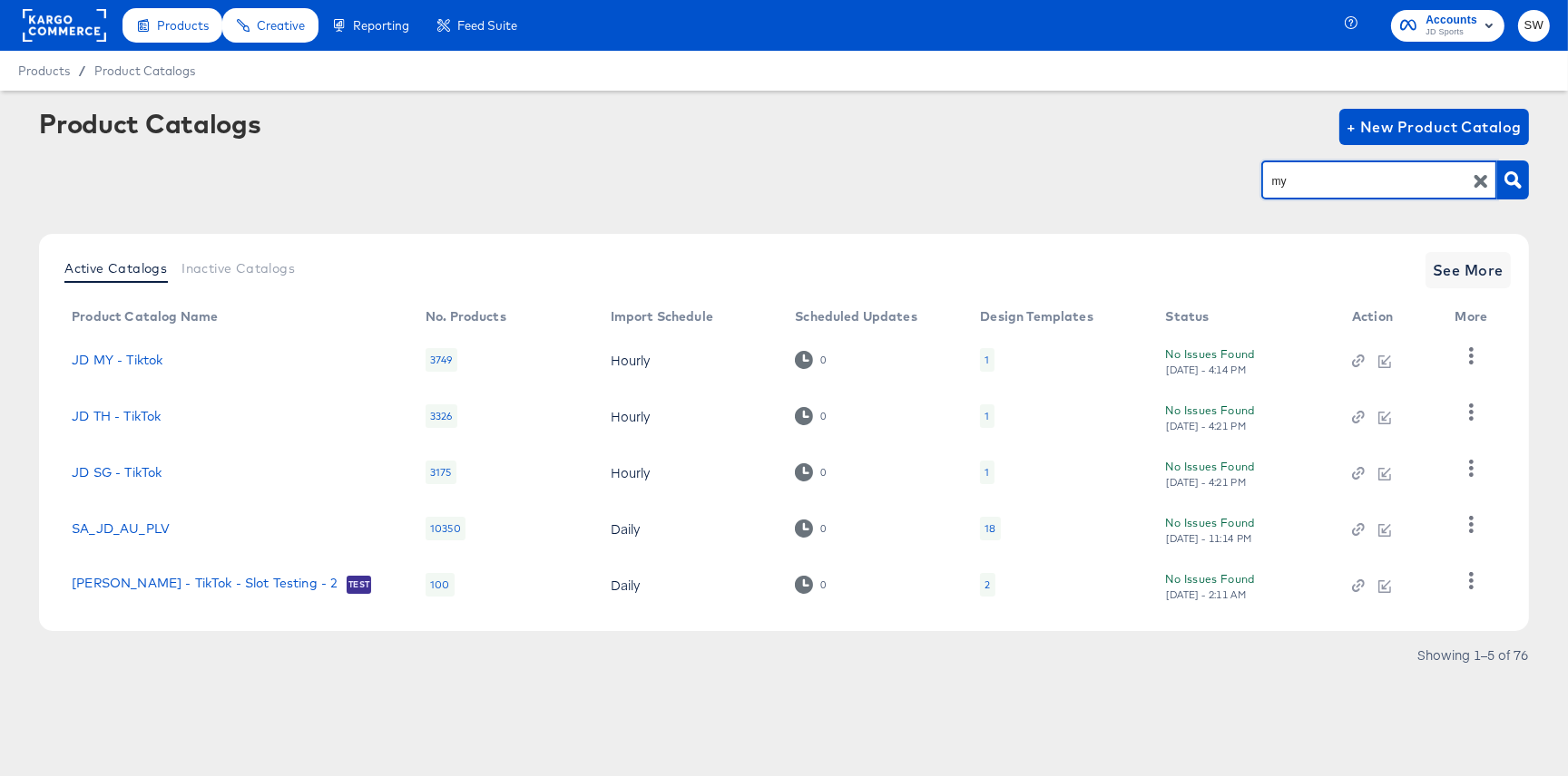
type input "my"
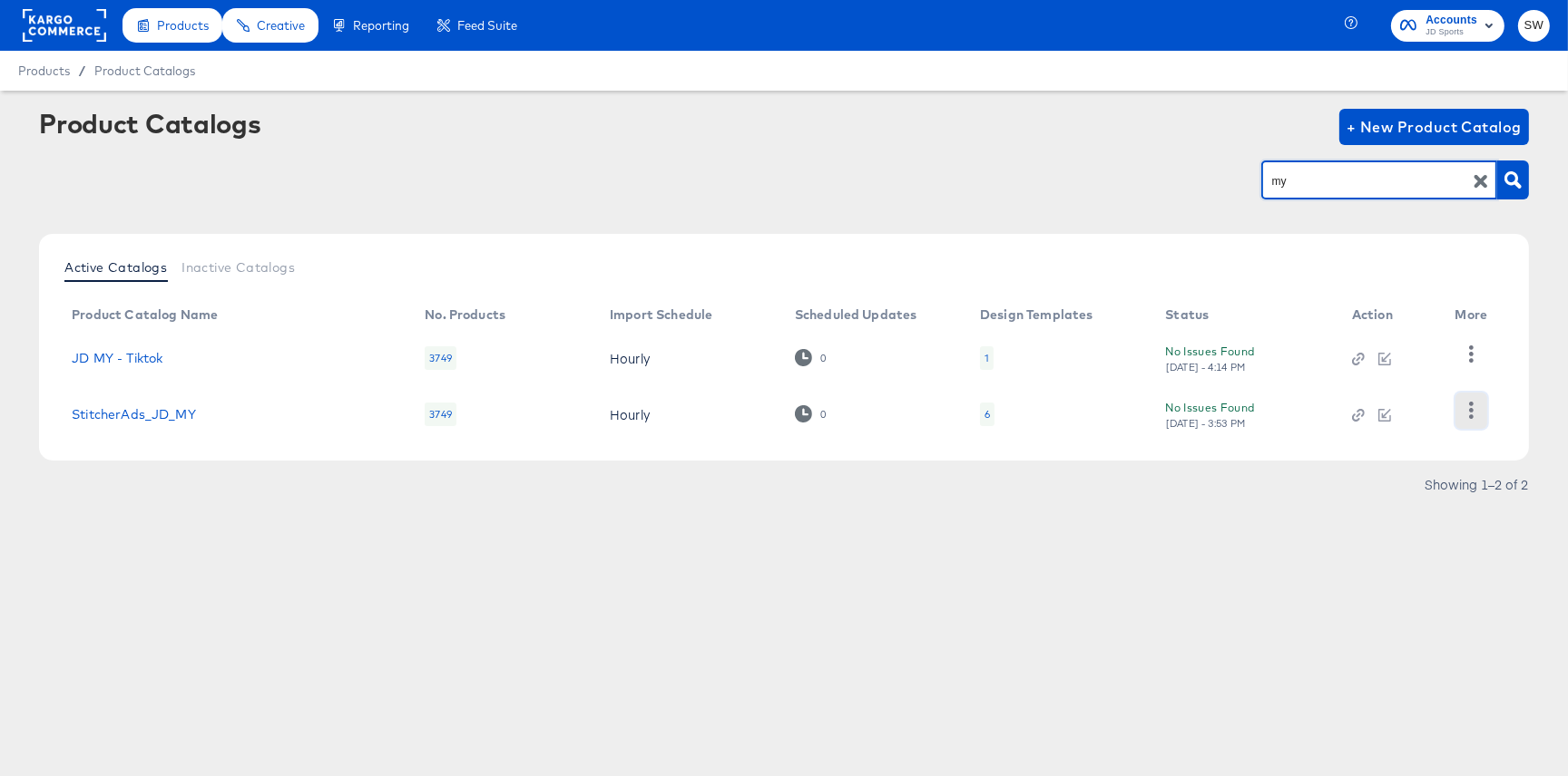
click at [1473, 407] on icon "button" at bounding box center [1471, 411] width 18 height 18
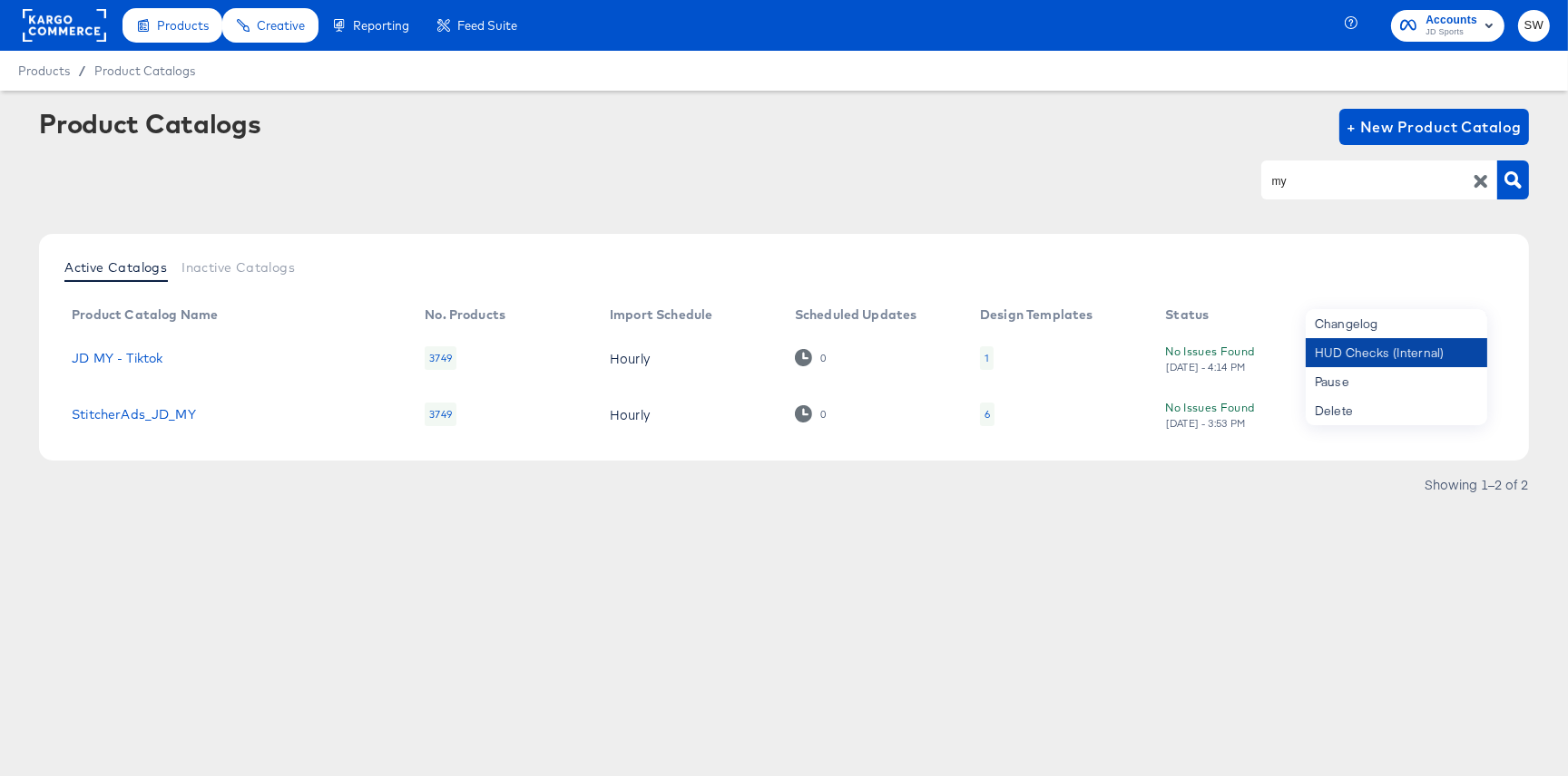
click at [1405, 355] on div "HUD Checks (Internal)" at bounding box center [1397, 353] width 181 height 29
